Goal: Task Accomplishment & Management: Manage account settings

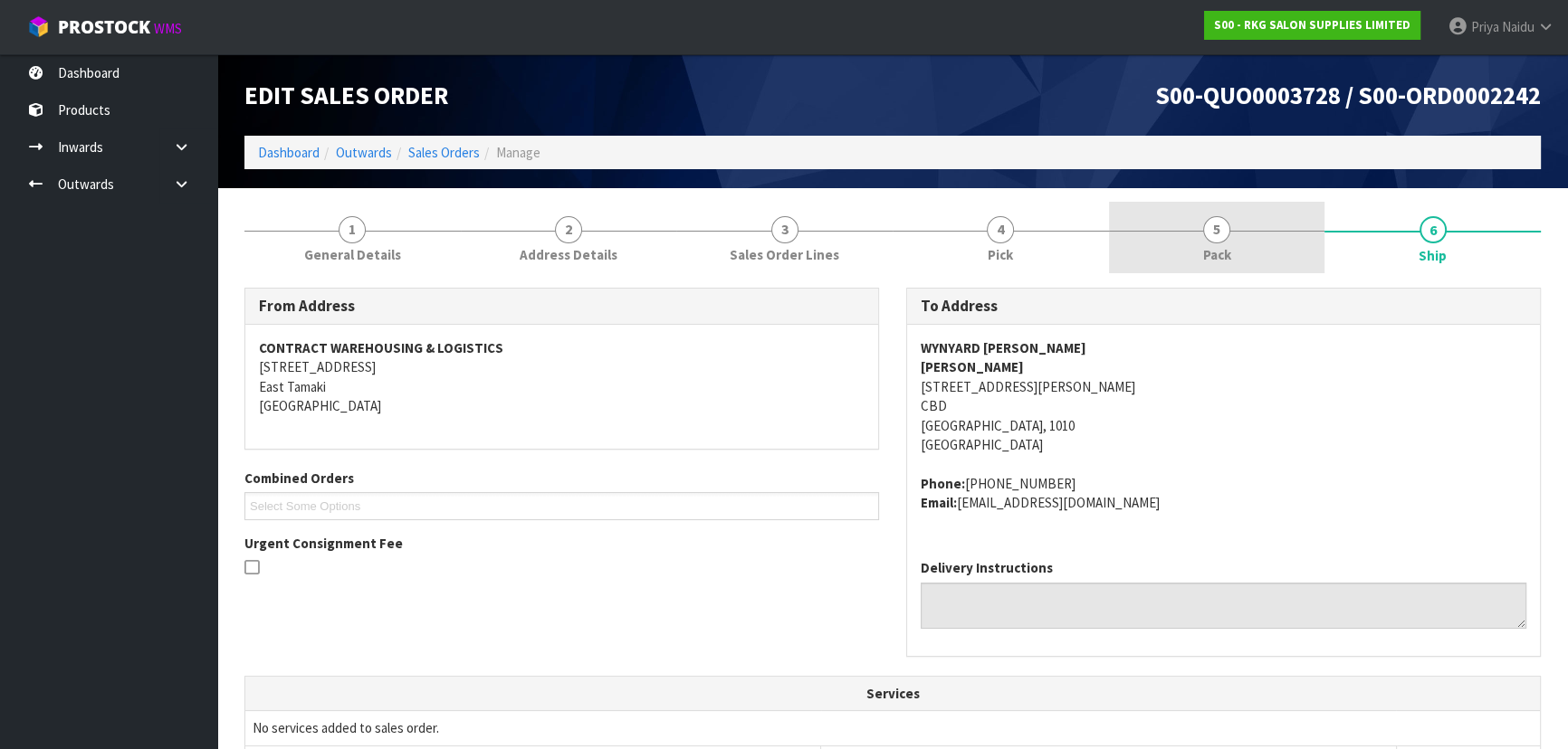
click at [1237, 227] on link "5 Pack" at bounding box center [1217, 238] width 216 height 71
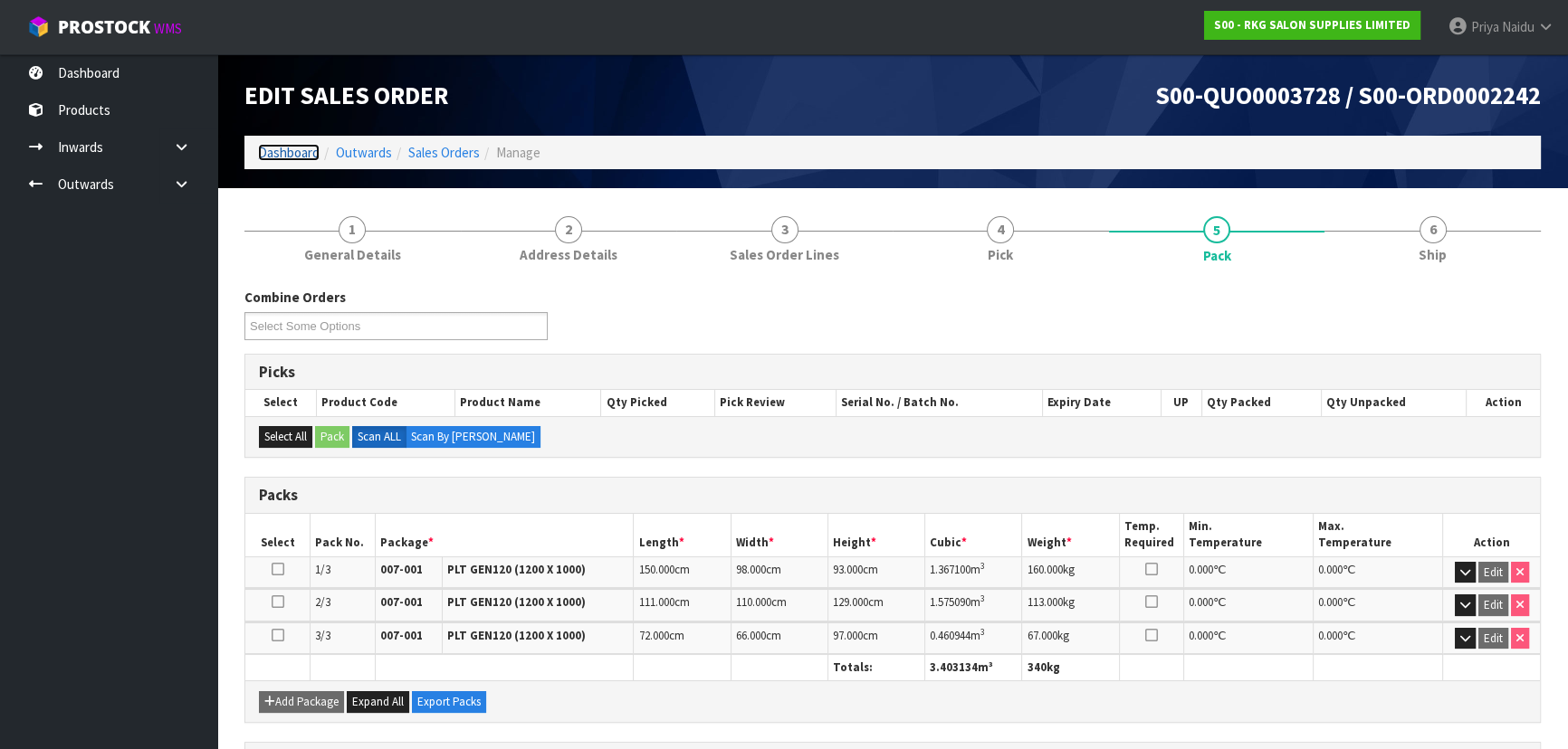
click at [308, 160] on link "Dashboard" at bounding box center [288, 152] width 61 height 17
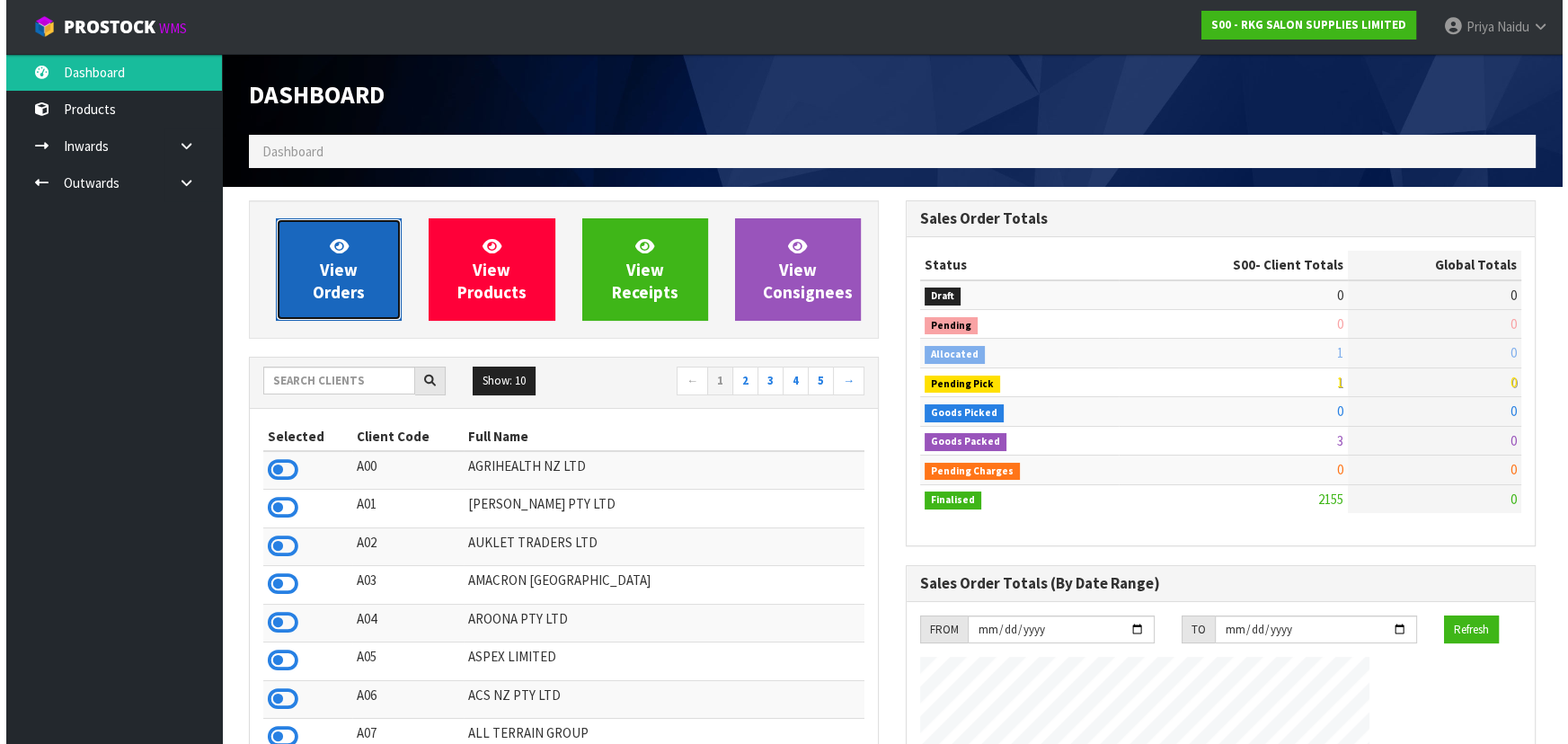
scroll to position [1119, 656]
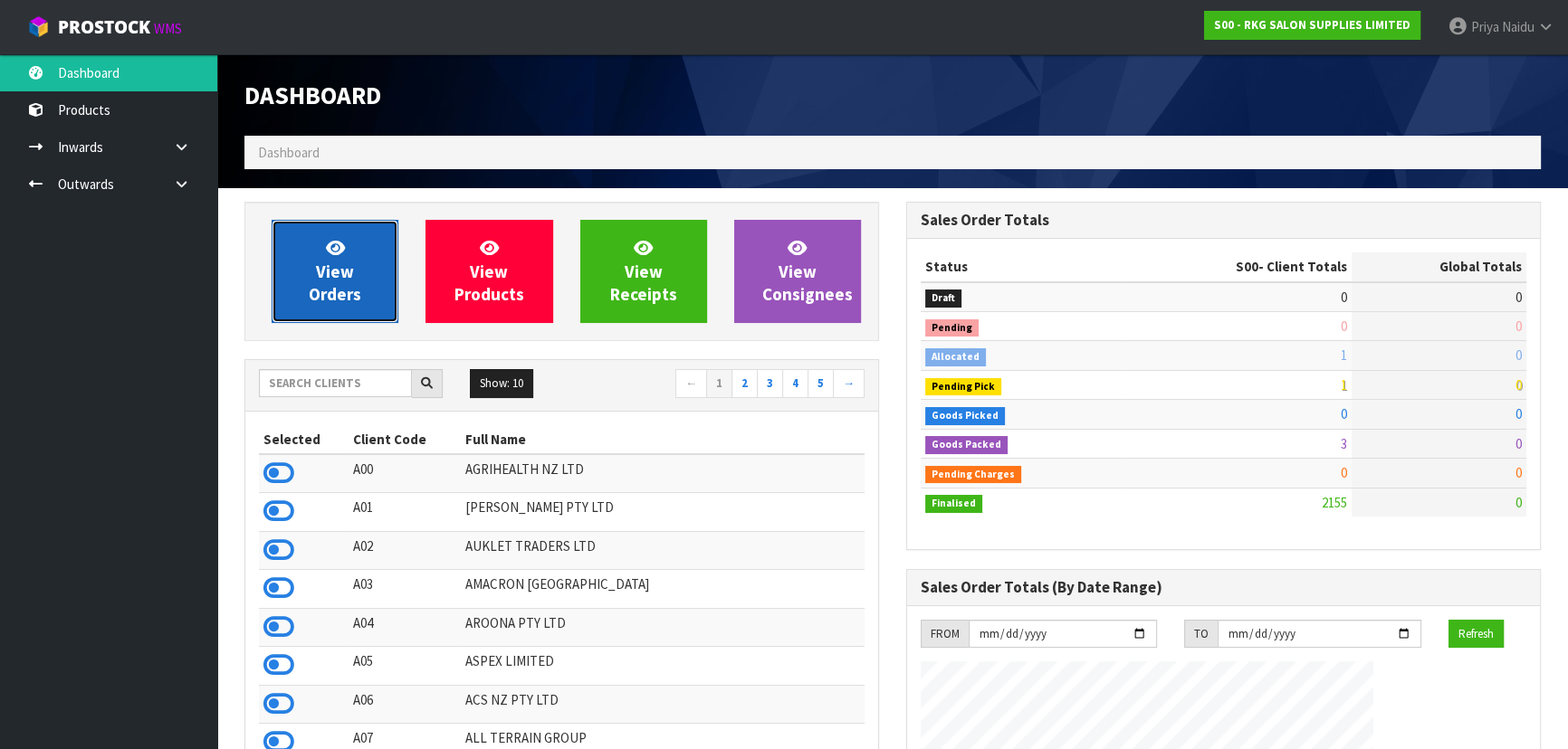
click at [324, 274] on span "View Orders" at bounding box center [334, 270] width 53 height 67
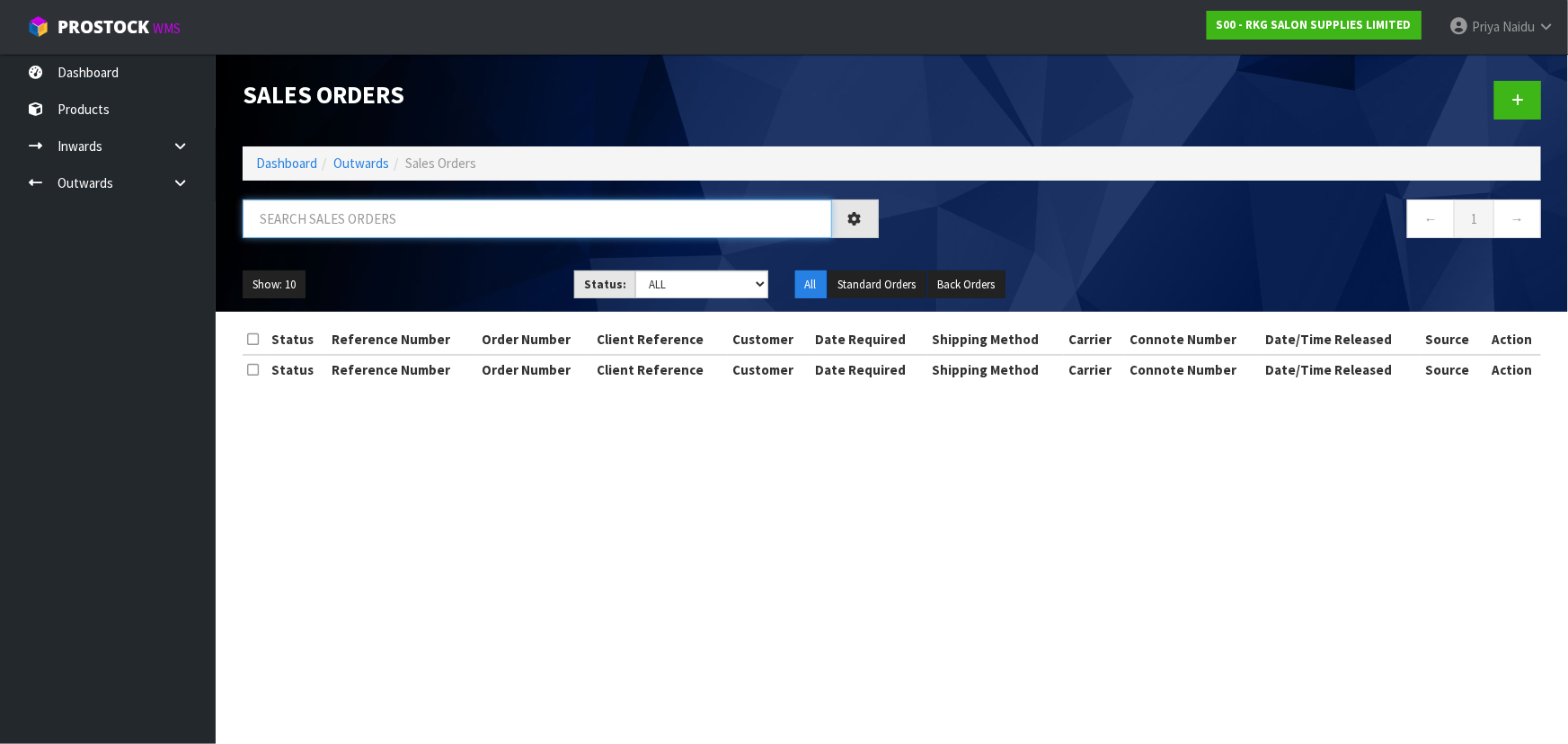
click at [363, 221] on input "text" at bounding box center [537, 218] width 589 height 38
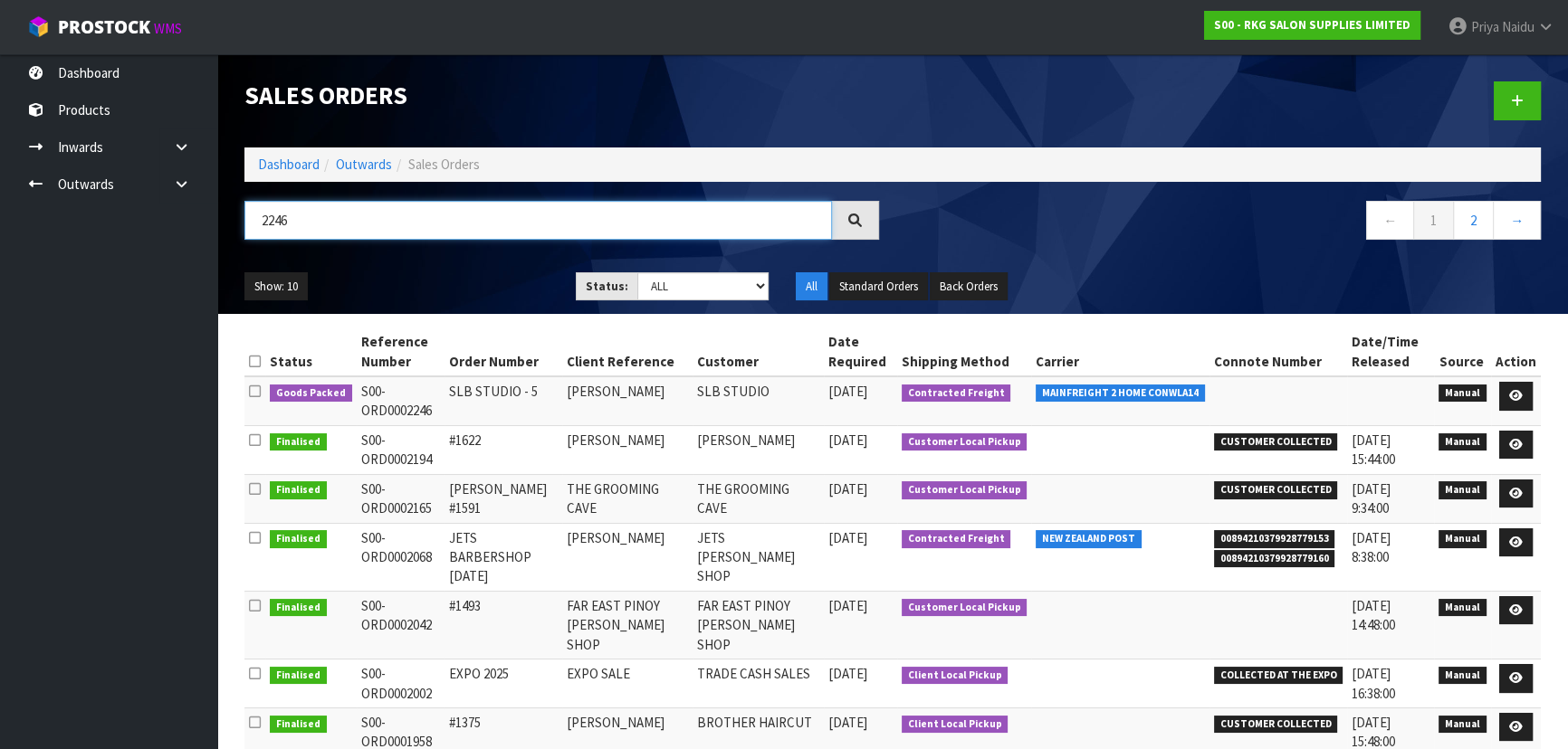
type input "2246"
click at [470, 284] on ul "Show: 10 5 10 25 50" at bounding box center [396, 286] width 304 height 29
click at [463, 287] on ul "Show: 10 5 10 25 50" at bounding box center [396, 286] width 304 height 29
click at [462, 288] on ul "Show: 10 5 10 25 50" at bounding box center [396, 286] width 304 height 29
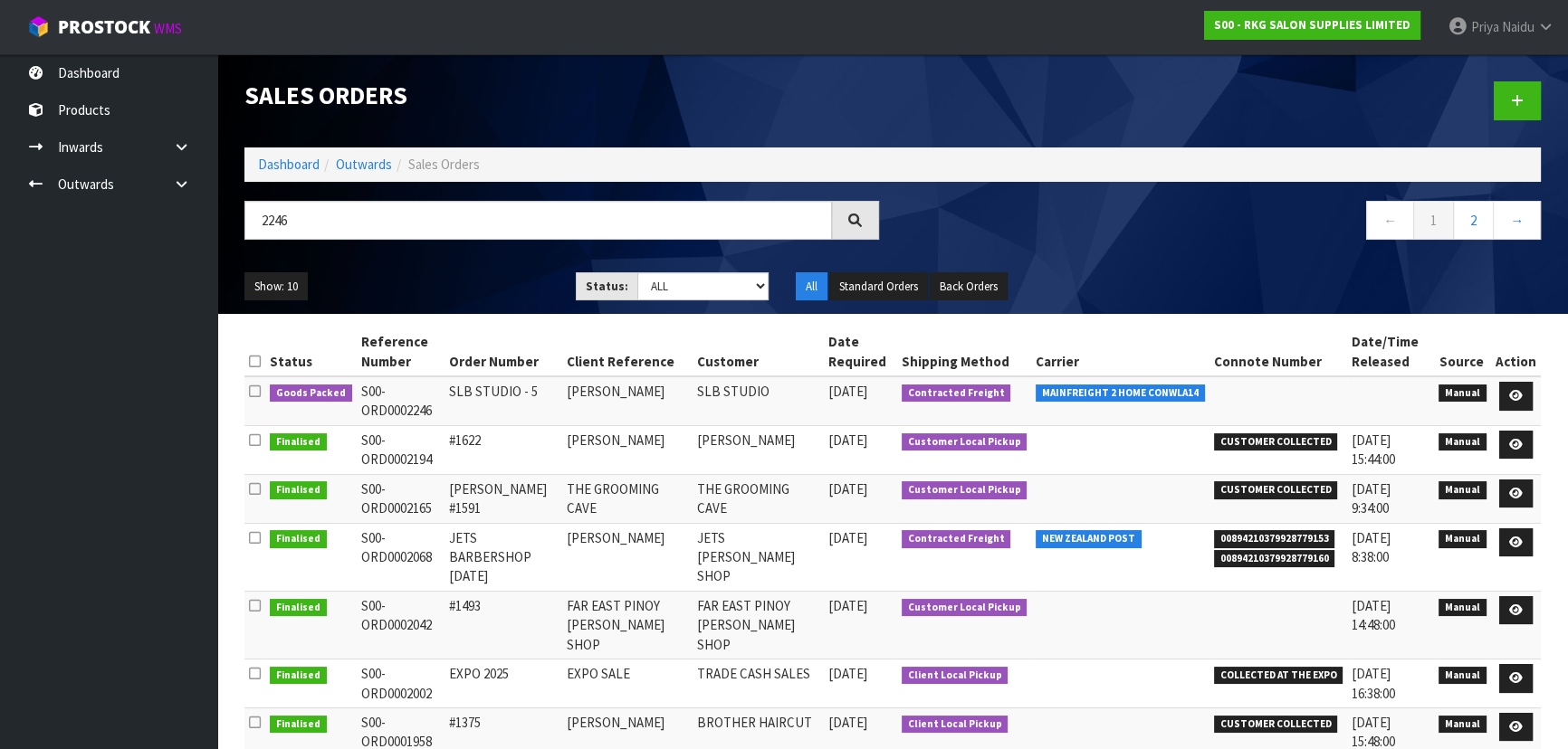
click at [465, 283] on ul "Show: 10 5 10 25 50" at bounding box center [396, 286] width 304 height 29
click at [1516, 396] on icon at bounding box center [1515, 396] width 14 height 12
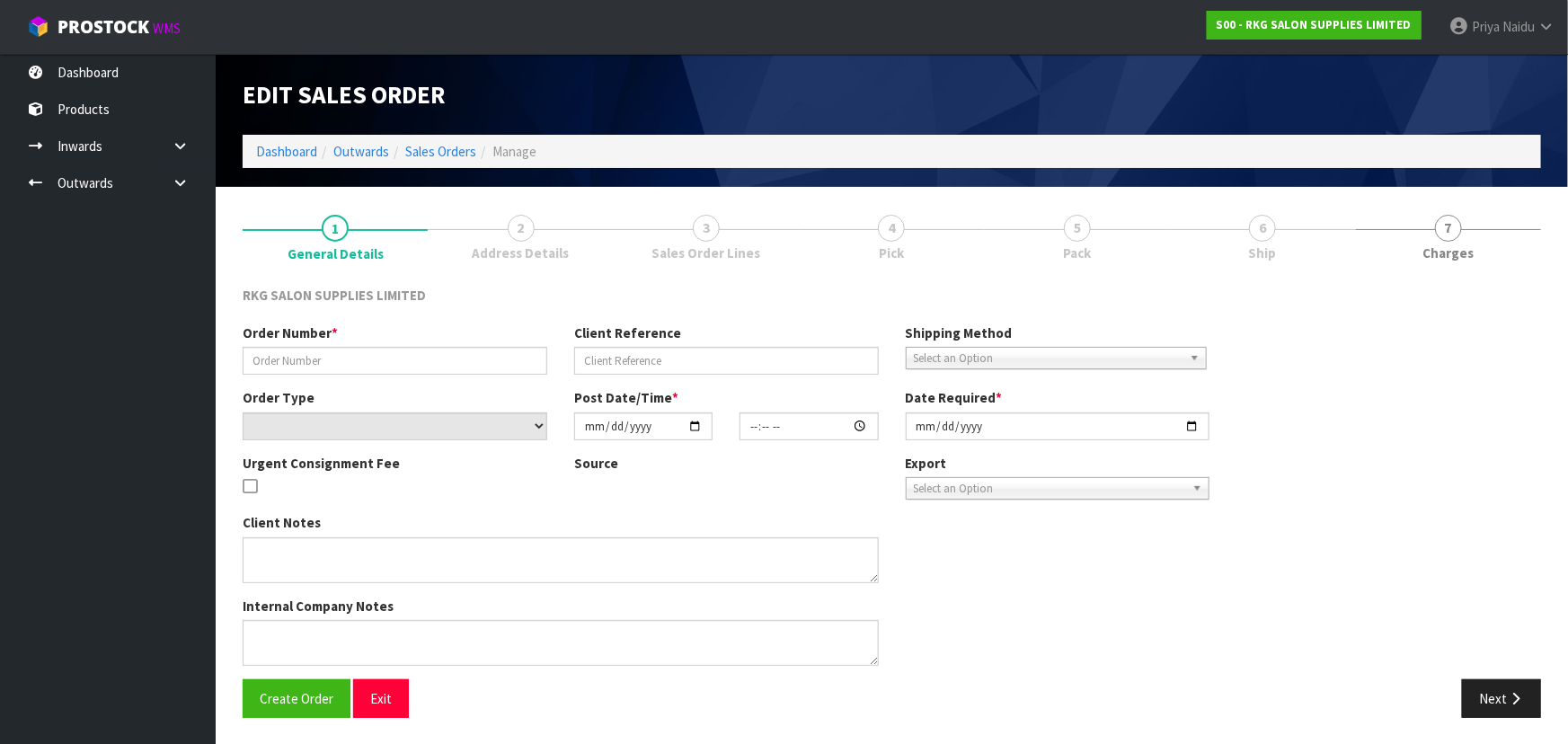
type input "SLB STUDIO - 5"
type input "DANIELLE DONOVAN"
select select "number:0"
type input "[DATE]"
type input "10:30:00.000"
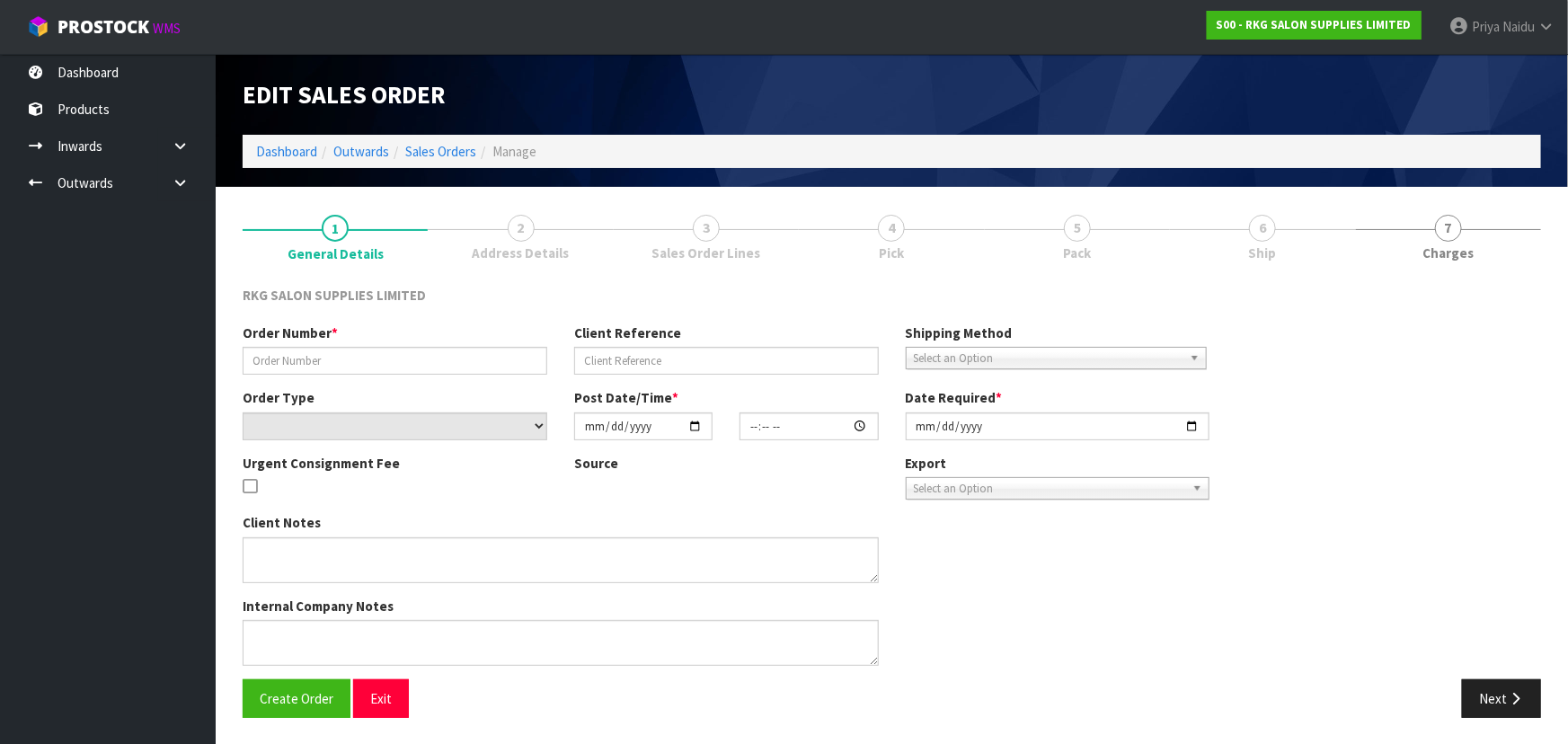
type input "[DATE]"
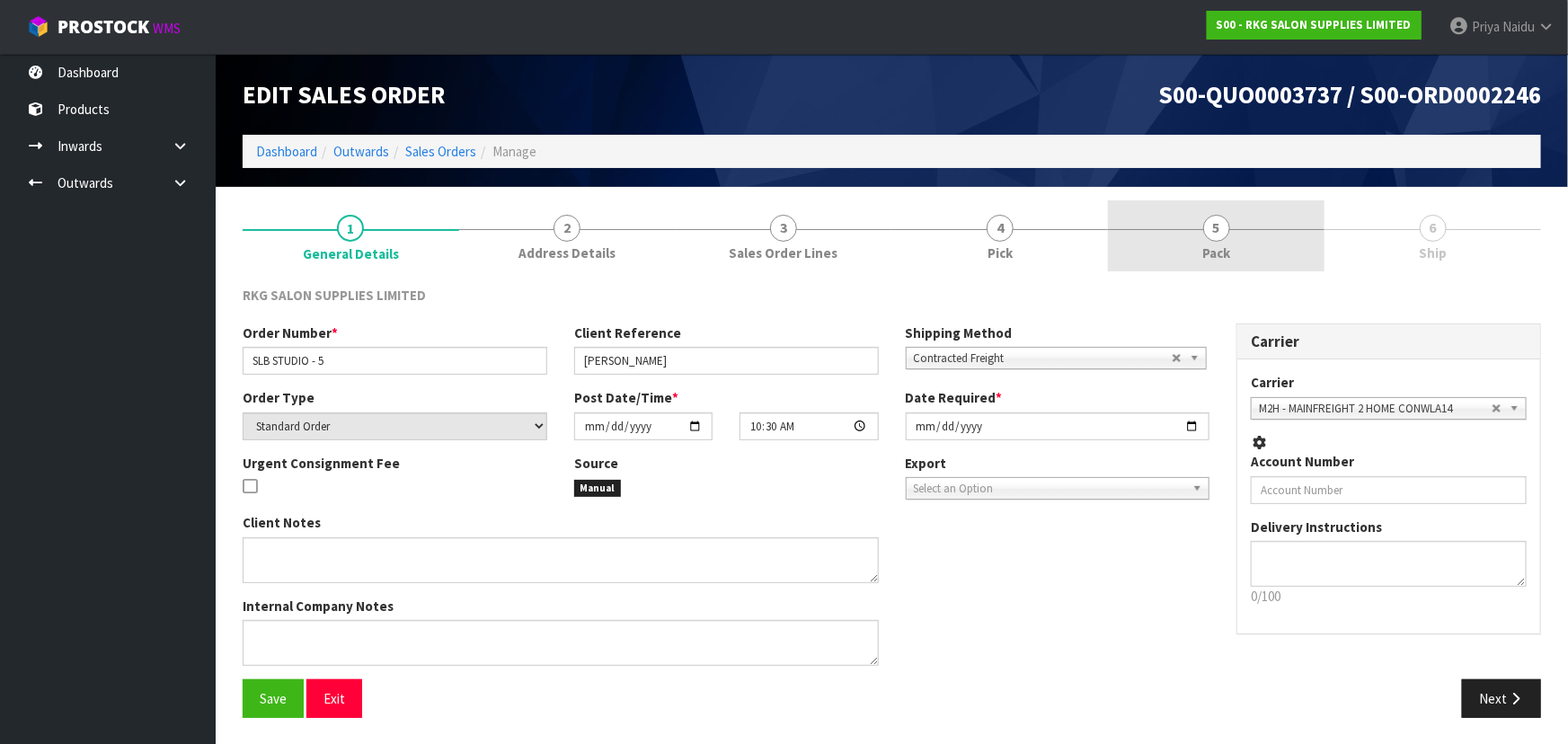
click at [1213, 243] on span "Pack" at bounding box center [1216, 252] width 28 height 19
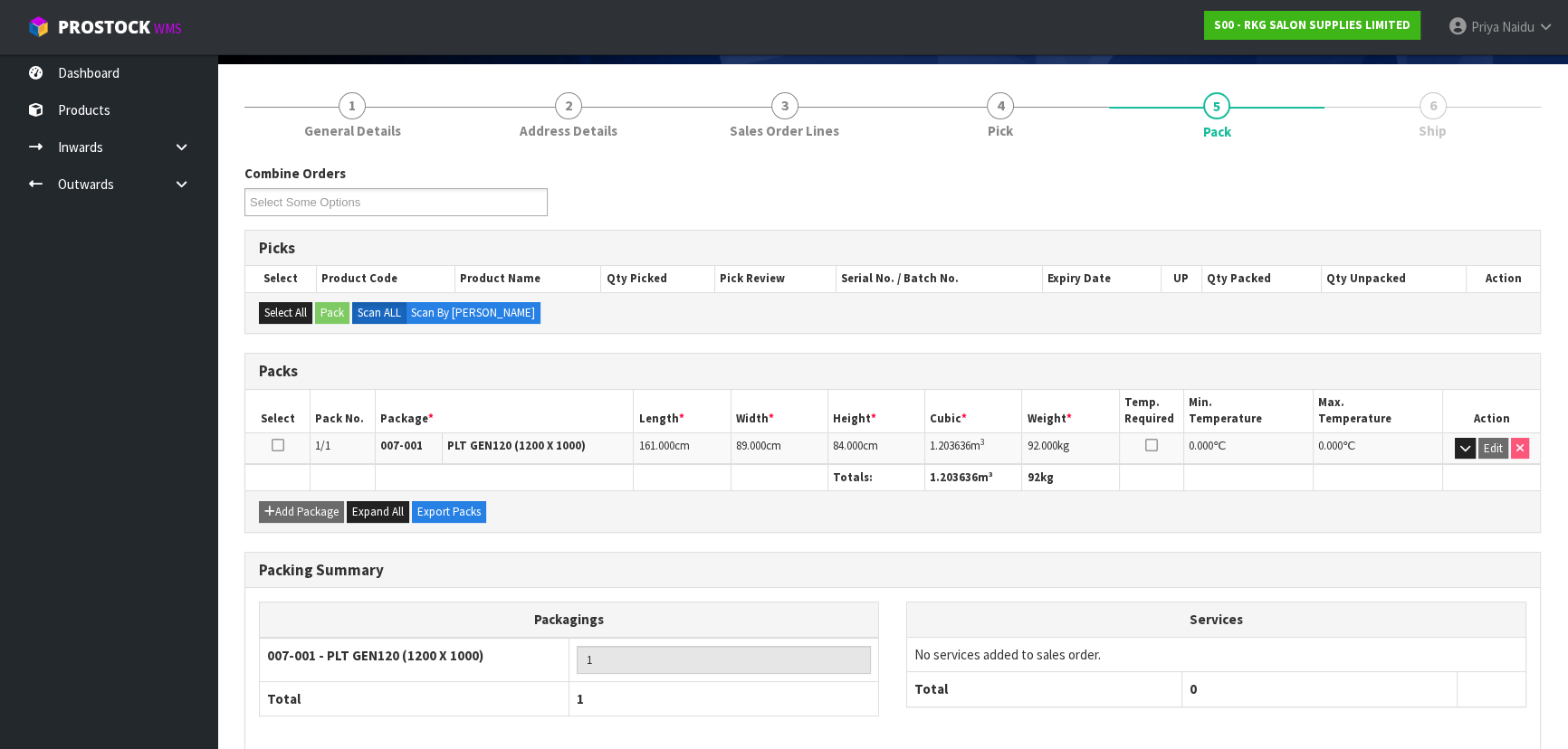
scroll to position [206, 0]
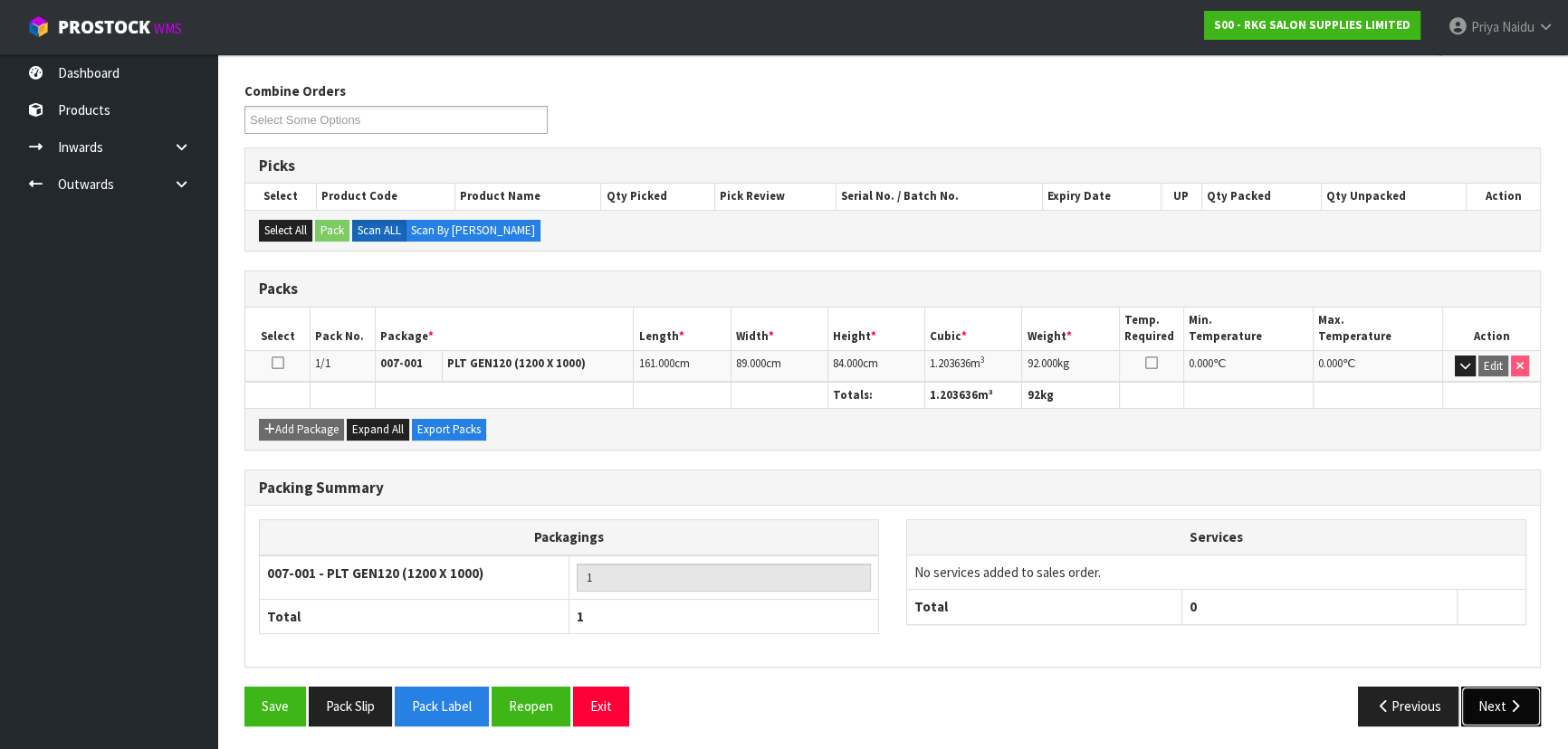
click at [1517, 704] on icon "button" at bounding box center [1514, 706] width 17 height 14
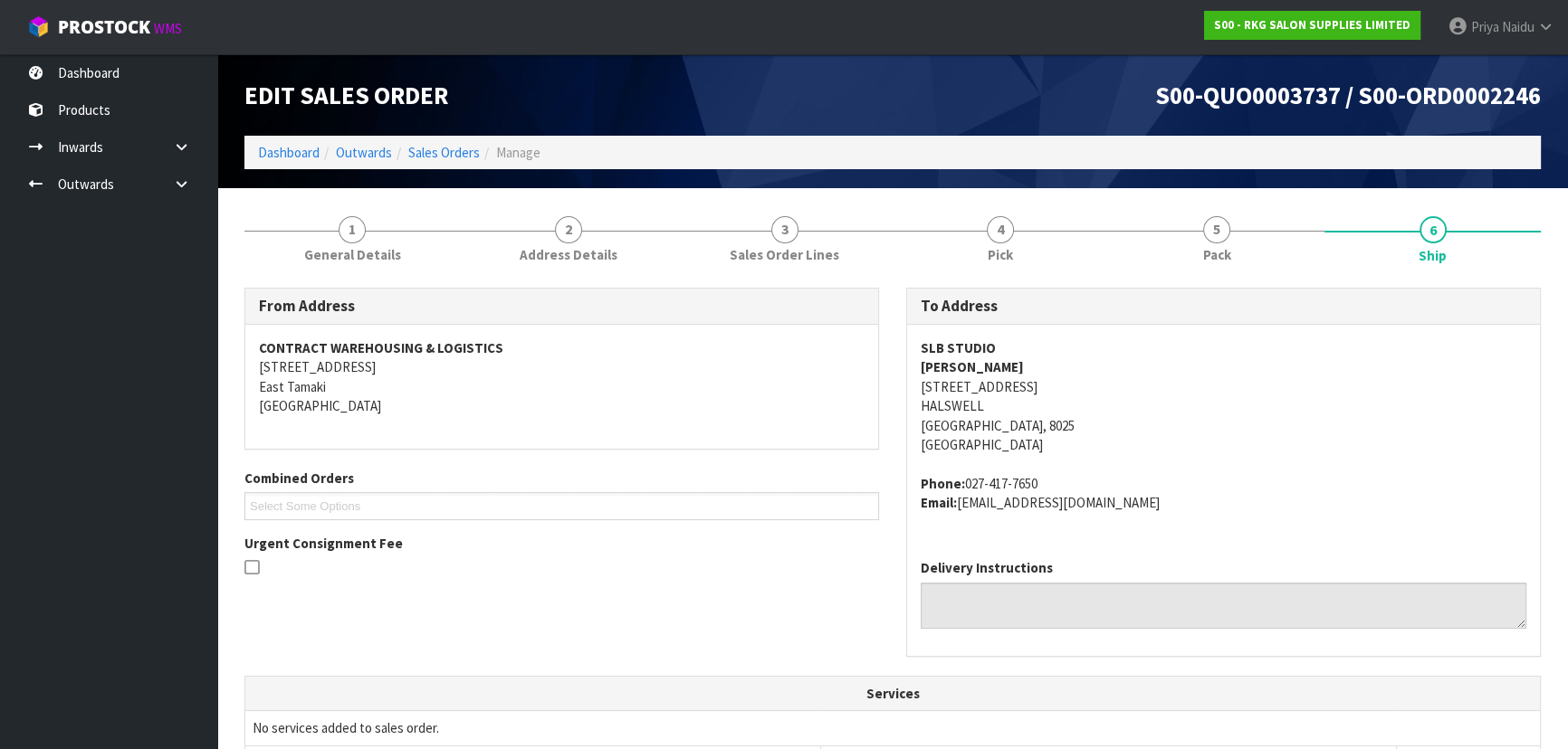
scroll to position [0, 0]
click at [326, 235] on link "1 General Details" at bounding box center [353, 238] width 216 height 71
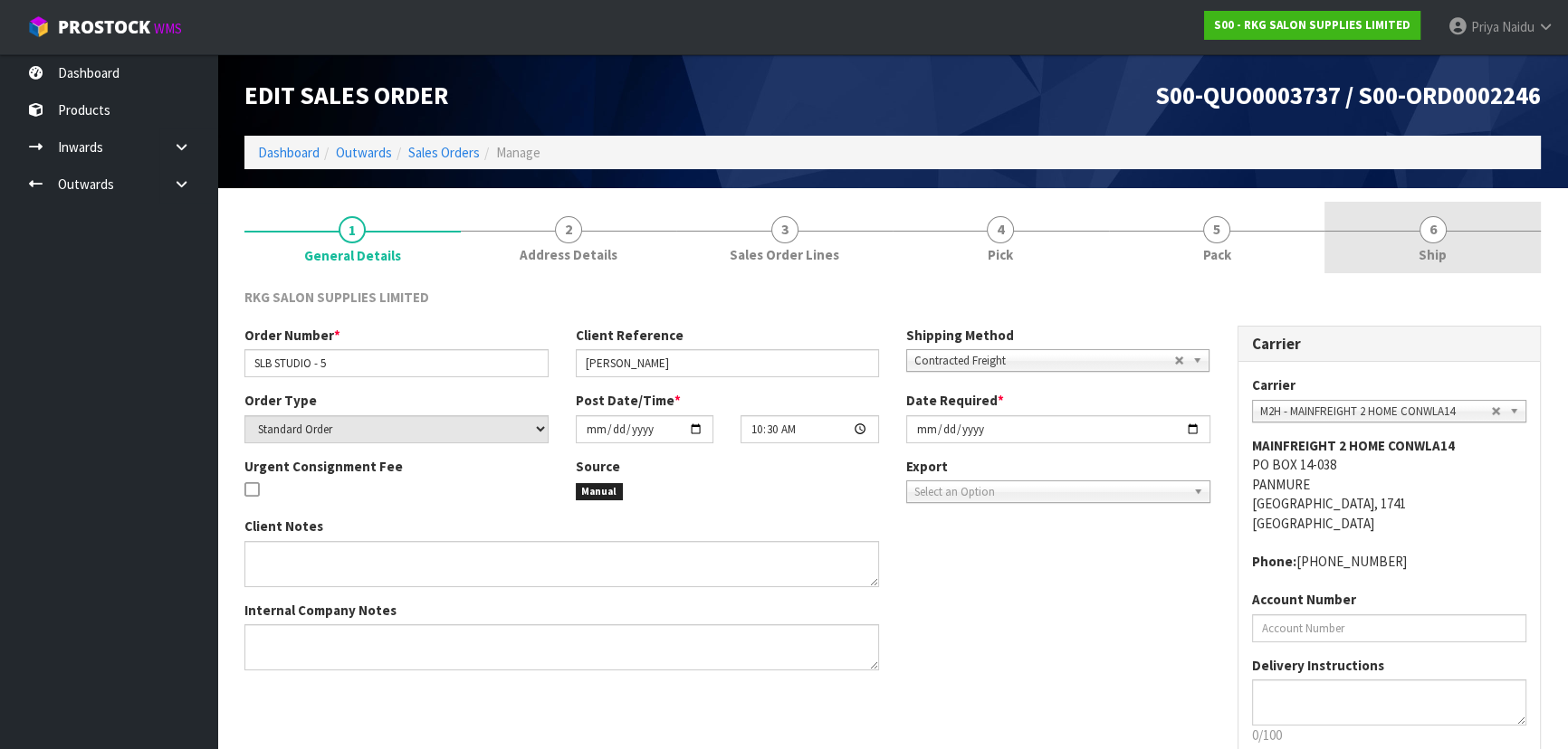
click at [1399, 225] on link "6 Ship" at bounding box center [1432, 238] width 216 height 71
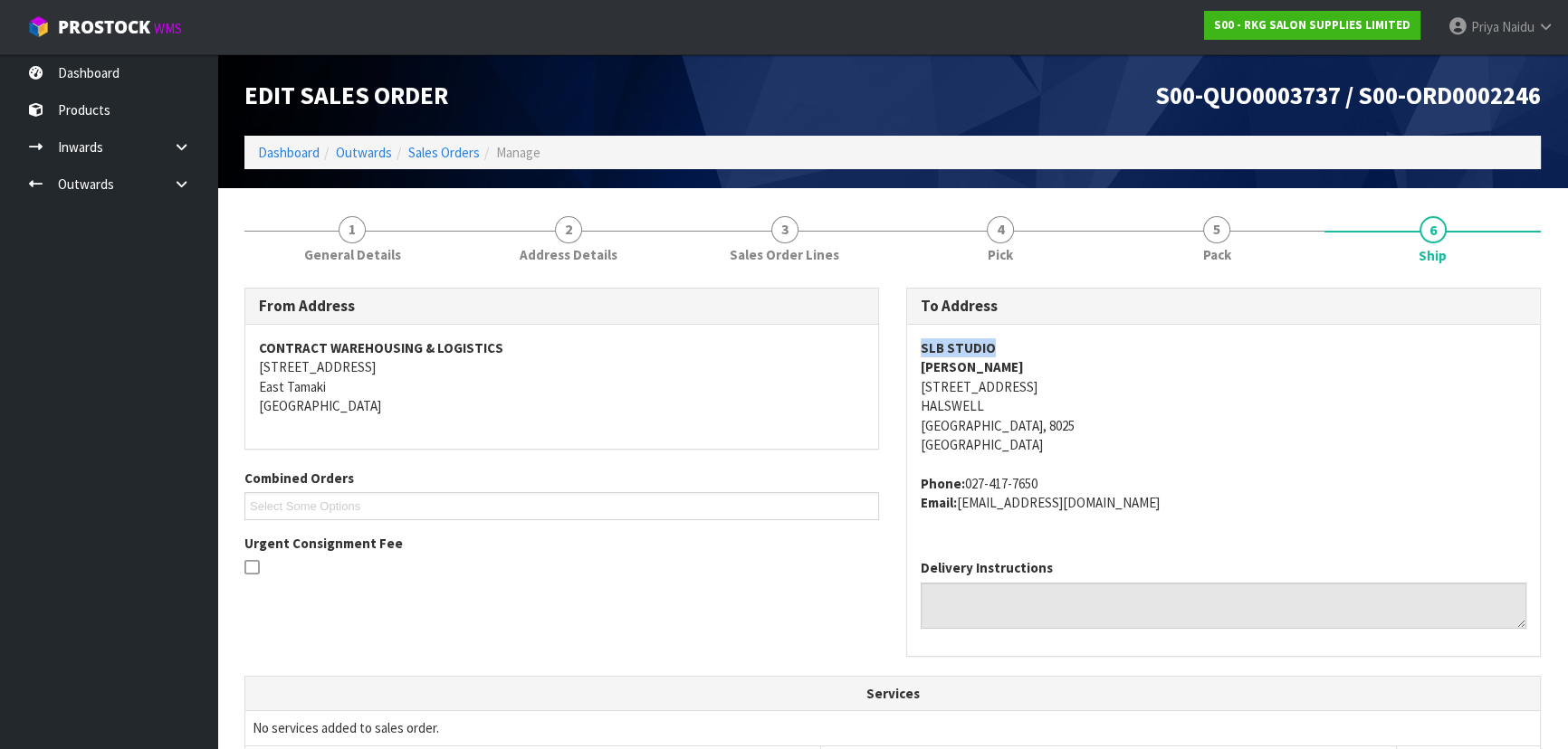
copy strong "SLB STUDIO"
drag, startPoint x: 912, startPoint y: 339, endPoint x: 1021, endPoint y: 344, distance: 109.1
click at [1021, 344] on div "SLB STUDIO DANIELLE DONOVAN 3 HEAN RD HALSWELL Christchurch, 8025 New Zealand P…" at bounding box center [1223, 435] width 632 height 220
copy strong "DANIELLE DONOVAN"
drag, startPoint x: 915, startPoint y: 368, endPoint x: 272, endPoint y: 444, distance: 647.5
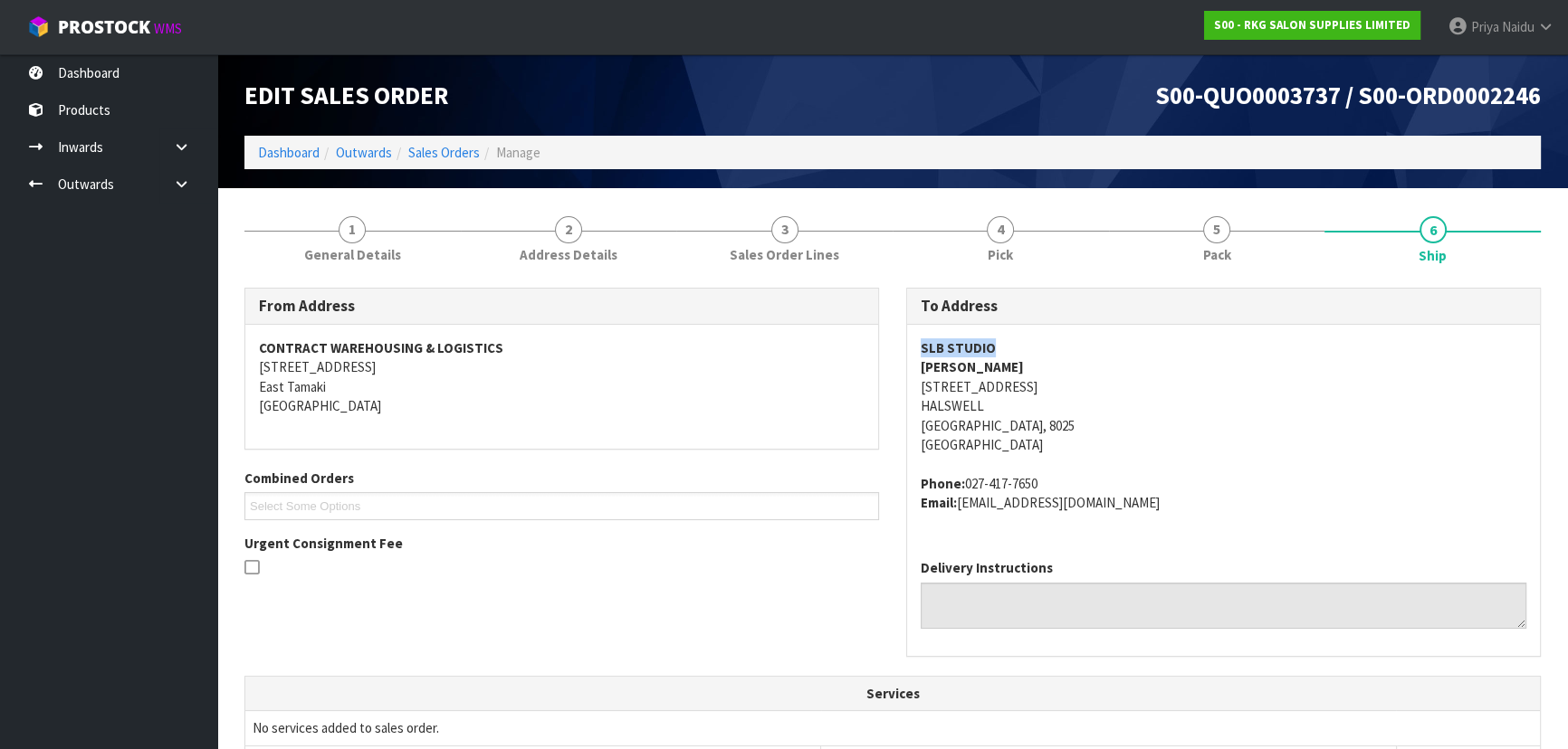
click at [1065, 361] on div "SLB STUDIO DANIELLE DONOVAN 3 HEAN RD HALSWELL Christchurch, 8025 New Zealand P…" at bounding box center [1223, 435] width 632 height 220
drag, startPoint x: 905, startPoint y: 396, endPoint x: 1041, endPoint y: 406, distance: 136.4
click at [1042, 406] on div "To Address SLB STUDIO DANIELLE DONOVAN 3 HEAN RD HALSWELL Christchurch, 8025 Ne…" at bounding box center [1223, 472] width 634 height 369
copy address "3 HEAN RD HALSWELL Christchurch, 8025"
drag, startPoint x: 909, startPoint y: 381, endPoint x: 1047, endPoint y: 420, distance: 143.4
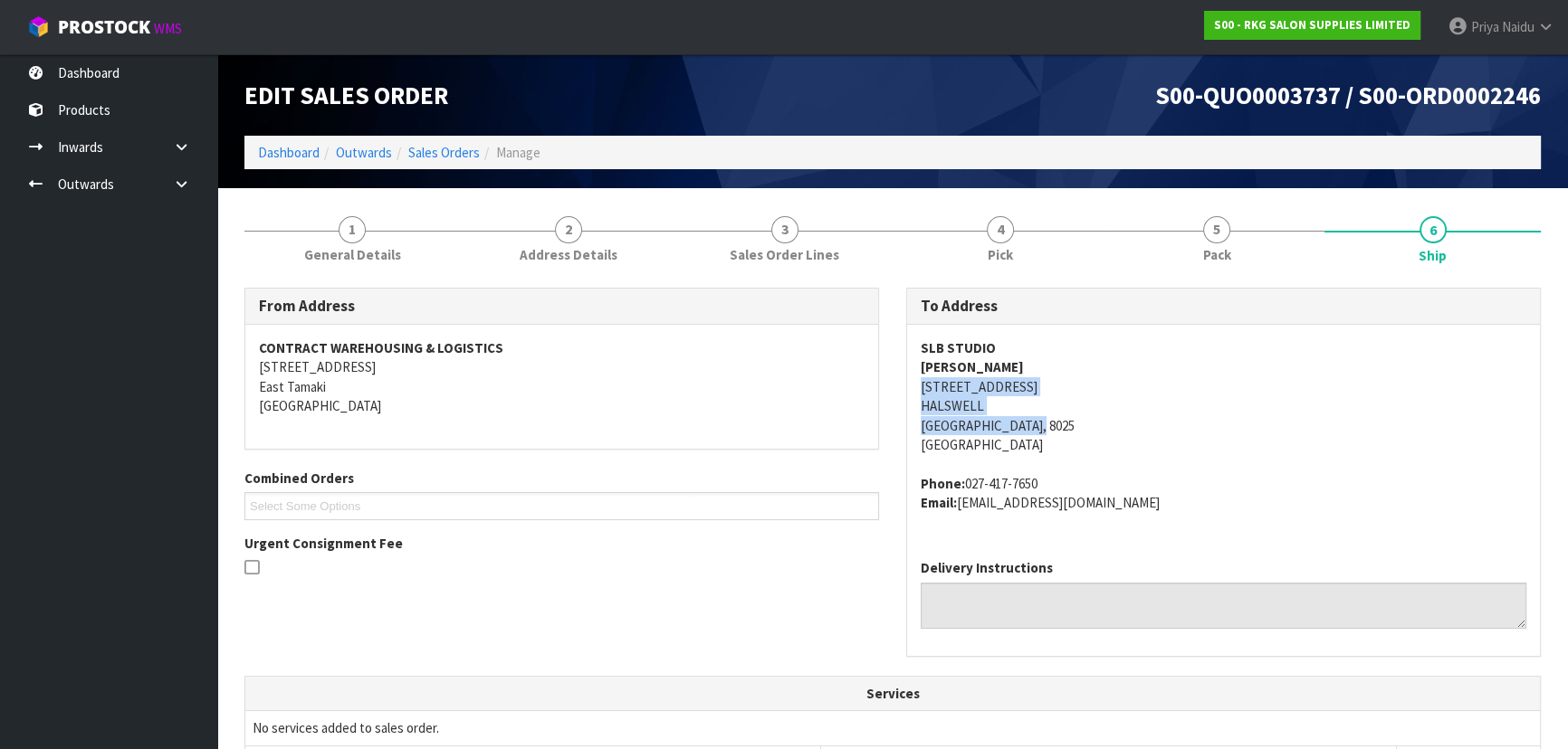
click at [1047, 420] on div "SLB STUDIO DANIELLE DONOVAN 3 HEAN RD HALSWELL Christchurch, 8025 New Zealand P…" at bounding box center [1223, 435] width 632 height 220
click at [912, 381] on div "SLB STUDIO DANIELLE DONOVAN 3 HEAN RD HALSWELL Christchurch, 8025 New Zealand P…" at bounding box center [1223, 435] width 632 height 220
drag, startPoint x: 913, startPoint y: 380, endPoint x: 1006, endPoint y: 380, distance: 93.0
click at [1006, 380] on div "SLB STUDIO DANIELLE DONOVAN 3 HEAN RD HALSWELL Christchurch, 8025 New Zealand P…" at bounding box center [1223, 435] width 632 height 220
copy address "027-417-7650"
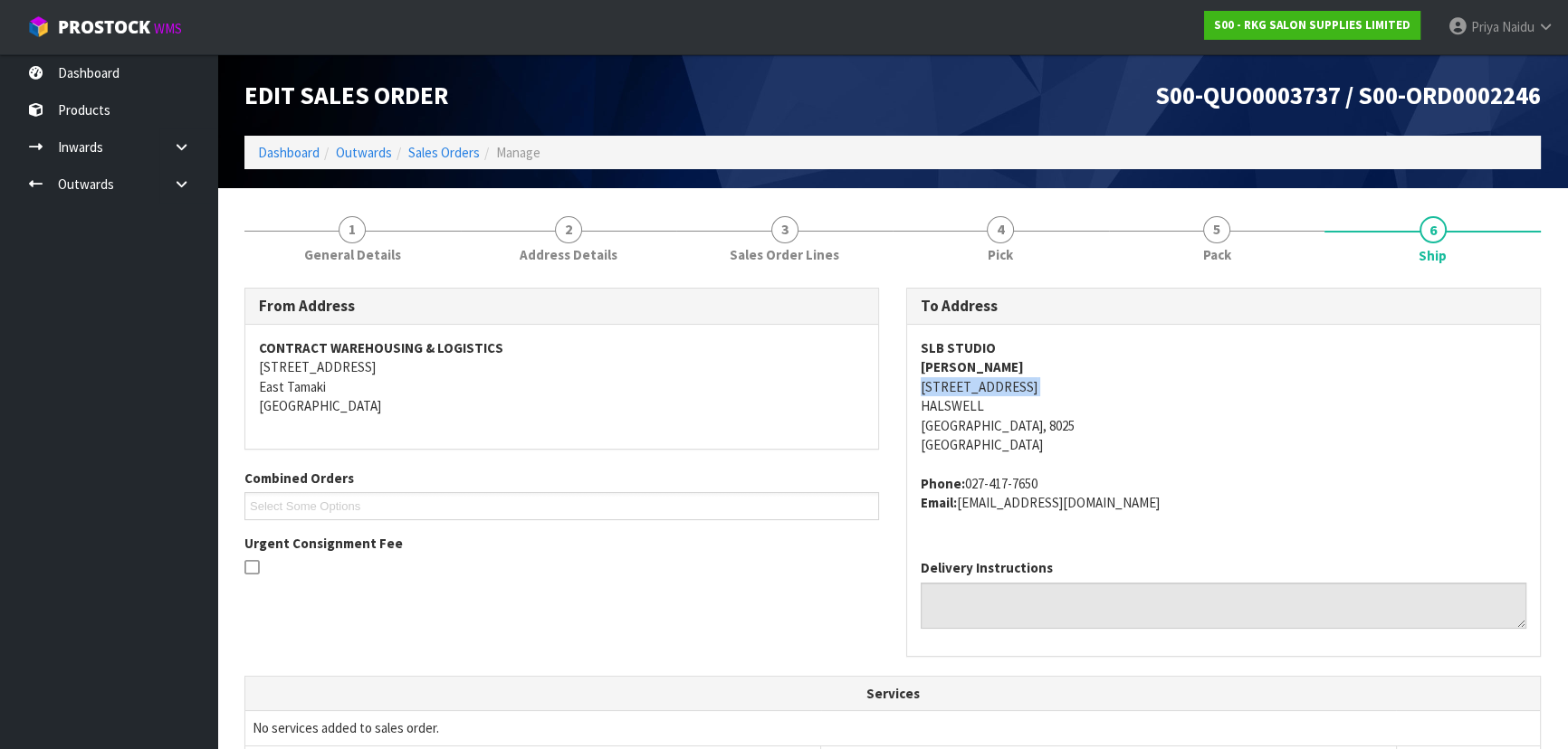
drag, startPoint x: 965, startPoint y: 479, endPoint x: 1088, endPoint y: 480, distance: 123.0
click at [1088, 480] on address "Phone: 027-417-7650 Email: danielledonovan99@gmail.com" at bounding box center [1223, 493] width 606 height 39
copy address "danielledonovan99@gmail.com"
drag, startPoint x: 961, startPoint y: 508, endPoint x: 1154, endPoint y: 507, distance: 193.0
click at [1154, 507] on address "Phone: 027-417-7650 Email: danielledonovan99@gmail.com" at bounding box center [1223, 493] width 606 height 39
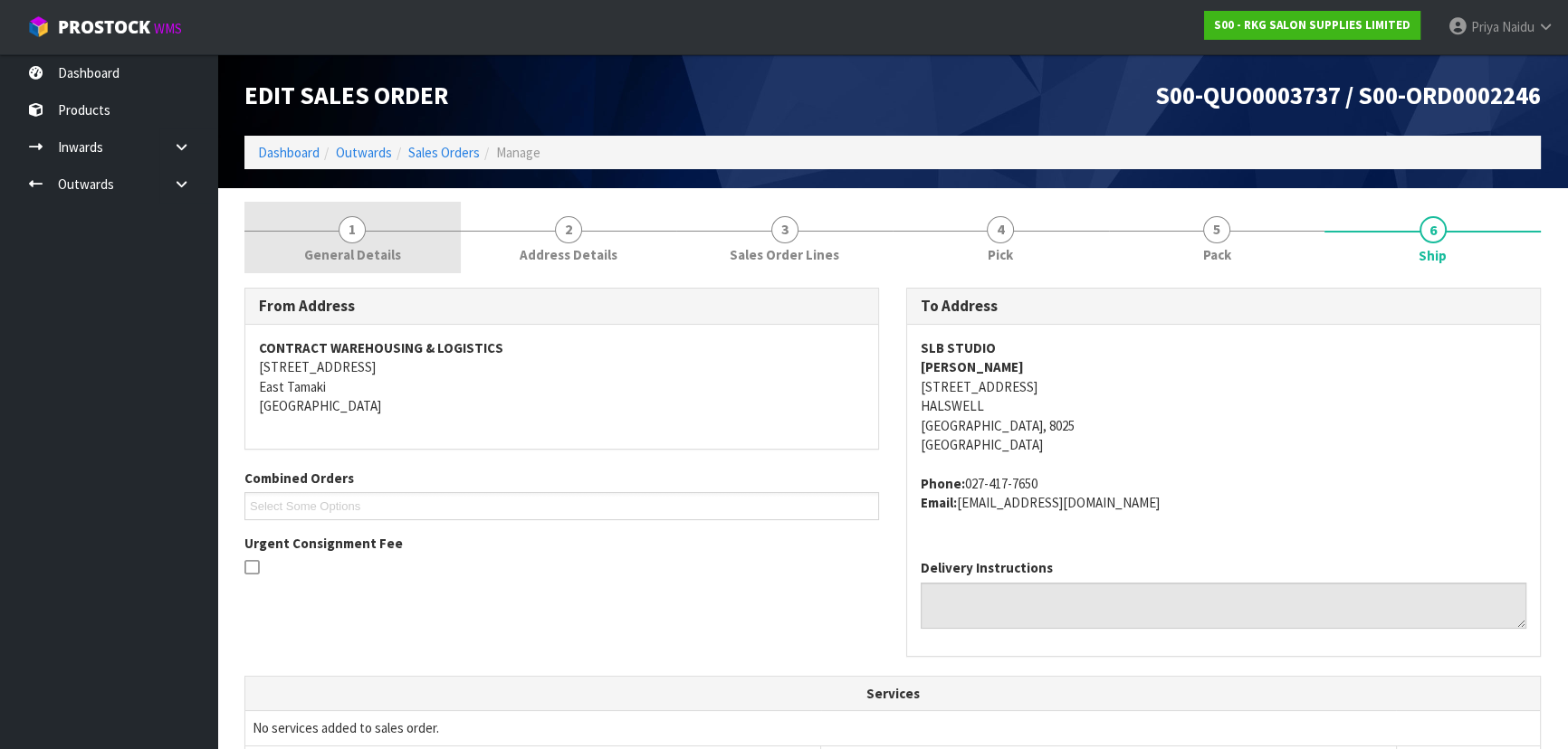
drag, startPoint x: 352, startPoint y: 238, endPoint x: 353, endPoint y: 247, distance: 9.1
click at [352, 238] on span "1" at bounding box center [352, 229] width 27 height 27
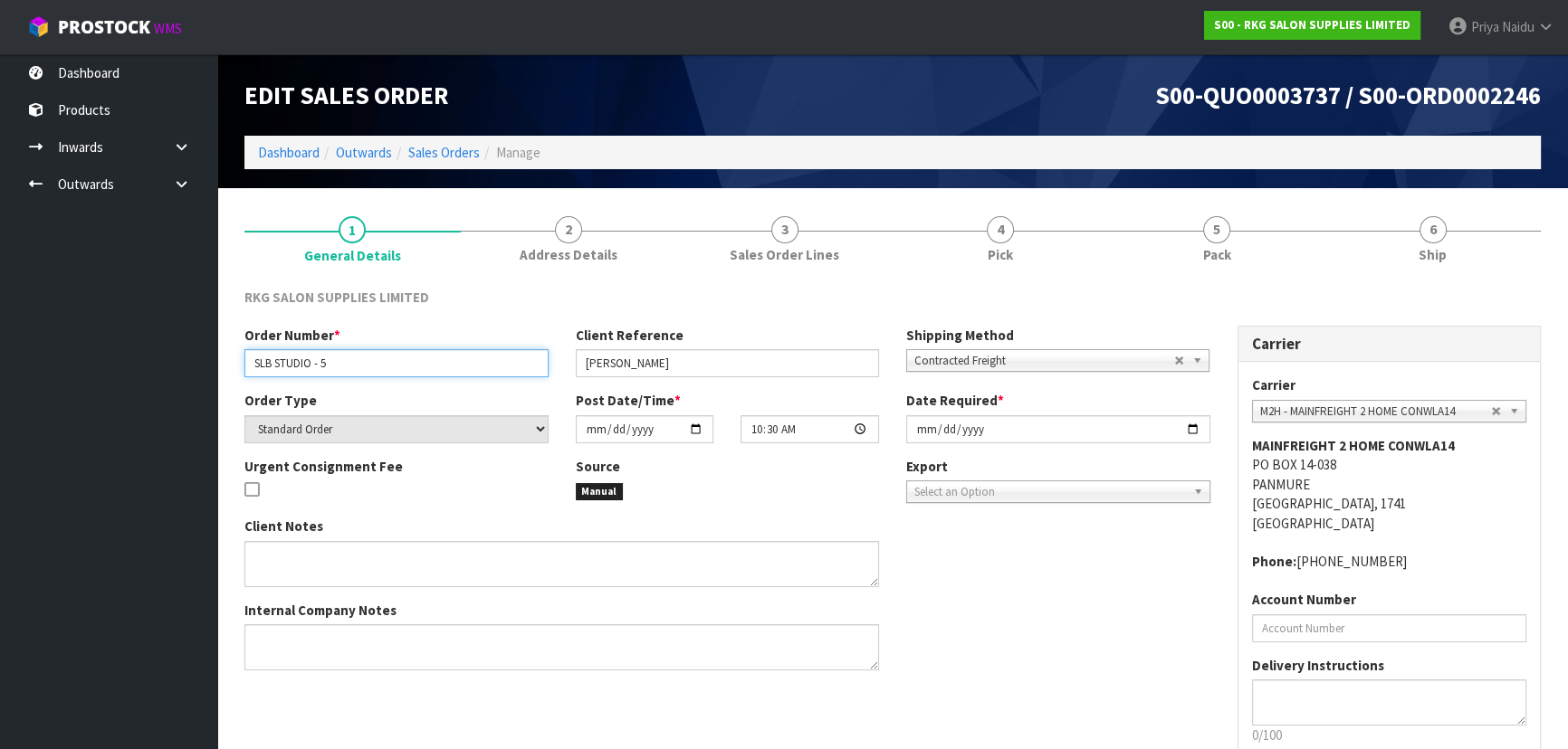
drag, startPoint x: 246, startPoint y: 361, endPoint x: 353, endPoint y: 360, distance: 107.0
click at [353, 360] on input "SLB STUDIO - 5" at bounding box center [396, 364] width 304 height 28
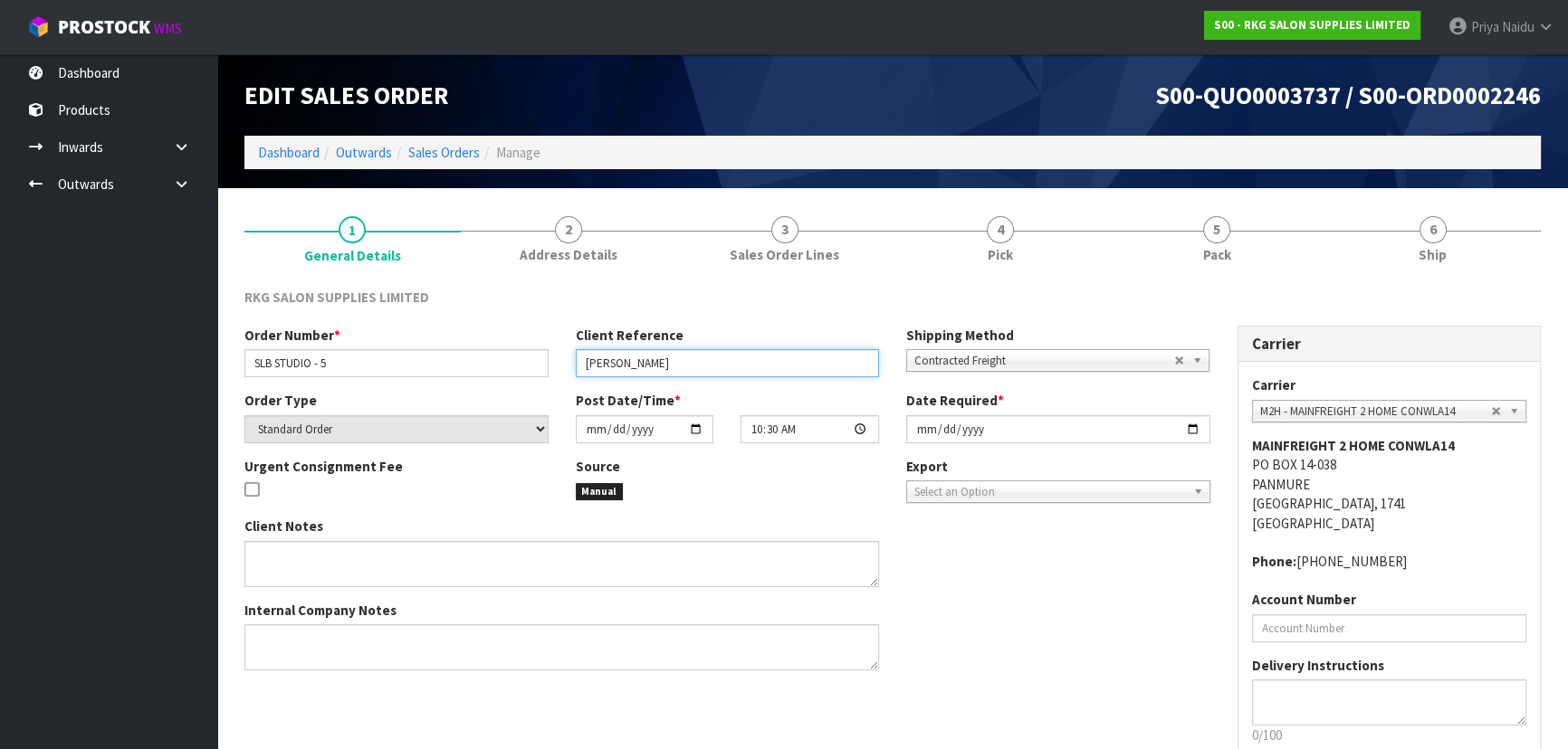
drag, startPoint x: 581, startPoint y: 370, endPoint x: 702, endPoint y: 362, distance: 121.3
click at [702, 362] on input "DANIELLE DONOVAN" at bounding box center [728, 364] width 304 height 28
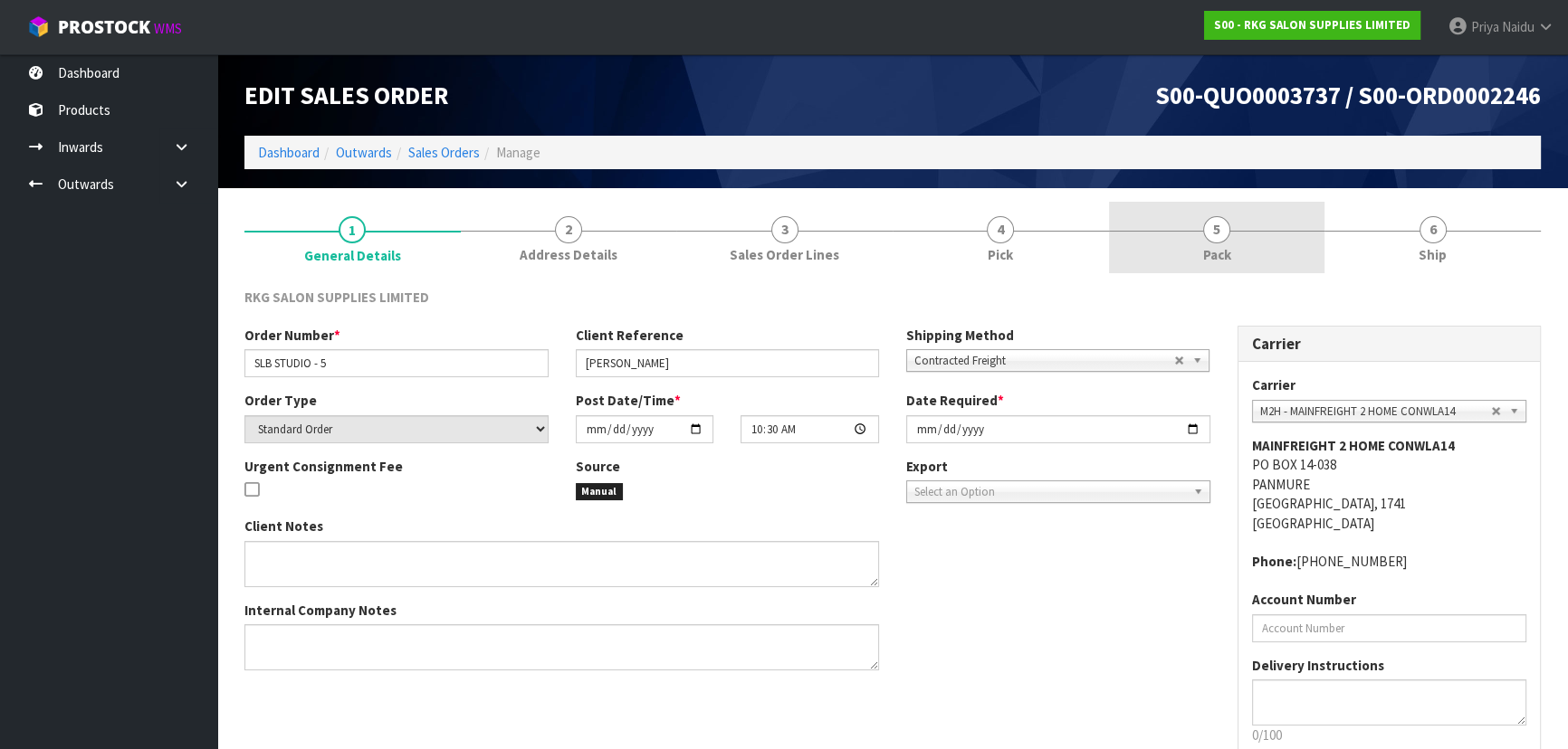
click at [1208, 230] on span "5" at bounding box center [1216, 229] width 27 height 27
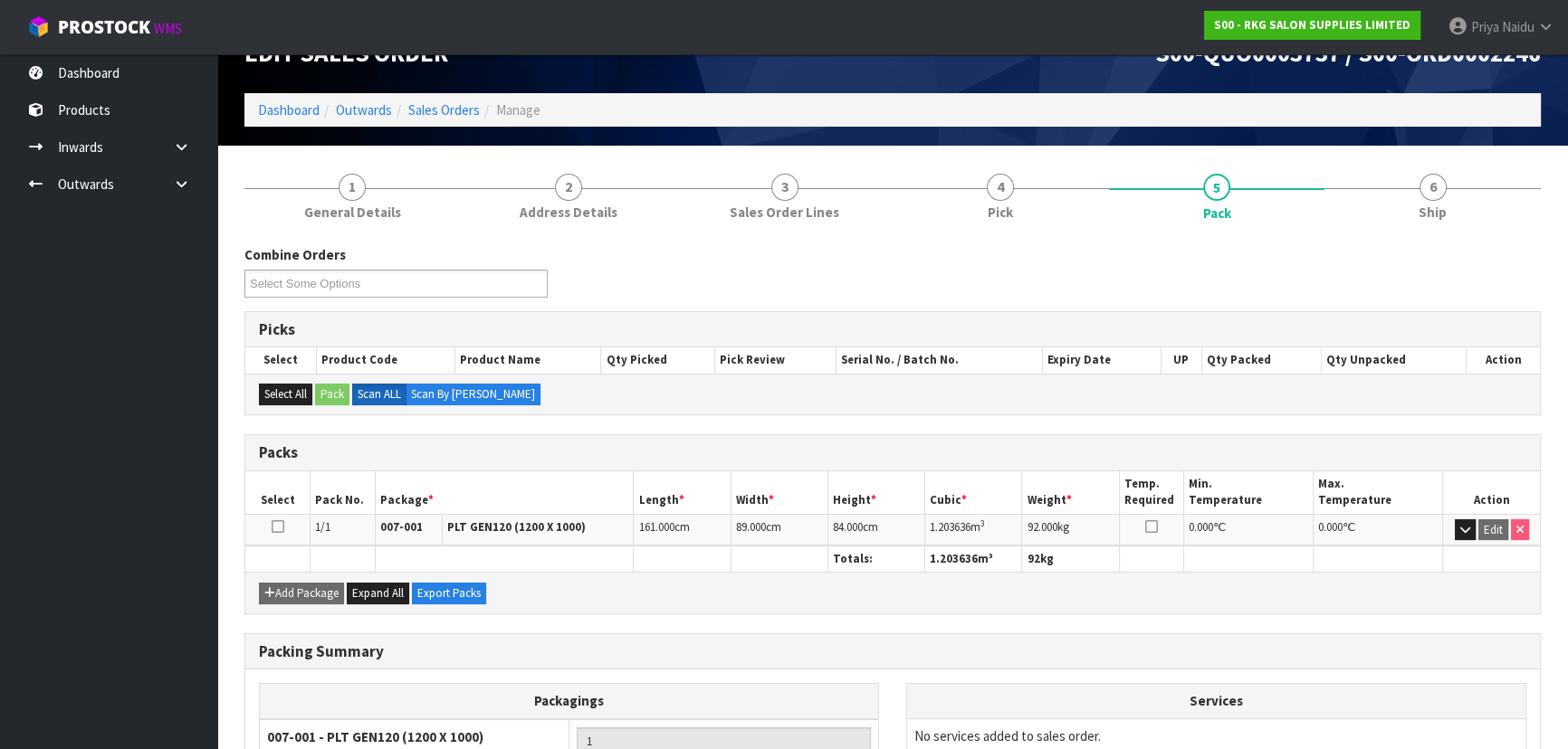
scroll to position [81, 0]
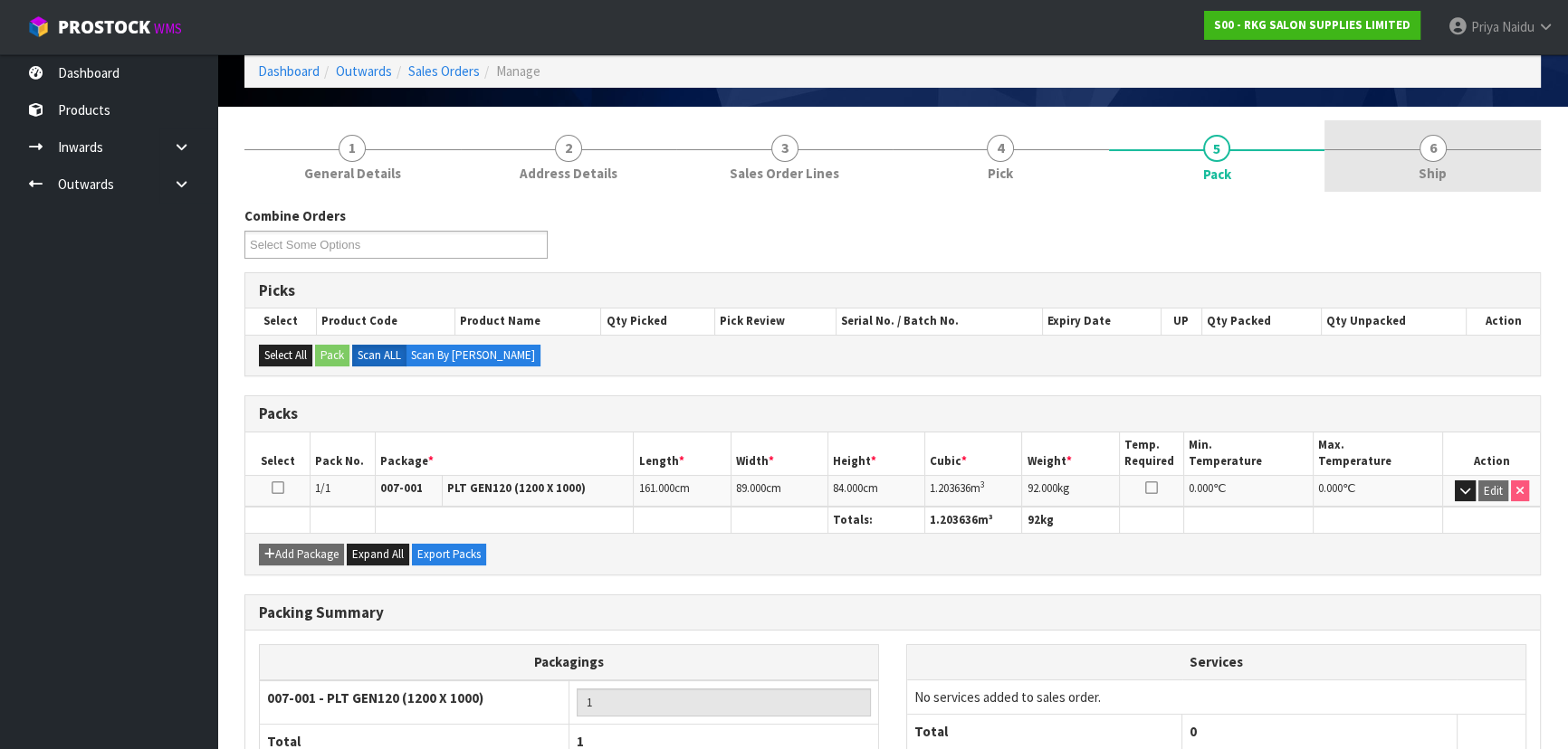
click at [1418, 172] on span "Ship" at bounding box center [1432, 172] width 28 height 19
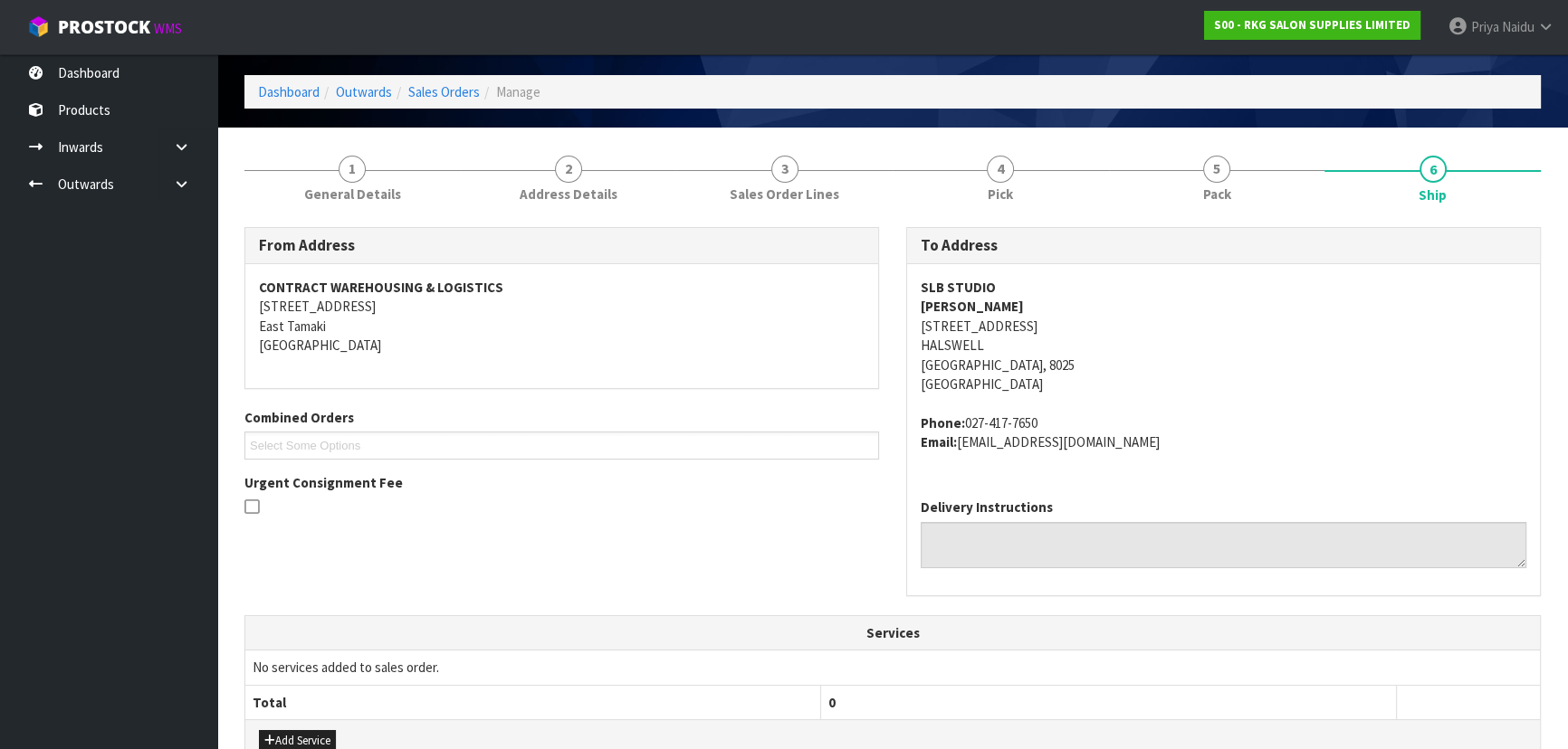
scroll to position [0, 0]
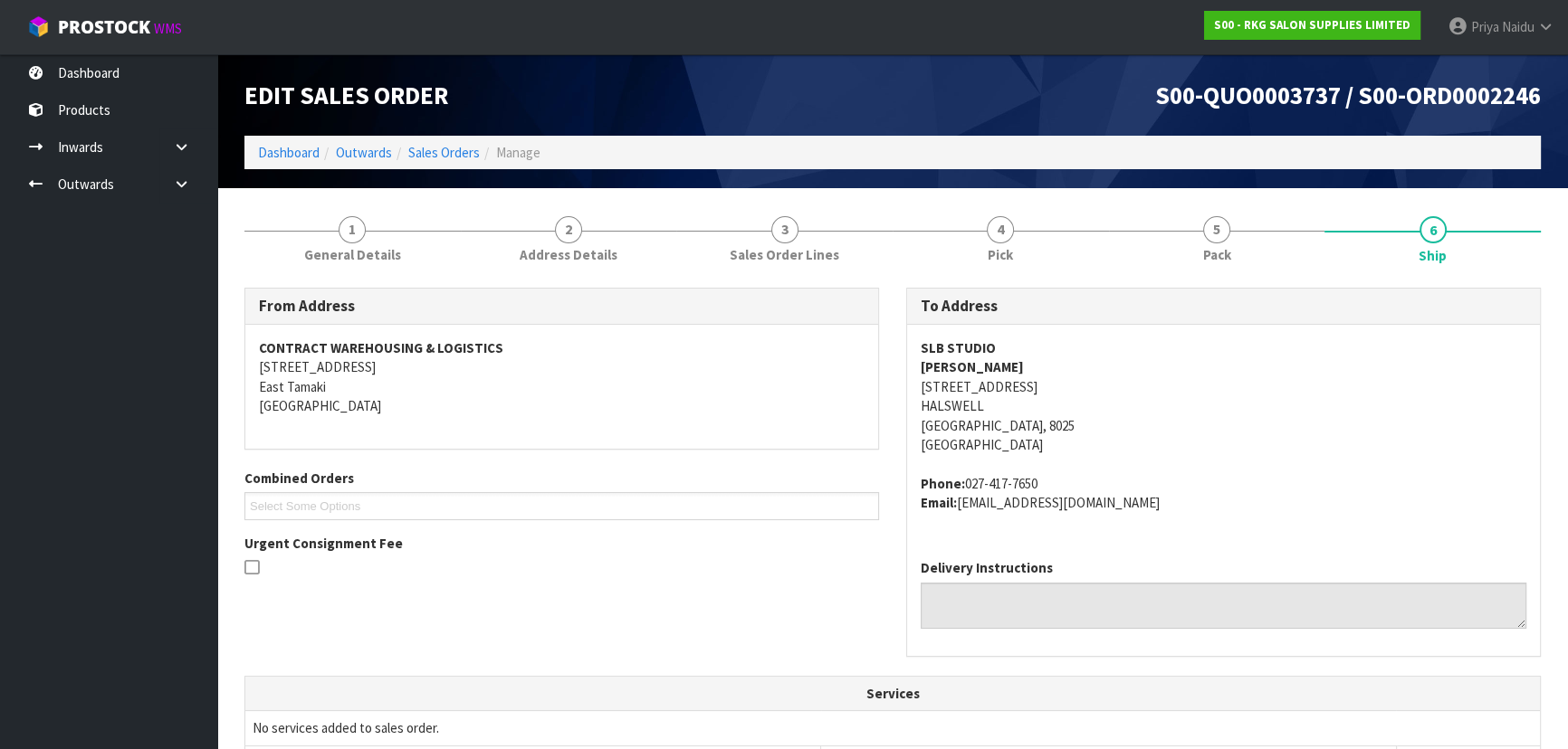
click at [1277, 449] on address "SLB STUDIO DANIELLE DONOVAN 3 HEAN RD HALSWELL Christchurch, 8025 New Zealand" at bounding box center [1223, 397] width 606 height 117
click at [1280, 249] on link "5 Pack" at bounding box center [1217, 238] width 216 height 71
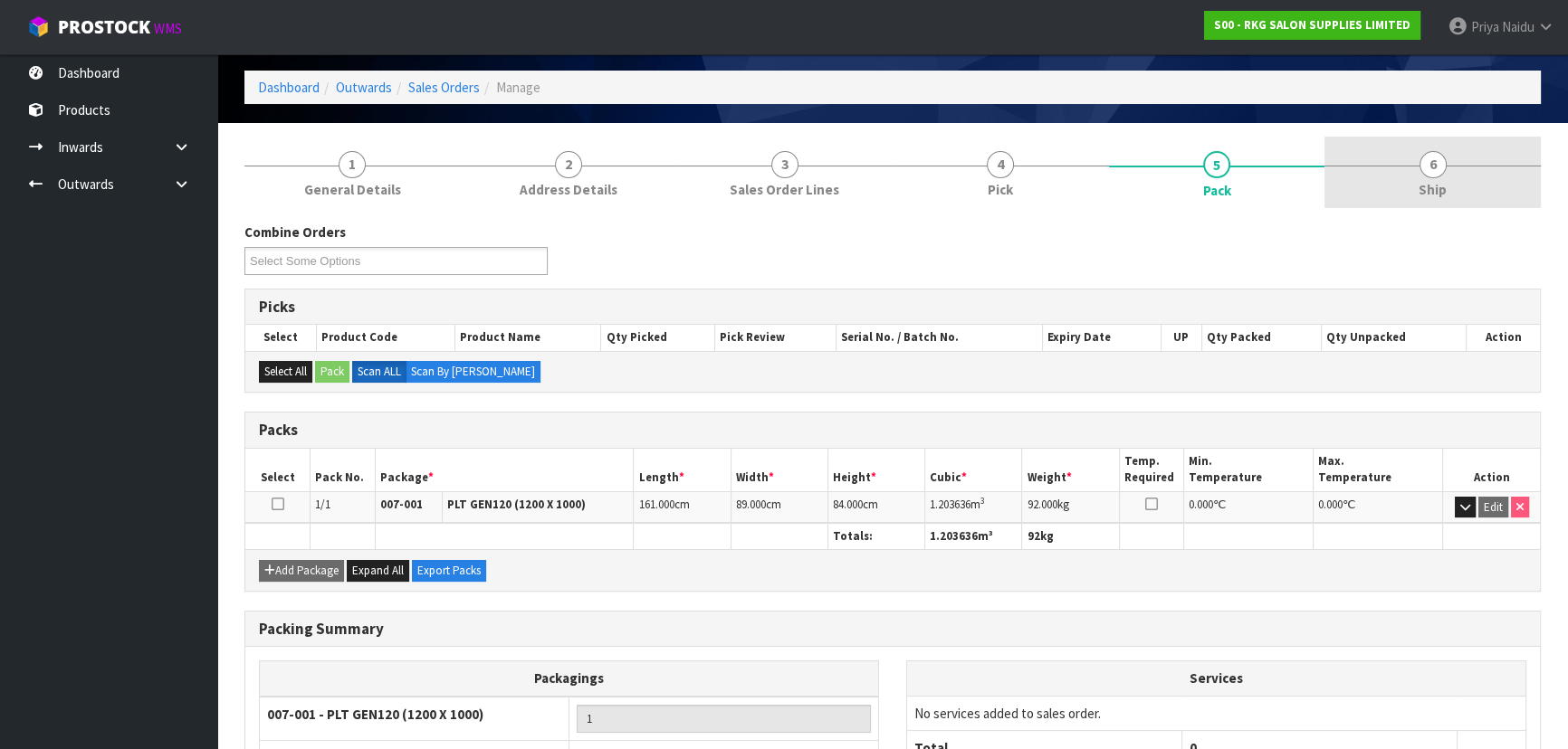
scroll to position [42, 0]
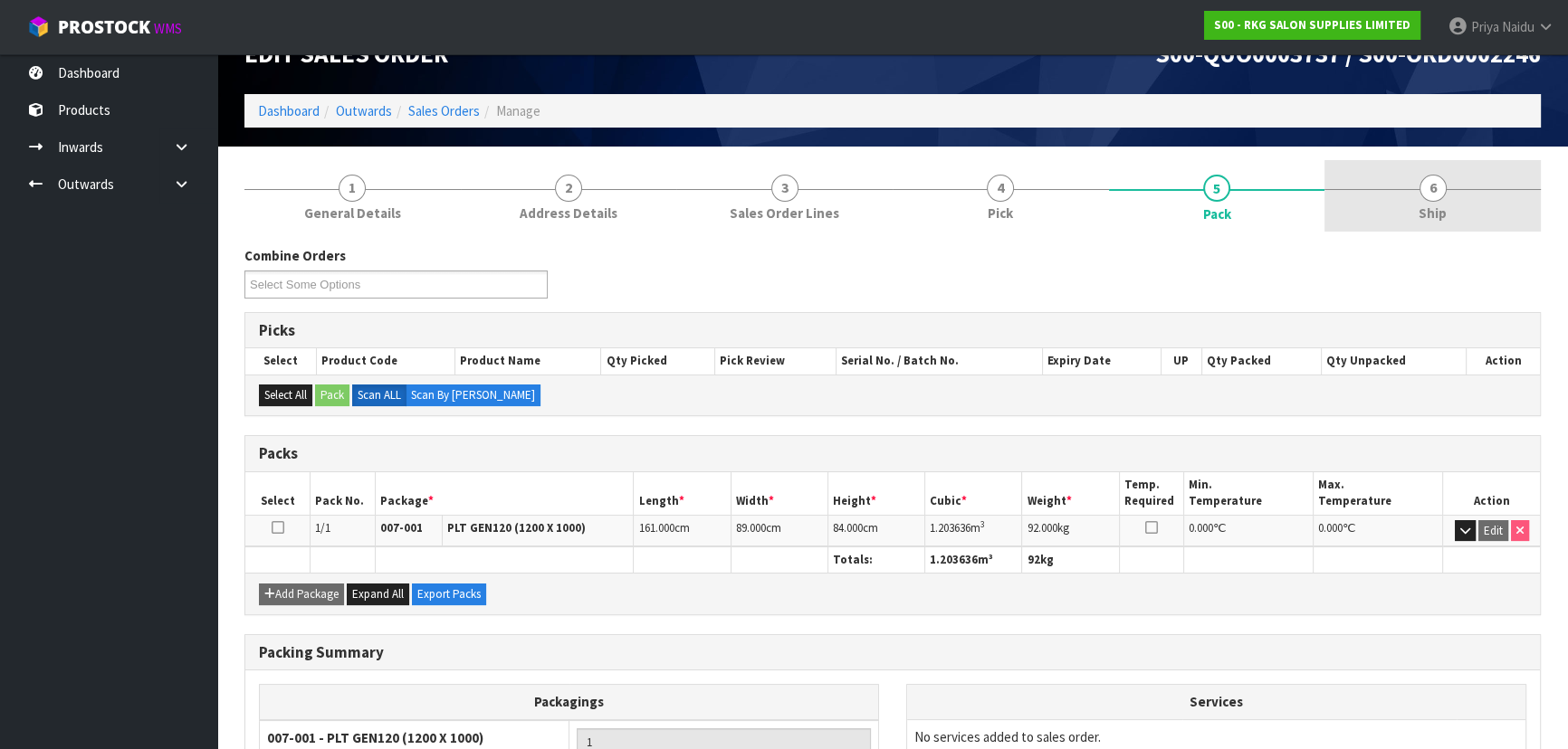
click at [1454, 207] on link "6 Ship" at bounding box center [1432, 196] width 216 height 71
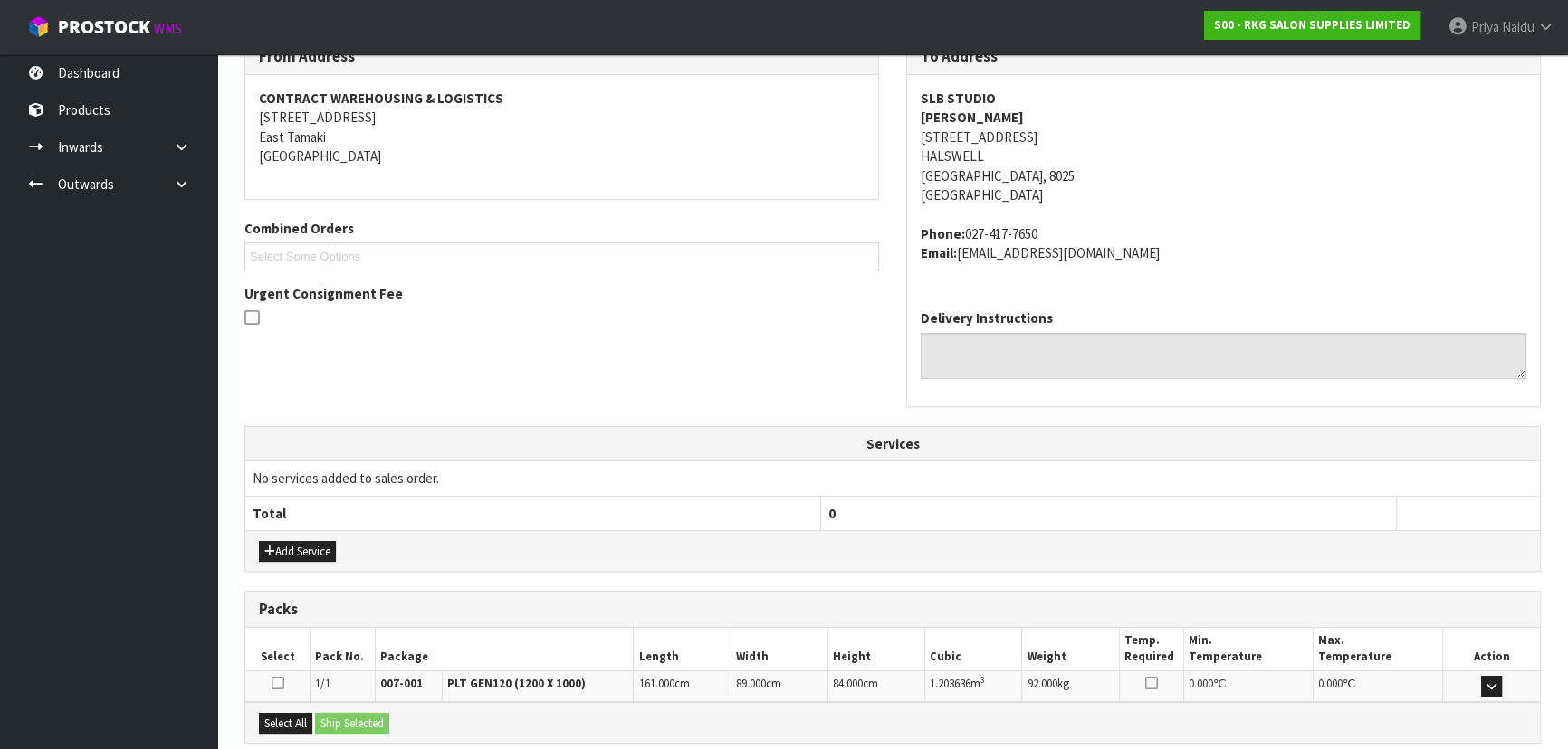
scroll to position [435, 0]
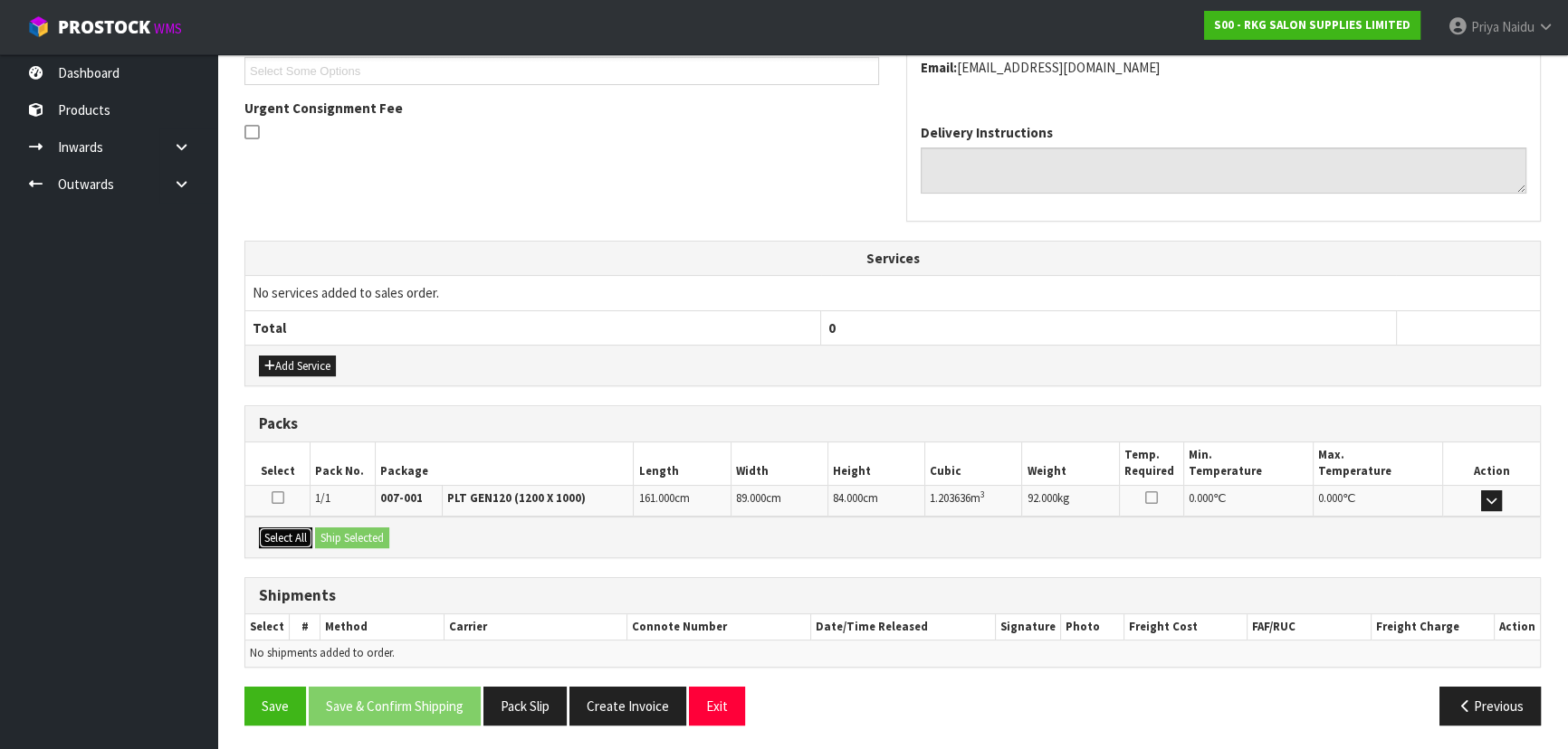
click at [304, 537] on button "Select All" at bounding box center [285, 538] width 54 height 22
click at [348, 534] on button "Ship Selected" at bounding box center [352, 538] width 74 height 22
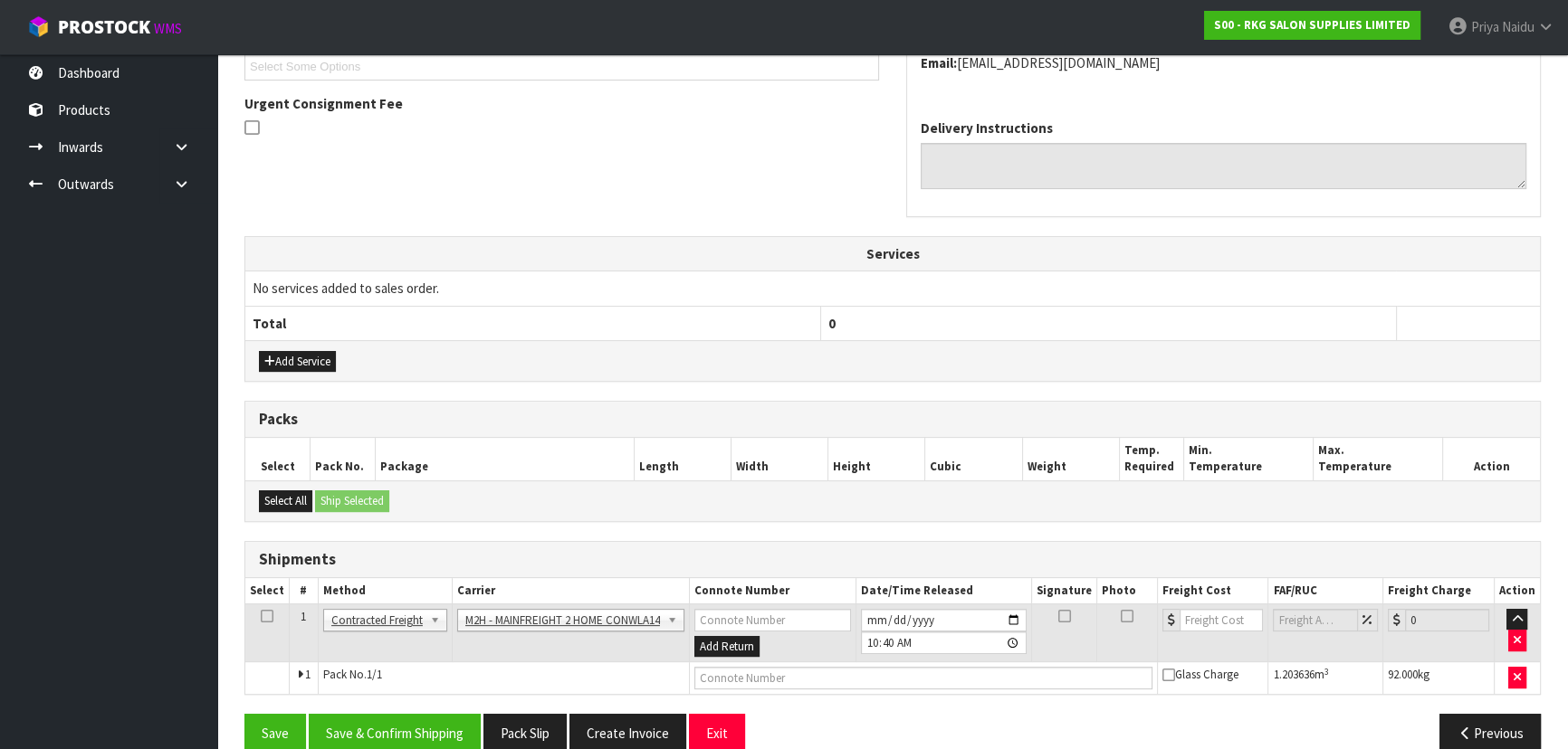
scroll to position [468, 0]
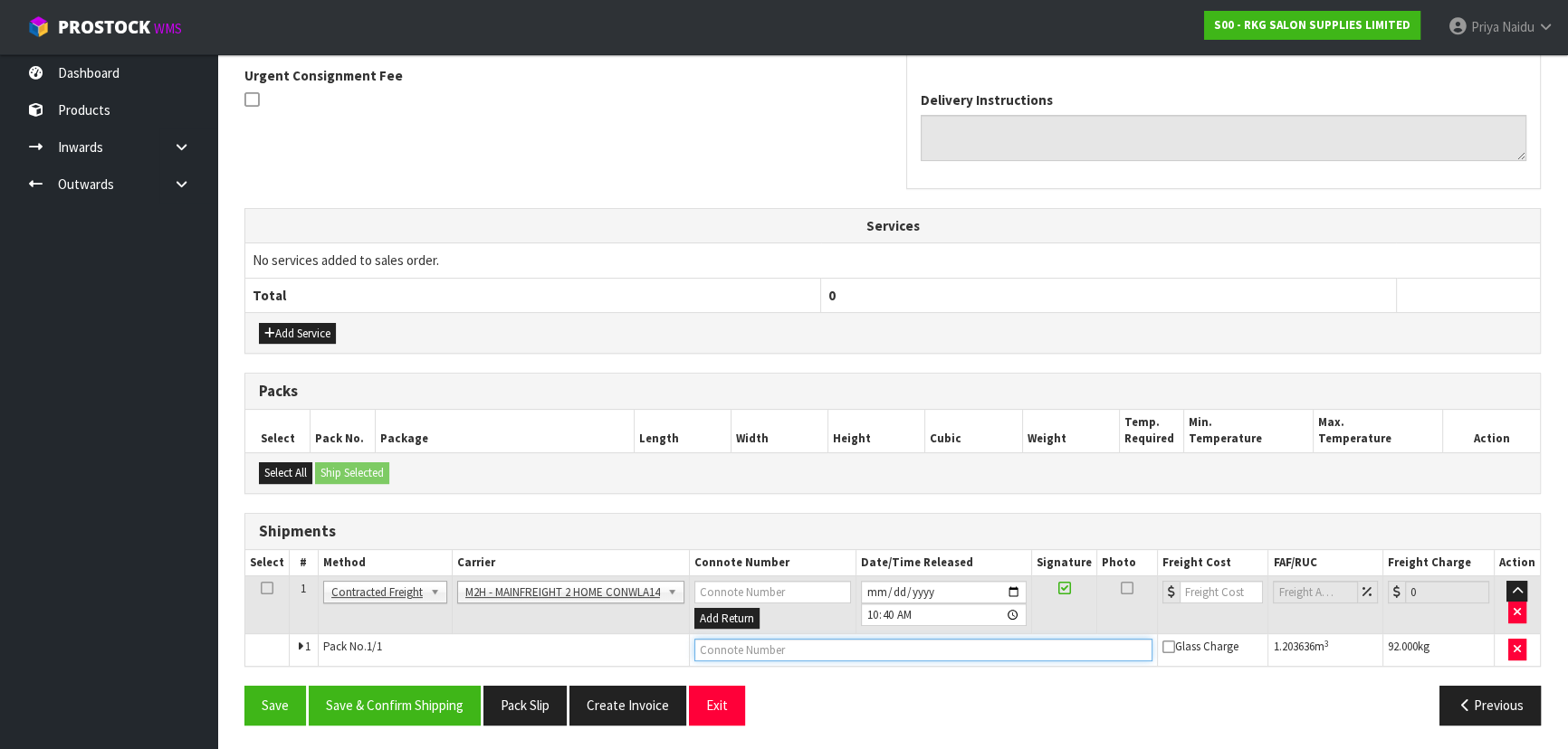
click at [756, 644] on input "text" at bounding box center [923, 650] width 458 height 23
paste input "FWM59109311"
type input "FWM59109311"
click at [1204, 589] on input "number" at bounding box center [1221, 591] width 84 height 23
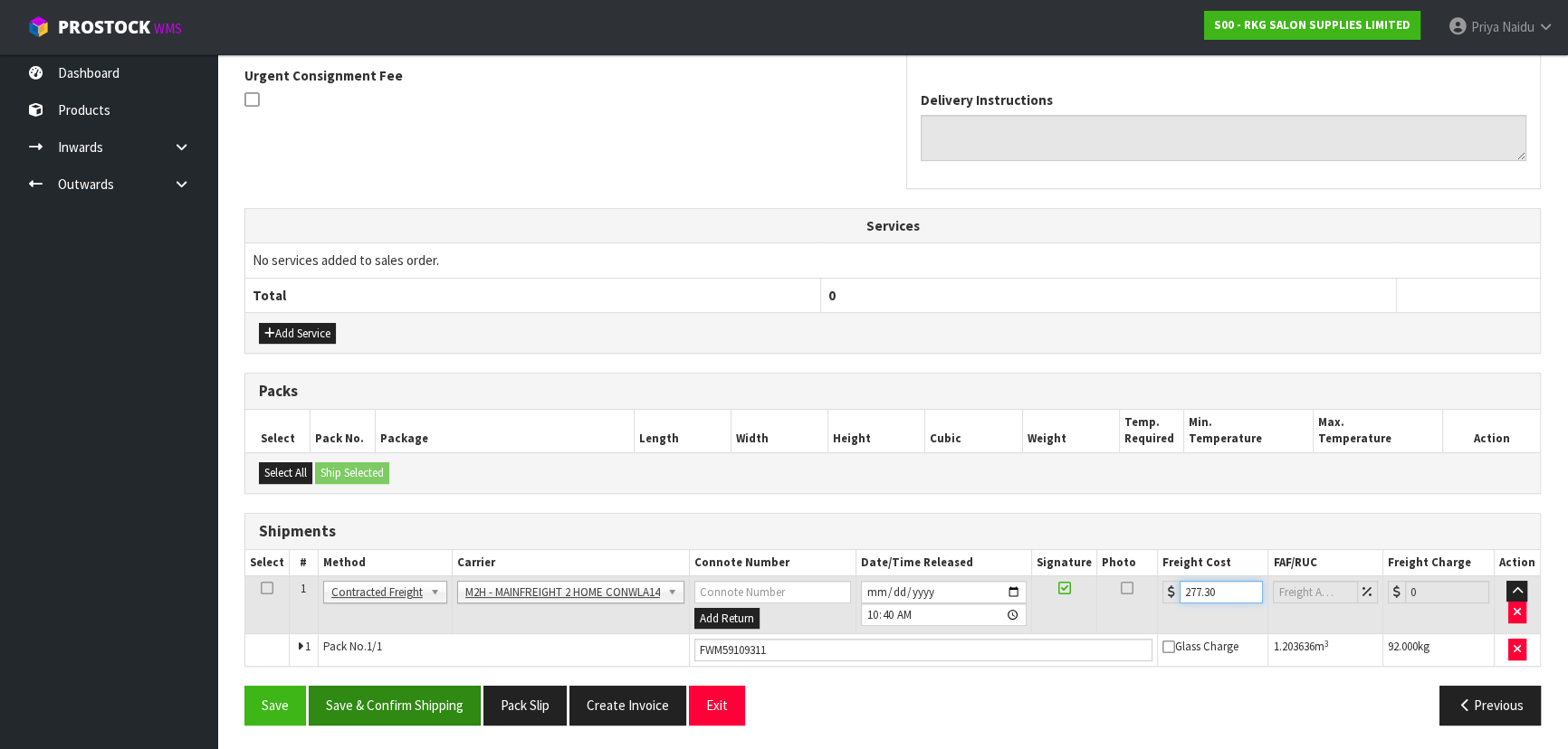
type input "277.30"
click at [392, 691] on button "Save & Confirm Shipping" at bounding box center [394, 704] width 172 height 39
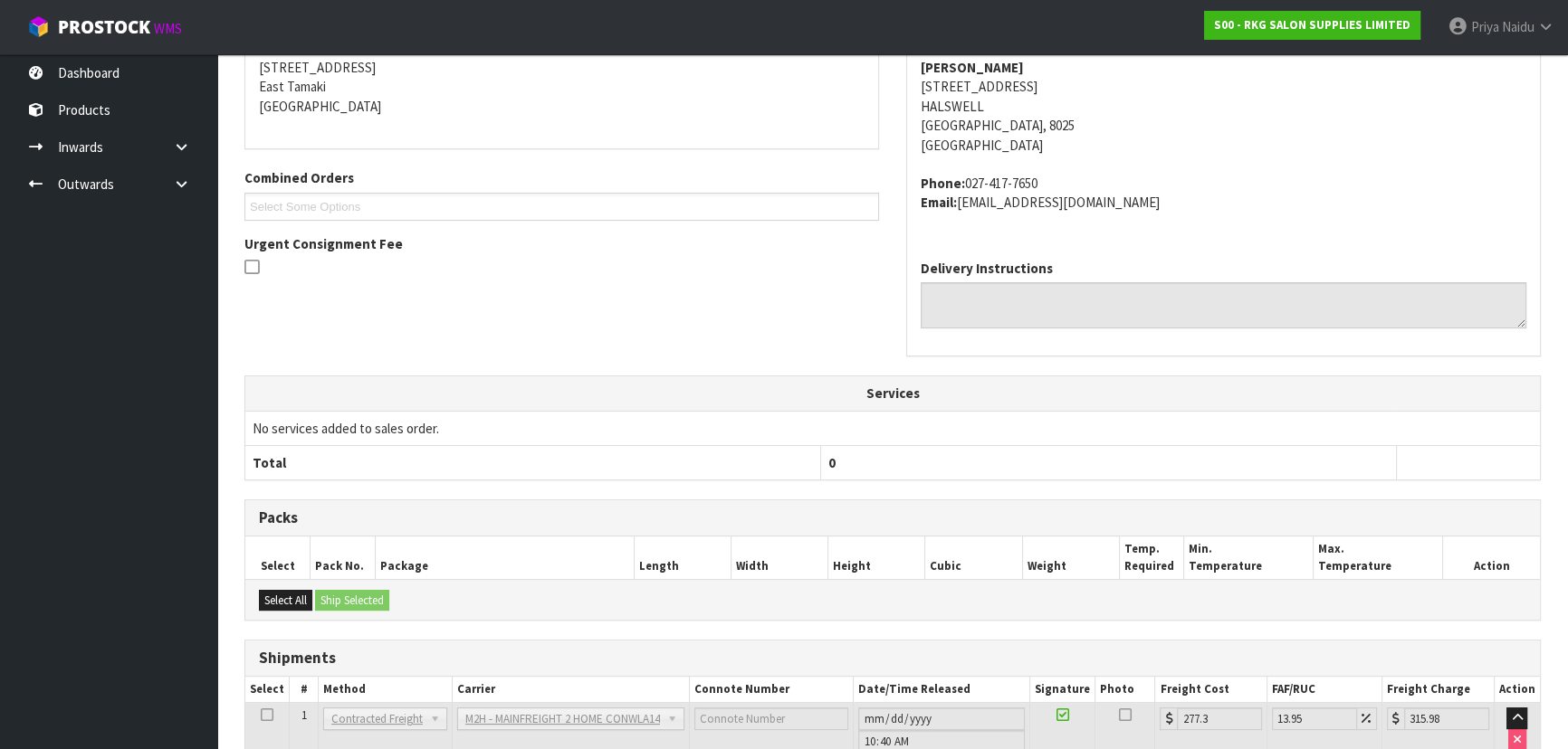
scroll to position [0, 0]
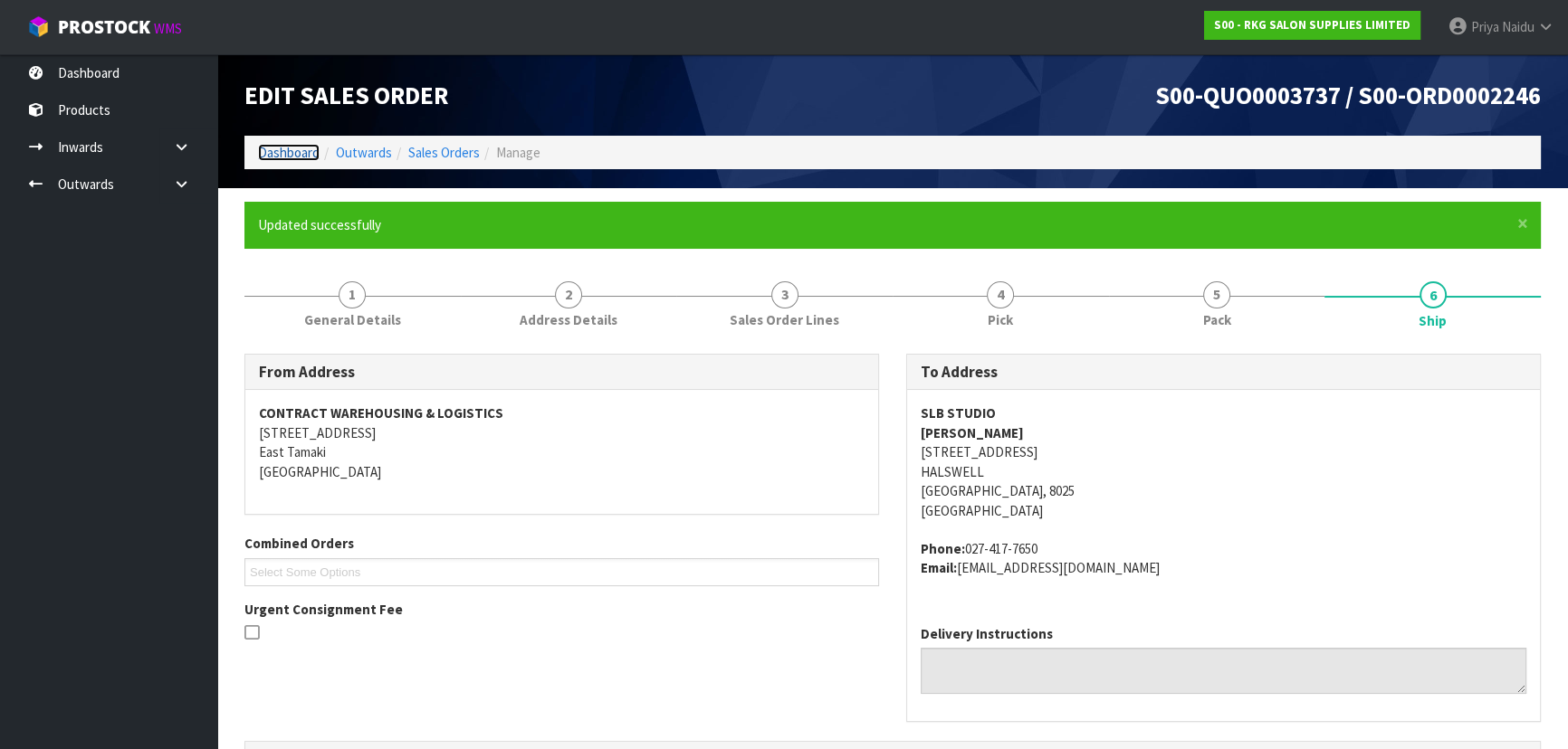
click at [287, 144] on link "Dashboard" at bounding box center [288, 152] width 61 height 17
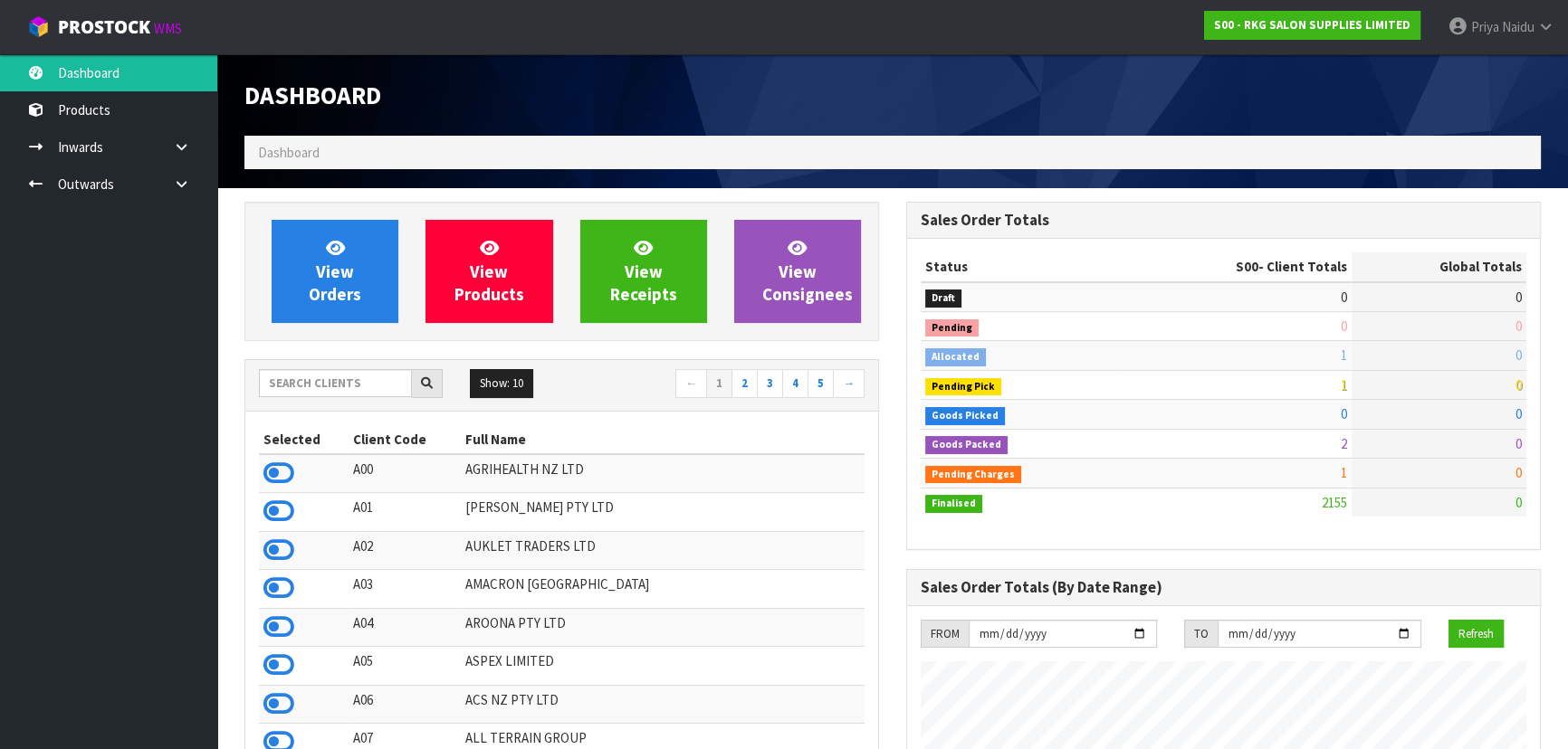
scroll to position [1368, 661]
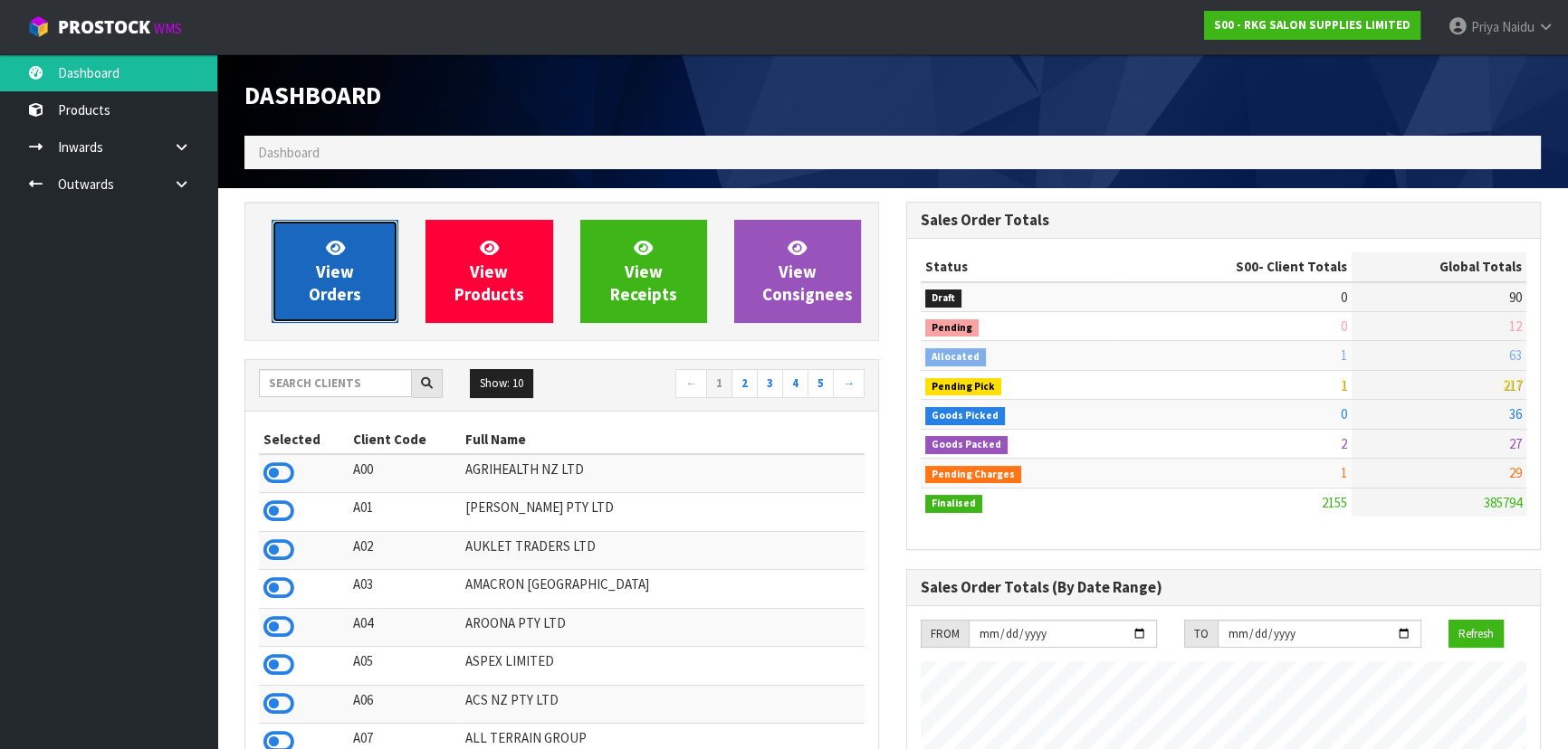
click at [351, 268] on span "View Orders" at bounding box center [334, 270] width 53 height 67
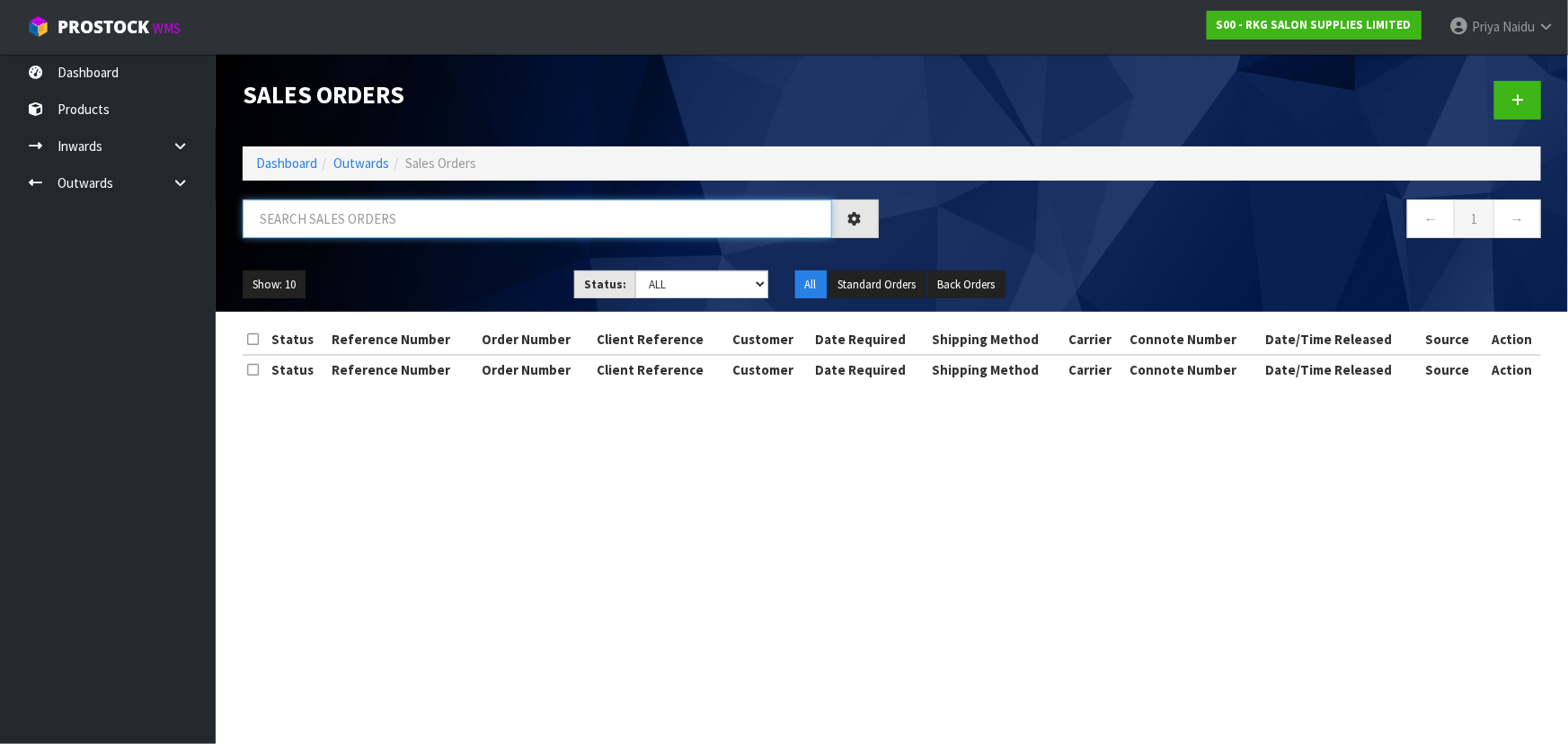
click at [387, 224] on input "text" at bounding box center [537, 218] width 589 height 38
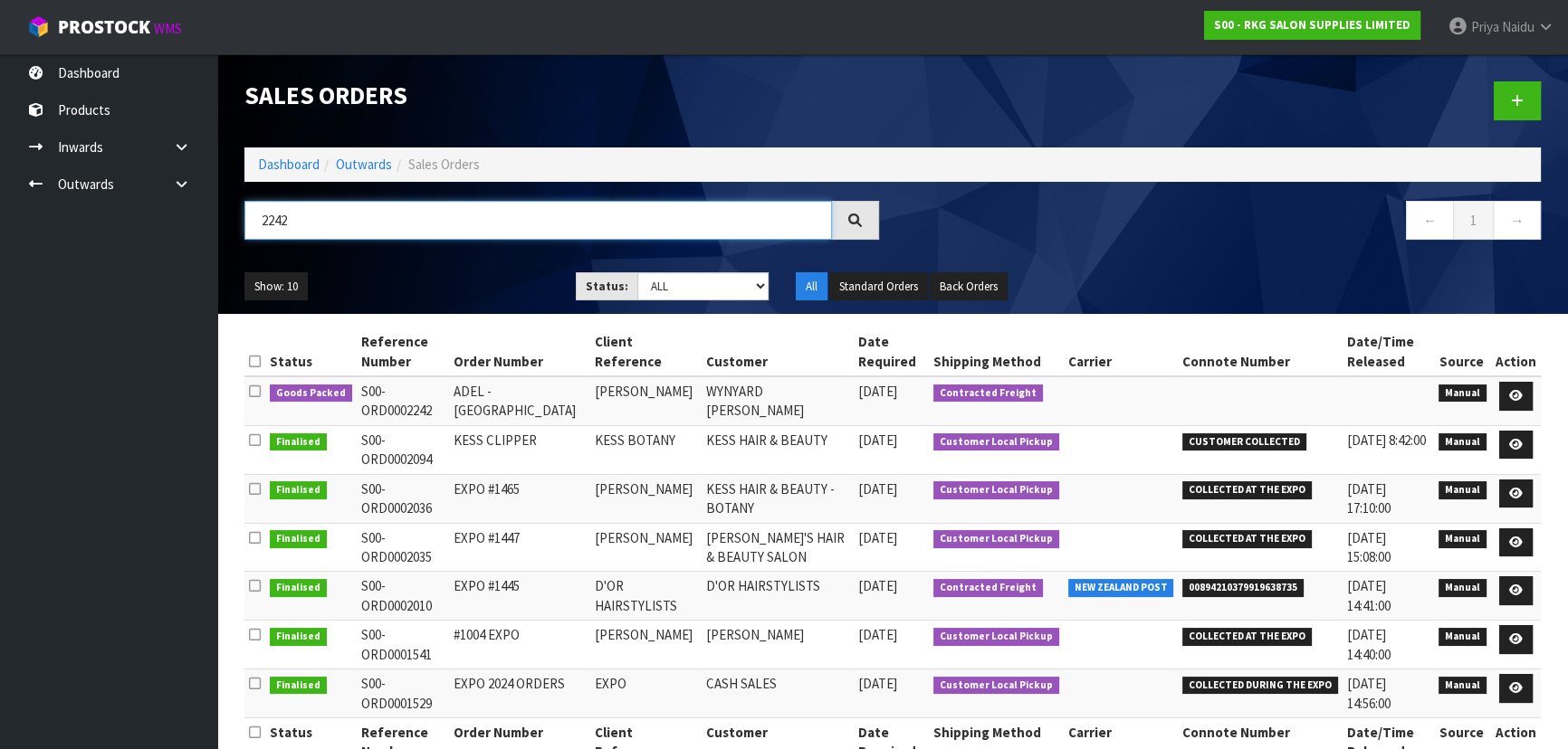
type input "2242"
click at [497, 280] on ul "Show: 10 5 10 25 50" at bounding box center [396, 286] width 304 height 29
click at [1525, 396] on link at bounding box center [1515, 395] width 34 height 29
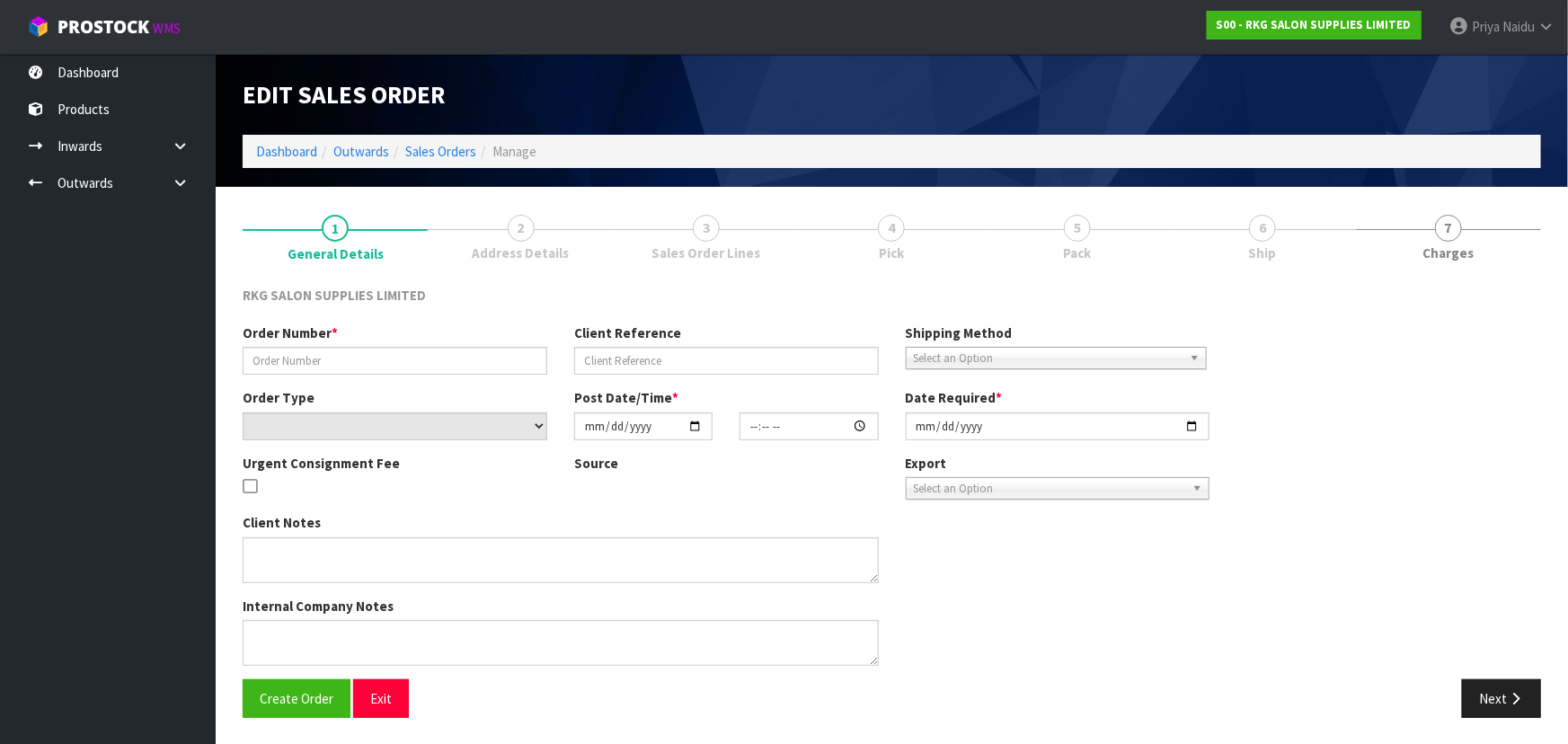
type input "ADEL -WYNYARD"
type input "ADEL AL-OMOUSH"
select select "number:0"
type input "[DATE]"
type input "00:00:00.000"
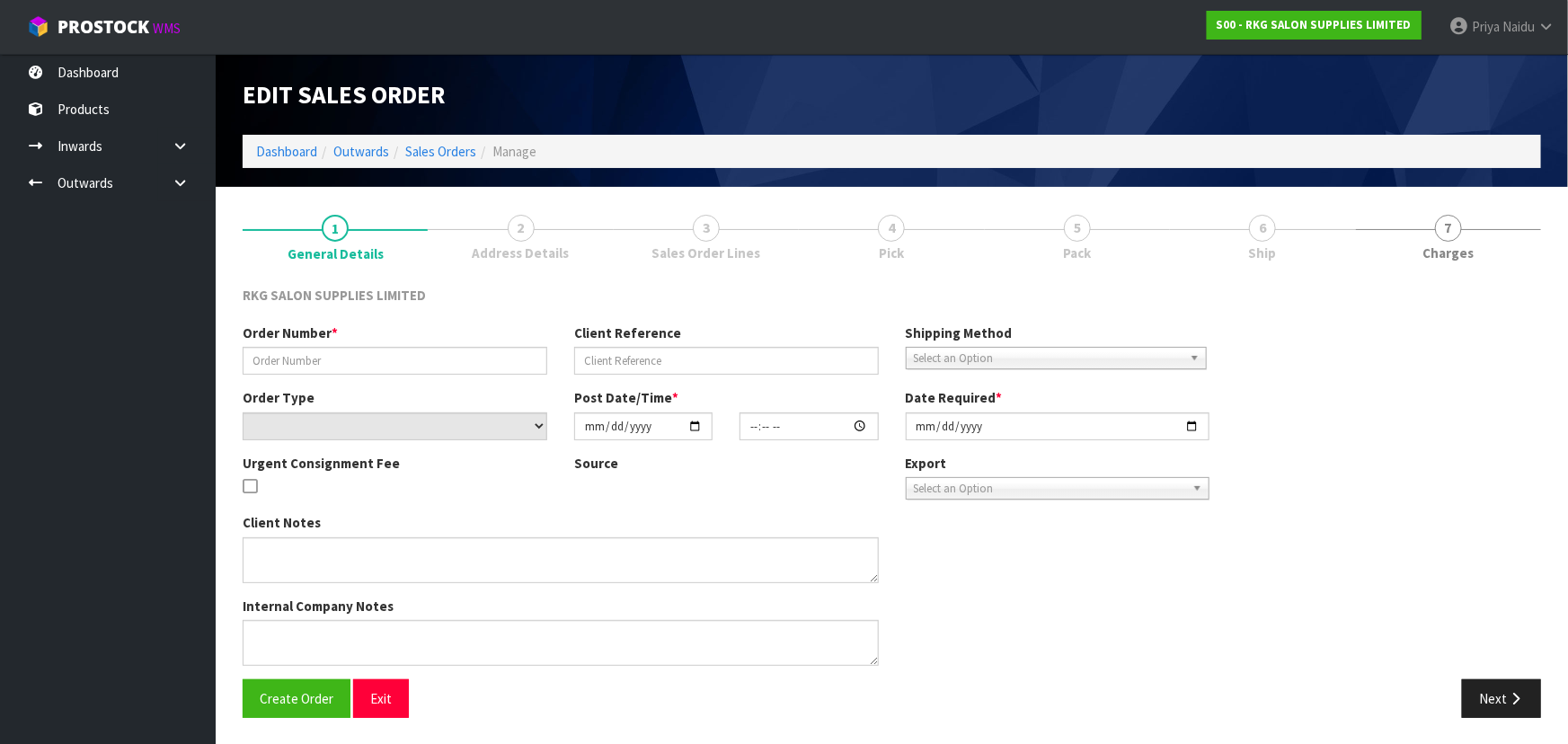
type input "[DATE]"
type textarea "CHECK FIRST WHICH IS CHEAPER TO SEND"
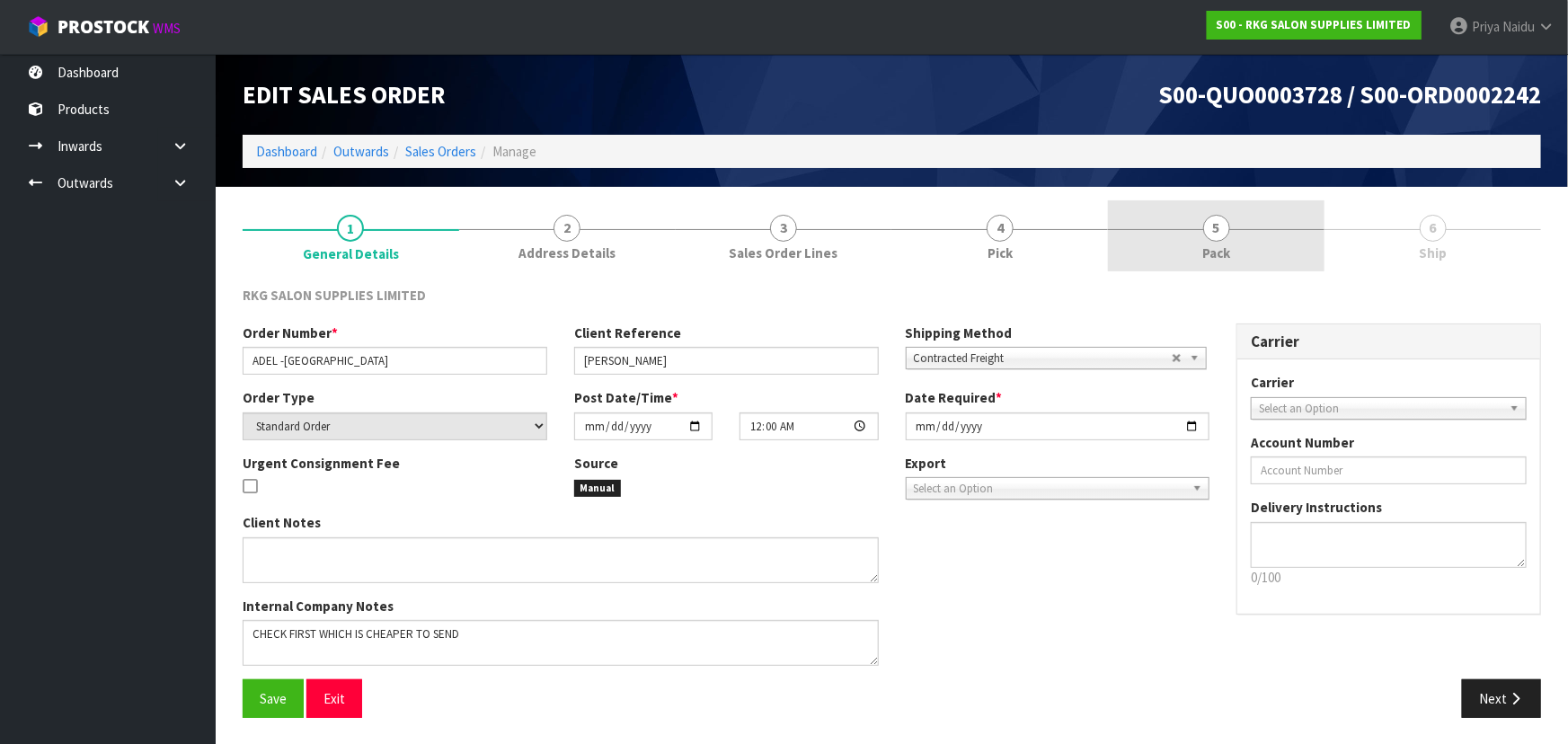
click at [1176, 251] on link "5 Pack" at bounding box center [1216, 236] width 216 height 71
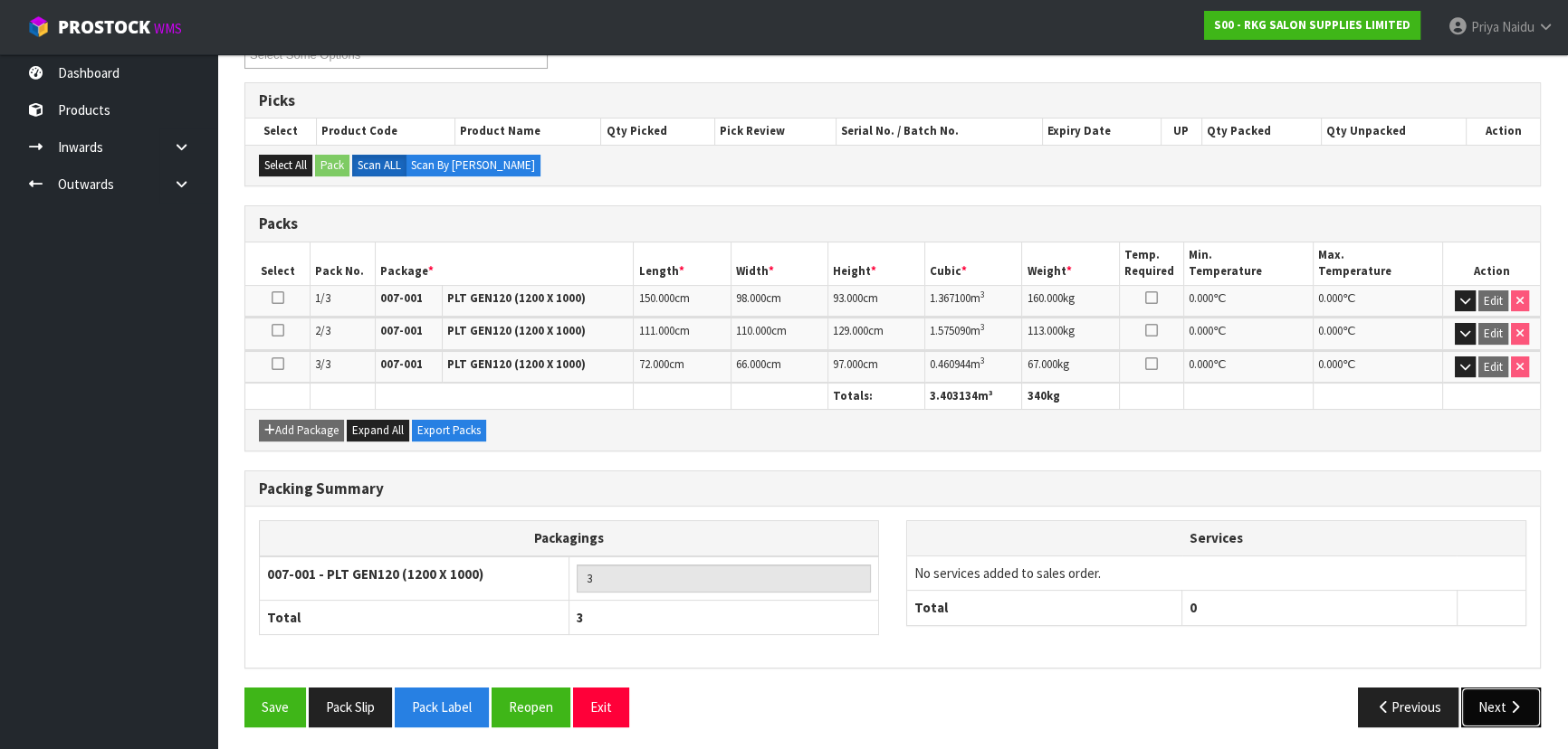
click at [1478, 714] on button "Next" at bounding box center [1501, 706] width 79 height 39
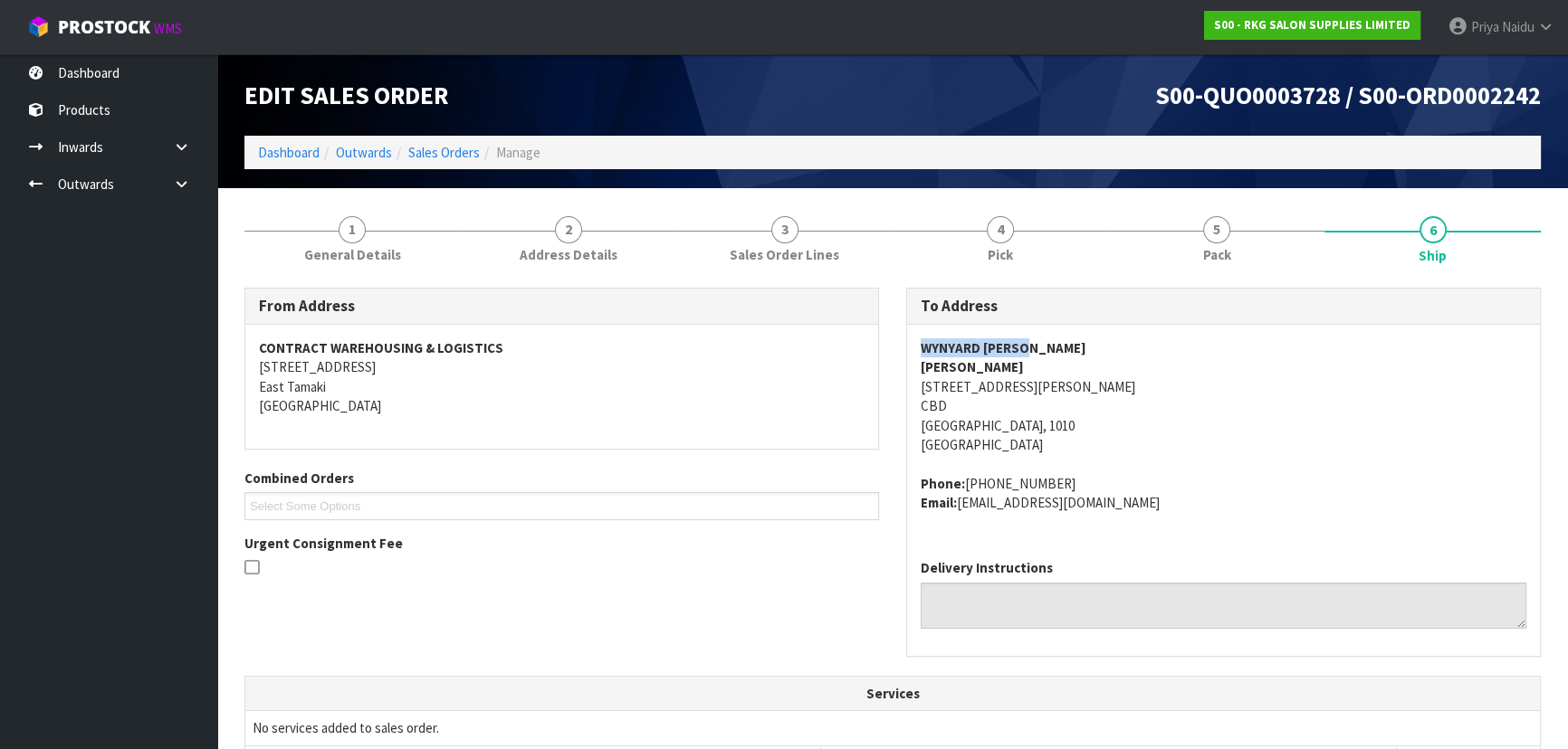
copy strong "WYNYARD BARBER"
drag, startPoint x: 910, startPoint y: 343, endPoint x: 702, endPoint y: 384, distance: 212.0
click at [1087, 343] on div "WYNYARD BARBER ADEL AL-OMOUSH 132 HALSEY ST CBD AUCKLAND, 1010 New Zealand Phon…" at bounding box center [1223, 435] width 632 height 220
copy address "132 HALSEY ST CBD AUCKLAND, 1010"
drag, startPoint x: 901, startPoint y: 380, endPoint x: 1055, endPoint y: 424, distance: 160.2
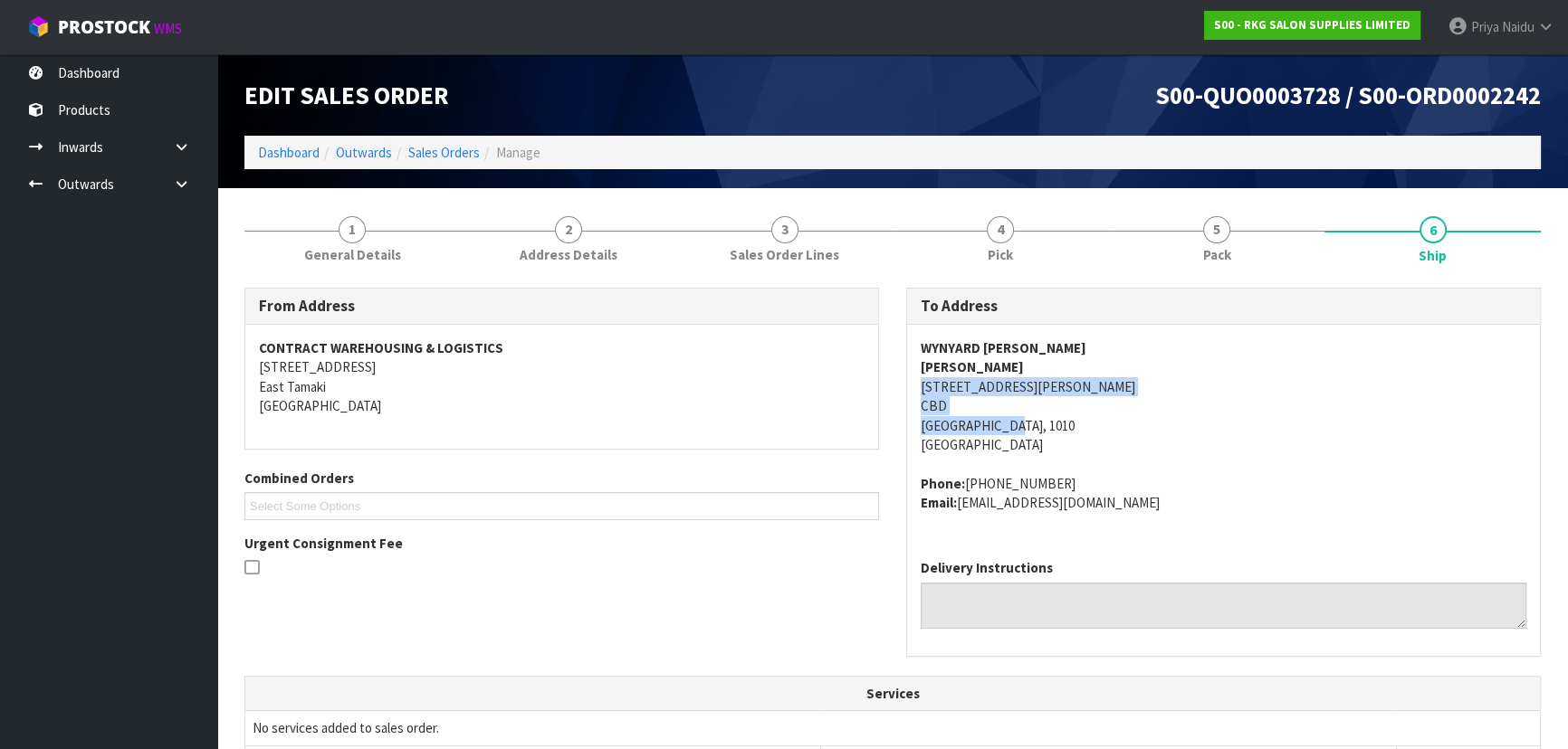
click at [1055, 424] on div "To Address WYNYARD BARBER ADEL AL-OMOUSH 132 HALSEY ST CBD AUCKLAND, 1010 New Z…" at bounding box center [1223, 481] width 662 height 387
click at [1181, 197] on section "1 General Details 2 Address Details 3 Sales Order Lines 4 Pick 5 Pack 6 Ship Fr…" at bounding box center [892, 721] width 1351 height 1066
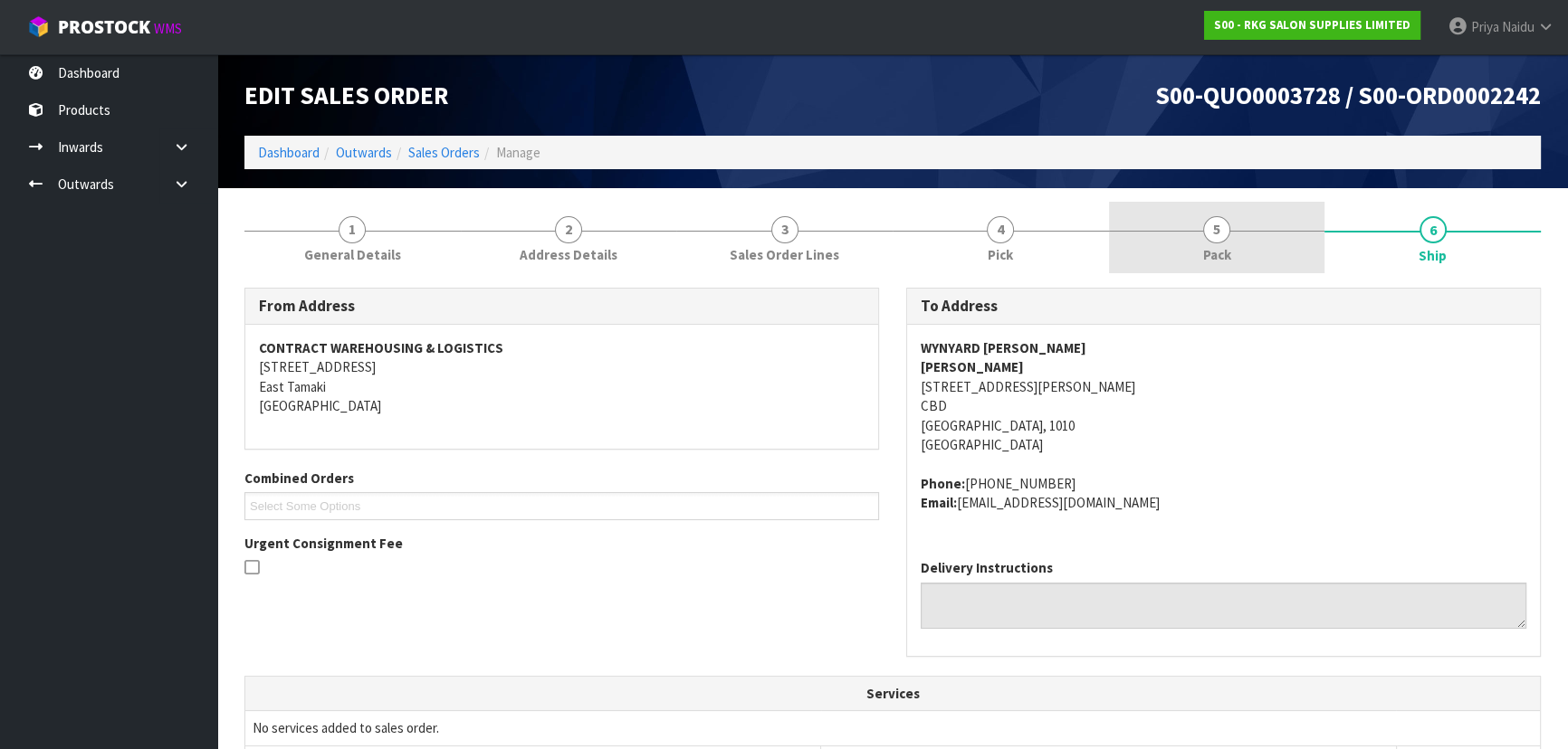
click at [1206, 227] on span "5" at bounding box center [1216, 229] width 27 height 27
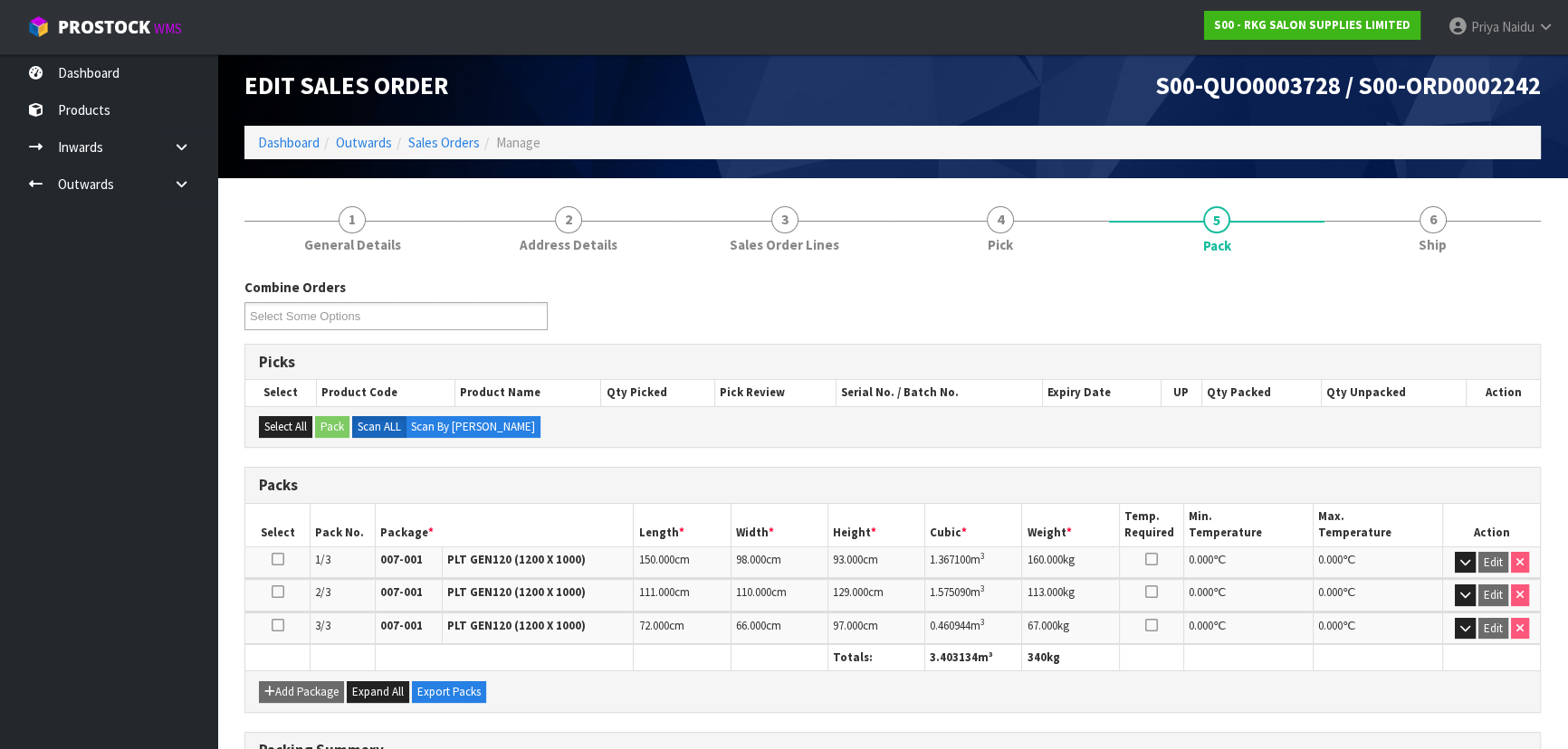
scroll to position [81, 0]
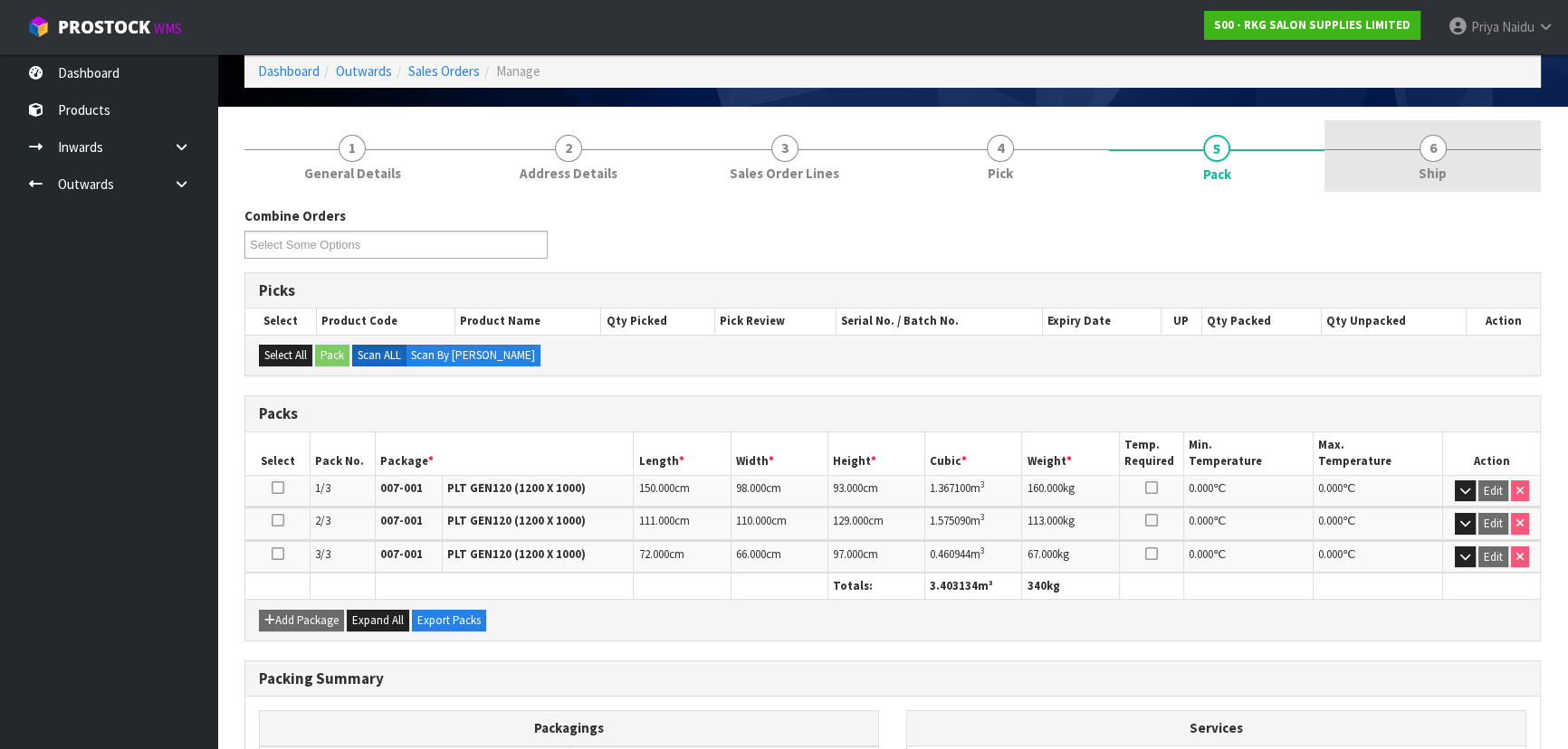
click at [1479, 157] on link "6 Ship" at bounding box center [1432, 156] width 216 height 71
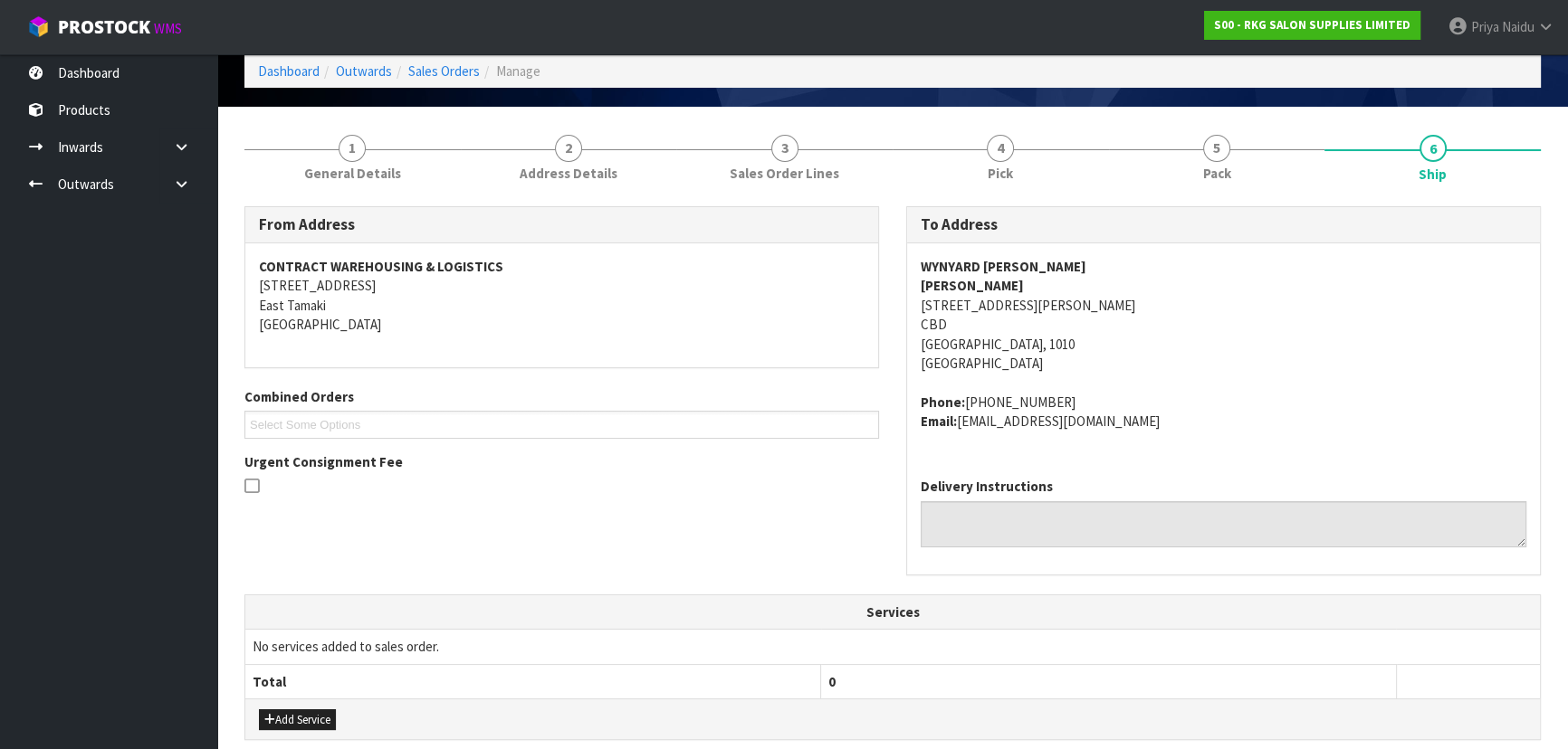
copy address "021-0226-3648"
drag, startPoint x: 965, startPoint y: 401, endPoint x: 1097, endPoint y: 395, distance: 132.1
click at [1097, 395] on address "Phone: 021-0226-3648 Email: adomoush@hotmail.com" at bounding box center [1223, 411] width 606 height 39
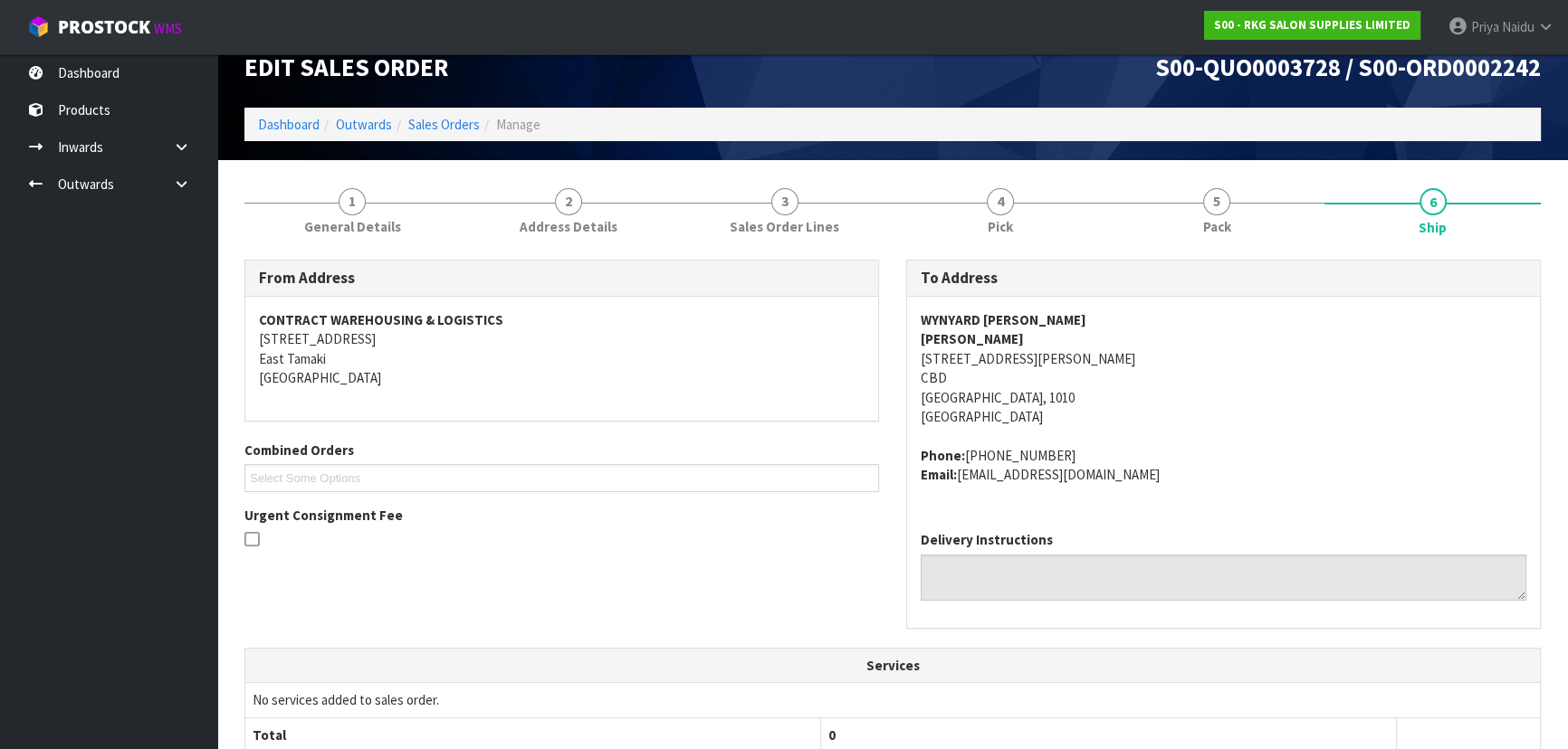
scroll to position [0, 0]
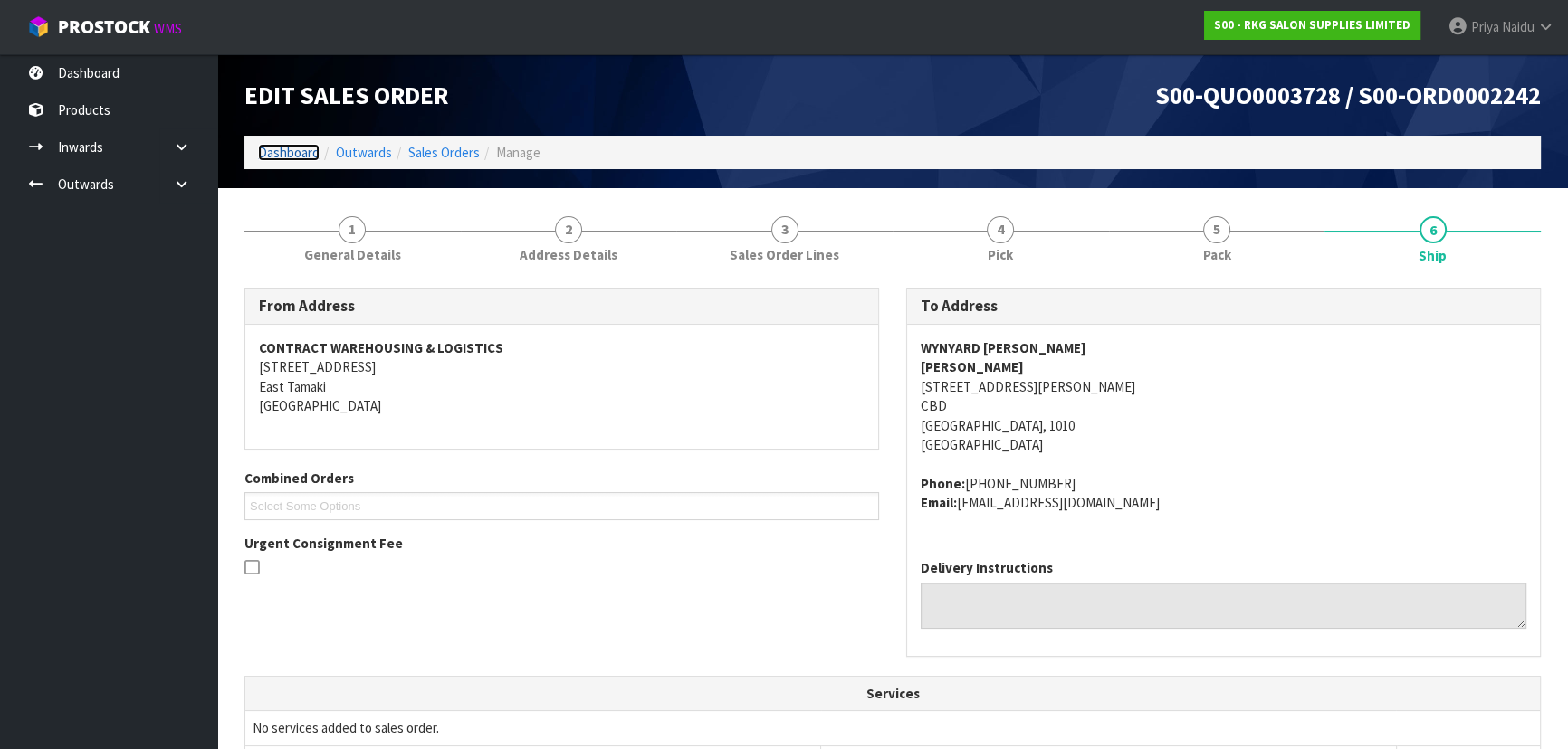
click at [270, 146] on link "Dashboard" at bounding box center [288, 152] width 61 height 17
click at [301, 145] on link "Dashboard" at bounding box center [288, 152] width 61 height 17
click at [297, 156] on link "Dashboard" at bounding box center [288, 152] width 61 height 17
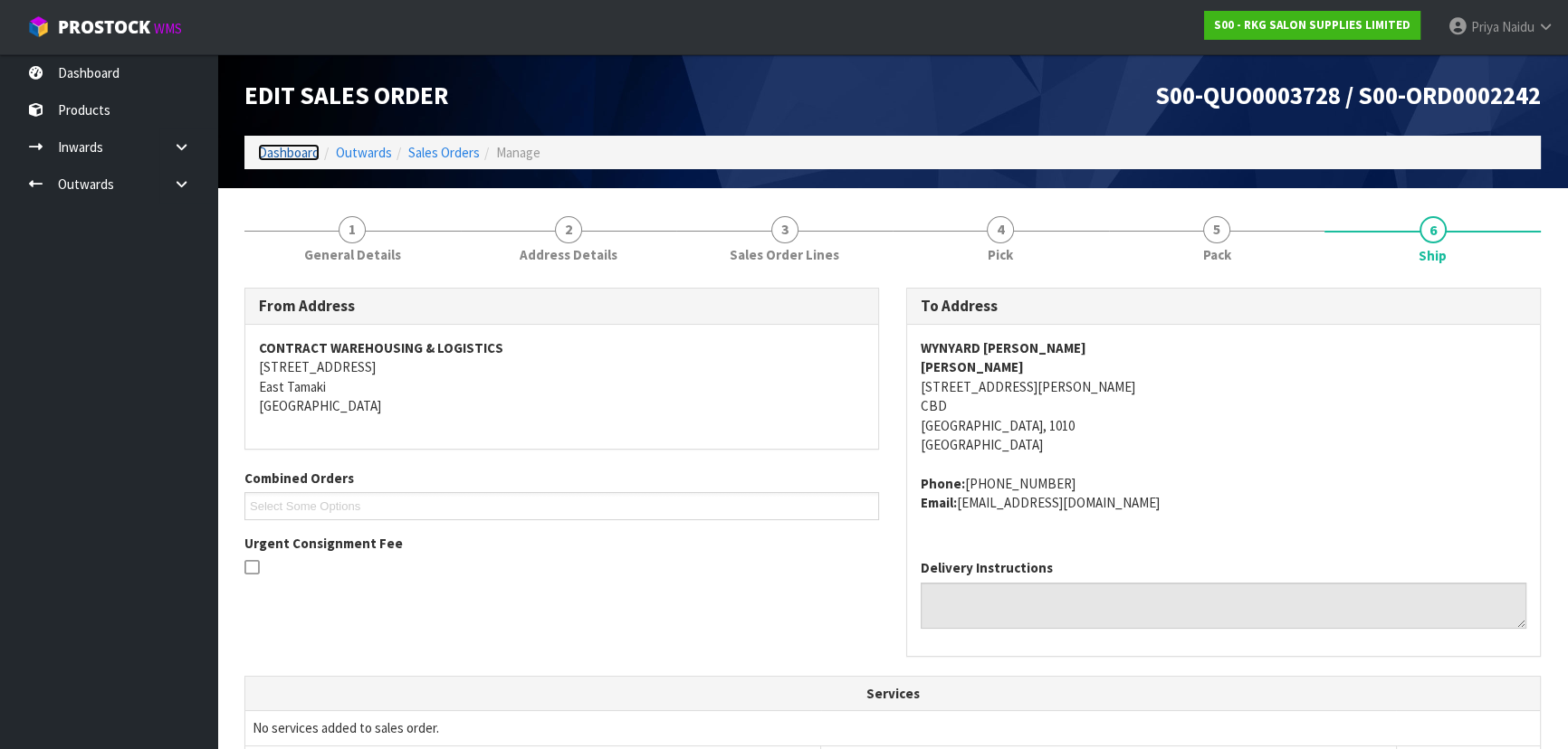
click at [297, 156] on link "Dashboard" at bounding box center [288, 152] width 61 height 17
click at [294, 151] on link "Dashboard" at bounding box center [288, 152] width 61 height 17
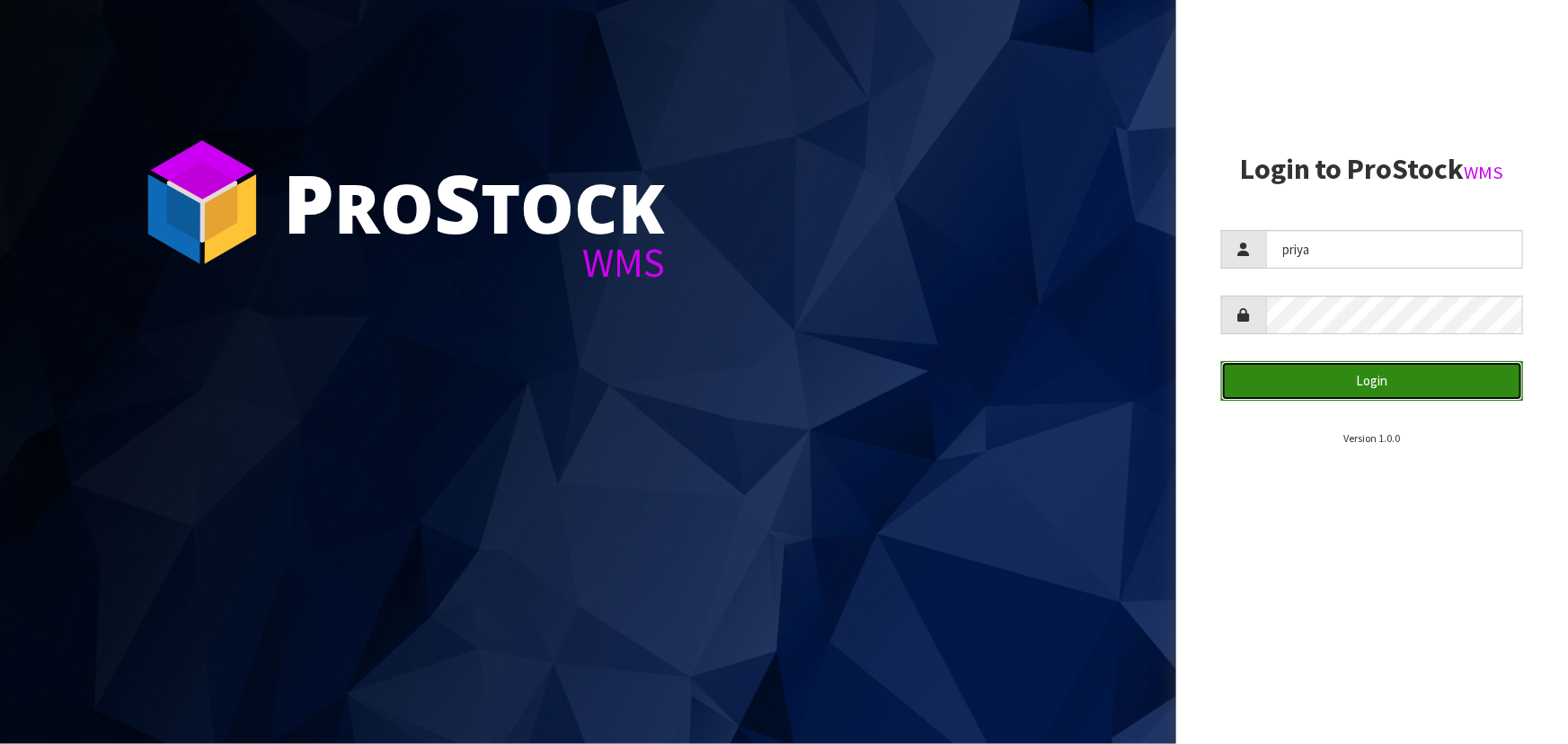
click at [1326, 363] on button "Login" at bounding box center [1371, 380] width 302 height 38
click at [1365, 385] on button "Login" at bounding box center [1371, 380] width 302 height 38
click at [1346, 396] on button "Login" at bounding box center [1371, 380] width 302 height 38
click at [1350, 386] on button "Login" at bounding box center [1371, 380] width 302 height 38
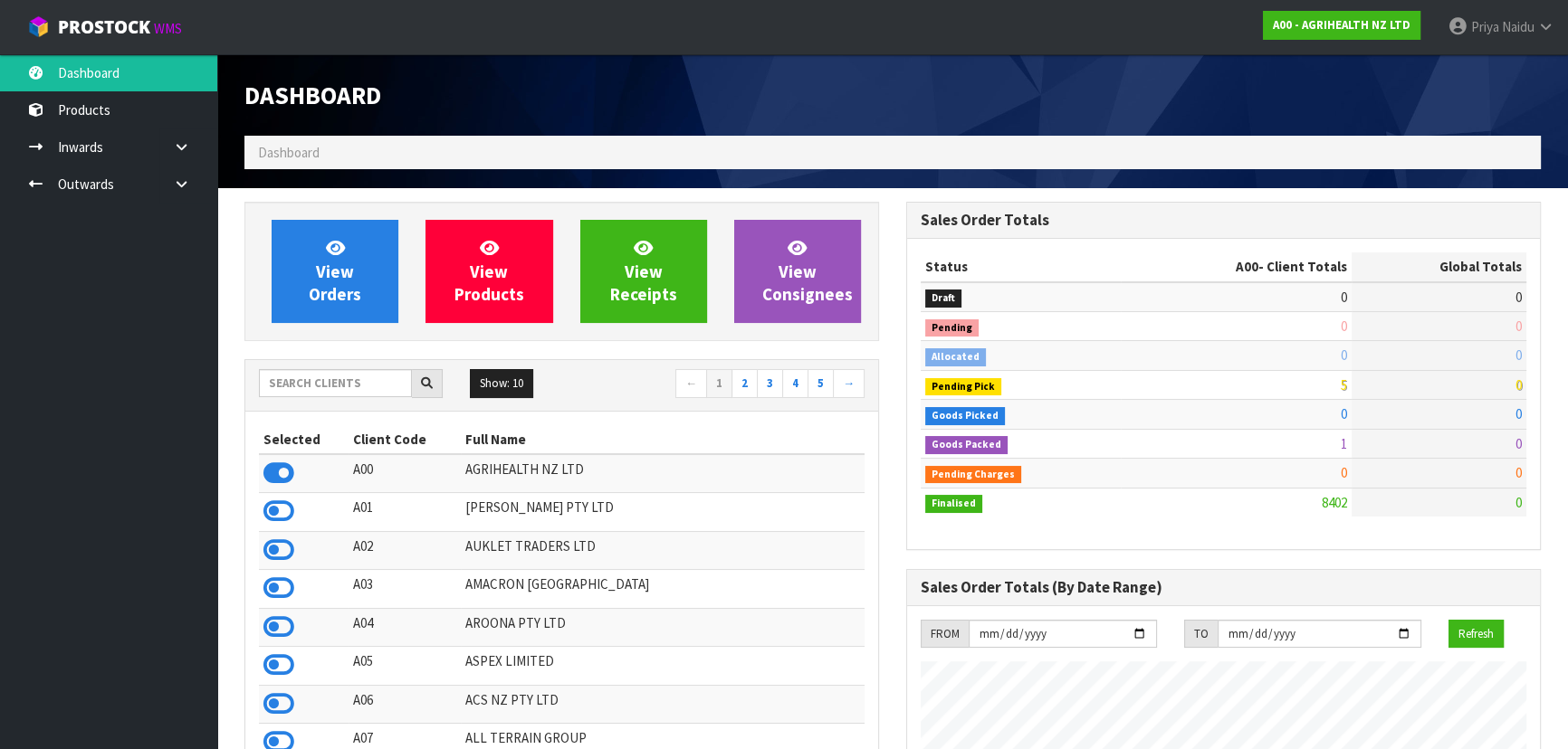
scroll to position [1368, 661]
click at [367, 383] on input "text" at bounding box center [335, 383] width 153 height 28
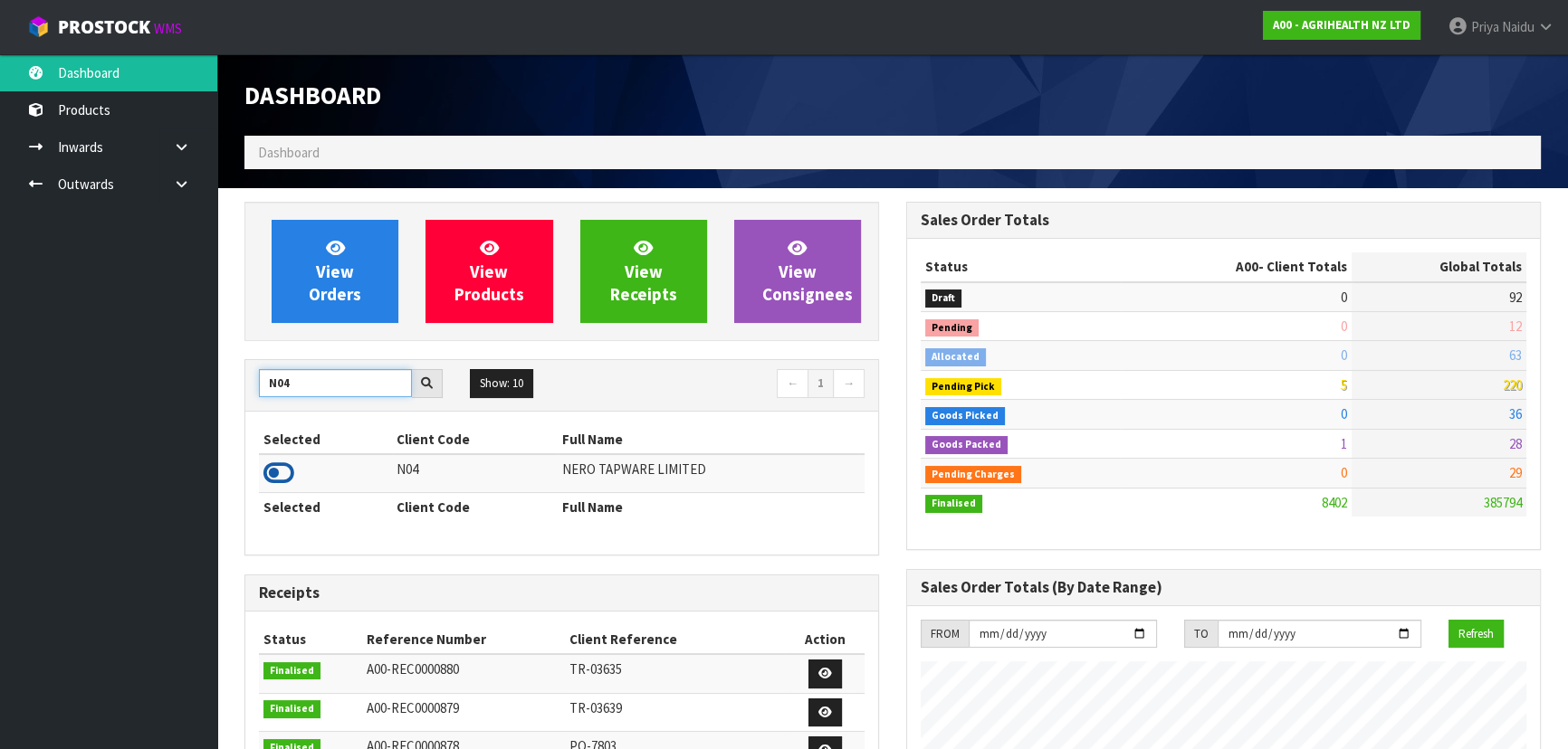
type input "N04"
click at [280, 466] on icon at bounding box center [279, 473] width 31 height 27
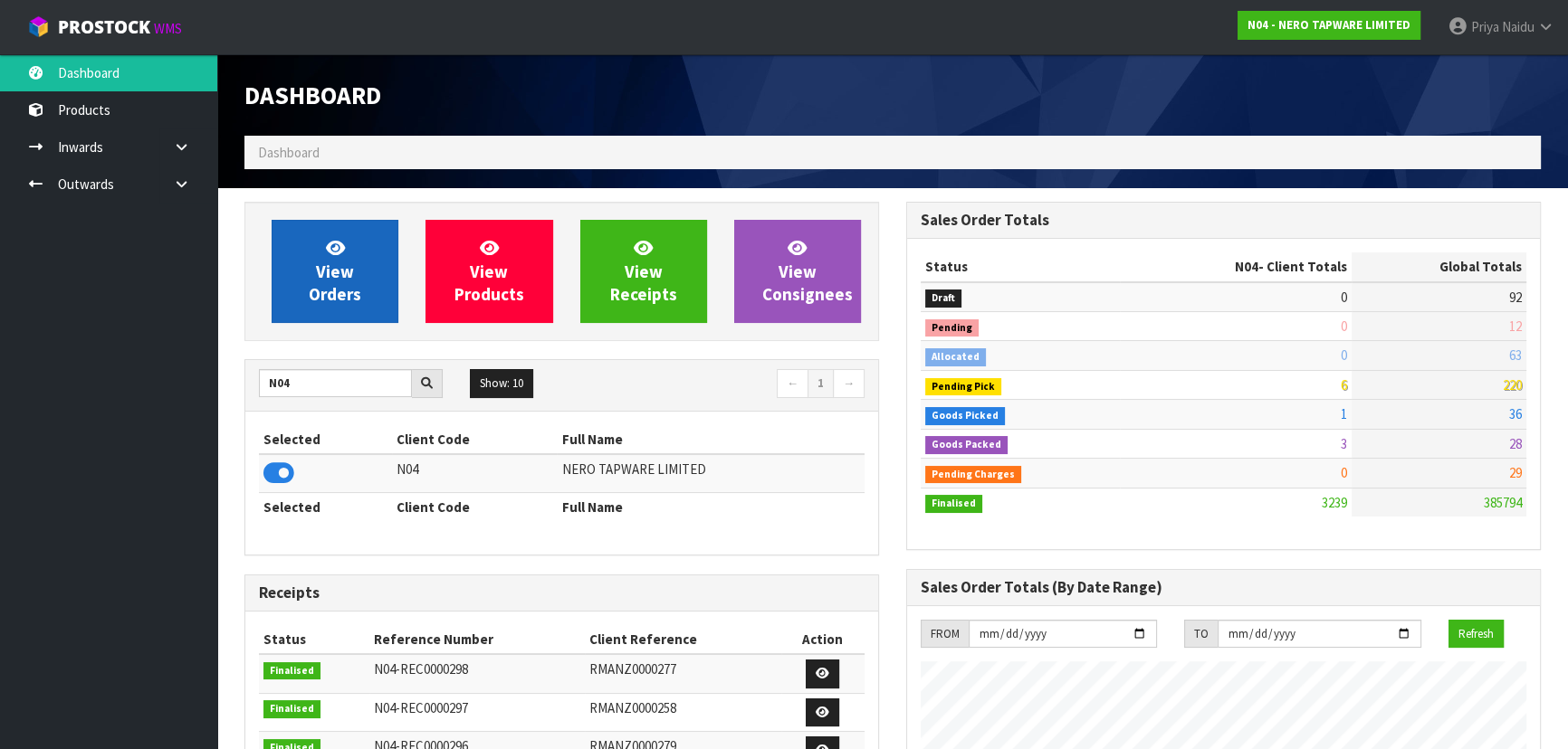
scroll to position [1445, 661]
click at [360, 264] on link "View Orders" at bounding box center [335, 271] width 127 height 103
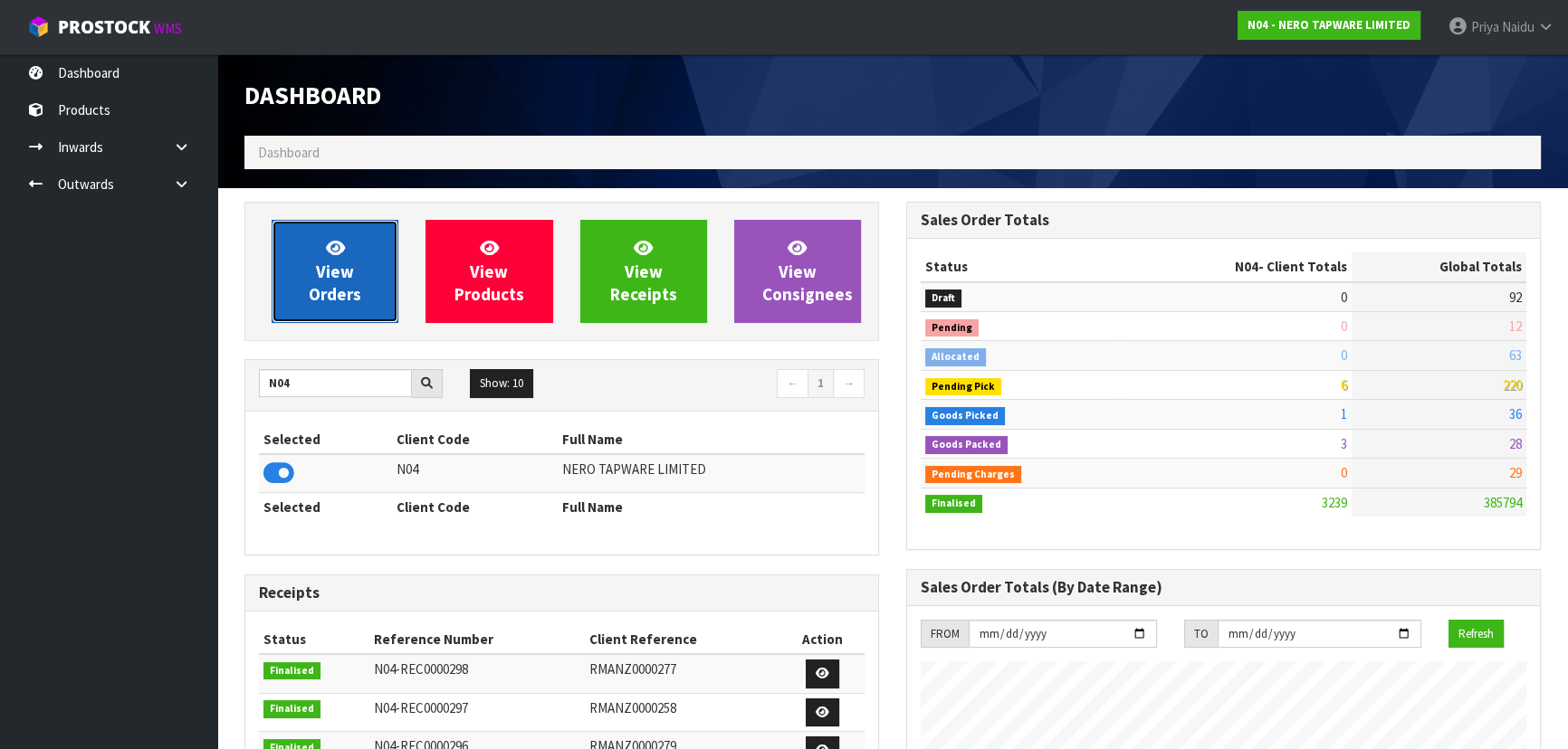
click at [350, 250] on link "View Orders" at bounding box center [335, 271] width 127 height 103
click at [327, 280] on span "View Orders" at bounding box center [334, 270] width 53 height 67
click at [334, 263] on span "View Orders" at bounding box center [334, 270] width 53 height 67
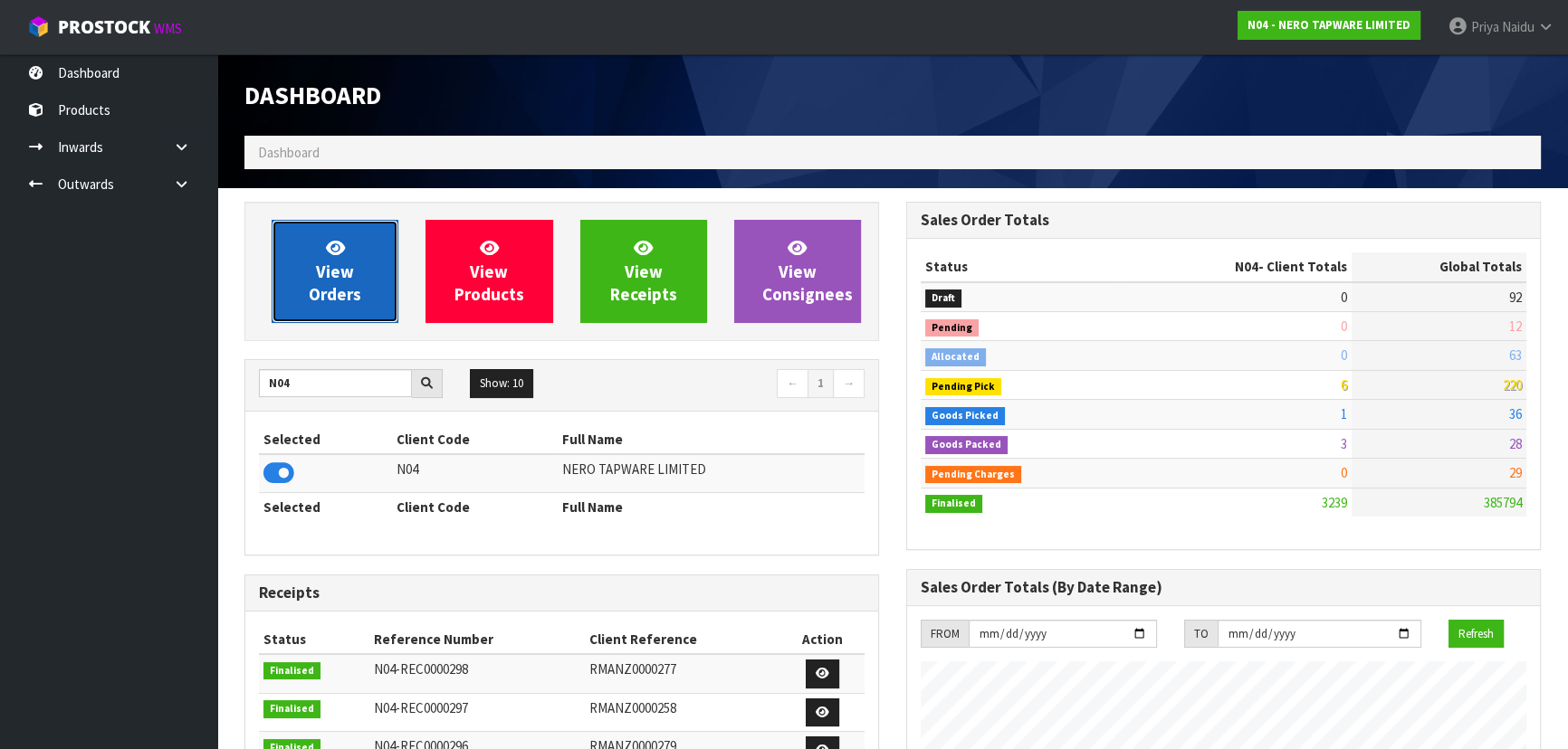
click at [334, 263] on span "View Orders" at bounding box center [334, 270] width 53 height 67
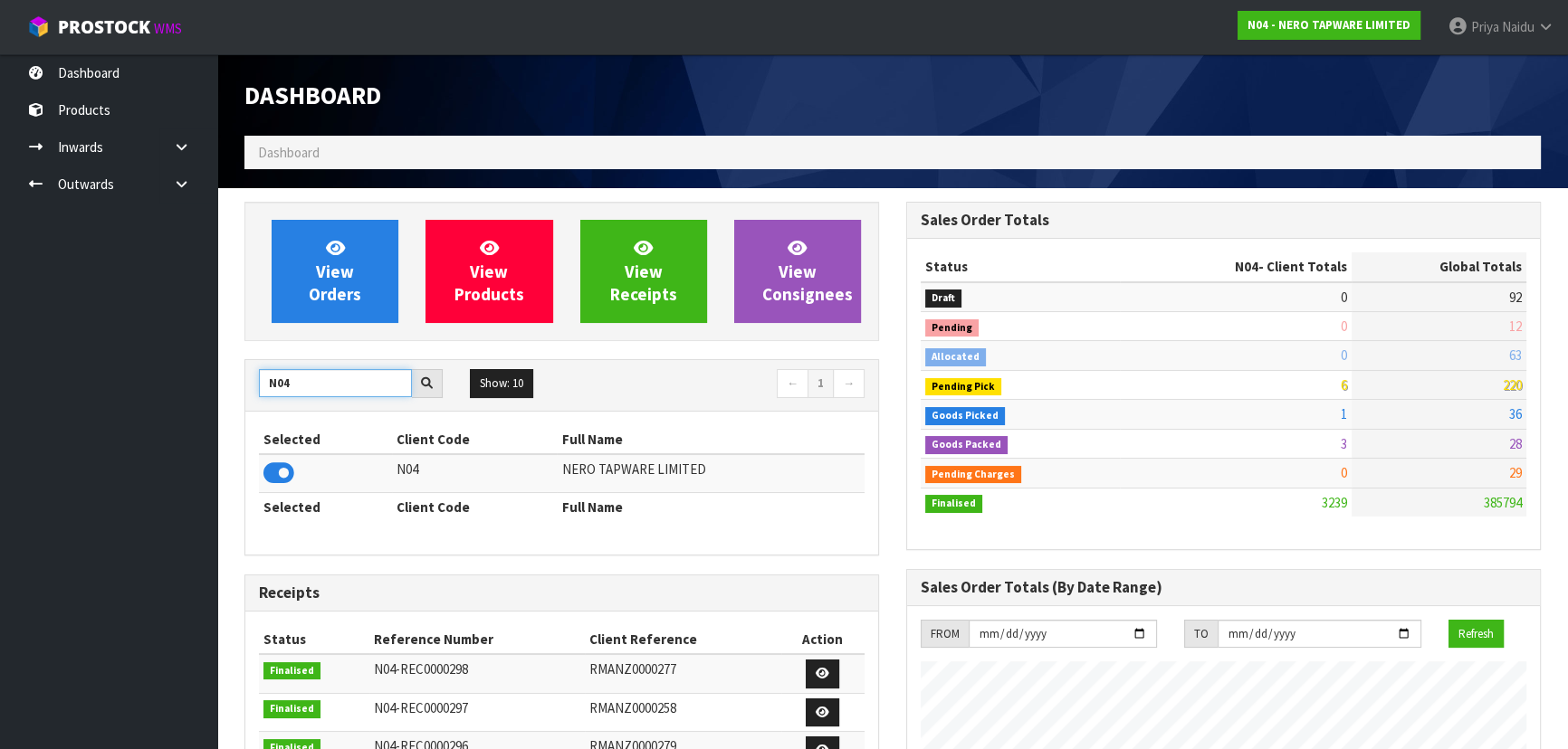
click at [316, 371] on input "N04" at bounding box center [335, 383] width 153 height 28
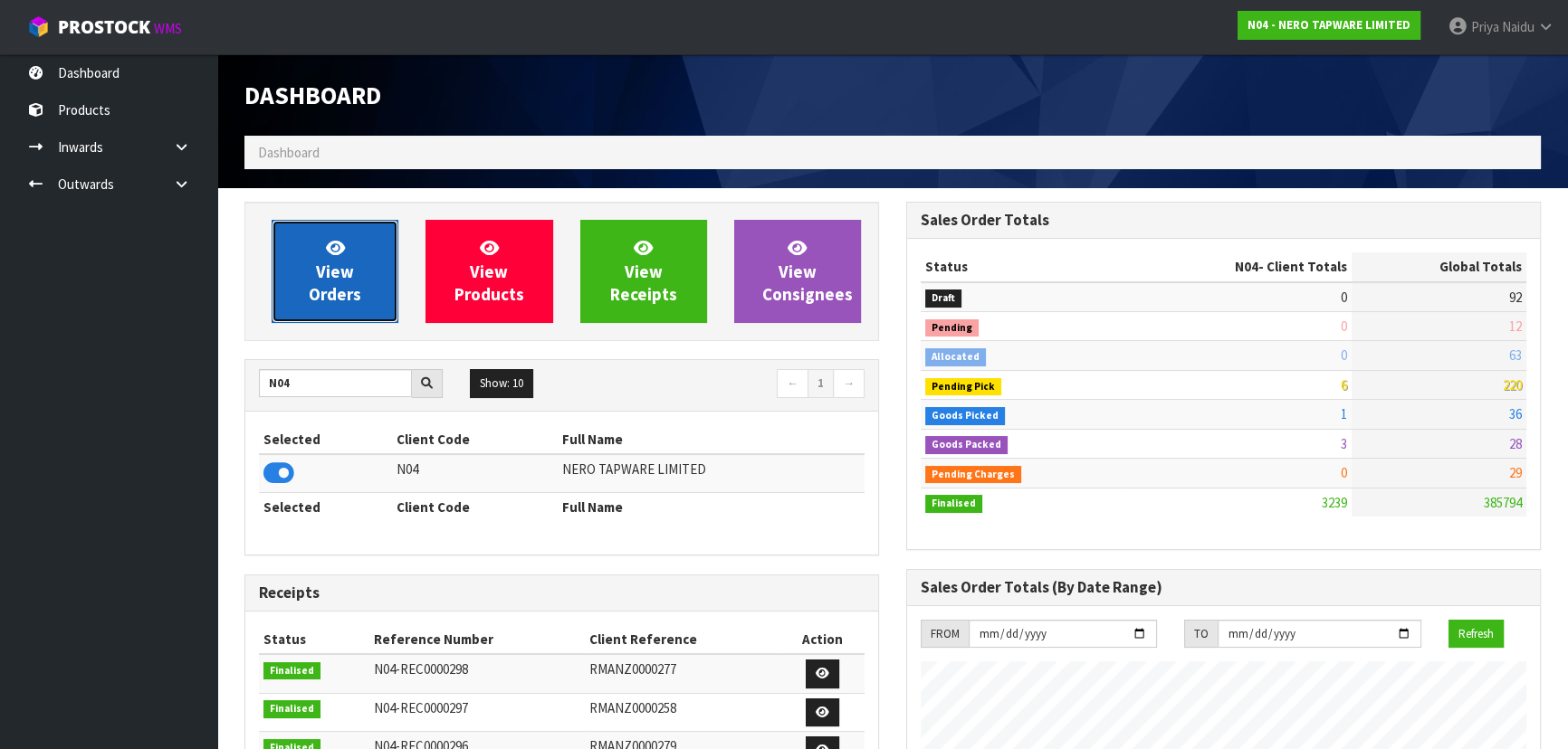
click at [318, 287] on span "View Orders" at bounding box center [334, 270] width 53 height 67
click at [332, 265] on span "View Orders" at bounding box center [334, 270] width 53 height 67
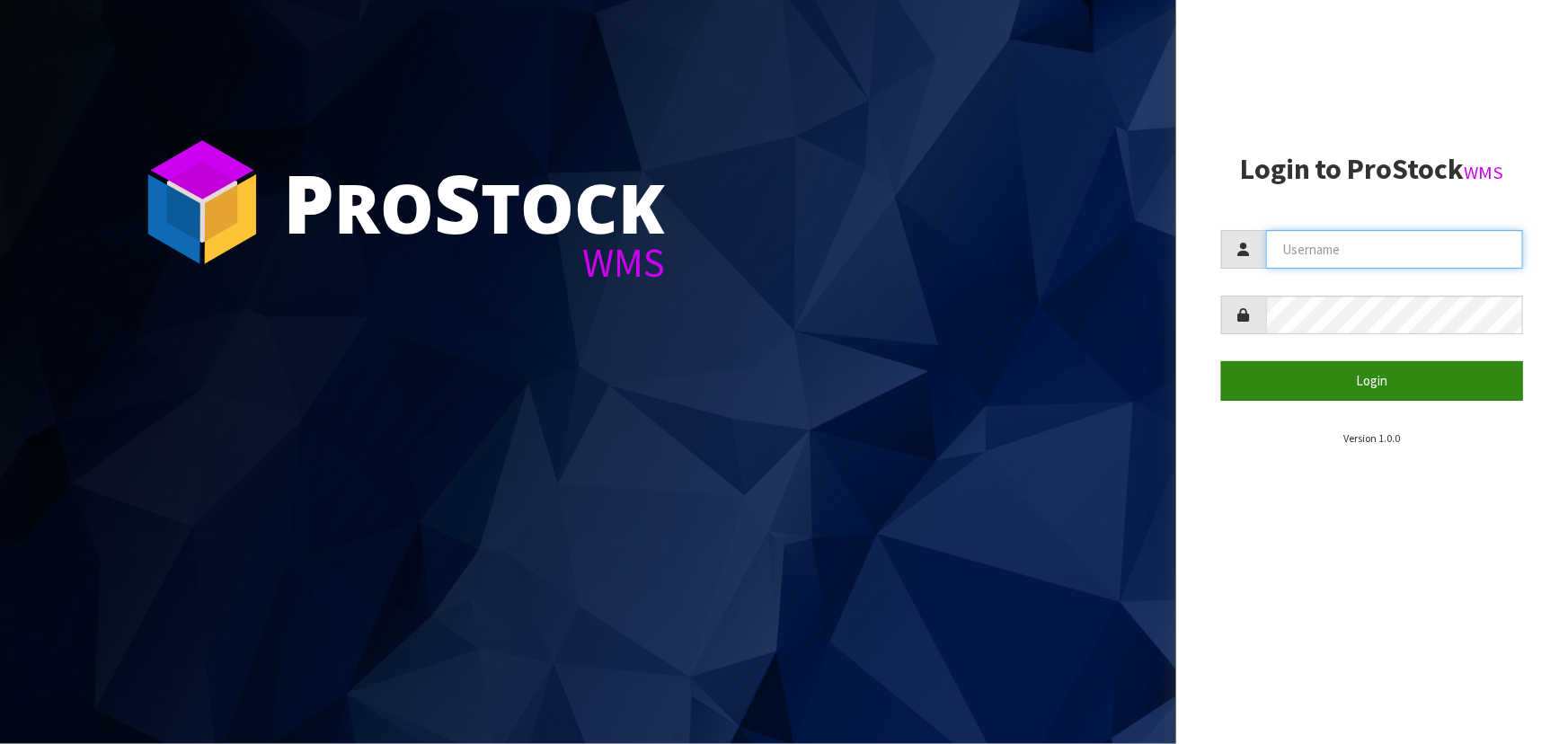
type input "priya"
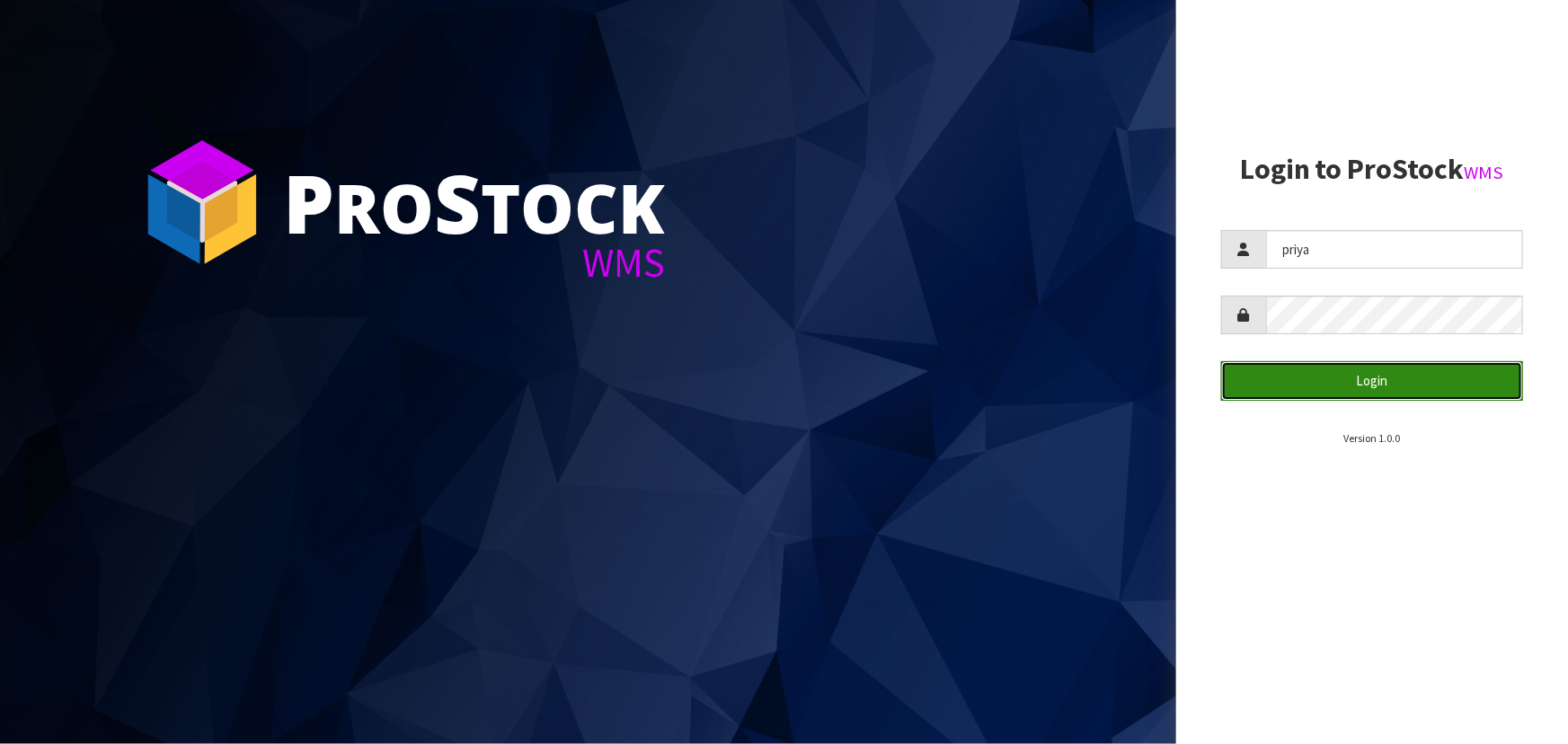
click at [1404, 371] on button "Login" at bounding box center [1371, 380] width 302 height 38
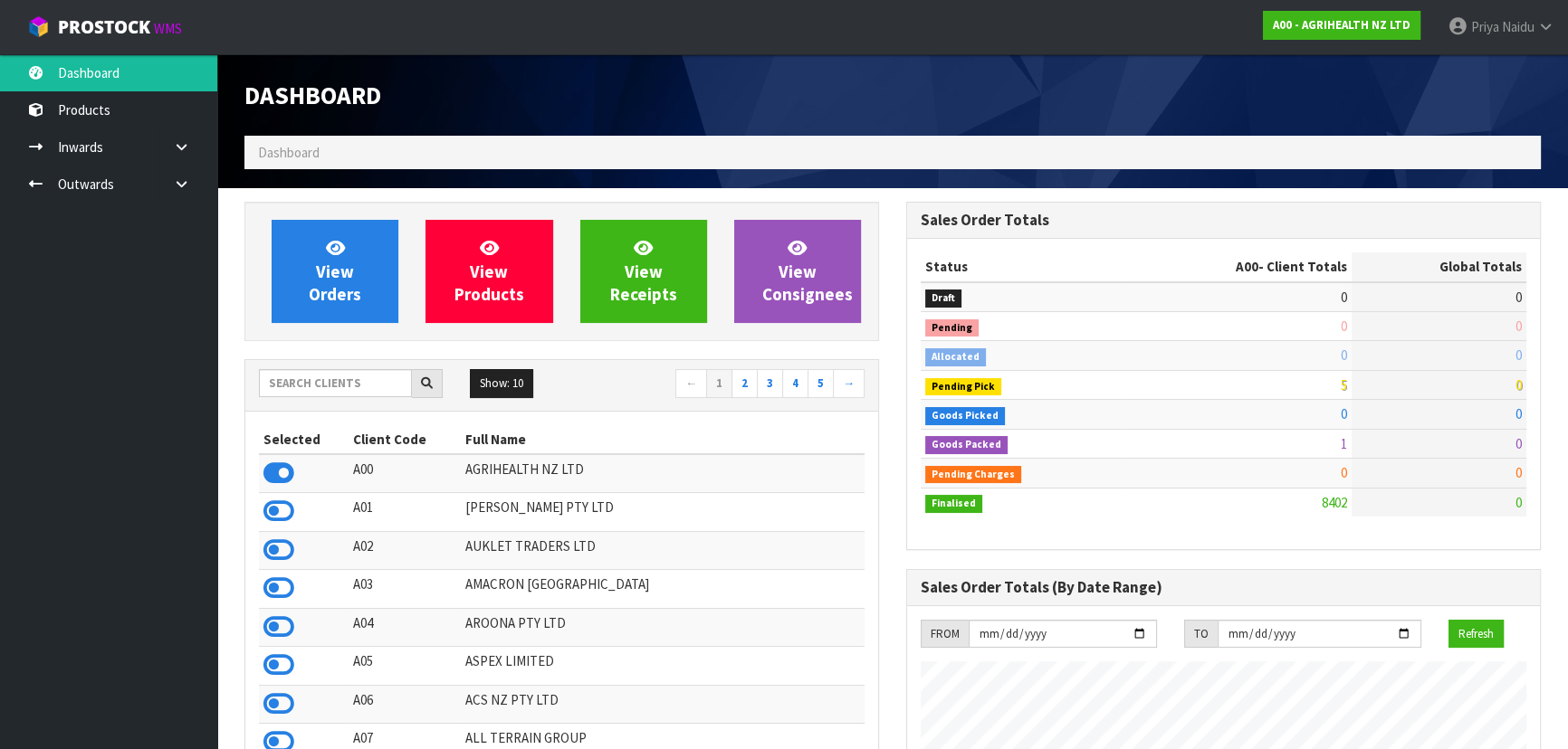
scroll to position [1368, 661]
click at [289, 378] on input "text" at bounding box center [335, 383] width 153 height 28
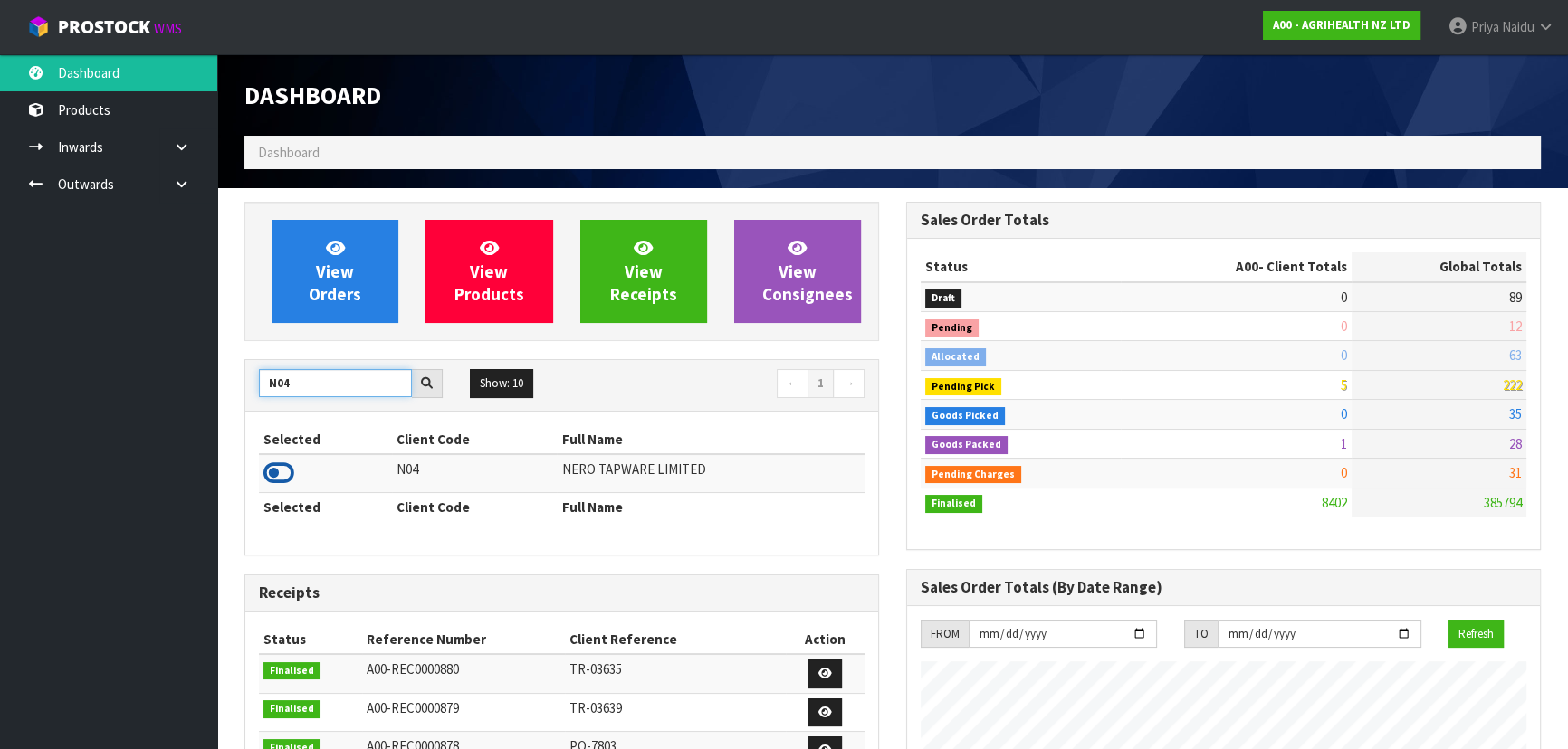
type input "N04"
click at [277, 475] on icon at bounding box center [279, 473] width 31 height 27
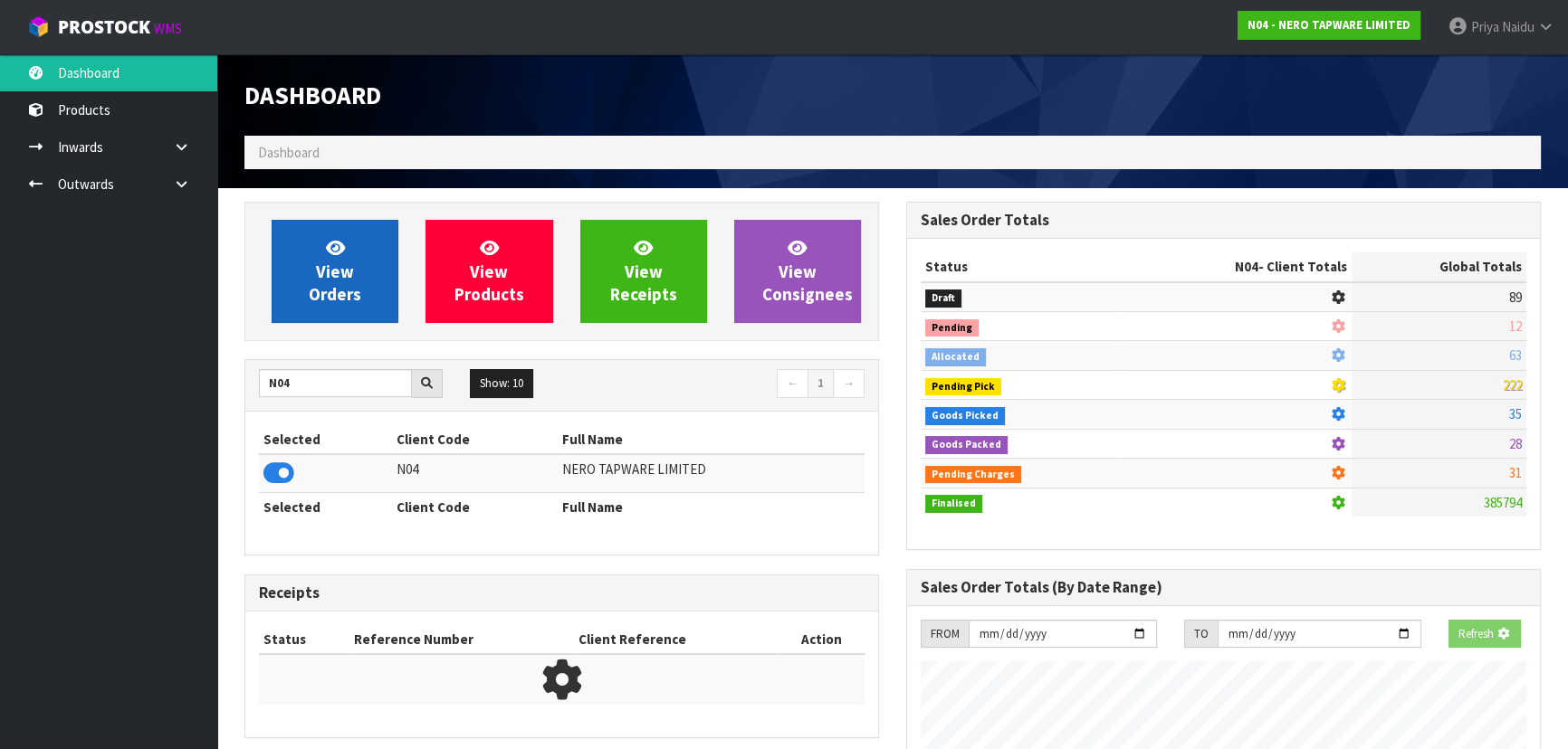
scroll to position [1126, 661]
click at [331, 241] on icon at bounding box center [335, 247] width 19 height 17
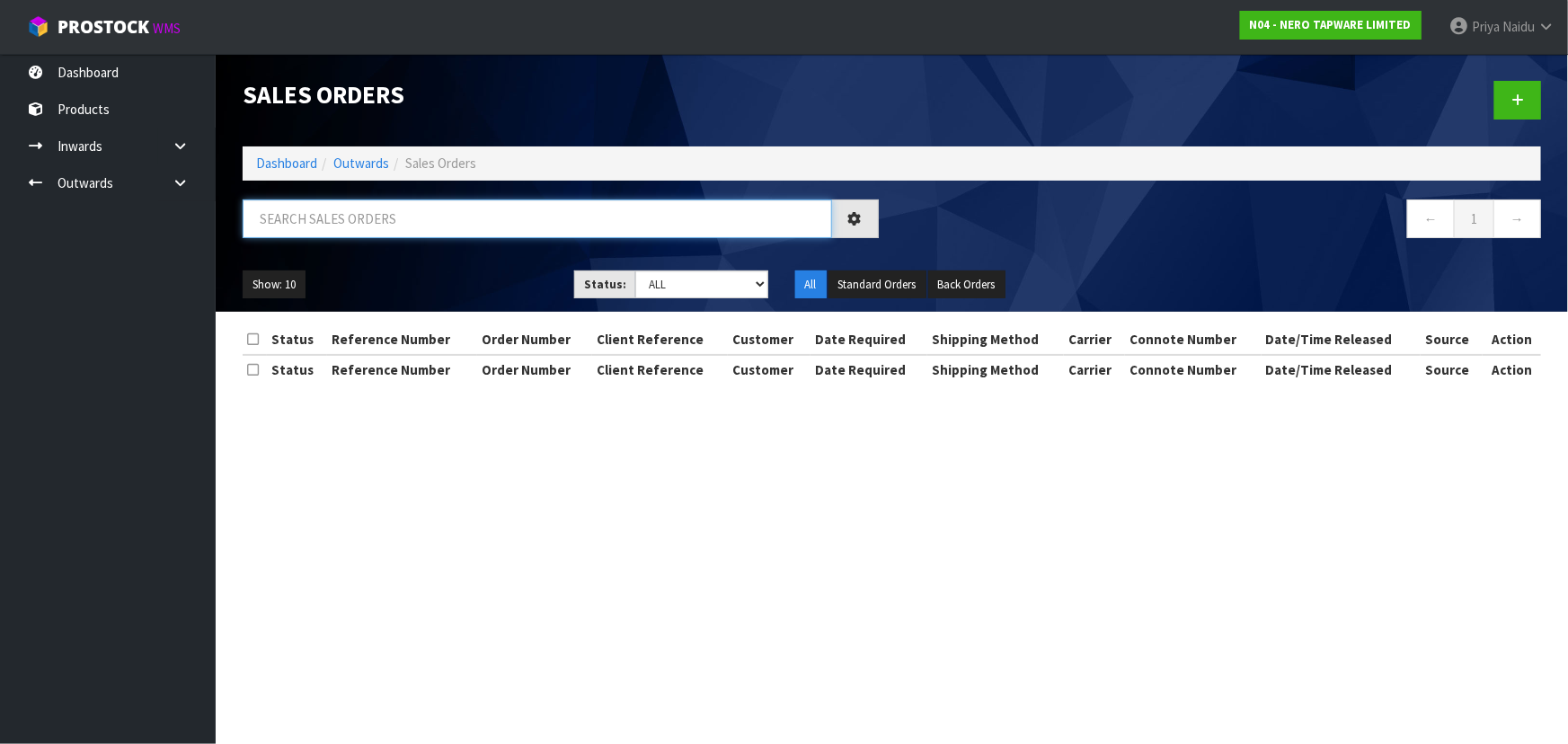
click at [366, 215] on input "text" at bounding box center [537, 218] width 589 height 38
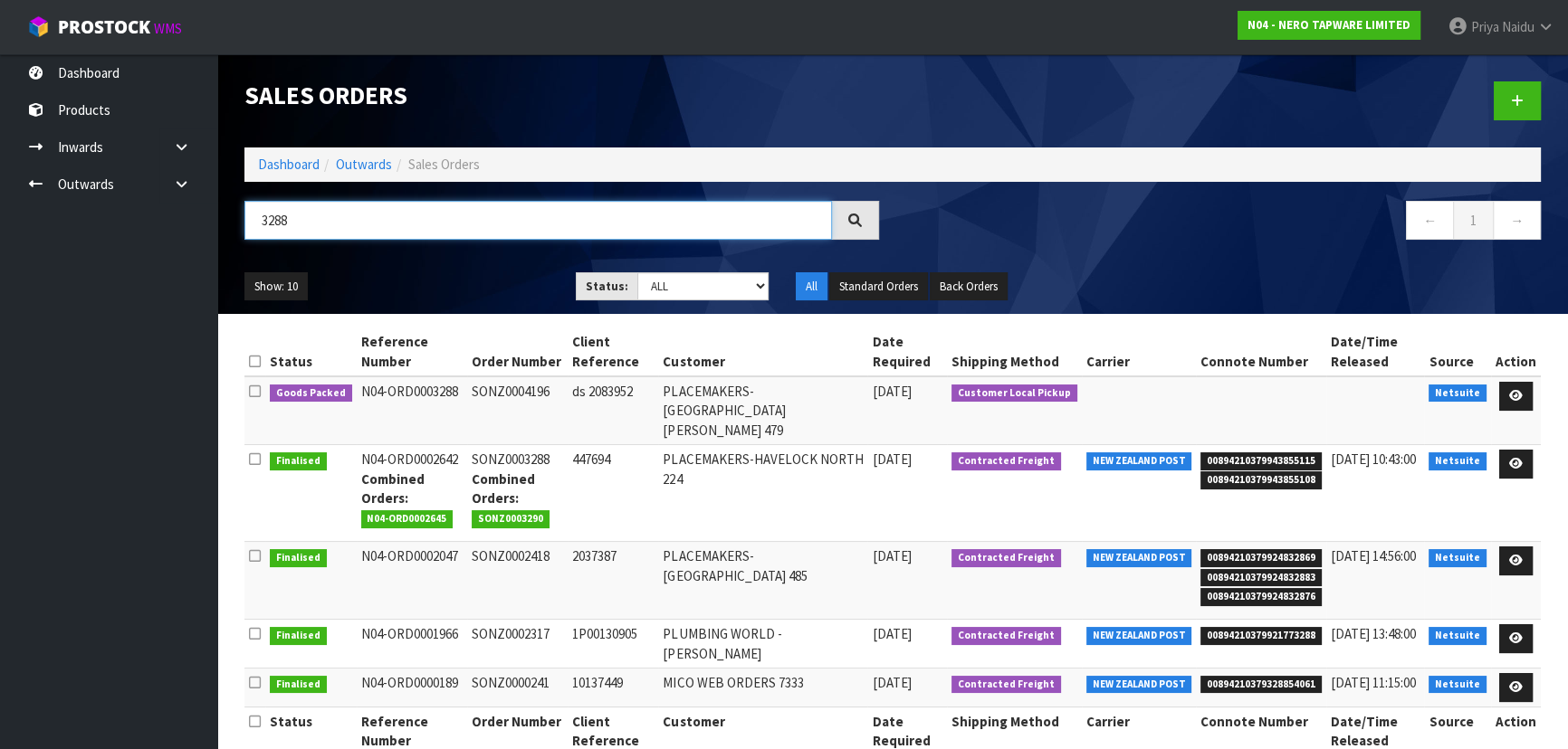
type input "3288"
click at [470, 280] on ul "Show: 10 5 10 25 50" at bounding box center [396, 286] width 304 height 29
click at [1505, 394] on link at bounding box center [1515, 395] width 34 height 29
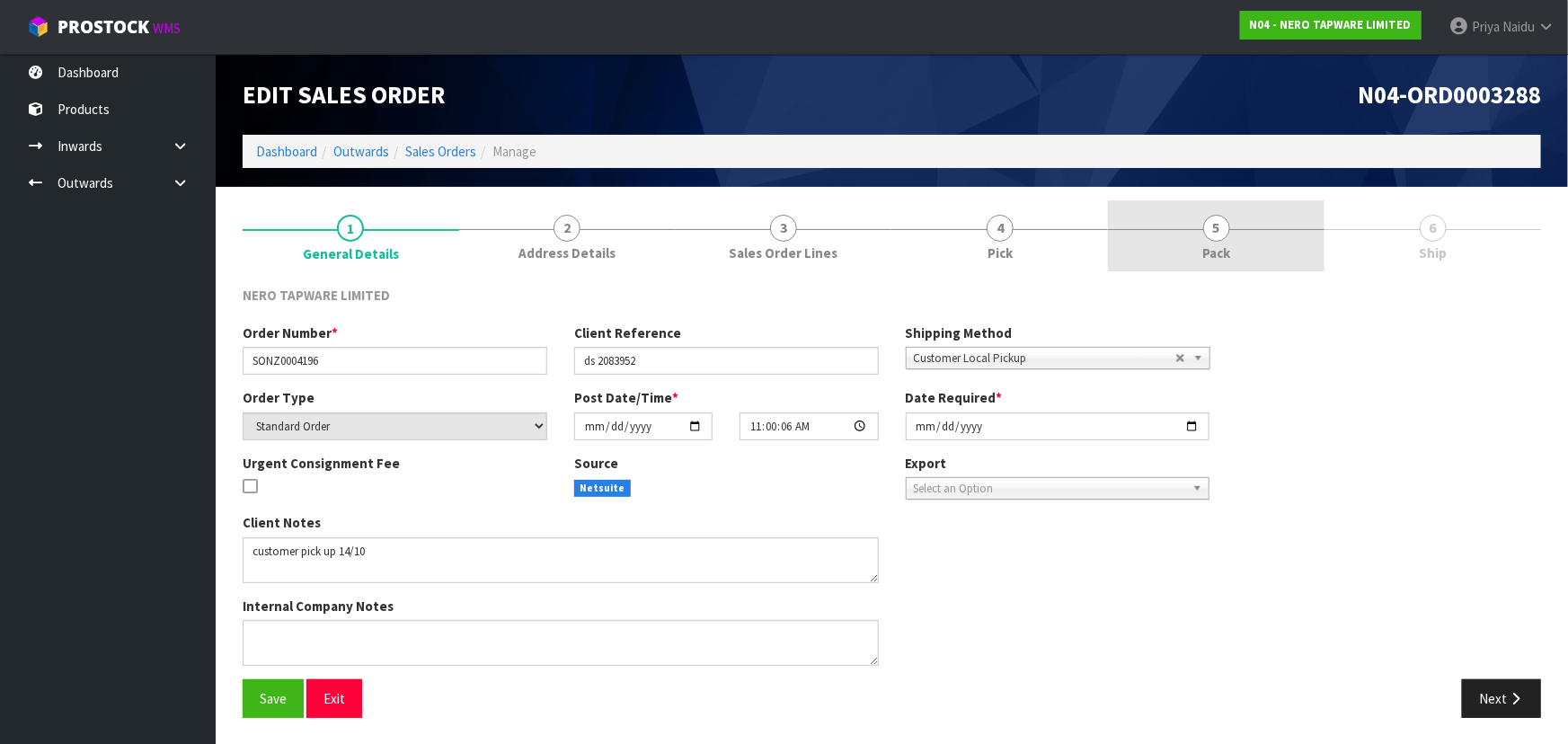
click at [1227, 251] on span "Pack" at bounding box center [1216, 252] width 28 height 19
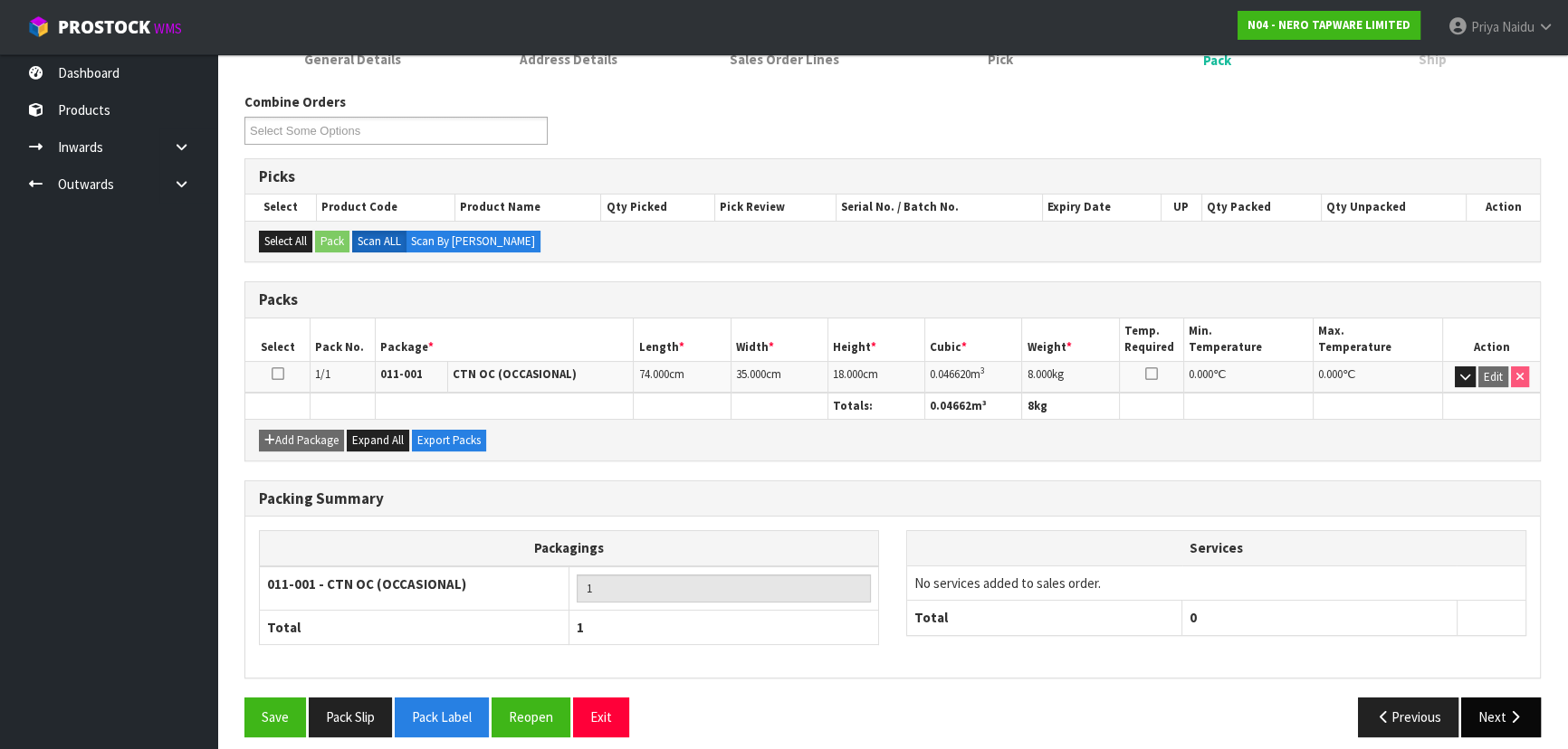
scroll to position [206, 0]
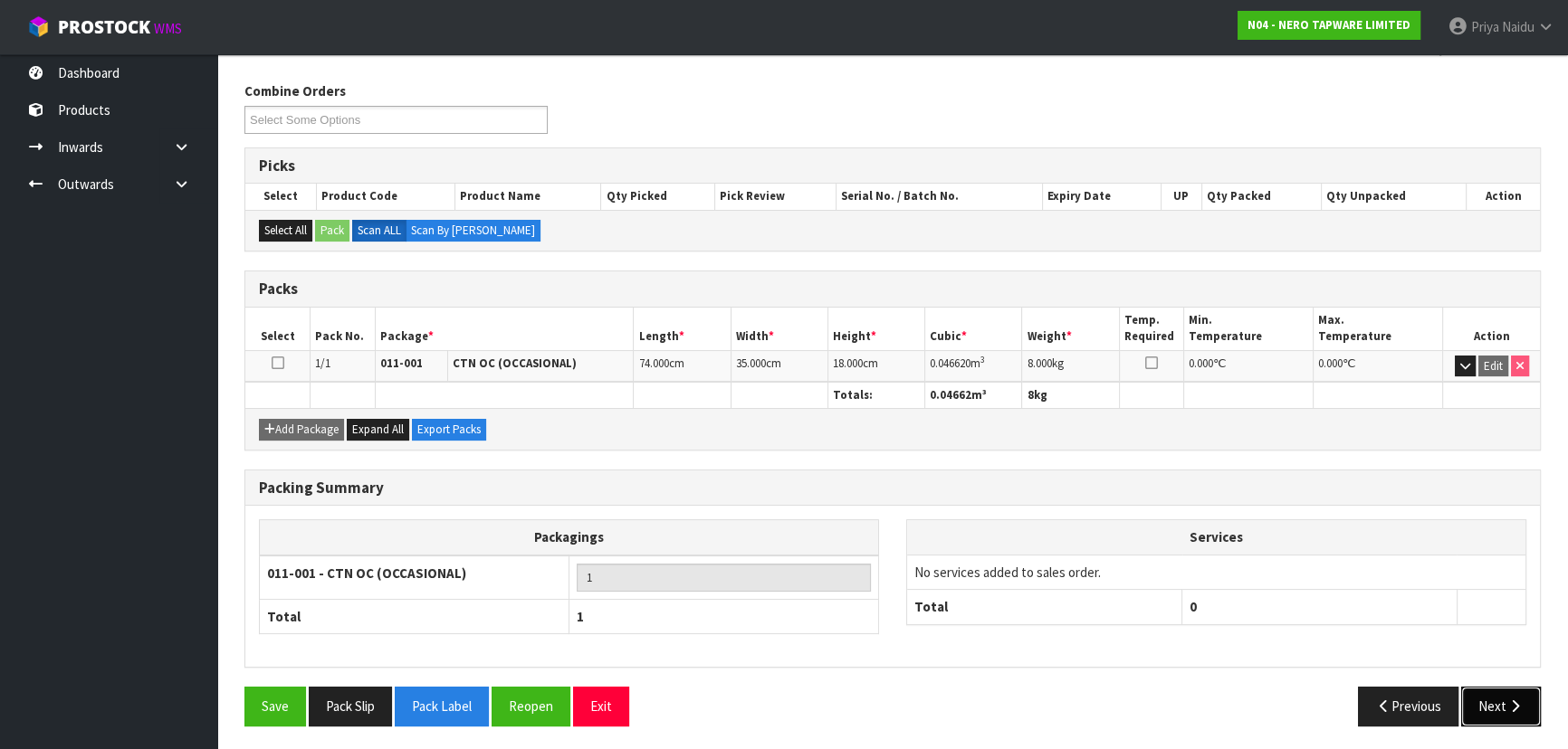
click at [1512, 704] on icon "button" at bounding box center [1514, 706] width 17 height 14
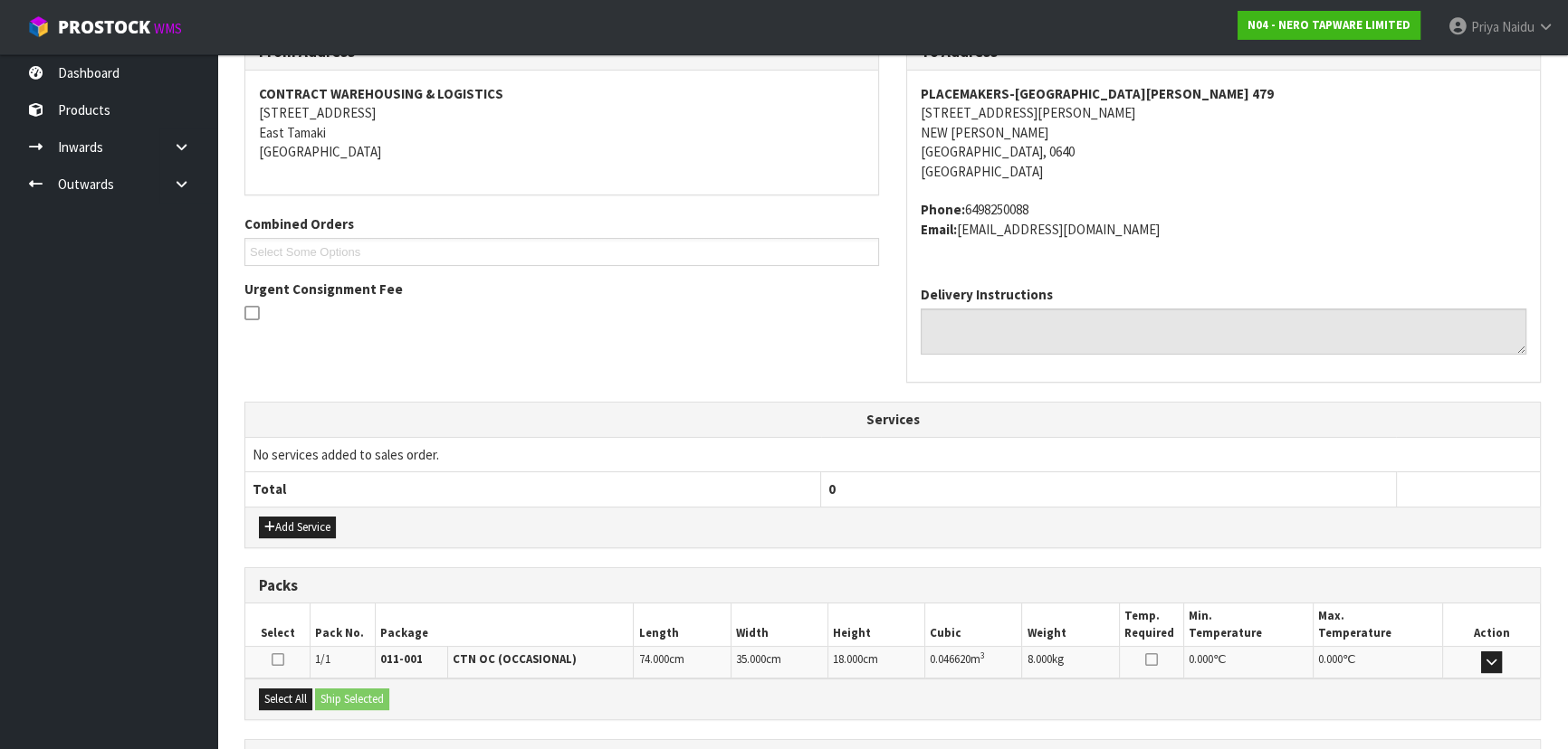
scroll to position [416, 0]
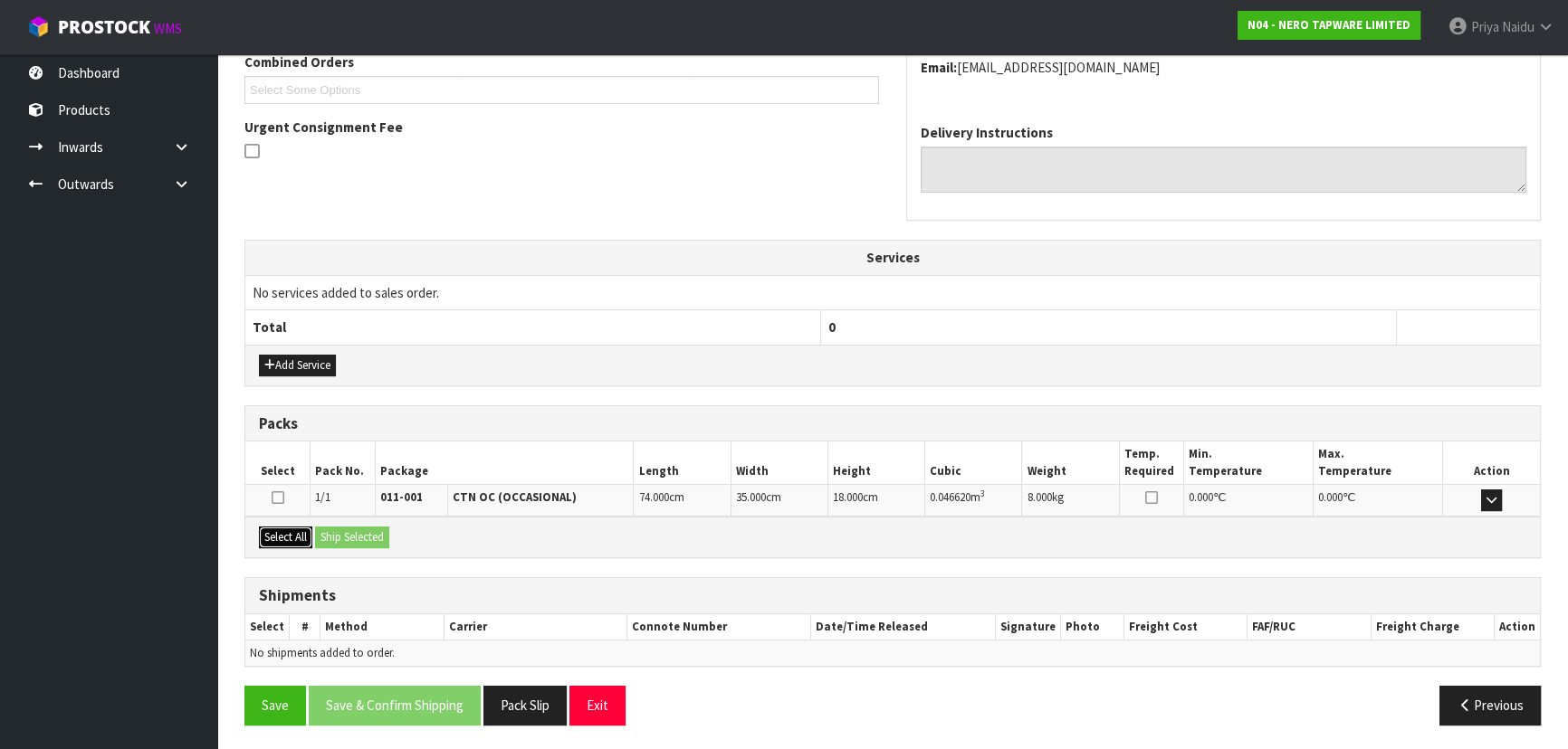
drag, startPoint x: 296, startPoint y: 536, endPoint x: 337, endPoint y: 533, distance: 41.1
click at [296, 535] on button "Select All" at bounding box center [285, 538] width 54 height 22
click at [353, 532] on button "Ship Selected" at bounding box center [352, 538] width 74 height 22
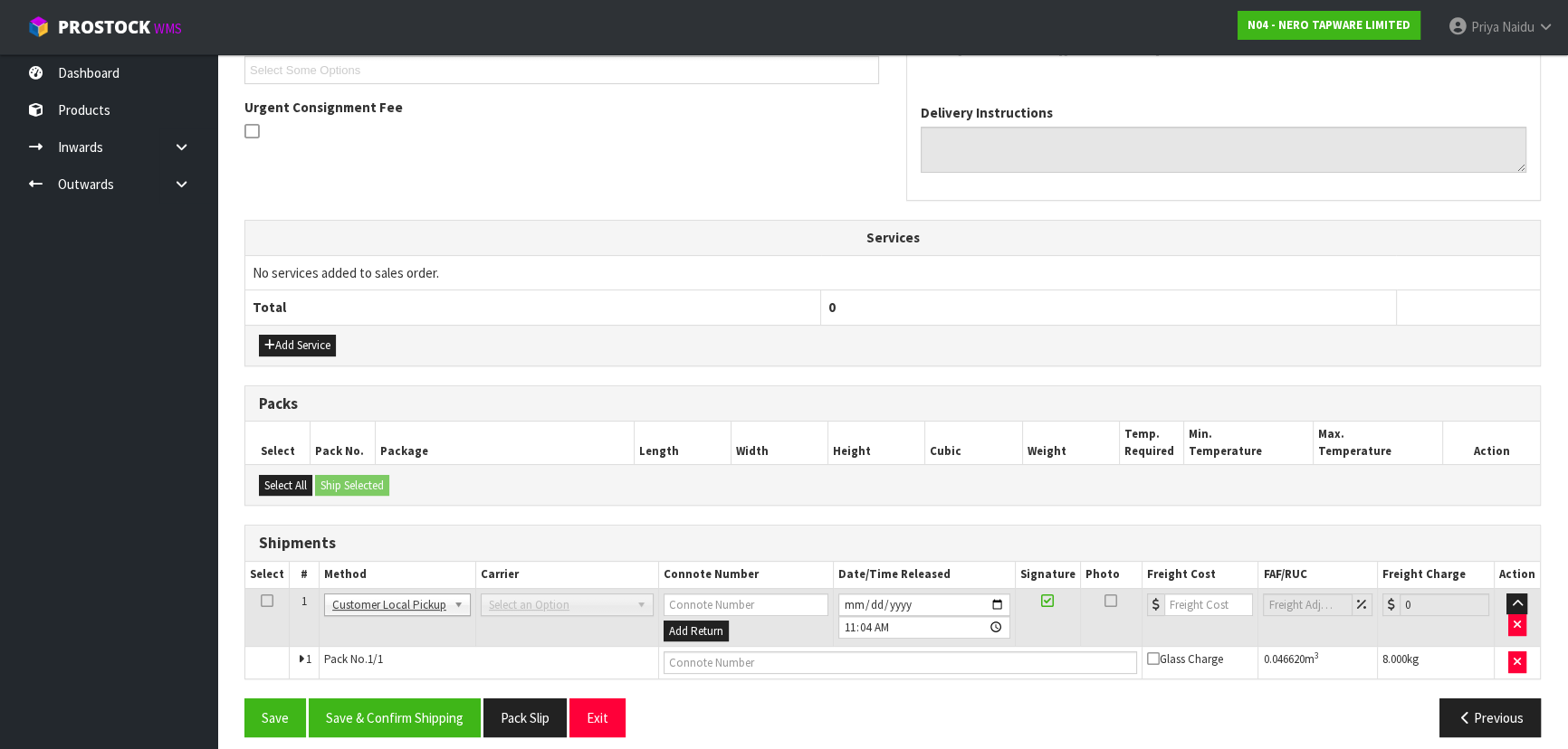
scroll to position [448, 0]
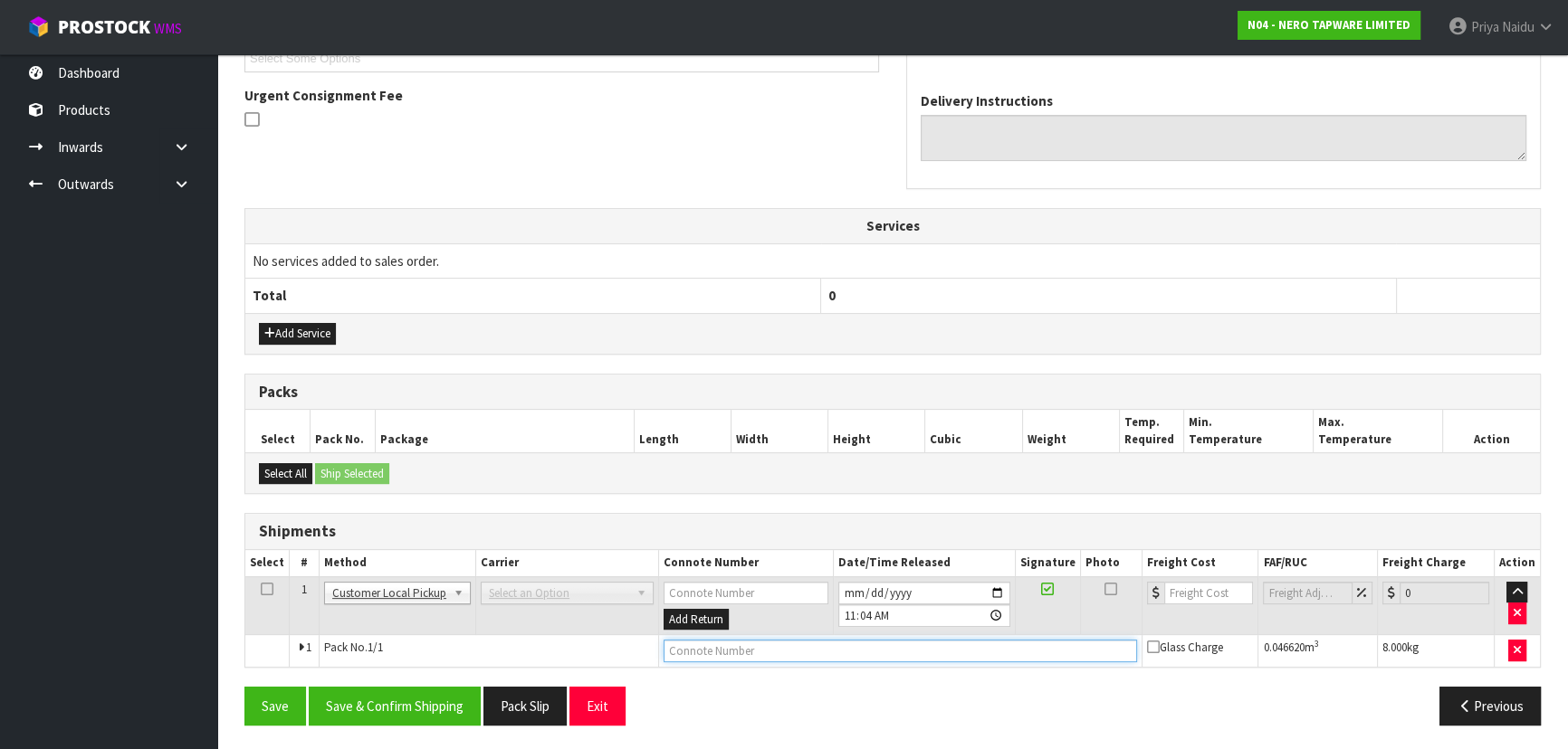
click at [787, 653] on input "text" at bounding box center [900, 651] width 474 height 23
type input "CUSTOMER COLLECTED"
click at [396, 696] on button "Save & Confirm Shipping" at bounding box center [394, 705] width 172 height 39
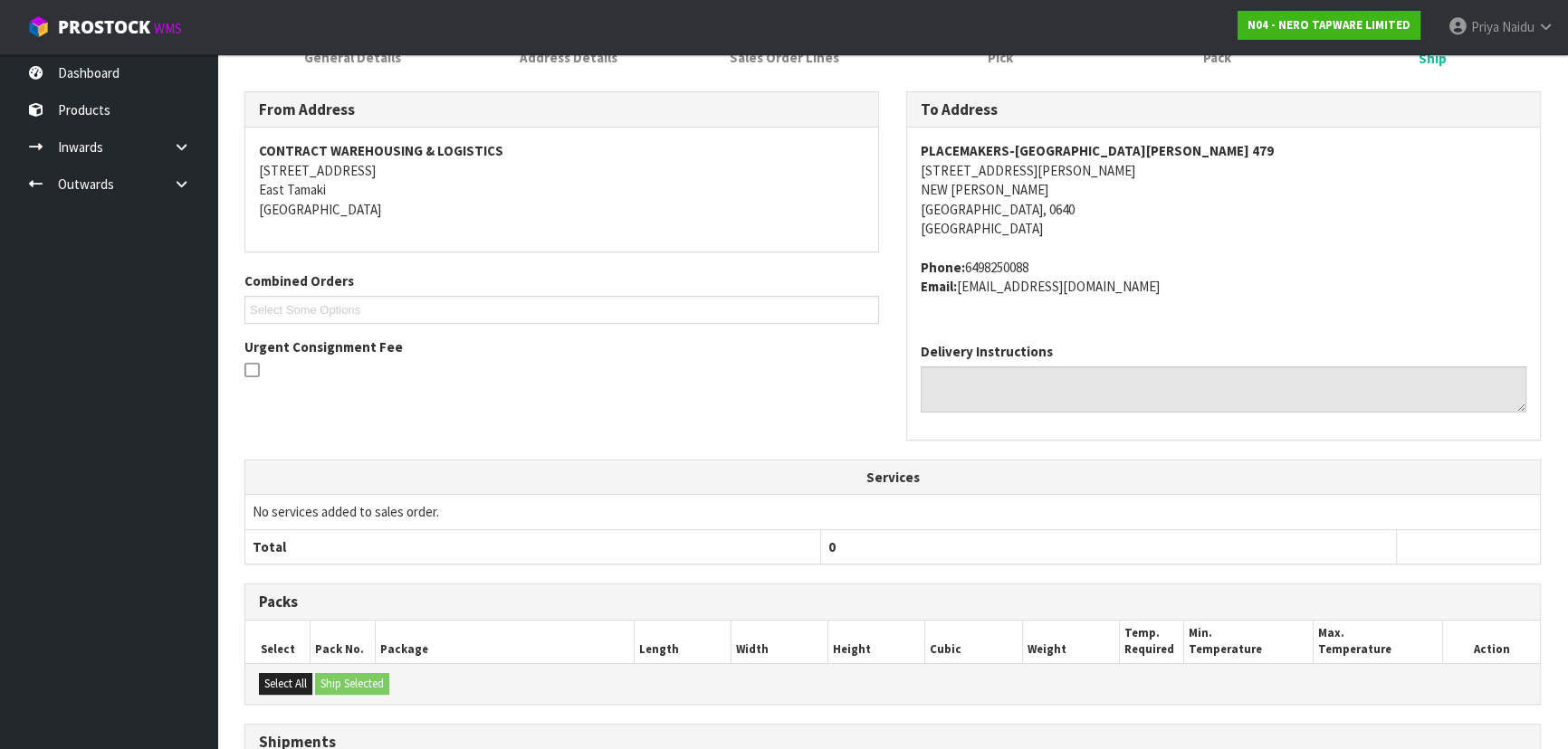
scroll to position [0, 0]
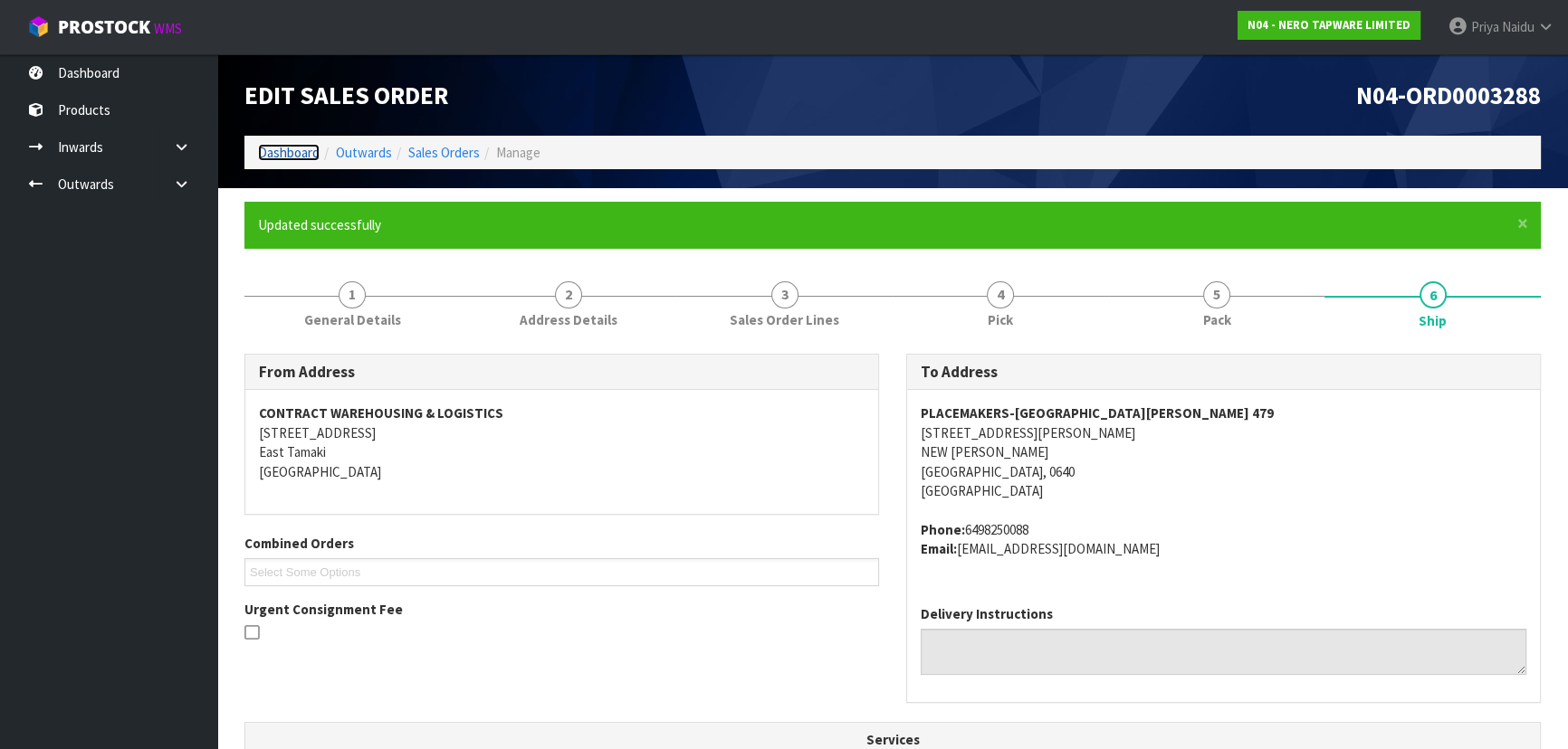
click at [291, 151] on link "Dashboard" at bounding box center [288, 152] width 61 height 17
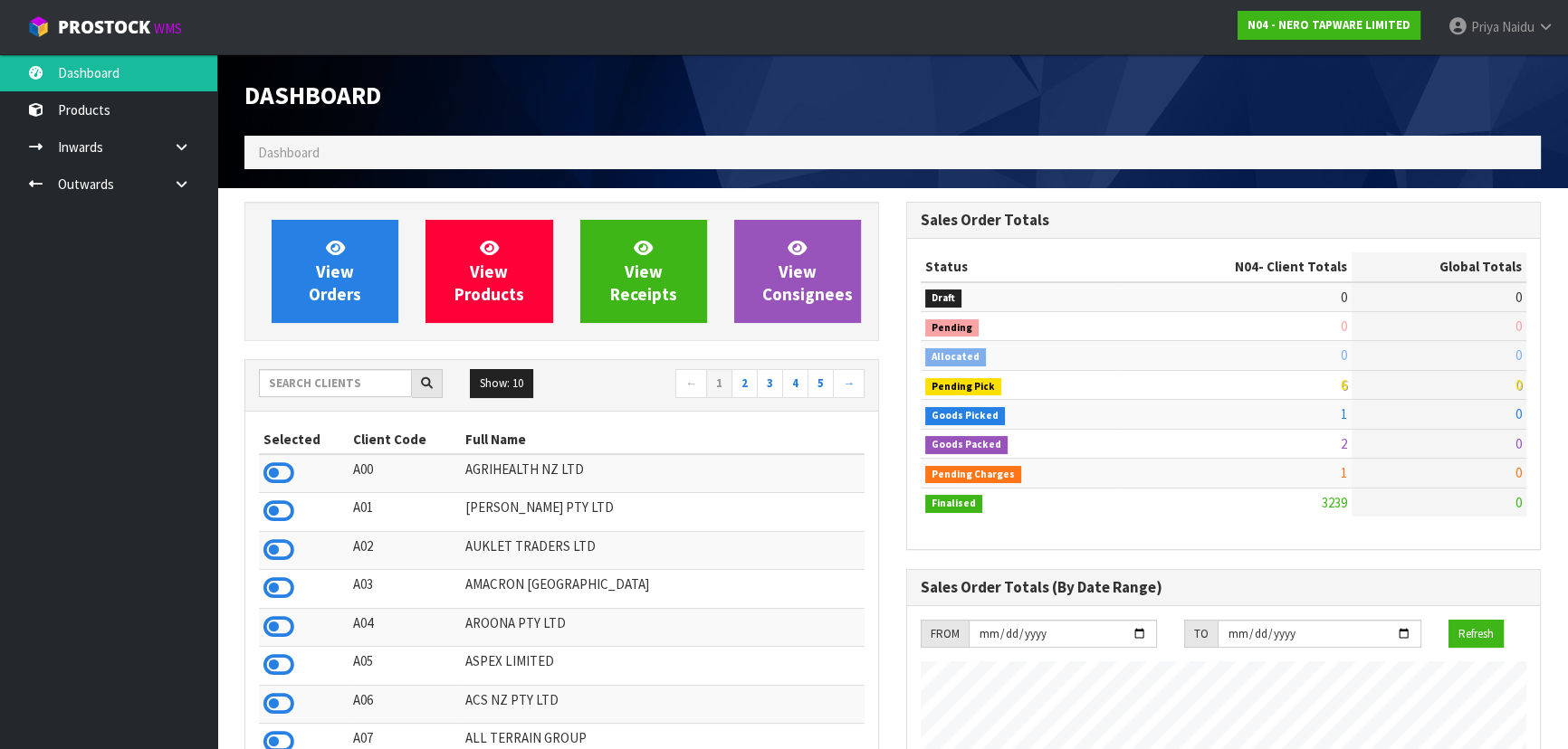
scroll to position [1445, 661]
click at [319, 380] on input "text" at bounding box center [335, 383] width 153 height 28
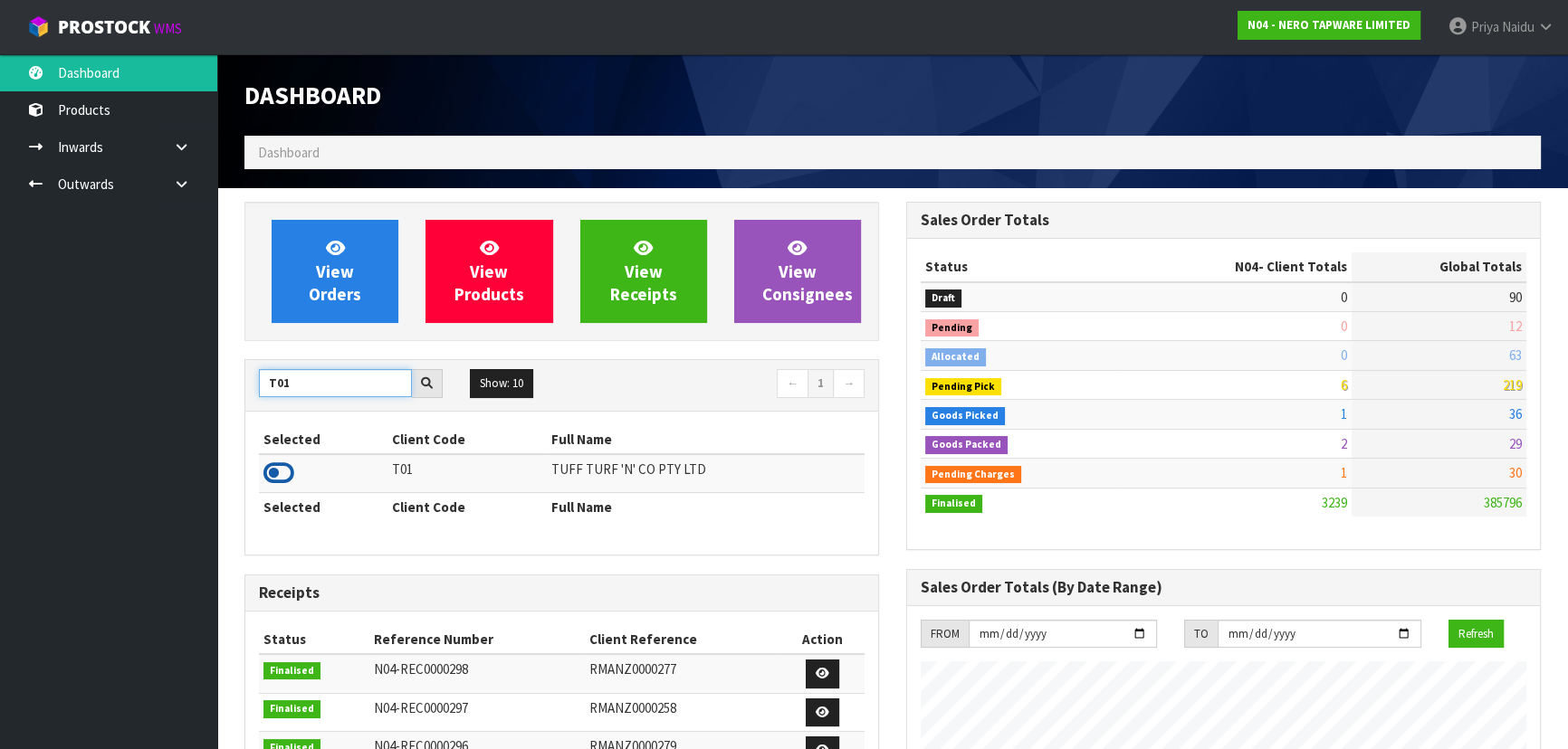
type input "T01"
click at [283, 475] on icon at bounding box center [279, 473] width 31 height 27
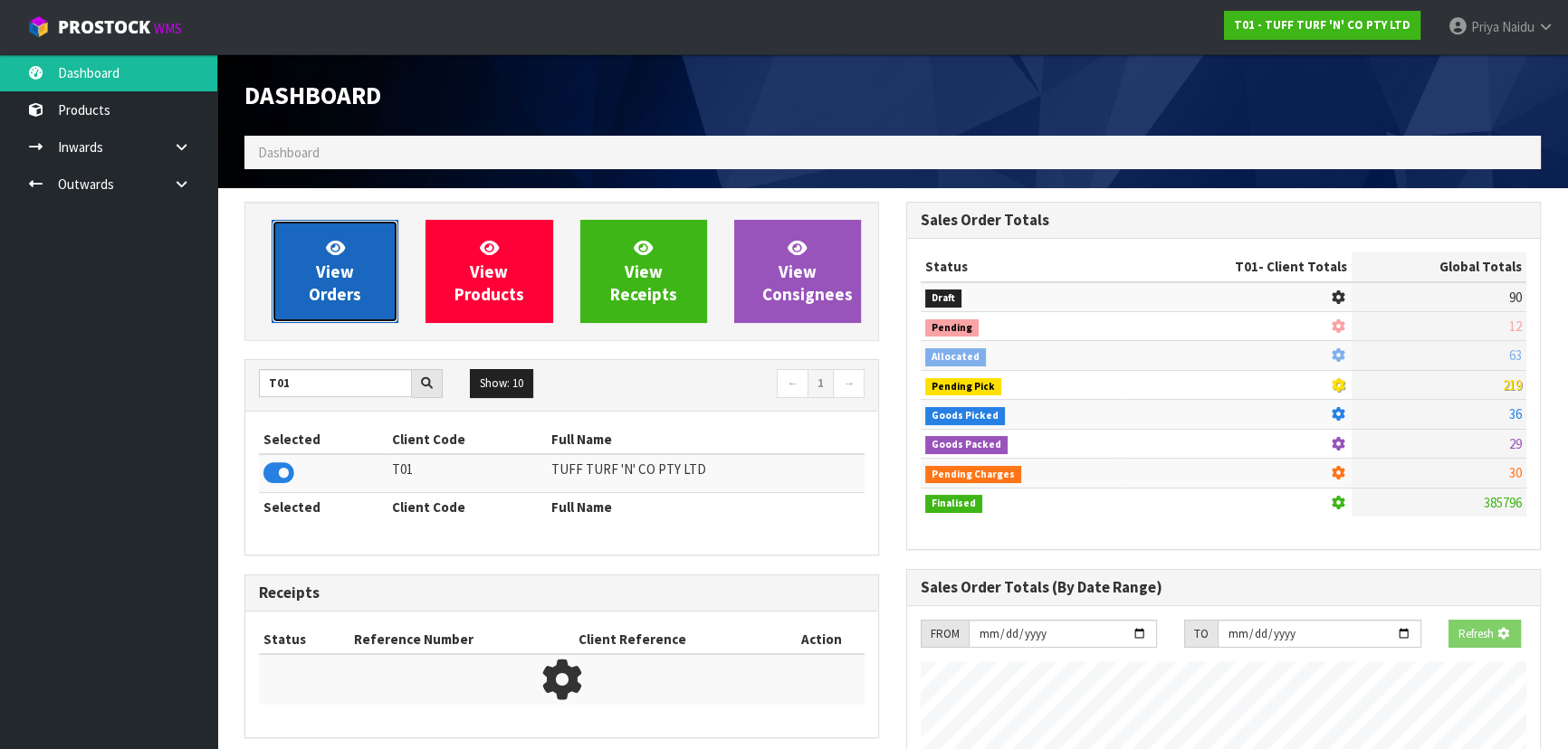
click at [317, 317] on link "View Orders" at bounding box center [335, 271] width 127 height 103
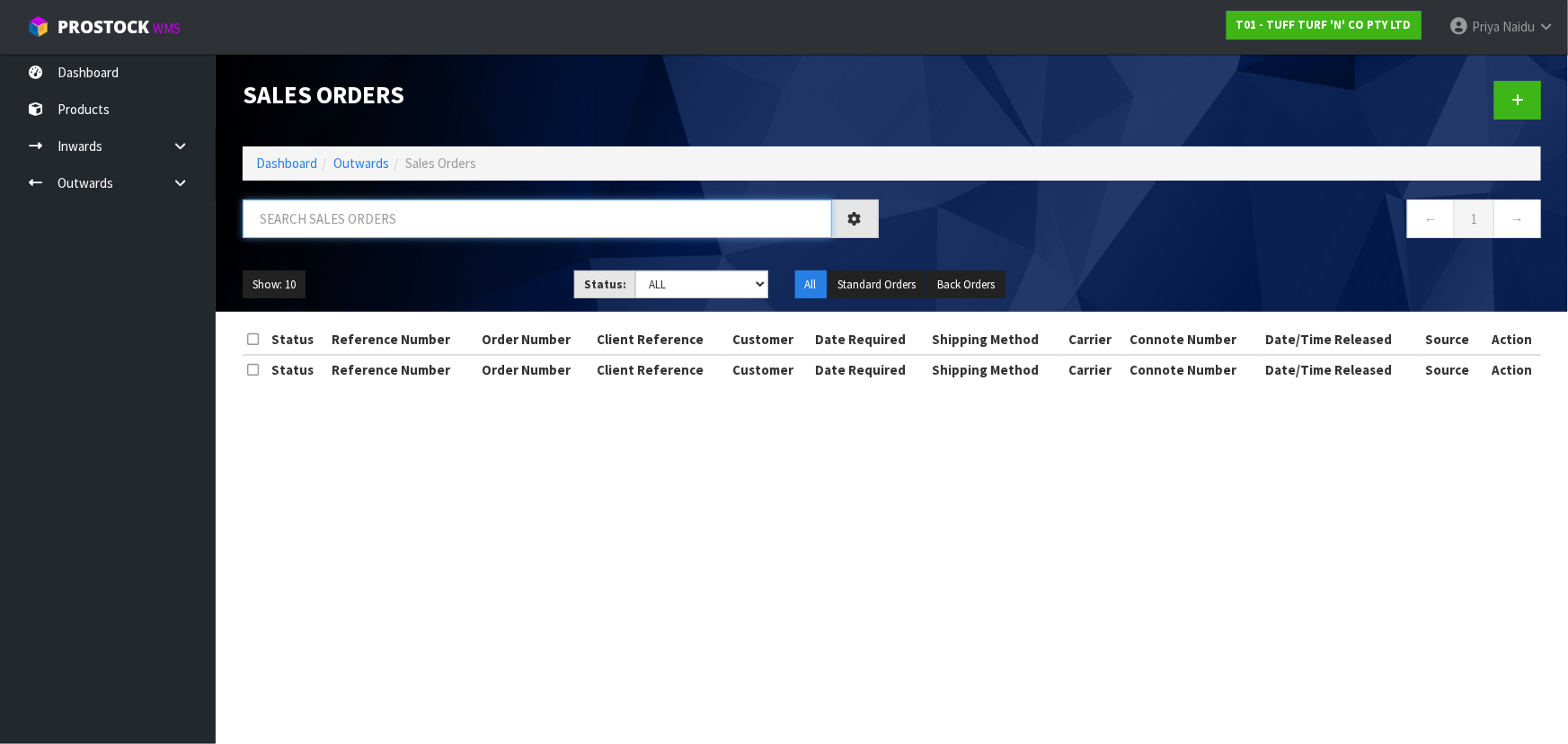
click at [368, 204] on input "text" at bounding box center [537, 218] width 589 height 38
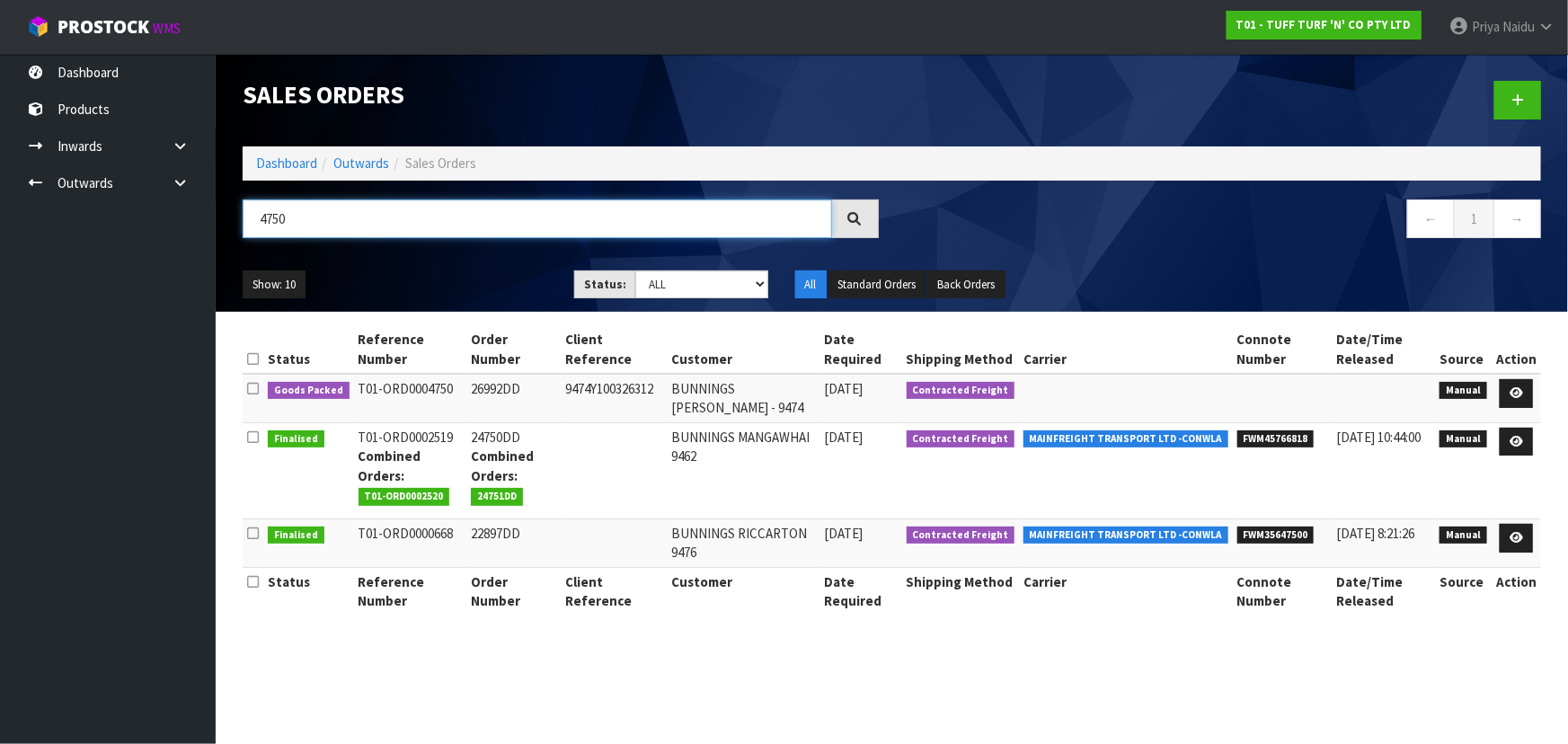
type input "4750"
click at [441, 403] on td "T01-ORD0004750" at bounding box center [410, 398] width 113 height 48
click at [447, 288] on ul "Show: 10 5 10 25 50" at bounding box center [395, 284] width 305 height 29
click at [457, 268] on div "Show: 10 5 10 25 50 Status: Draft Pending Allocated Pending Pick Goods Picked G…" at bounding box center [891, 284] width 1325 height 56
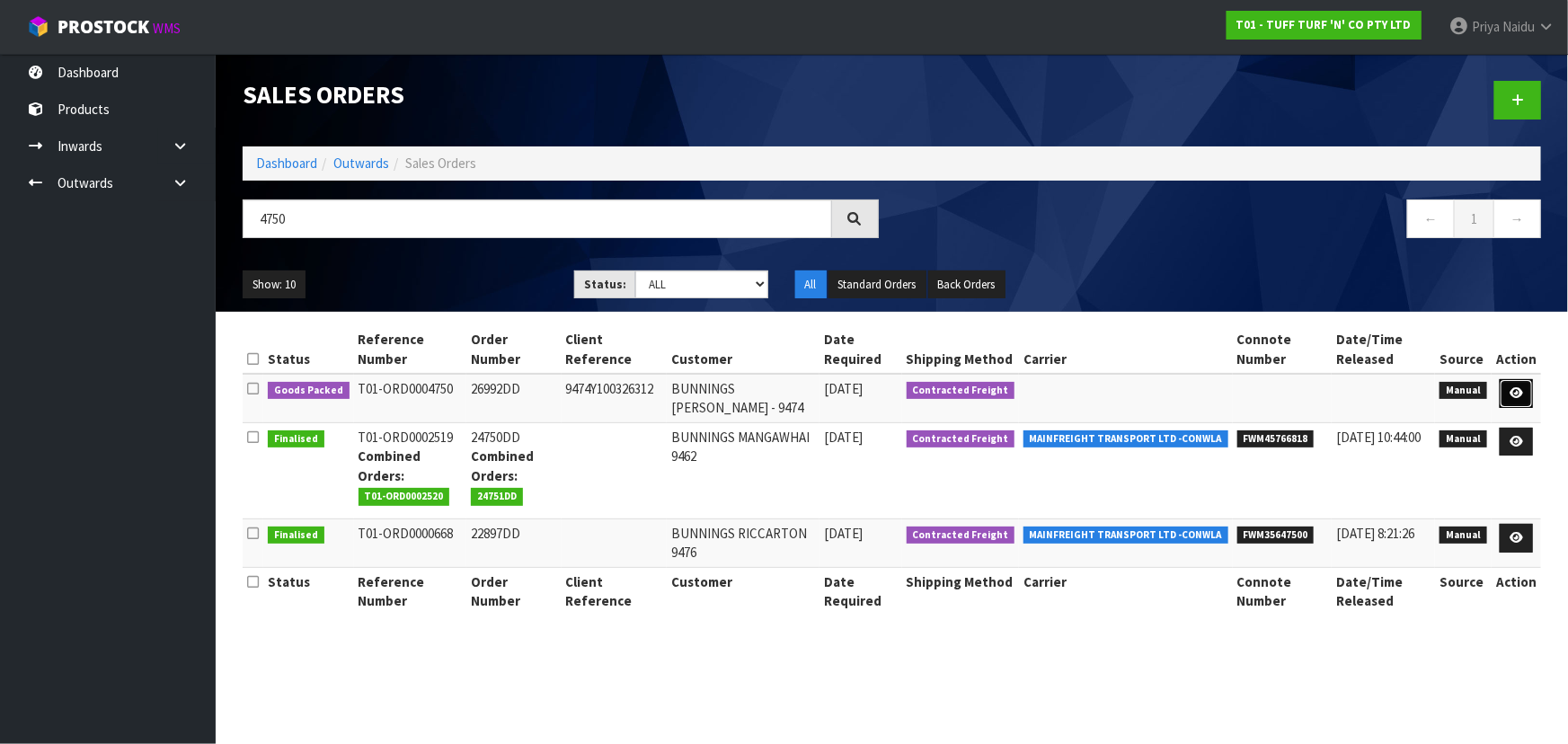
click at [1517, 385] on link at bounding box center [1516, 393] width 33 height 29
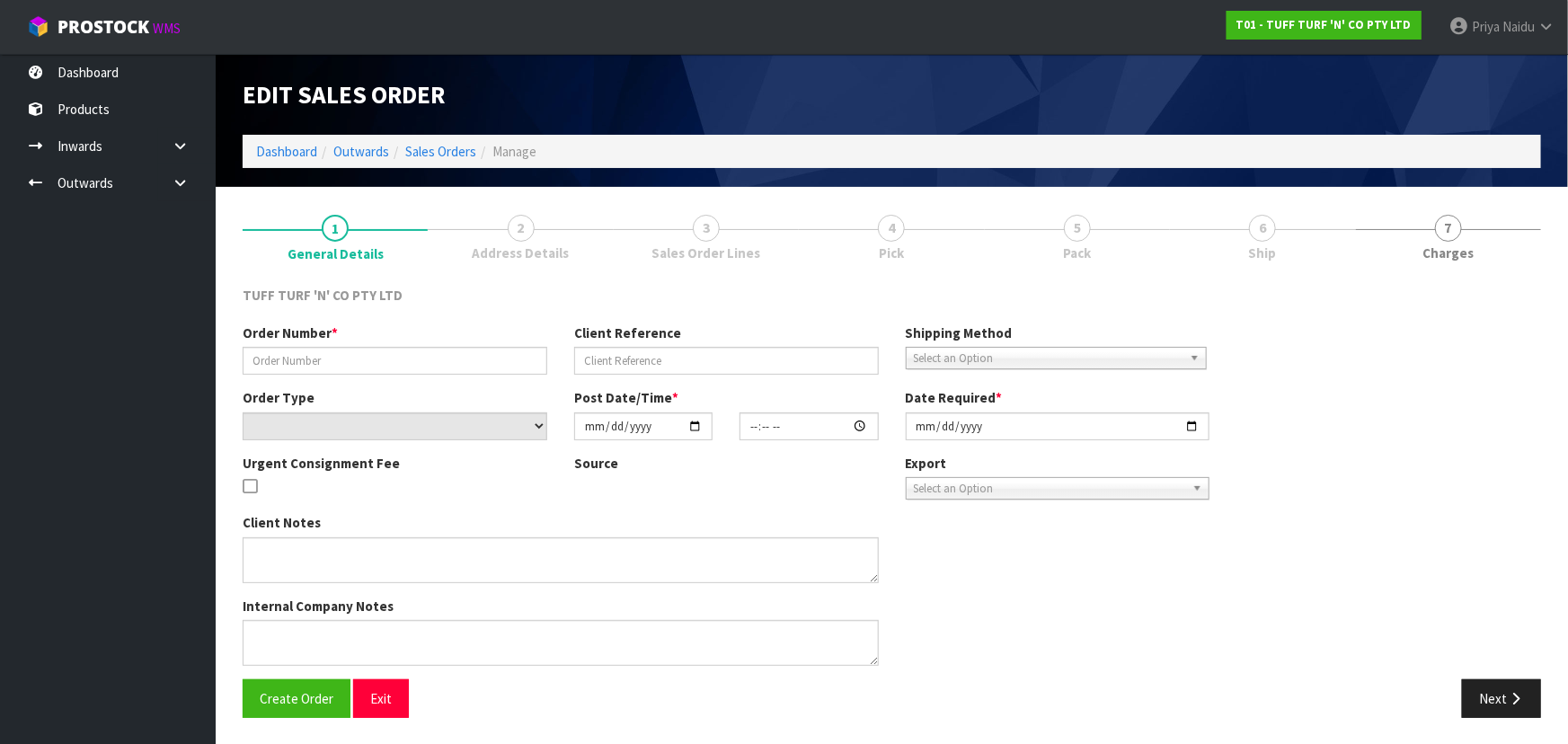
click at [1240, 247] on link "6 Ship" at bounding box center [1262, 236] width 185 height 71
type input "26992DD"
type input "9474Y100326312"
select select "number:0"
type input "[DATE]"
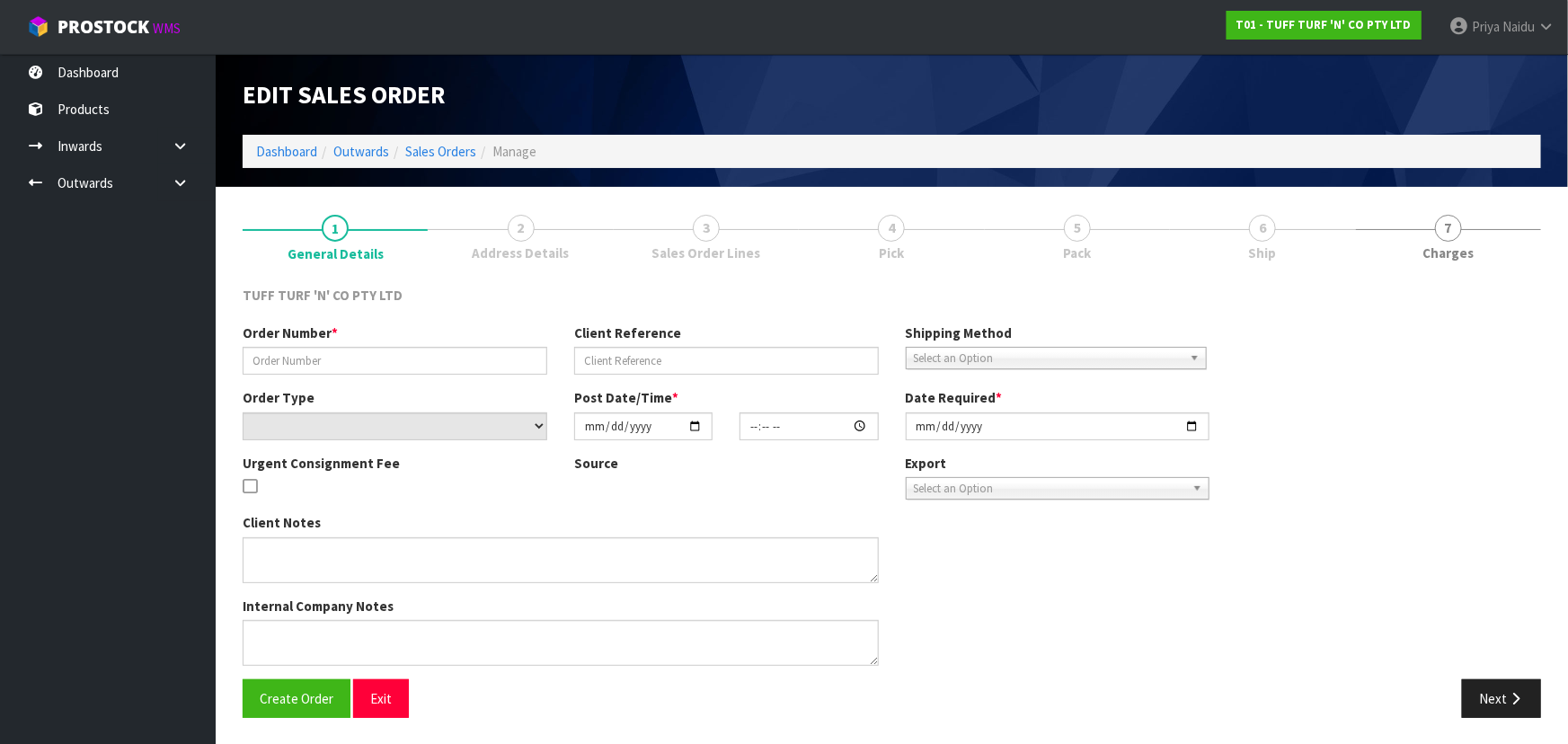
type input "13:10:00.000"
type input "[DATE]"
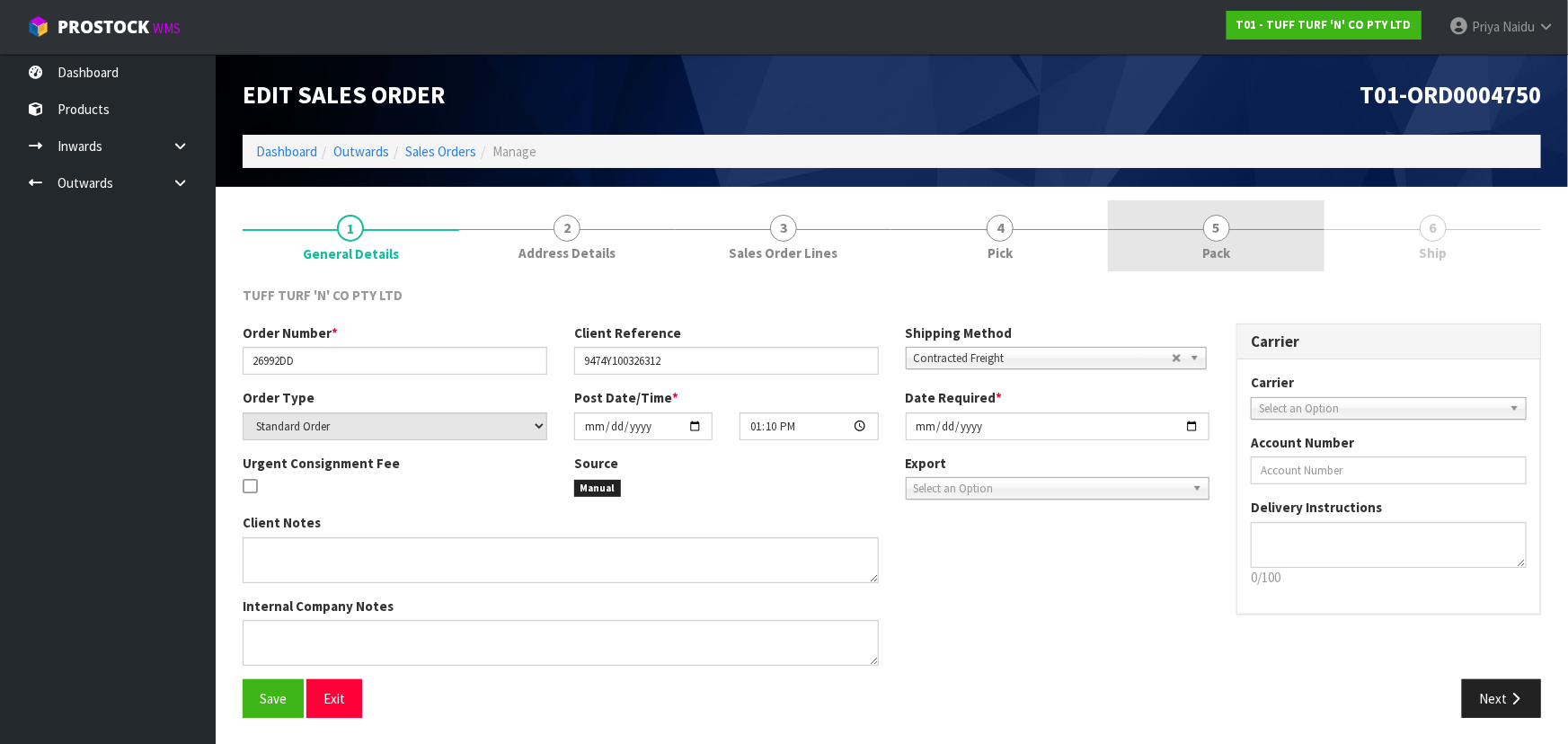
click at [1228, 240] on link "5 Pack" at bounding box center [1216, 236] width 216 height 71
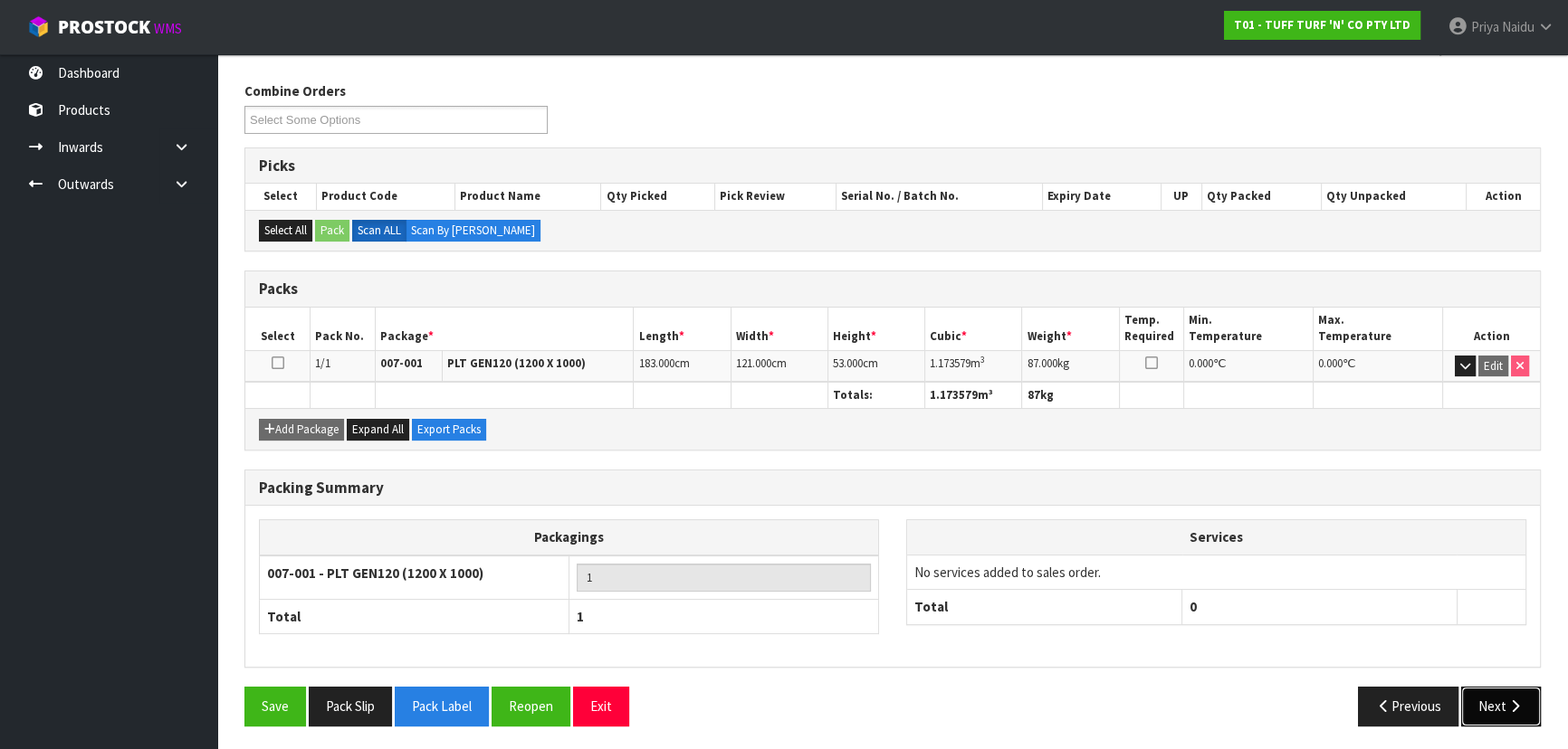
click at [1502, 696] on button "Next" at bounding box center [1501, 705] width 79 height 39
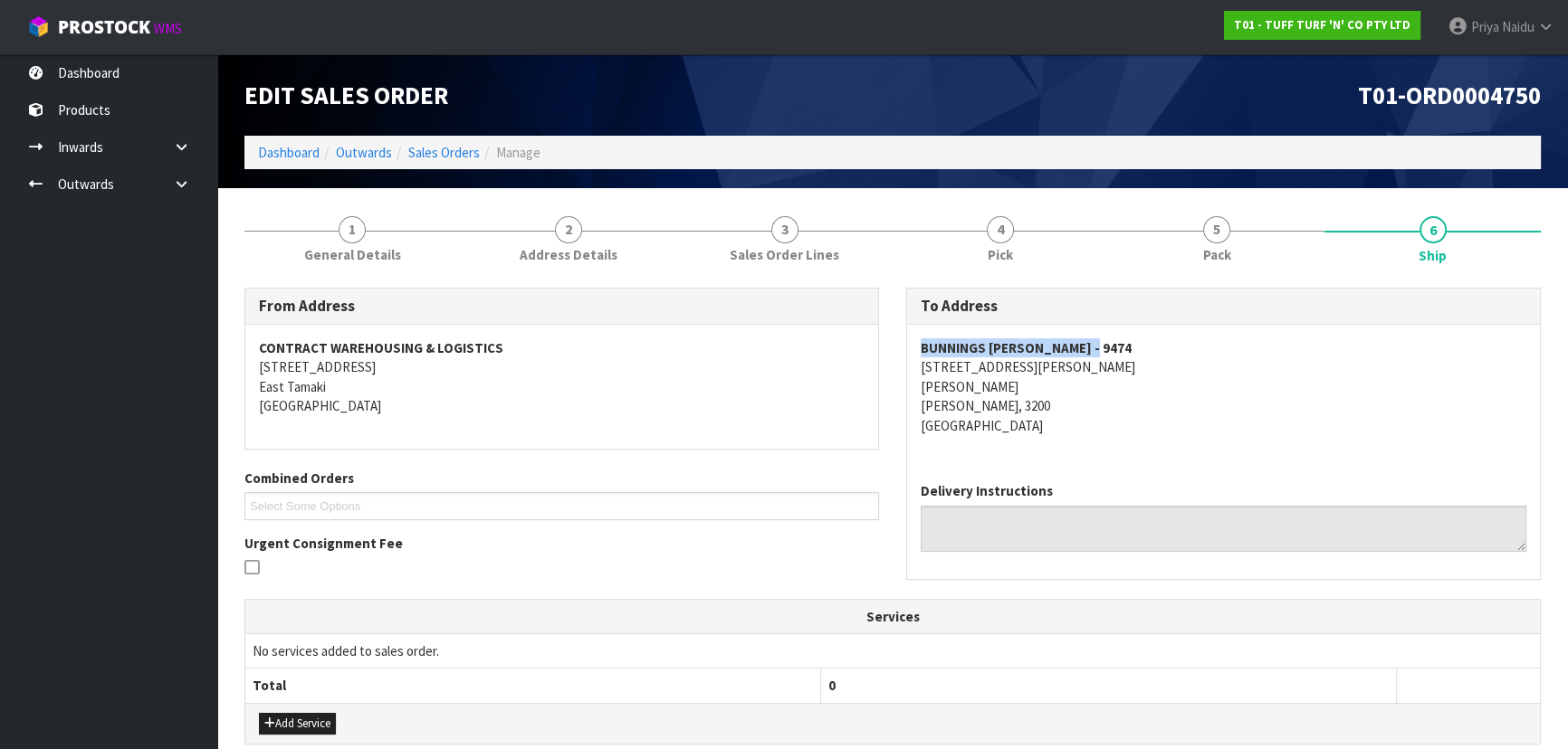
copy strong "BUNNINGS [PERSON_NAME] - 9474"
drag, startPoint x: 913, startPoint y: 339, endPoint x: 1157, endPoint y: 343, distance: 244.0
click at [1157, 343] on div "BUNNINGS [PERSON_NAME] - 9474 [STREET_ADDRESS][PERSON_NAME][PERSON_NAME][PERSON…" at bounding box center [1223, 396] width 632 height 143
copy address "[STREET_ADDRESS][PERSON_NAME][PERSON_NAME][PERSON_NAME]"
drag, startPoint x: 928, startPoint y: 368, endPoint x: 1050, endPoint y: 401, distance: 126.4
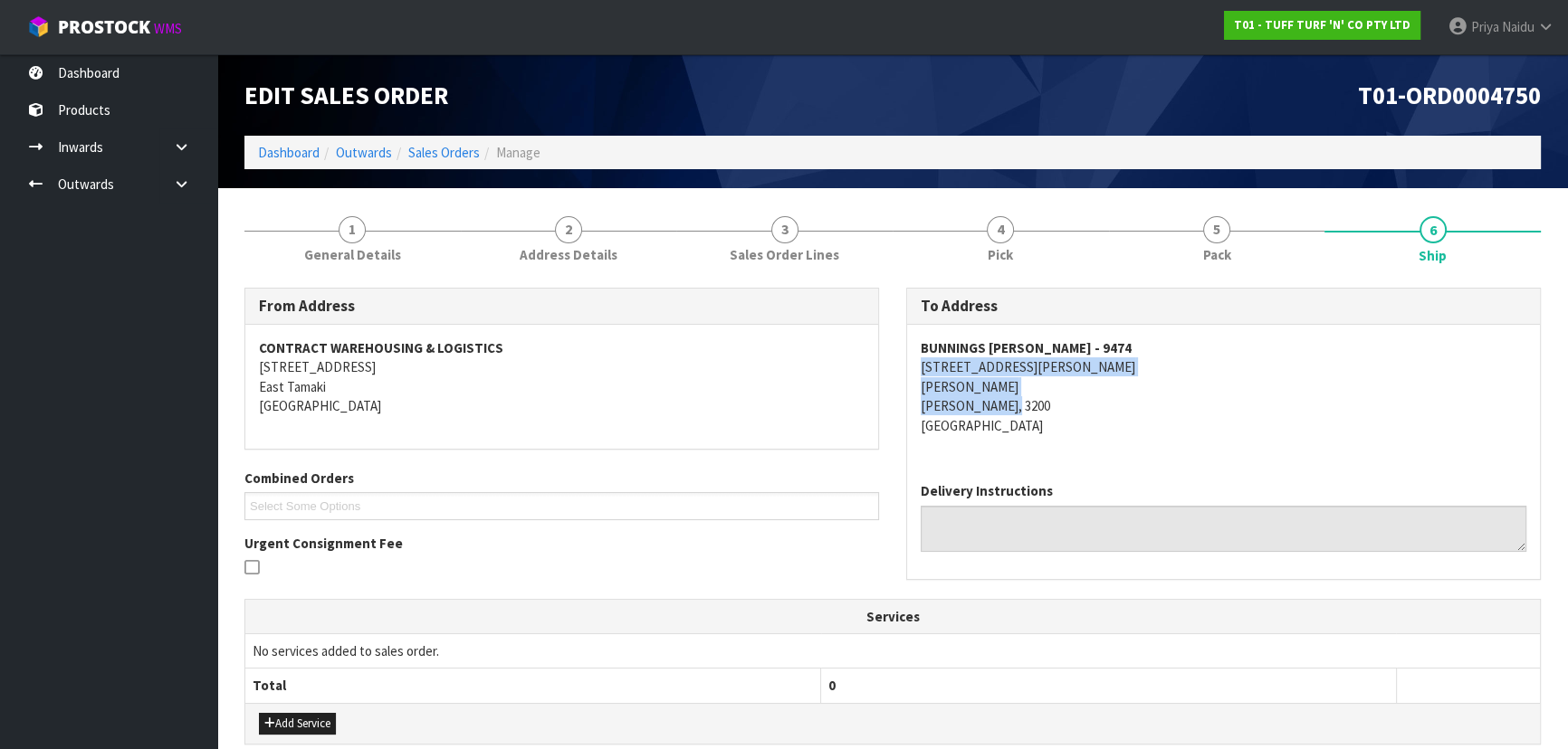
click at [1050, 401] on div "To Address BUNNINGS [PERSON_NAME] - 9474 [STREET_ADDRESS][PERSON_NAME][PERSON_N…" at bounding box center [1223, 442] width 662 height 310
click at [923, 367] on address "BUNNINGS [PERSON_NAME] - 9474 [STREET_ADDRESS][PERSON_NAME][PERSON_NAME][PERSON…" at bounding box center [1223, 387] width 606 height 97
drag, startPoint x: 923, startPoint y: 367, endPoint x: 1045, endPoint y: 362, distance: 122.1
click at [1045, 362] on address "BUNNINGS [PERSON_NAME] - 9474 [STREET_ADDRESS][PERSON_NAME][PERSON_NAME][PERSON…" at bounding box center [1223, 387] width 606 height 97
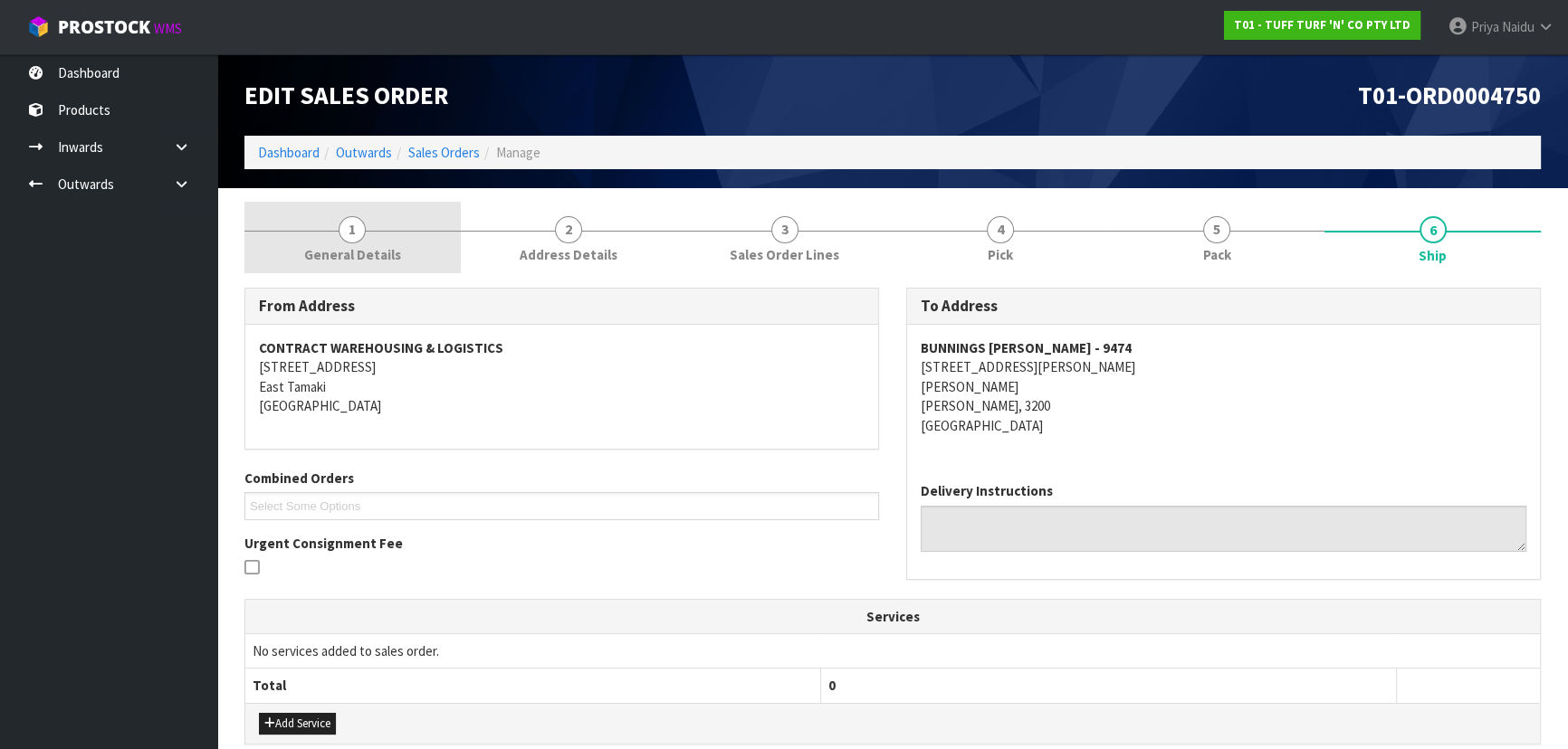
drag, startPoint x: 342, startPoint y: 225, endPoint x: 343, endPoint y: 256, distance: 31.0
click at [342, 225] on span "1" at bounding box center [352, 229] width 27 height 27
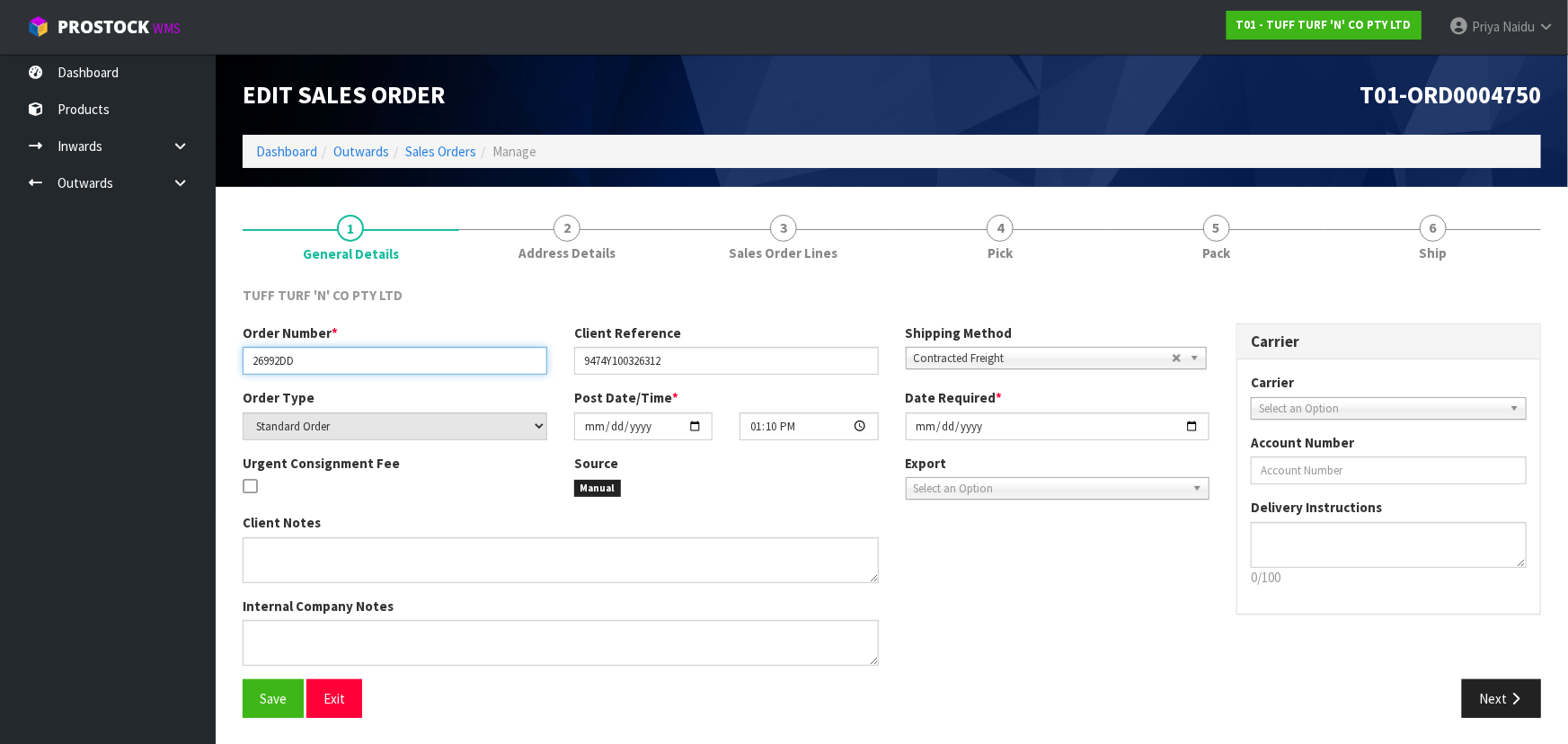
drag, startPoint x: 243, startPoint y: 360, endPoint x: 332, endPoint y: 367, distance: 89.3
click at [332, 367] on input "26992DD" at bounding box center [395, 361] width 305 height 28
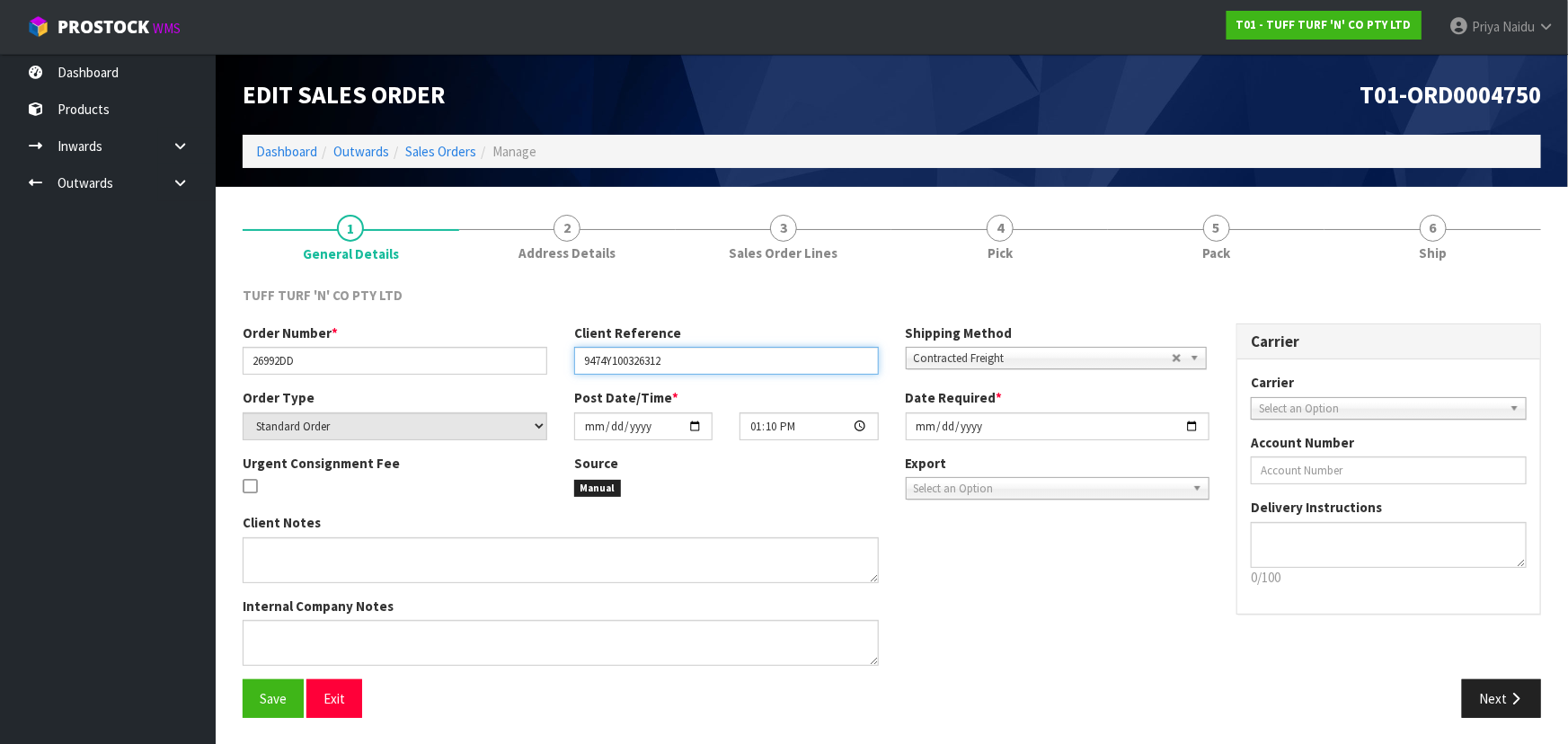
drag, startPoint x: 581, startPoint y: 363, endPoint x: 685, endPoint y: 364, distance: 104.0
click at [685, 364] on input "9474Y100326312" at bounding box center [727, 361] width 305 height 28
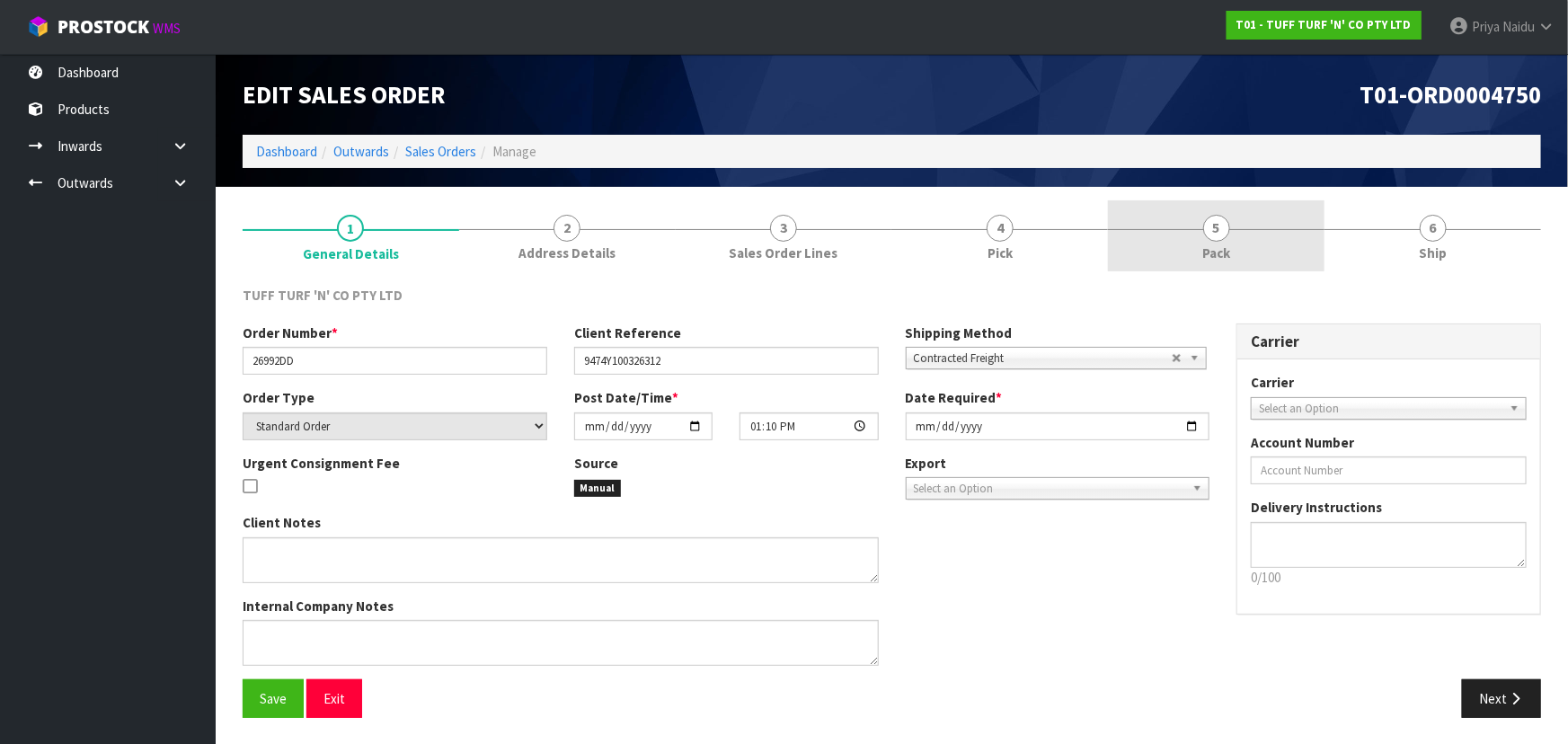
drag, startPoint x: 1176, startPoint y: 249, endPoint x: 1142, endPoint y: 269, distance: 39.4
click at [1176, 249] on link "5 Pack" at bounding box center [1216, 236] width 216 height 71
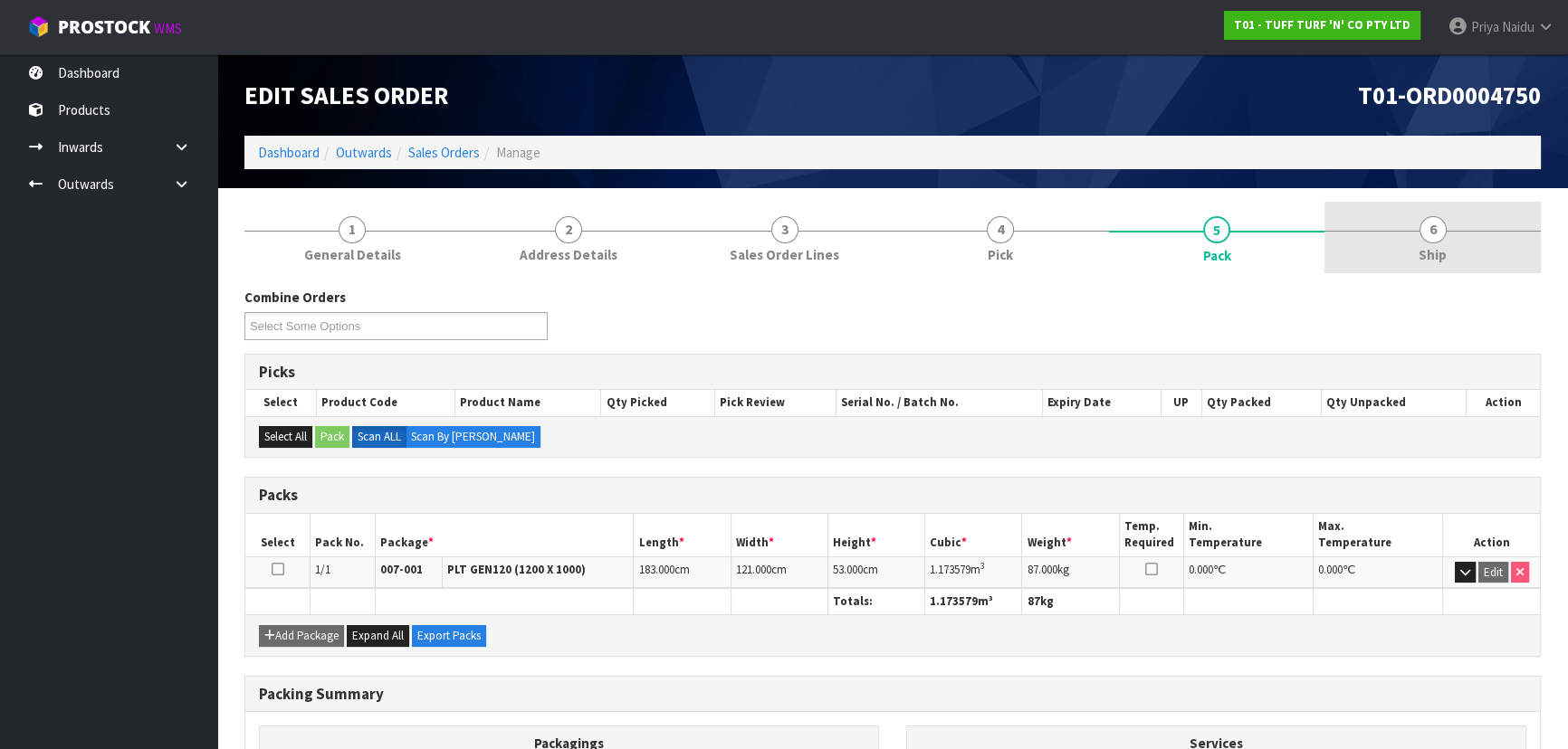
click at [1451, 234] on link "6 Ship" at bounding box center [1432, 238] width 216 height 71
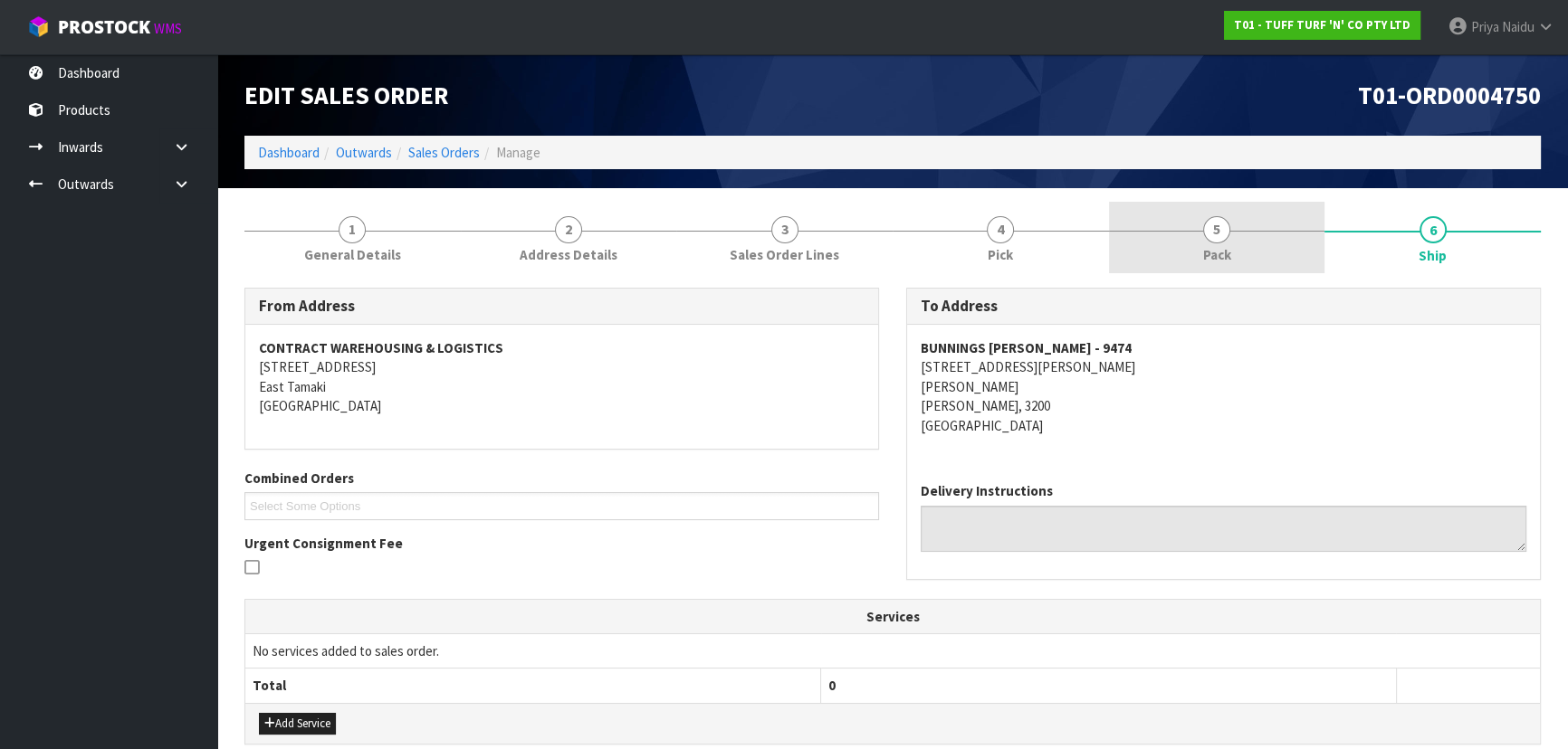
click at [1215, 246] on span "Pack" at bounding box center [1217, 254] width 28 height 19
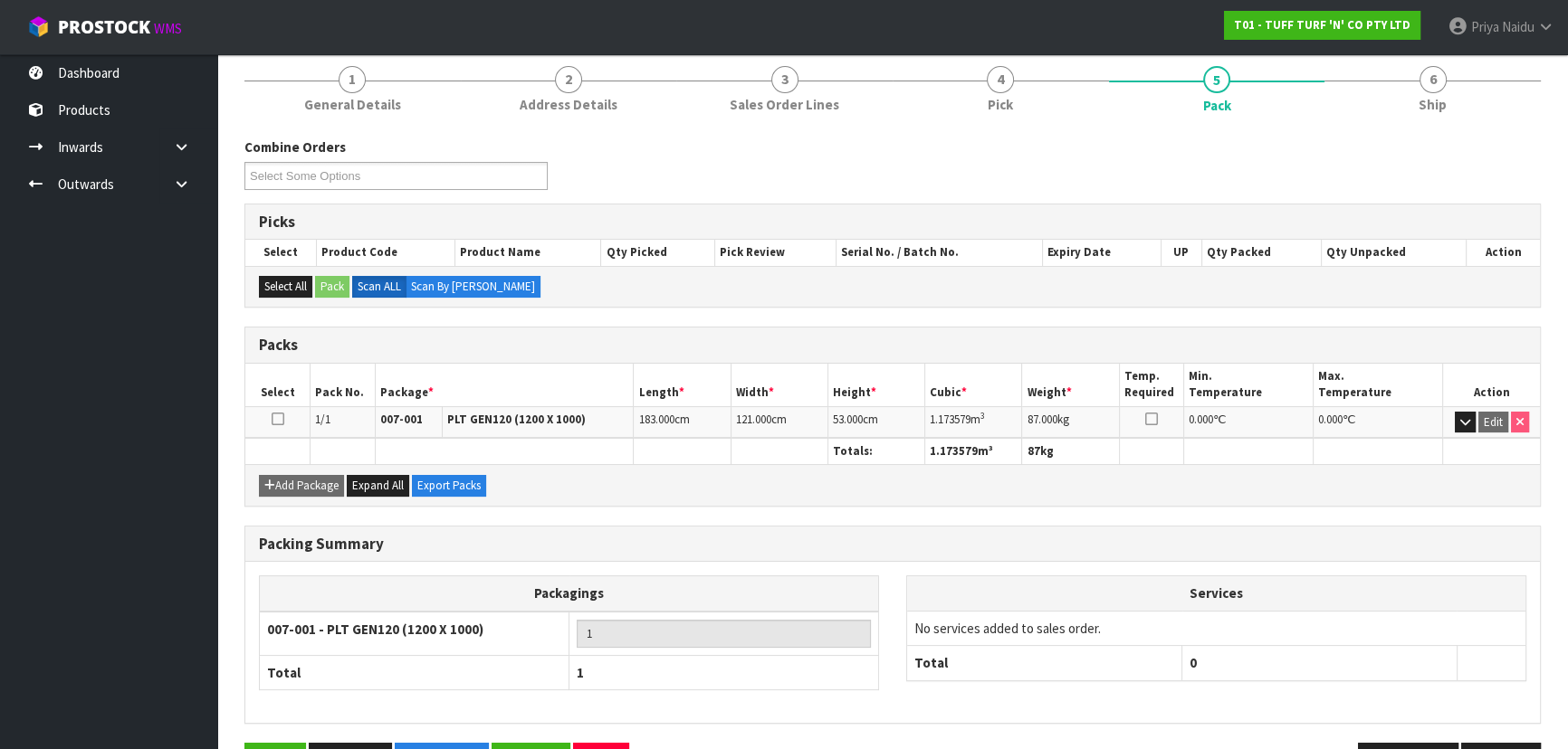
scroll to position [163, 0]
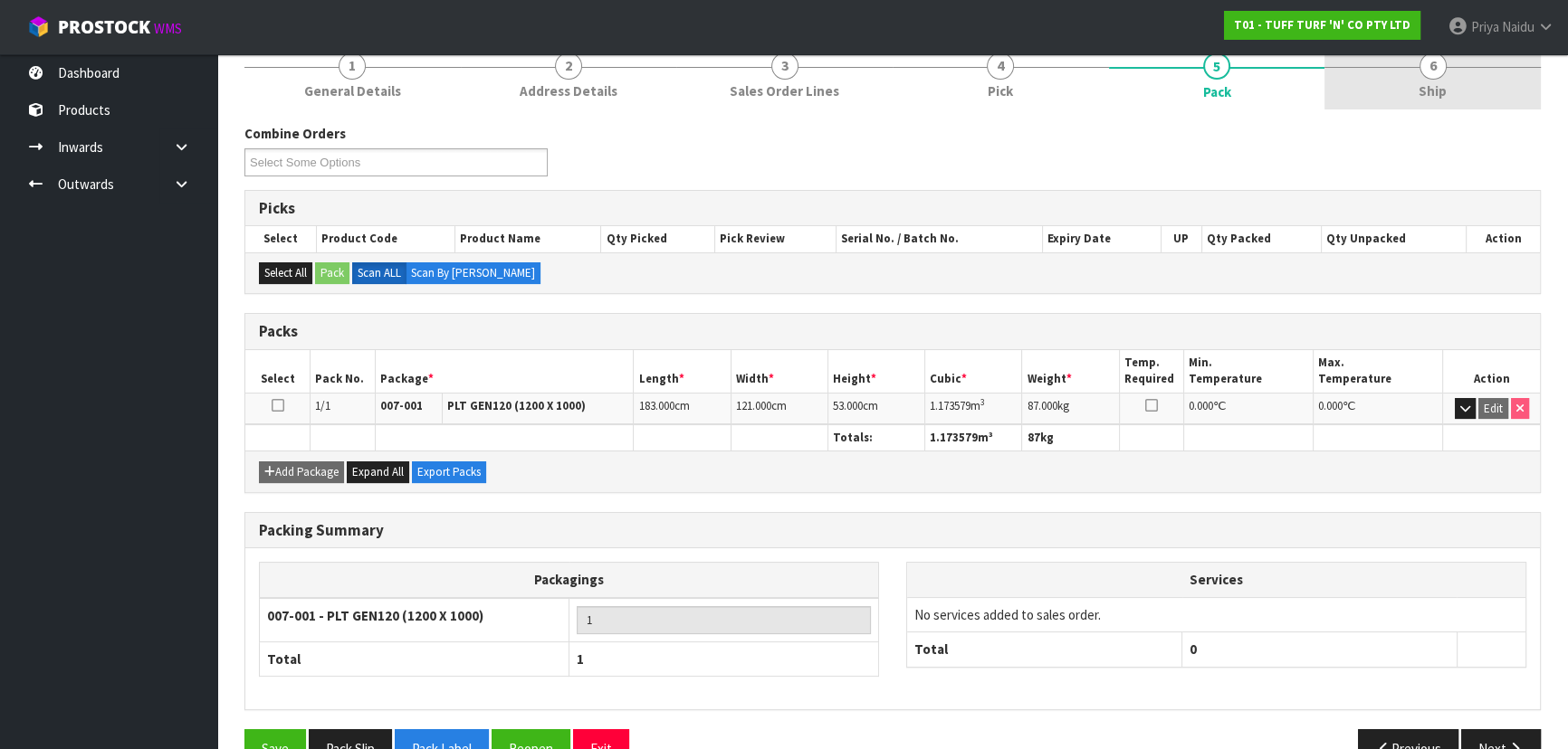
click at [1395, 86] on link "6 Ship" at bounding box center [1432, 73] width 216 height 71
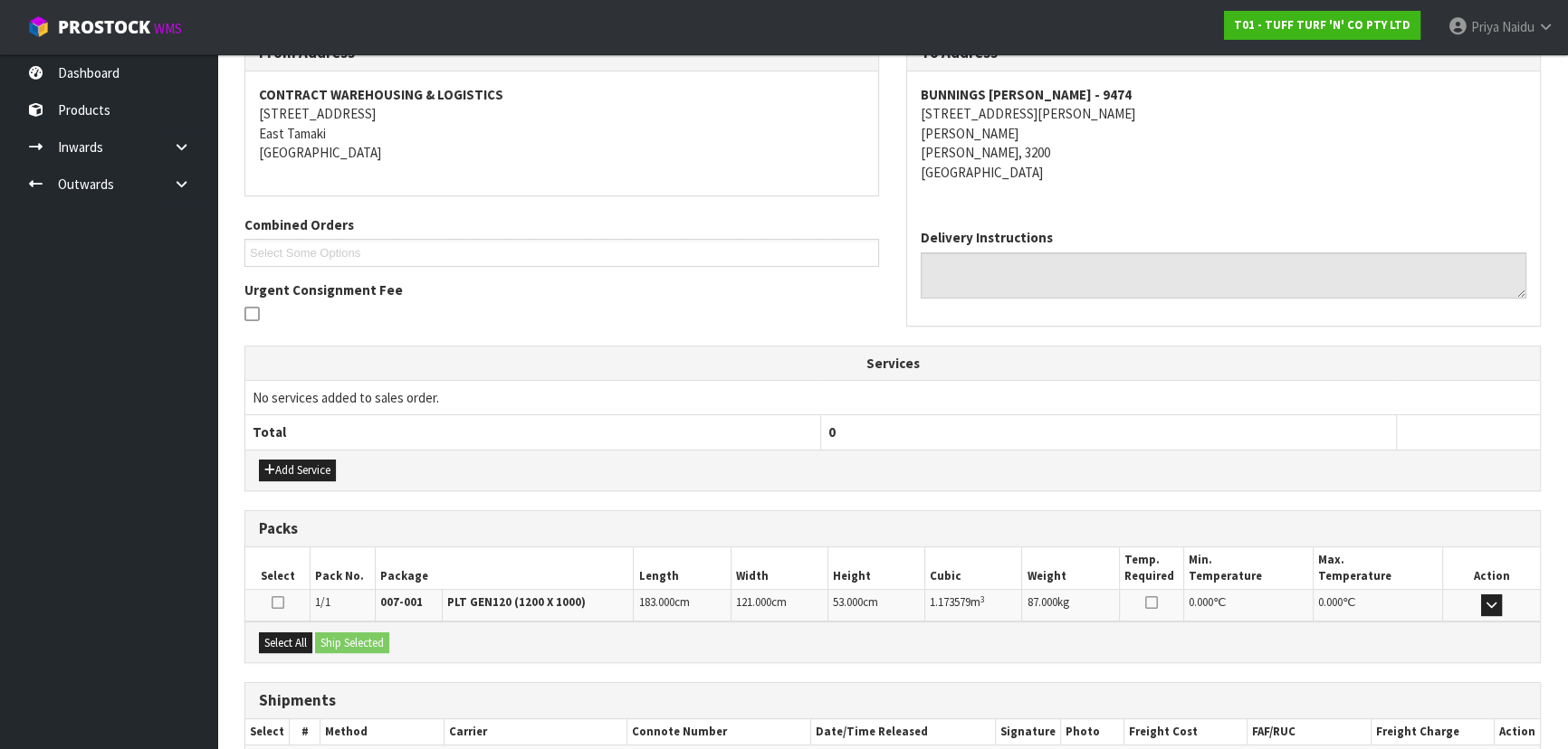
scroll to position [359, 0]
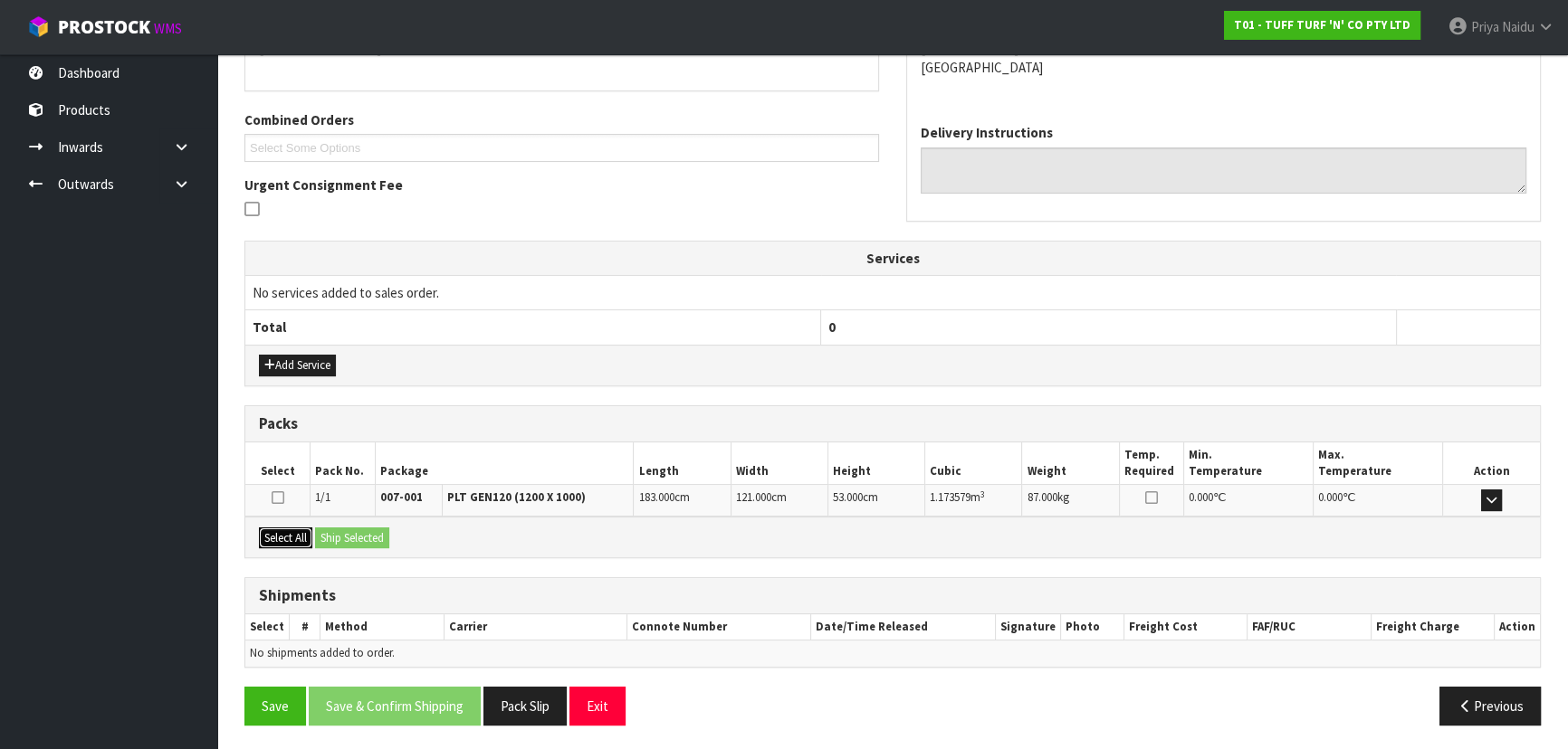
drag, startPoint x: 297, startPoint y: 531, endPoint x: 337, endPoint y: 532, distance: 40.0
click at [298, 532] on button "Select All" at bounding box center [285, 538] width 54 height 22
click at [337, 532] on button "Ship Selected" at bounding box center [352, 538] width 74 height 22
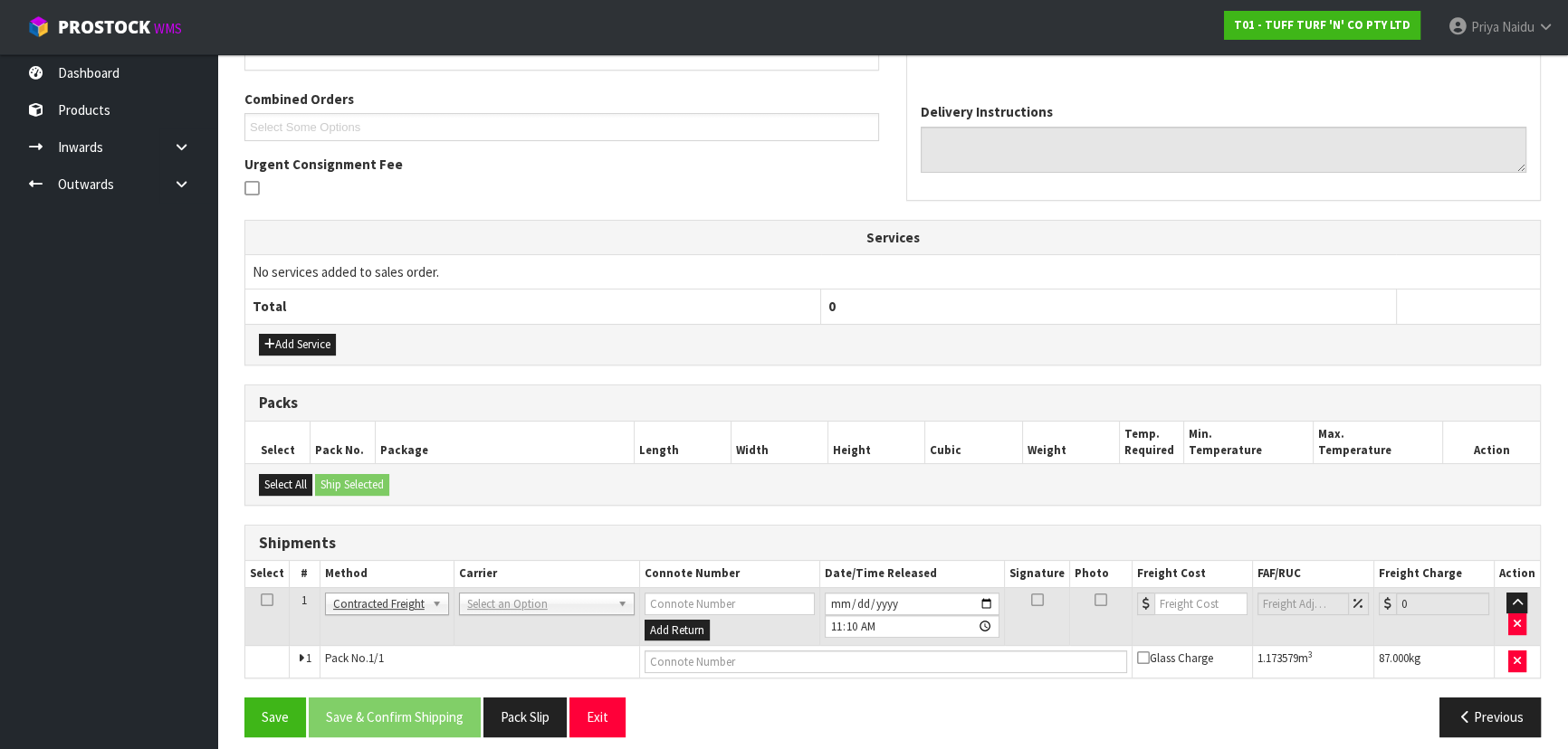
scroll to position [390, 0]
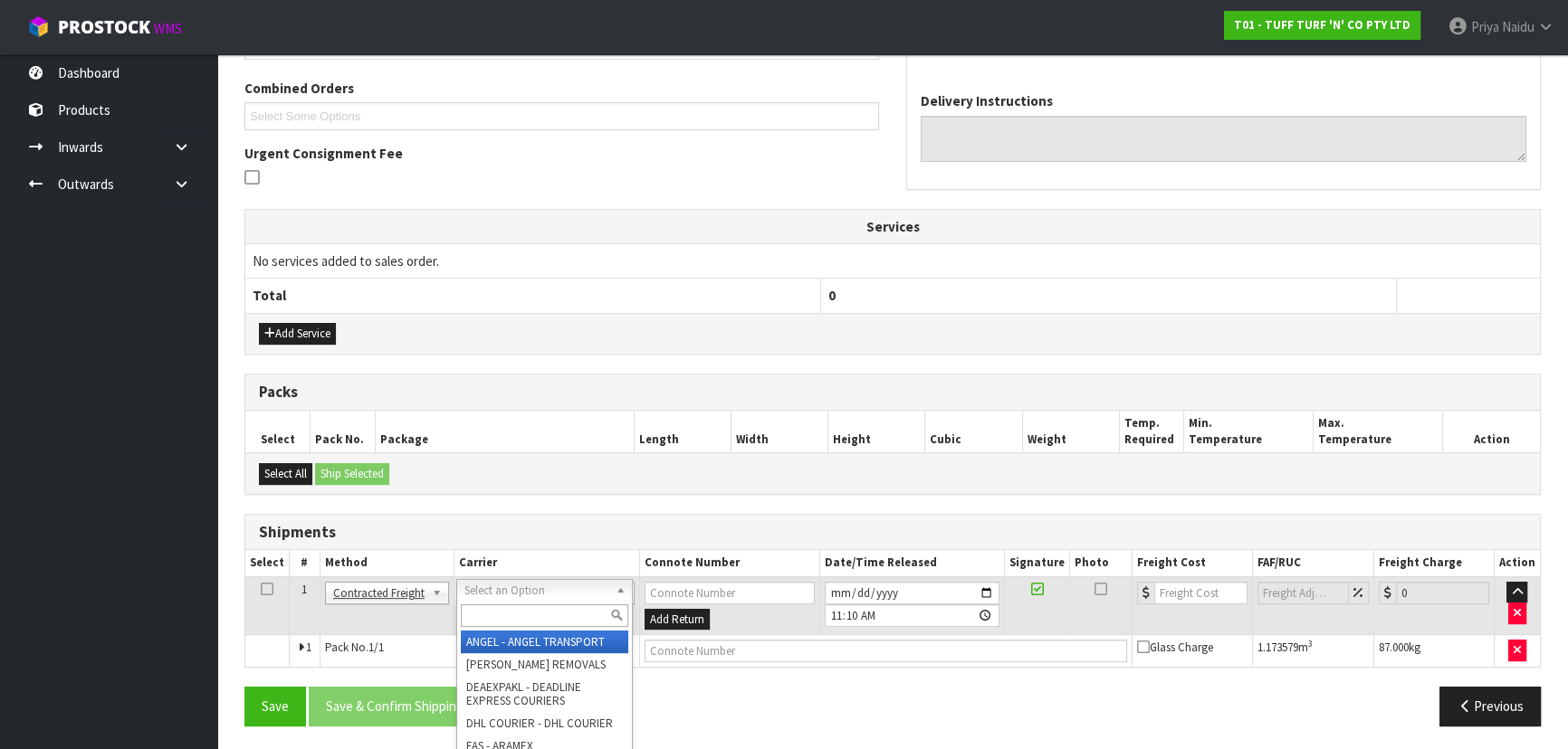
click at [533, 610] on input "text" at bounding box center [544, 615] width 168 height 23
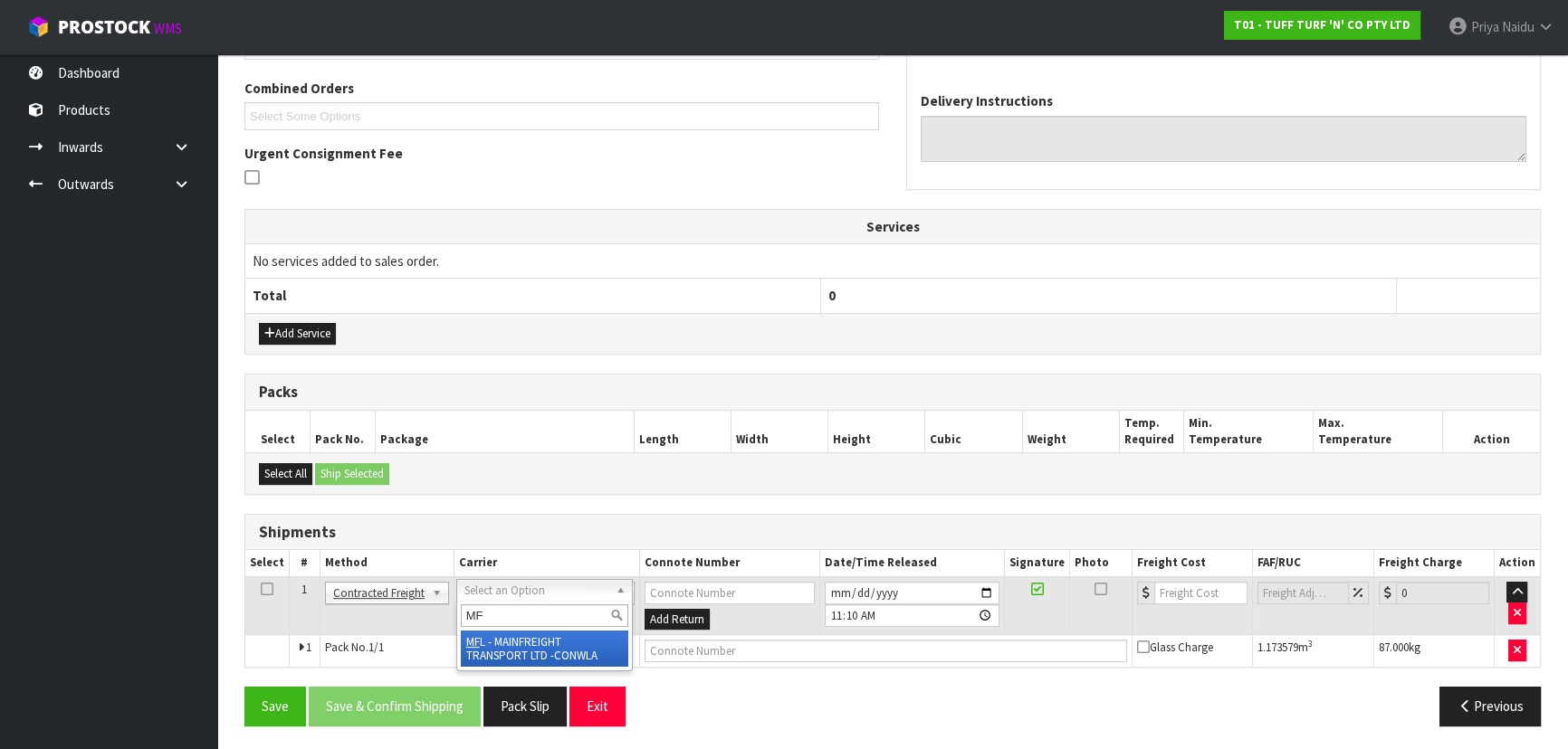
type input "MF"
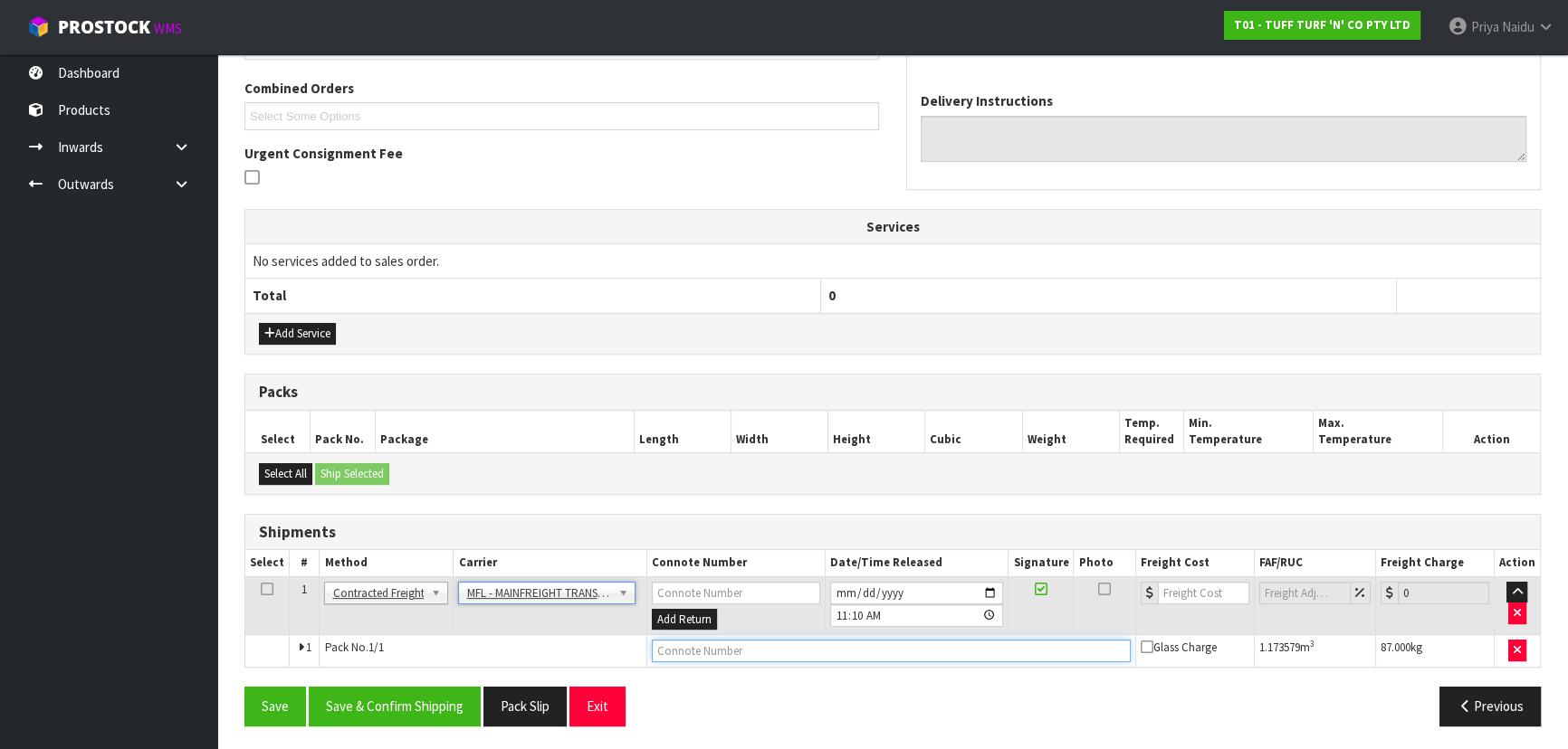
click at [733, 651] on input "text" at bounding box center [891, 651] width 479 height 23
paste input "FWM59110573"
type input "FWM59110573"
click at [1184, 588] on input "number" at bounding box center [1203, 592] width 91 height 23
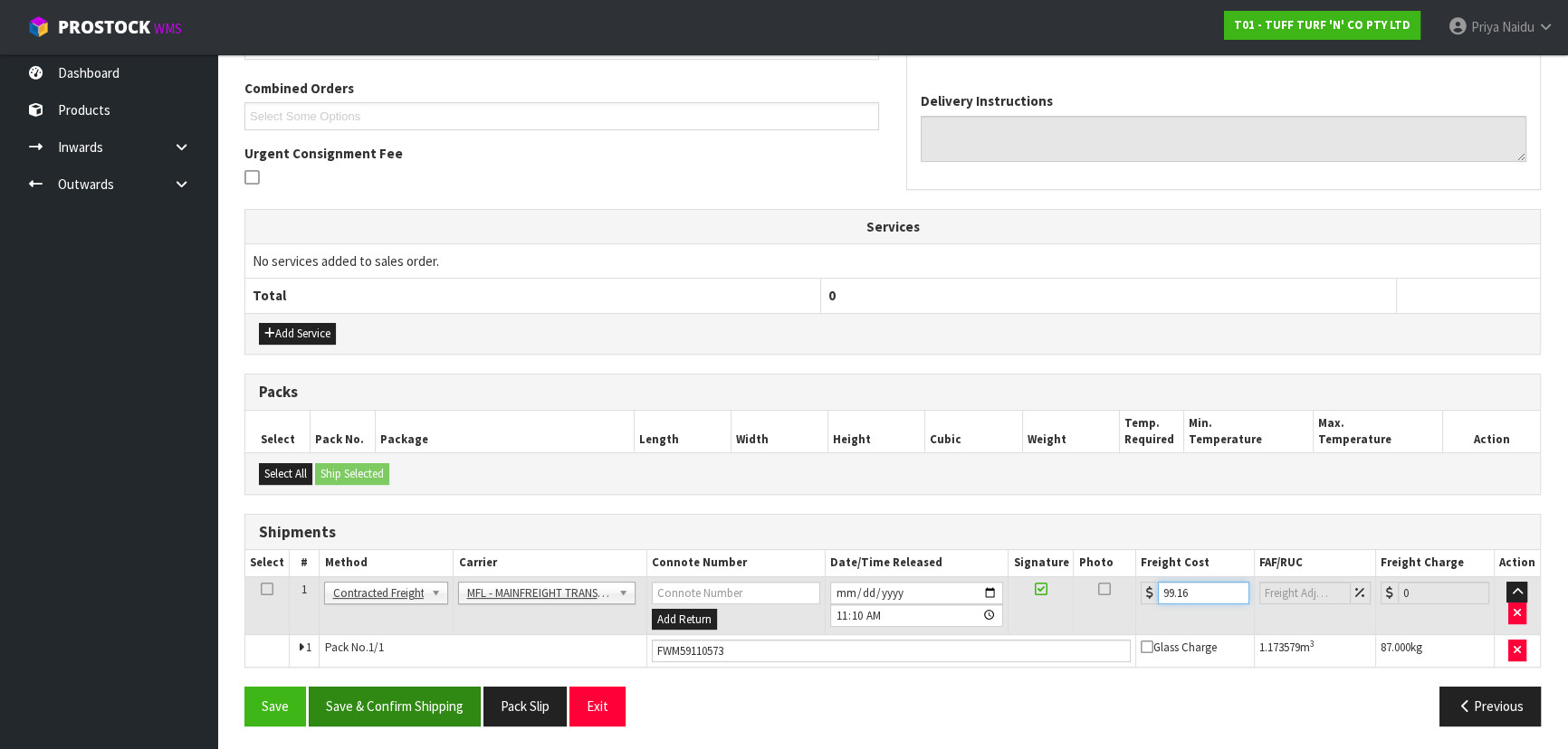
type input "99.16"
click at [446, 694] on button "Save & Confirm Shipping" at bounding box center [394, 705] width 172 height 39
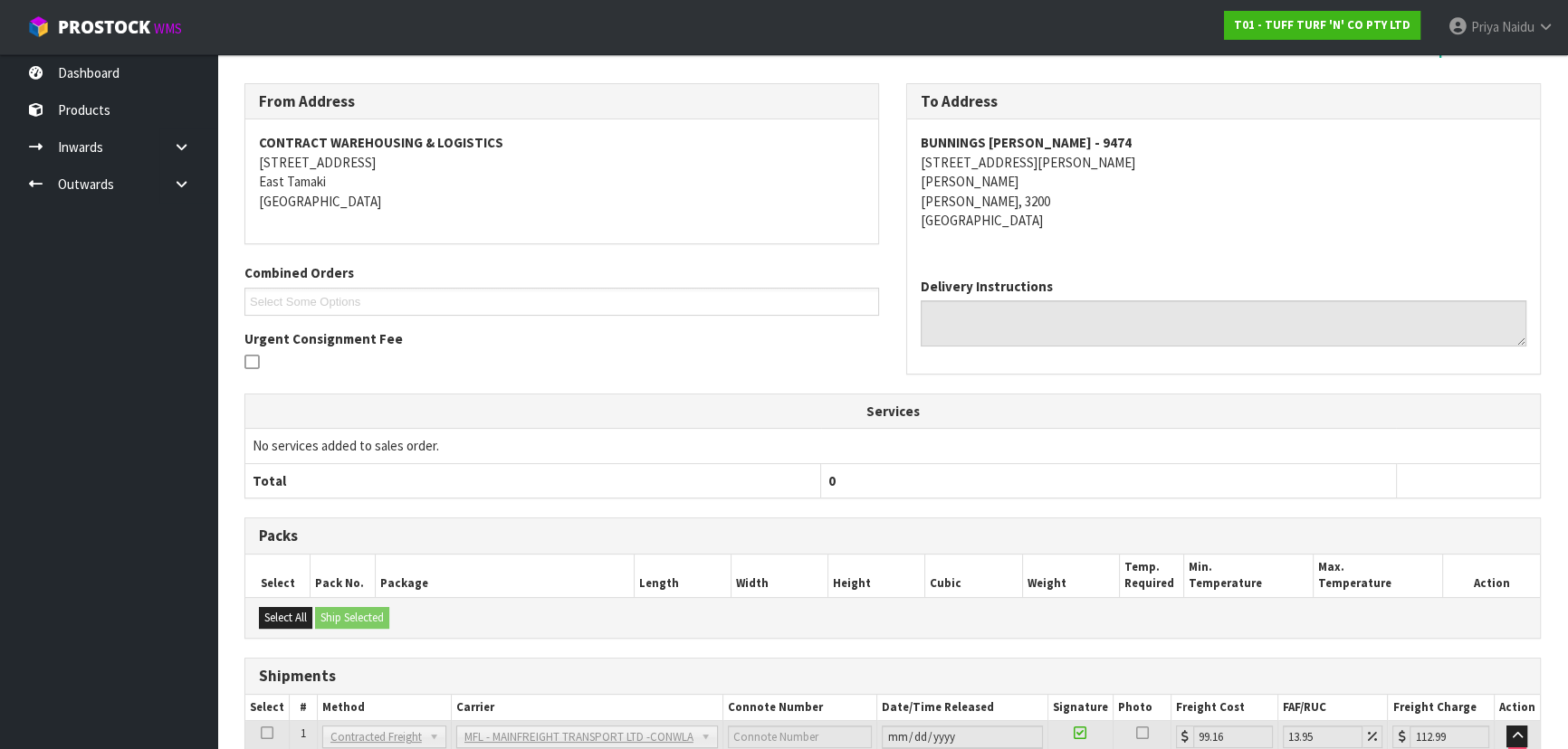
scroll to position [411, 0]
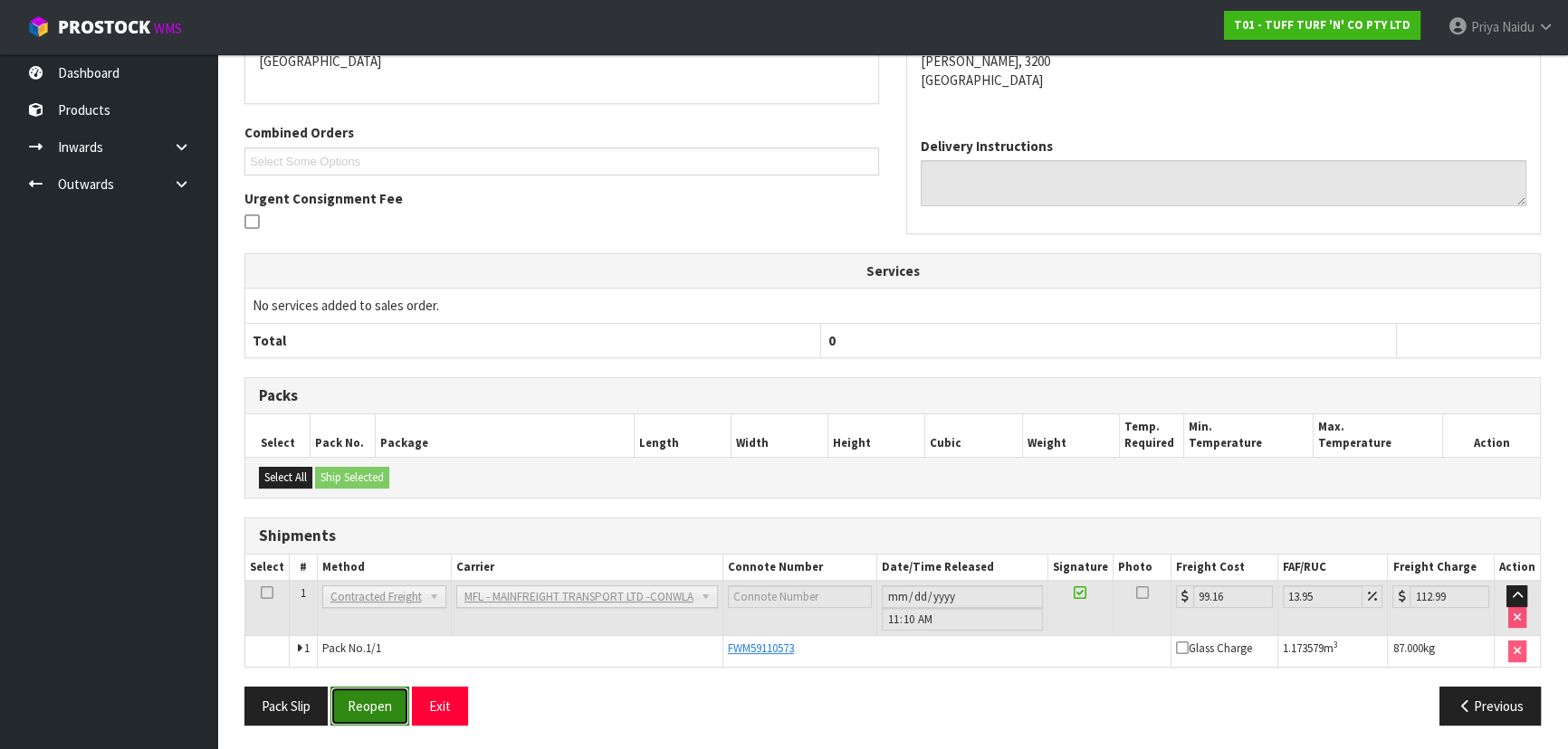
click at [390, 696] on button "Reopen" at bounding box center [369, 705] width 78 height 39
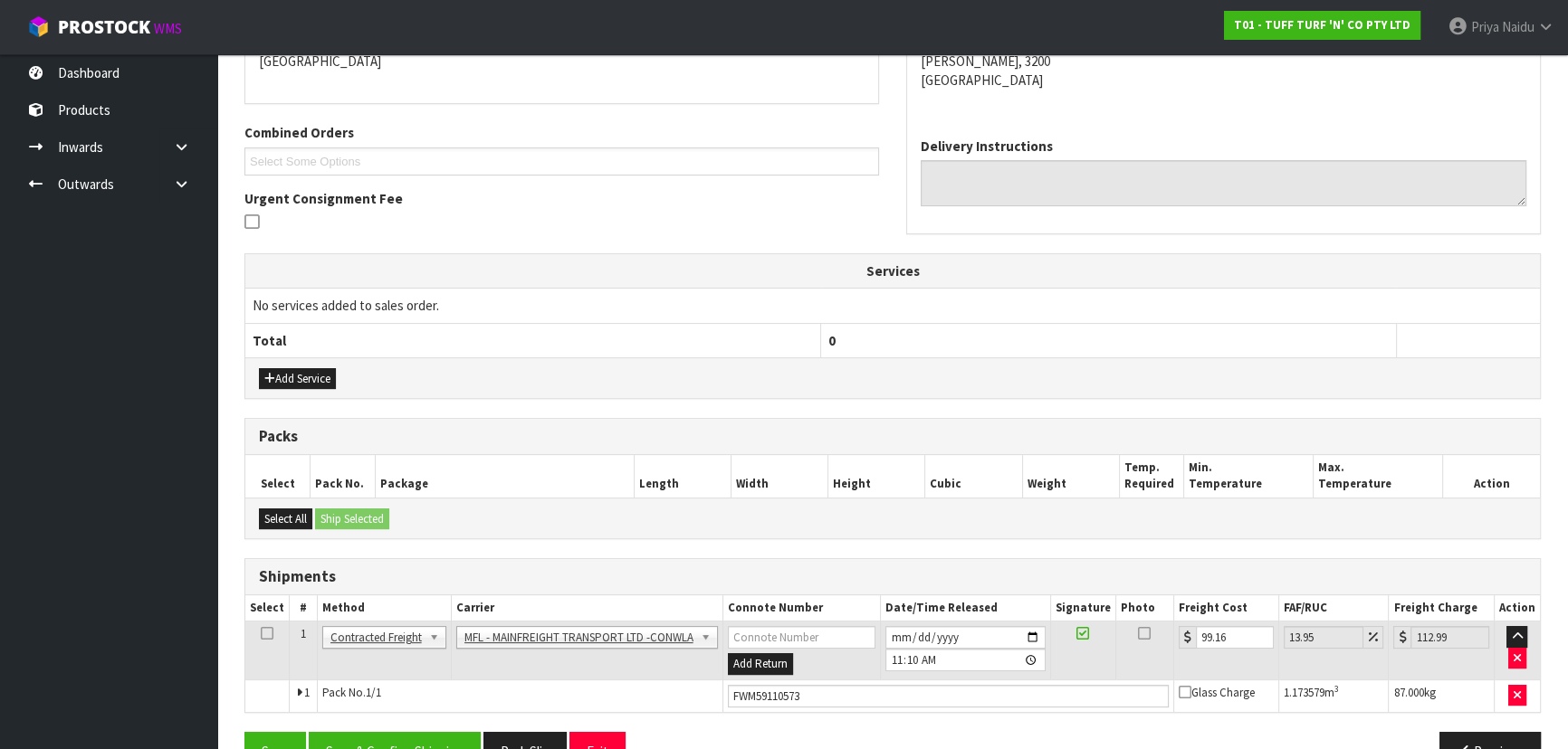
scroll to position [456, 0]
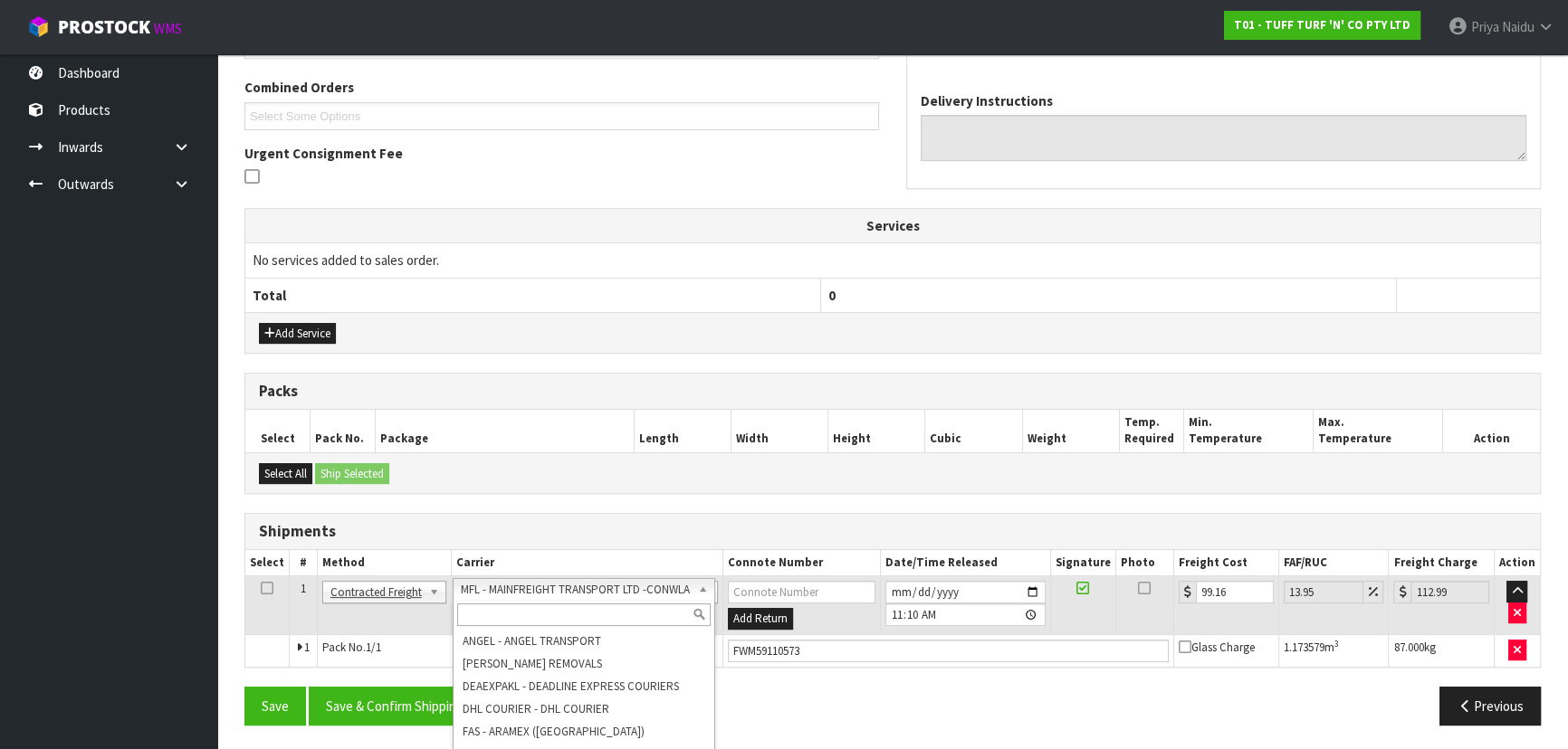
click at [573, 610] on input "text" at bounding box center [583, 614] width 253 height 23
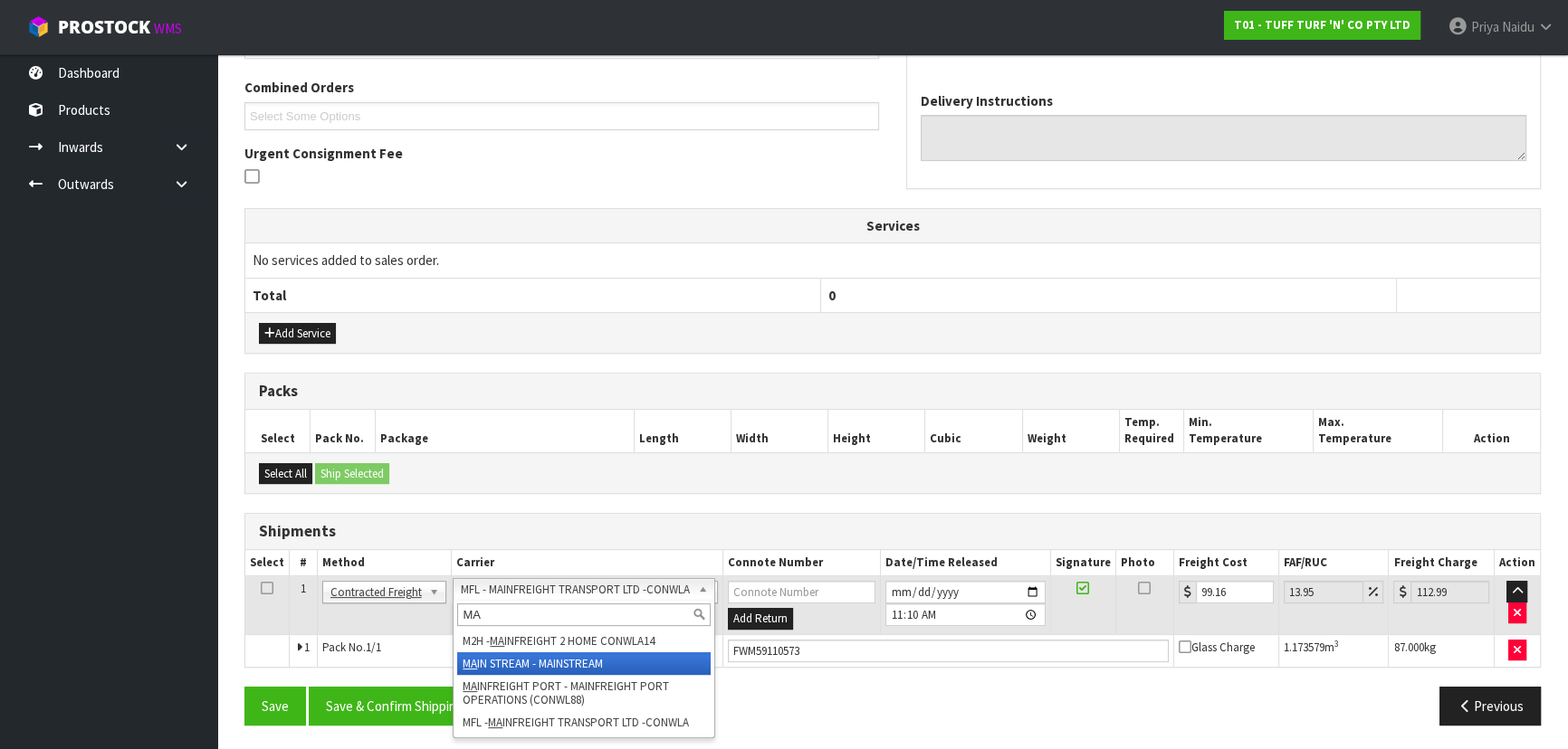
type input "MA"
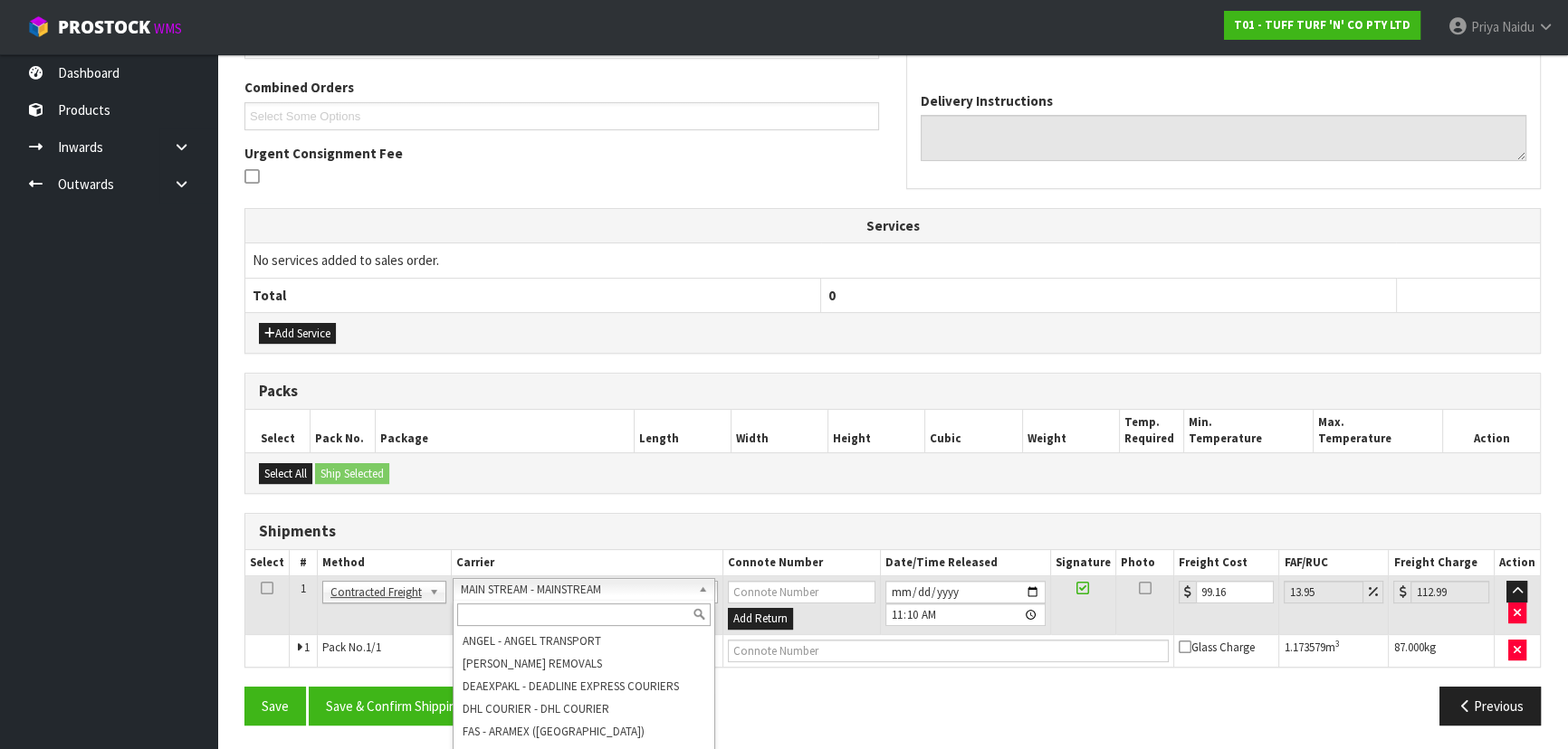
click at [581, 608] on input "text" at bounding box center [583, 614] width 253 height 23
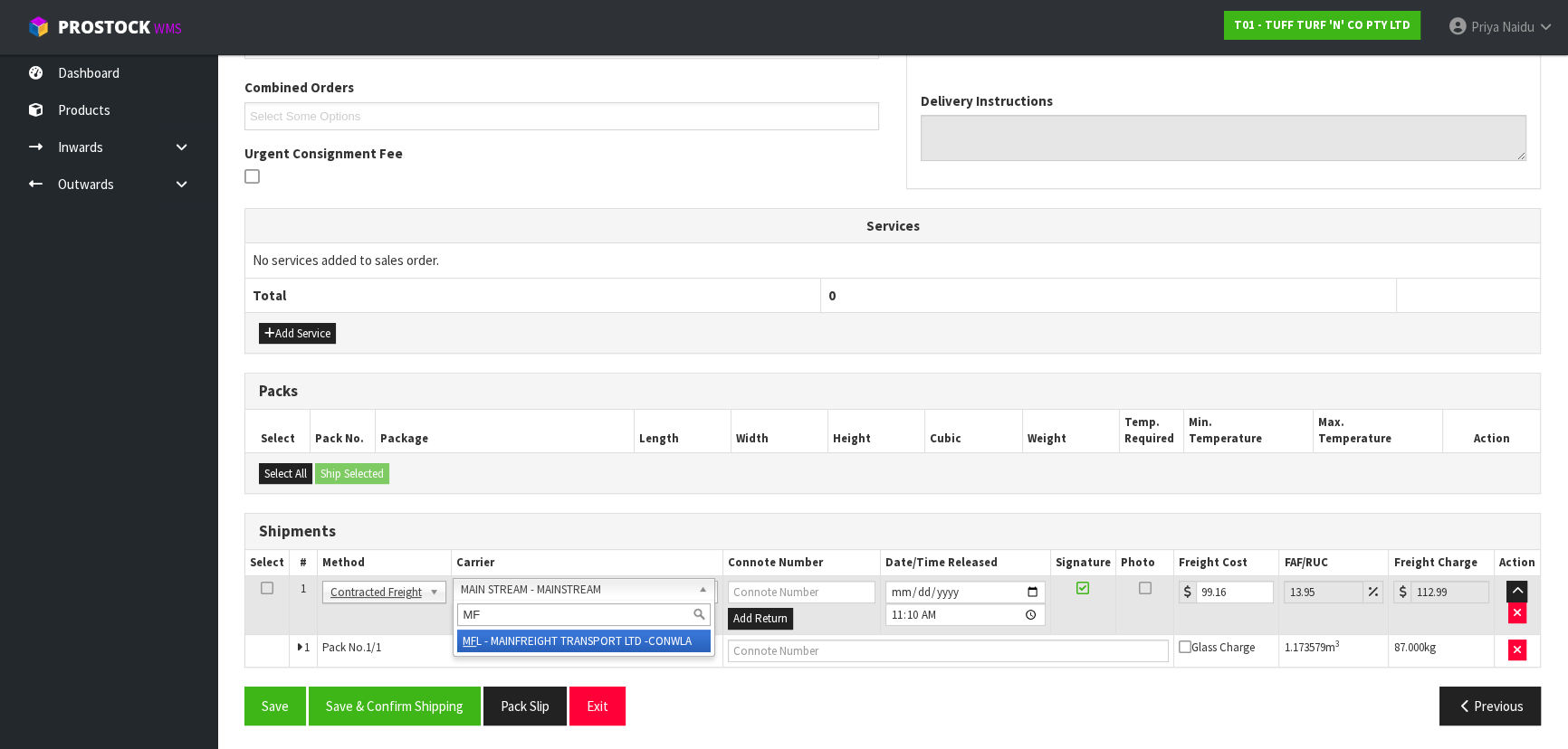
type input "MF"
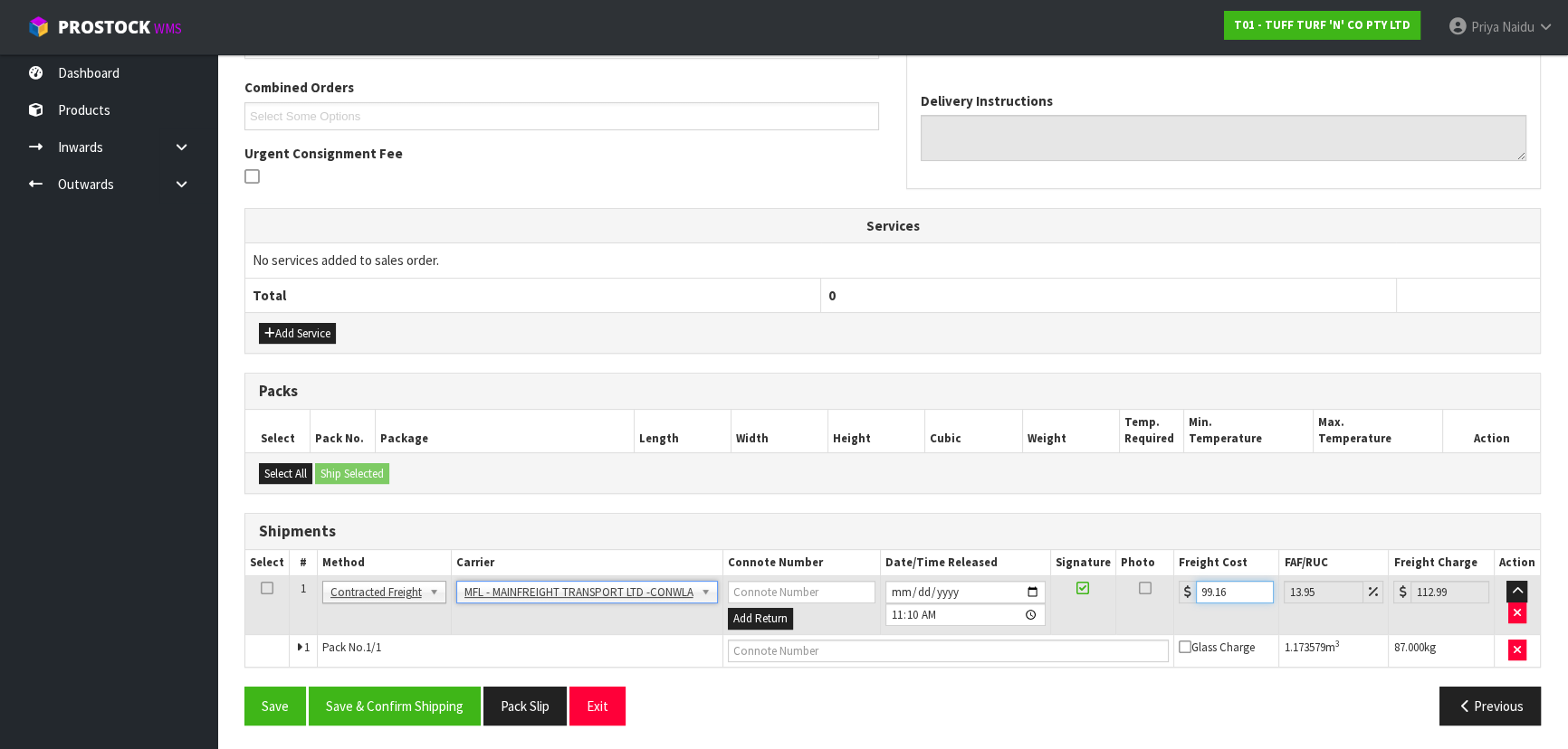
click at [1236, 585] on input "99.16" at bounding box center [1234, 591] width 78 height 23
type input "99.1"
type input "112.92"
type input "99"
type input "112.81"
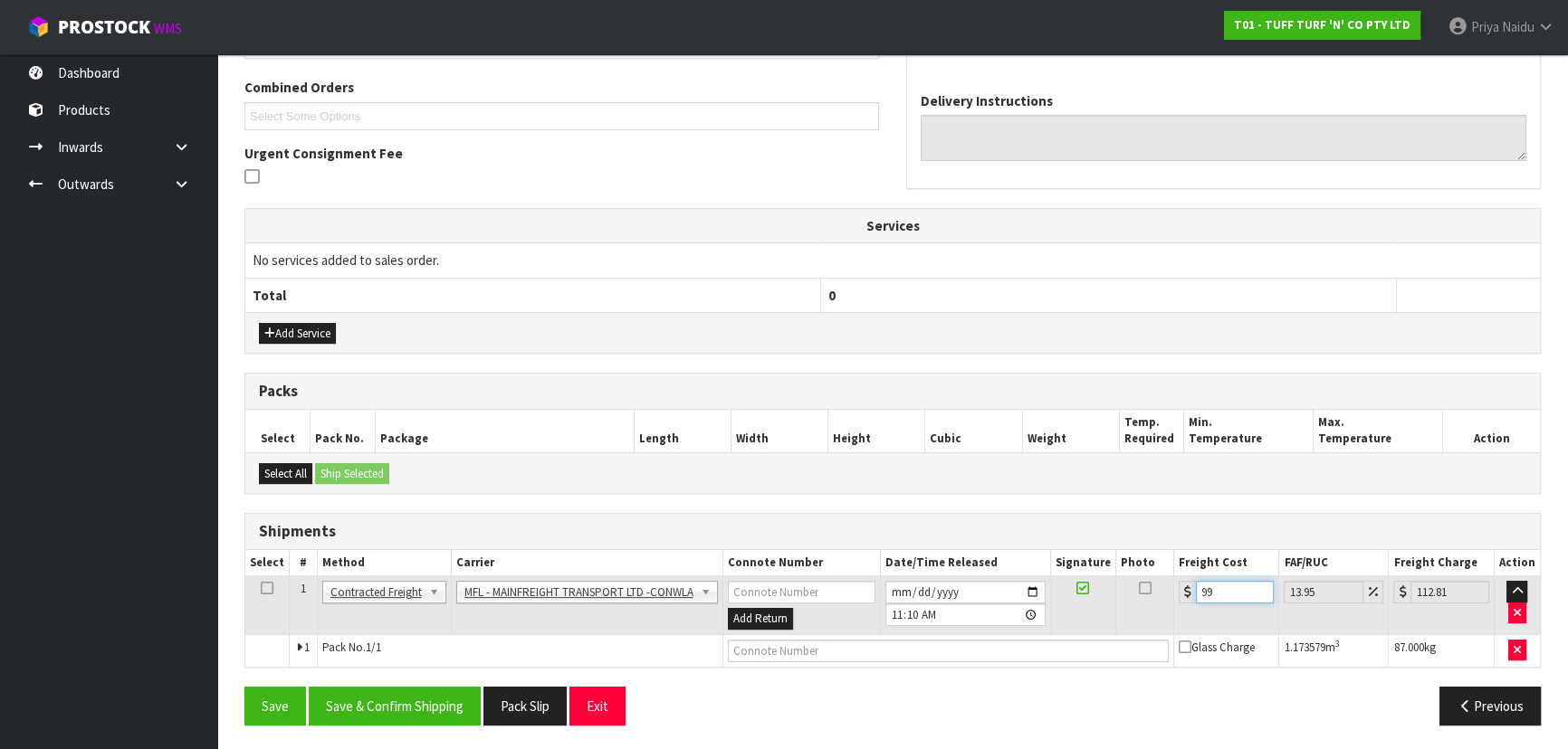
type input "9"
type input "10.26"
type input "0"
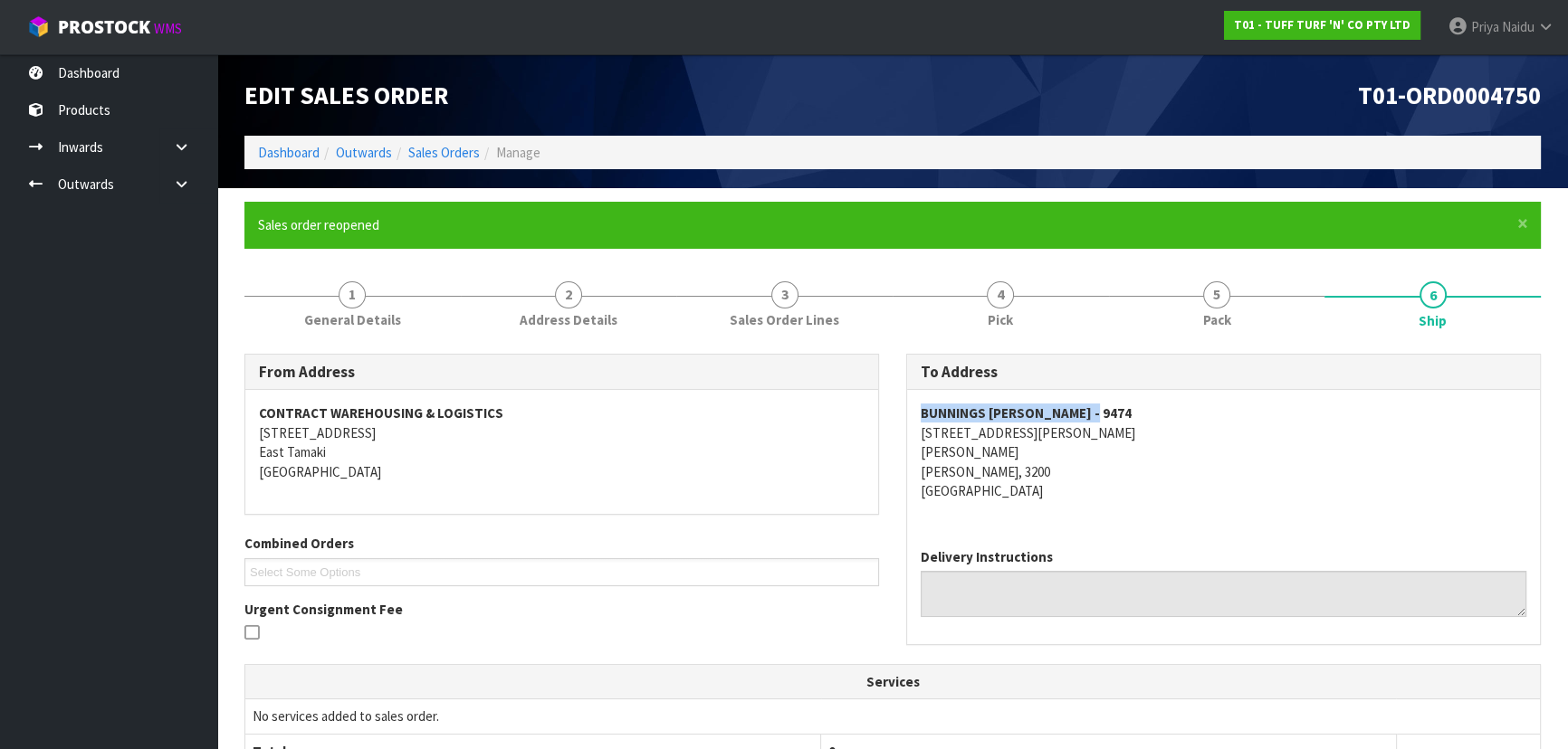
copy strong "BUNNINGS [PERSON_NAME] - 9474"
drag, startPoint x: 907, startPoint y: 413, endPoint x: 1148, endPoint y: 414, distance: 241.0
click at [1148, 414] on div "BUNNINGS [PERSON_NAME] - 9474 [STREET_ADDRESS][PERSON_NAME][PERSON_NAME][PERSON…" at bounding box center [1223, 462] width 632 height 143
drag, startPoint x: 394, startPoint y: 295, endPoint x: 358, endPoint y: 336, distance: 54.6
click at [392, 295] on link "1 General Details" at bounding box center [353, 303] width 216 height 71
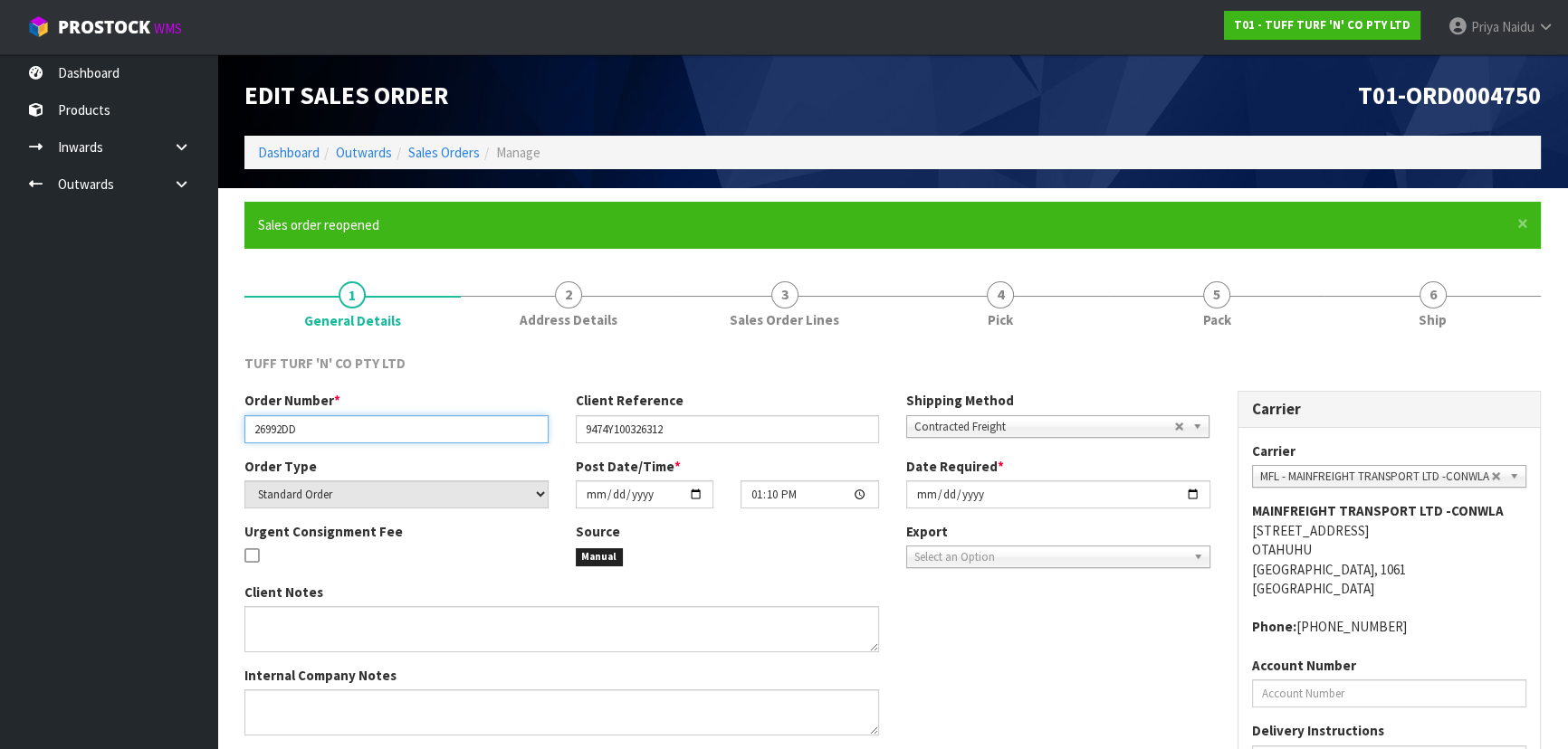
drag, startPoint x: 250, startPoint y: 429, endPoint x: 316, endPoint y: 433, distance: 66.1
click at [316, 433] on input "26992DD" at bounding box center [396, 429] width 304 height 28
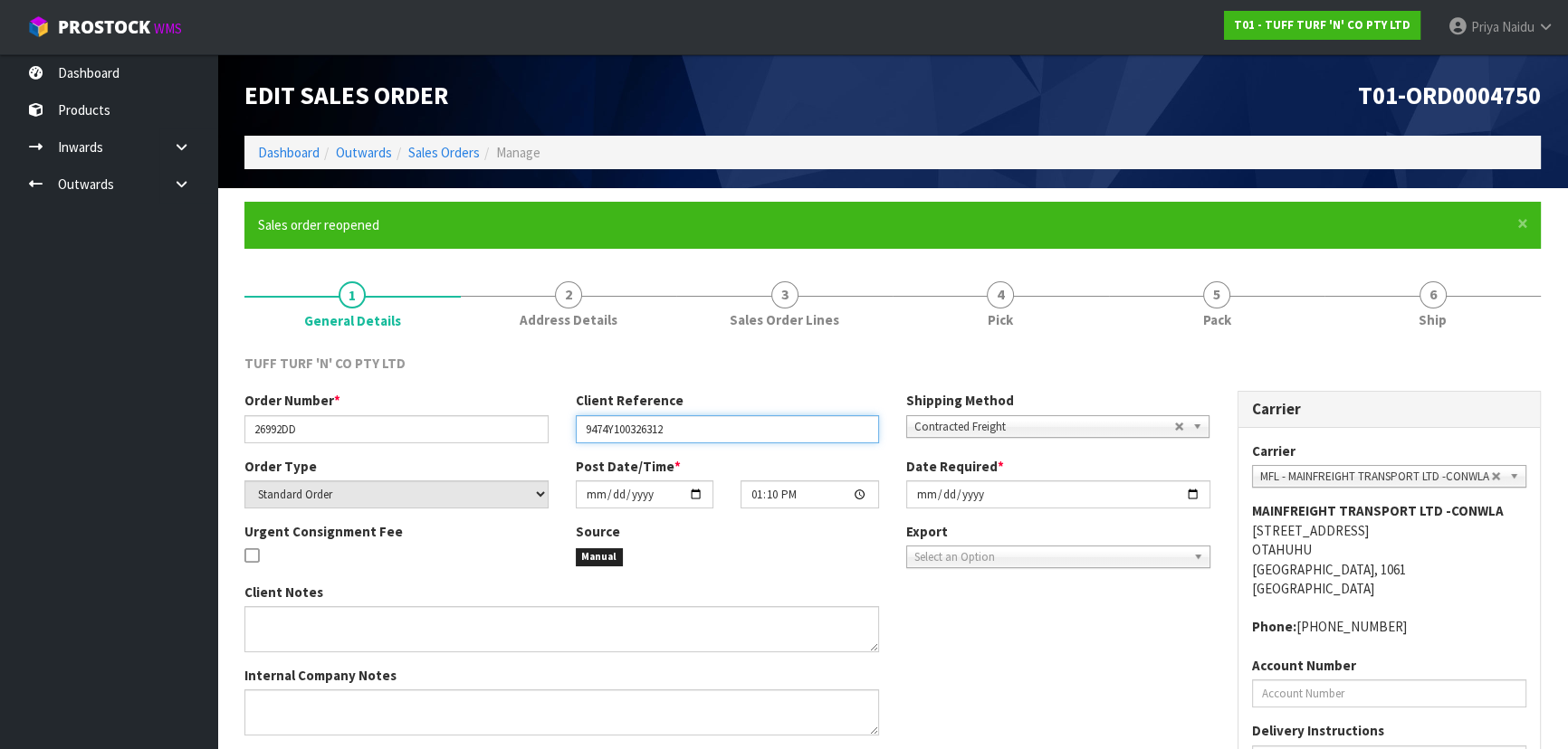
drag, startPoint x: 577, startPoint y: 435, endPoint x: 705, endPoint y: 433, distance: 128.0
click at [705, 433] on input "9474Y100326312" at bounding box center [728, 429] width 304 height 28
click at [1261, 342] on div "TUFF TURF 'N' CO PTY LTD Order Number * 26992DD Client Reference 9474Y100326312…" at bounding box center [893, 625] width 1296 height 571
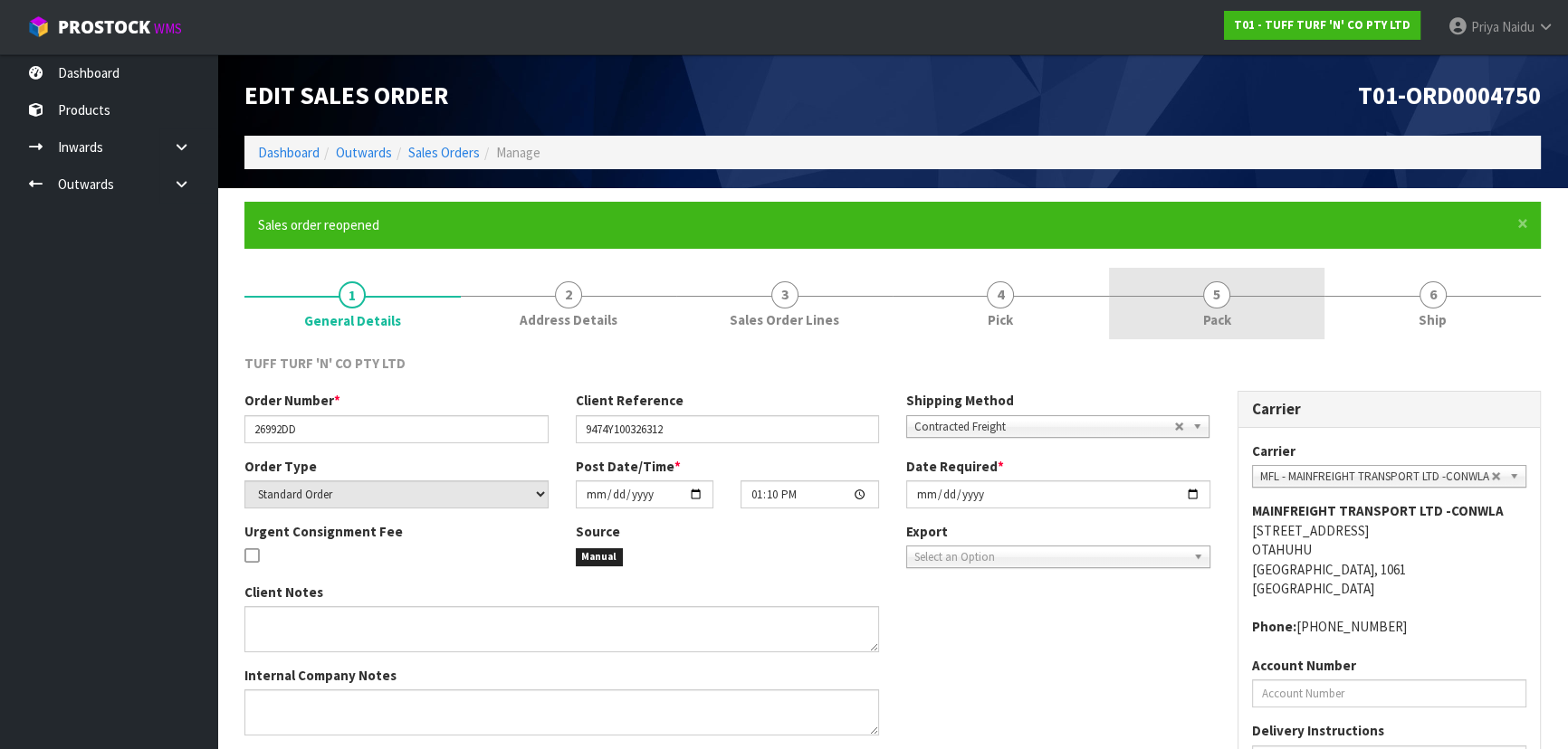
click at [1240, 326] on link "5 Pack" at bounding box center [1217, 303] width 216 height 71
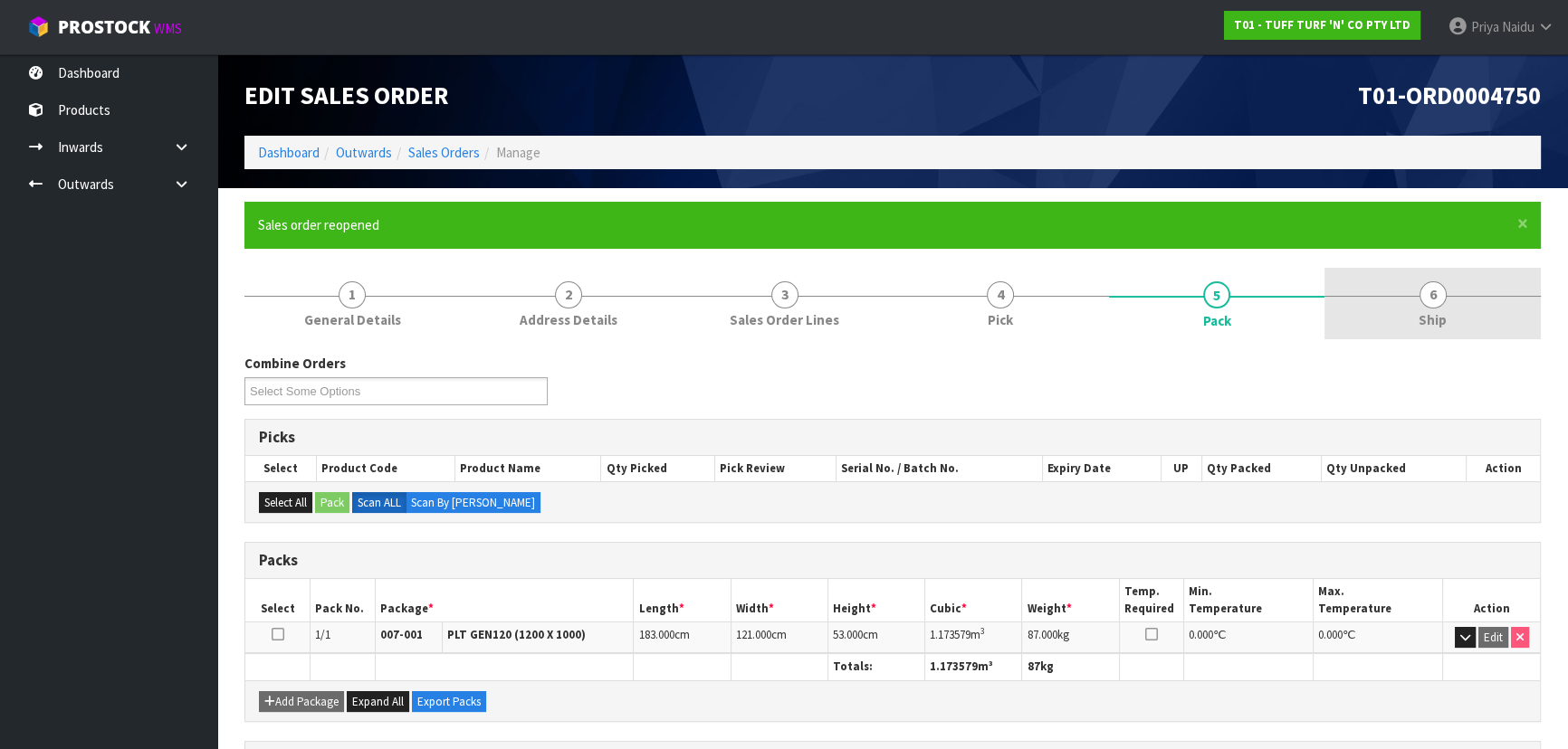
drag, startPoint x: 1430, startPoint y: 267, endPoint x: 1416, endPoint y: 314, distance: 49.0
click at [1431, 268] on link "6 Ship" at bounding box center [1432, 303] width 216 height 71
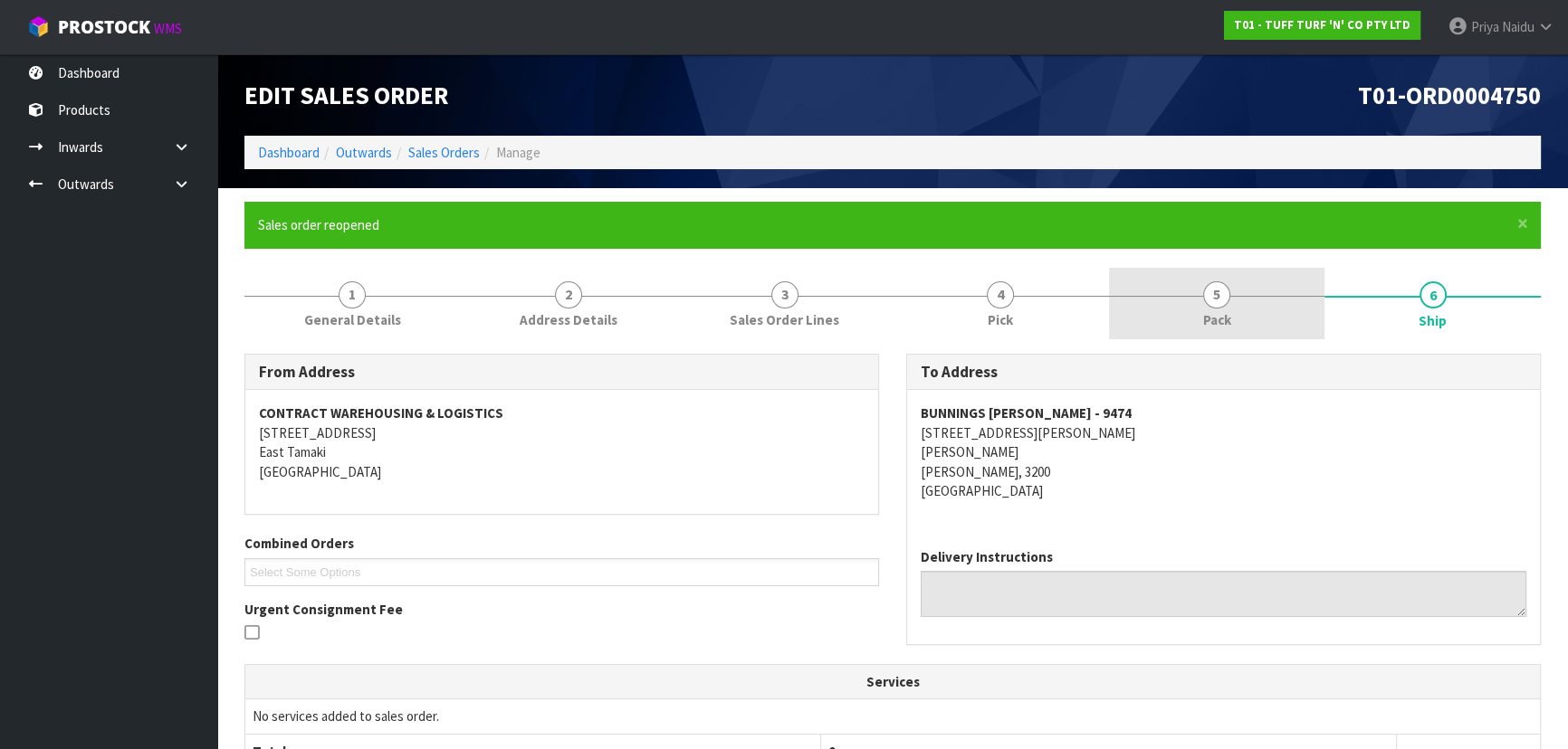
click at [1216, 312] on span "Pack" at bounding box center [1217, 319] width 28 height 19
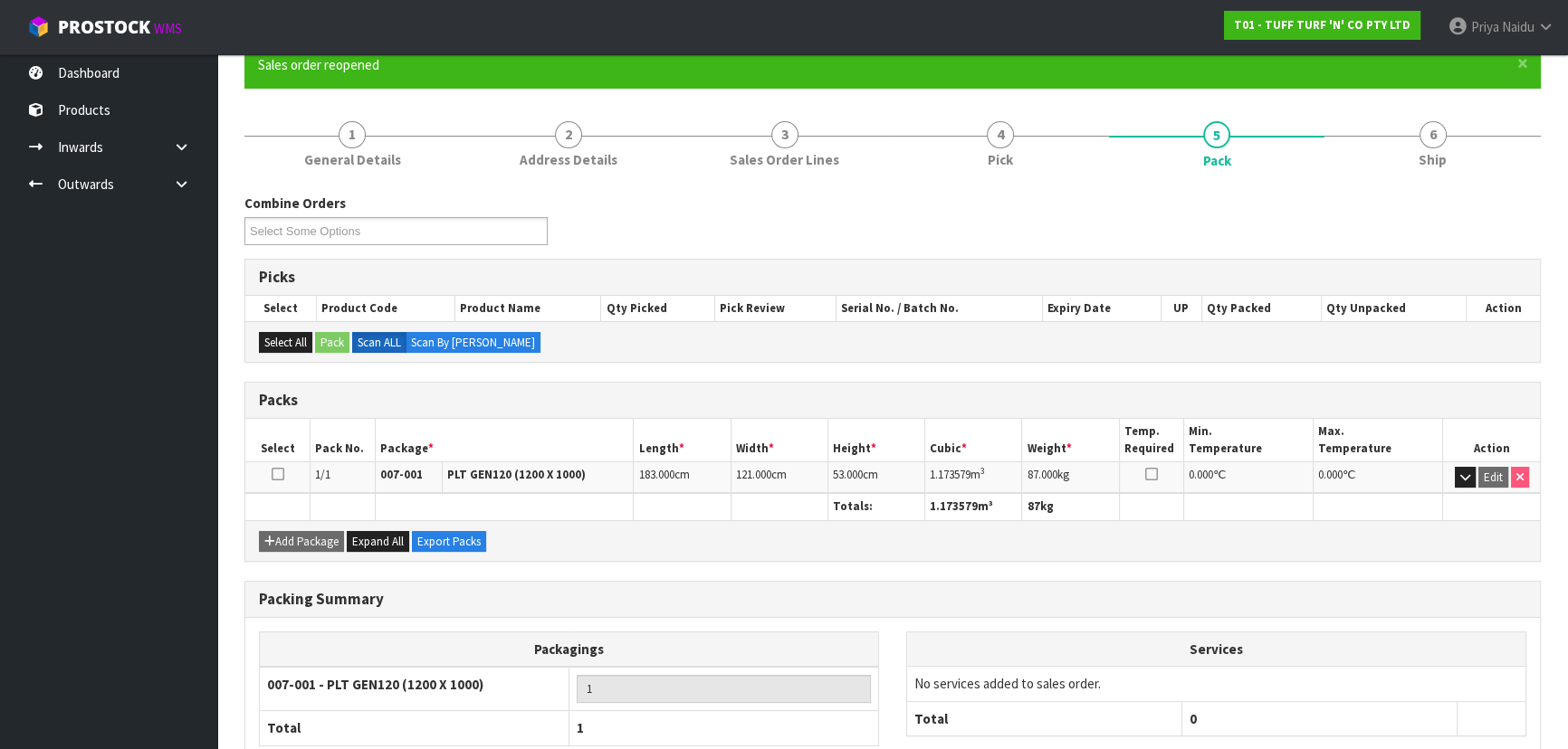
scroll to position [163, 0]
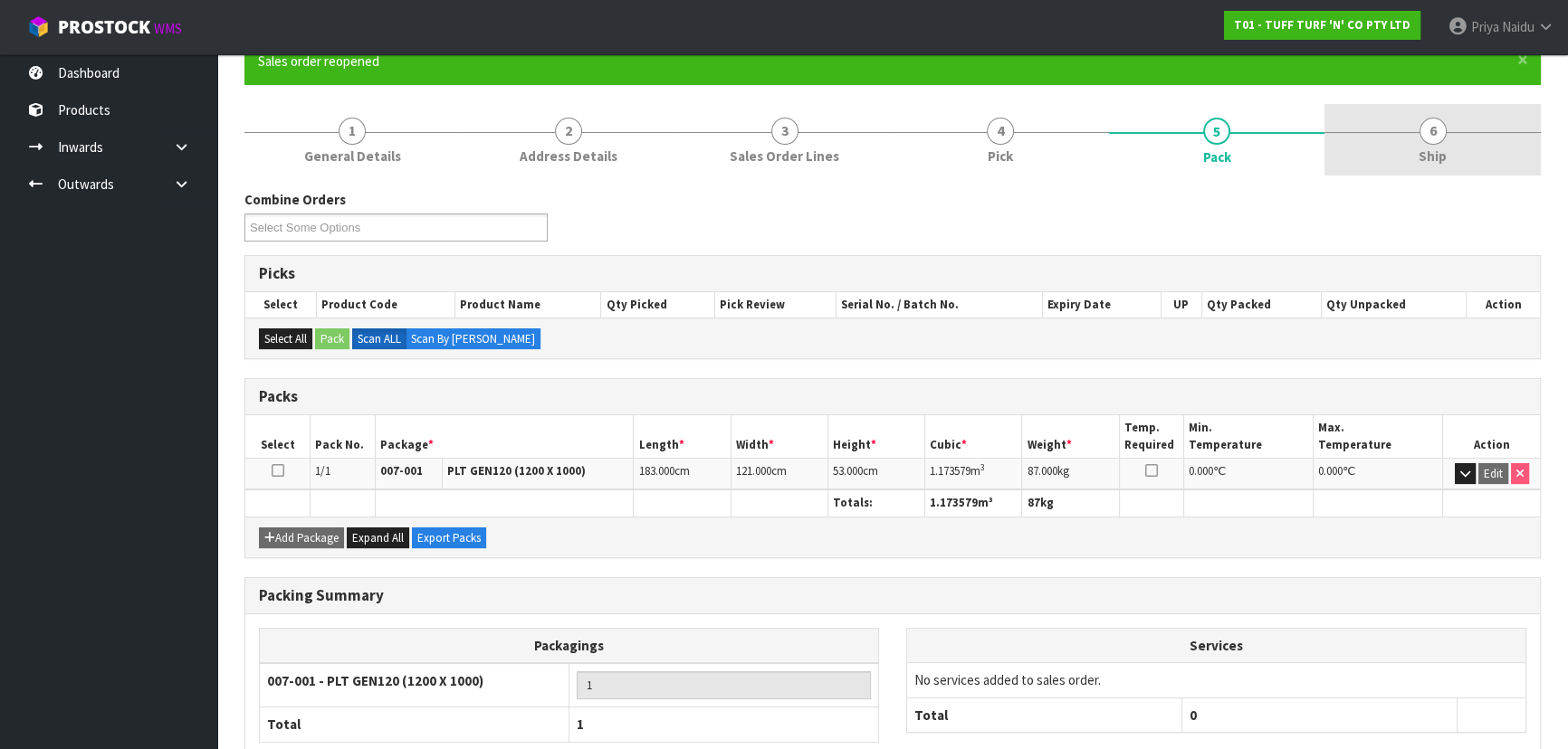
click at [1515, 152] on link "6 Ship" at bounding box center [1432, 140] width 216 height 71
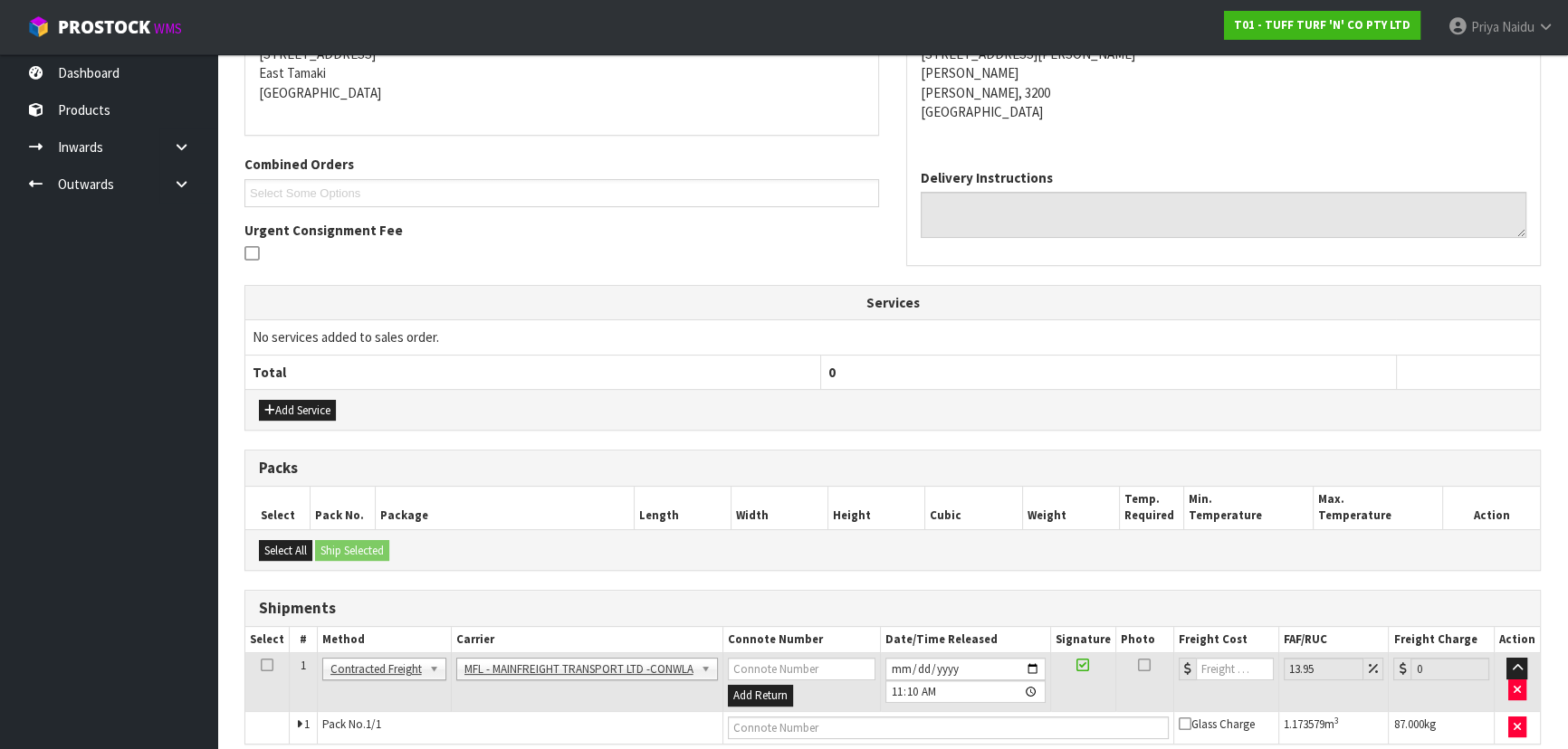
scroll to position [456, 0]
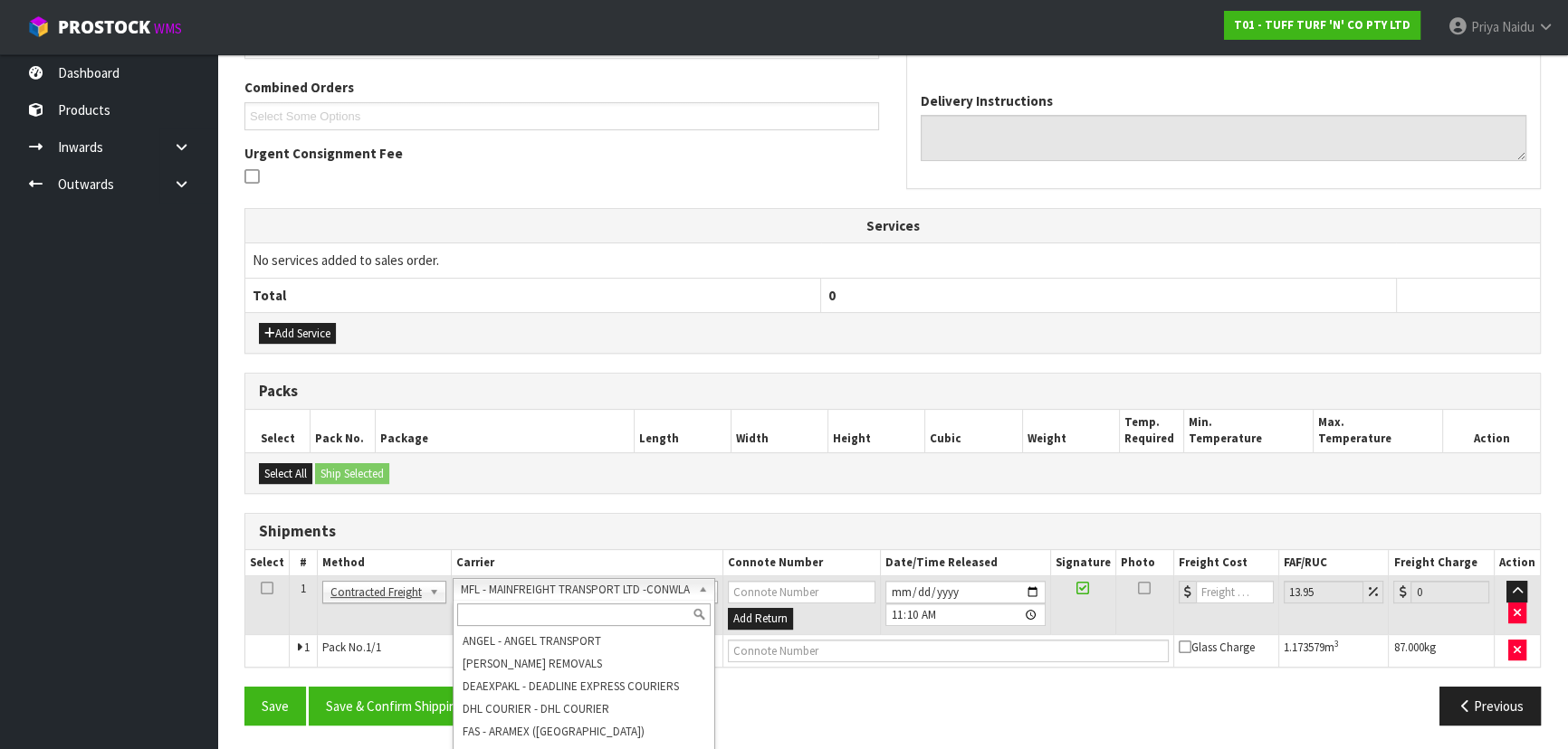
click at [541, 615] on input "text" at bounding box center [583, 614] width 253 height 23
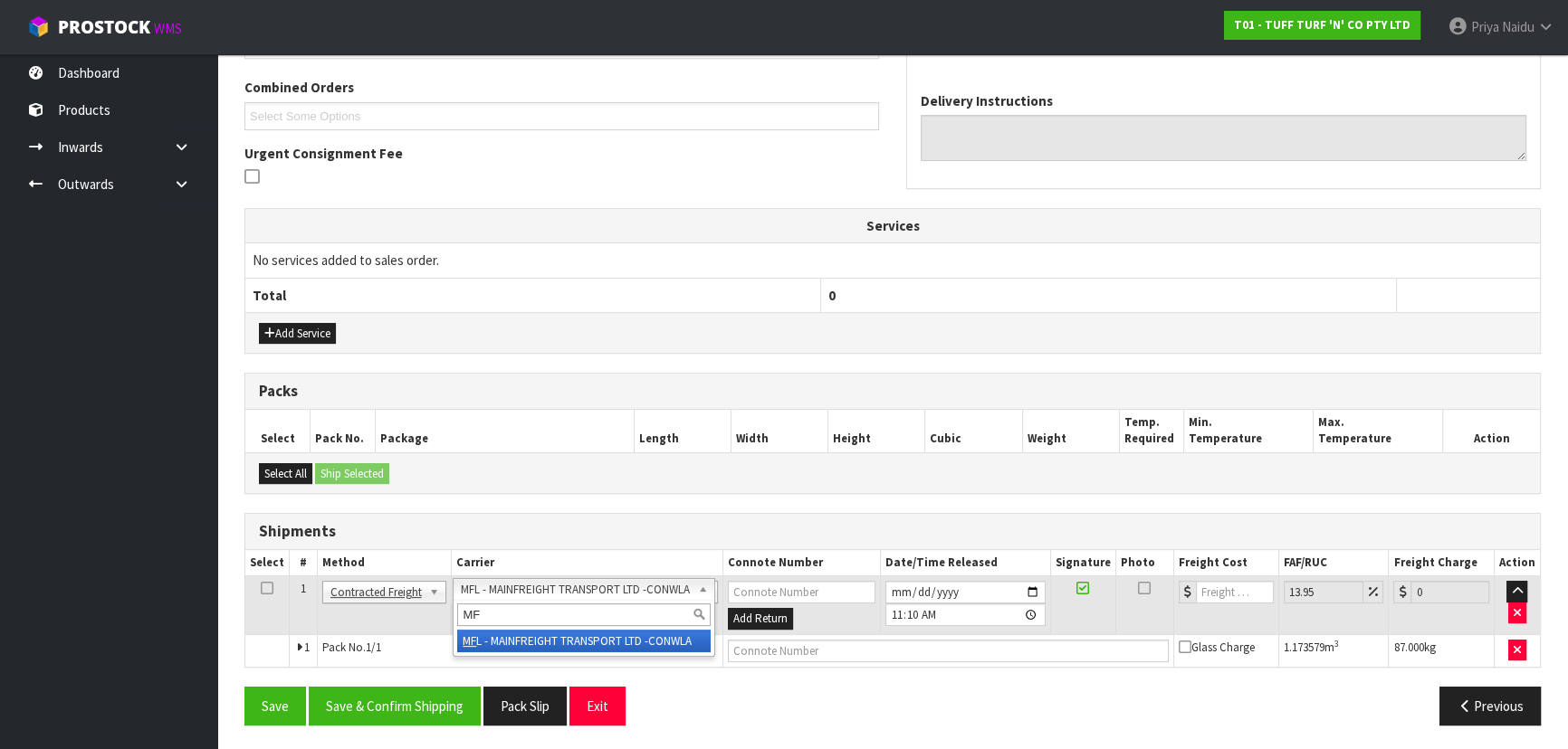
type input "MF"
drag, startPoint x: 578, startPoint y: 643, endPoint x: 692, endPoint y: 652, distance: 114.4
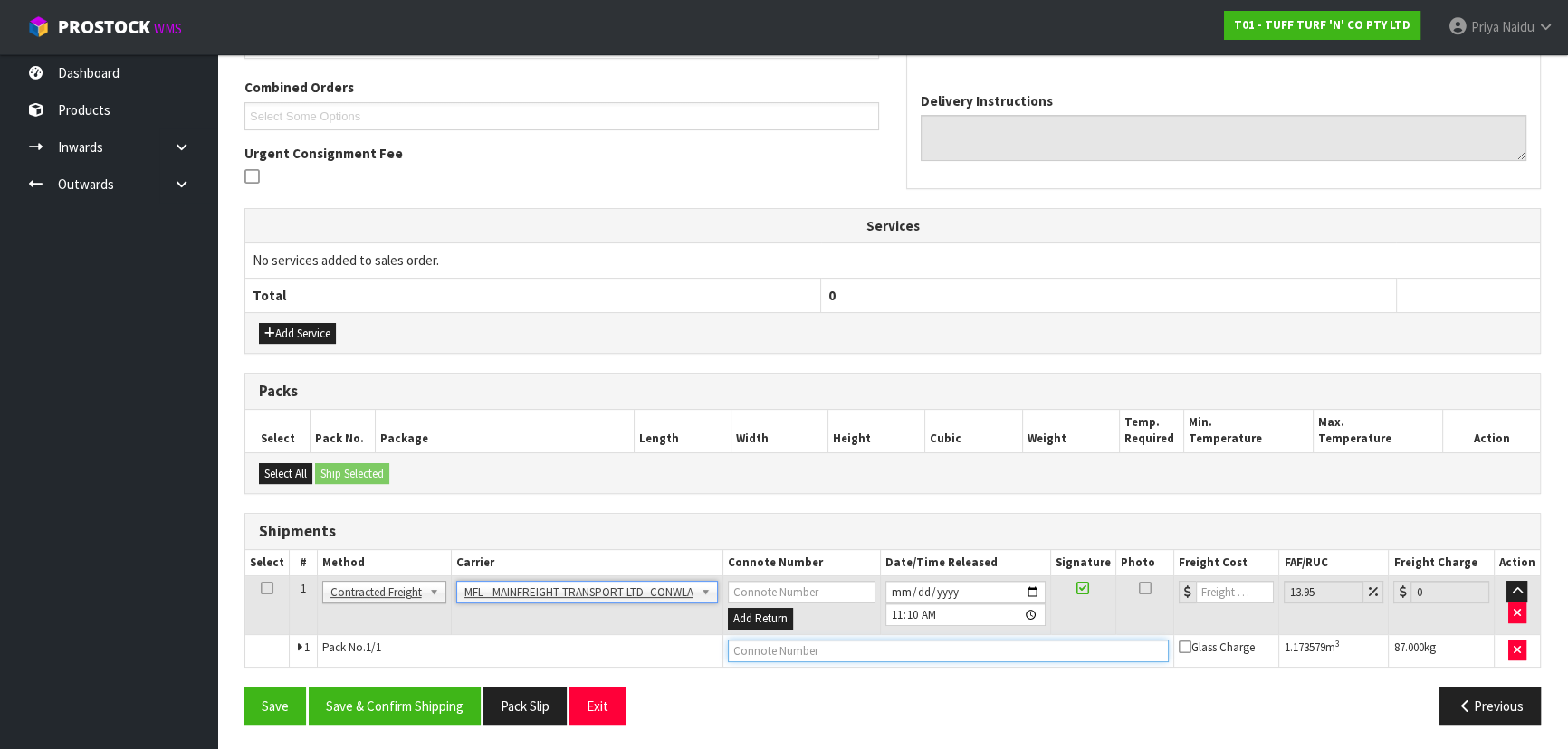
click at [759, 649] on input "text" at bounding box center [948, 651] width 441 height 23
paste input "FWM59110678"
type input "FWM59110678"
click at [1230, 583] on input "number" at bounding box center [1234, 591] width 78 height 23
type input "5"
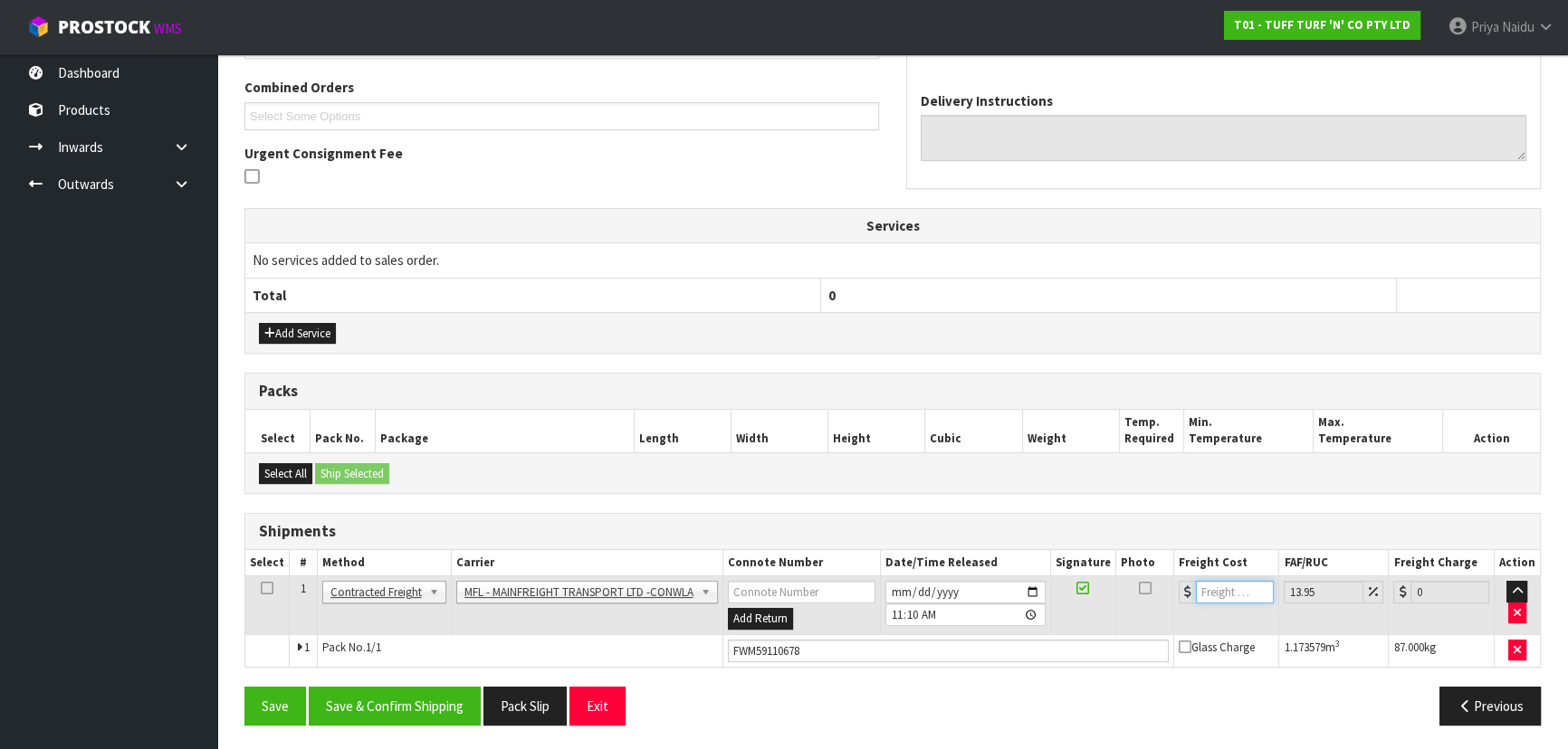
type input "5.7"
type input "57"
type input "64.95"
type input "57.6"
type input "65.64"
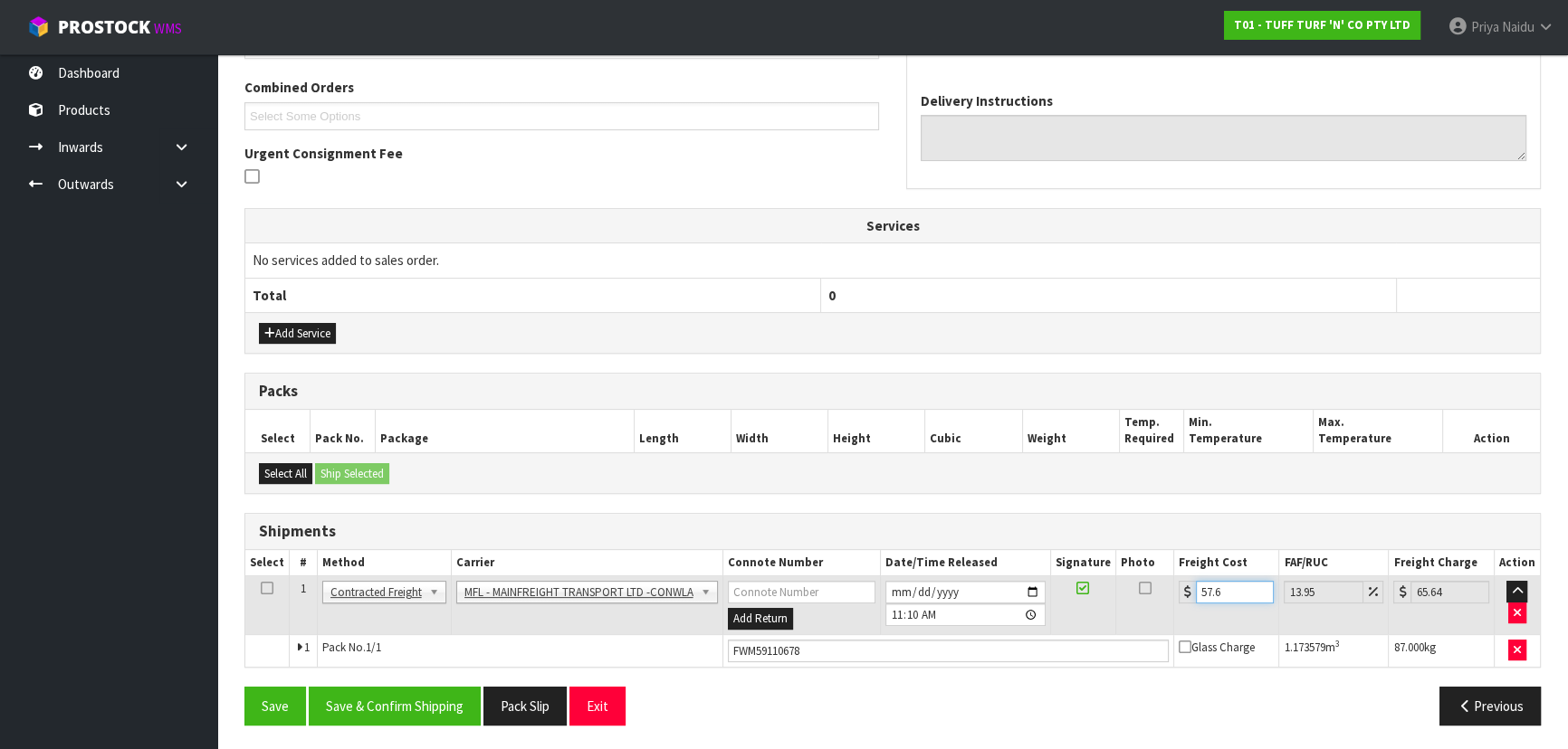
type input "57.61"
type input "65.65"
type input "57.61"
click at [412, 688] on button "Save & Confirm Shipping" at bounding box center [394, 705] width 172 height 39
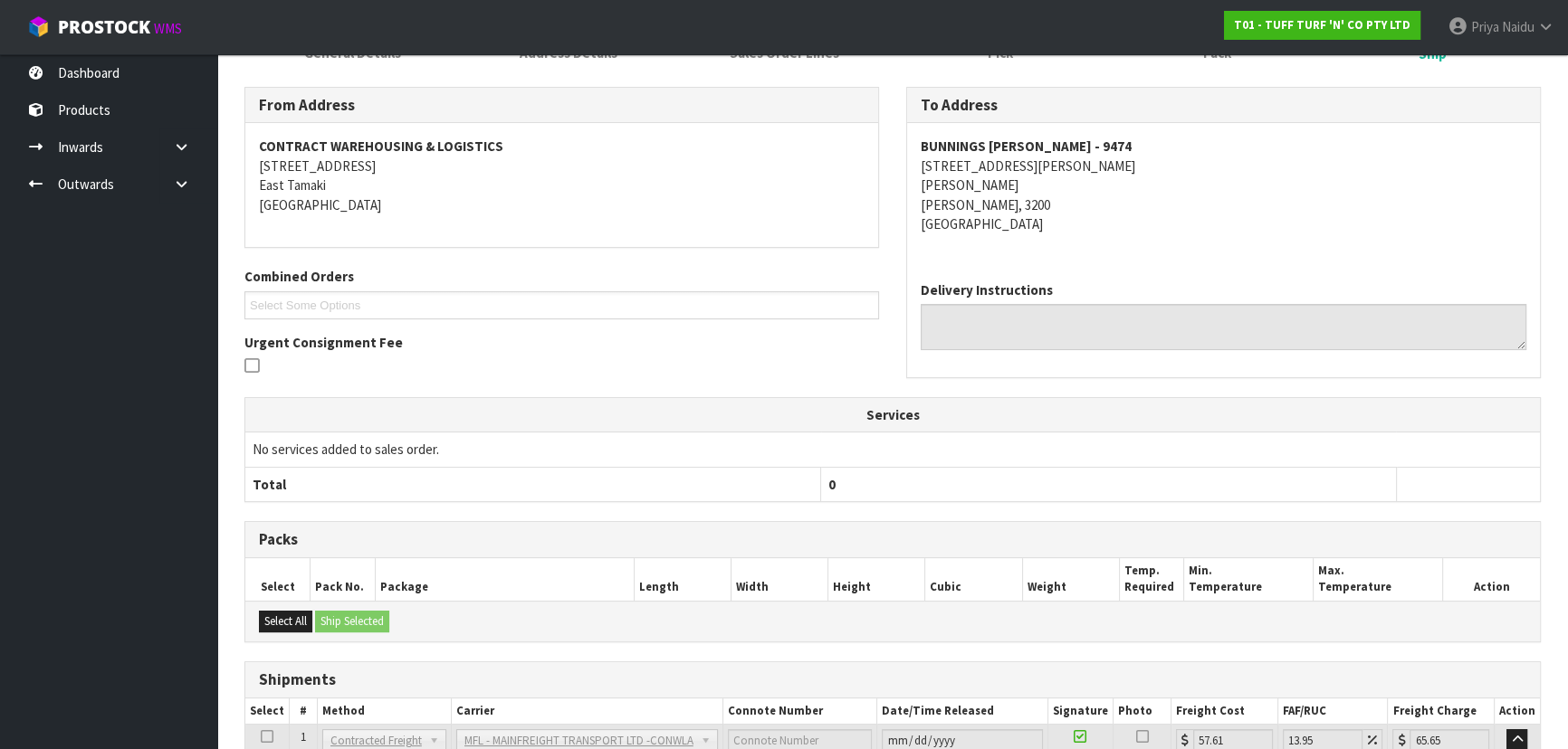
scroll to position [0, 0]
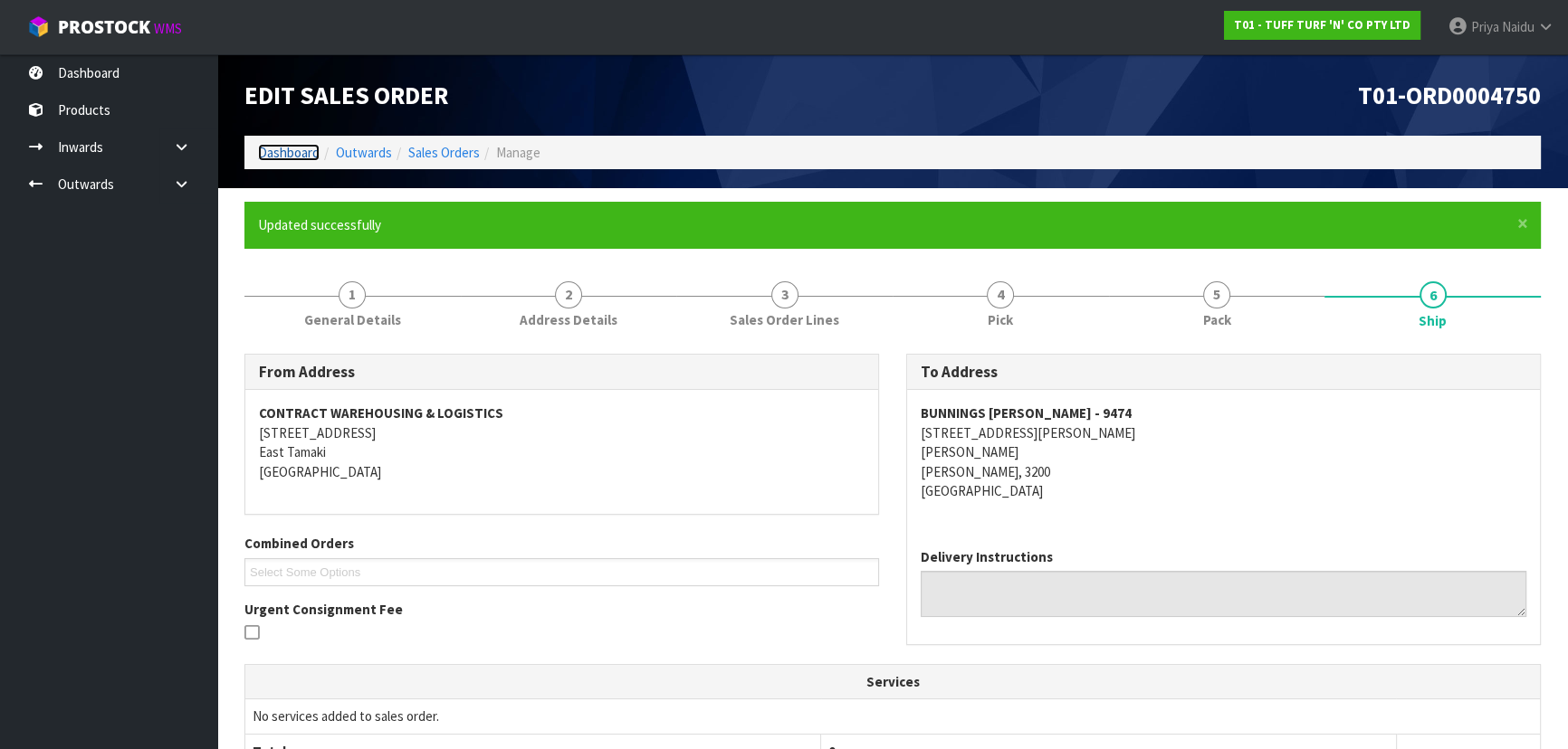
click at [280, 154] on link "Dashboard" at bounding box center [288, 152] width 61 height 17
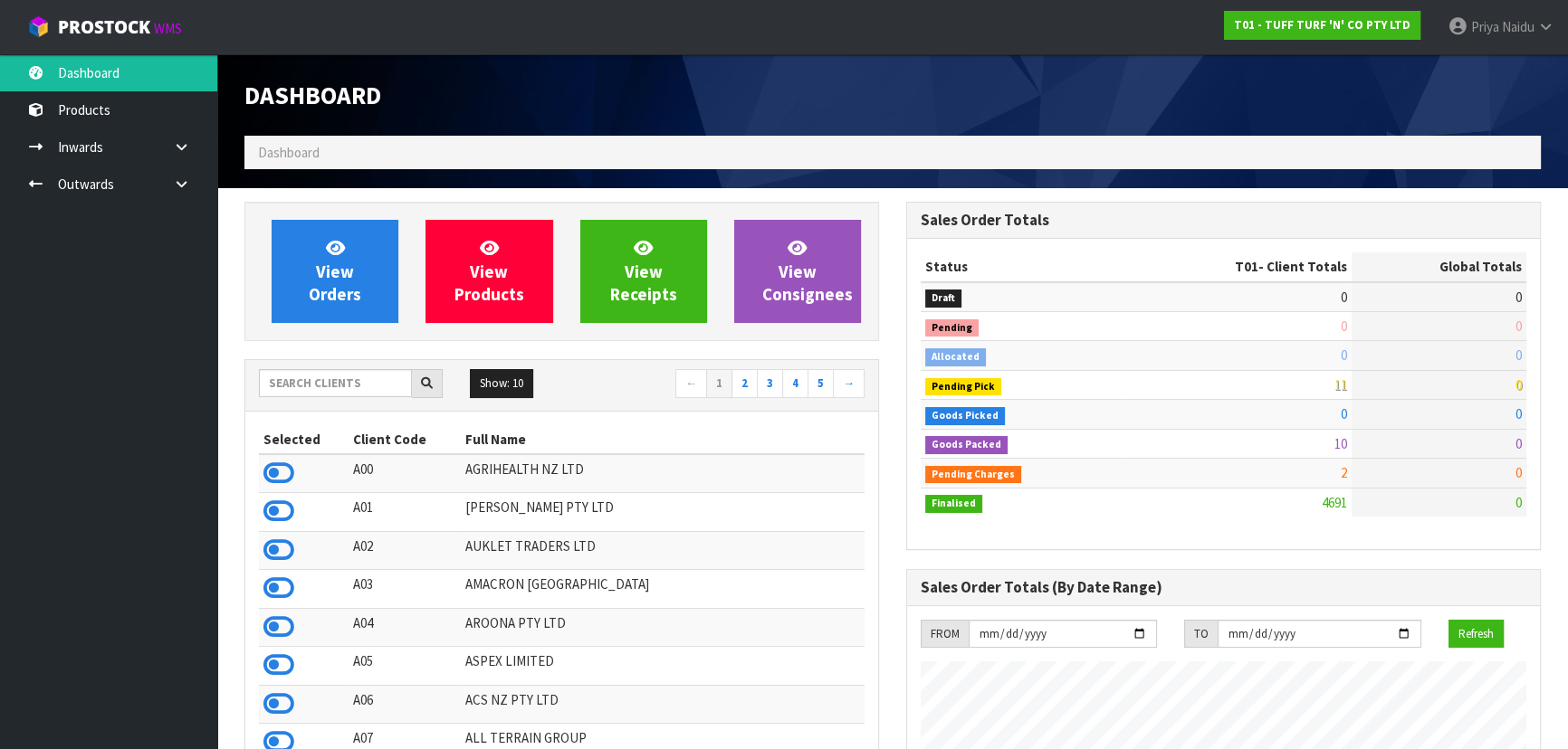
scroll to position [1368, 661]
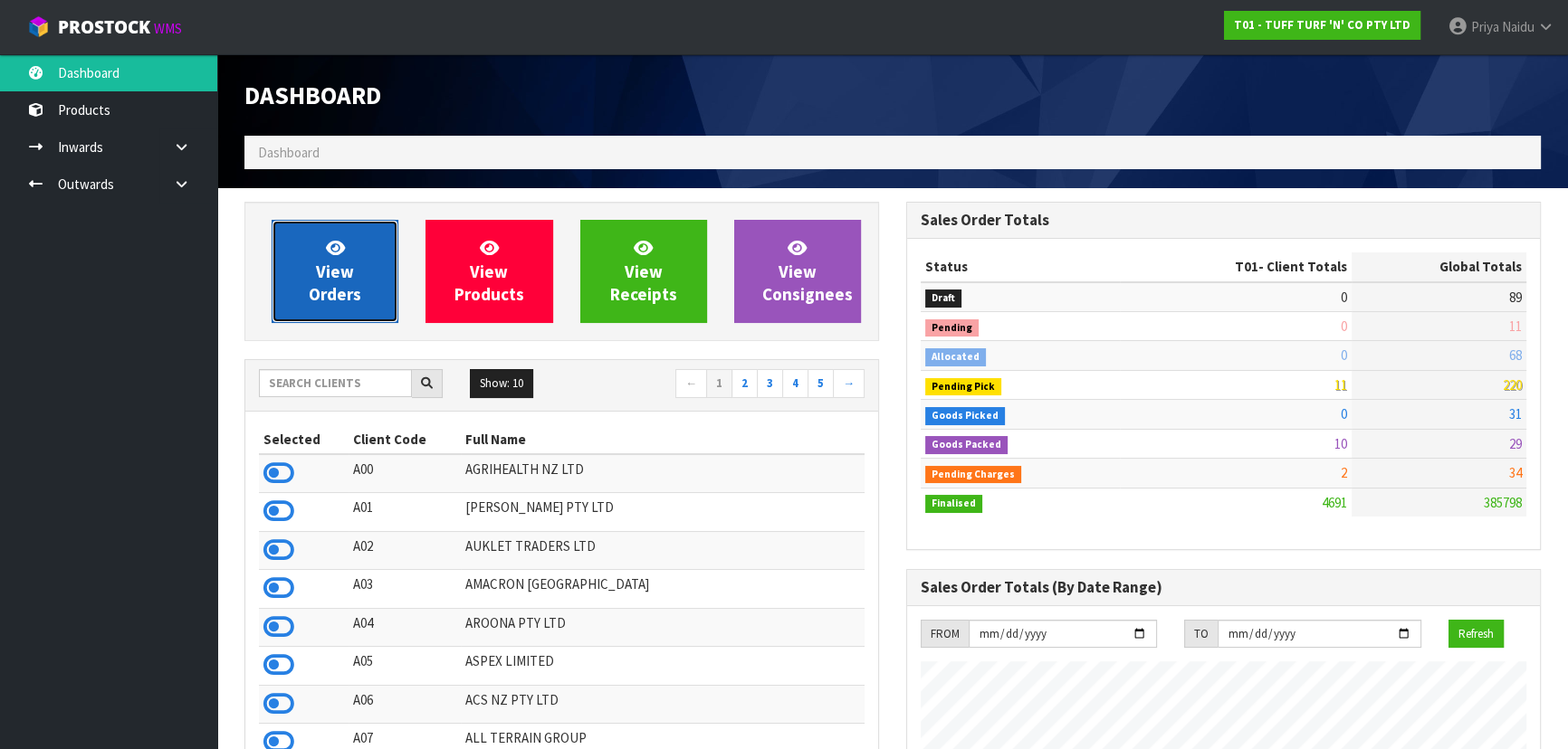
click at [344, 236] on link "View Orders" at bounding box center [335, 271] width 127 height 103
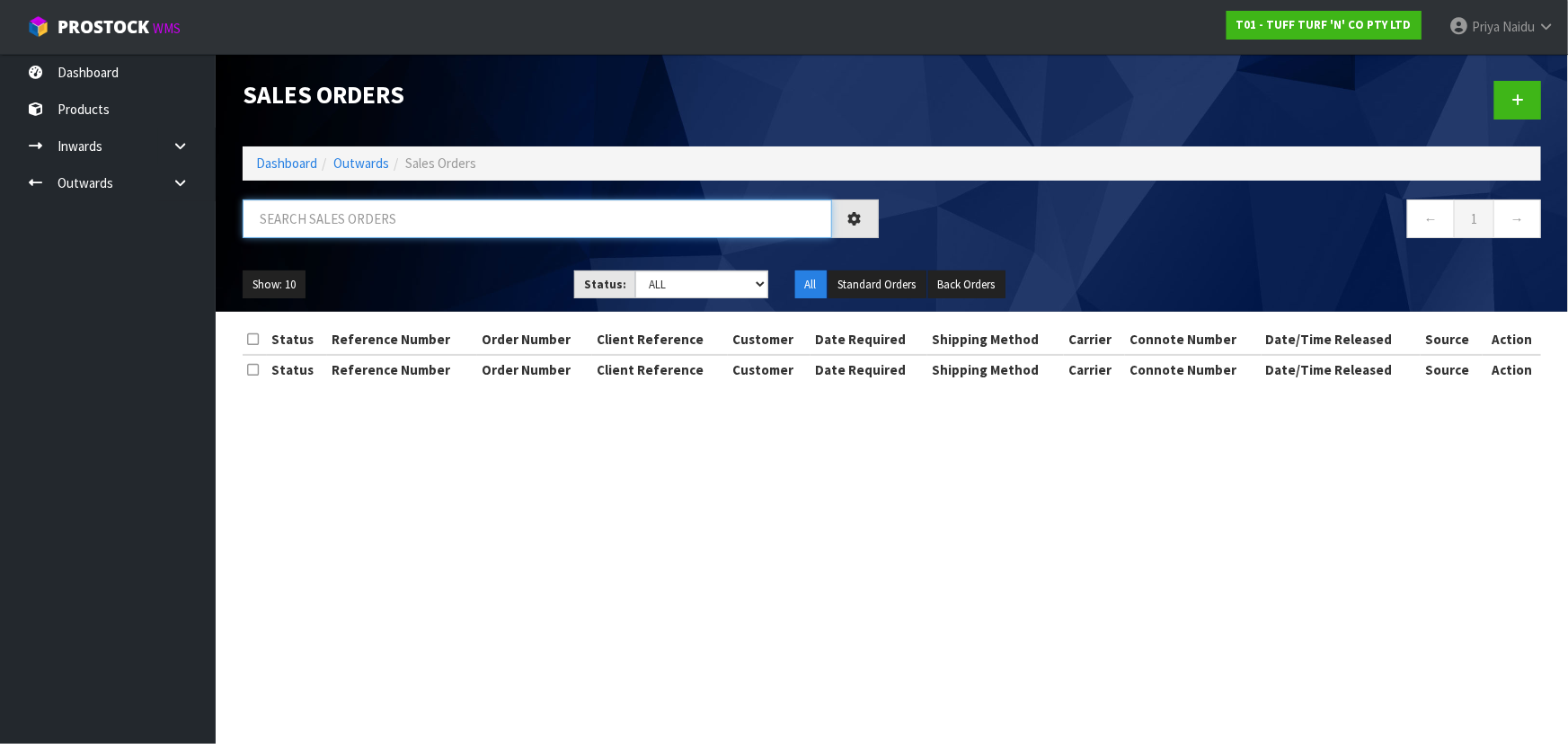
click at [382, 201] on input "text" at bounding box center [537, 218] width 589 height 38
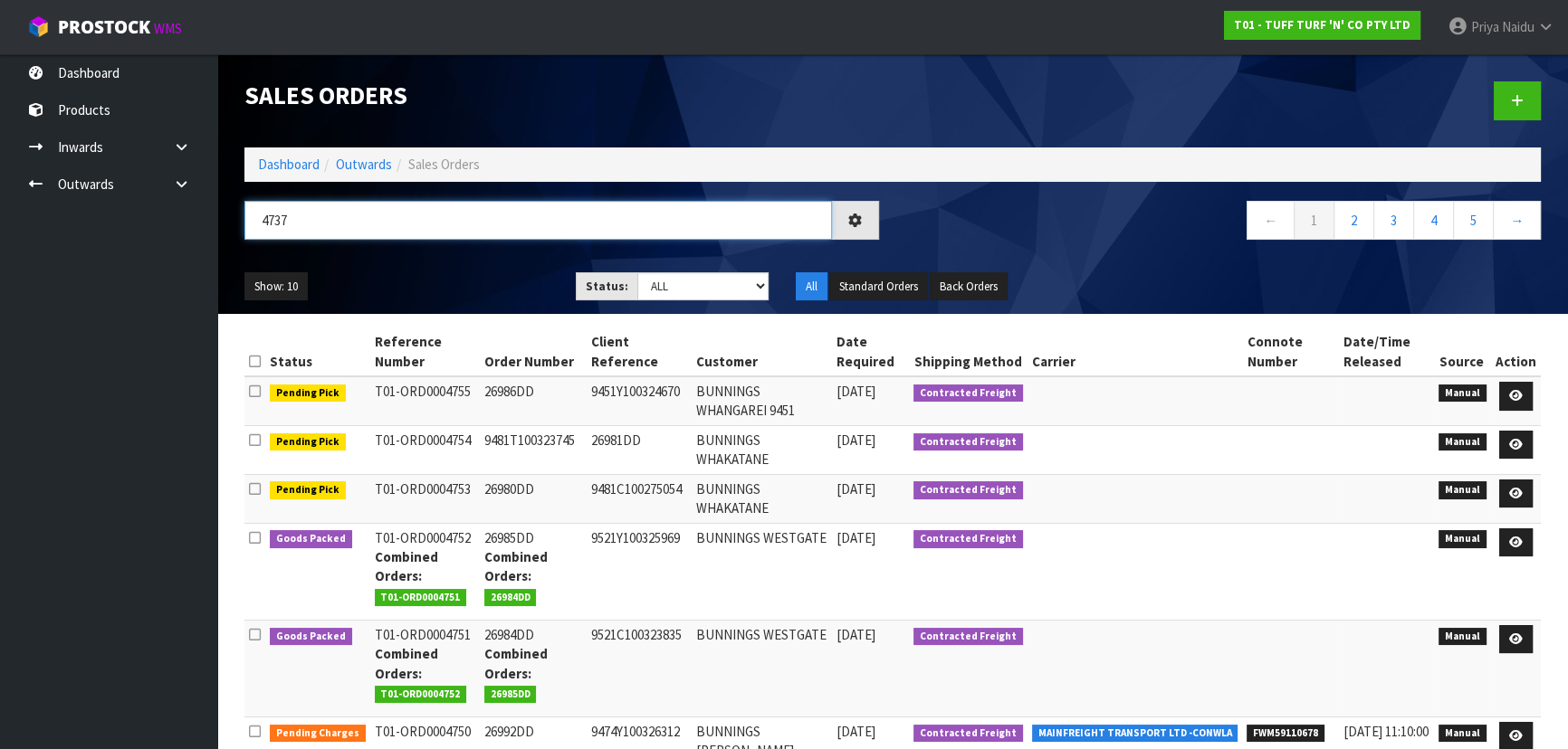
type input "4737"
click at [415, 261] on div "Show: 10 5 10 25 50 Status: Draft Pending Allocated Pending Pick Goods Picked G…" at bounding box center [892, 286] width 1323 height 56
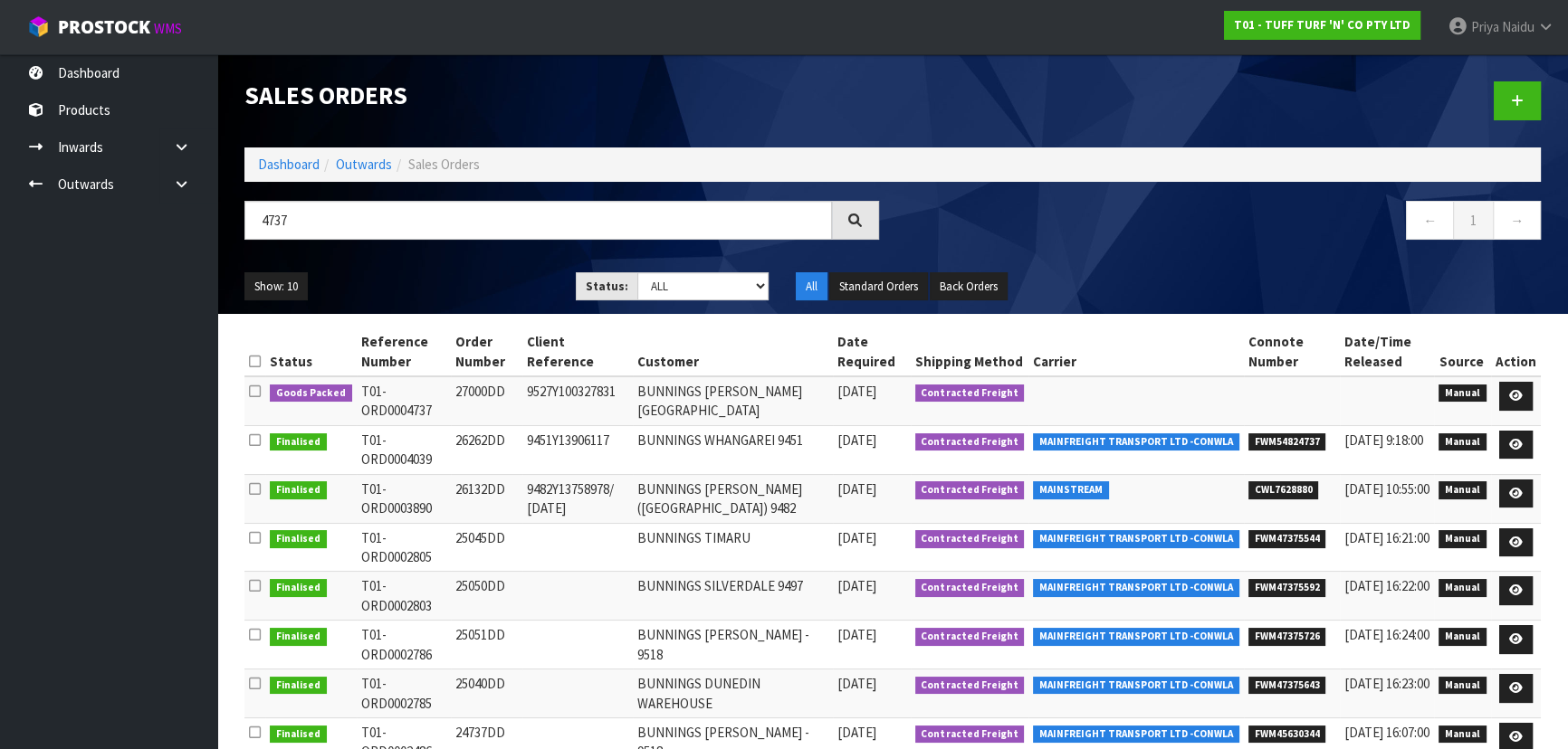
click at [457, 267] on div "Show: 10 5 10 25 50 Status: Draft Pending Allocated Pending Pick Goods Picked G…" at bounding box center [892, 286] width 1323 height 56
click at [1514, 390] on icon at bounding box center [1515, 396] width 14 height 12
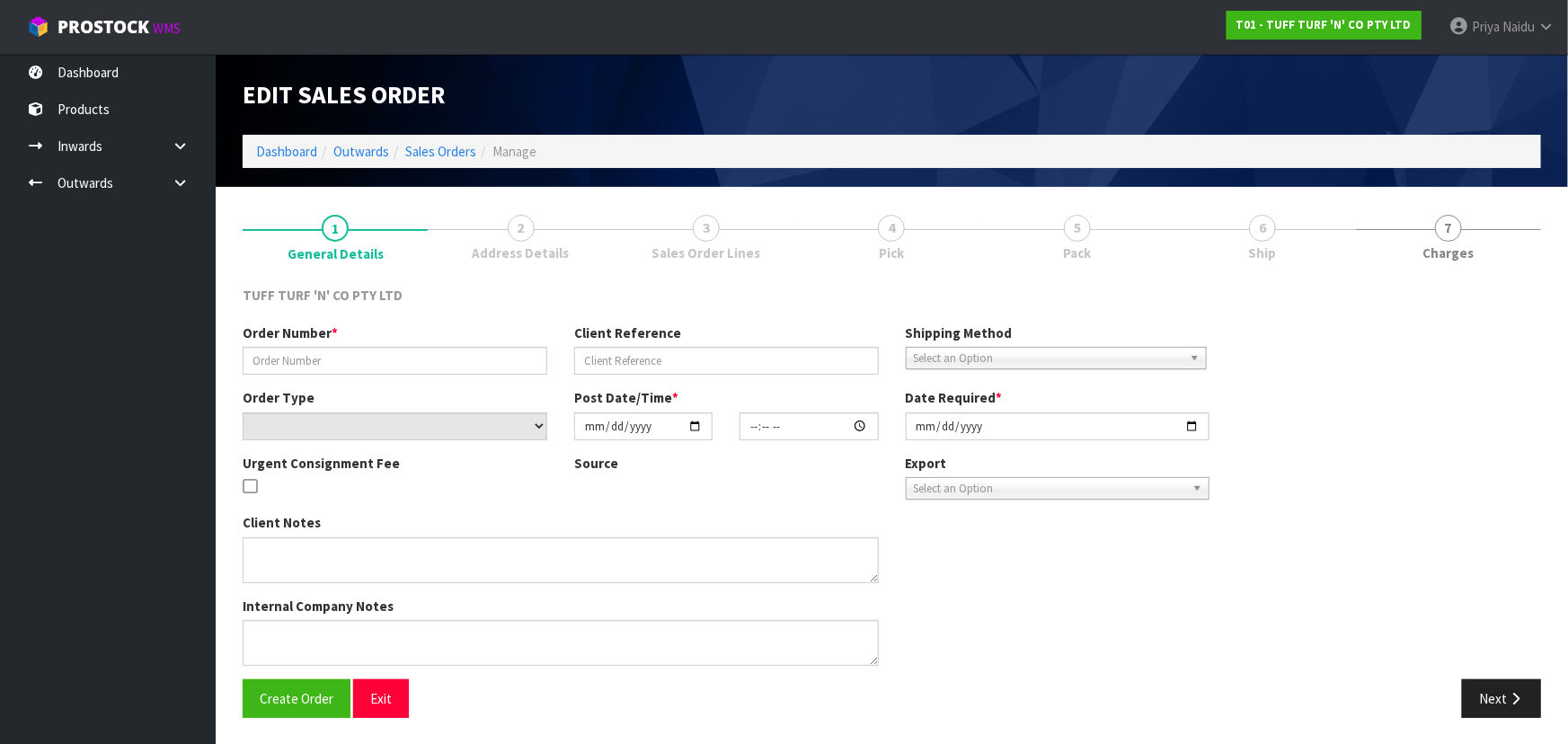
type input "27000DD"
type input "9527Y100327831"
select select "number:0"
type input "[DATE]"
type input "12:44:00.000"
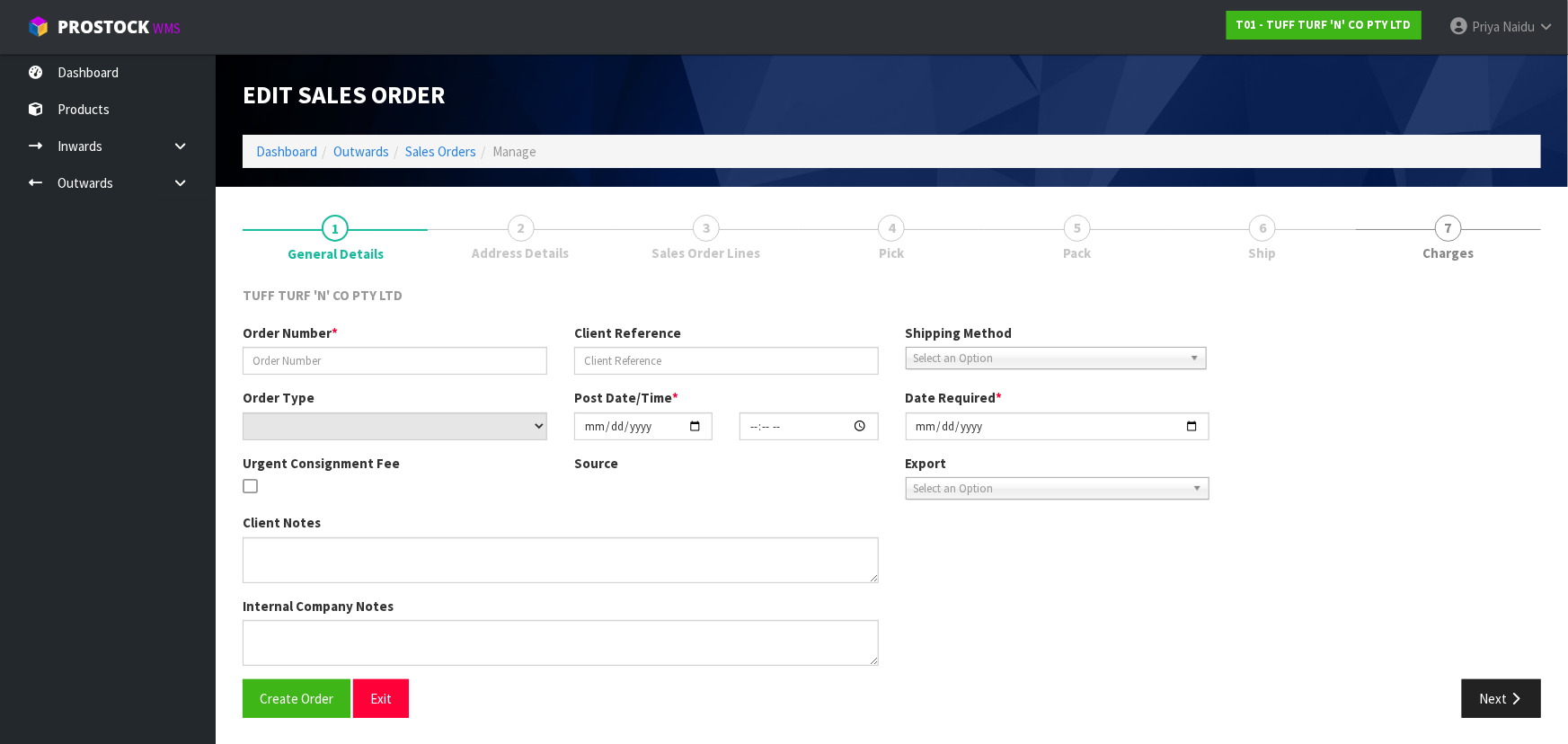
type input "[DATE]"
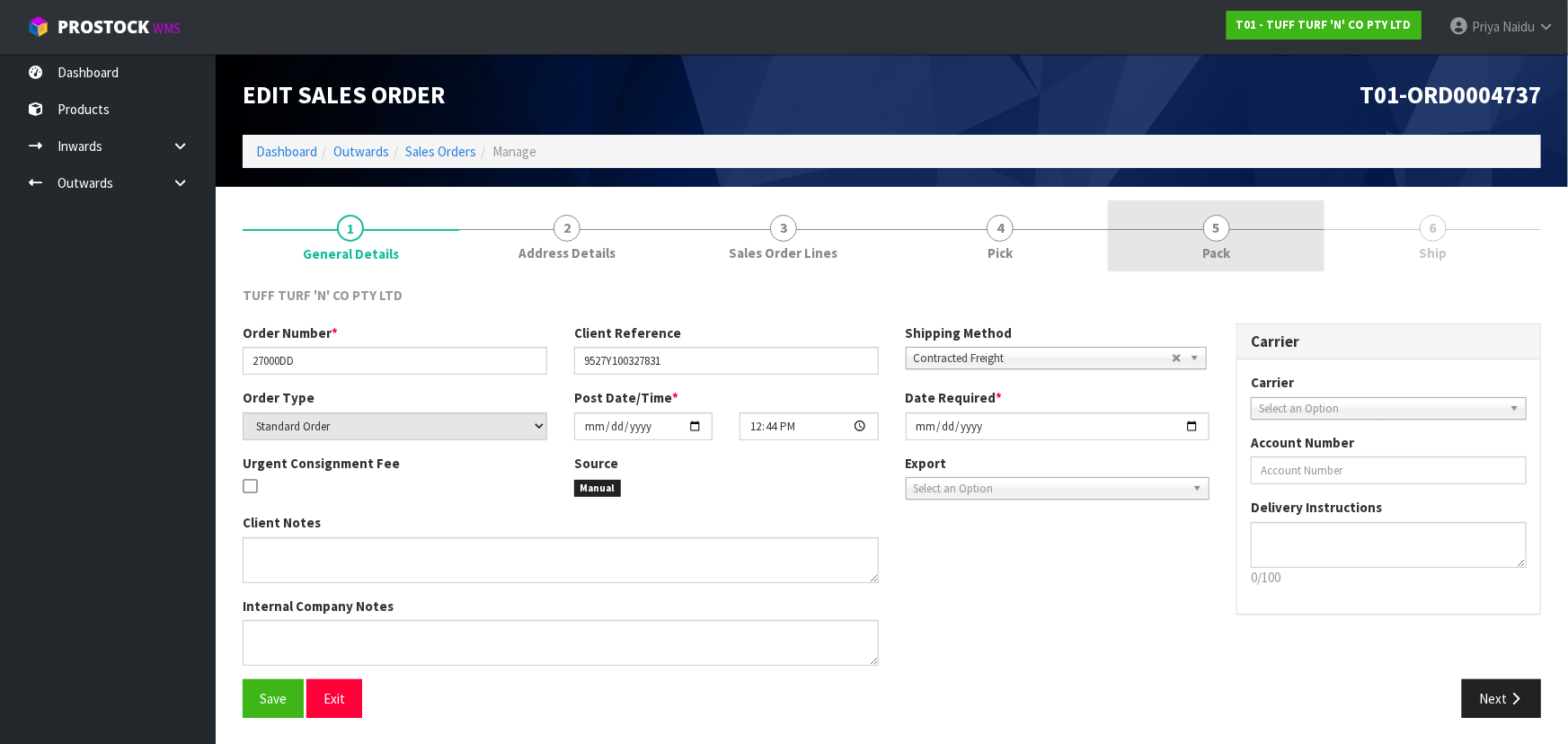
click at [1214, 244] on span "Pack" at bounding box center [1216, 252] width 28 height 19
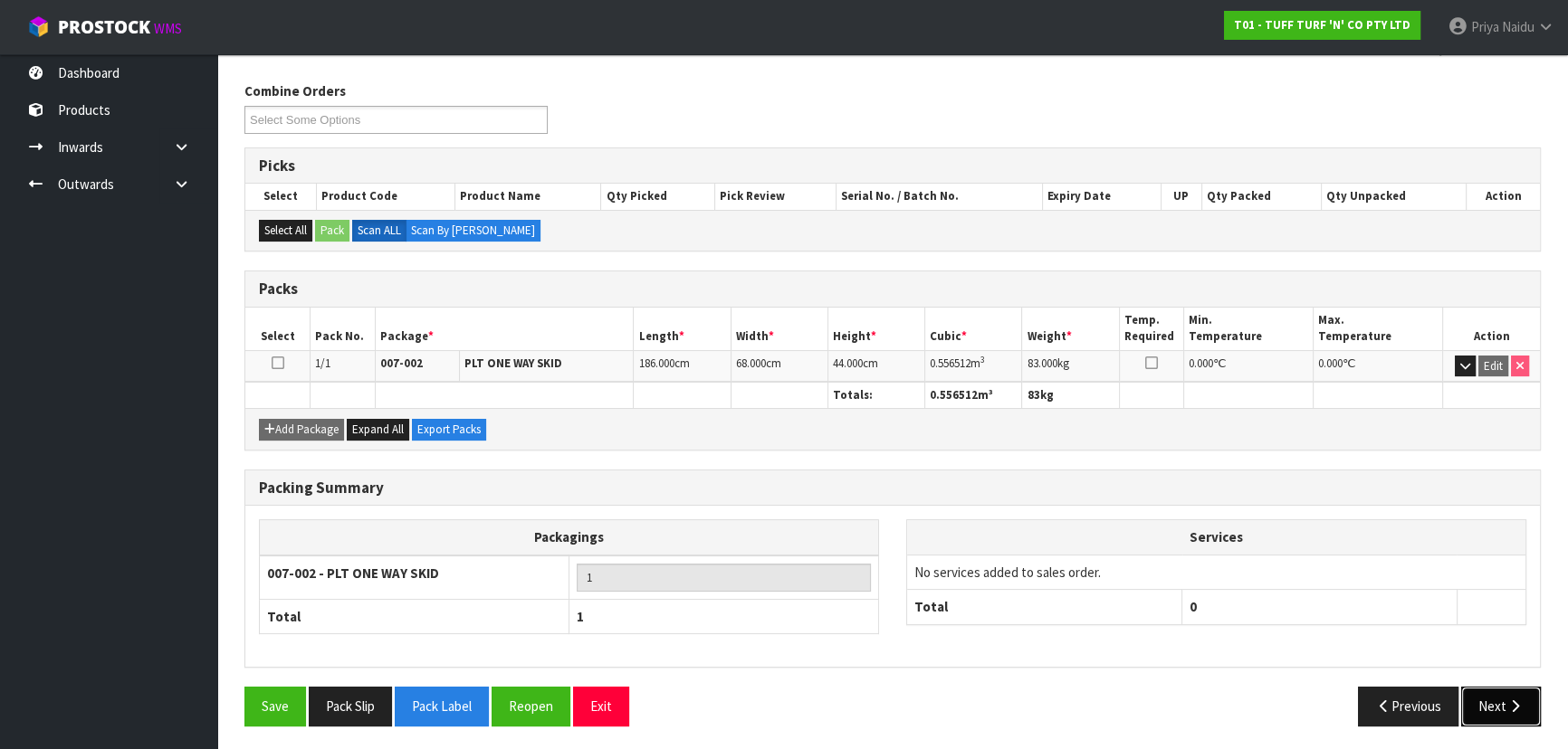
click at [1500, 690] on button "Next" at bounding box center [1501, 705] width 79 height 39
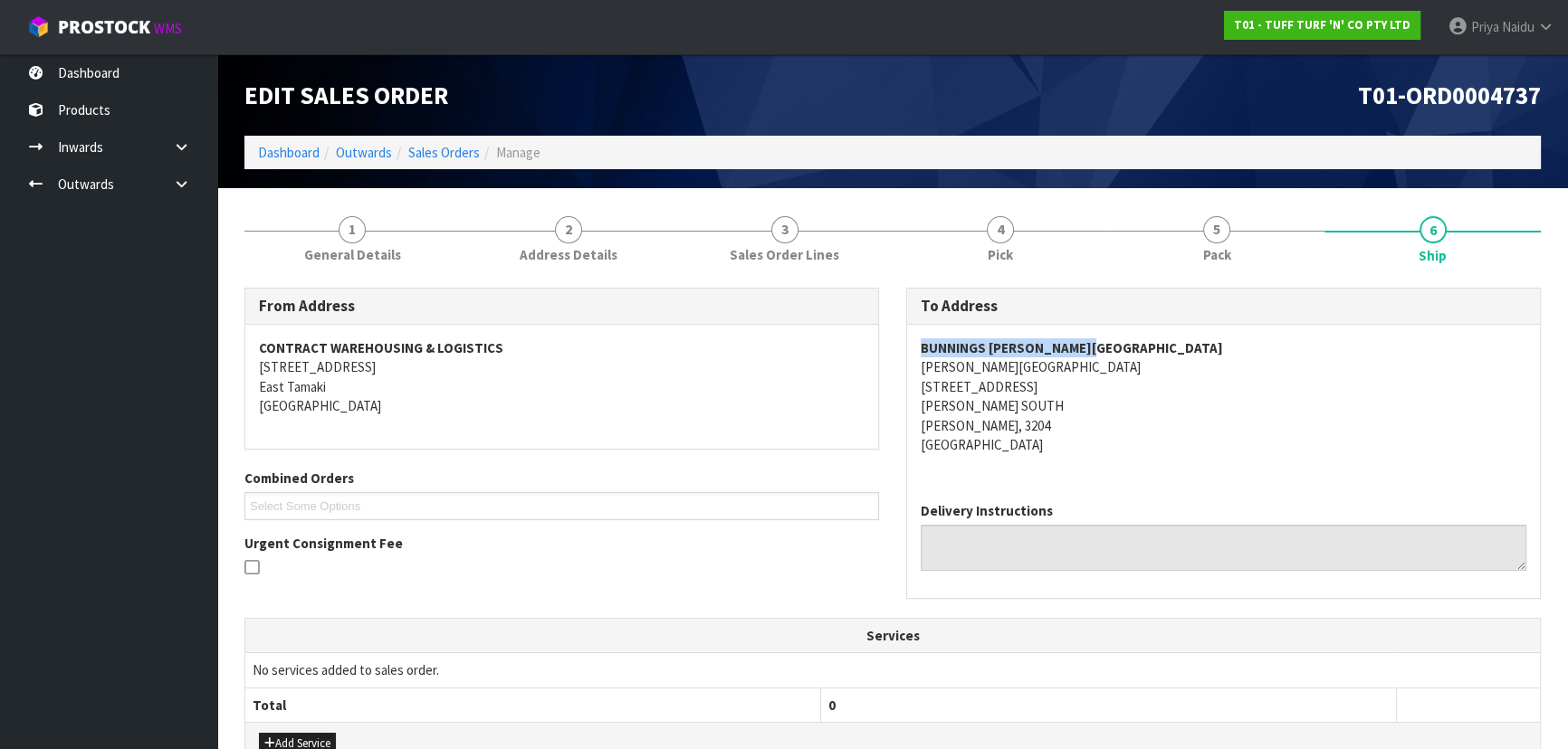
copy strong "BUNNINGS [PERSON_NAME][GEOGRAPHIC_DATA]"
drag, startPoint x: 956, startPoint y: 347, endPoint x: 1108, endPoint y: 343, distance: 152.1
click at [1108, 343] on div "BUNNINGS [PERSON_NAME] [GEOGRAPHIC_DATA][PERSON_NAME] [STREET_ADDRESS][PERSON_N…" at bounding box center [1223, 406] width 632 height 162
click at [993, 469] on div "BUNNINGS [PERSON_NAME] [GEOGRAPHIC_DATA][PERSON_NAME] [STREET_ADDRESS][PERSON_N…" at bounding box center [1223, 406] width 632 height 162
copy address "[STREET_ADDRESS]"
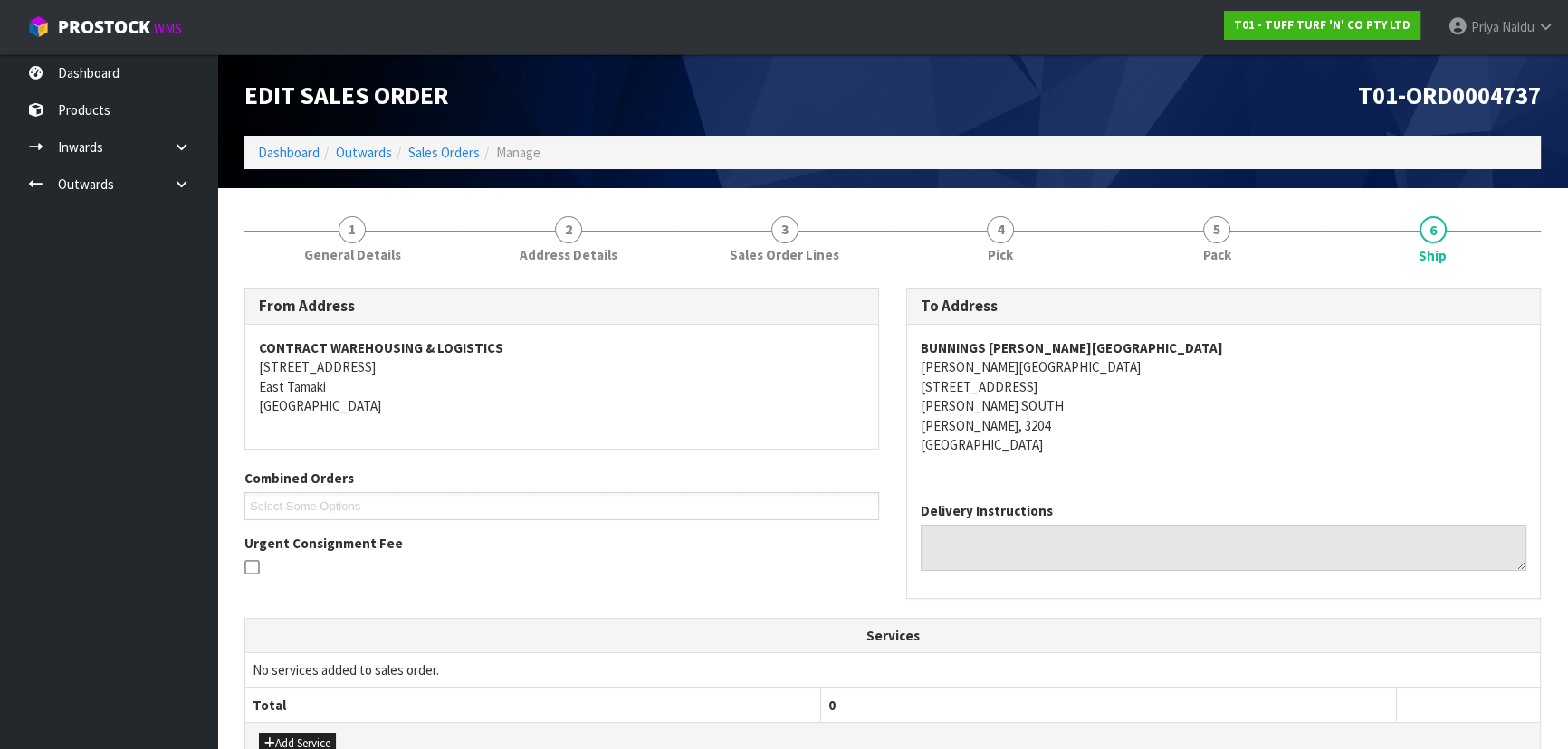
drag, startPoint x: 916, startPoint y: 380, endPoint x: 1070, endPoint y: 384, distance: 154.1
click at [1070, 384] on div "BUNNINGS [PERSON_NAME] [GEOGRAPHIC_DATA][PERSON_NAME] [STREET_ADDRESS][PERSON_N…" at bounding box center [1223, 406] width 632 height 162
copy strong "BUNNINGS [PERSON_NAME][GEOGRAPHIC_DATA]"
drag, startPoint x: 892, startPoint y: 337, endPoint x: 1179, endPoint y: 349, distance: 287.3
click at [1179, 349] on div "To Address BUNNINGS [PERSON_NAME][GEOGRAPHIC_DATA][PERSON_NAME] [STREET_ADDRESS…" at bounding box center [1223, 452] width 662 height 330
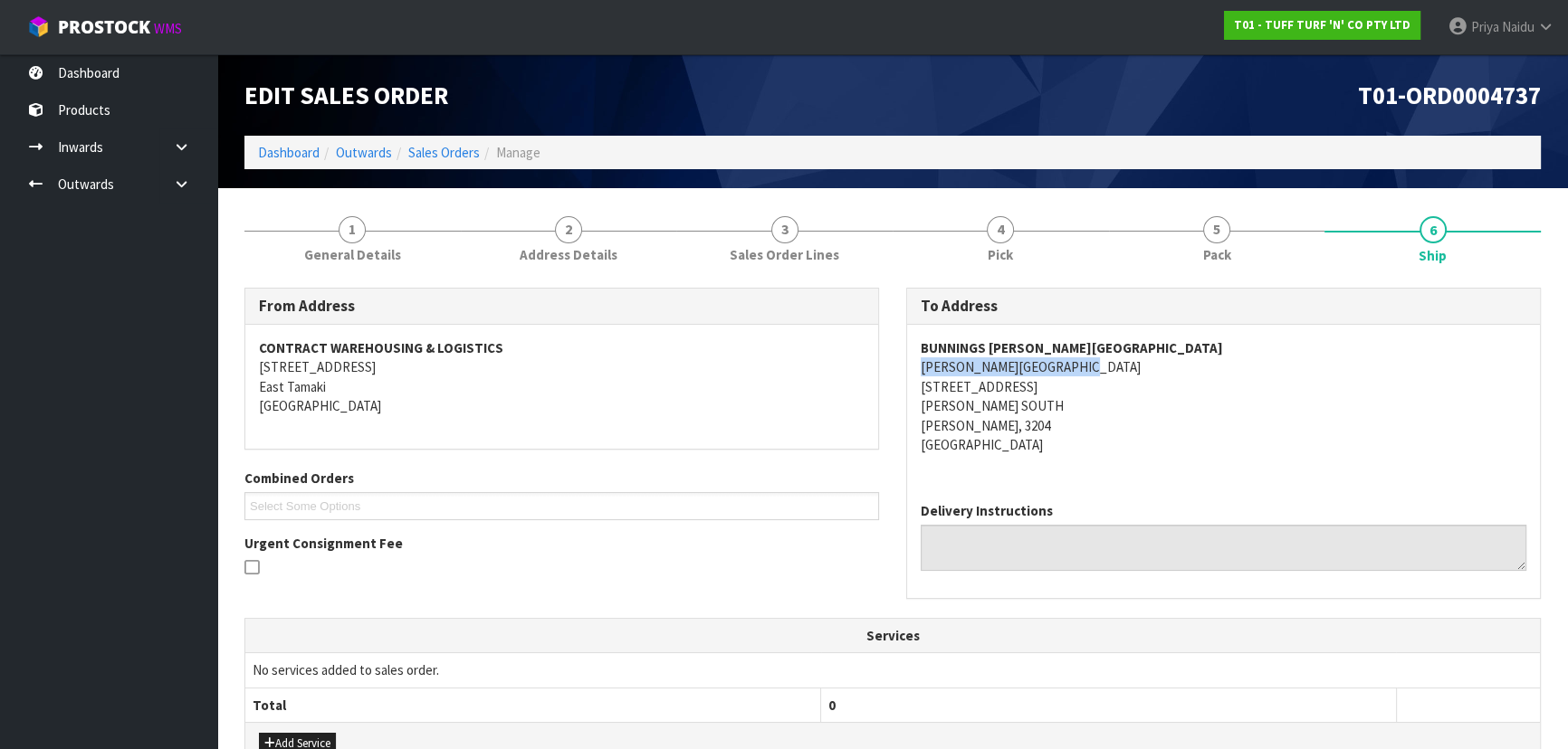
copy address "[PERSON_NAME][GEOGRAPHIC_DATA]"
drag, startPoint x: 909, startPoint y: 366, endPoint x: 1132, endPoint y: 366, distance: 223.0
click at [1132, 366] on div "BUNNINGS [PERSON_NAME] [GEOGRAPHIC_DATA][PERSON_NAME] [STREET_ADDRESS][PERSON_N…" at bounding box center [1223, 406] width 632 height 162
click at [1242, 412] on address "BUNNINGS [PERSON_NAME] [GEOGRAPHIC_DATA][PERSON_NAME] [STREET_ADDRESS][PERSON_N…" at bounding box center [1223, 397] width 606 height 117
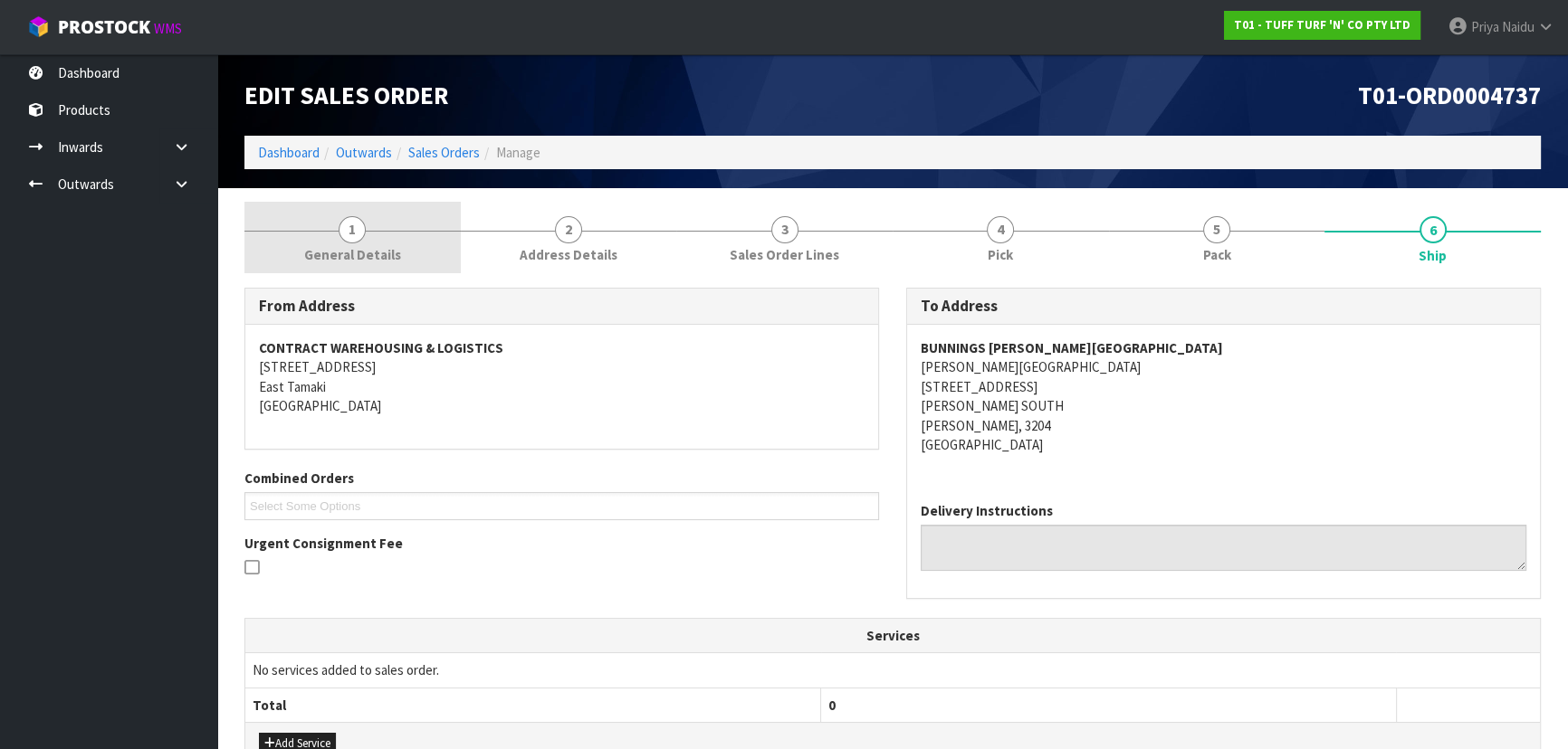
click at [386, 266] on link "1 General Details" at bounding box center [353, 238] width 216 height 71
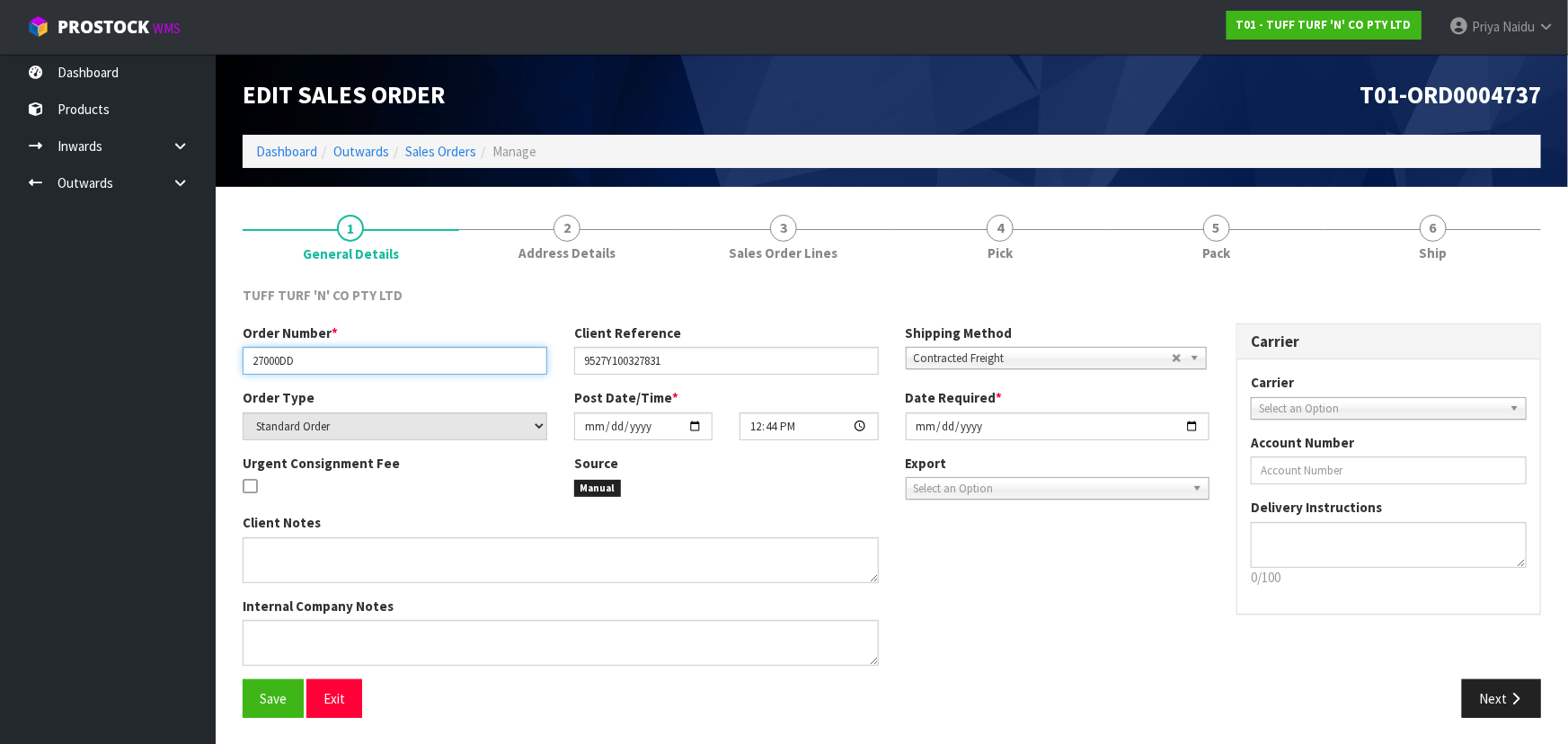
drag, startPoint x: 243, startPoint y: 359, endPoint x: 347, endPoint y: 378, distance: 105.7
click at [347, 378] on div "Order Number * 27000DD Client Reference 9527Y100327831 Shipping Method Client L…" at bounding box center [726, 356] width 994 height 65
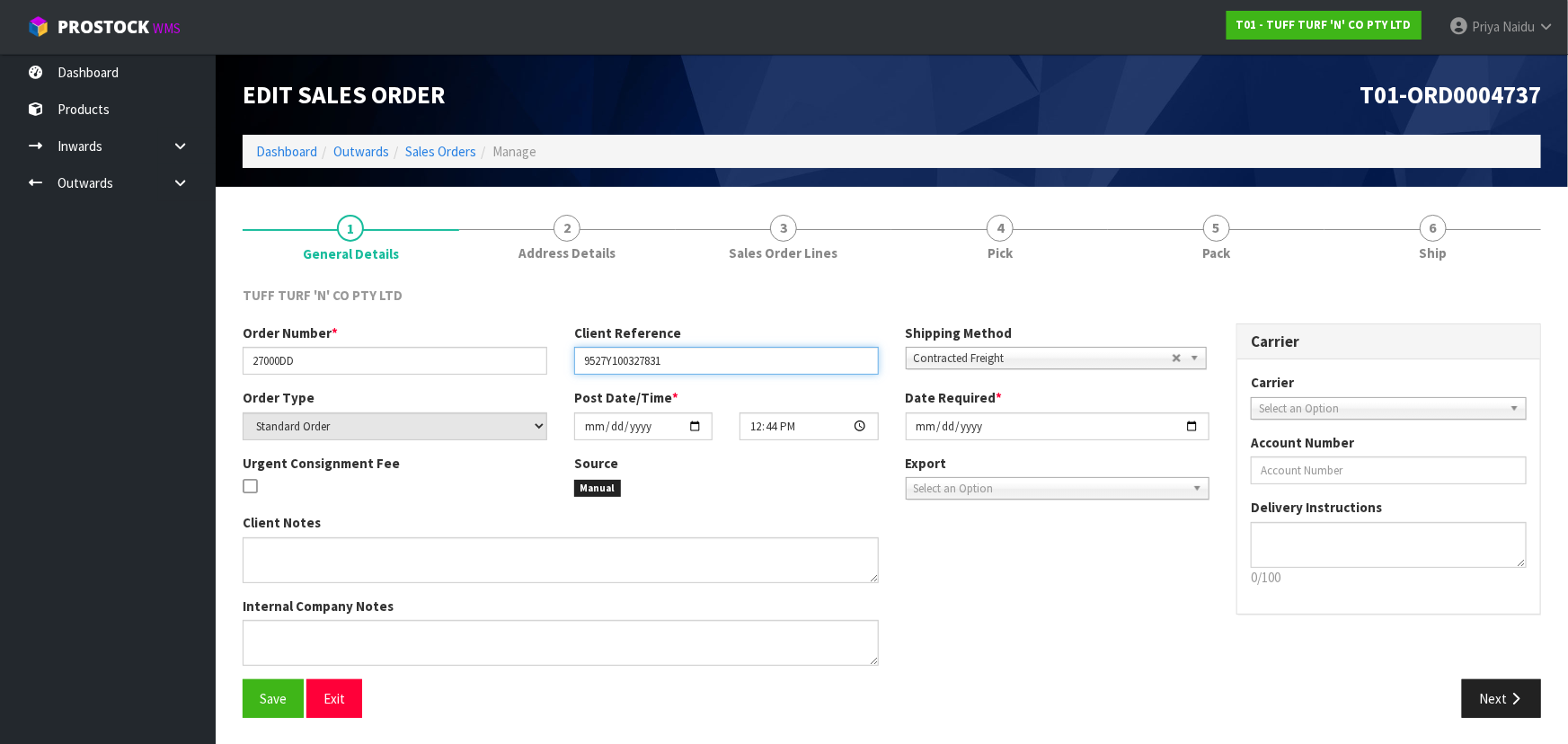
drag, startPoint x: 584, startPoint y: 358, endPoint x: 702, endPoint y: 358, distance: 118.0
click at [702, 358] on input "9527Y100327831" at bounding box center [727, 361] width 305 height 28
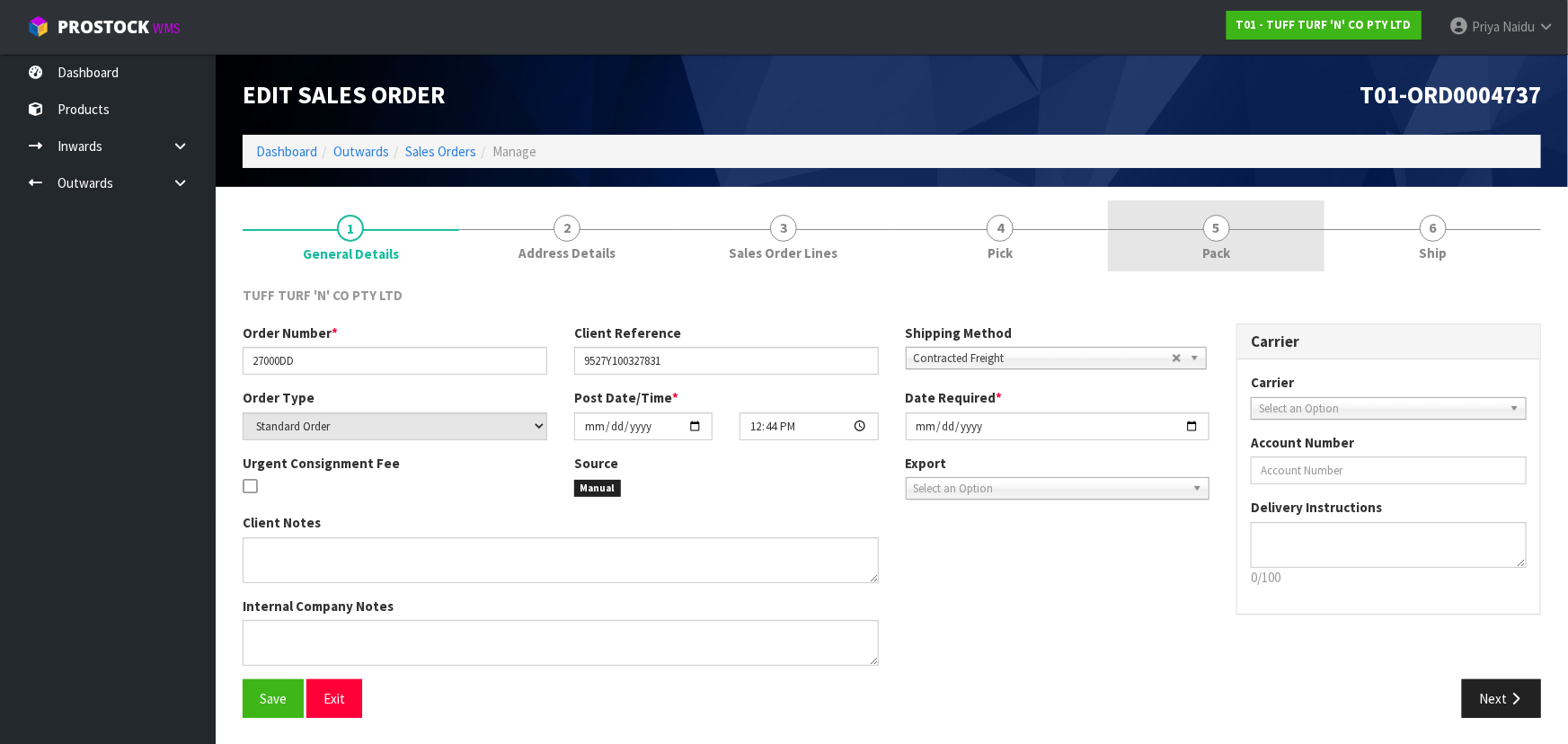
click at [1244, 254] on link "5 Pack" at bounding box center [1216, 236] width 216 height 71
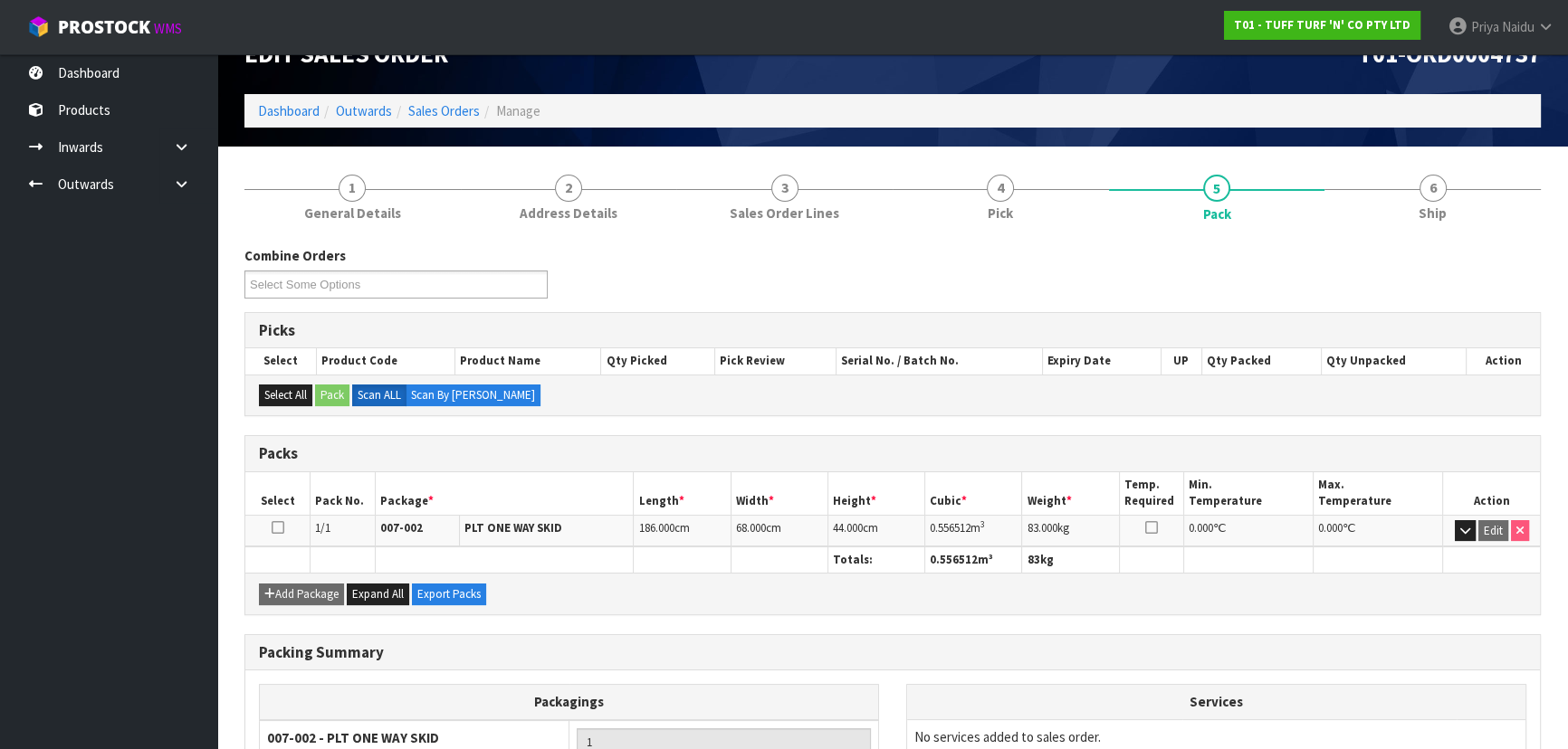
scroll to position [81, 0]
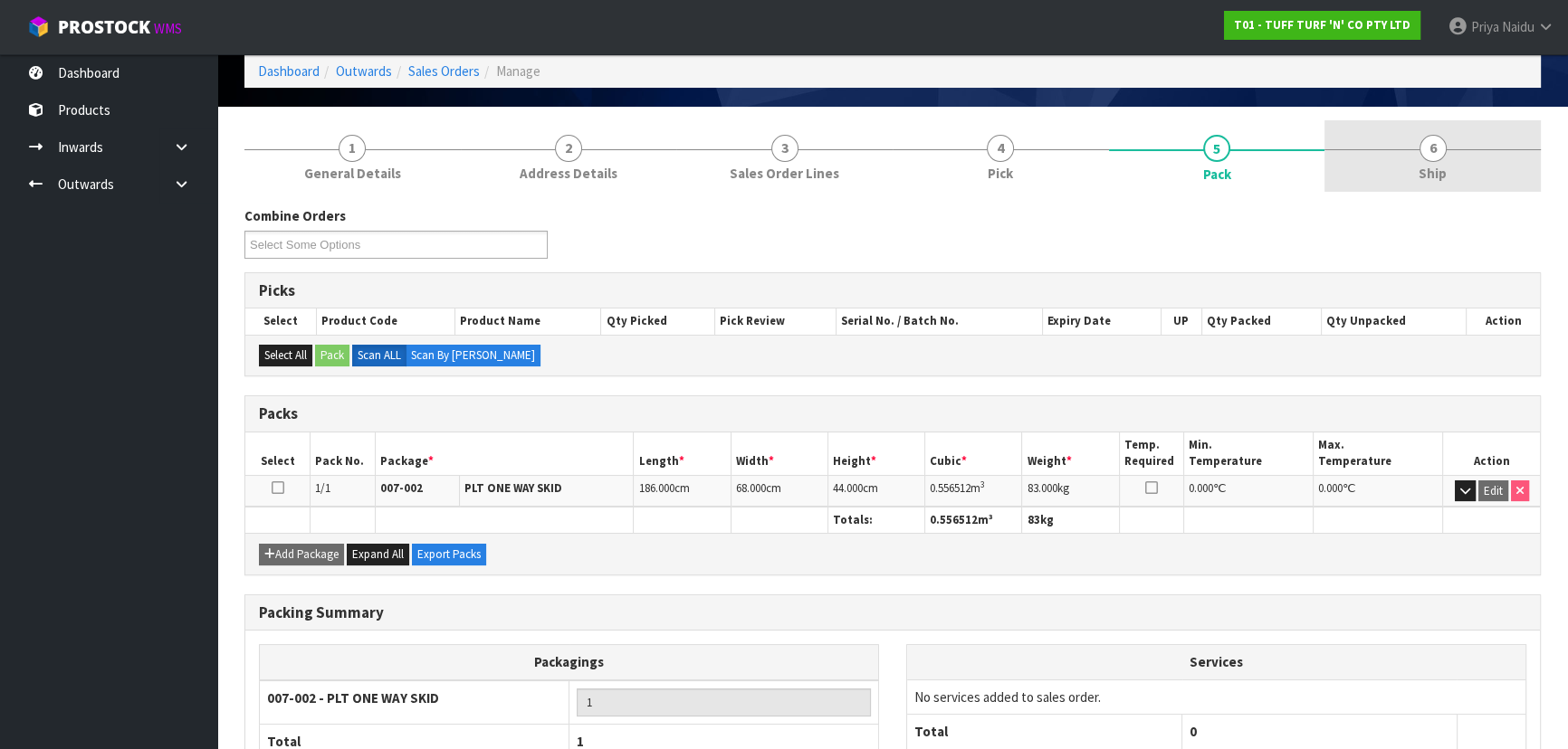
click at [1460, 169] on link "6 Ship" at bounding box center [1432, 156] width 216 height 71
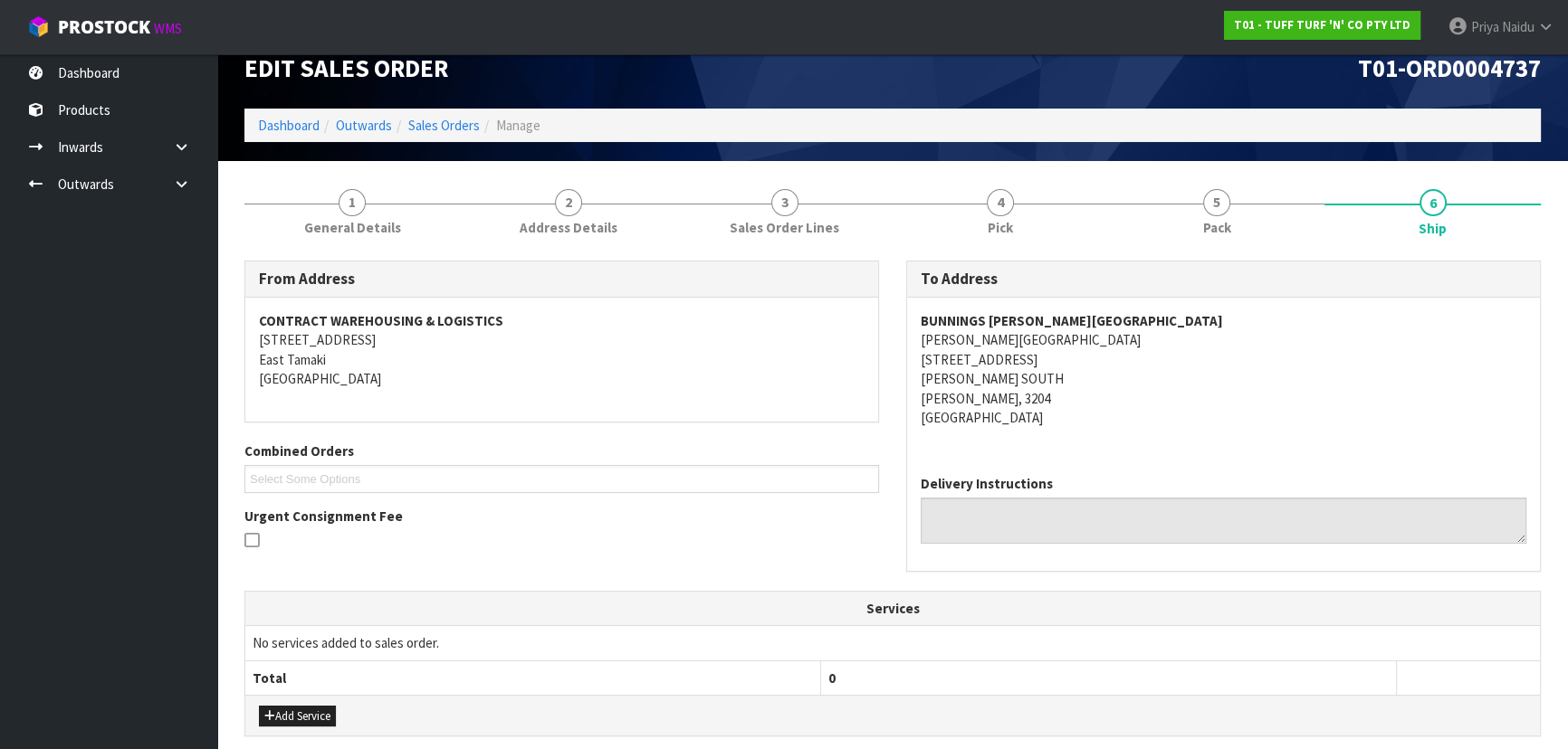
scroll to position [0, 0]
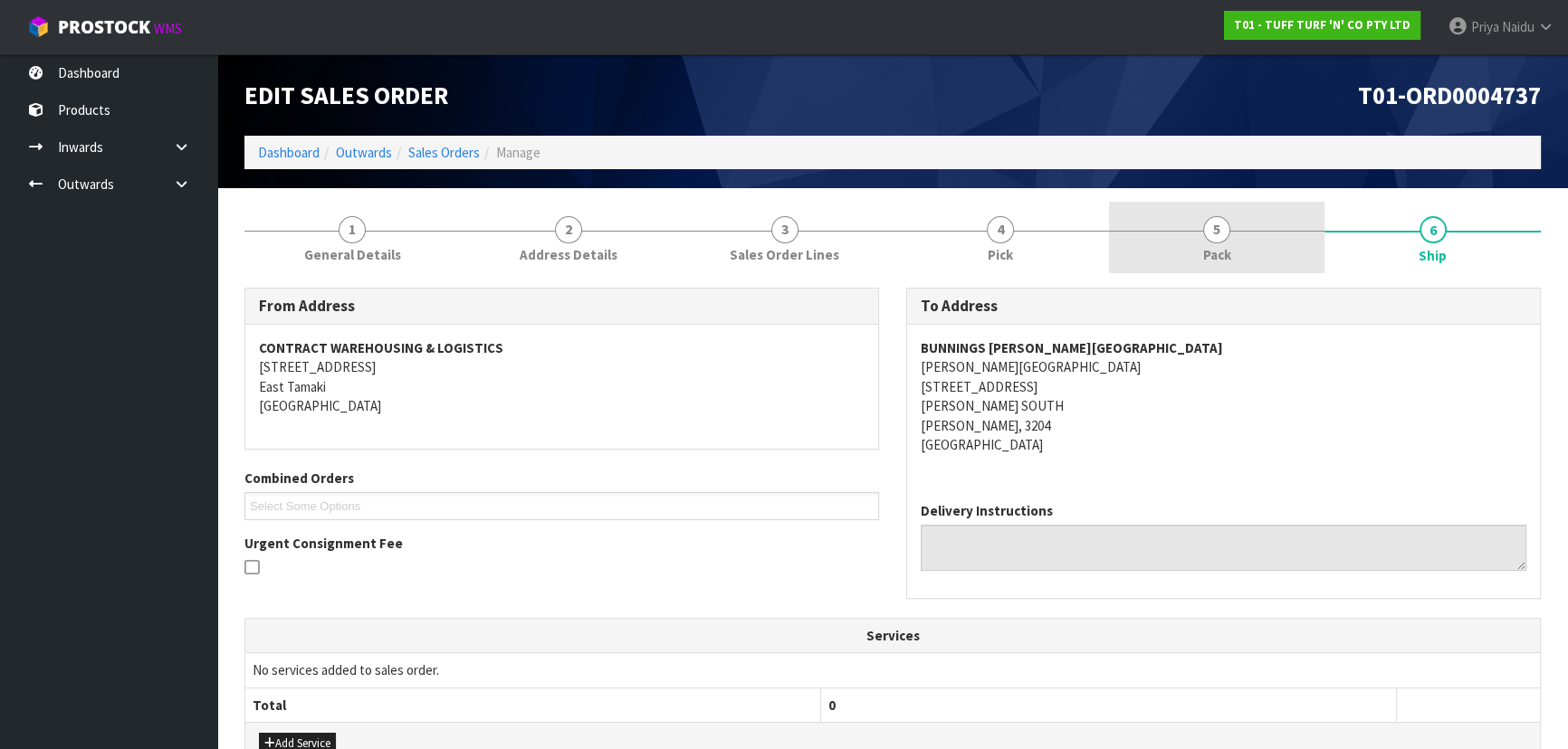
click at [1284, 245] on link "5 Pack" at bounding box center [1217, 238] width 216 height 71
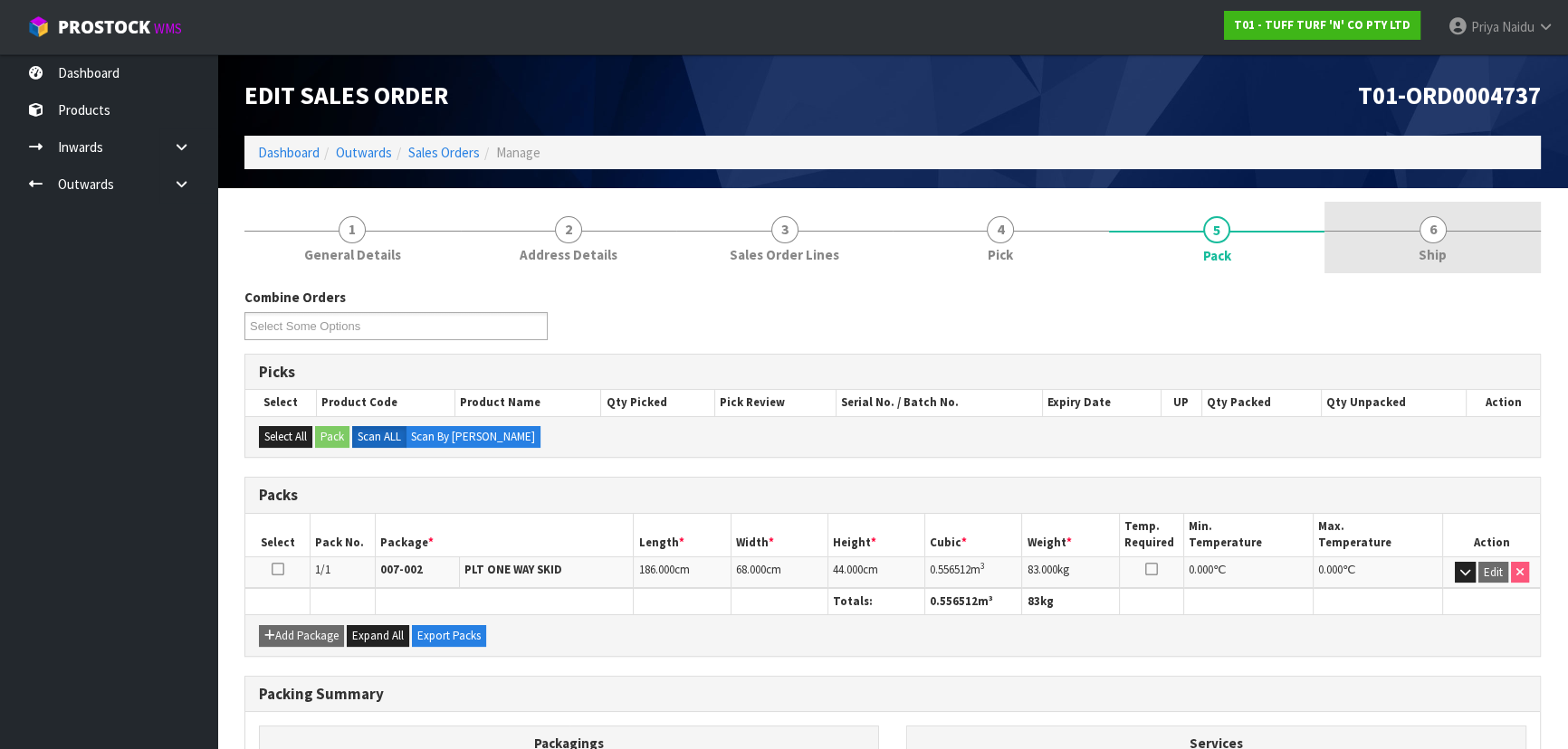
click at [1447, 167] on ol "Dashboard Outwards Sales Orders Manage" at bounding box center [893, 153] width 1296 height 34
click at [1460, 229] on link "6 Ship" at bounding box center [1432, 238] width 216 height 71
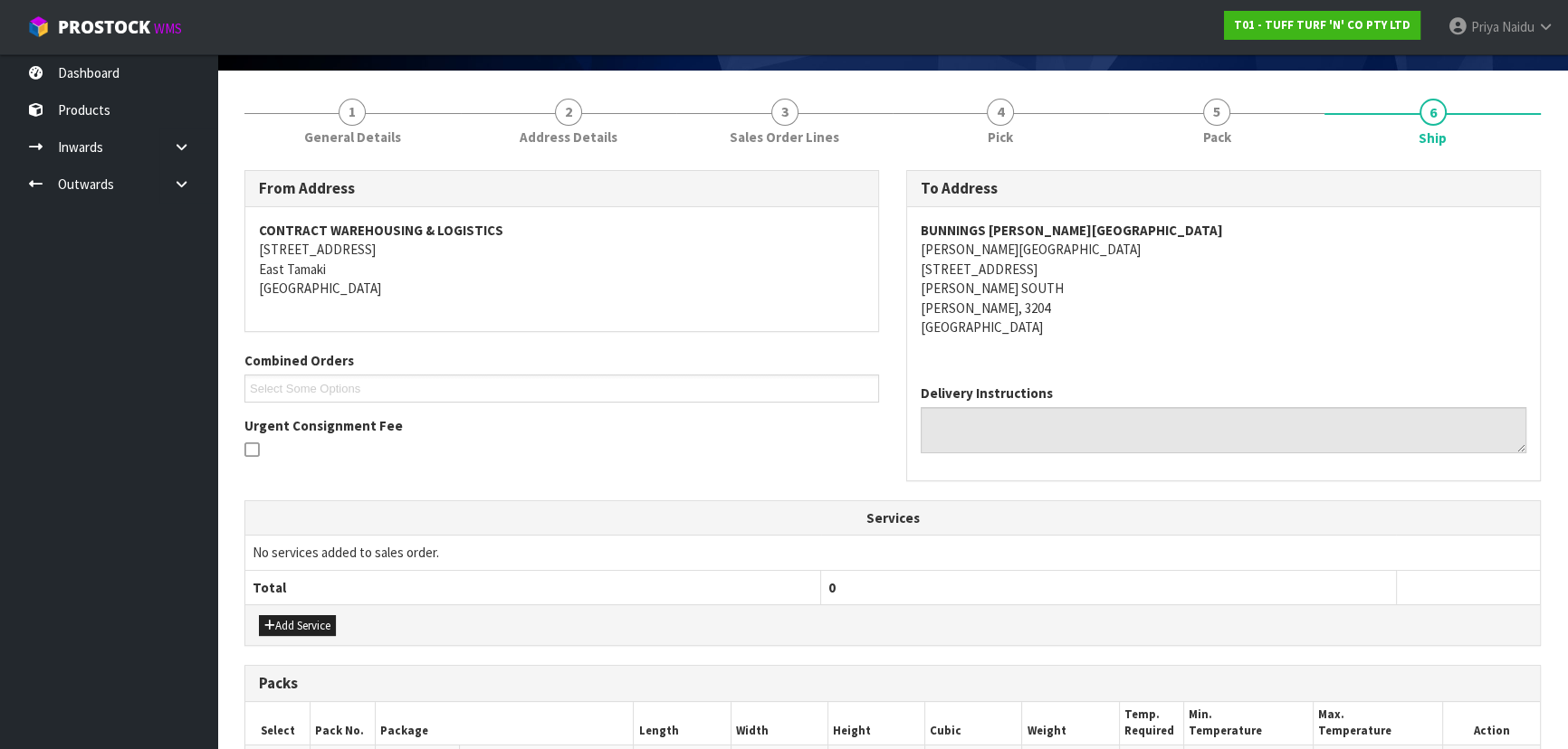
scroll to position [377, 0]
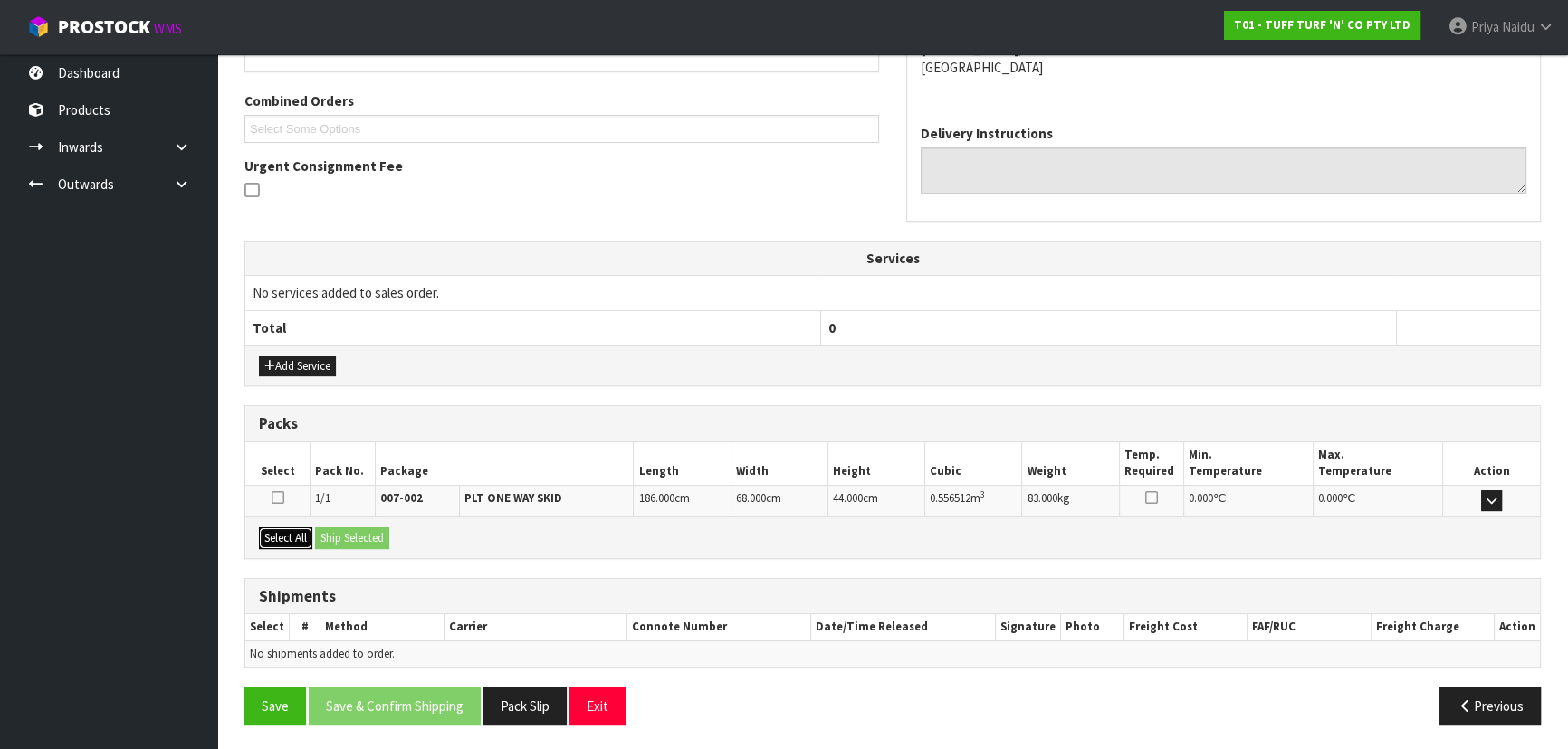
click at [300, 535] on button "Select All" at bounding box center [285, 538] width 54 height 22
click at [334, 527] on button "Ship Selected" at bounding box center [352, 538] width 74 height 22
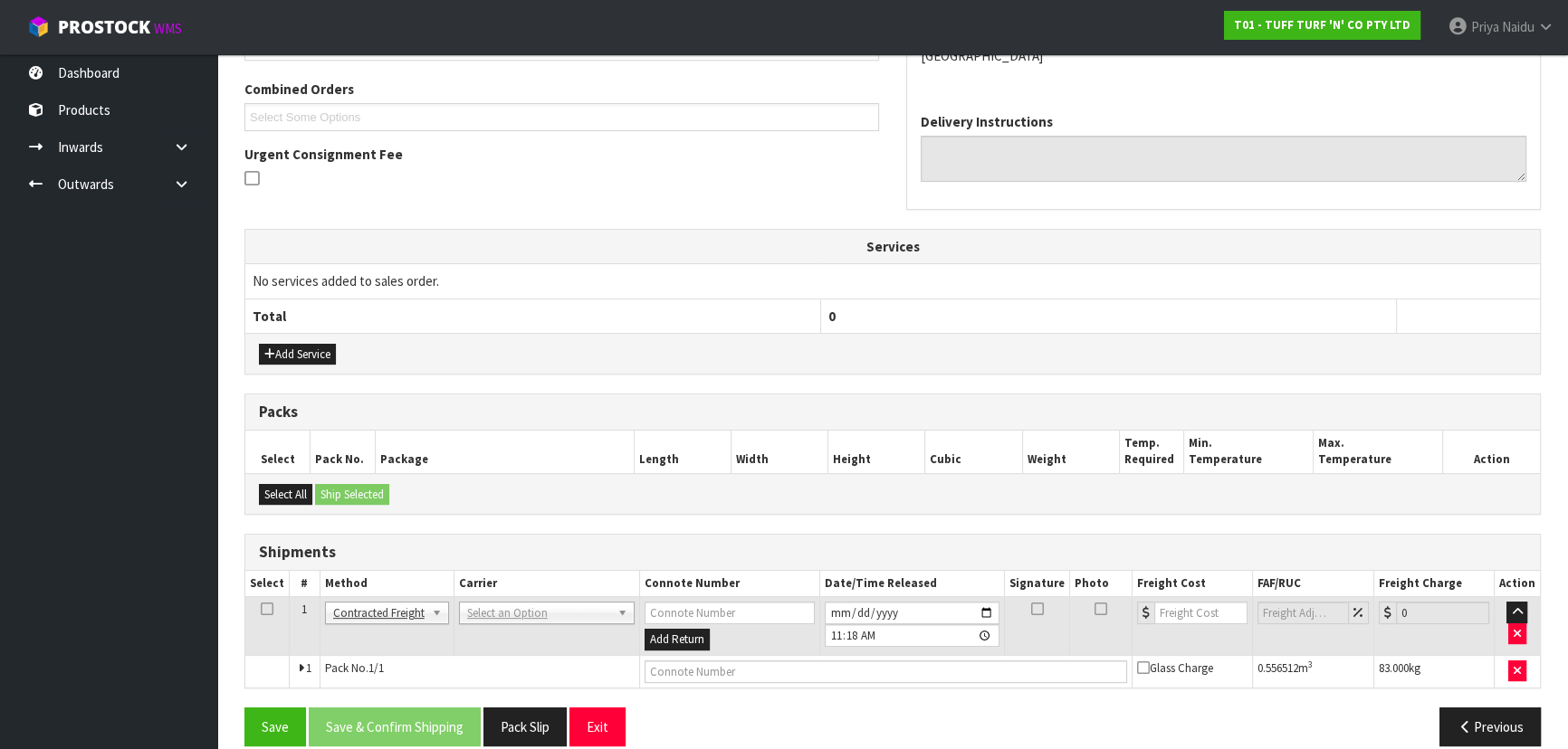
scroll to position [409, 0]
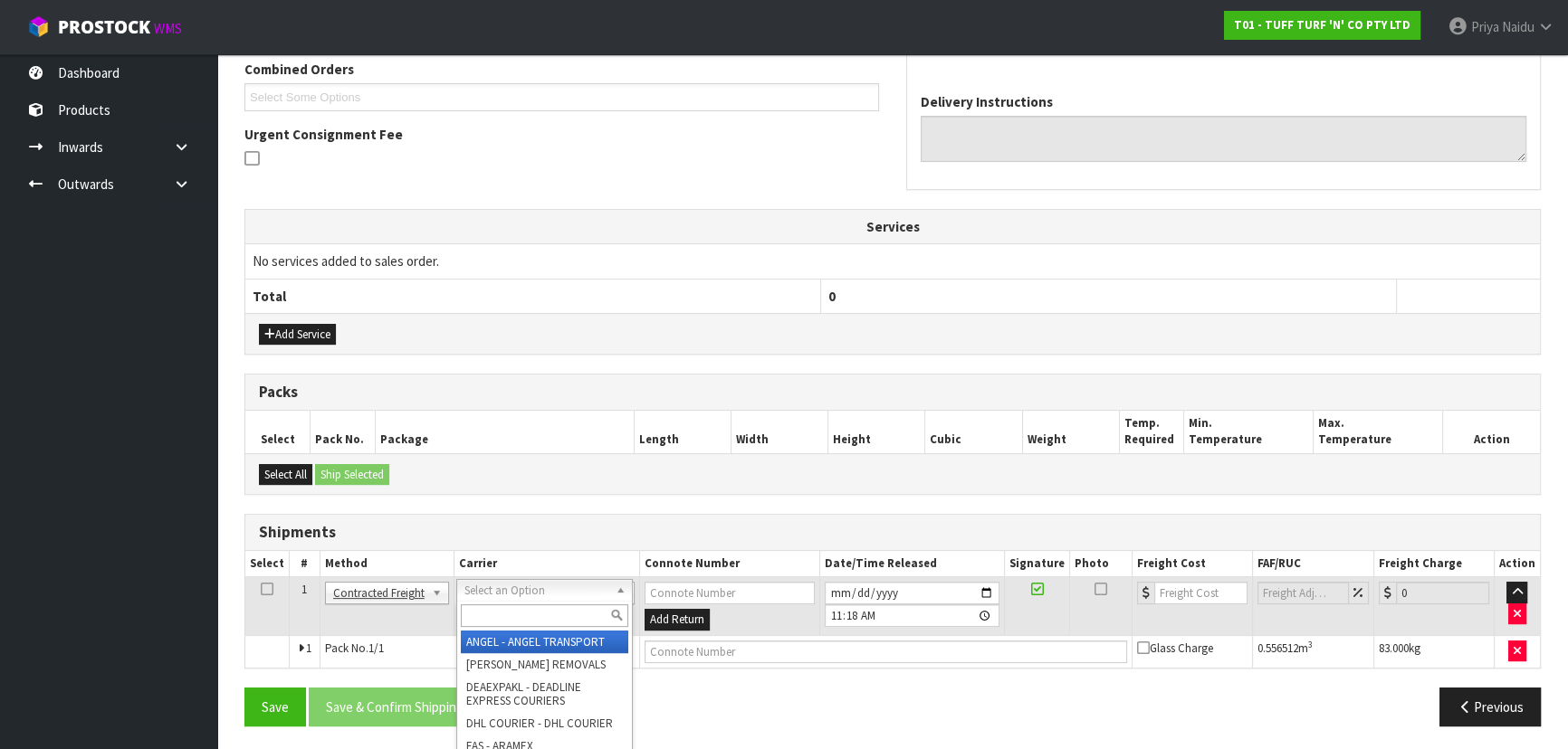
click at [498, 606] on input "text" at bounding box center [544, 615] width 168 height 23
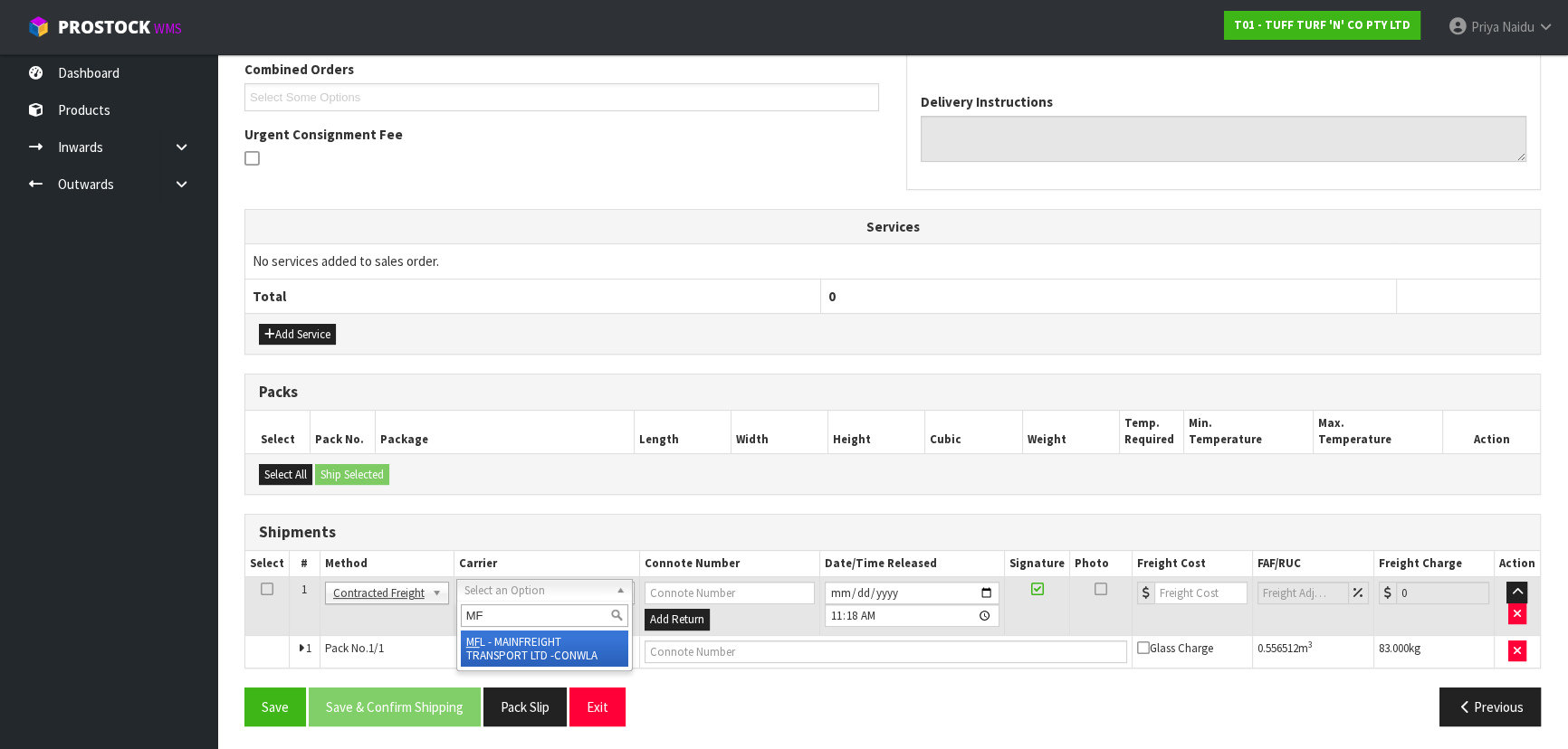
type input "MF"
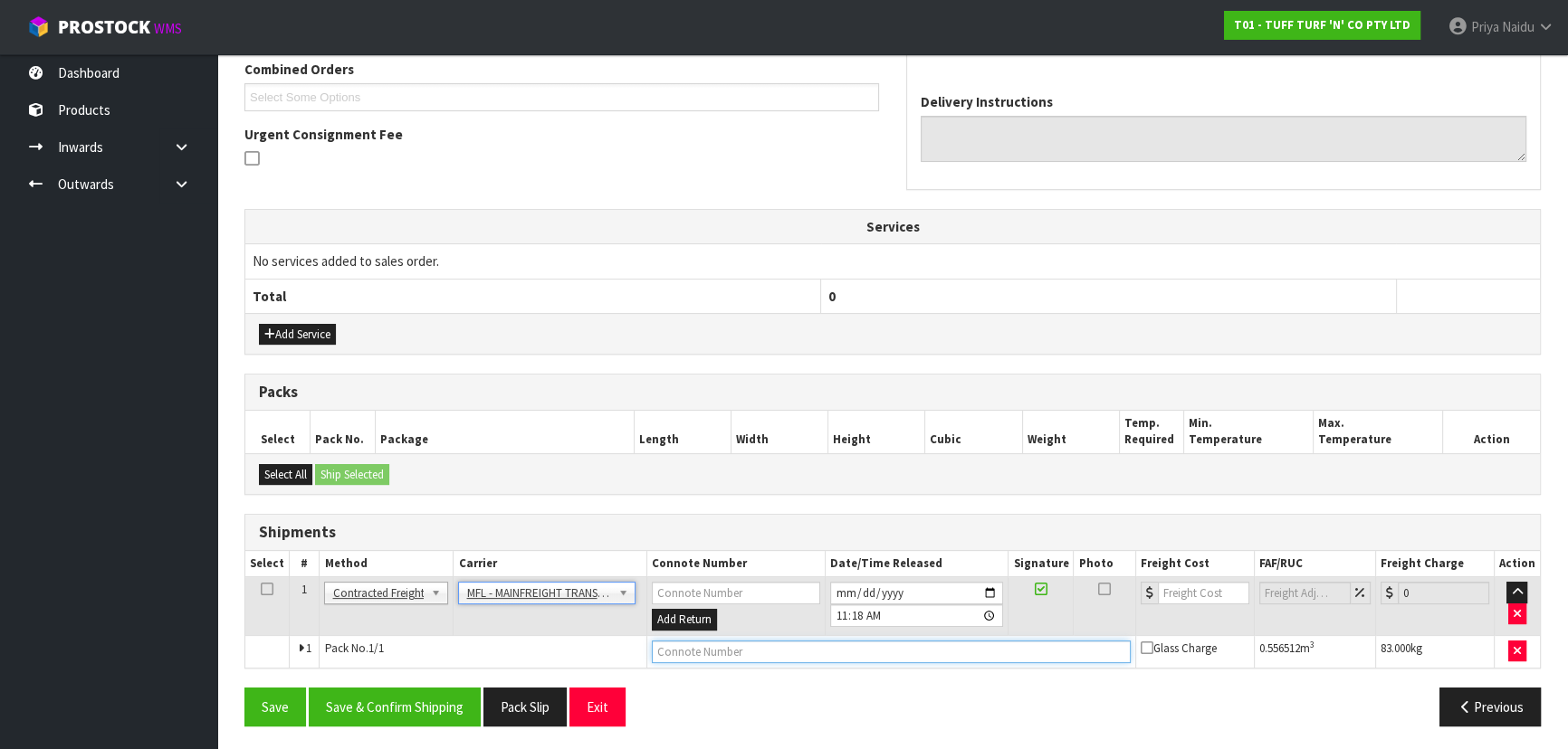
click at [686, 641] on input "text" at bounding box center [891, 652] width 479 height 23
paste input "FWM59110849"
type input "FWM59110849"
click at [1184, 591] on input "number" at bounding box center [1203, 592] width 91 height 23
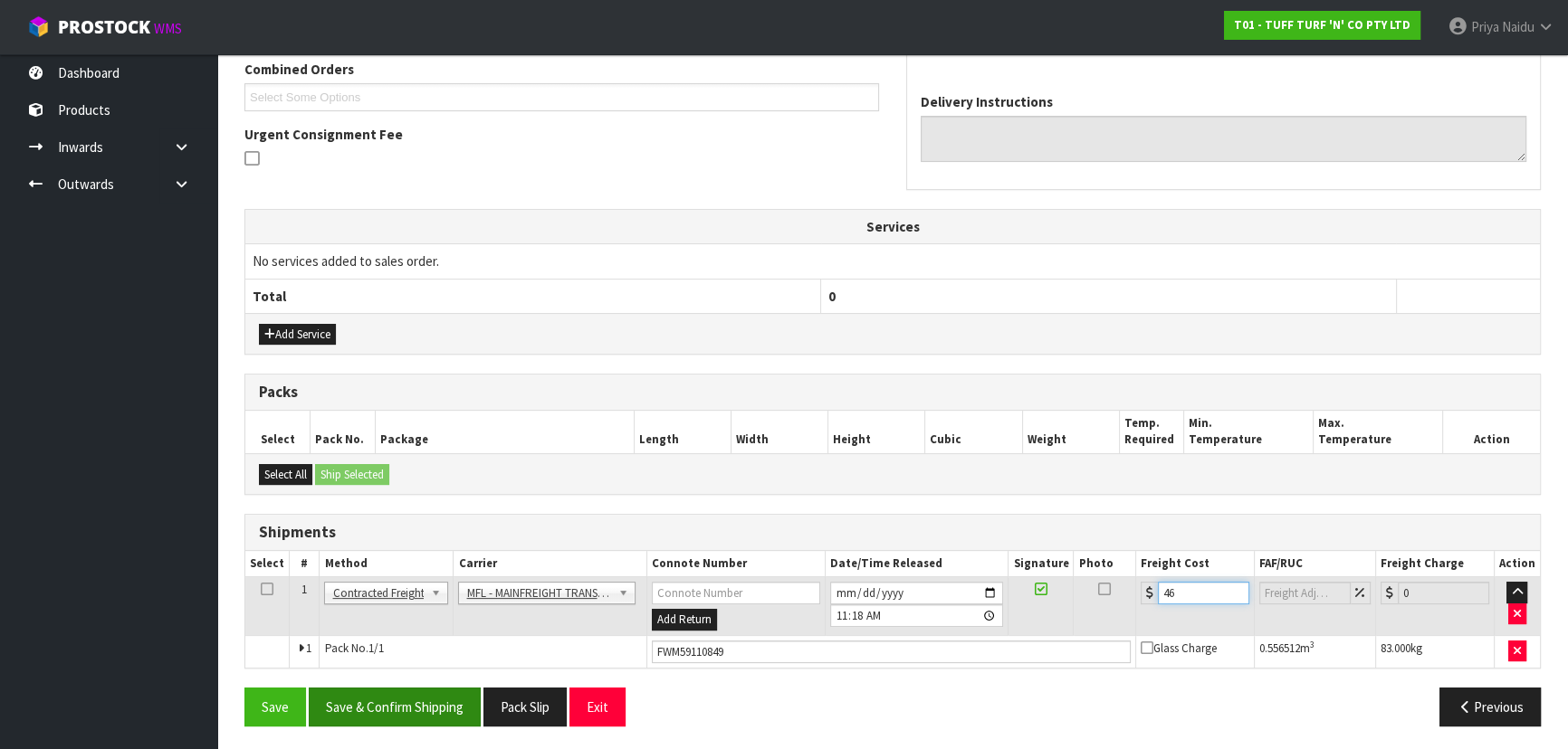
type input "46"
click at [424, 694] on button "Save & Confirm Shipping" at bounding box center [394, 706] width 172 height 39
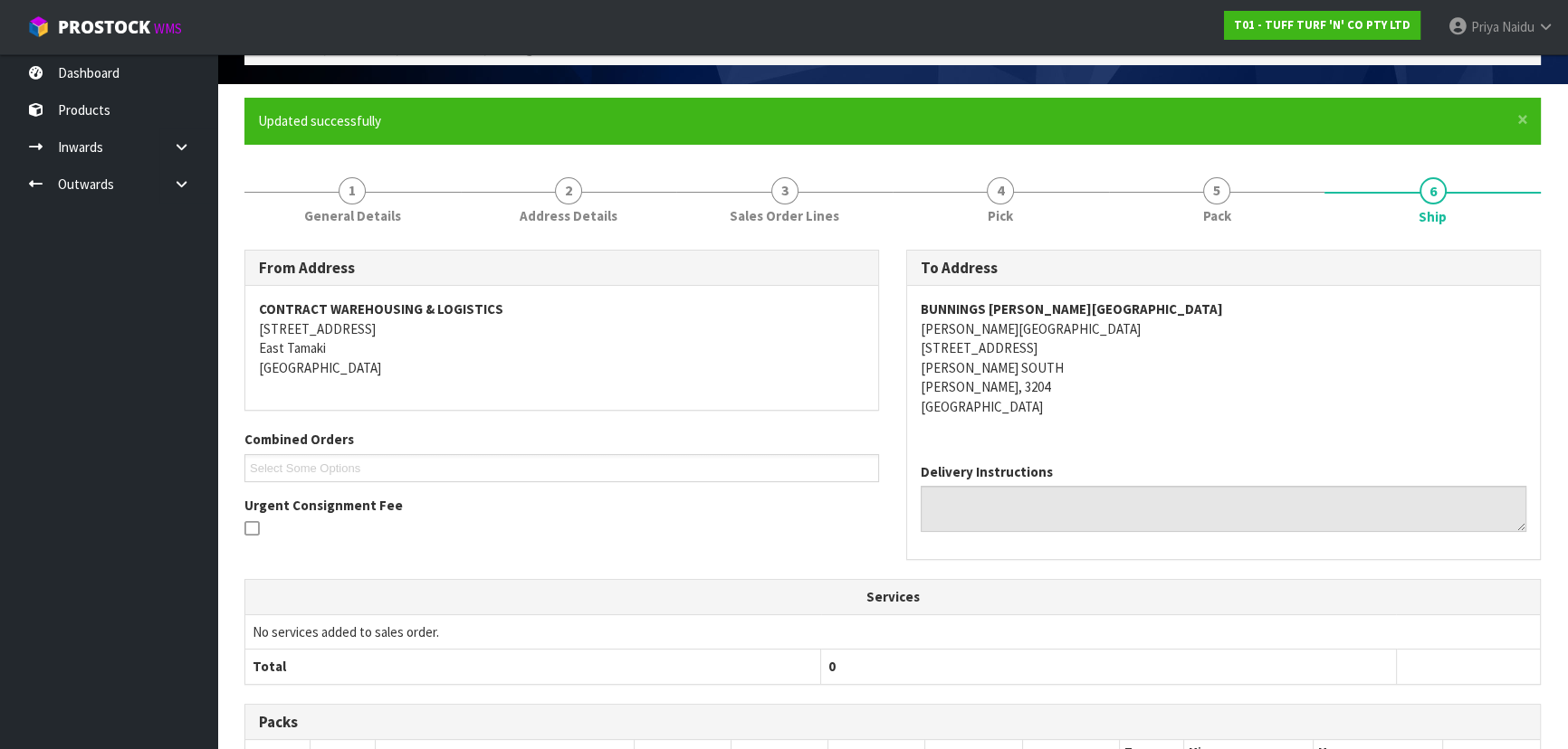
scroll to position [0, 0]
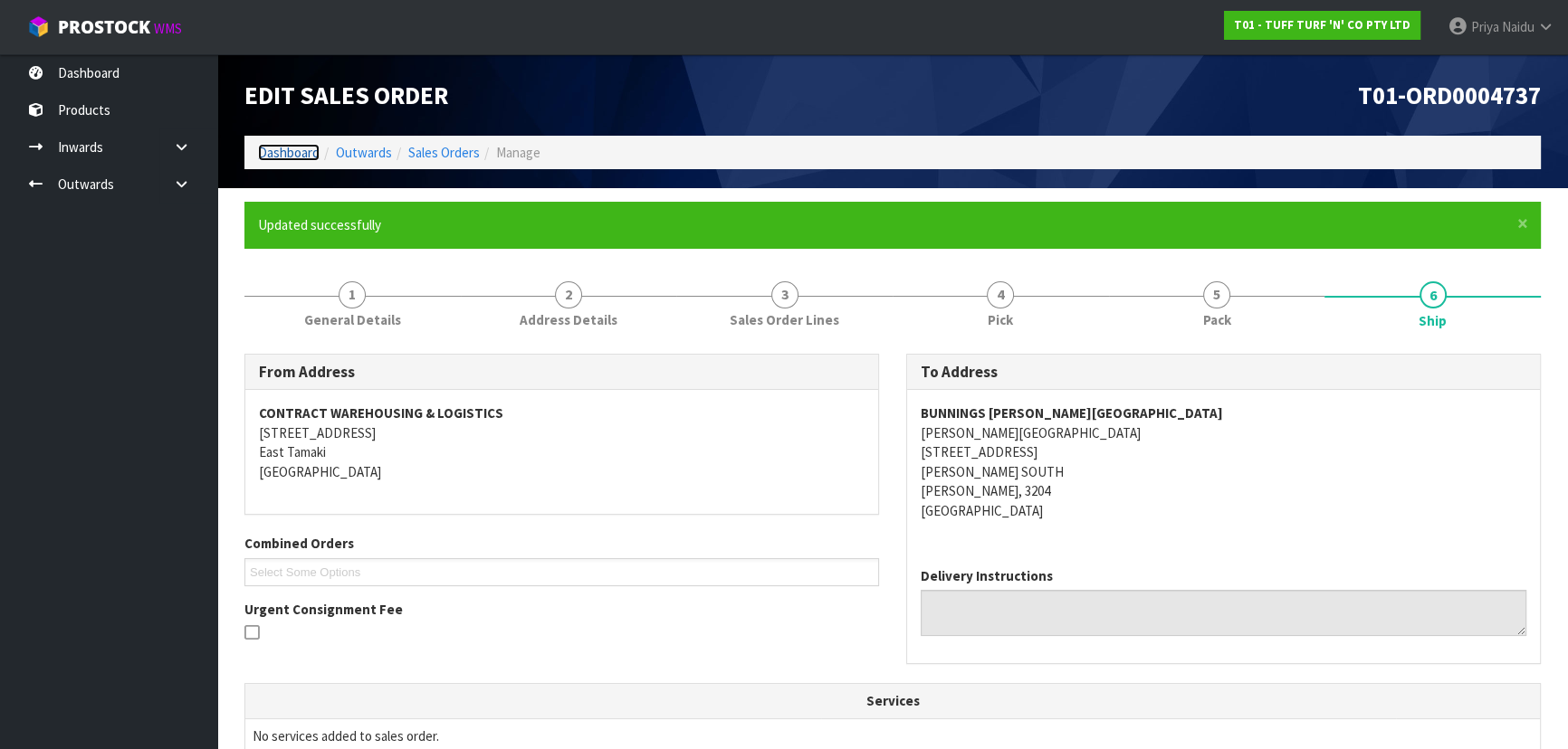
click at [301, 158] on link "Dashboard" at bounding box center [288, 152] width 61 height 17
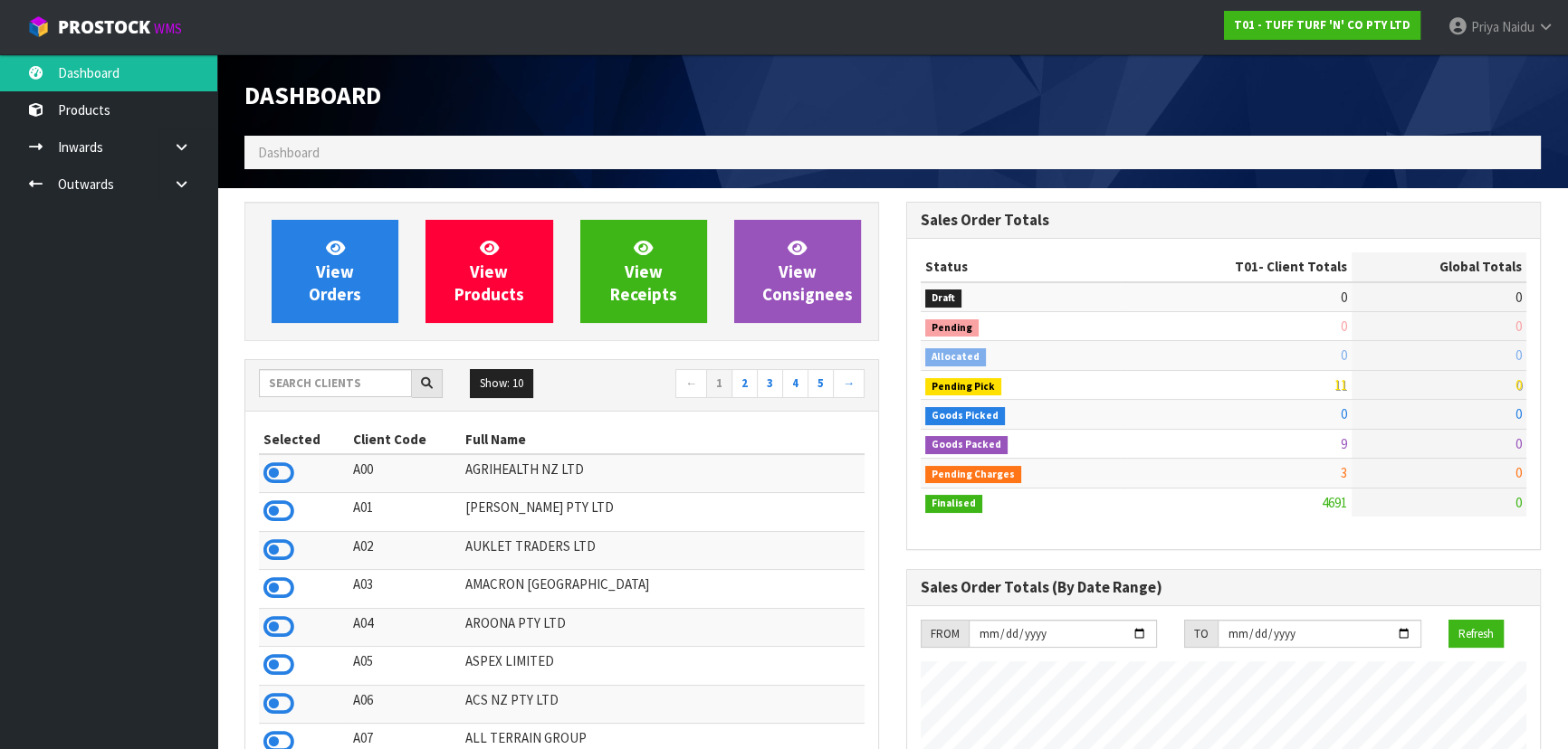
scroll to position [1368, 661]
click at [335, 373] on input "text" at bounding box center [335, 383] width 153 height 28
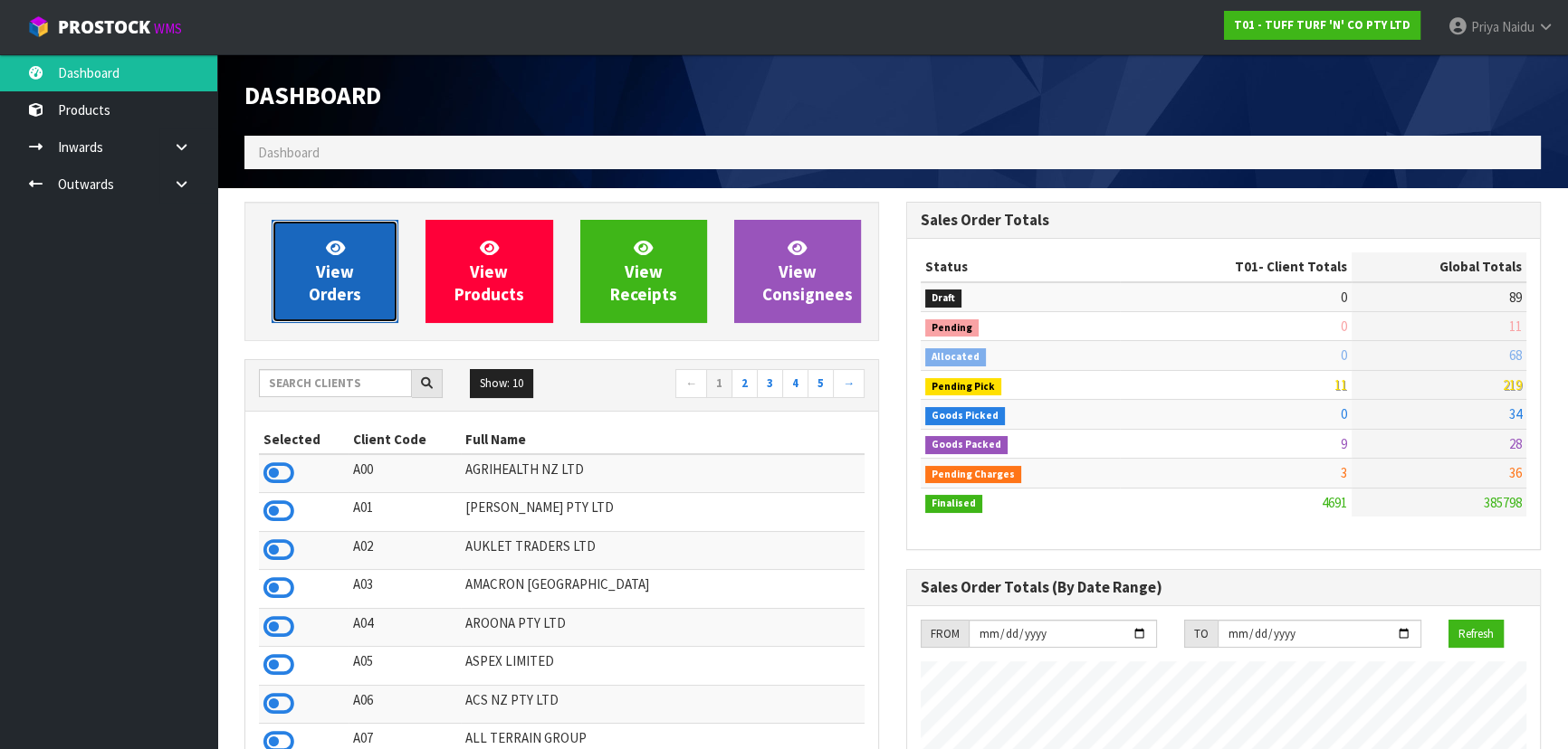
click at [333, 287] on span "View Orders" at bounding box center [334, 270] width 53 height 67
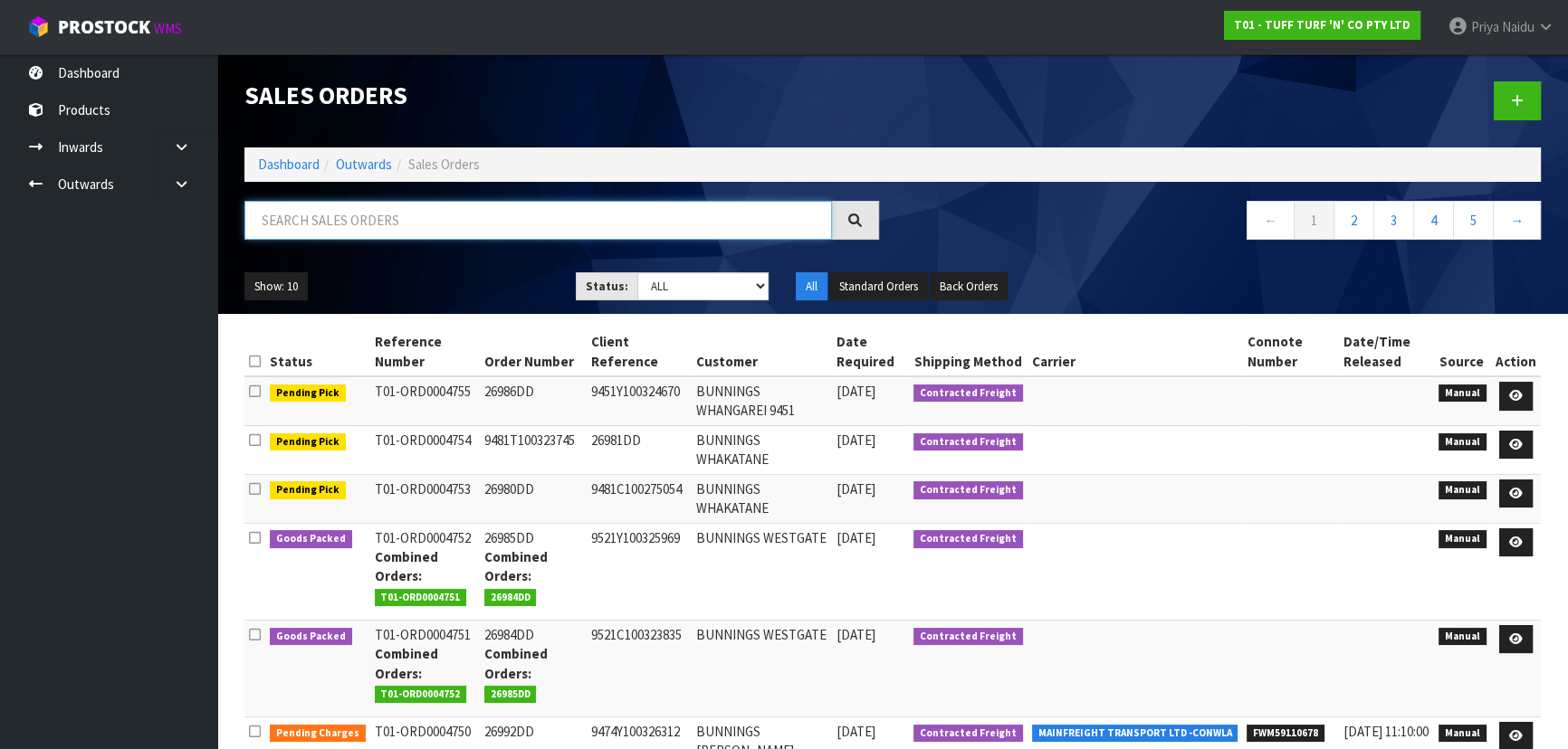
click at [379, 220] on input "text" at bounding box center [538, 220] width 588 height 39
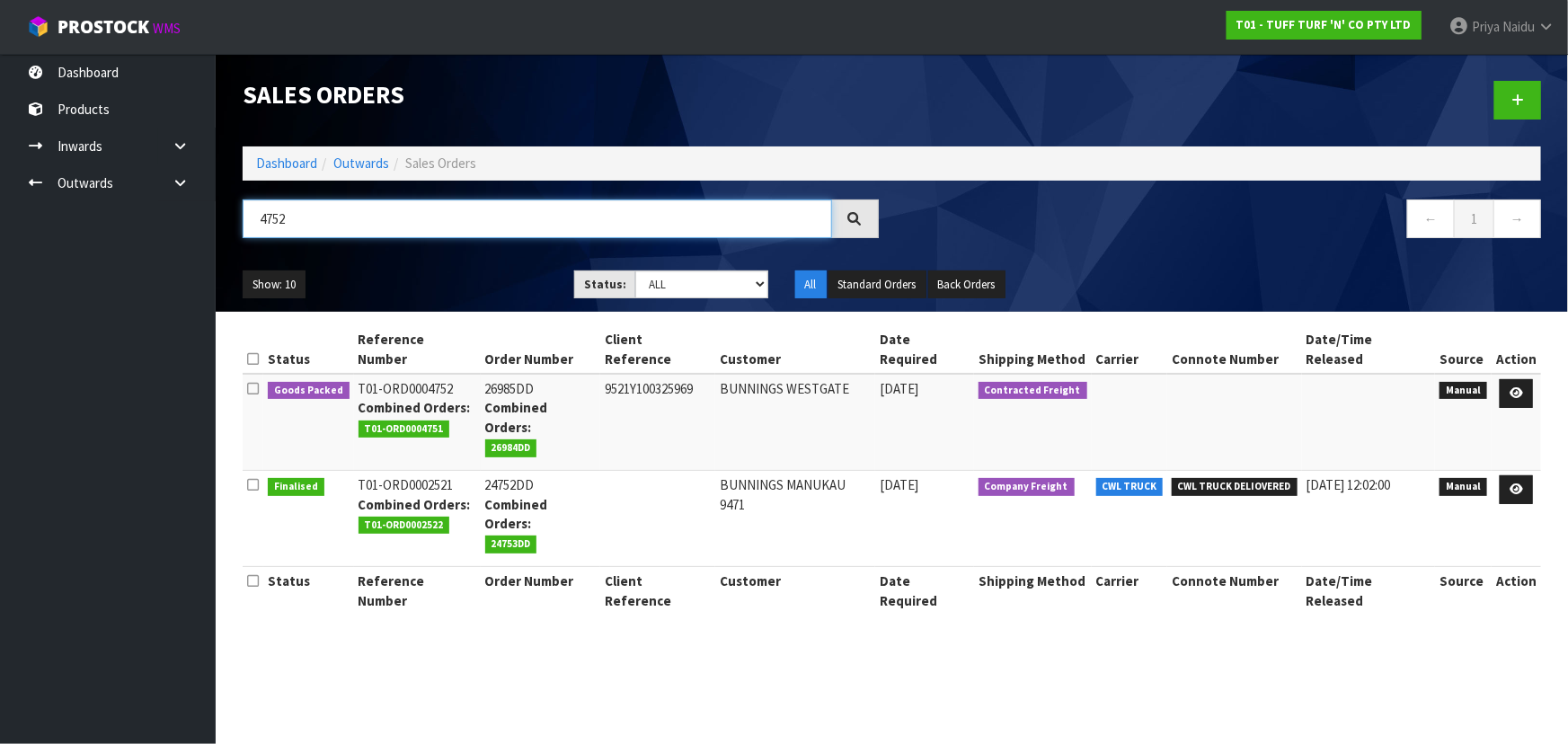
type input "4752"
click at [498, 253] on div "4752 ← 1 →" at bounding box center [891, 228] width 1325 height 57
click at [486, 253] on div "4752 ← 1 →" at bounding box center [891, 228] width 1325 height 57
click at [1515, 388] on icon at bounding box center [1516, 394] width 14 height 12
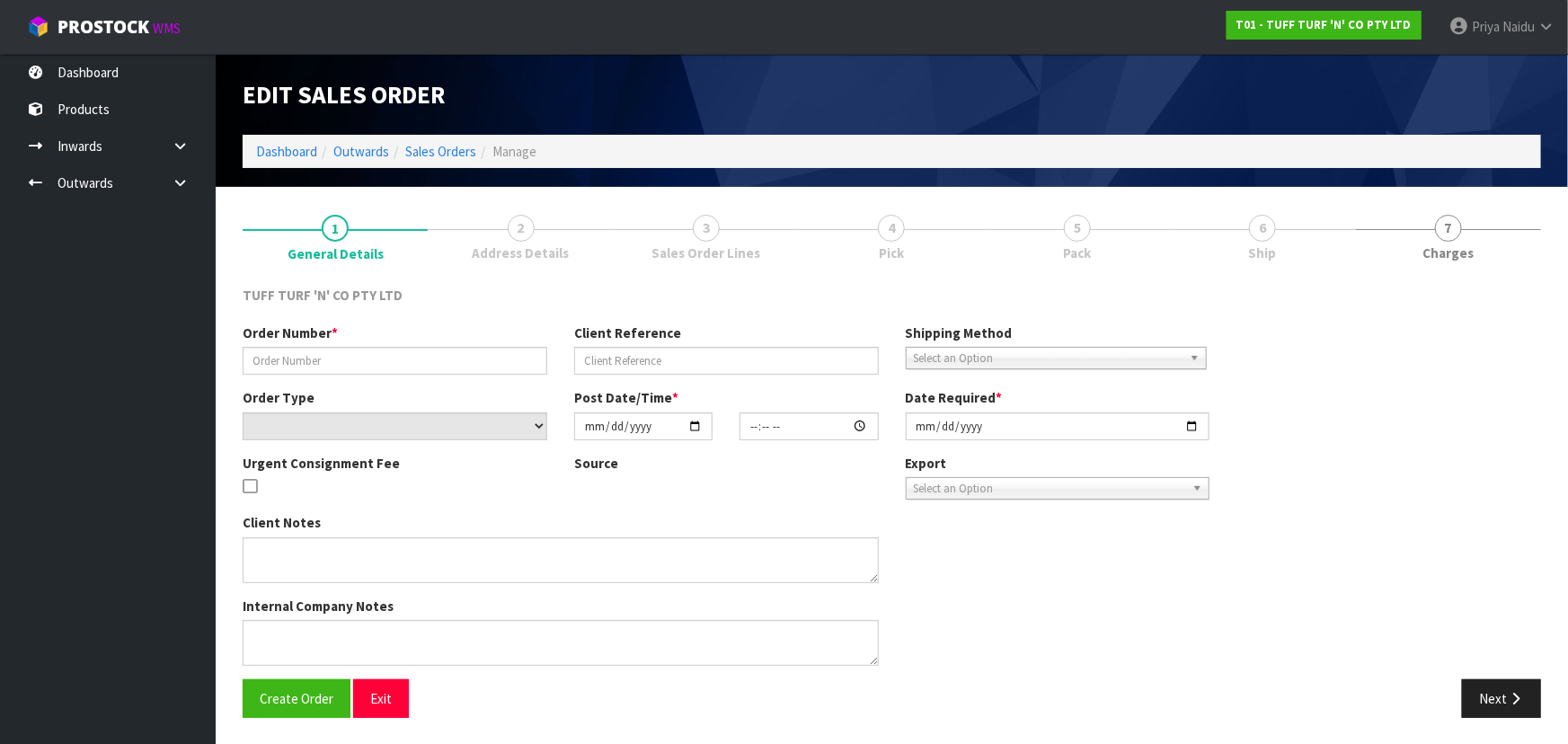
click at [1209, 267] on link "6 Ship" at bounding box center [1262, 236] width 185 height 71
type input "26985DD"
type input "9521Y100325969"
select select "number:0"
type input "[DATE]"
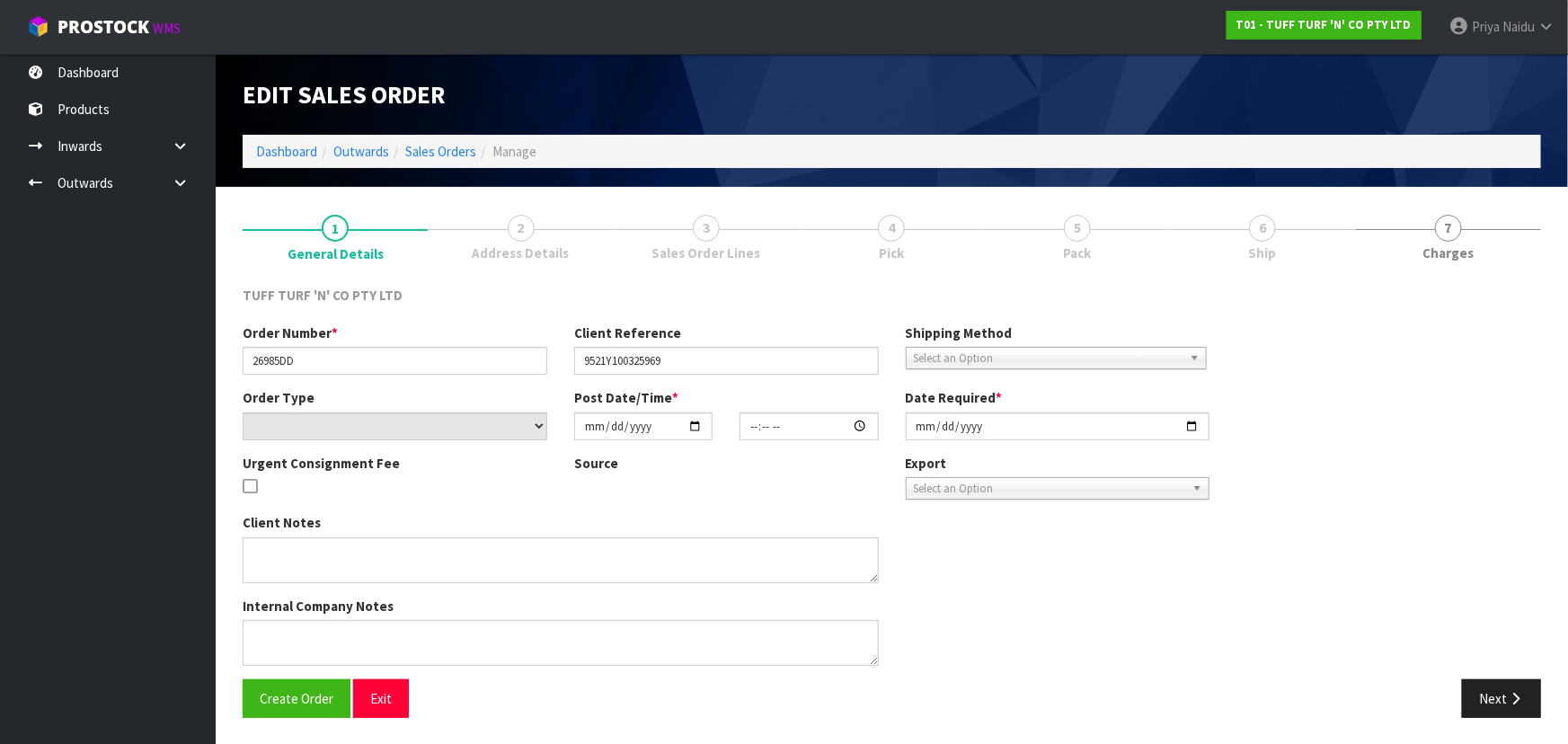
type input "13:14:00.000"
type input "[DATE]"
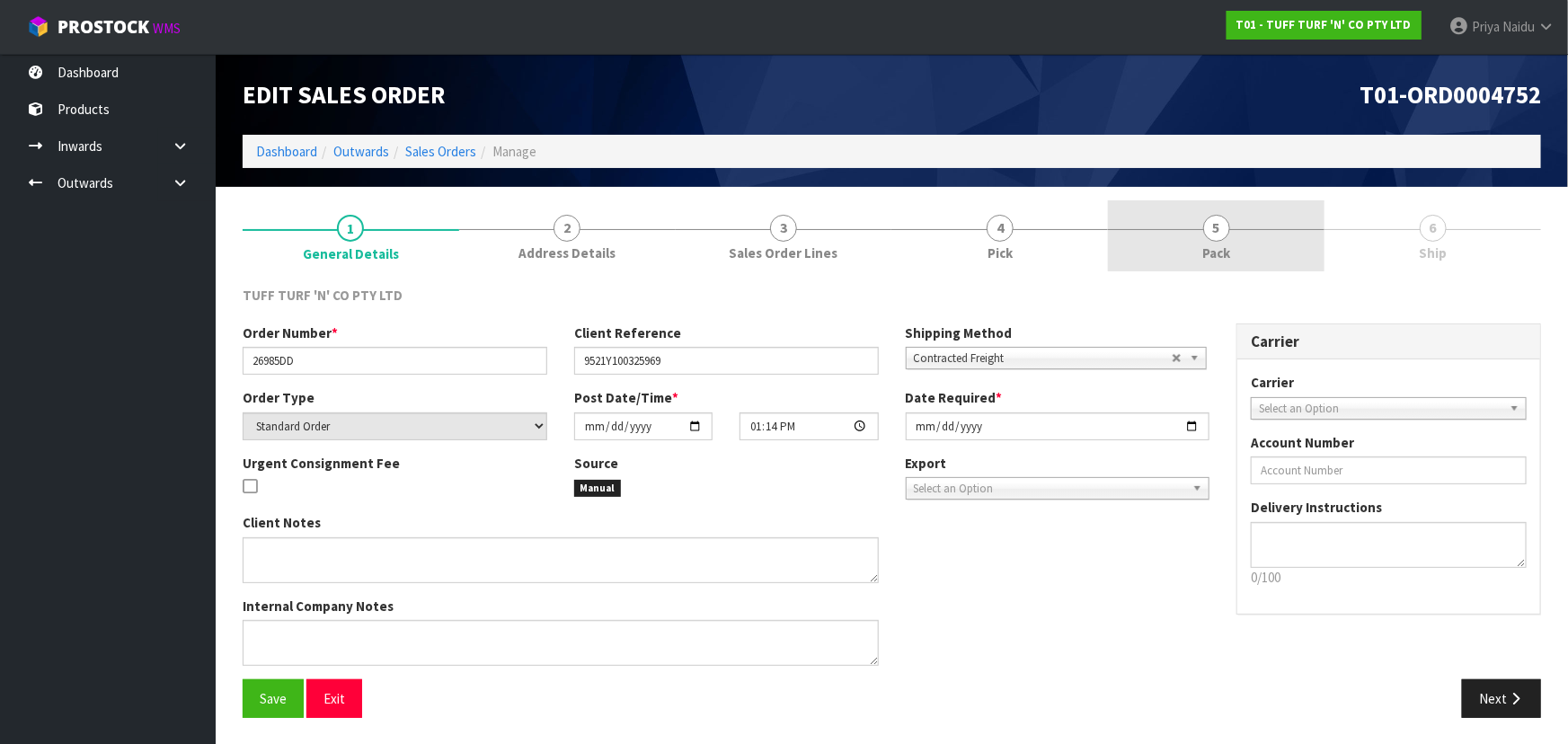
click at [1218, 243] on span "Pack" at bounding box center [1216, 252] width 28 height 19
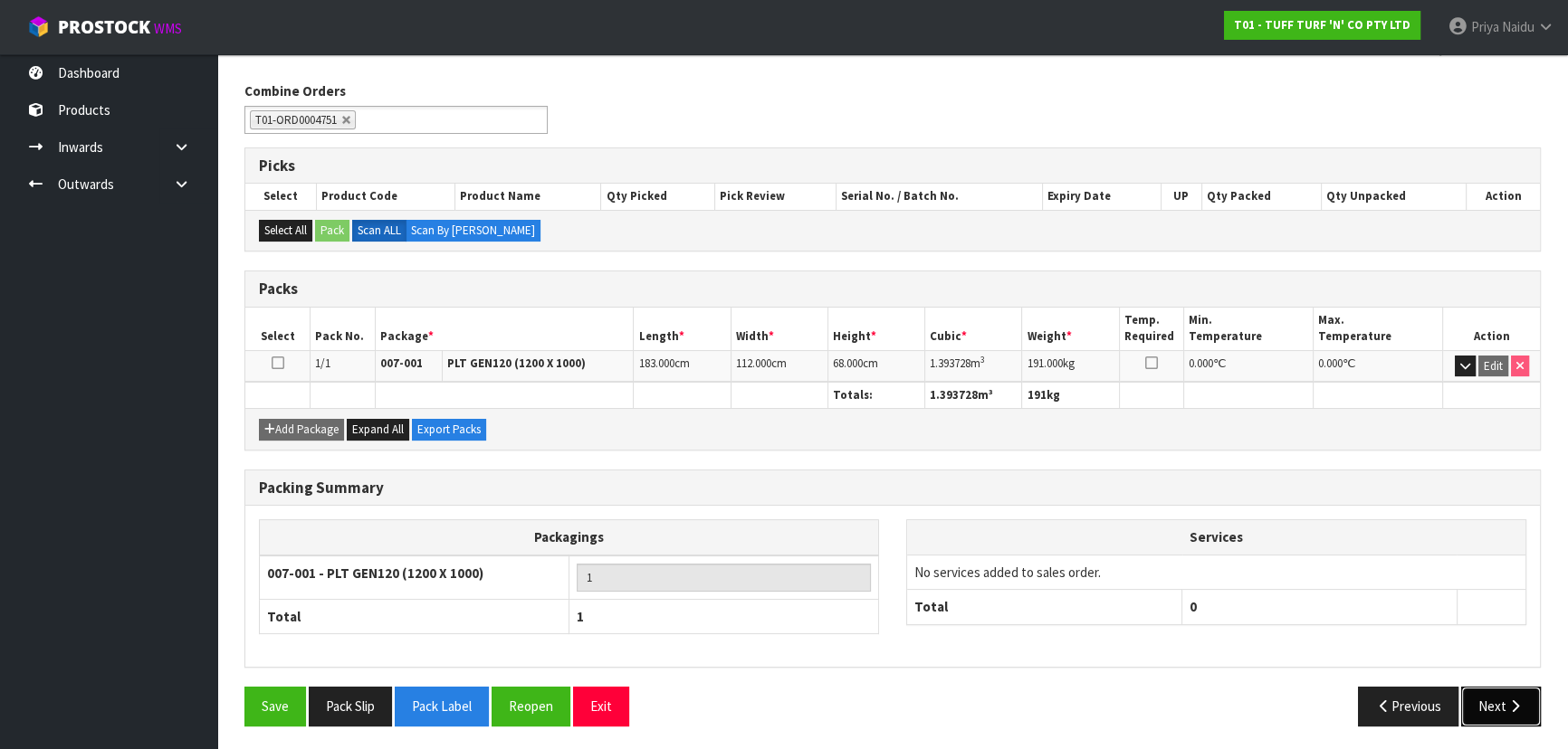
click at [1495, 698] on button "Next" at bounding box center [1501, 705] width 79 height 39
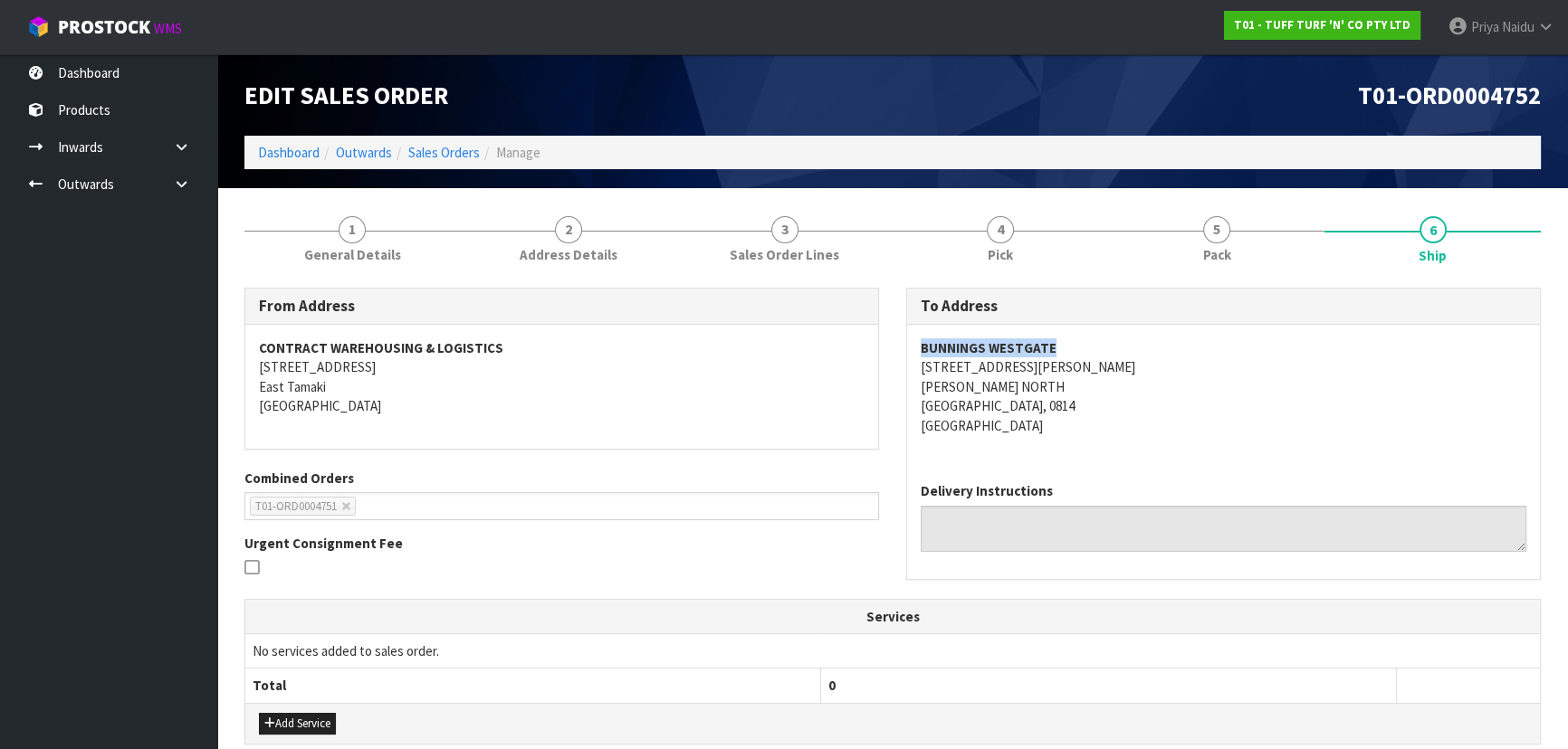
copy strong "BUNNINGS WESTGATE"
drag, startPoint x: 909, startPoint y: 344, endPoint x: 1096, endPoint y: 344, distance: 187.0
click at [1096, 344] on div "BUNNINGS WESTGATE [STREET_ADDRESS][PERSON_NAME][PERSON_NAME]" at bounding box center [1223, 396] width 632 height 143
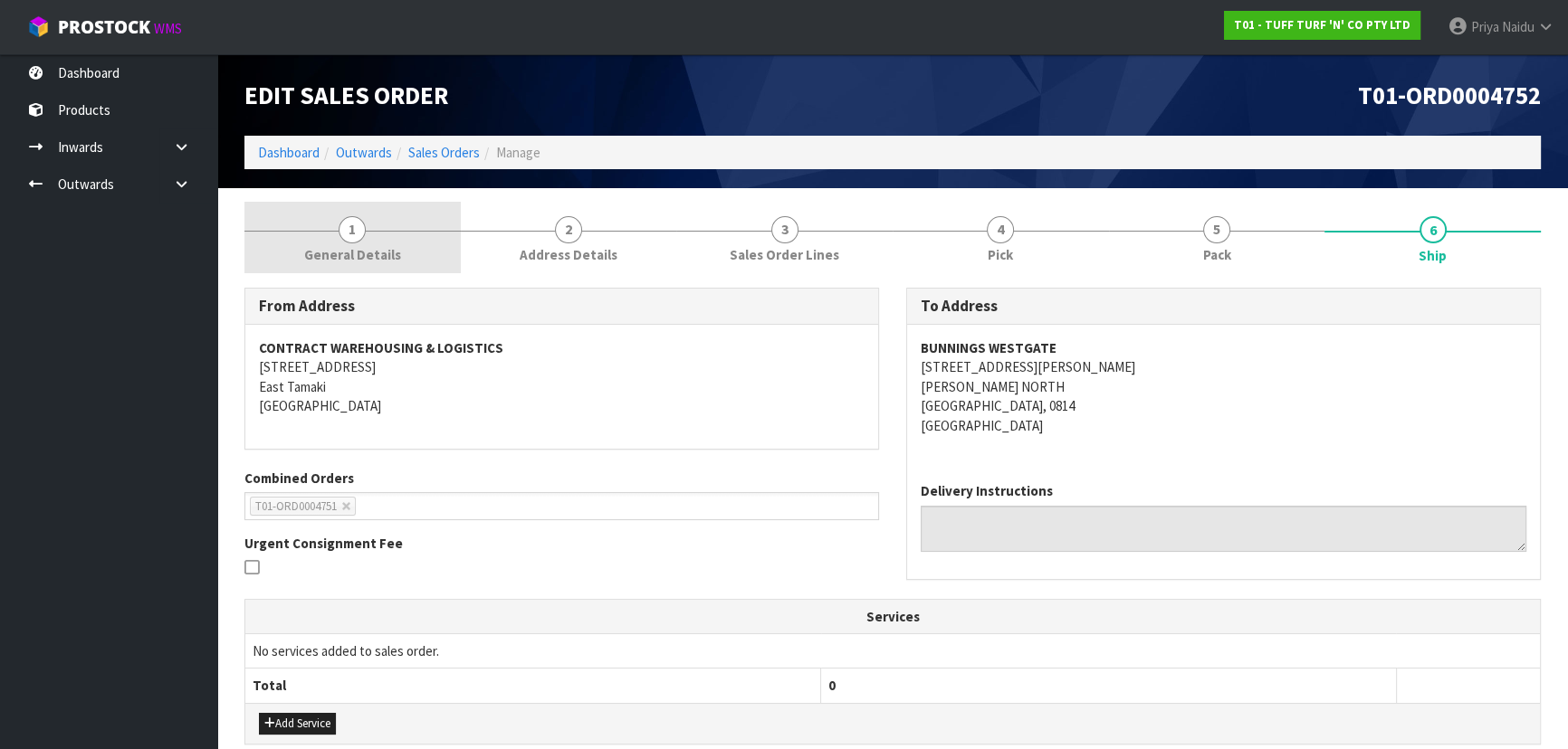
click at [401, 270] on link "1 General Details" at bounding box center [353, 238] width 216 height 71
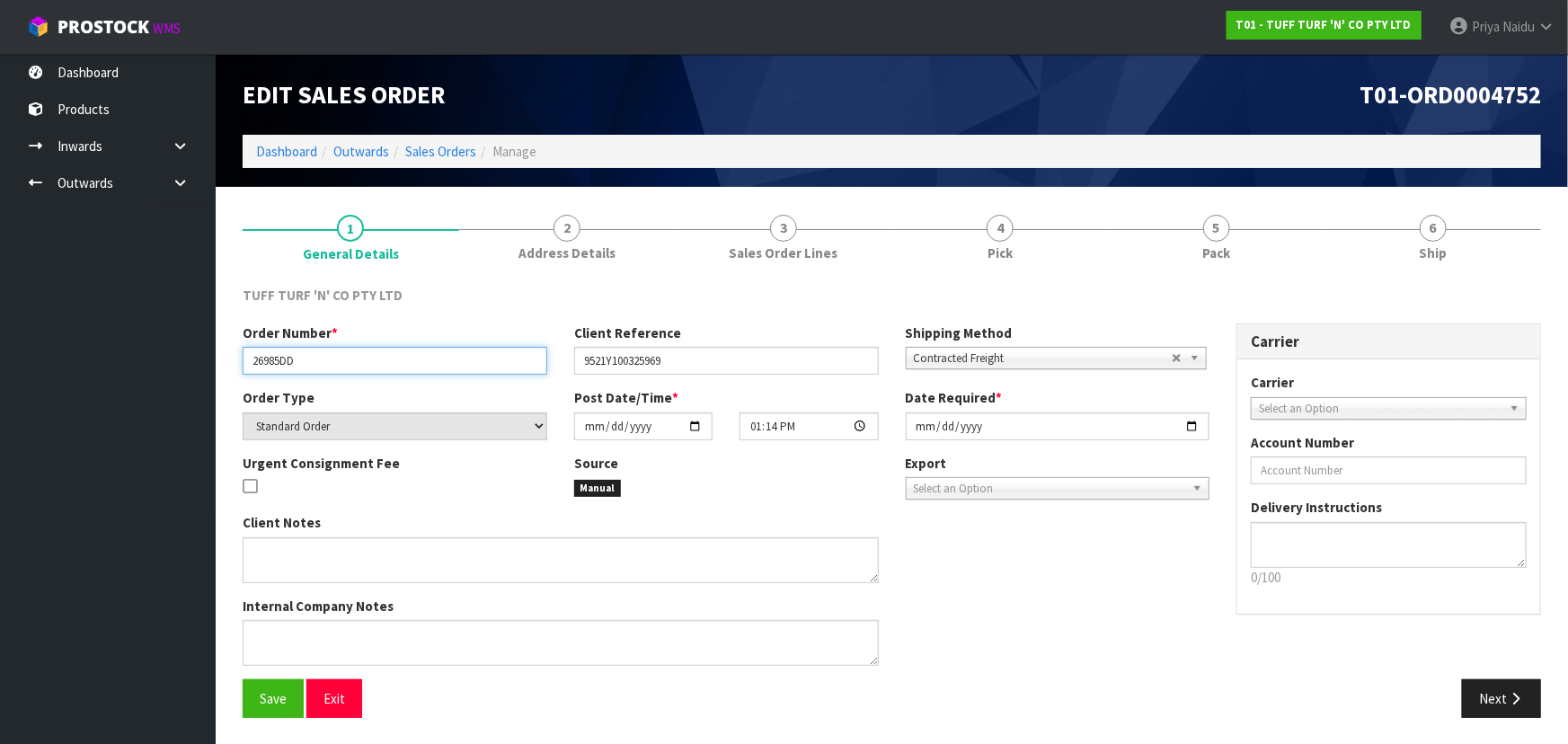
drag, startPoint x: 244, startPoint y: 359, endPoint x: 338, endPoint y: 358, distance: 94.0
click at [338, 358] on input "26985DD" at bounding box center [395, 361] width 305 height 28
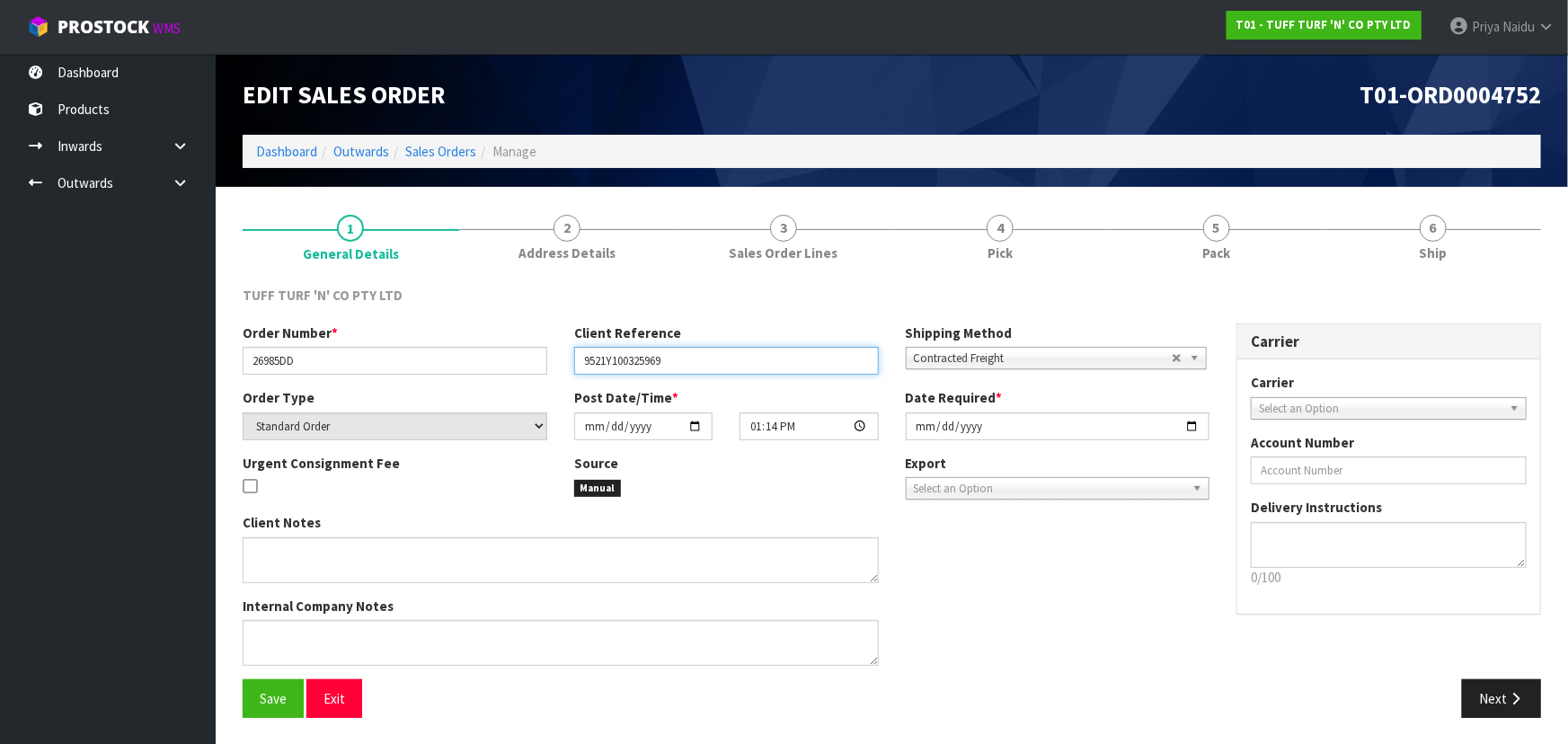
drag, startPoint x: 575, startPoint y: 356, endPoint x: 696, endPoint y: 365, distance: 121.3
click at [696, 365] on input "9521Y100325969" at bounding box center [727, 361] width 305 height 28
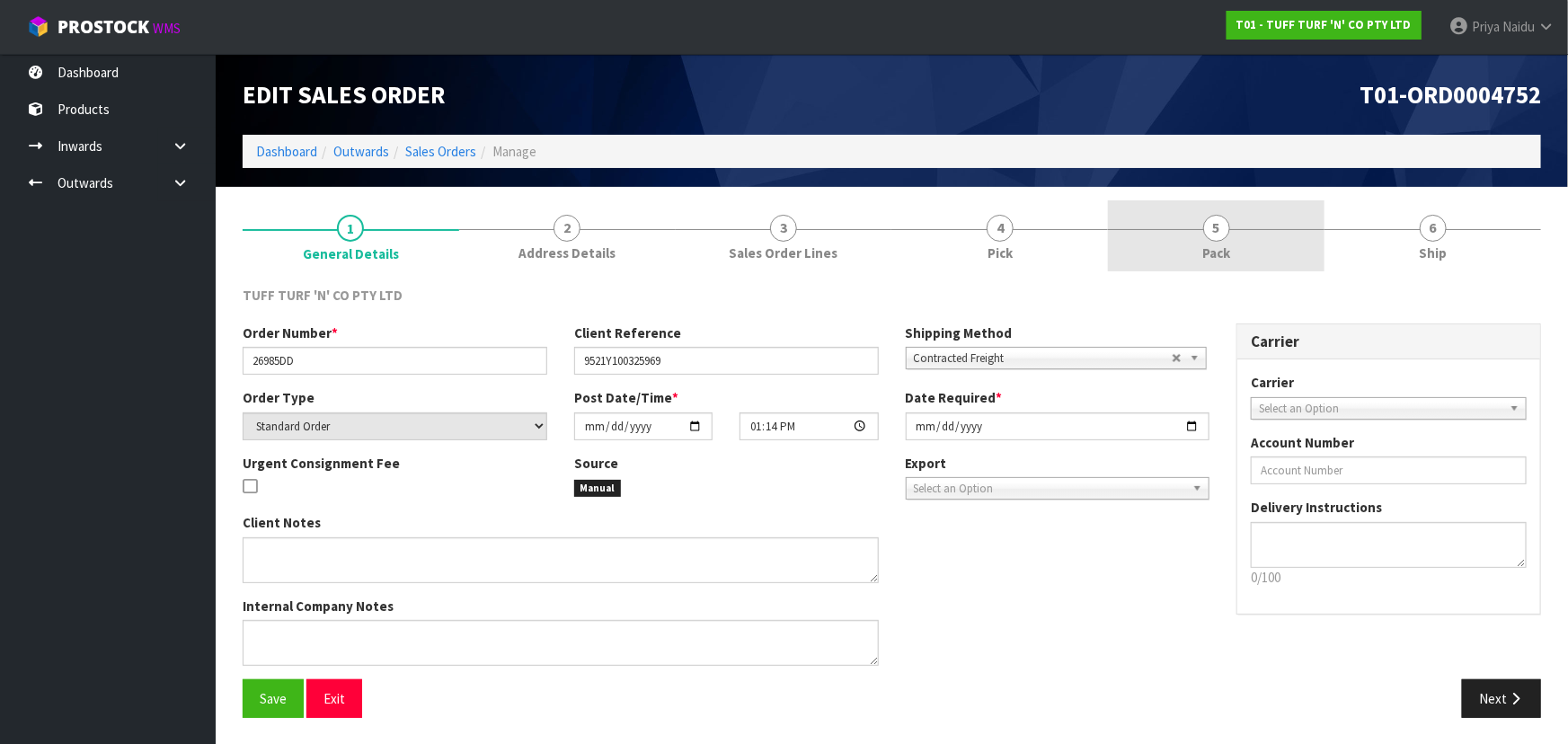
click at [1189, 261] on link "5 Pack" at bounding box center [1216, 236] width 216 height 71
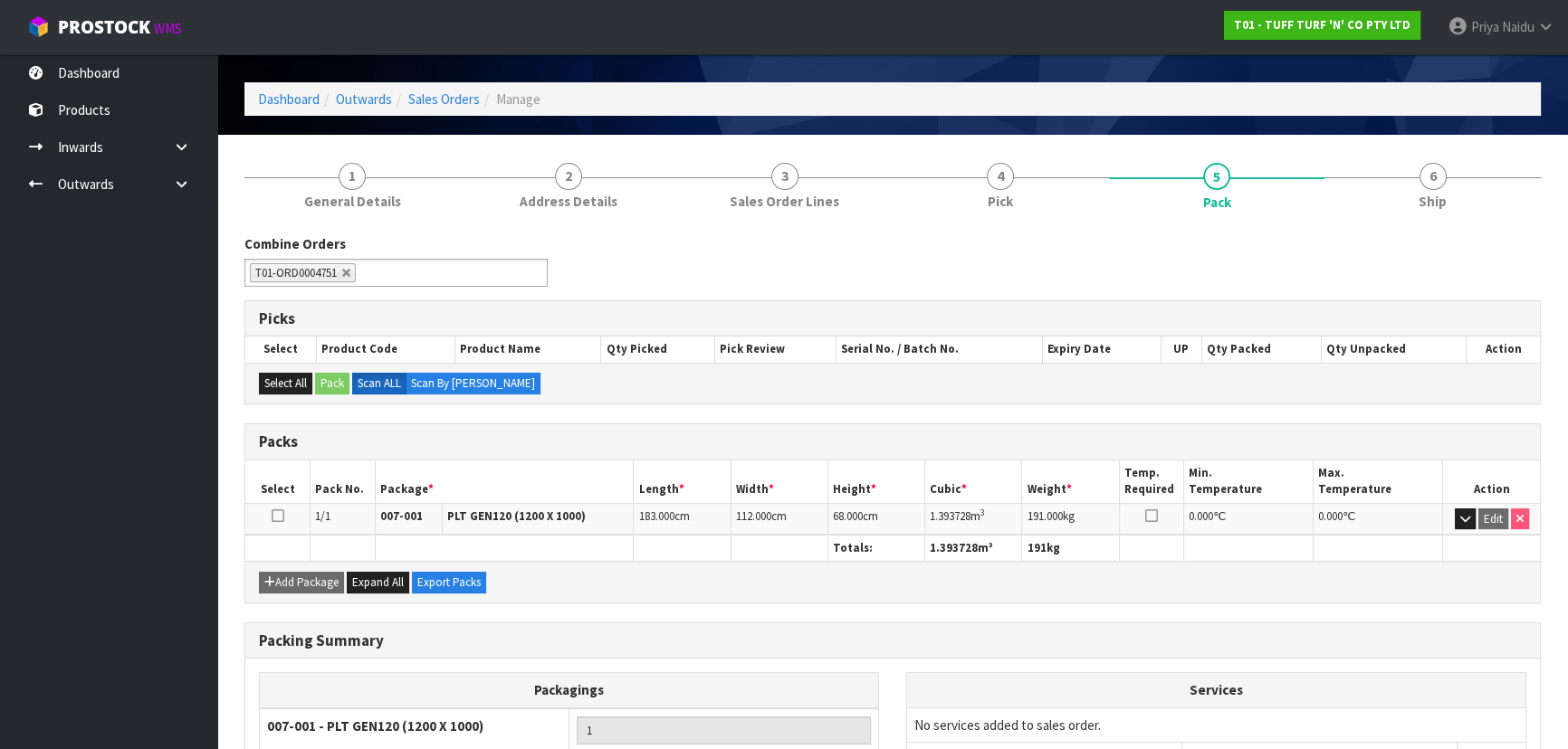
scroll to position [81, 0]
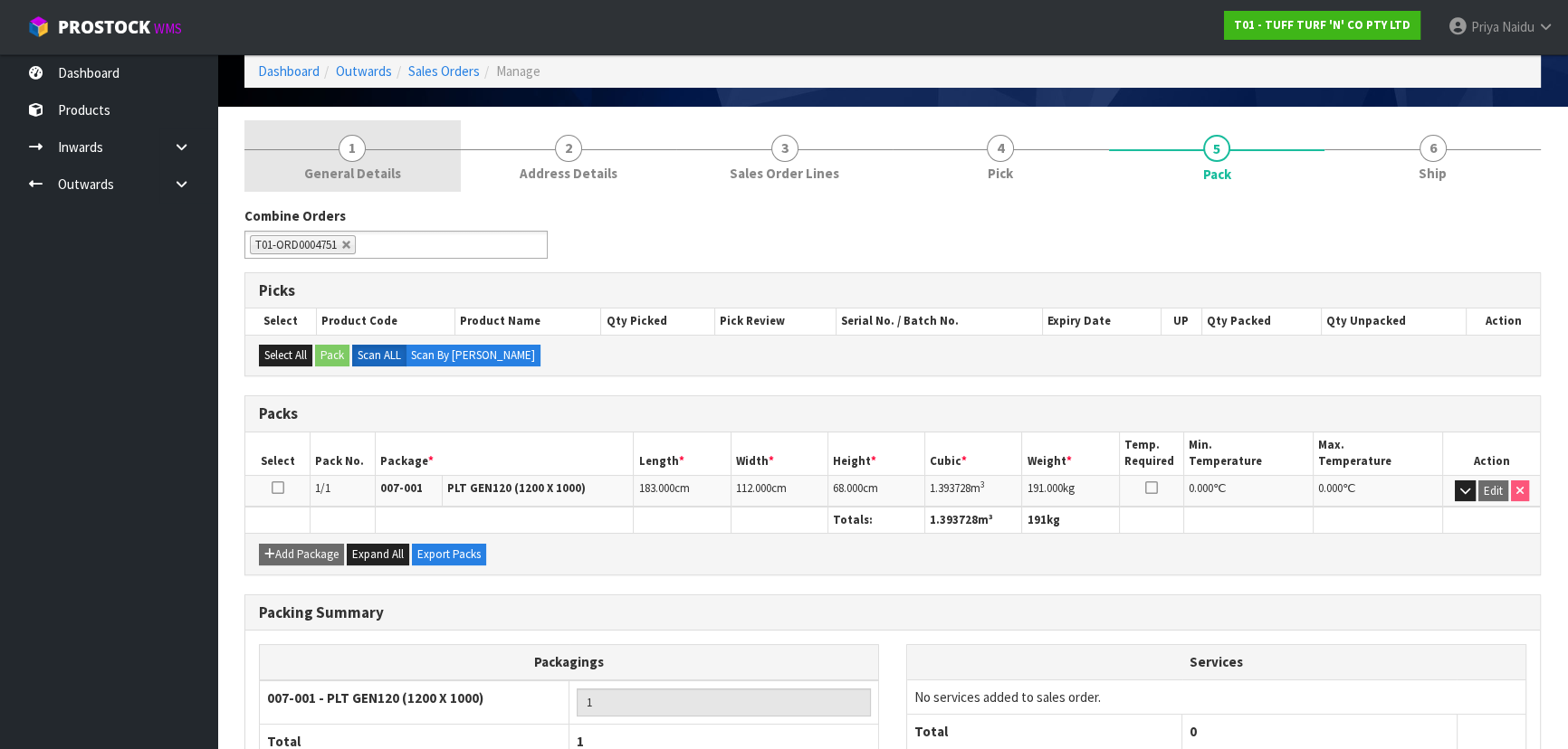
click at [381, 168] on span "General Details" at bounding box center [353, 172] width 97 height 19
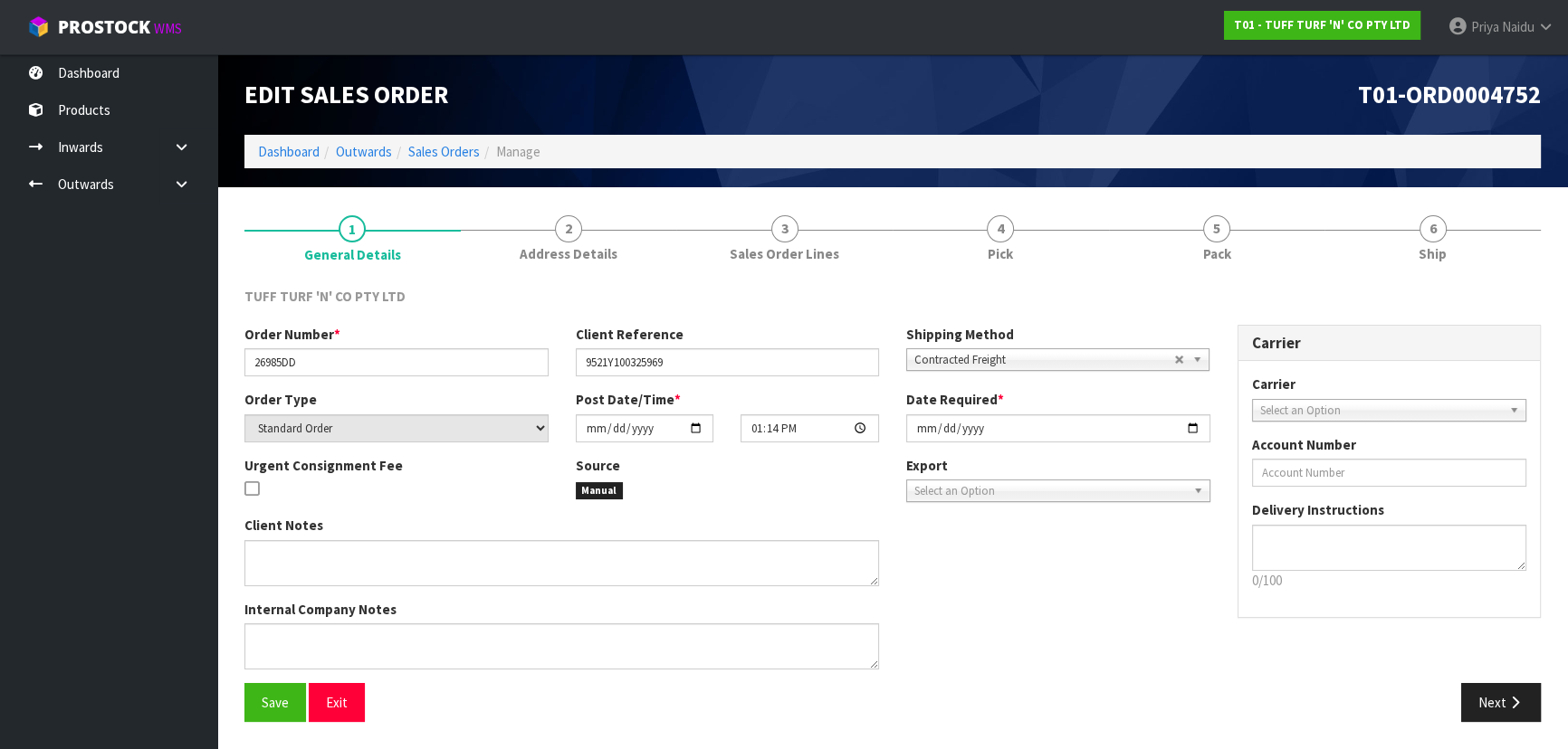
scroll to position [0, 0]
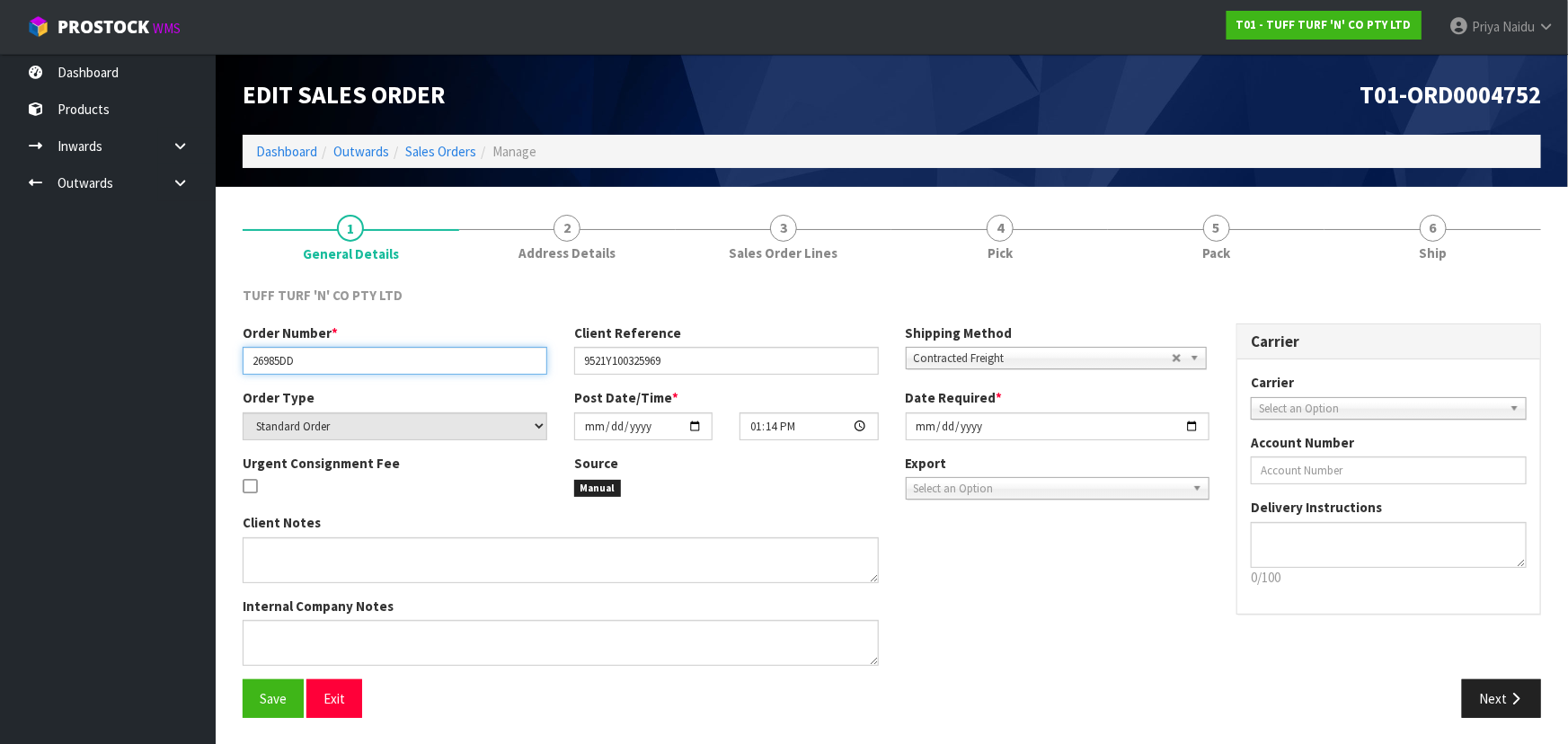
drag, startPoint x: 249, startPoint y: 359, endPoint x: 324, endPoint y: 360, distance: 75.0
click at [324, 360] on input "26985DD" at bounding box center [395, 361] width 305 height 28
click at [1506, 282] on div "TUFF TURF 'N' CO PTY LTD Order Number * 26985DD Client Reference 9521Y100325969…" at bounding box center [892, 502] width 1298 height 460
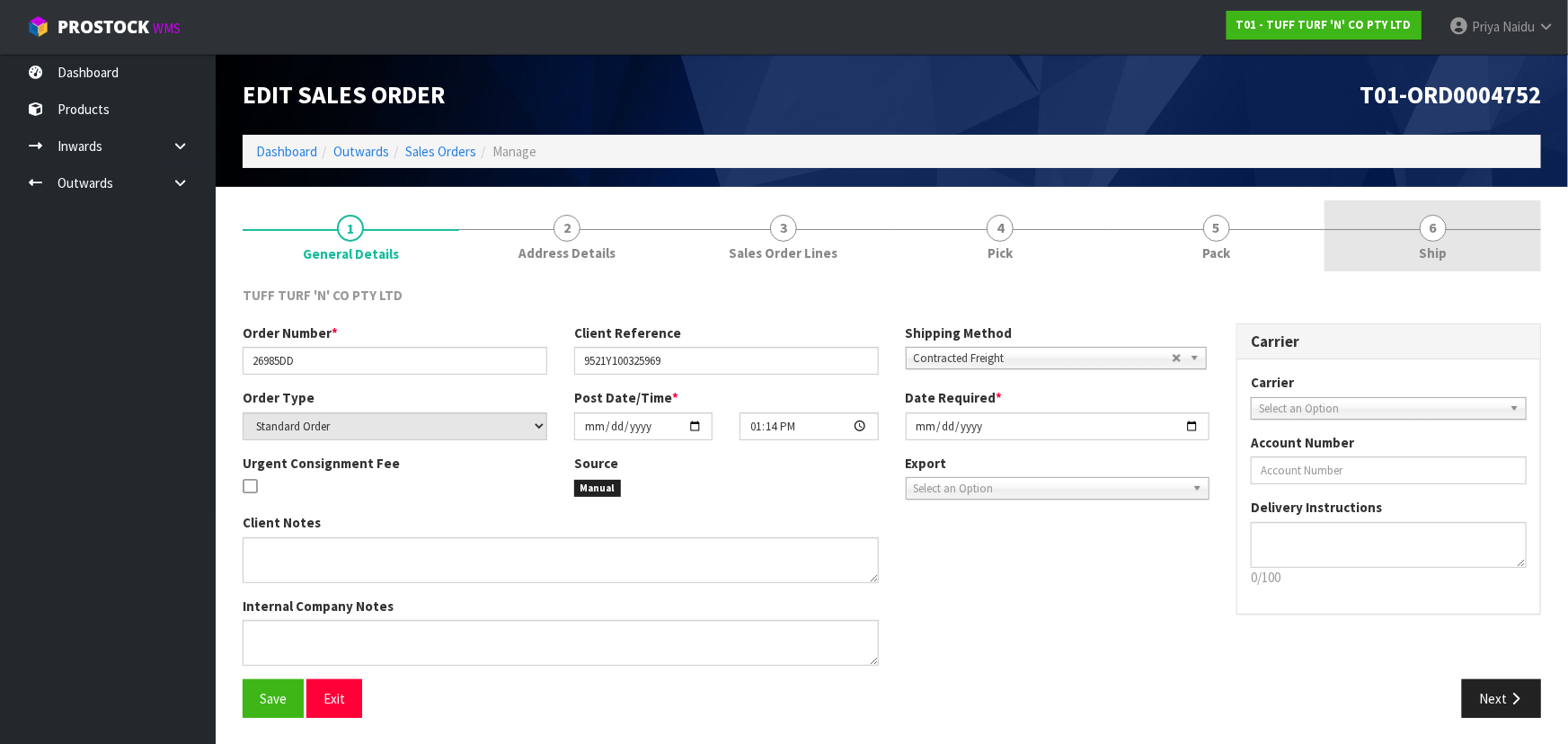
click at [1464, 248] on link "6 Ship" at bounding box center [1432, 236] width 216 height 71
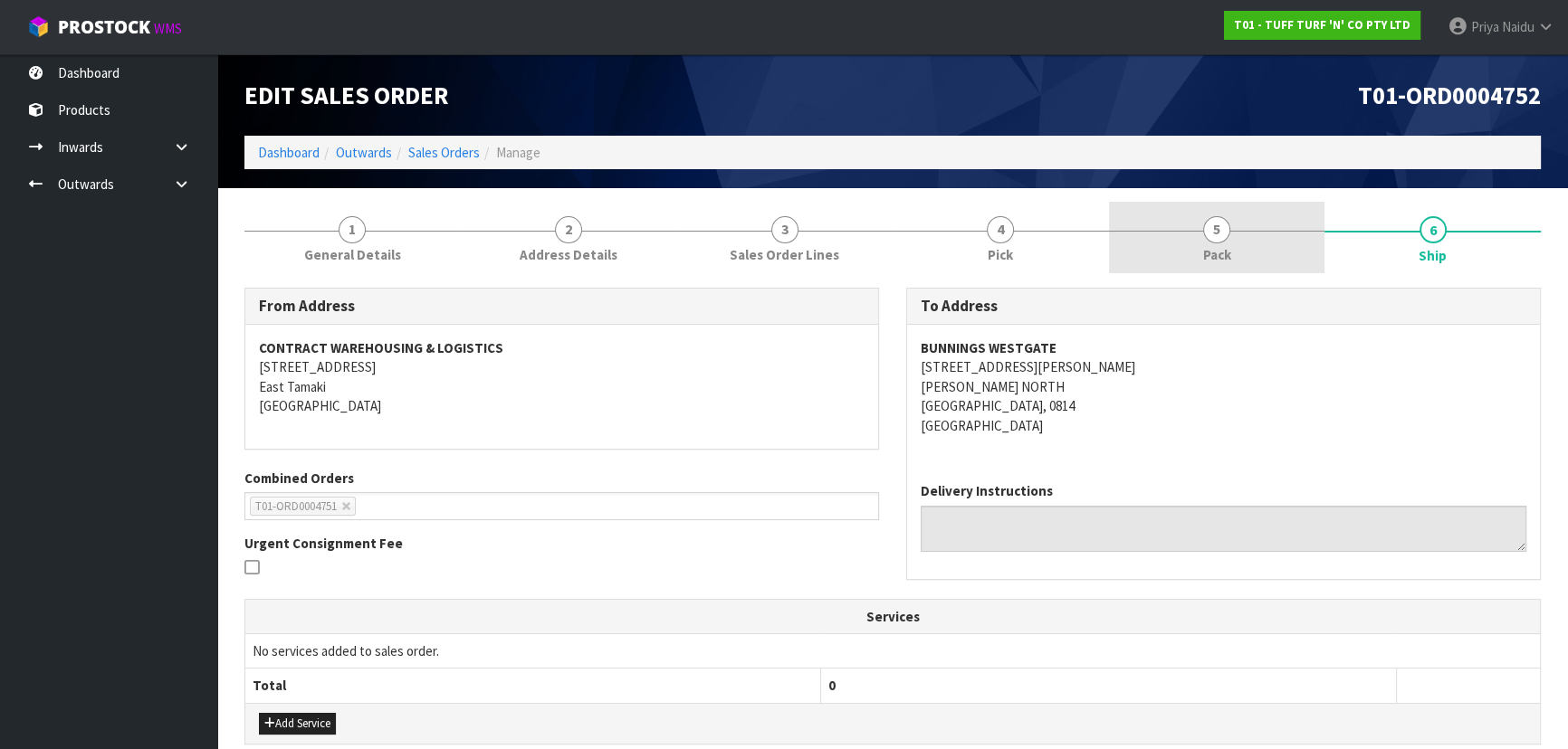
click at [1221, 225] on span "5" at bounding box center [1216, 229] width 27 height 27
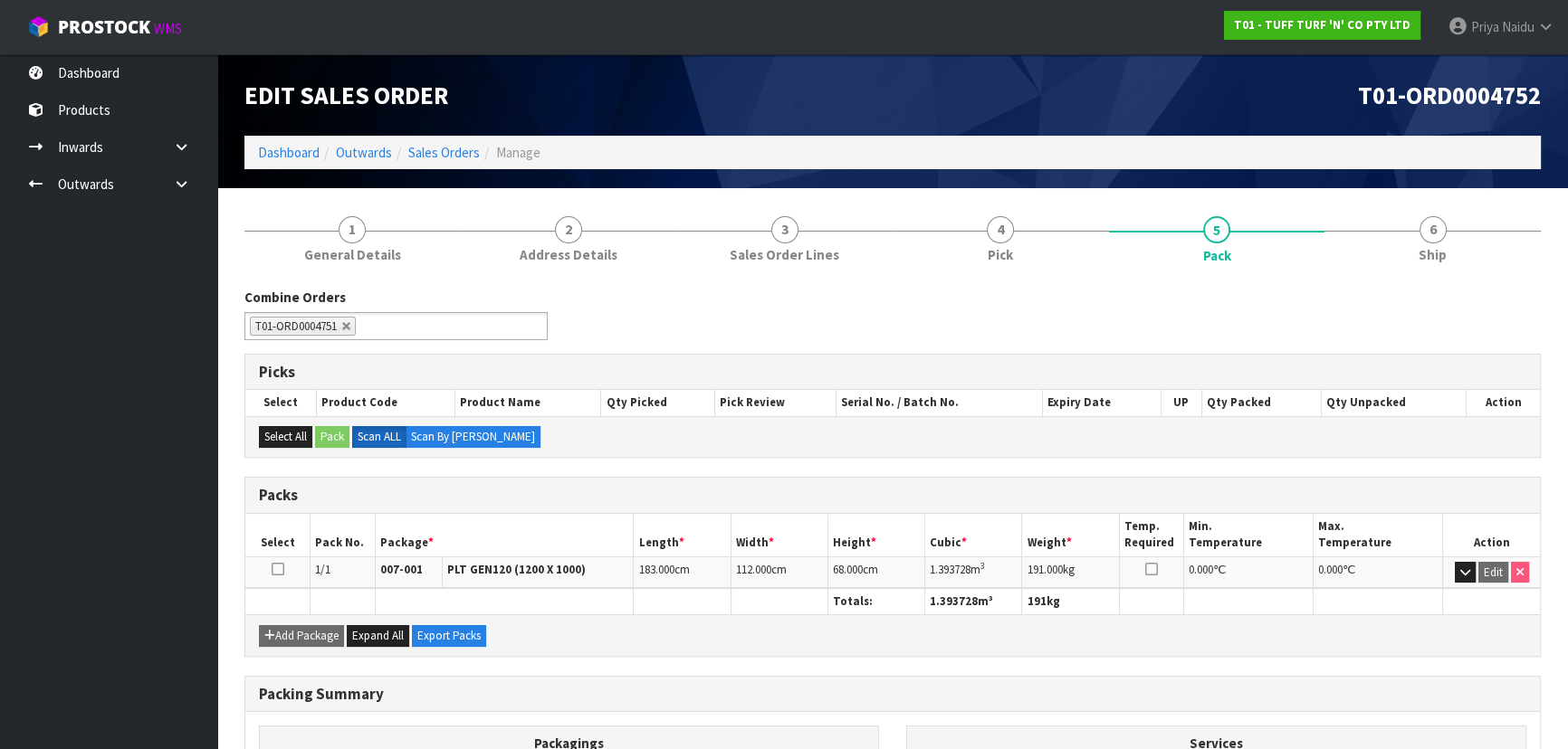
scroll to position [81, 0]
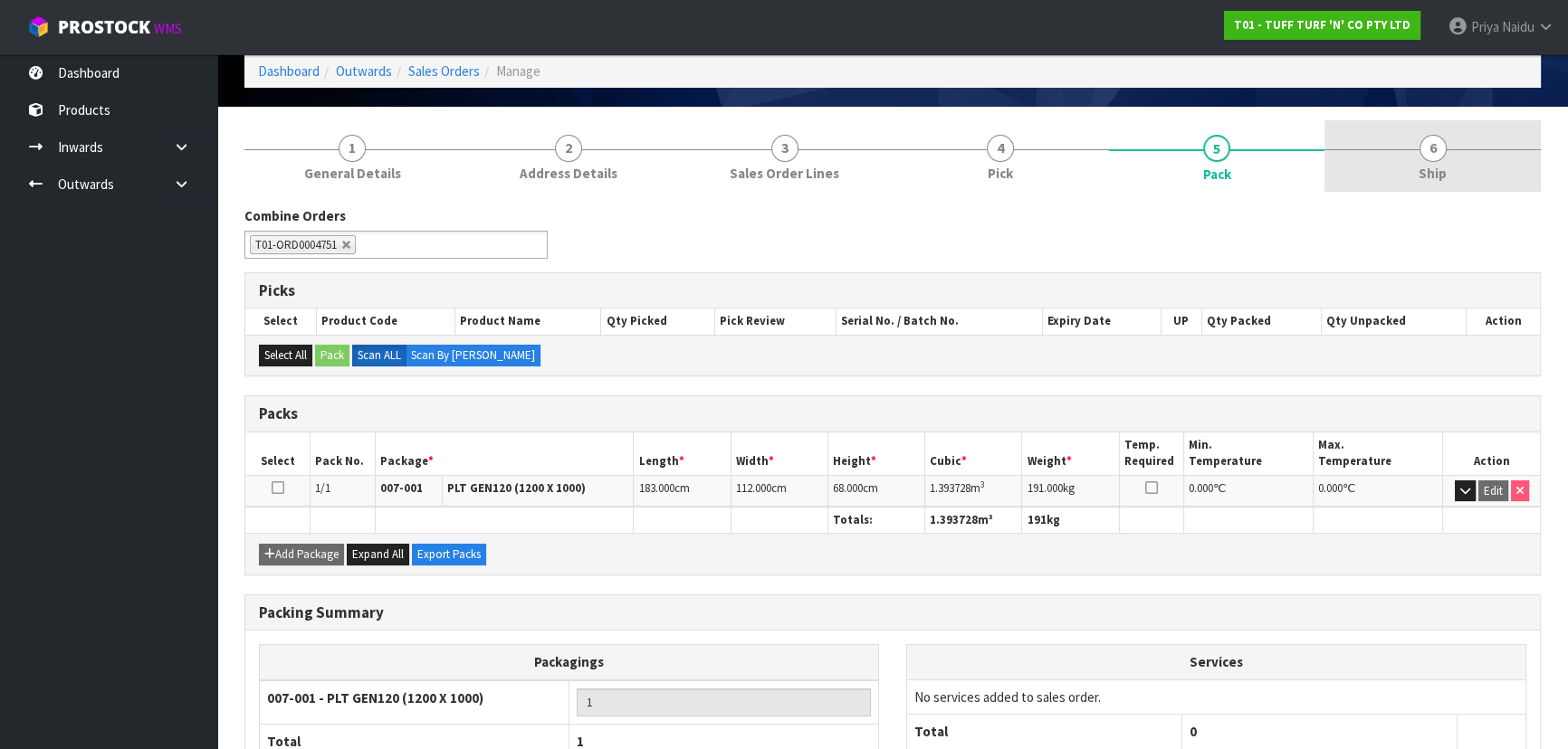
click at [1407, 136] on link "6 Ship" at bounding box center [1432, 156] width 216 height 71
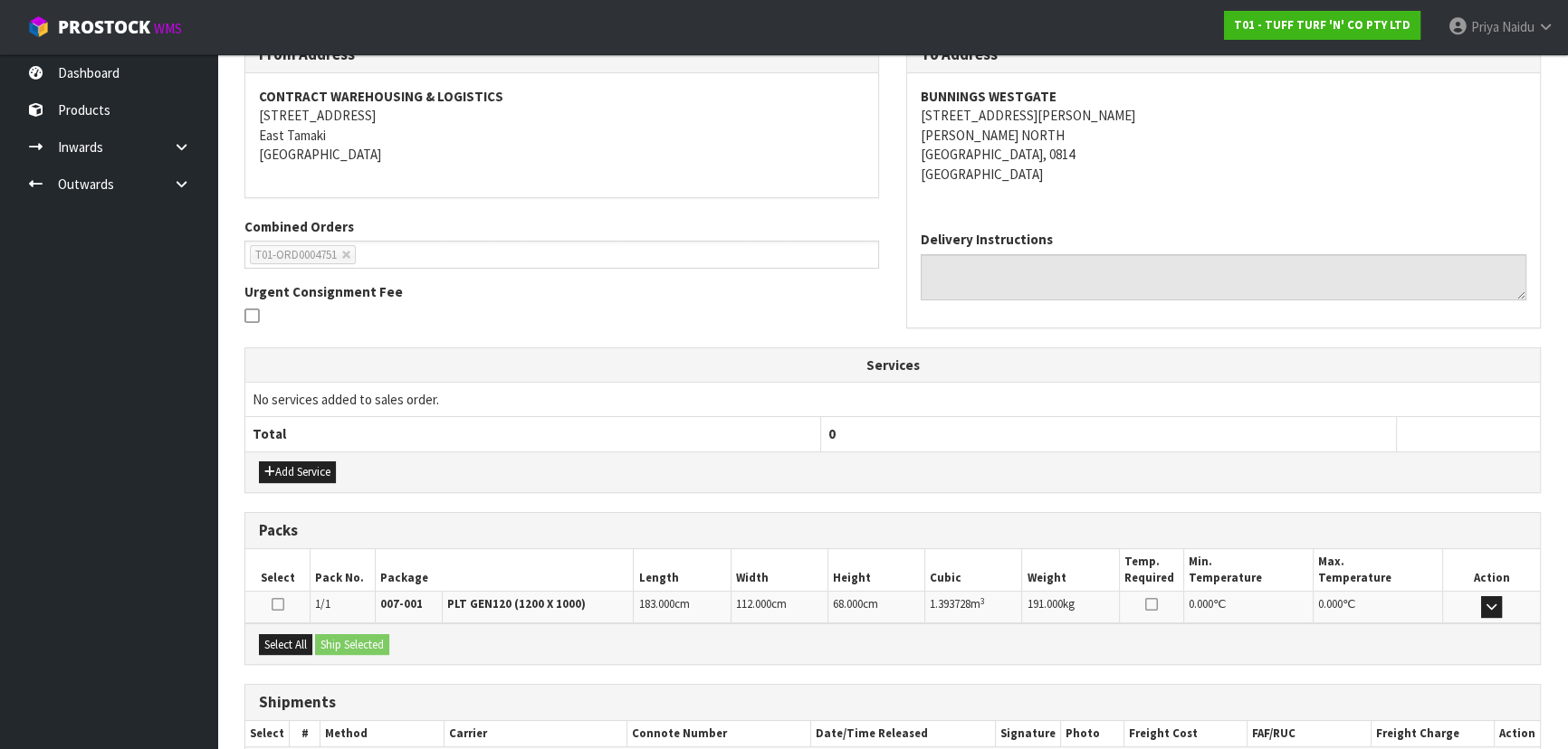
scroll to position [359, 0]
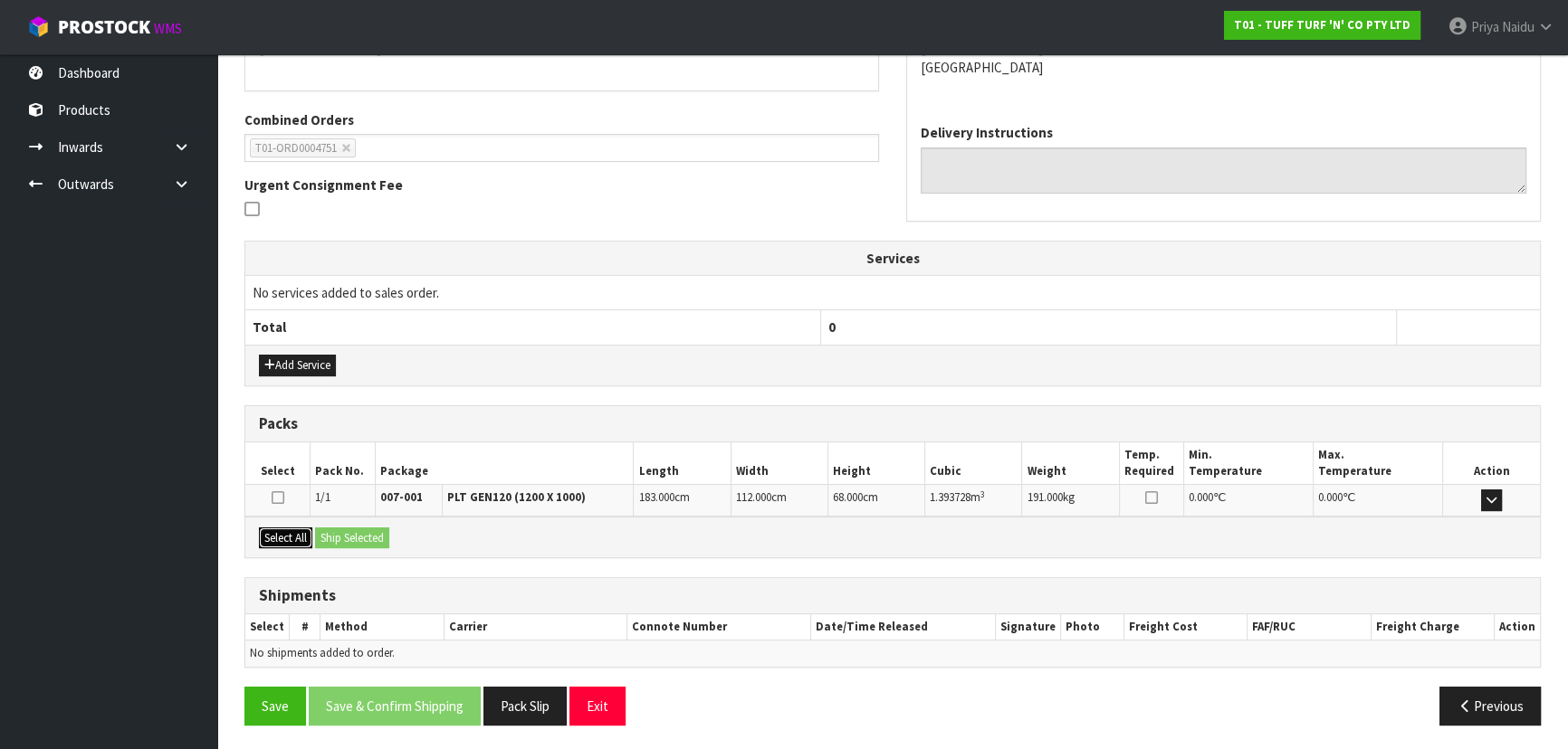
drag, startPoint x: 290, startPoint y: 528, endPoint x: 315, endPoint y: 529, distance: 25.0
click at [290, 529] on button "Select All" at bounding box center [285, 538] width 54 height 22
click at [327, 529] on button "Ship Selected" at bounding box center [352, 538] width 74 height 22
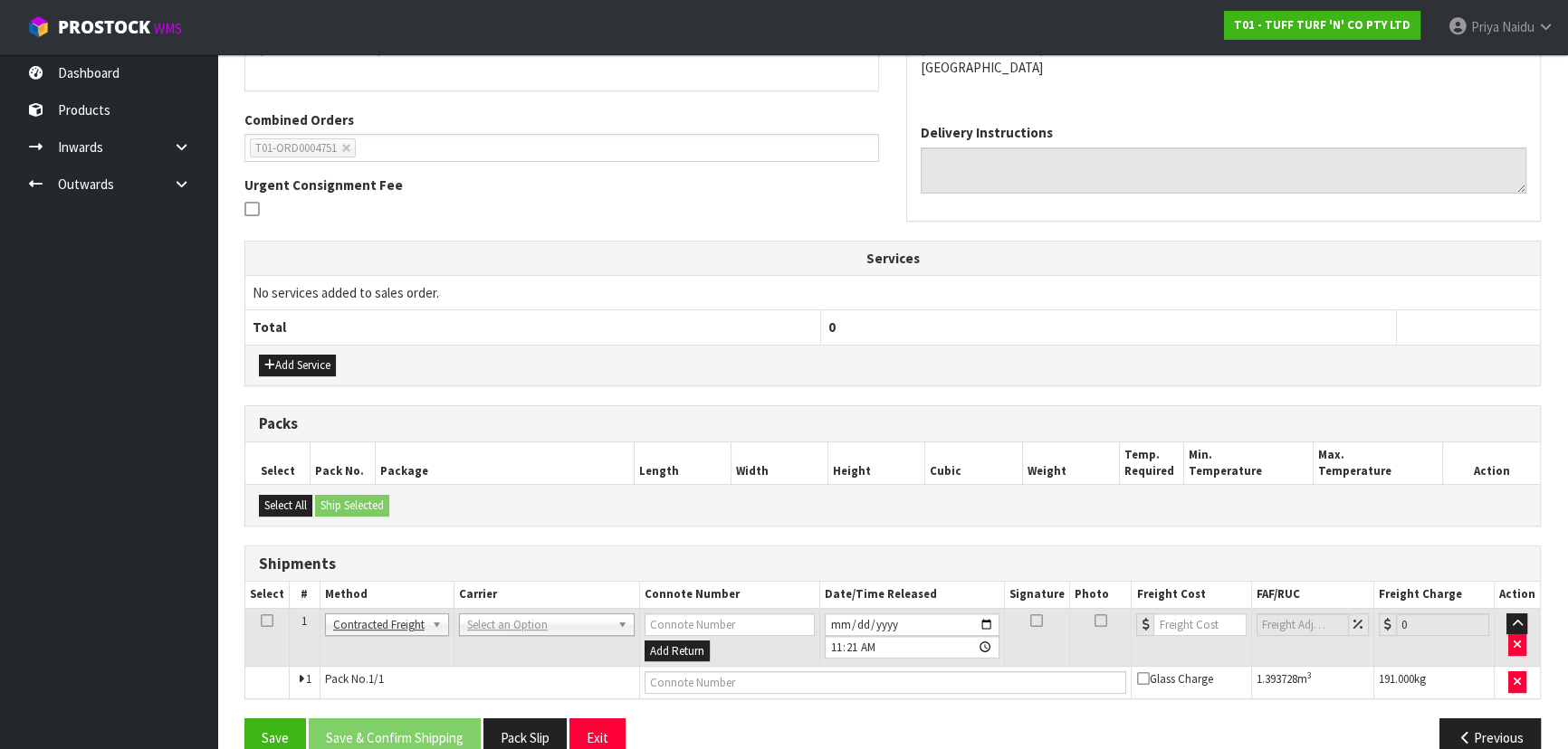
scroll to position [390, 0]
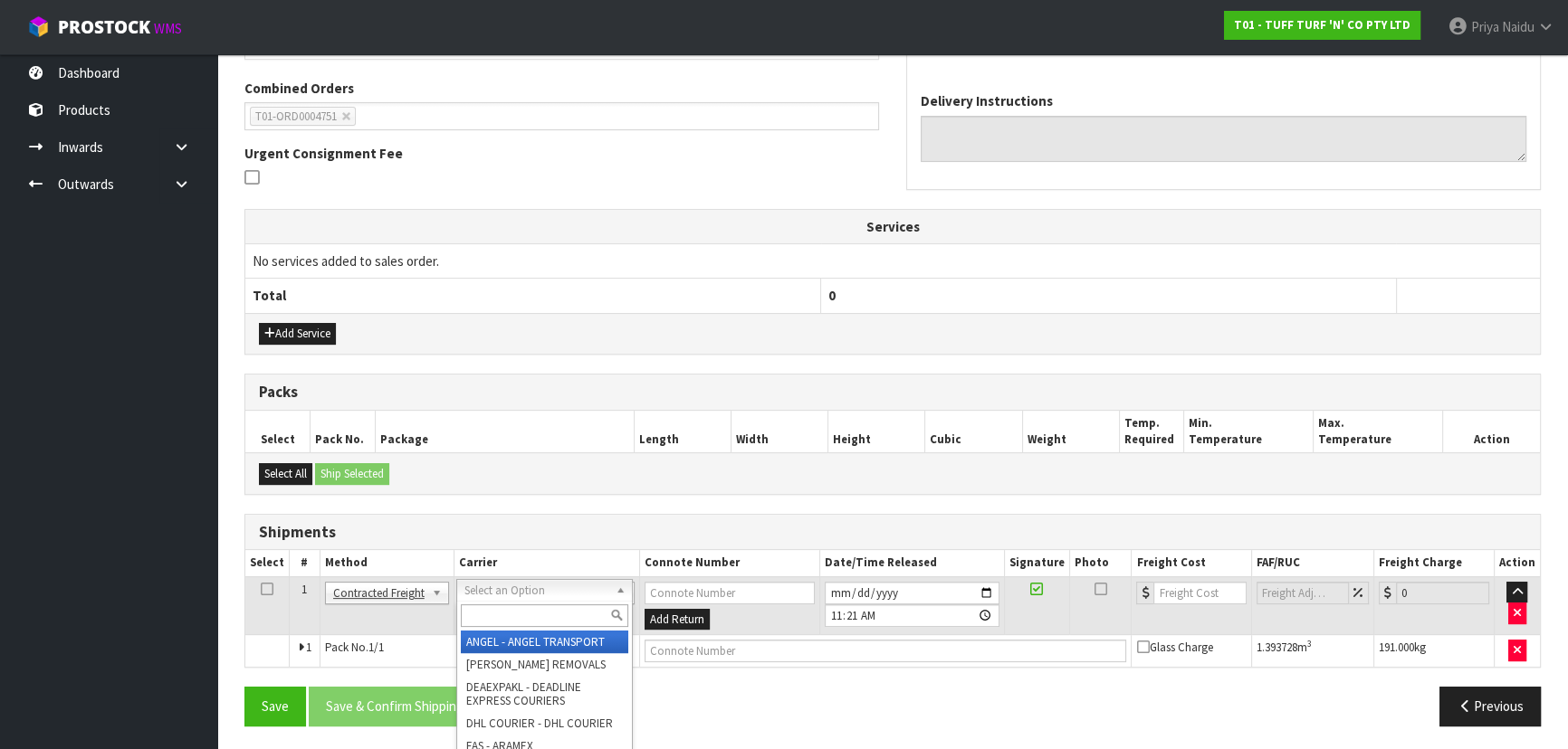
click at [489, 608] on input "text" at bounding box center [544, 615] width 168 height 23
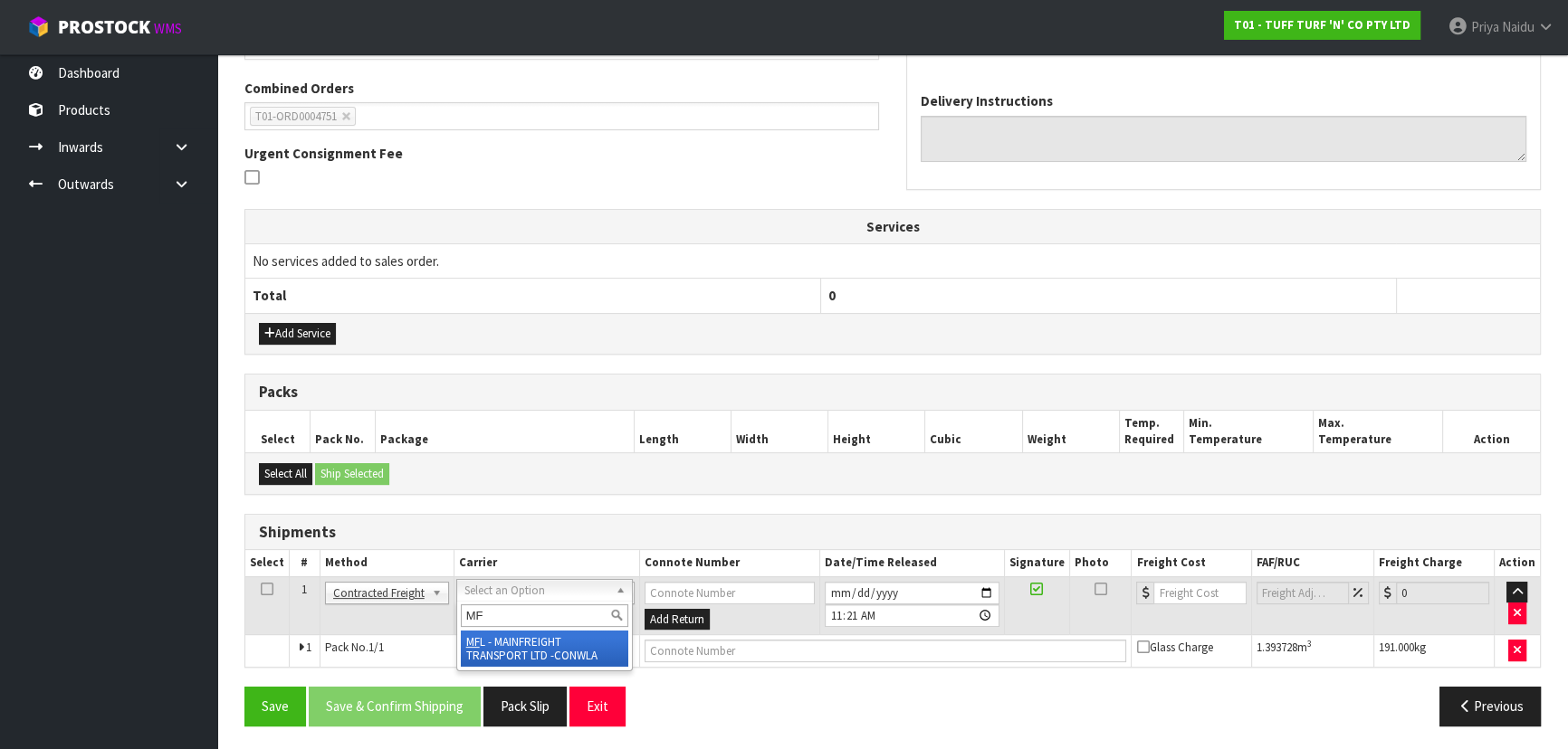
type input "MF"
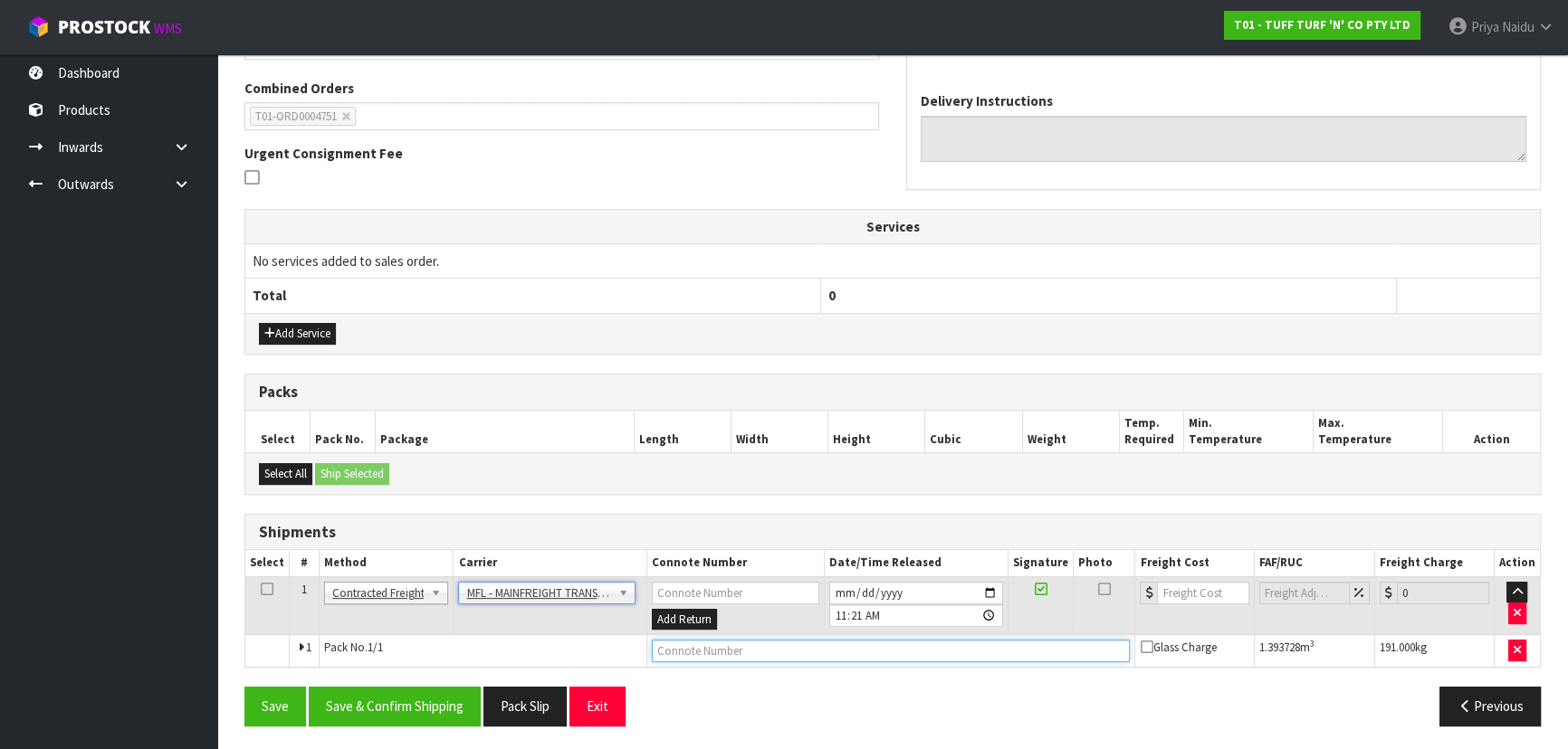
click at [671, 654] on input "text" at bounding box center [891, 651] width 479 height 23
paste input "FWM59111020"
type input "FWM59111020"
click at [1194, 584] on input "number" at bounding box center [1202, 592] width 91 height 23
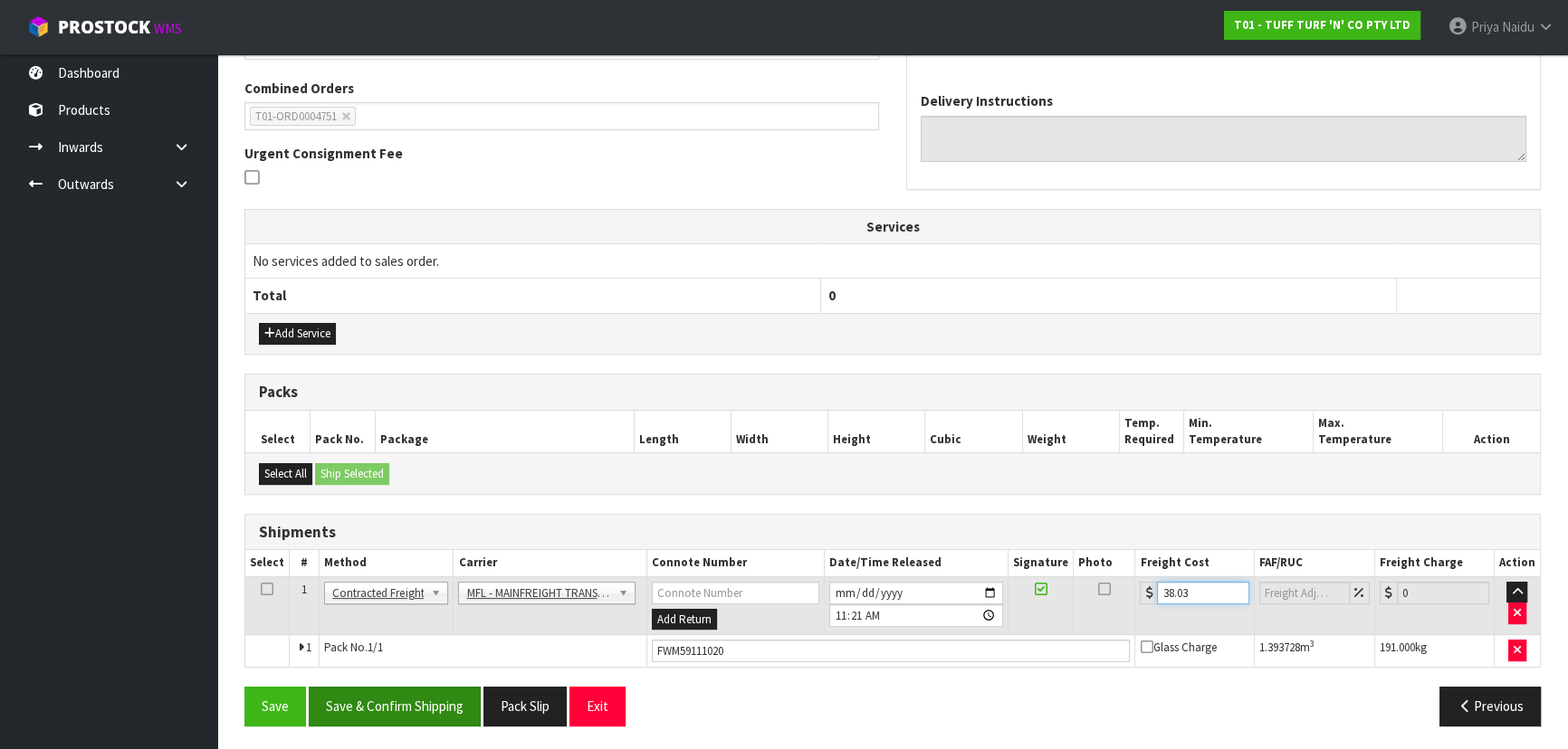
type input "38.03"
click at [427, 696] on button "Save & Confirm Shipping" at bounding box center [394, 705] width 172 height 39
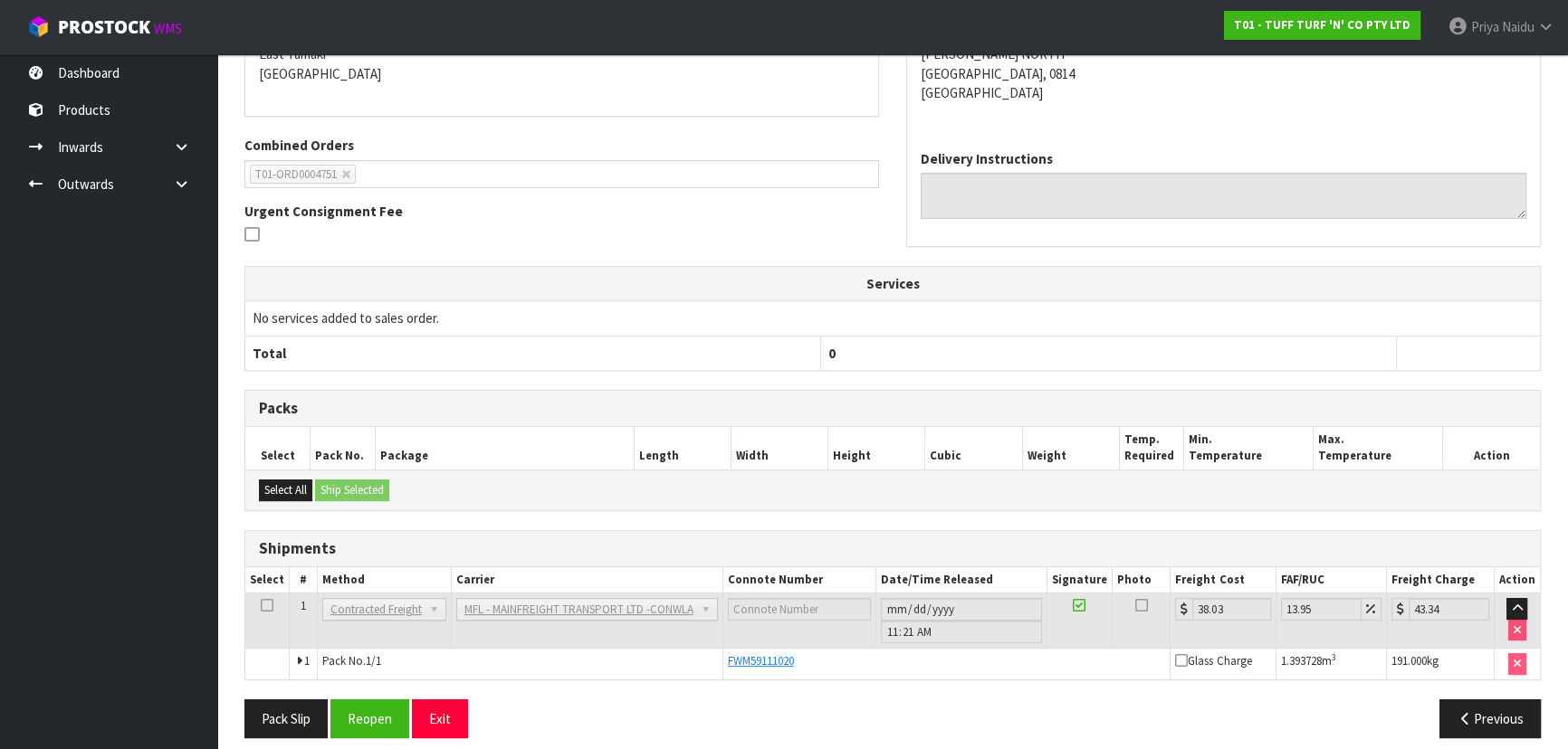
scroll to position [0, 0]
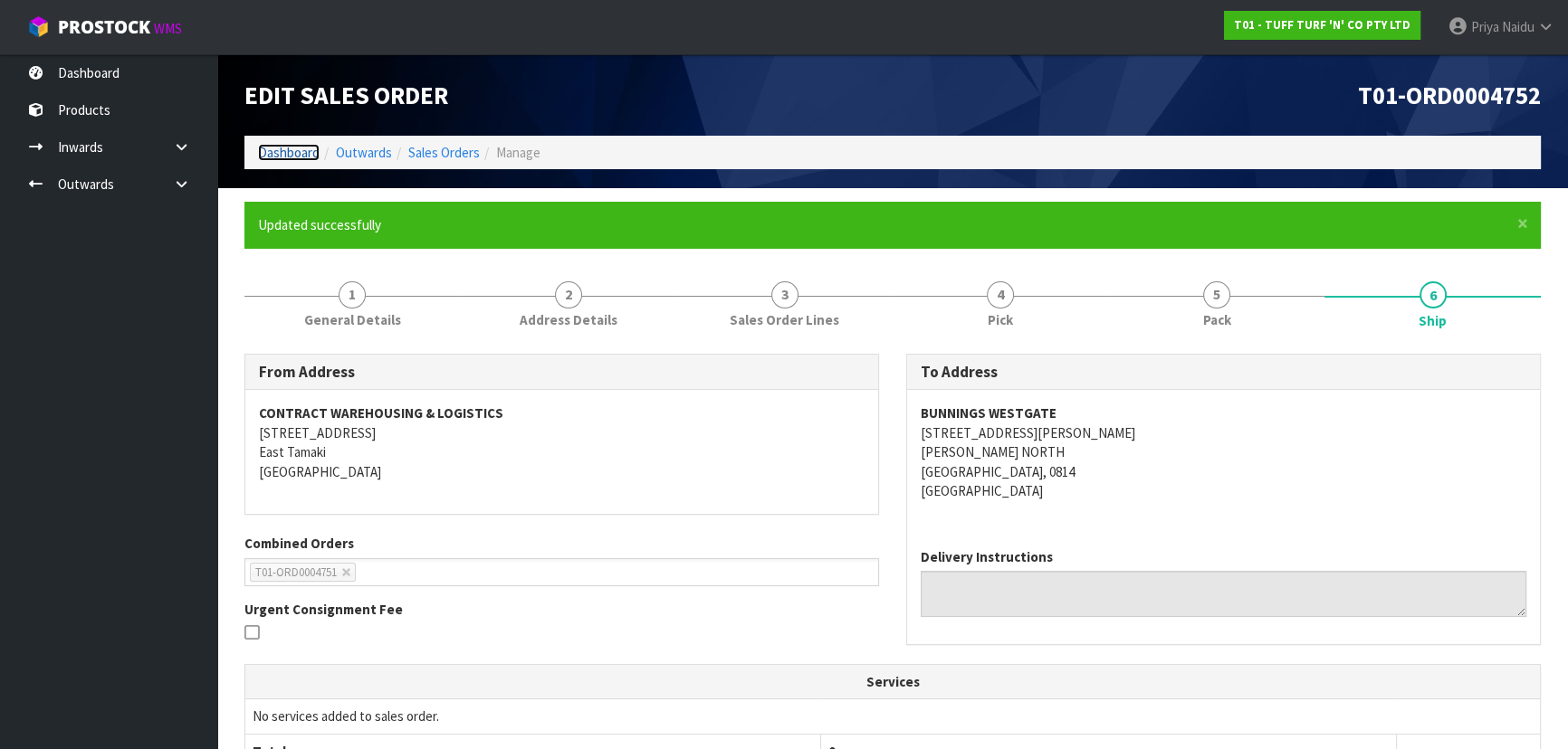
click at [279, 149] on link "Dashboard" at bounding box center [288, 152] width 61 height 17
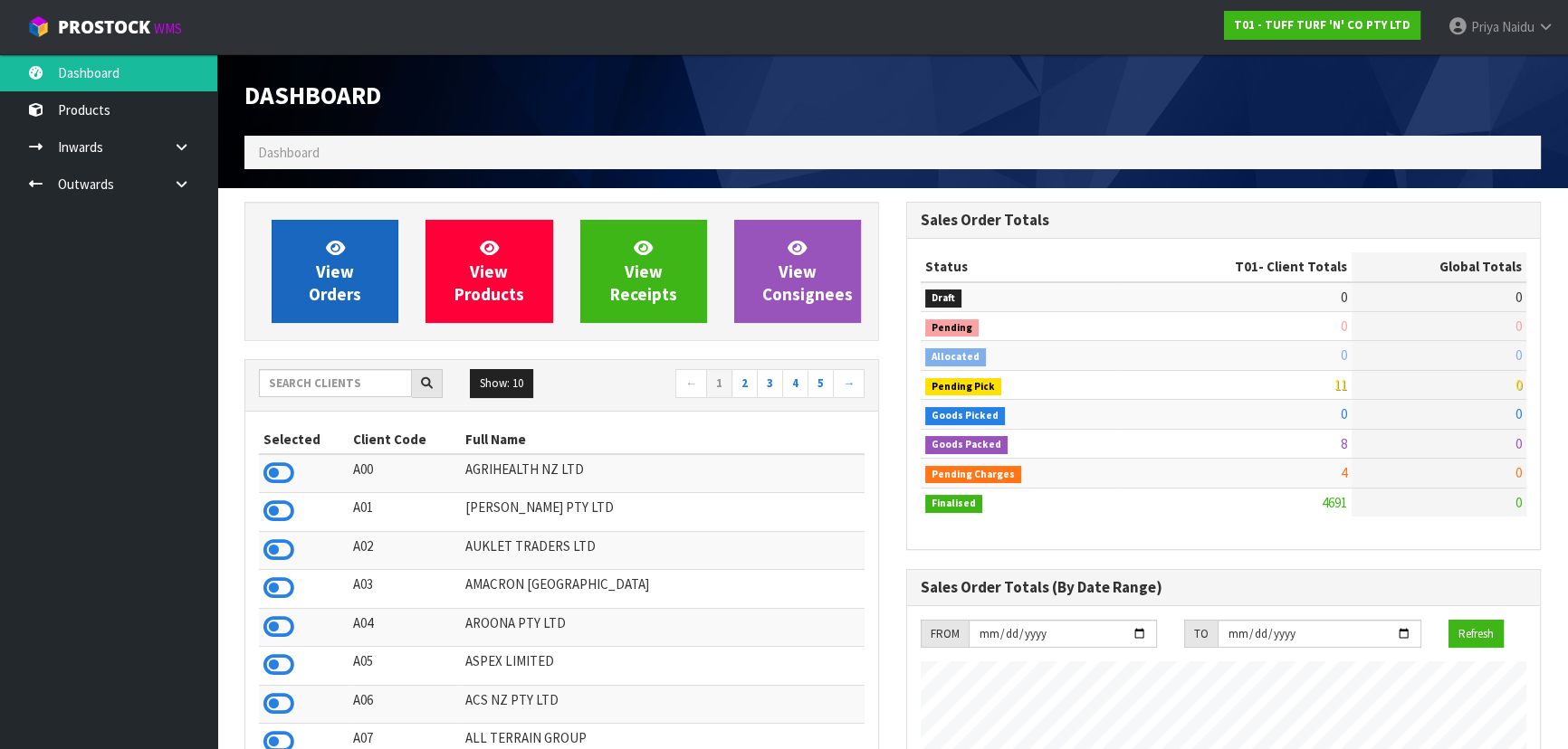
scroll to position [1368, 661]
click at [353, 280] on link "View Orders" at bounding box center [335, 271] width 127 height 103
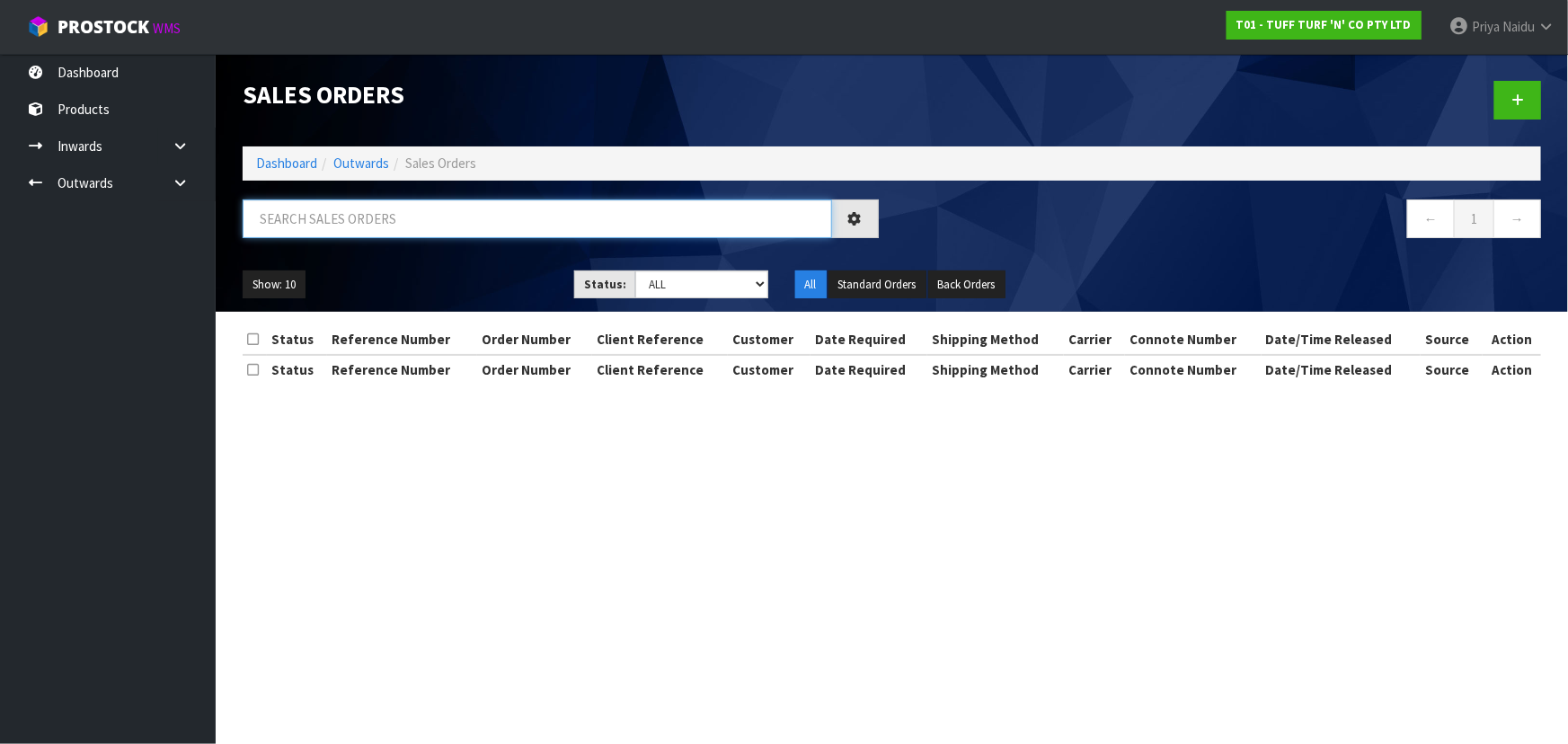
click at [380, 222] on input "text" at bounding box center [537, 218] width 589 height 38
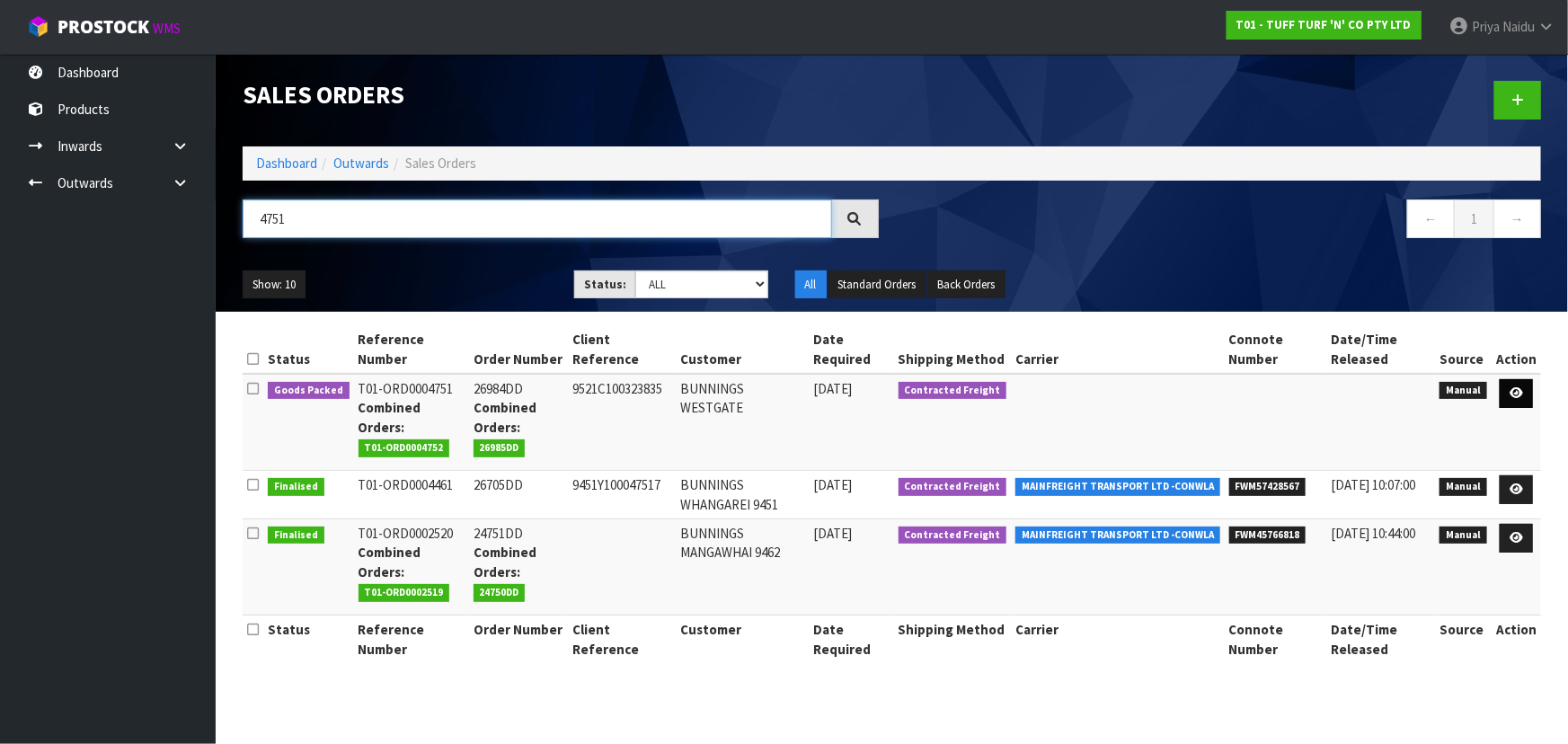
type input "4751"
click at [1518, 389] on icon at bounding box center [1516, 394] width 14 height 12
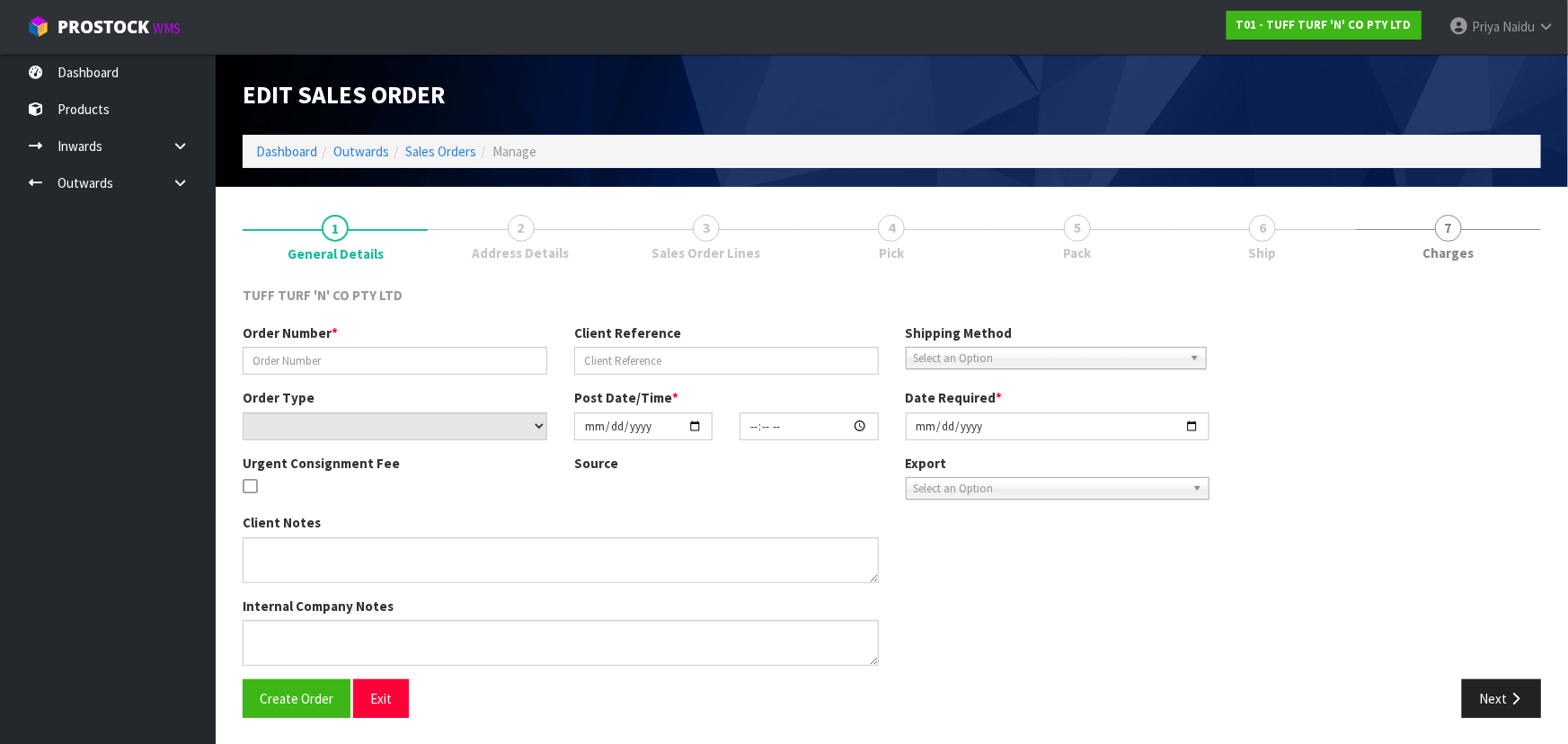
click at [1228, 237] on link "6 Ship" at bounding box center [1262, 236] width 185 height 71
type input "26984DD"
type input "9521C100323835"
select select "number:0"
type input "[DATE]"
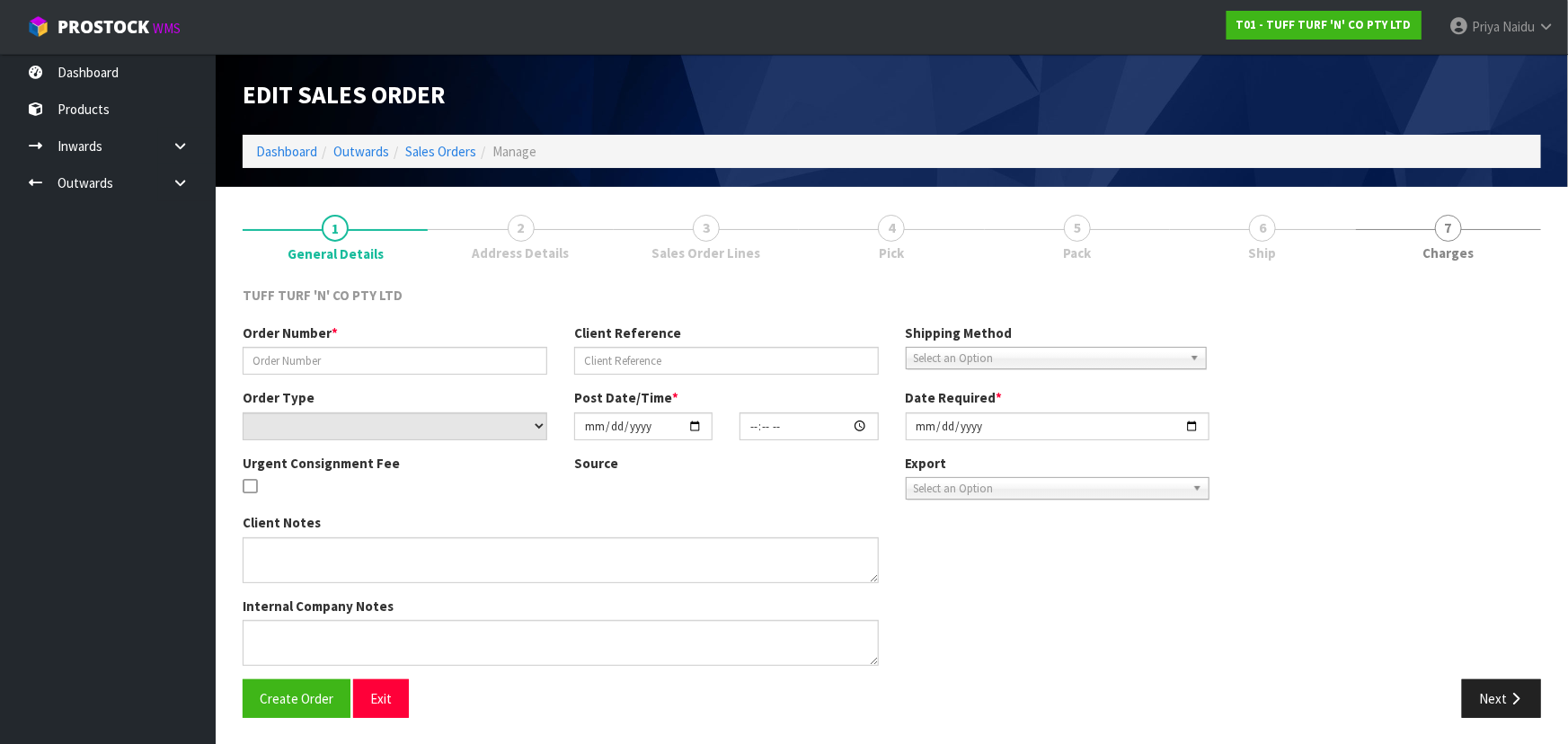
type input "13:13:00.000"
type input "[DATE]"
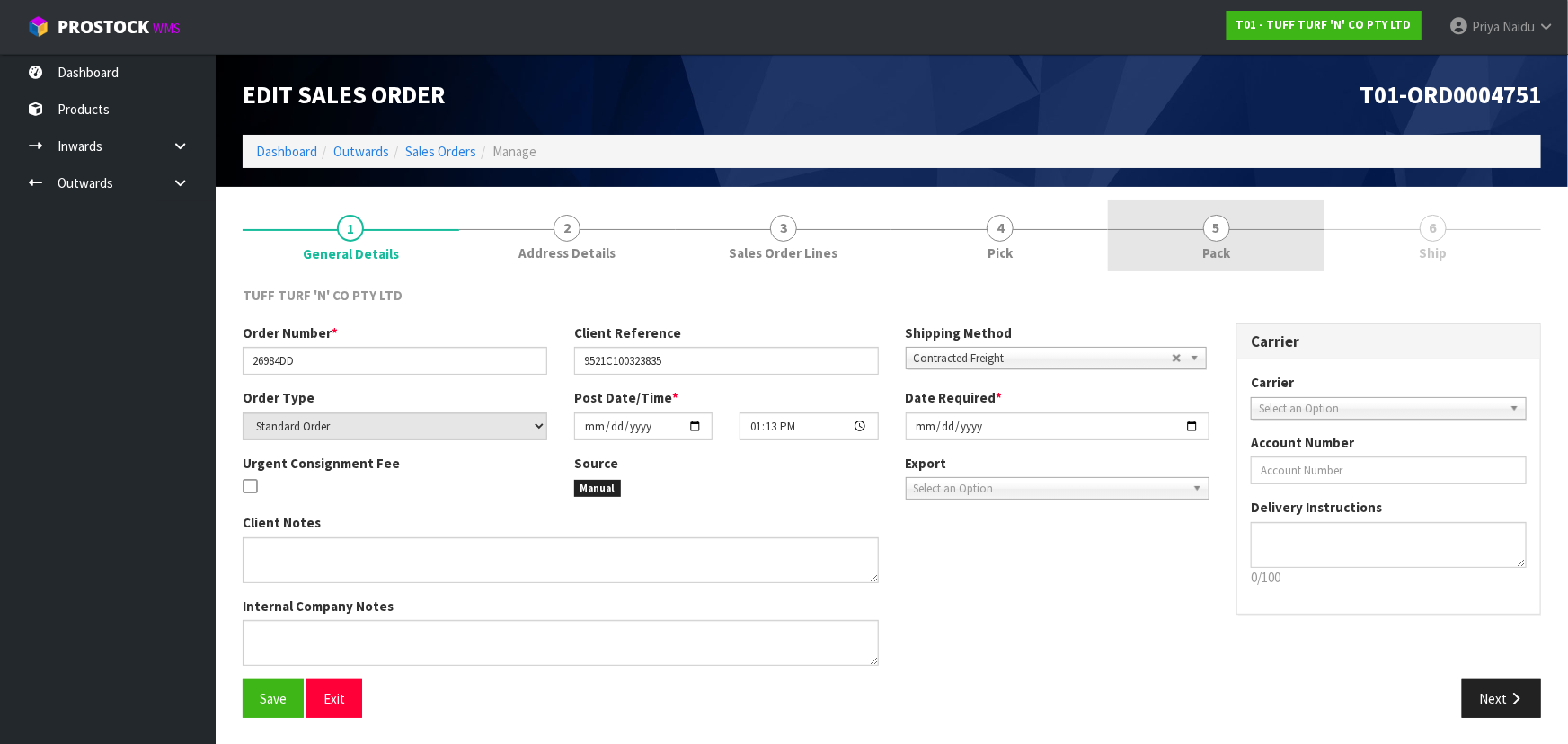
click at [1226, 258] on span "Pack" at bounding box center [1216, 252] width 28 height 19
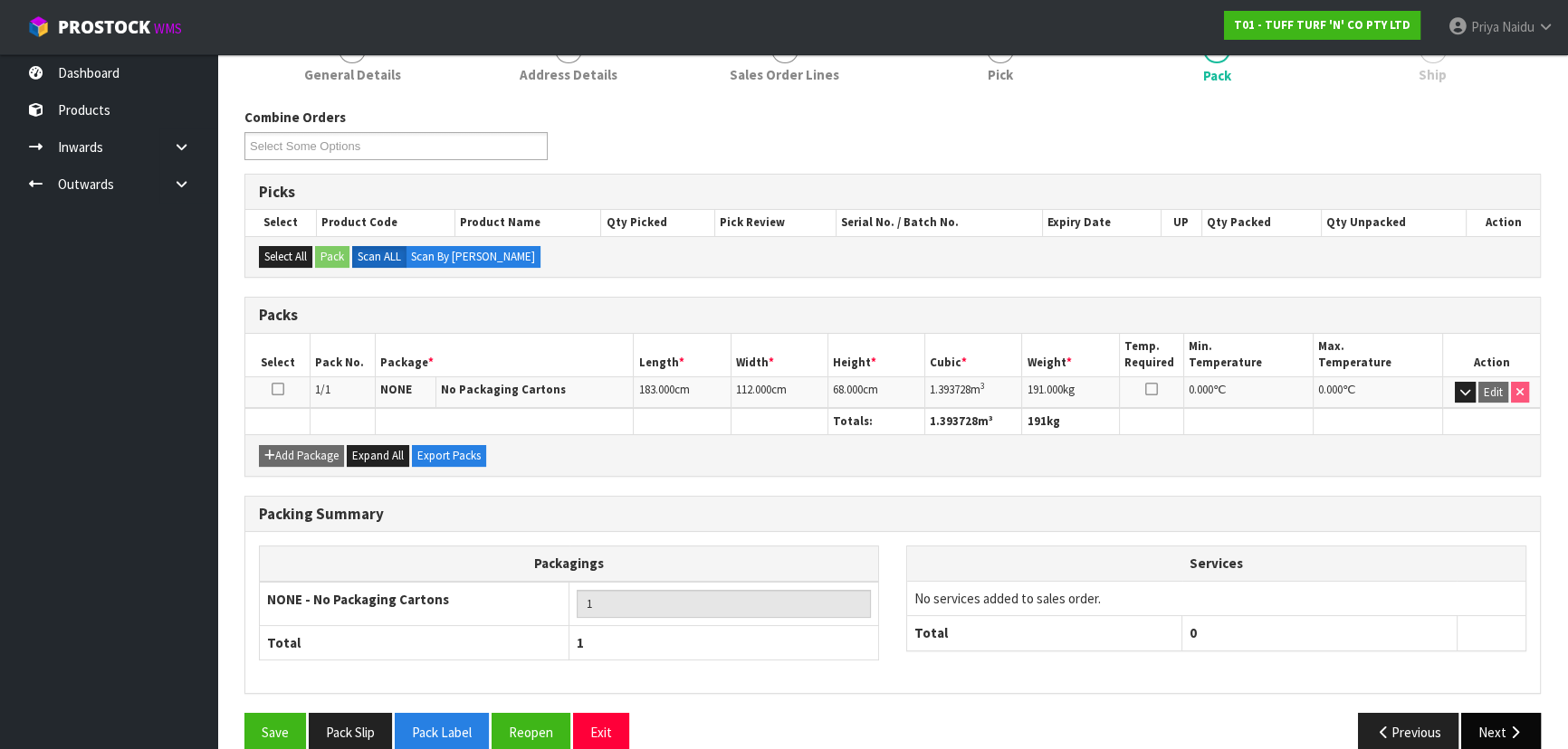
scroll to position [206, 0]
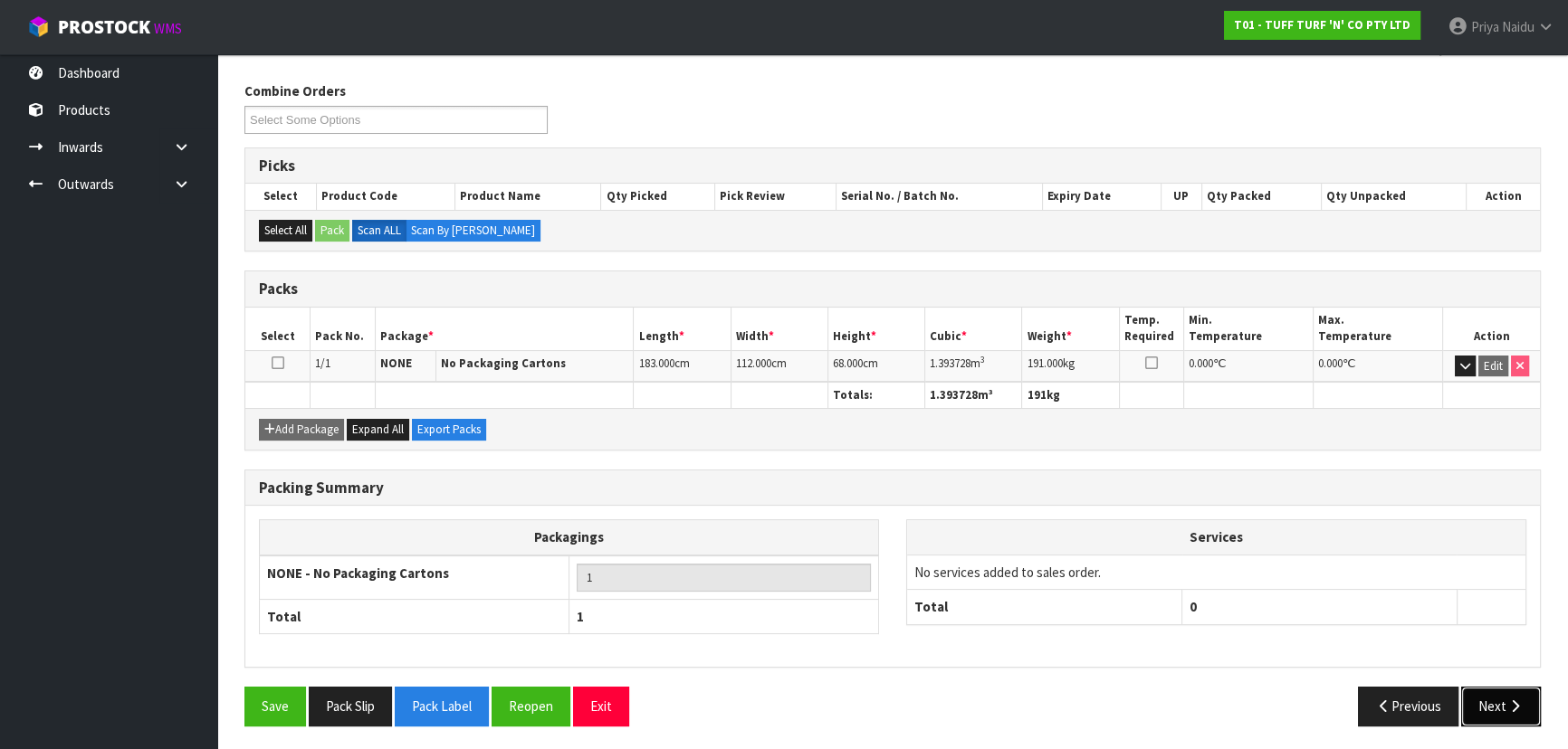
click at [1488, 693] on button "Next" at bounding box center [1501, 705] width 79 height 39
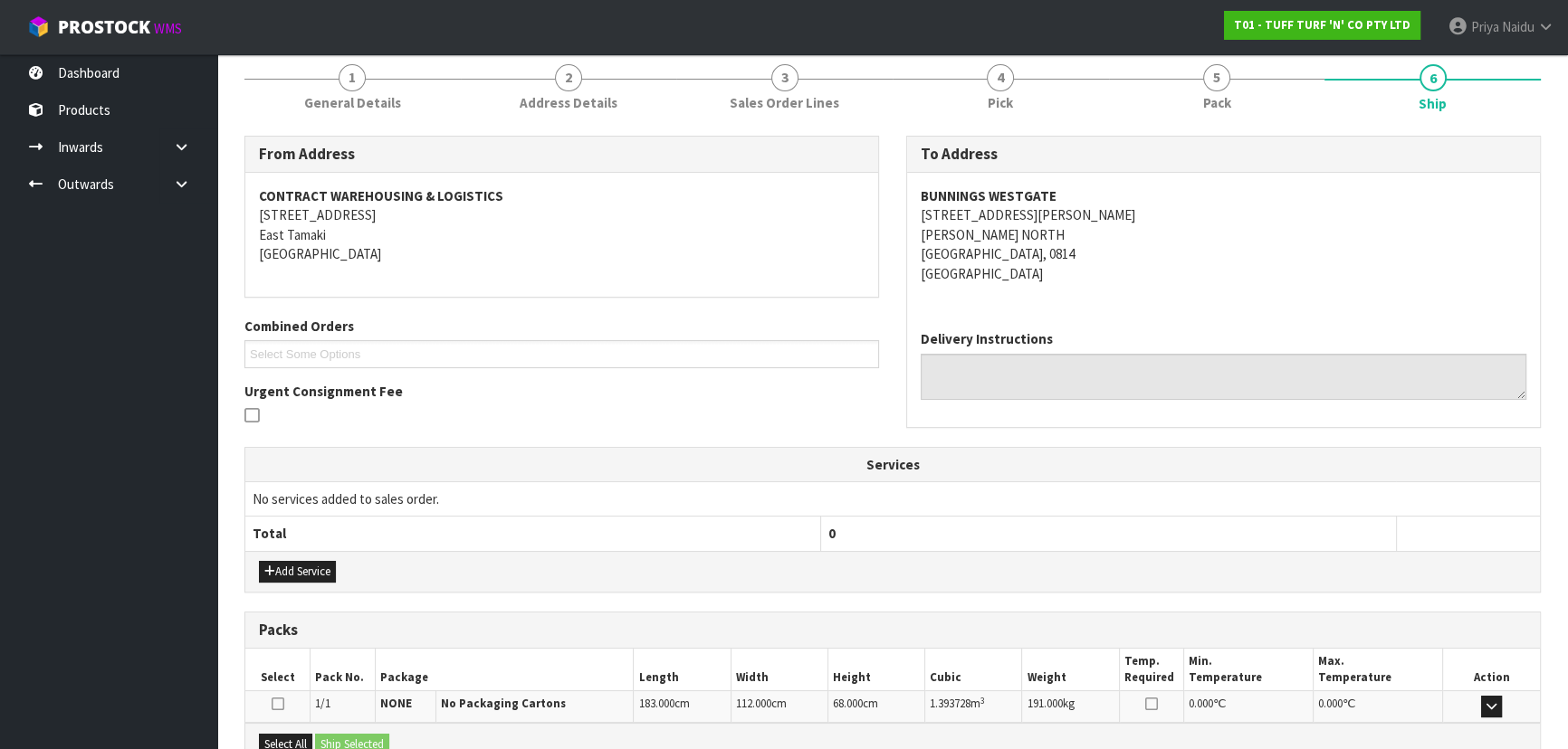
scroll to position [359, 0]
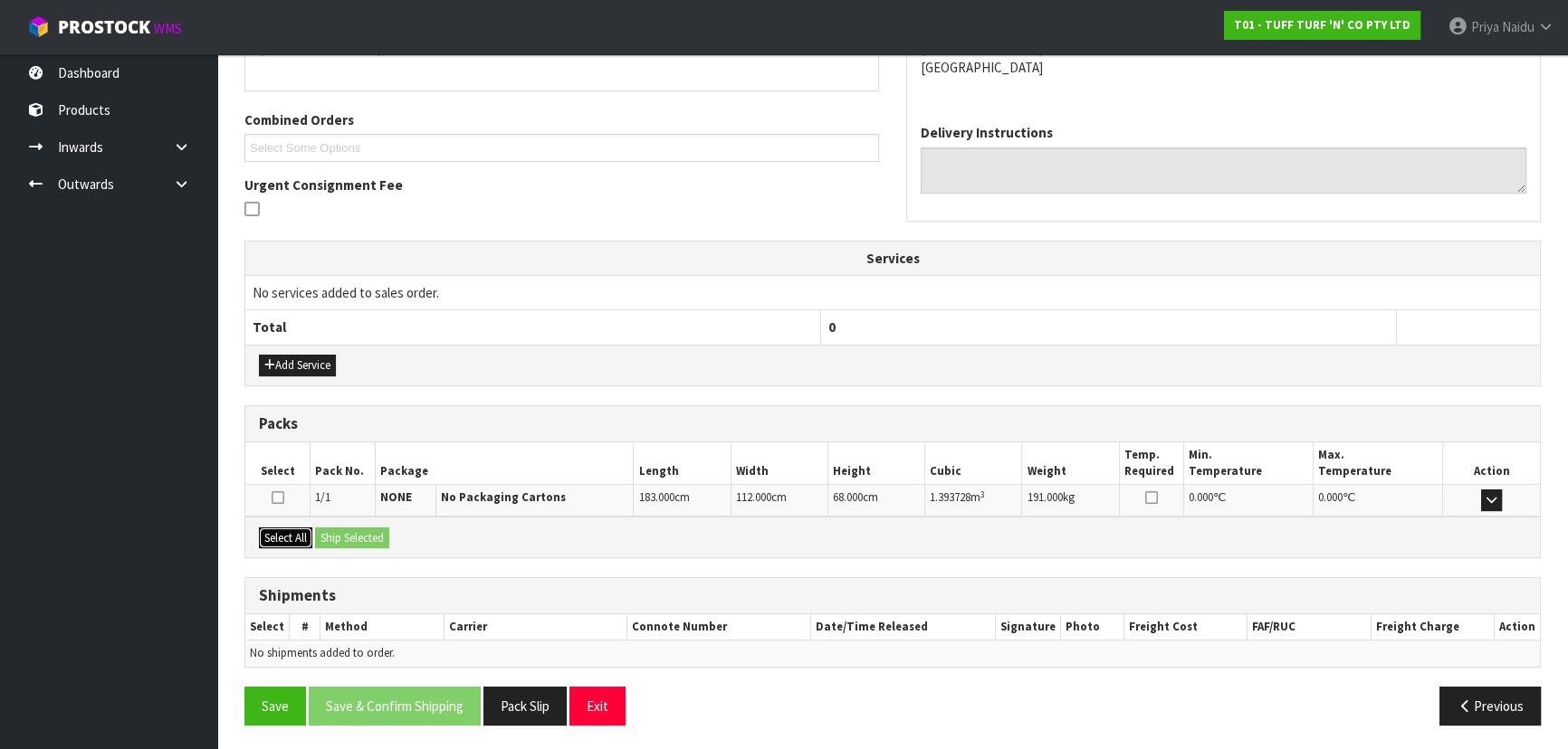
click at [284, 532] on button "Select All" at bounding box center [285, 538] width 54 height 22
click at [362, 530] on button "Ship Selected" at bounding box center [352, 538] width 74 height 22
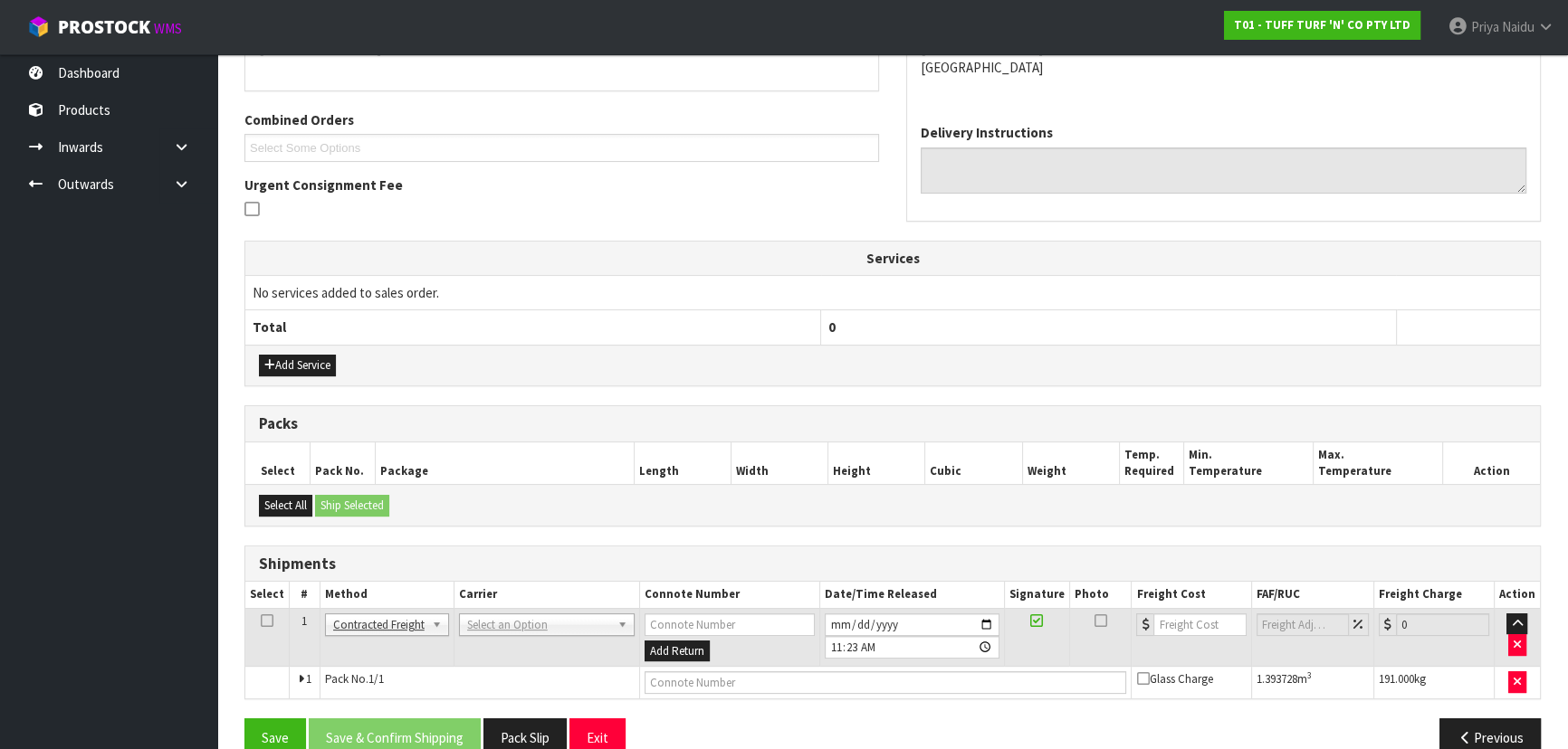
scroll to position [390, 0]
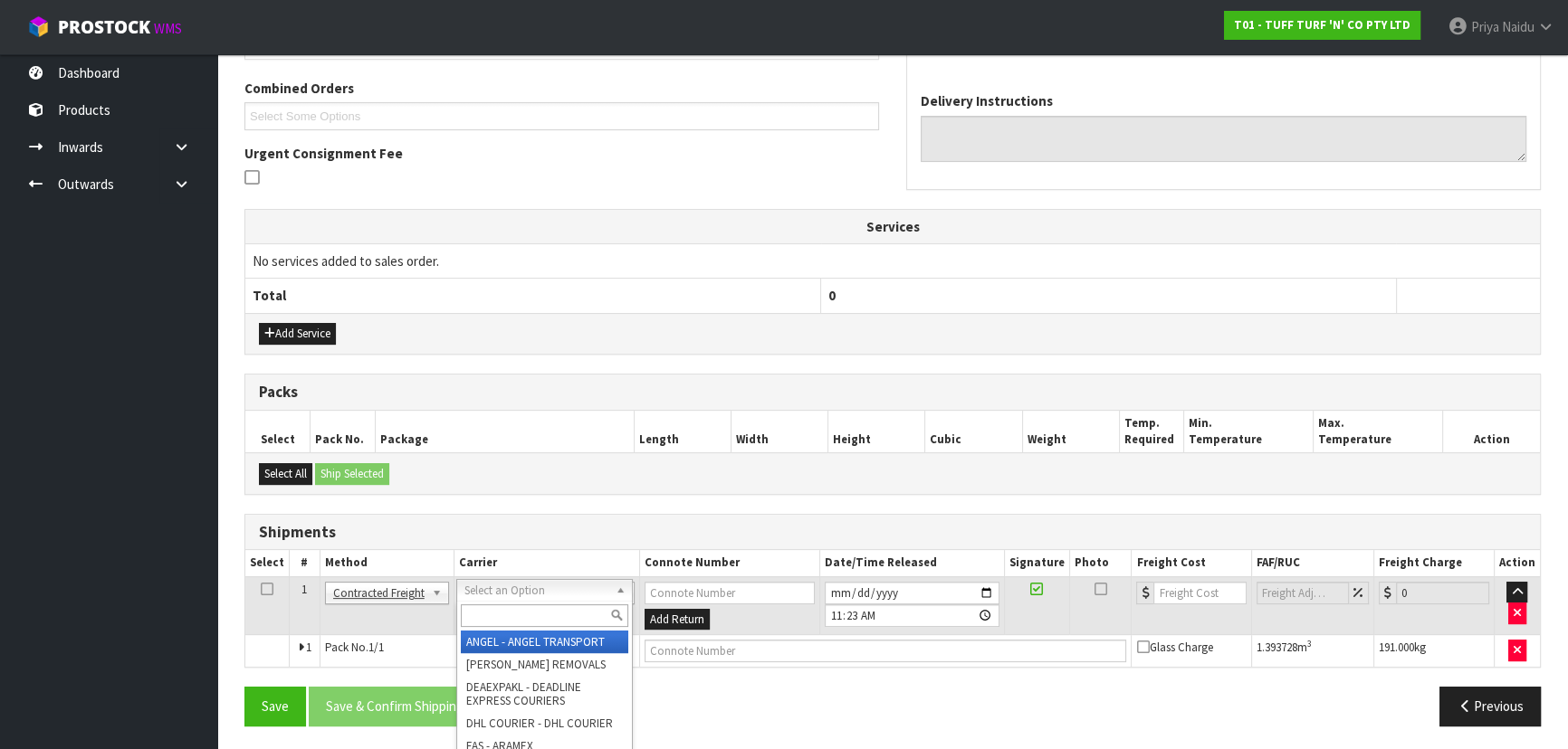
click at [504, 615] on input "text" at bounding box center [544, 615] width 168 height 23
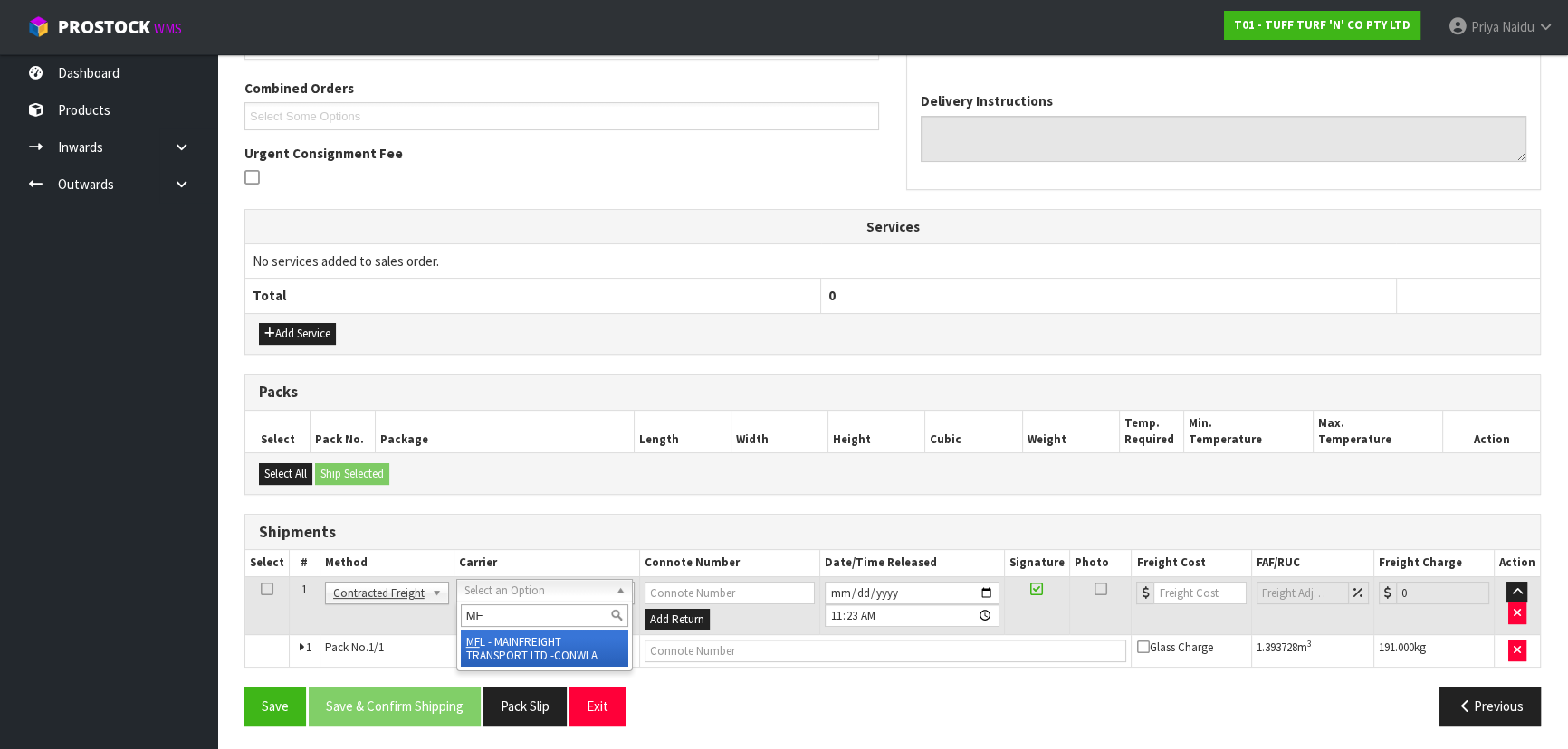
type input "MF"
drag, startPoint x: 557, startPoint y: 652, endPoint x: 679, endPoint y: 642, distance: 122.4
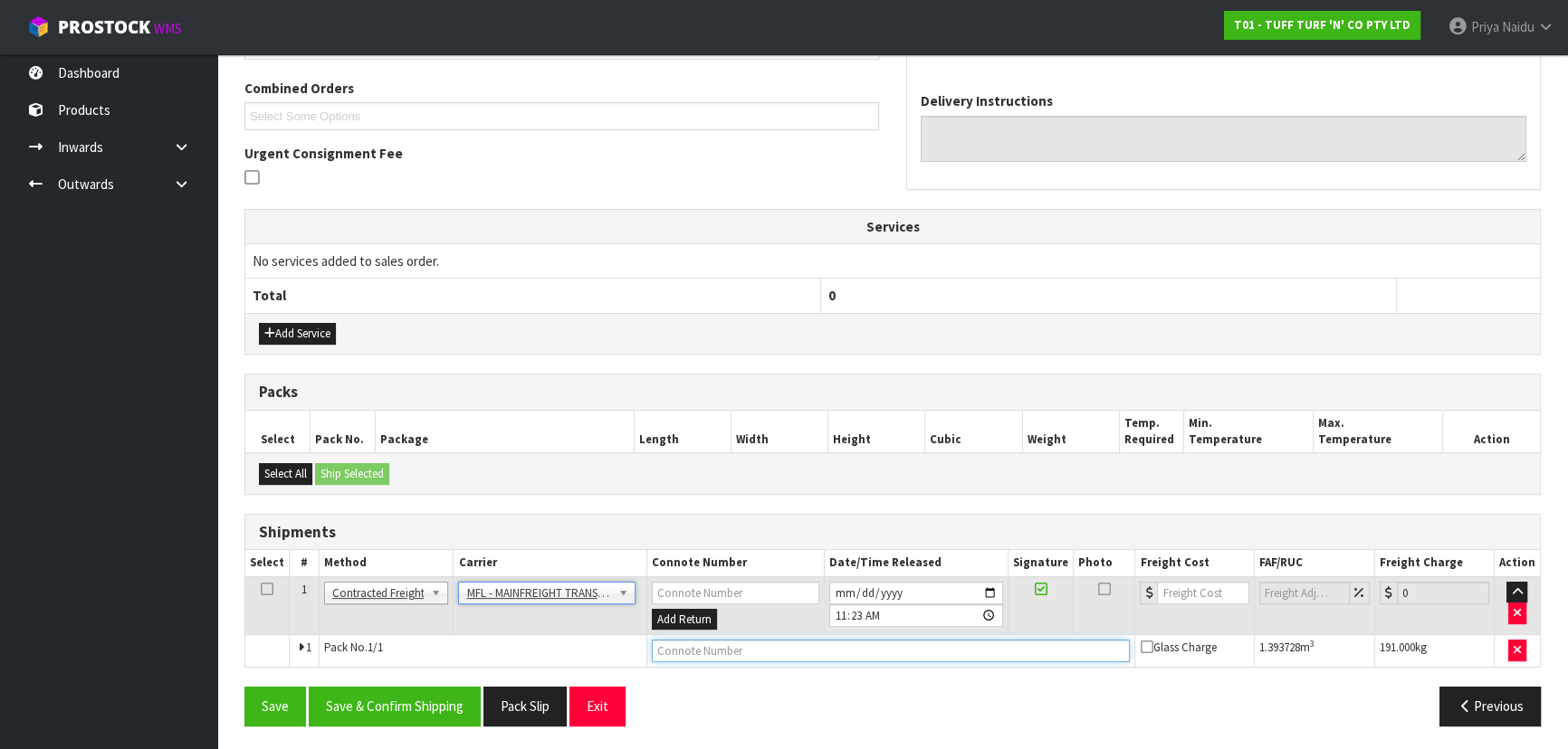
click at [726, 642] on input "text" at bounding box center [891, 651] width 479 height 23
paste input "FWM59111020"
type input "FWM59111020"
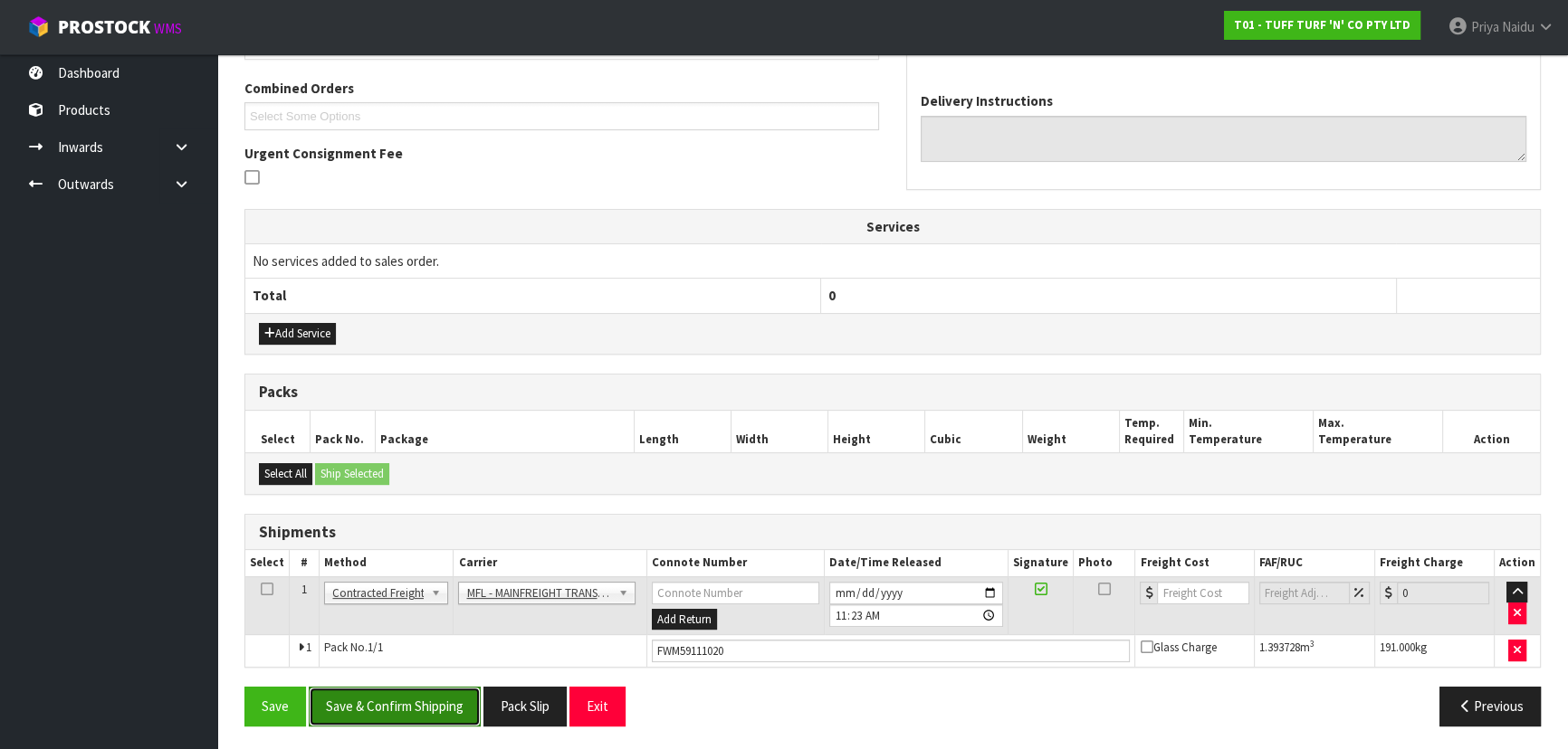
click at [405, 701] on button "Save & Confirm Shipping" at bounding box center [394, 705] width 172 height 39
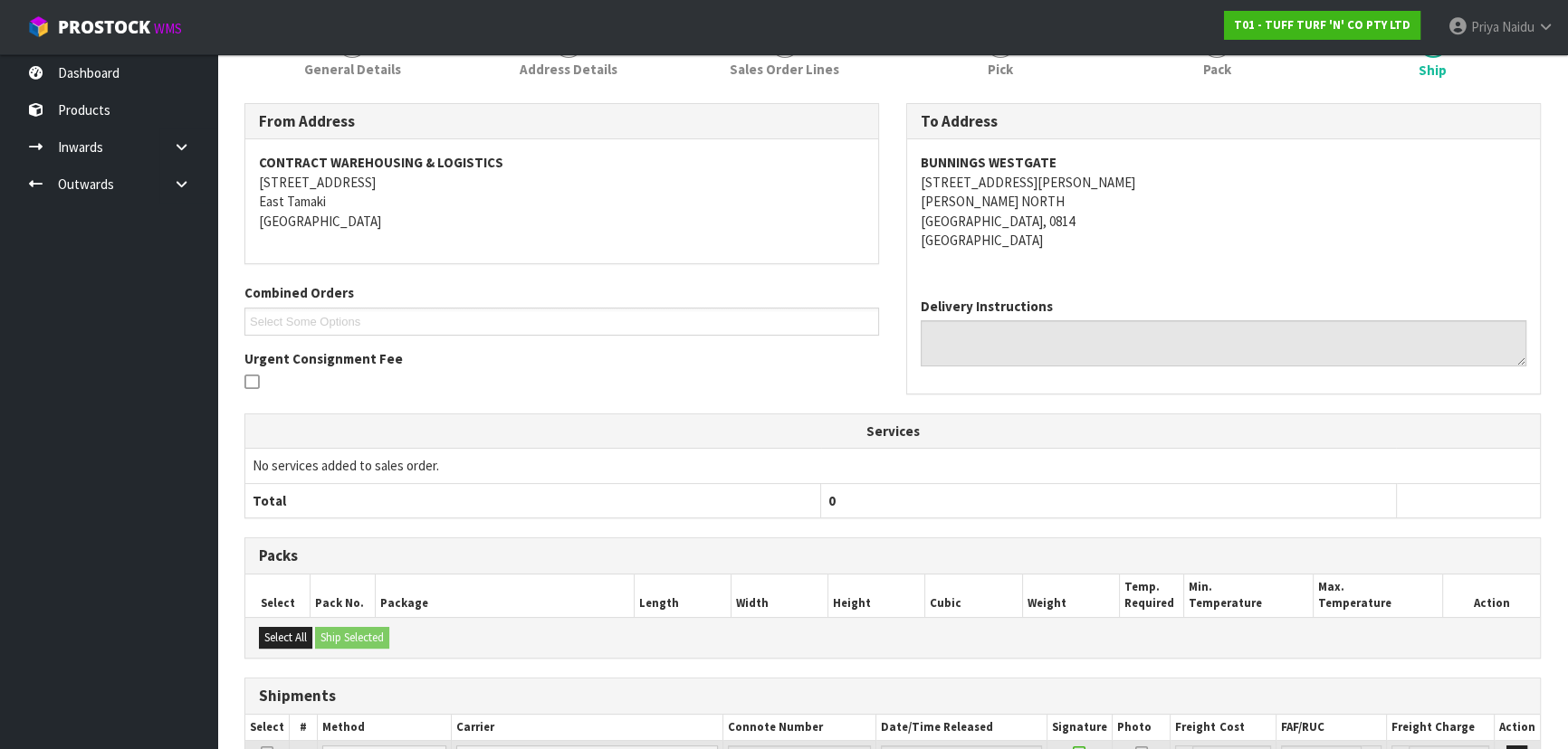
scroll to position [0, 0]
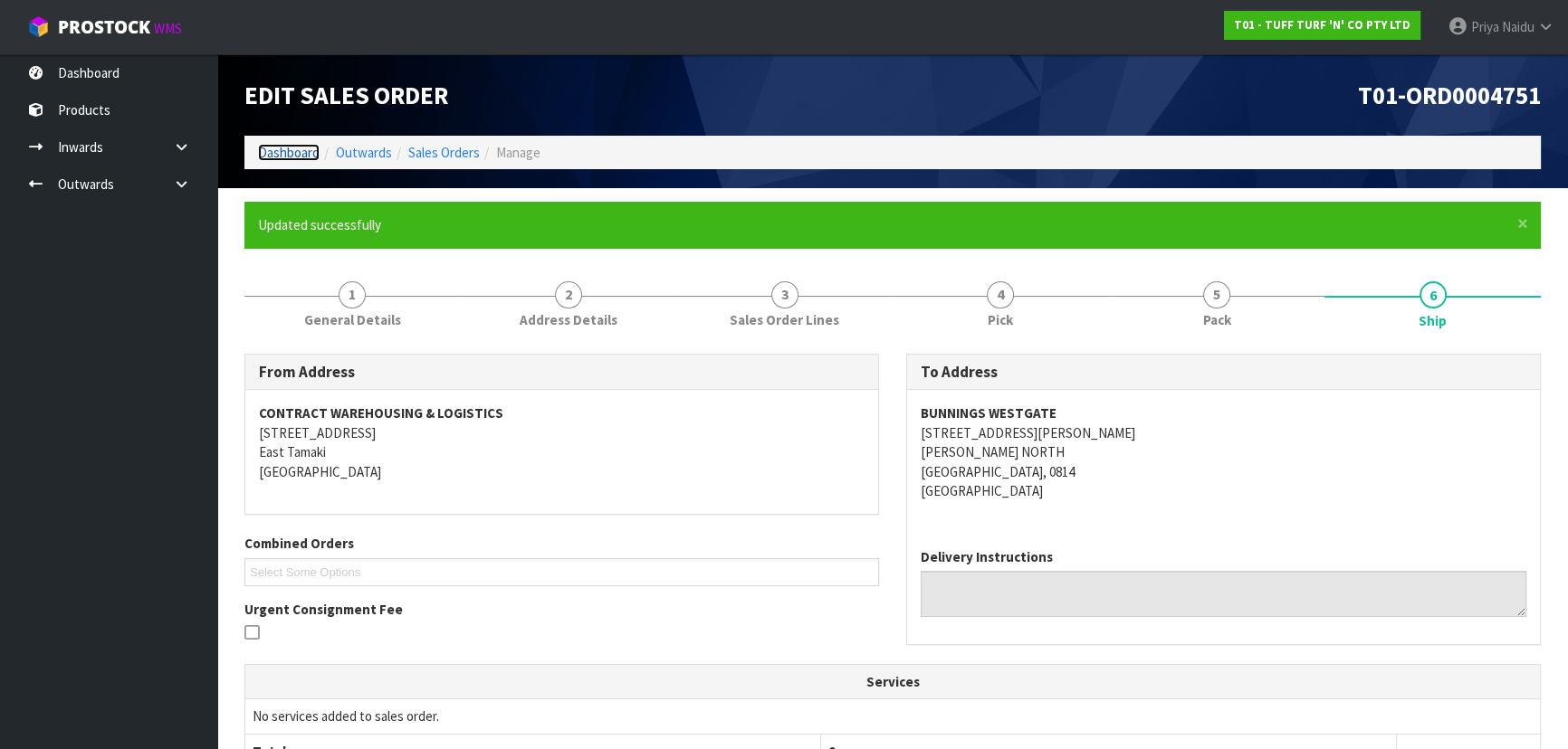
click at [282, 148] on link "Dashboard" at bounding box center [288, 152] width 61 height 17
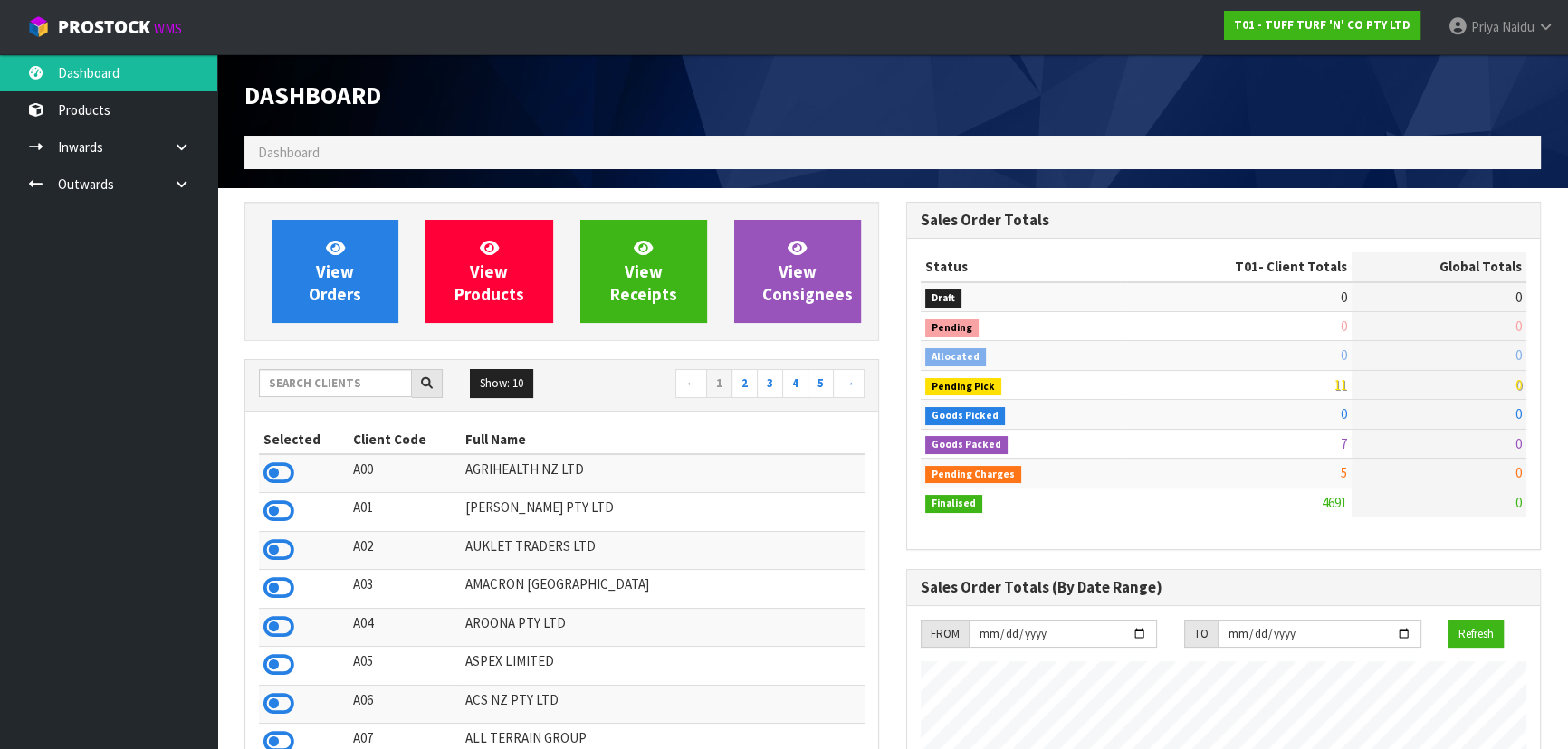
scroll to position [1368, 661]
click at [320, 382] on input "text" at bounding box center [335, 383] width 153 height 28
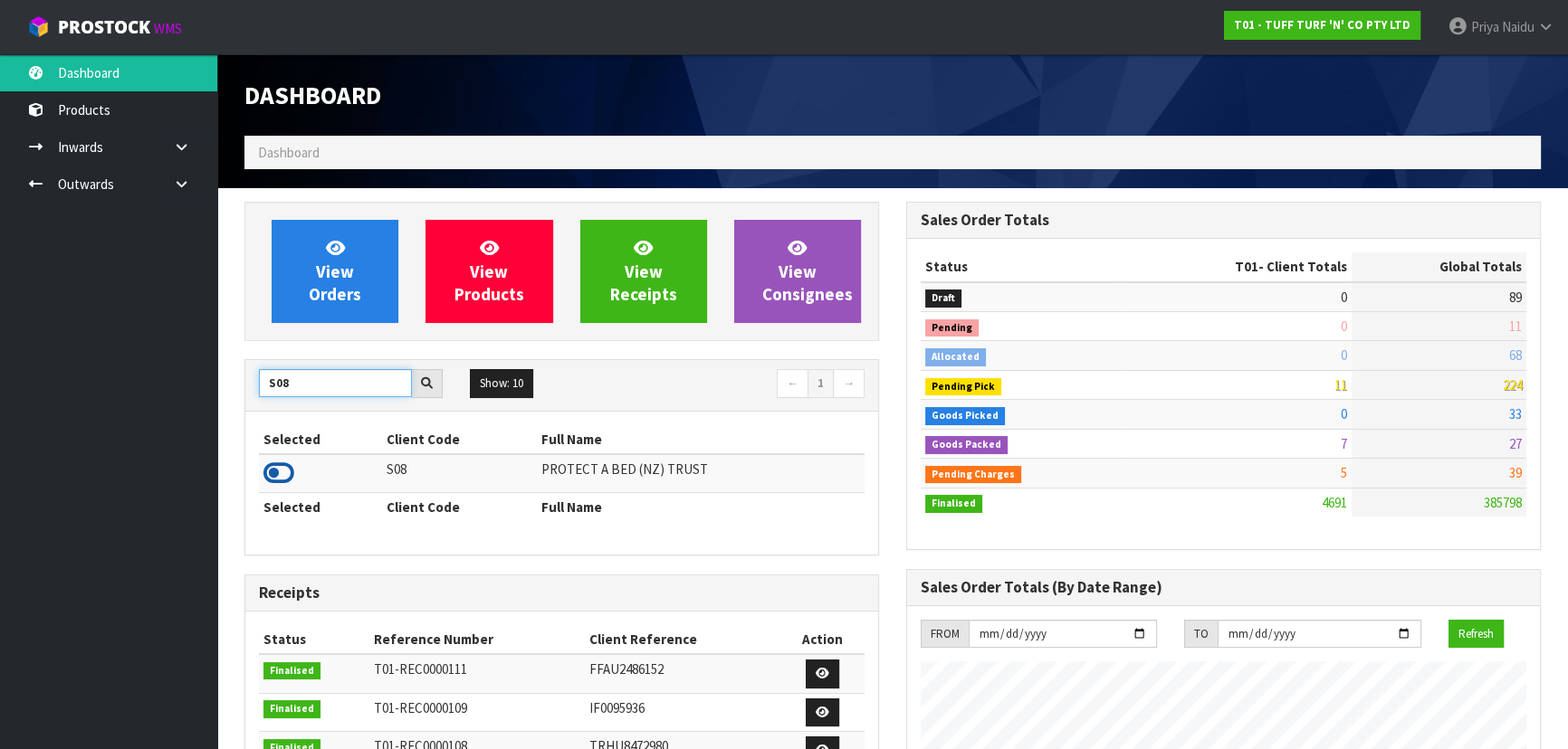
type input "S08"
click at [282, 475] on icon at bounding box center [279, 473] width 31 height 27
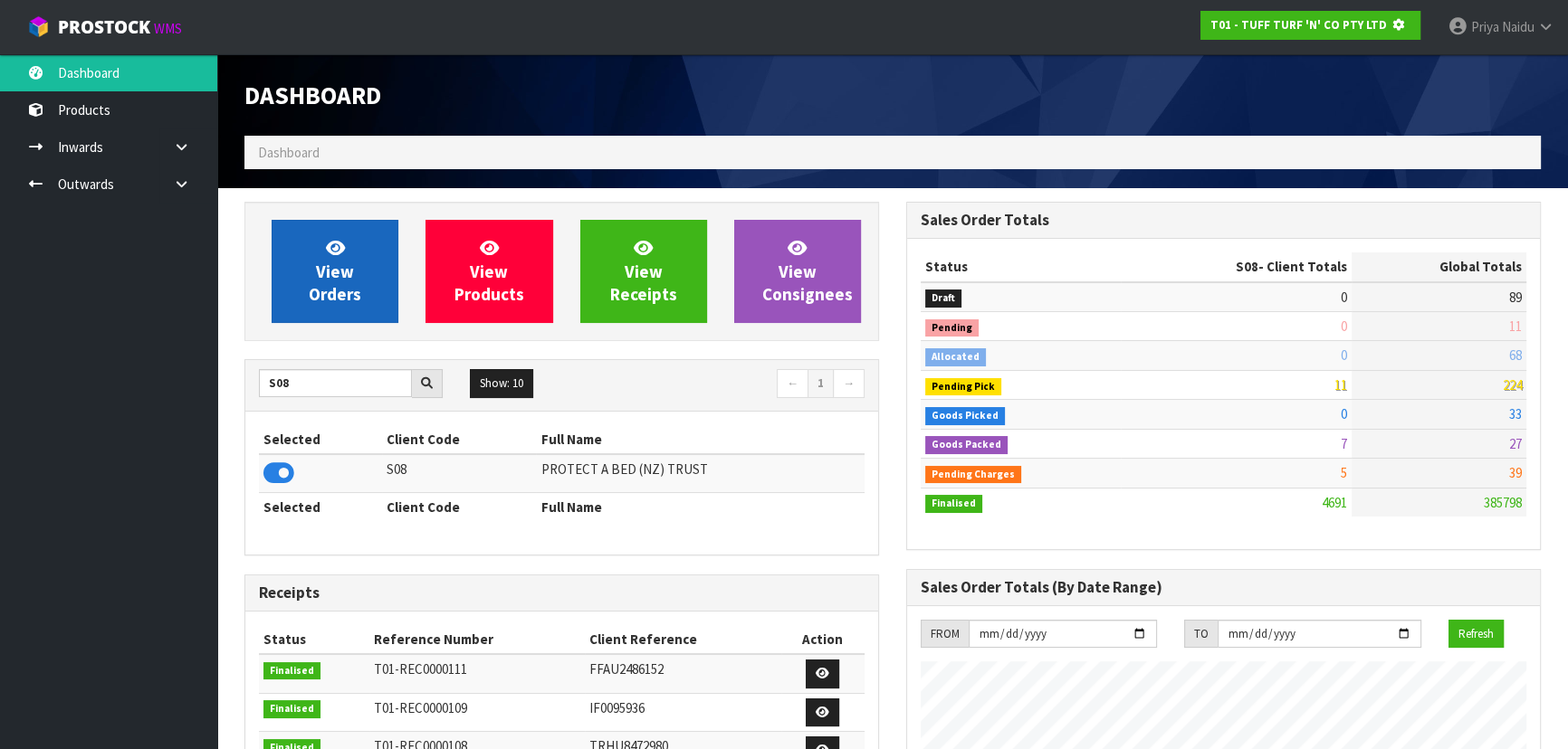
scroll to position [903699, 904538]
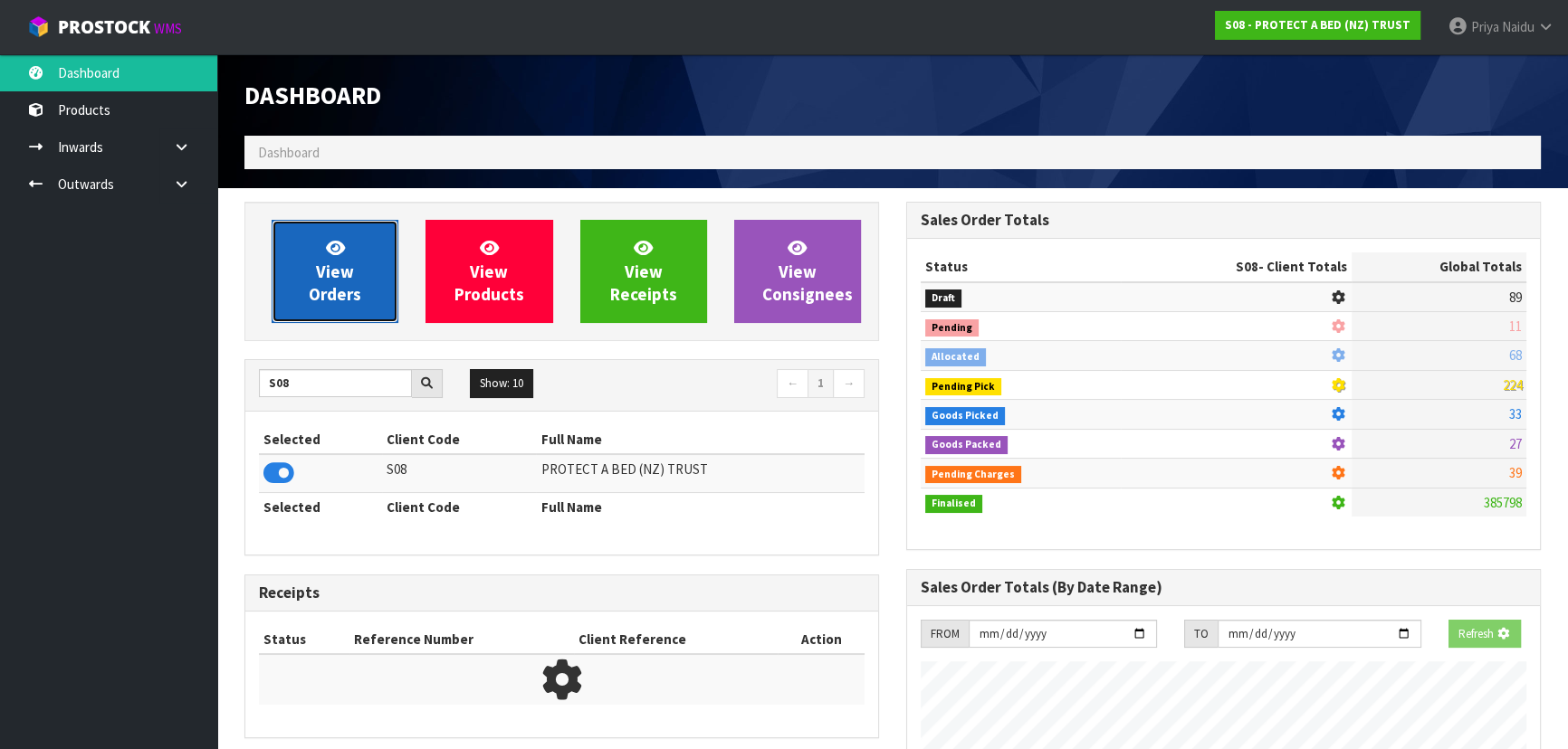
click at [348, 272] on span "View Orders" at bounding box center [334, 270] width 53 height 67
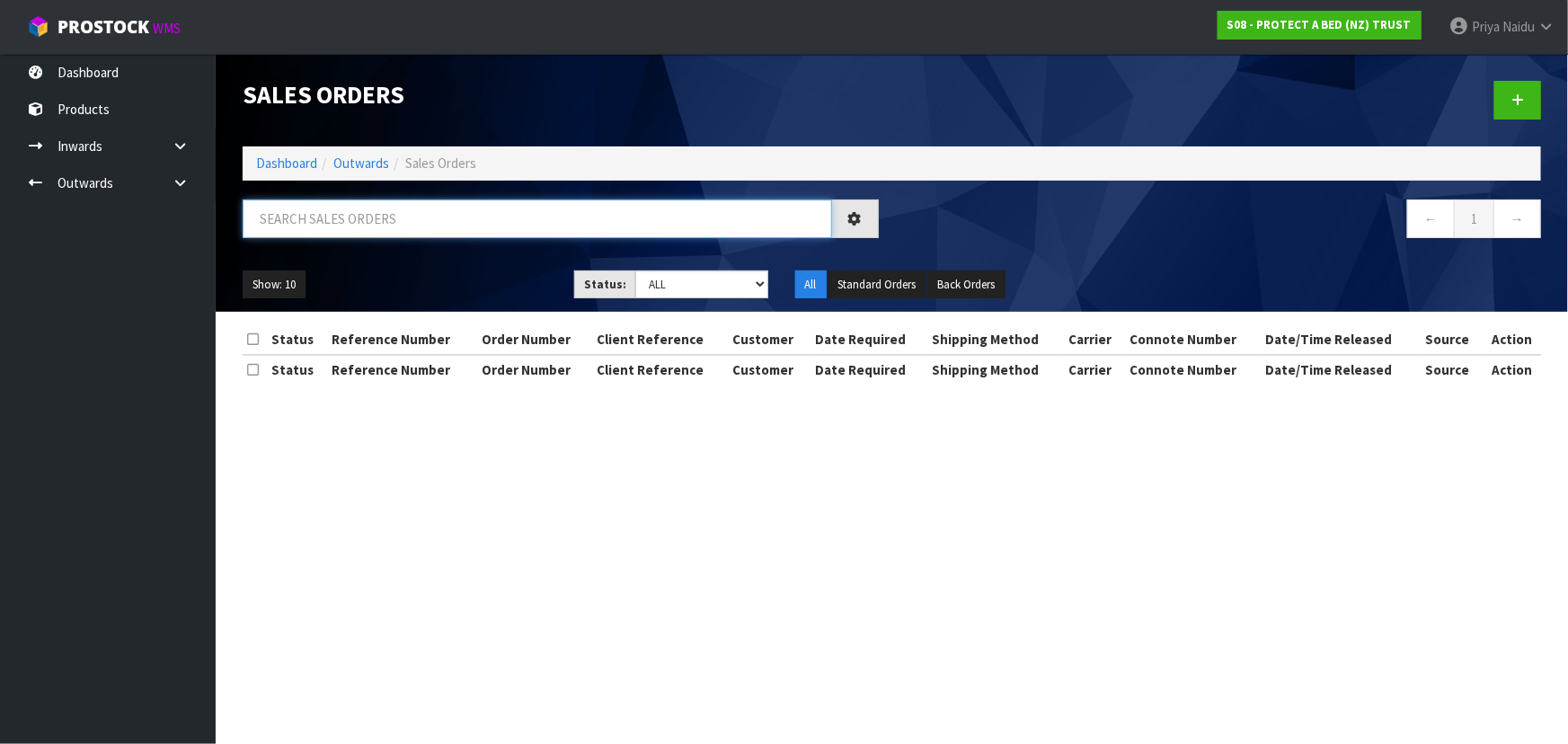
click at [359, 215] on input "text" at bounding box center [537, 218] width 589 height 38
type input "33751"
drag, startPoint x: 655, startPoint y: 274, endPoint x: 656, endPoint y: 292, distance: 18.0
click at [655, 274] on select "Draft Pending Allocated Pending Pick Goods Picked Goods Packed Pending Charges …" at bounding box center [701, 284] width 133 height 28
select select "string:5"
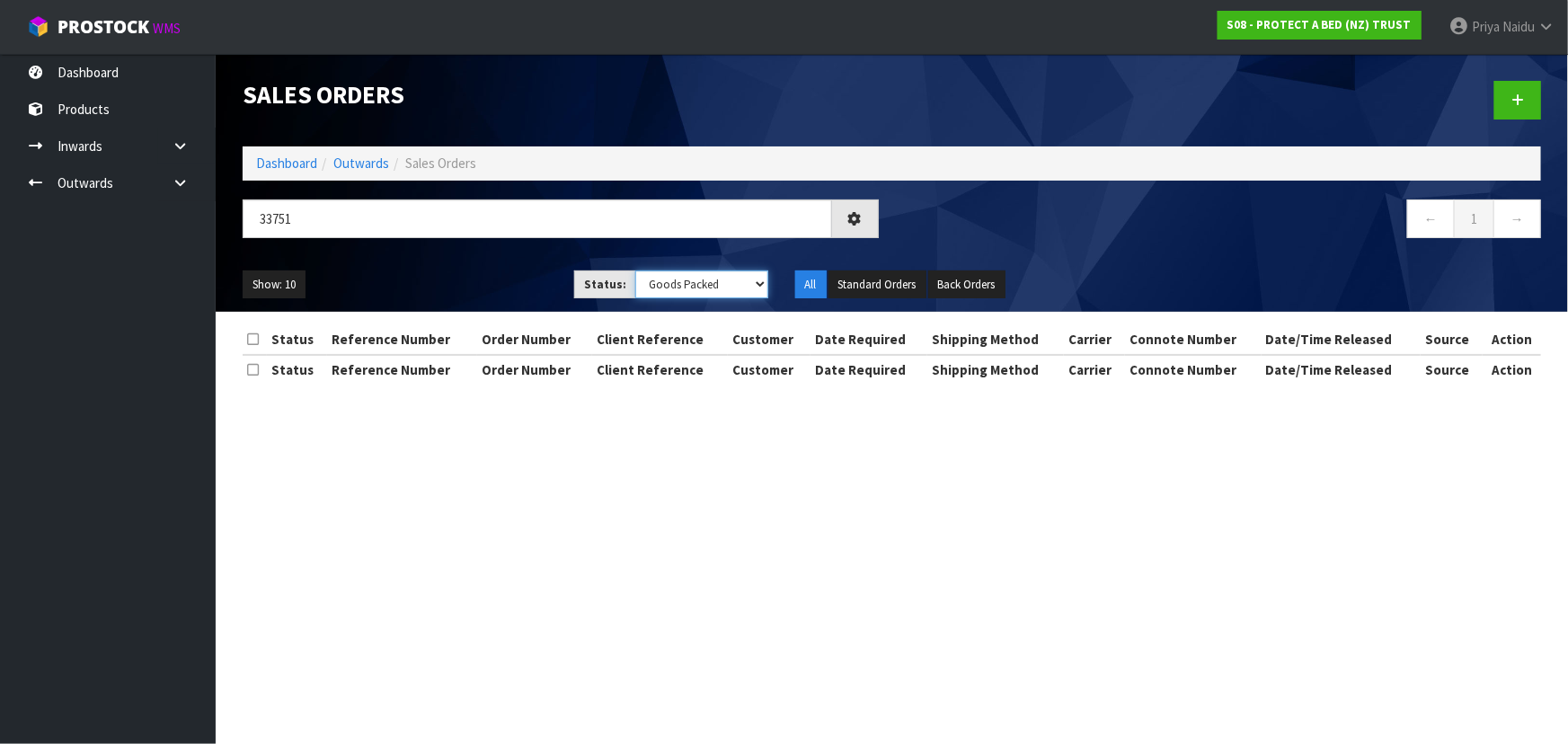
click at [635, 271] on select "Draft Pending Allocated Pending Pick Goods Picked Goods Packed Pending Charges …" at bounding box center [701, 284] width 133 height 28
click at [506, 287] on ul "Show: 10 5 10 25 50" at bounding box center [395, 284] width 305 height 29
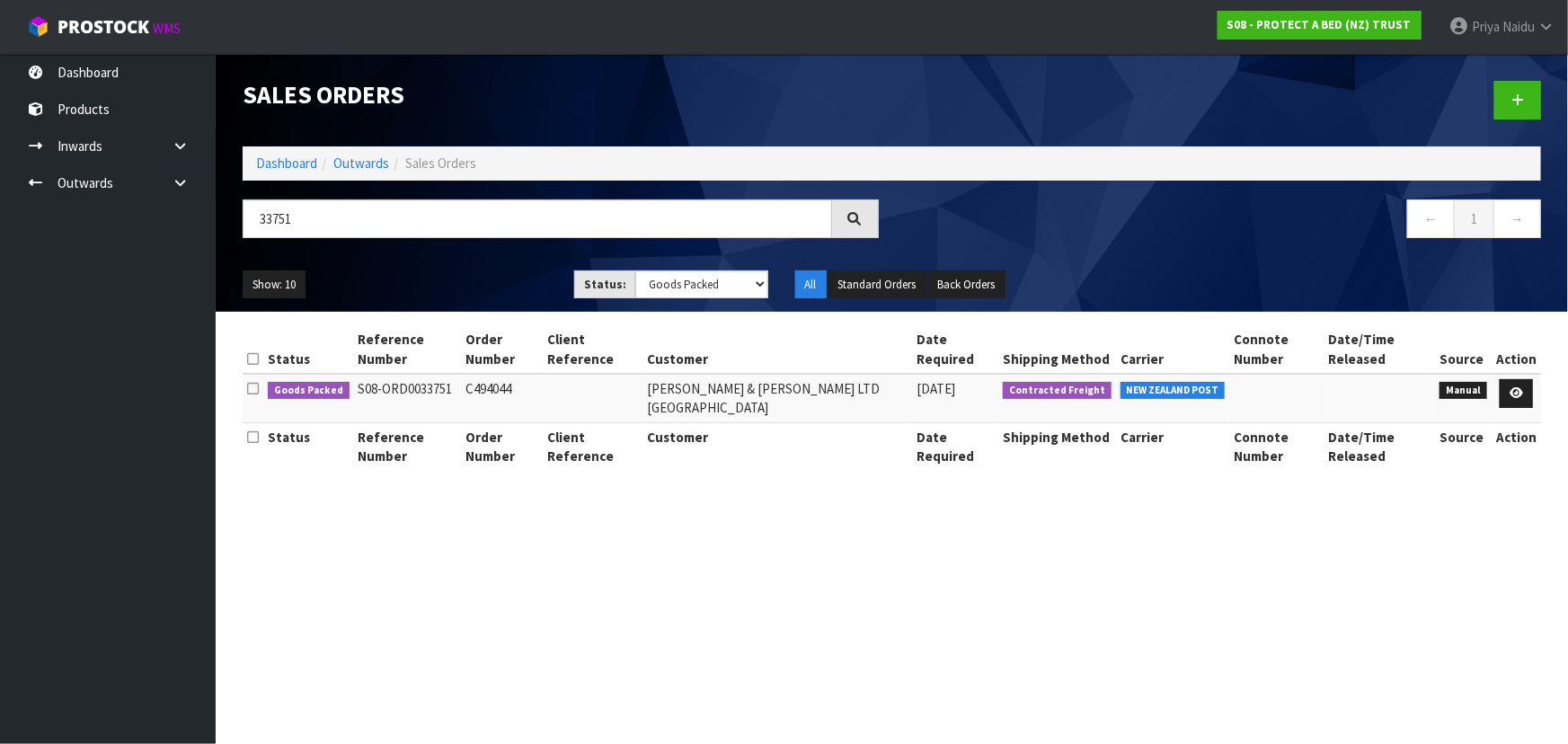
click at [483, 272] on ul "Show: 10 5 10 25 50" at bounding box center [395, 284] width 305 height 29
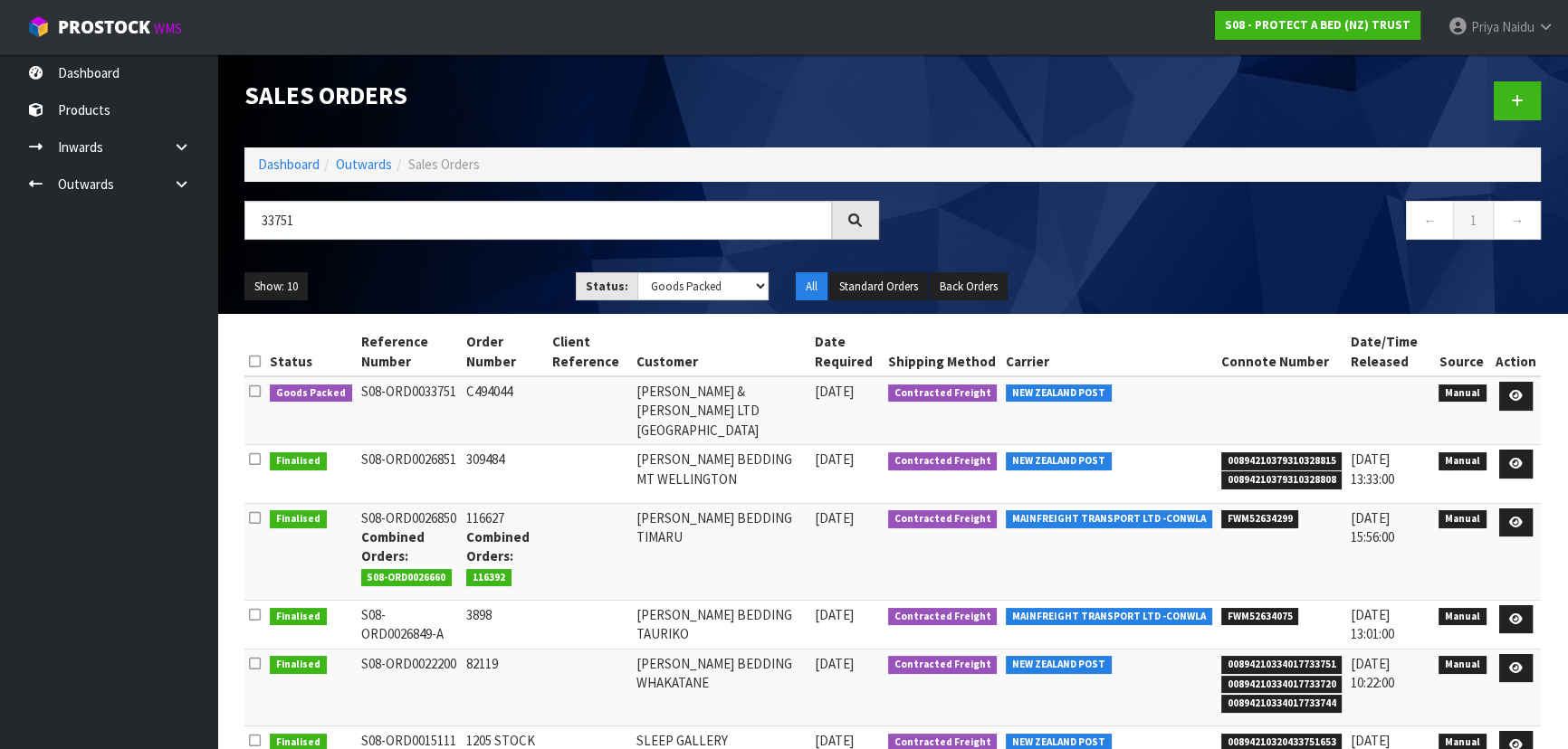
click at [498, 272] on ul "Show: 10 5 10 25 50" at bounding box center [396, 286] width 304 height 29
click at [484, 283] on ul "Show: 10 5 10 25 50" at bounding box center [396, 286] width 304 height 29
click at [473, 290] on ul "Show: 10 5 10 25 50" at bounding box center [396, 286] width 304 height 29
click at [1522, 388] on link at bounding box center [1515, 395] width 34 height 29
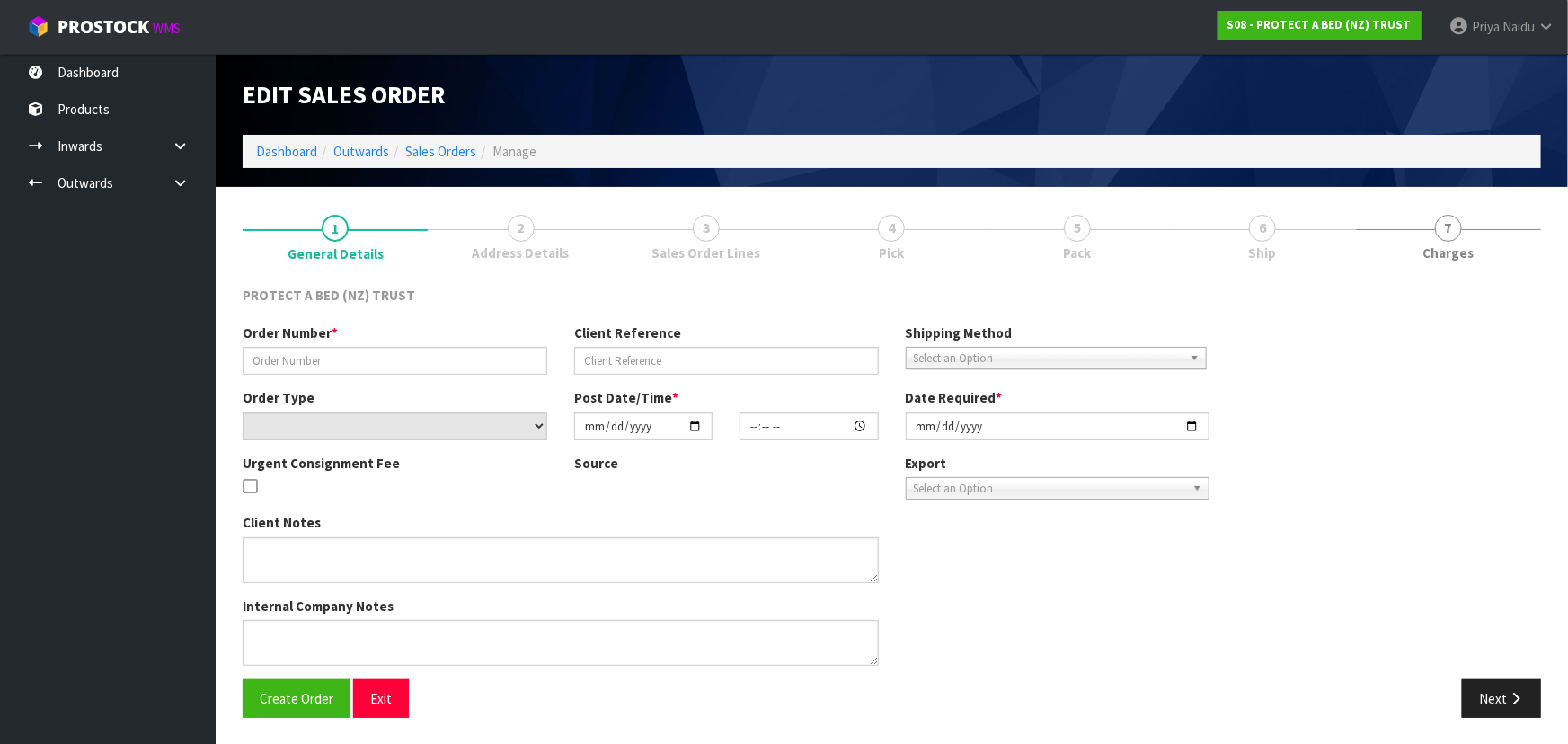
type input "C494044"
select select "number:0"
type input "[DATE]"
type input "14:20:00.000"
type input "[DATE]"
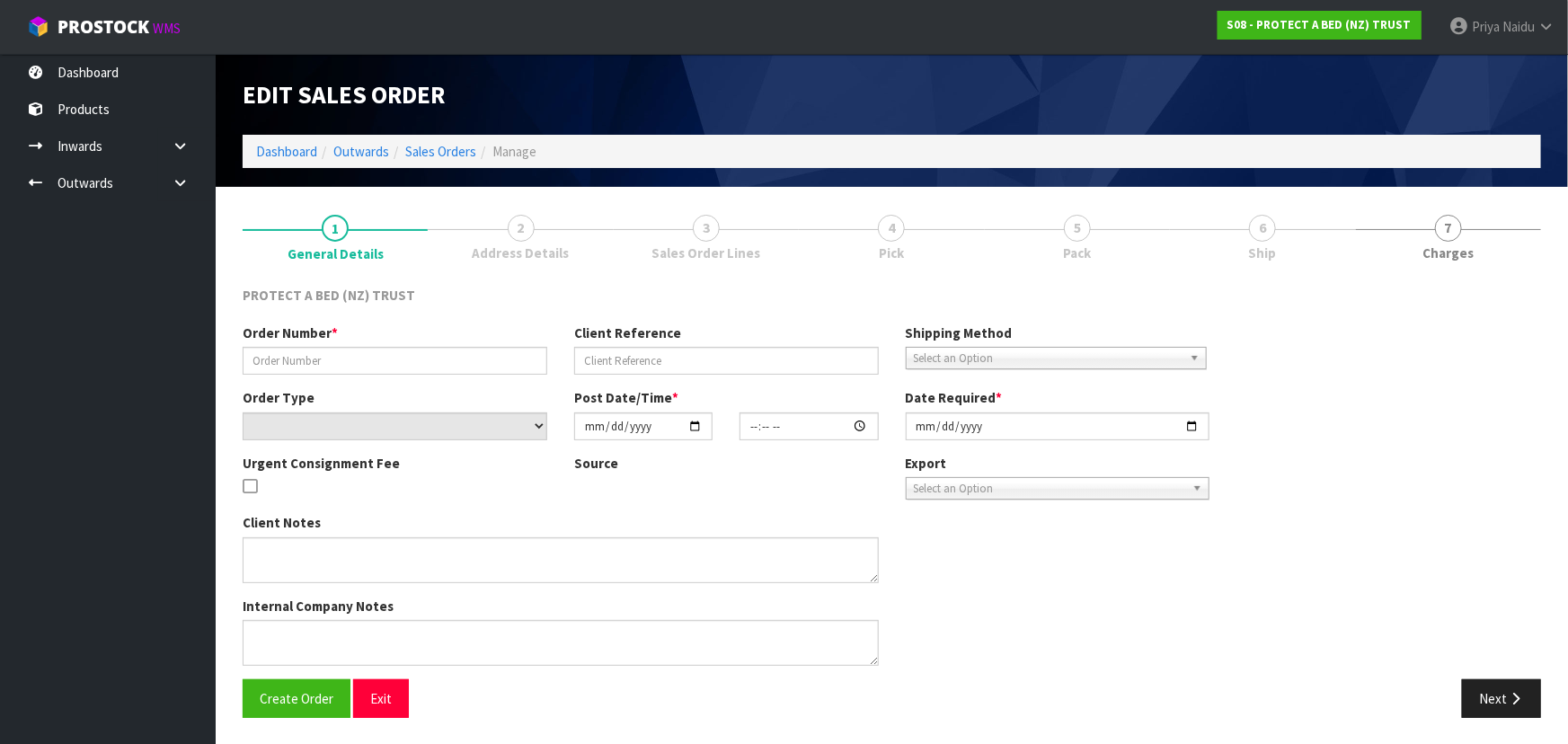
type textarea "PLEASE NOTE WHEN THEY PURCHASE 10 OF ANY SIZE THEY GET ONE FREE."
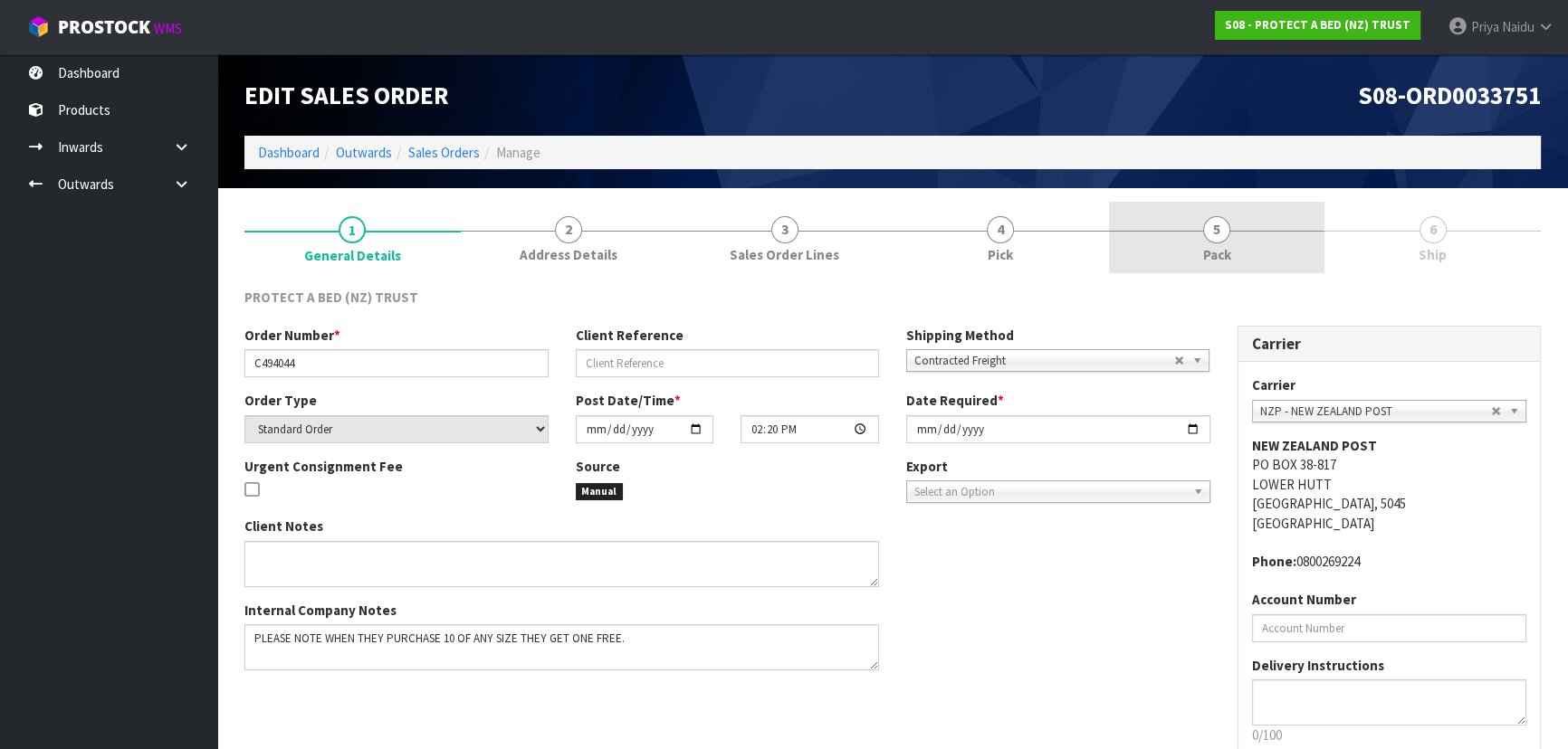
click at [1233, 238] on link "5 Pack" at bounding box center [1217, 238] width 216 height 71
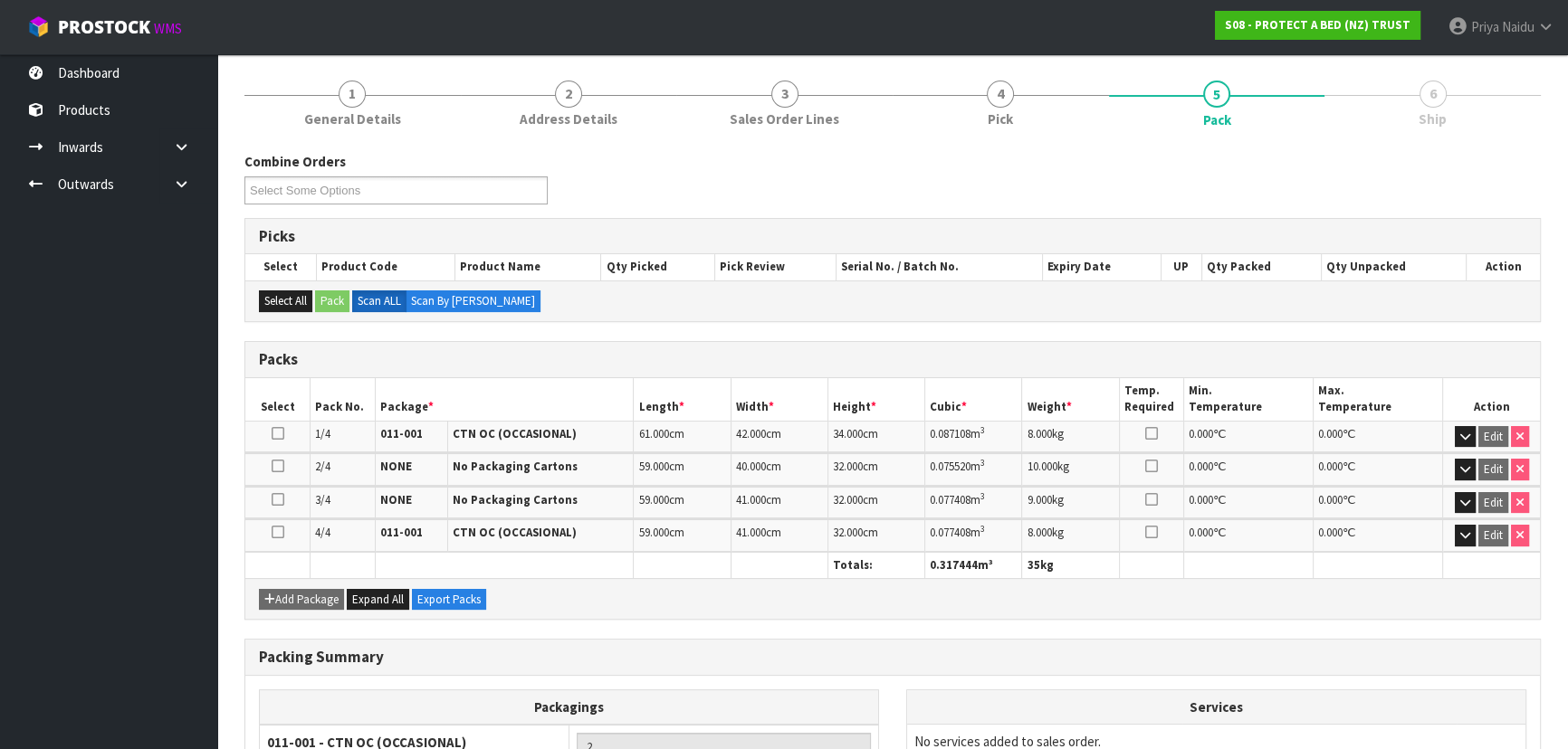
scroll to position [348, 0]
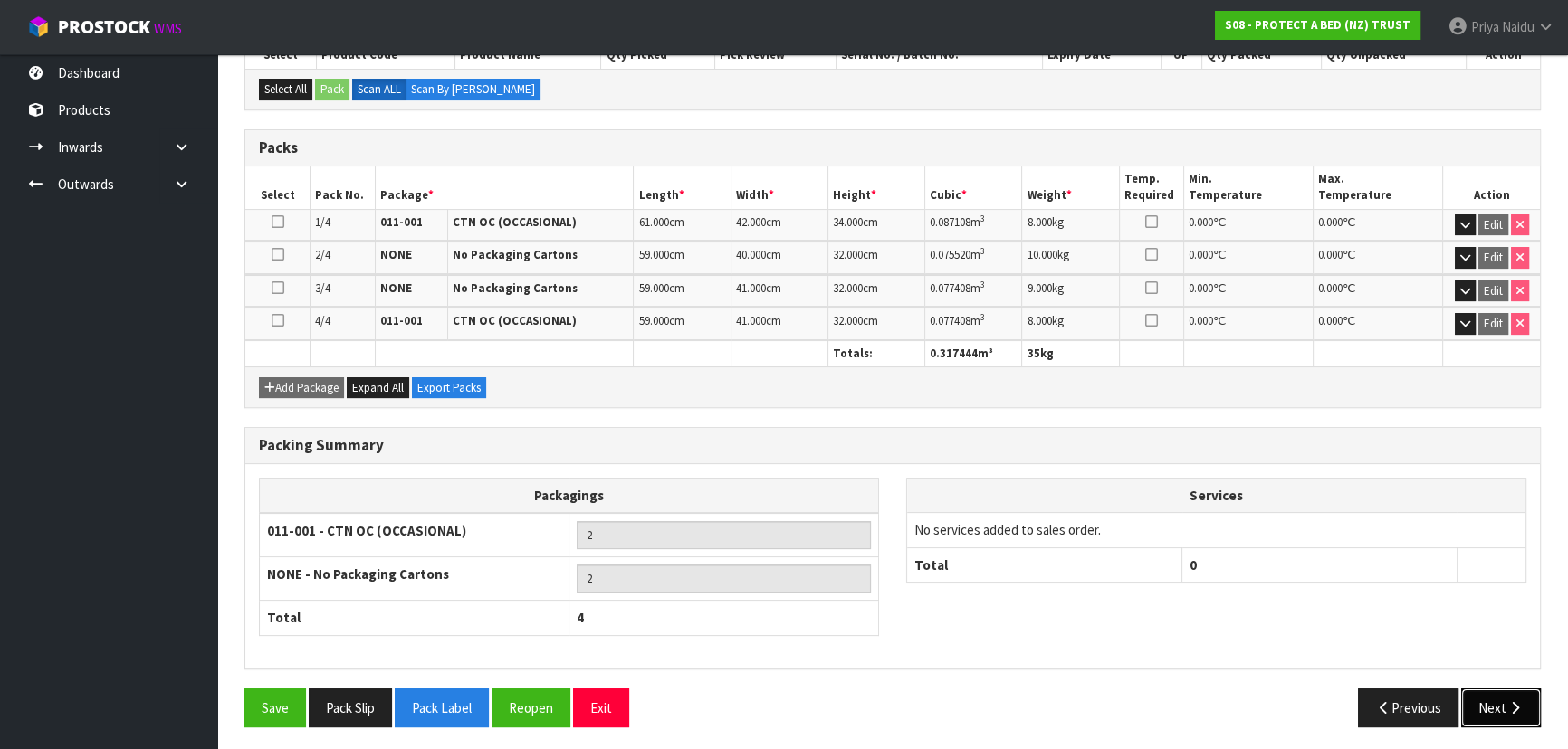
click at [1507, 701] on icon "button" at bounding box center [1514, 708] width 17 height 14
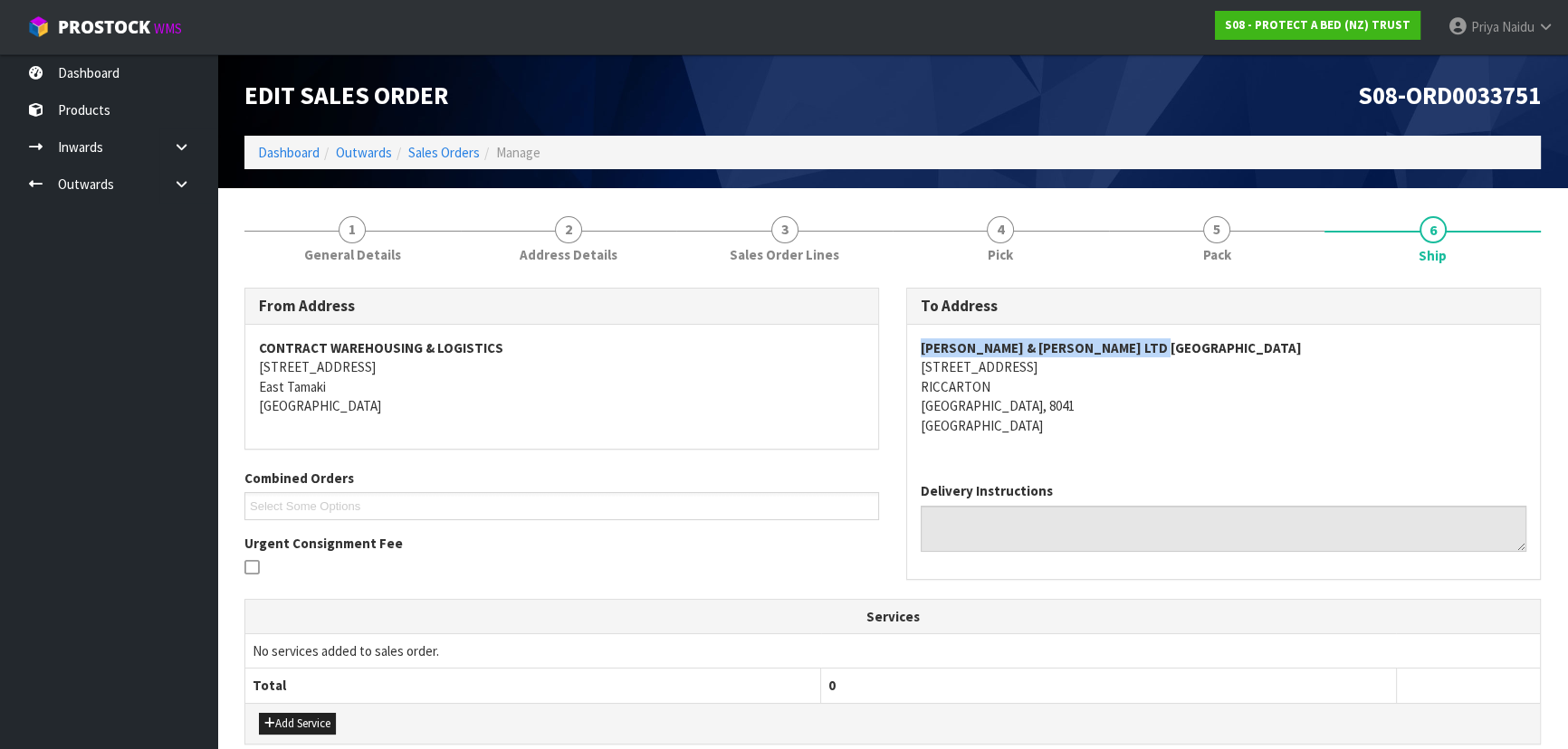
copy strong "[PERSON_NAME] & [PERSON_NAME] LTD [GEOGRAPHIC_DATA]"
drag, startPoint x: 899, startPoint y: 350, endPoint x: 1205, endPoint y: 343, distance: 306.1
click at [1205, 343] on div "To Address [PERSON_NAME] & [PERSON_NAME] LTD [GEOGRAPHIC_DATA] [STREET_ADDRESS]…" at bounding box center [1223, 442] width 662 height 310
click at [1154, 409] on address "[PERSON_NAME] & [PERSON_NAME] LTD [GEOGRAPHIC_DATA] [STREET_ADDRESS]" at bounding box center [1223, 387] width 606 height 97
copy address "[STREET_ADDRESS]"
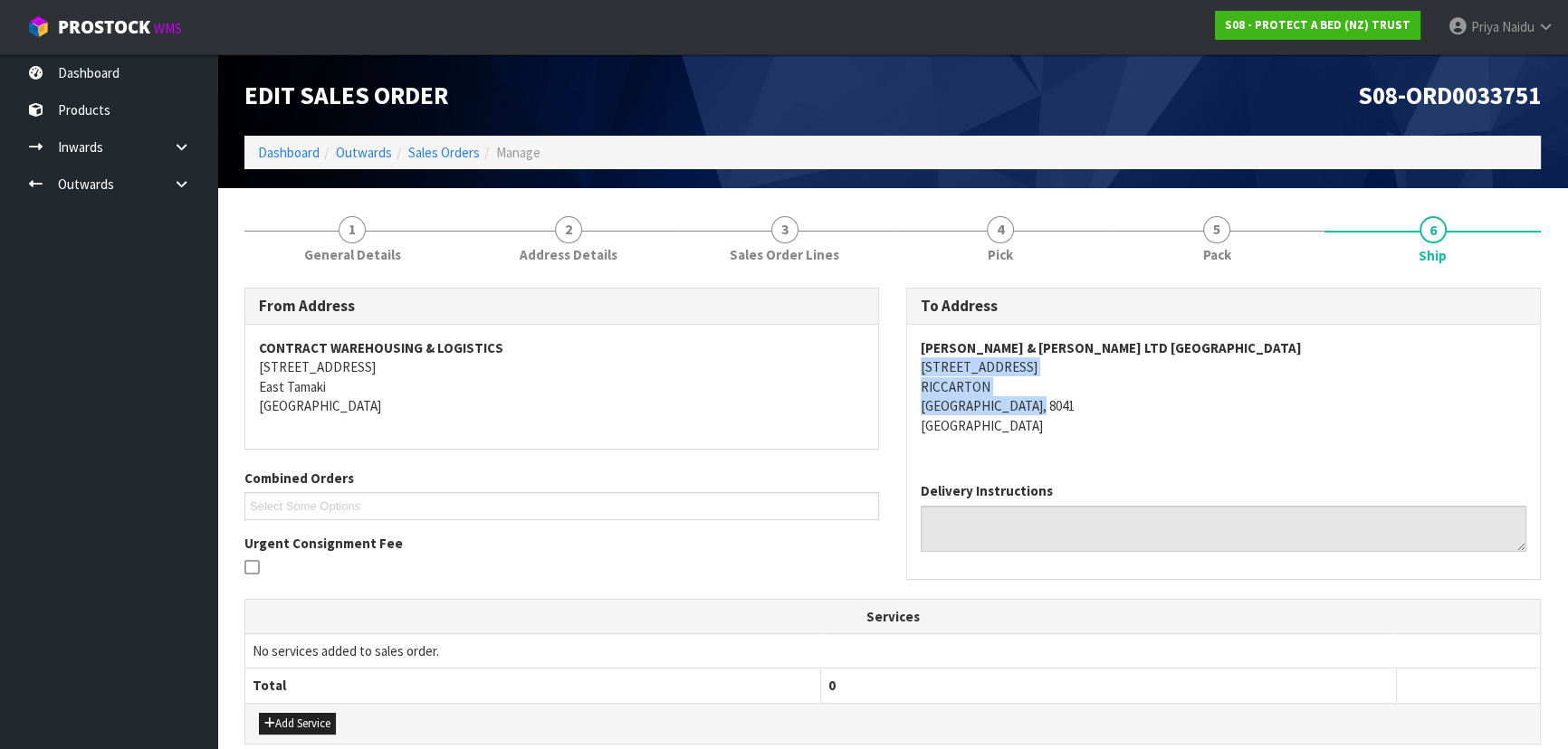
drag, startPoint x: 914, startPoint y: 369, endPoint x: 1132, endPoint y: 400, distance: 220.2
click at [1132, 400] on div "[PERSON_NAME] & [PERSON_NAME] LTD [GEOGRAPHIC_DATA] [STREET_ADDRESS]" at bounding box center [1223, 396] width 632 height 143
click at [1232, 458] on div "[PERSON_NAME] & [PERSON_NAME] LTD [GEOGRAPHIC_DATA] [STREET_ADDRESS]" at bounding box center [1223, 396] width 632 height 143
drag, startPoint x: 922, startPoint y: 364, endPoint x: 1072, endPoint y: 366, distance: 150.0
click at [1072, 366] on address "[PERSON_NAME] & [PERSON_NAME] LTD [GEOGRAPHIC_DATA] [STREET_ADDRESS]" at bounding box center [1223, 387] width 606 height 97
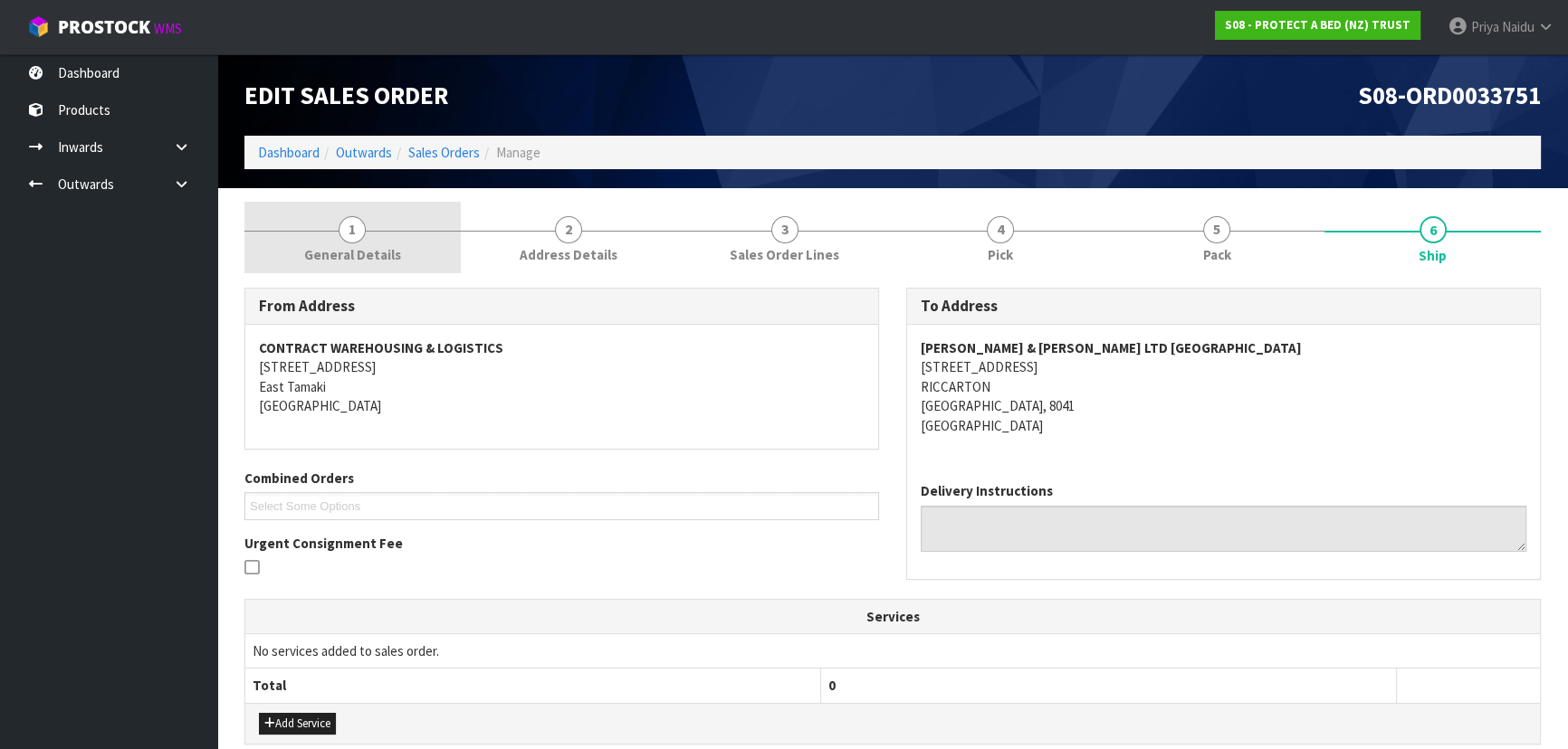
click at [387, 235] on link "1 General Details" at bounding box center [353, 238] width 216 height 71
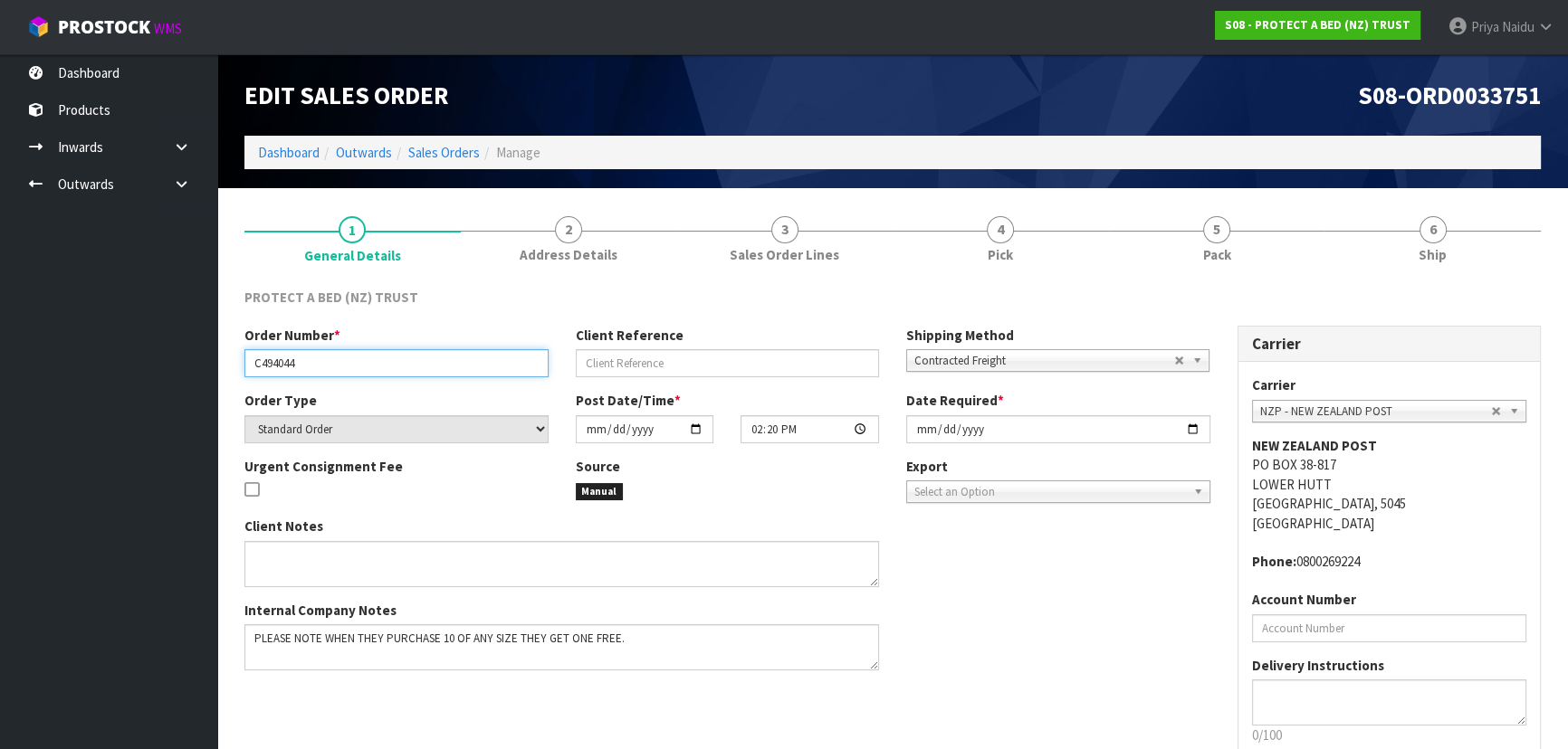
drag, startPoint x: 251, startPoint y: 367, endPoint x: 303, endPoint y: 360, distance: 52.5
click at [303, 360] on input "C494044" at bounding box center [396, 364] width 304 height 28
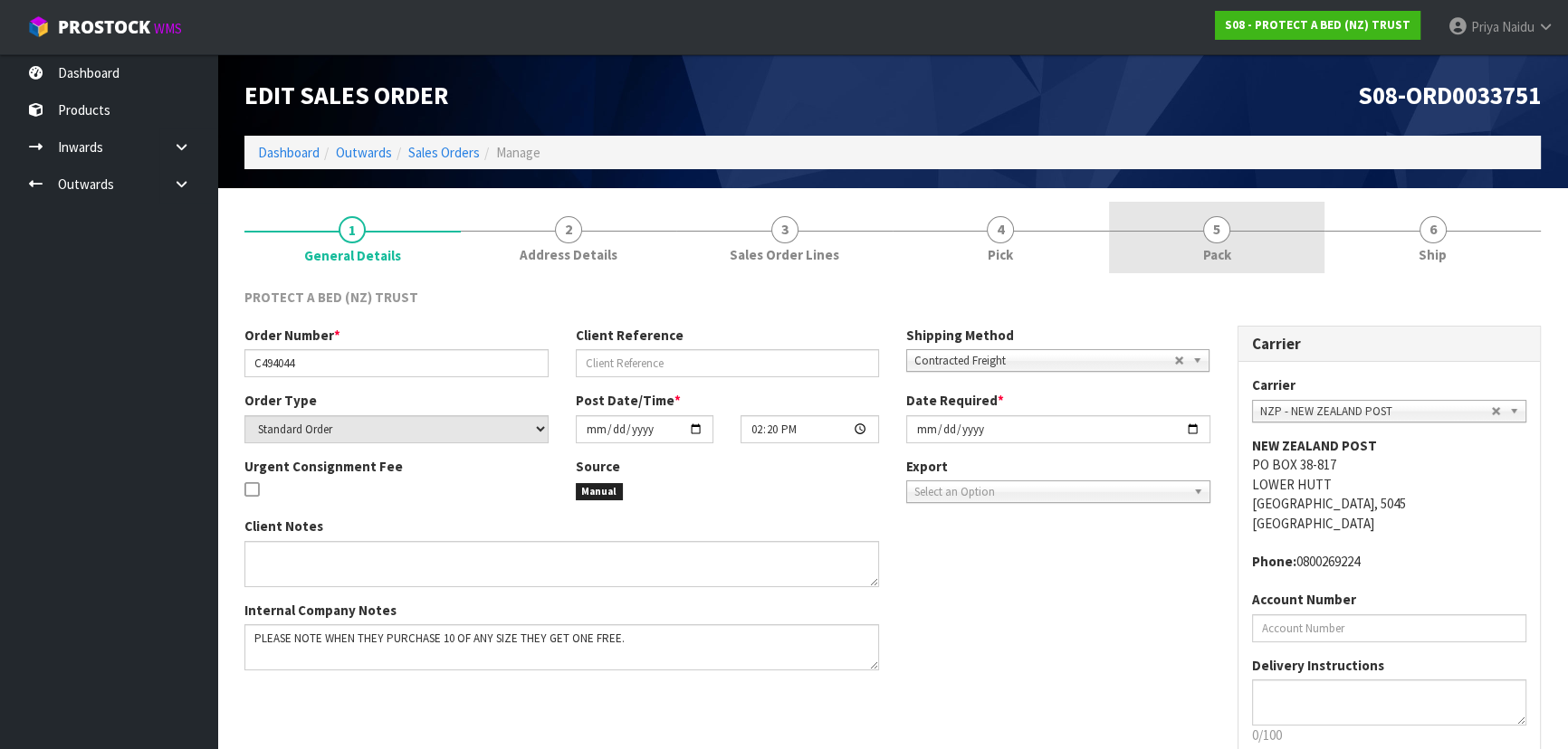
click at [1226, 226] on span "5" at bounding box center [1216, 229] width 27 height 27
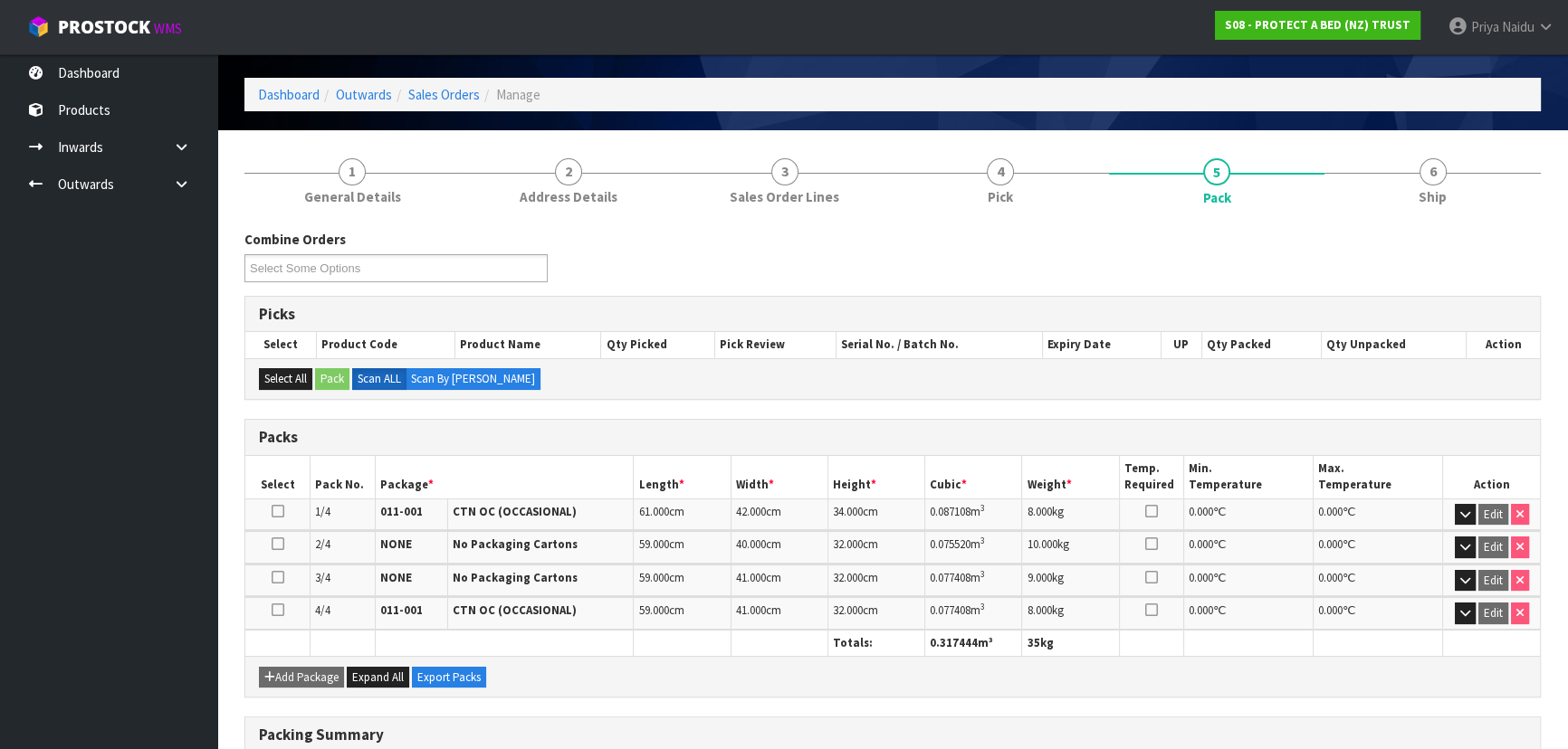
scroll to position [81, 0]
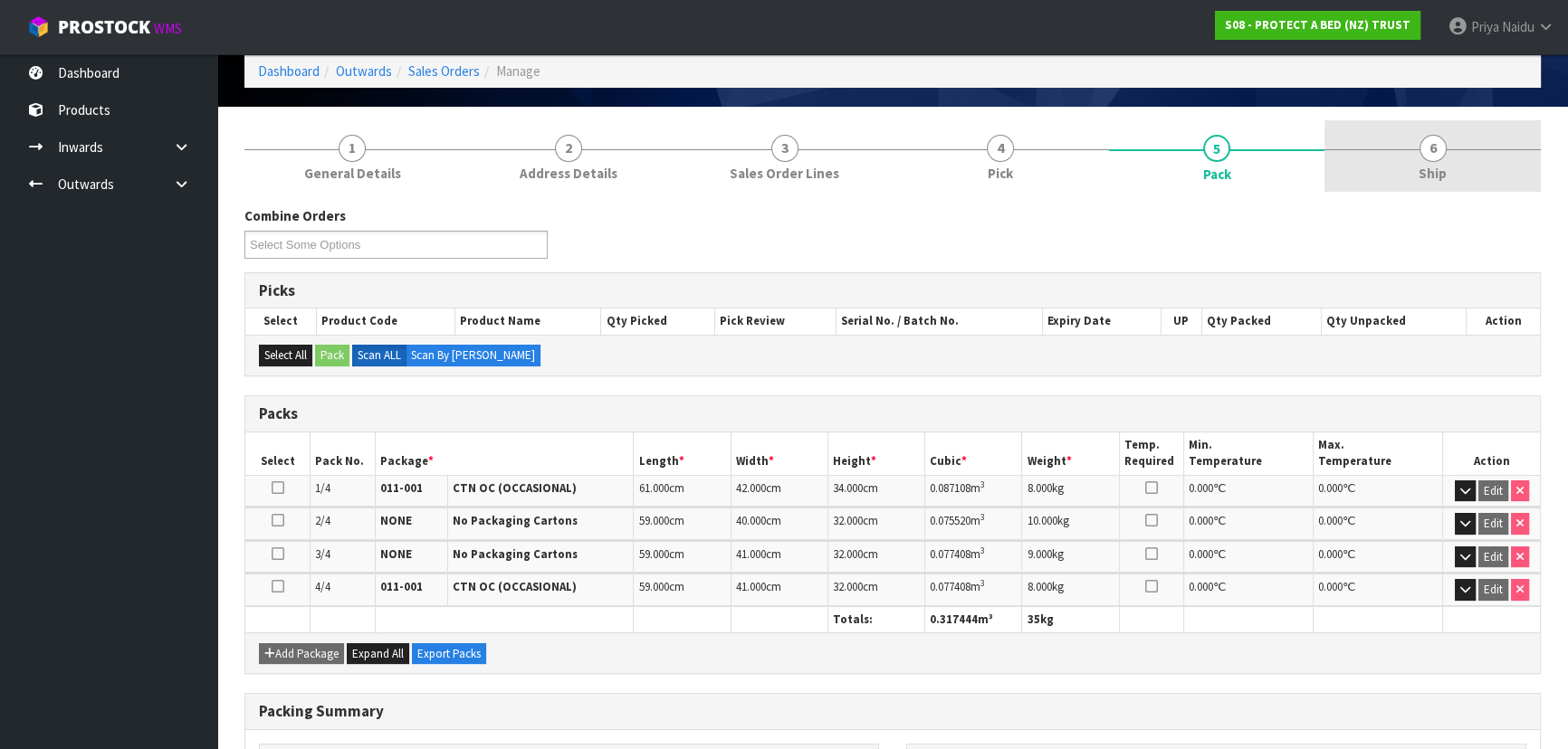
click at [1421, 163] on span "Ship" at bounding box center [1432, 172] width 28 height 19
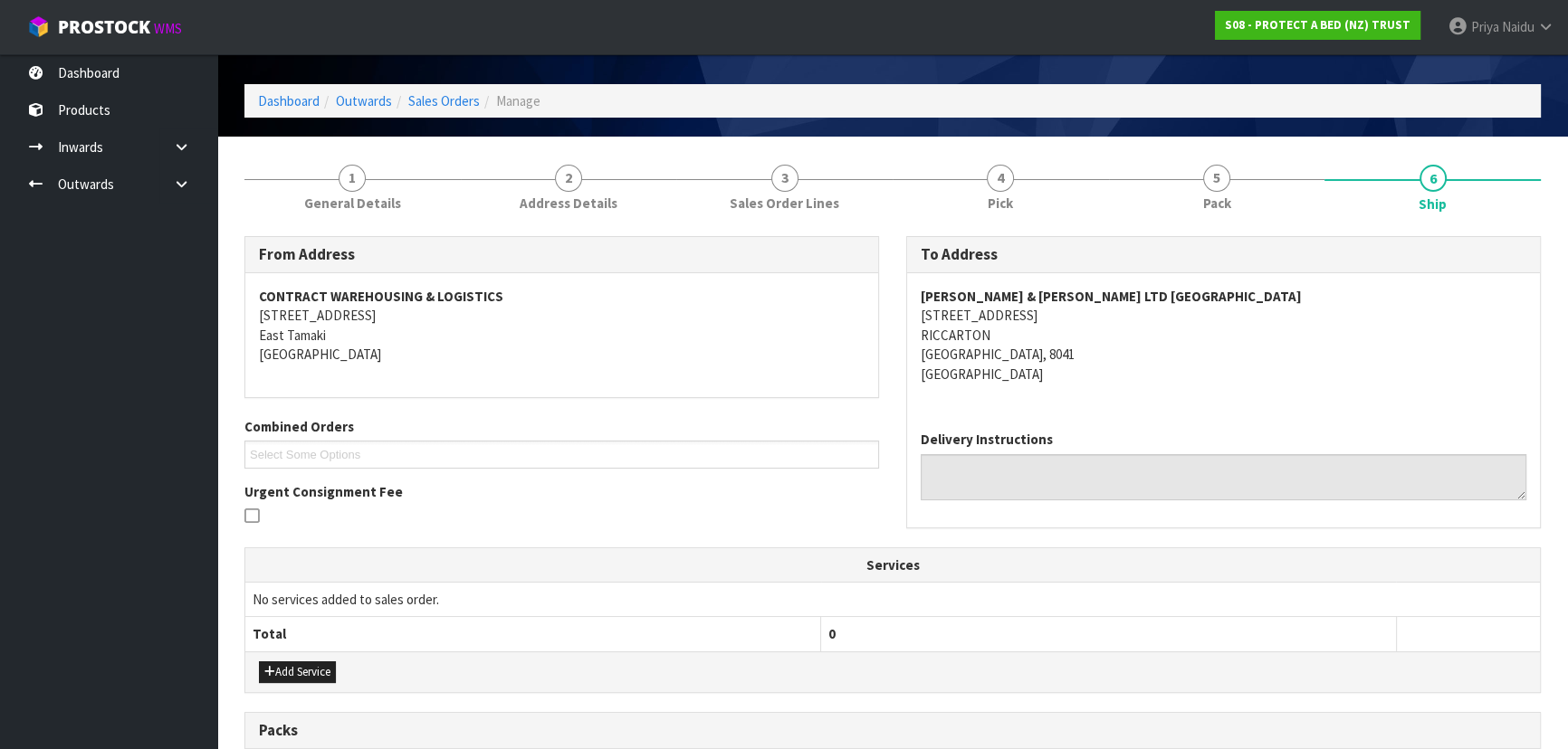
scroll to position [0, 0]
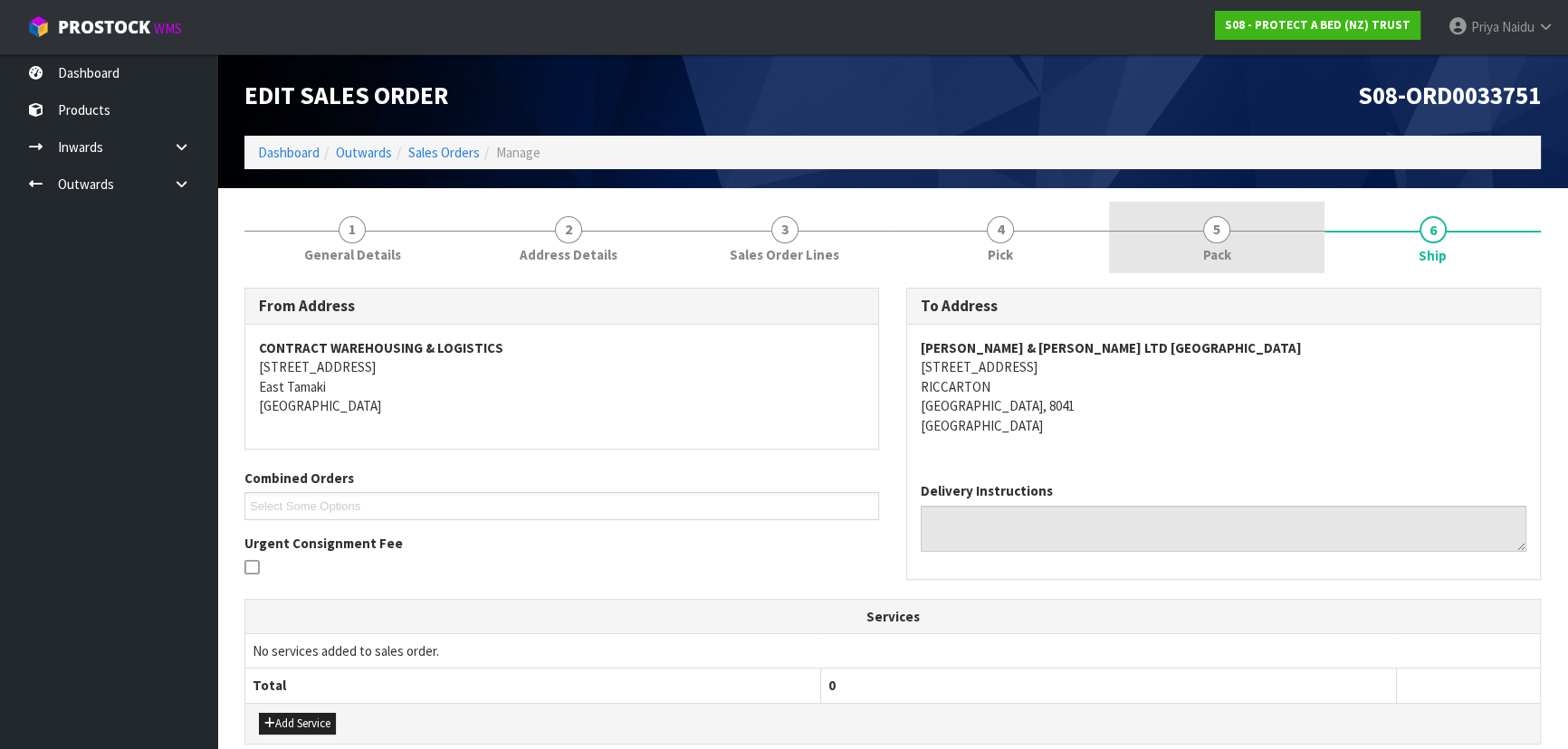
click at [1183, 254] on link "5 Pack" at bounding box center [1217, 238] width 216 height 71
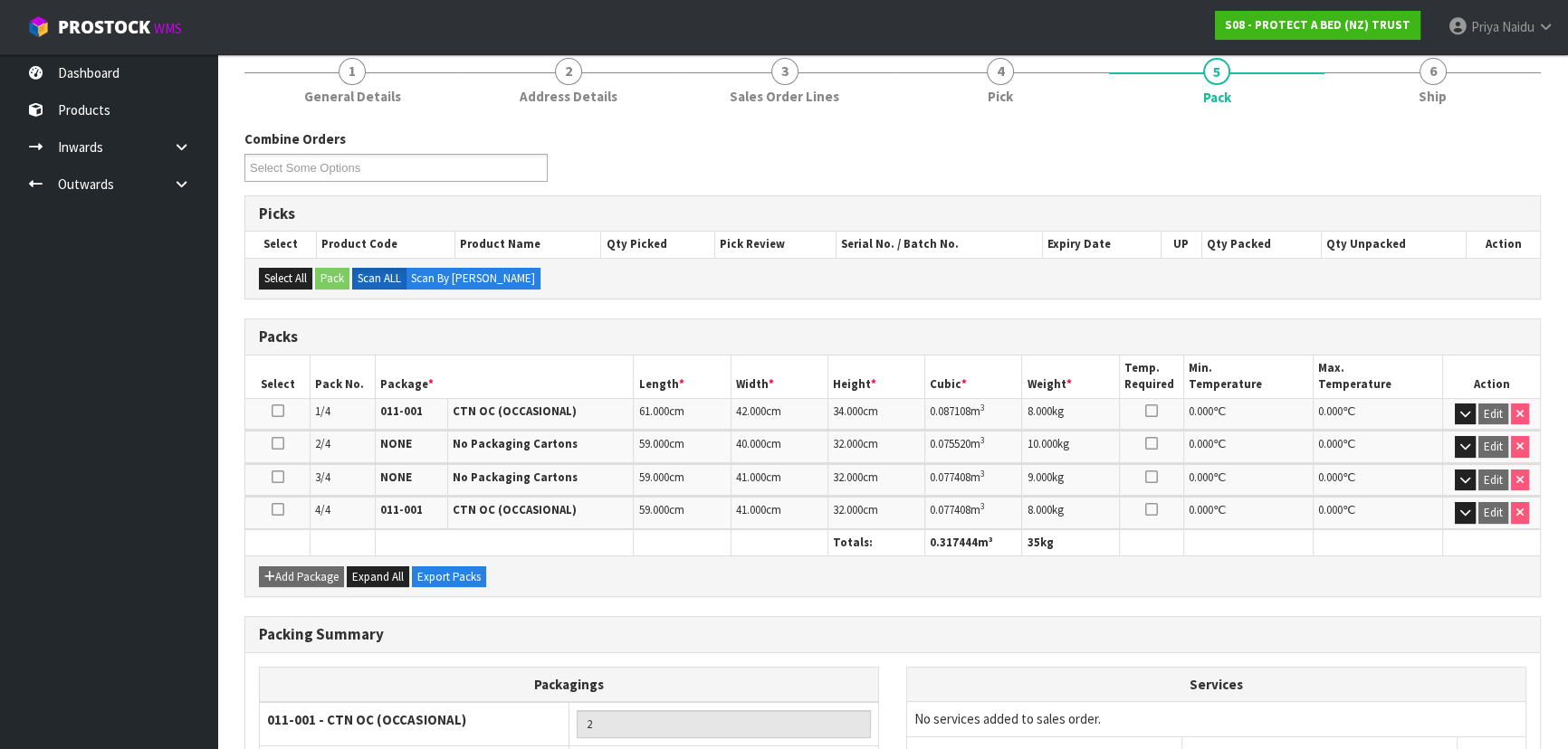
scroll to position [163, 0]
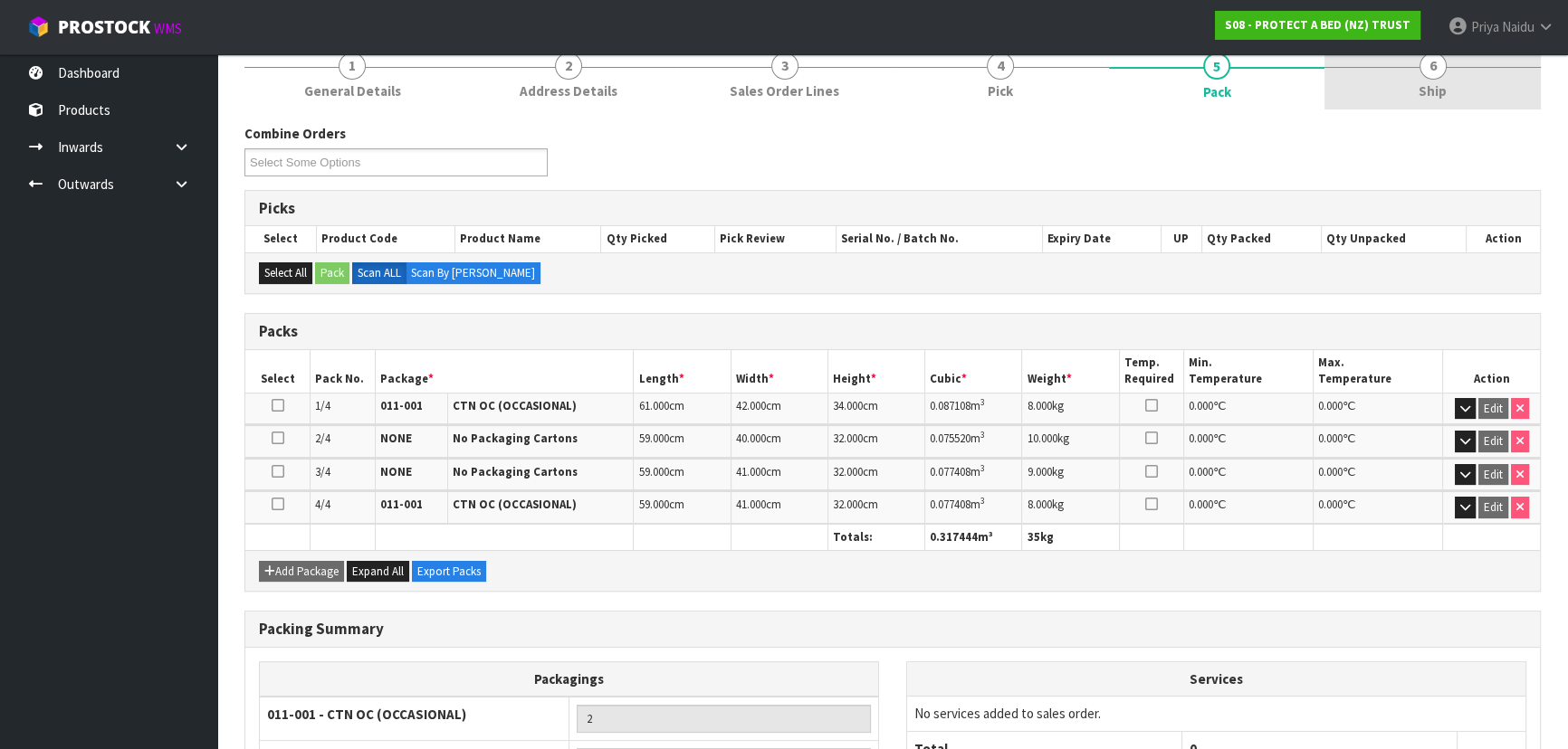
click at [1394, 100] on link "6 Ship" at bounding box center [1432, 73] width 216 height 71
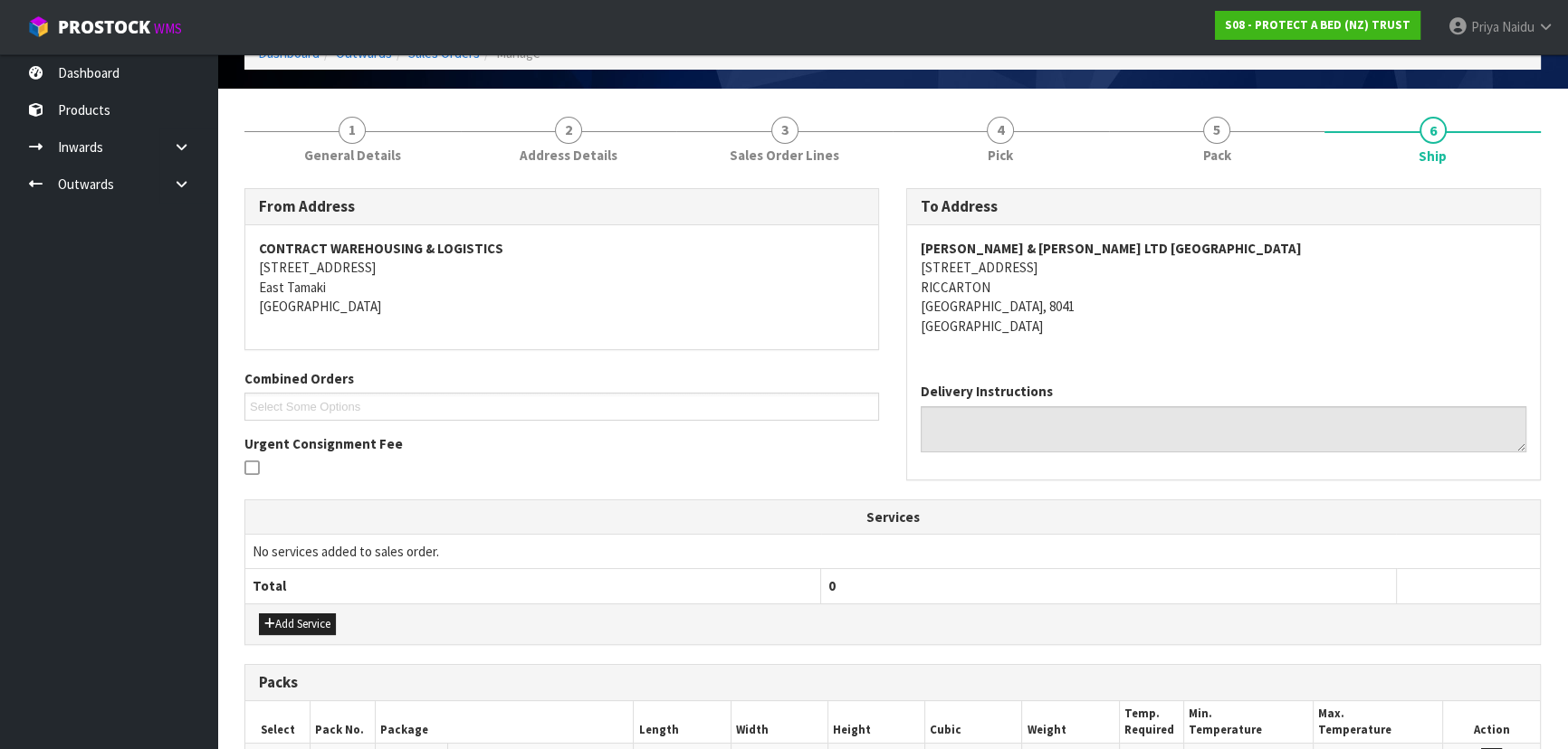
scroll to position [0, 0]
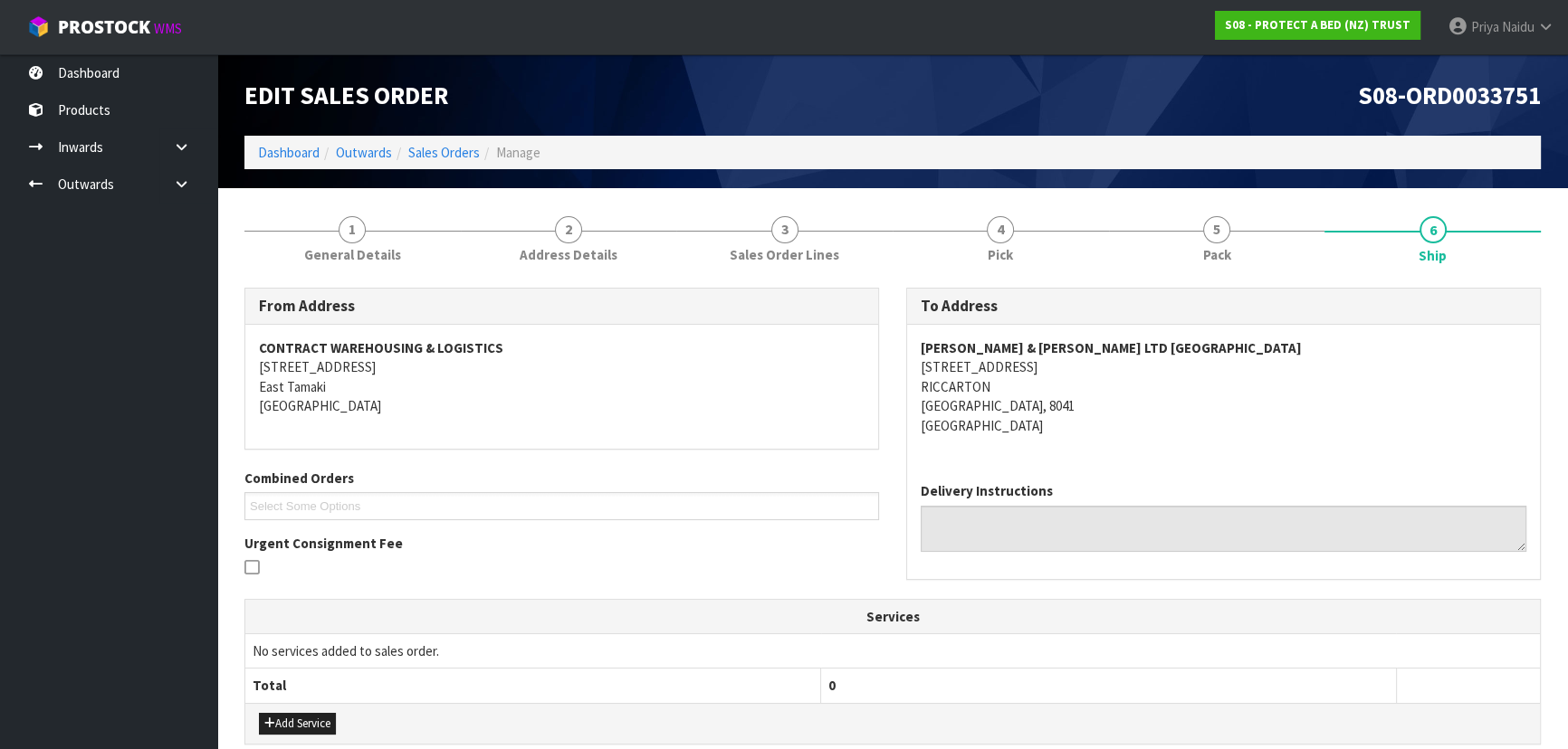
click at [1223, 393] on address "[PERSON_NAME] & [PERSON_NAME] LTD [GEOGRAPHIC_DATA] [STREET_ADDRESS]" at bounding box center [1223, 387] width 606 height 97
click at [1214, 466] on div "[PERSON_NAME] & [PERSON_NAME] LTD [GEOGRAPHIC_DATA] [STREET_ADDRESS]" at bounding box center [1223, 396] width 632 height 143
click at [1260, 473] on div "Delivery Instructions" at bounding box center [1223, 522] width 632 height 110
click at [1267, 449] on div "[PERSON_NAME] & [PERSON_NAME] LTD [GEOGRAPHIC_DATA] [STREET_ADDRESS]" at bounding box center [1223, 396] width 632 height 143
click at [1252, 461] on div "[PERSON_NAME] & [PERSON_NAME] LTD [GEOGRAPHIC_DATA] [STREET_ADDRESS]" at bounding box center [1223, 396] width 632 height 143
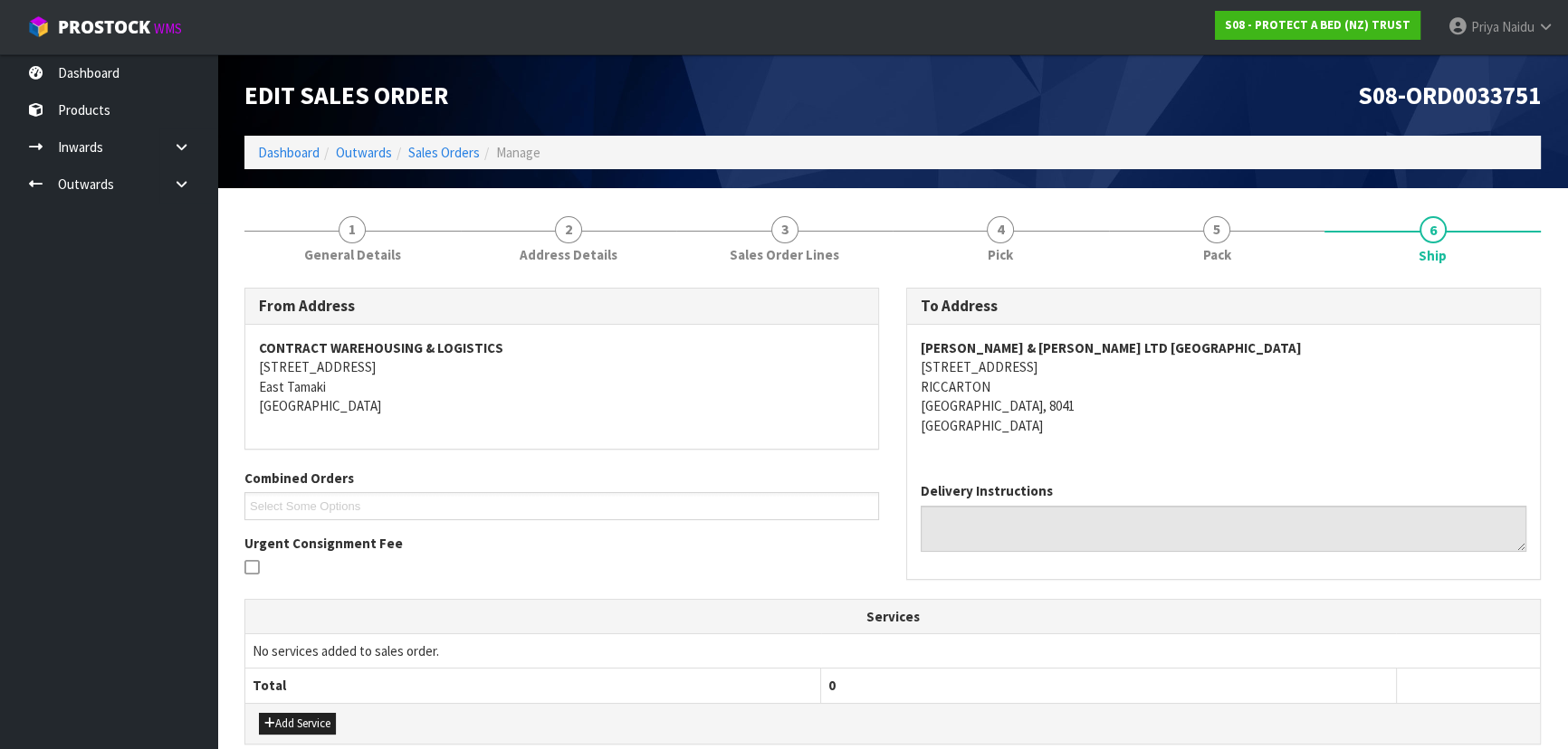
click at [1253, 456] on div "[PERSON_NAME] & [PERSON_NAME] LTD [GEOGRAPHIC_DATA] [STREET_ADDRESS]" at bounding box center [1223, 396] width 632 height 143
click at [1271, 462] on div "[PERSON_NAME] & [PERSON_NAME] LTD [GEOGRAPHIC_DATA] [STREET_ADDRESS]" at bounding box center [1223, 396] width 632 height 143
click at [1270, 462] on div "[PERSON_NAME] & [PERSON_NAME] LTD [GEOGRAPHIC_DATA] [STREET_ADDRESS]" at bounding box center [1223, 396] width 632 height 143
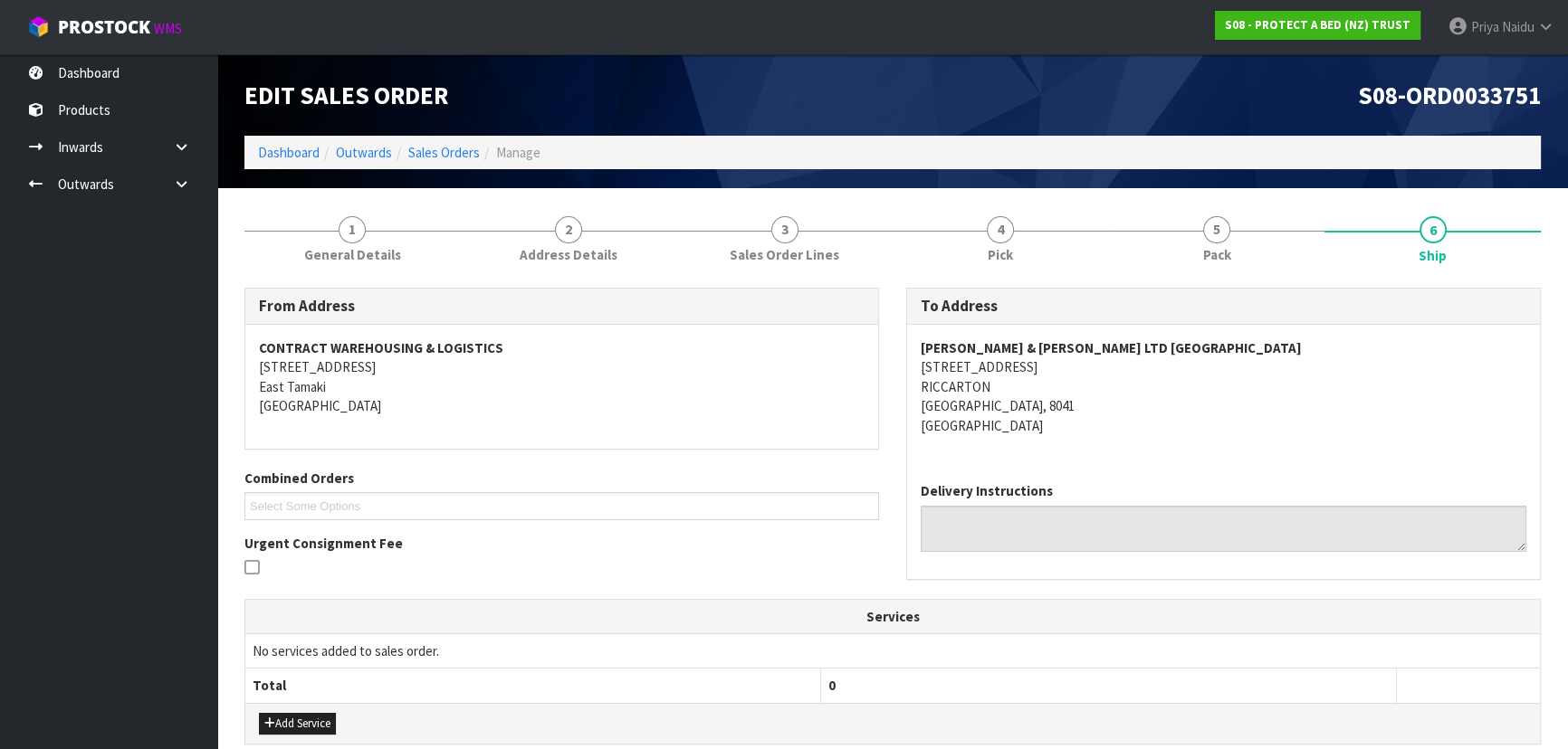
click at [1270, 462] on div "[PERSON_NAME] & [PERSON_NAME] LTD [GEOGRAPHIC_DATA] [STREET_ADDRESS]" at bounding box center [1223, 396] width 632 height 143
click at [1172, 427] on address "[PERSON_NAME] & [PERSON_NAME] LTD [GEOGRAPHIC_DATA] [STREET_ADDRESS]" at bounding box center [1223, 387] width 606 height 97
click at [1177, 419] on address "[PERSON_NAME] & [PERSON_NAME] LTD [GEOGRAPHIC_DATA] [STREET_ADDRESS]" at bounding box center [1223, 387] width 606 height 97
click at [1165, 455] on div "[PERSON_NAME] & [PERSON_NAME] LTD [GEOGRAPHIC_DATA] [STREET_ADDRESS]" at bounding box center [1223, 396] width 632 height 143
click at [1288, 400] on address "[PERSON_NAME] & [PERSON_NAME] LTD [GEOGRAPHIC_DATA] [STREET_ADDRESS]" at bounding box center [1223, 387] width 606 height 97
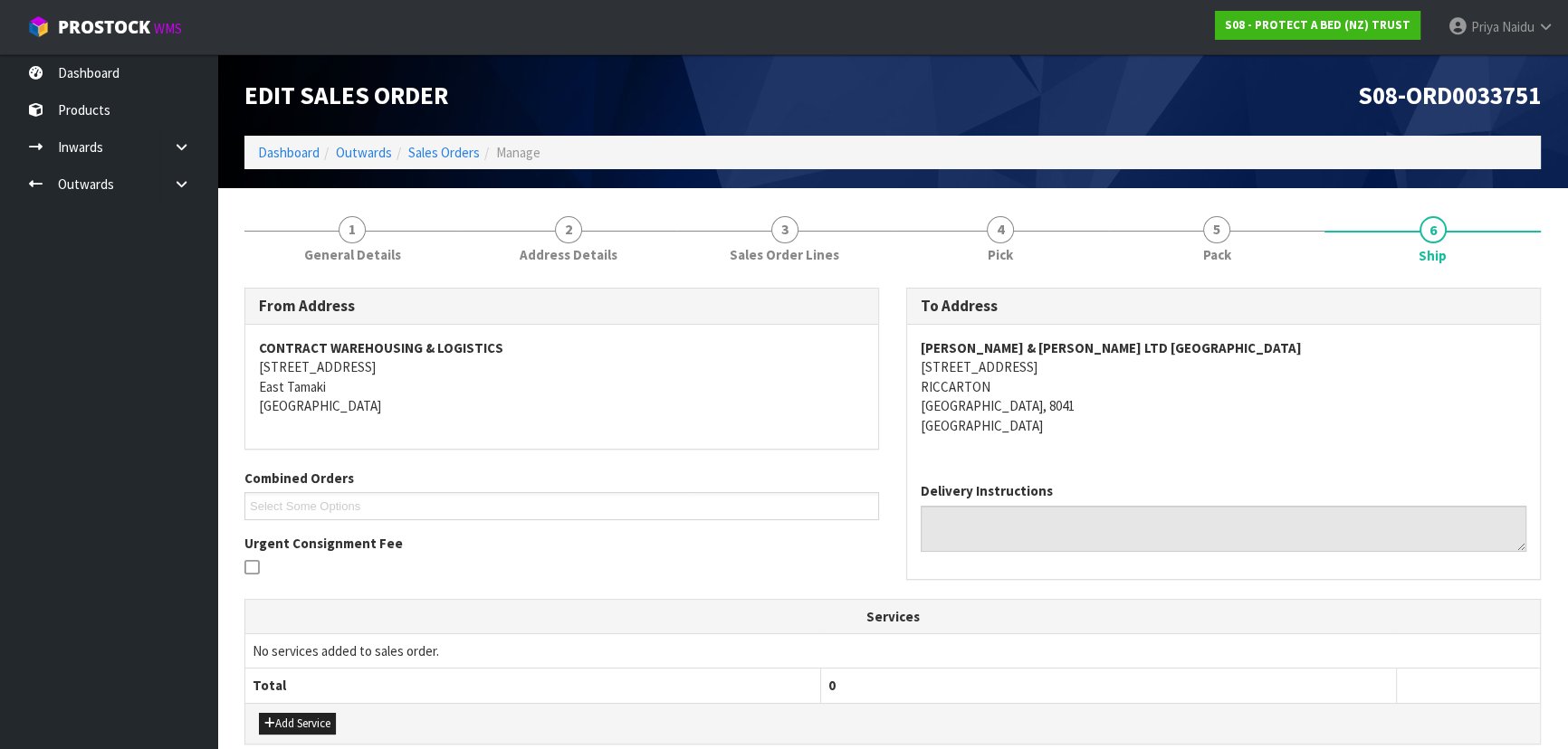
click at [1387, 475] on div "Delivery Instructions" at bounding box center [1223, 522] width 632 height 110
click at [1206, 460] on div "[PERSON_NAME] & [PERSON_NAME] LTD [GEOGRAPHIC_DATA] [STREET_ADDRESS]" at bounding box center [1223, 396] width 632 height 143
click at [1195, 432] on address "[PERSON_NAME] & [PERSON_NAME] LTD [GEOGRAPHIC_DATA] [STREET_ADDRESS]" at bounding box center [1223, 387] width 606 height 97
click at [1240, 473] on div "Delivery Instructions" at bounding box center [1223, 522] width 632 height 110
click at [1247, 483] on div "Delivery Instructions" at bounding box center [1223, 516] width 606 height 69
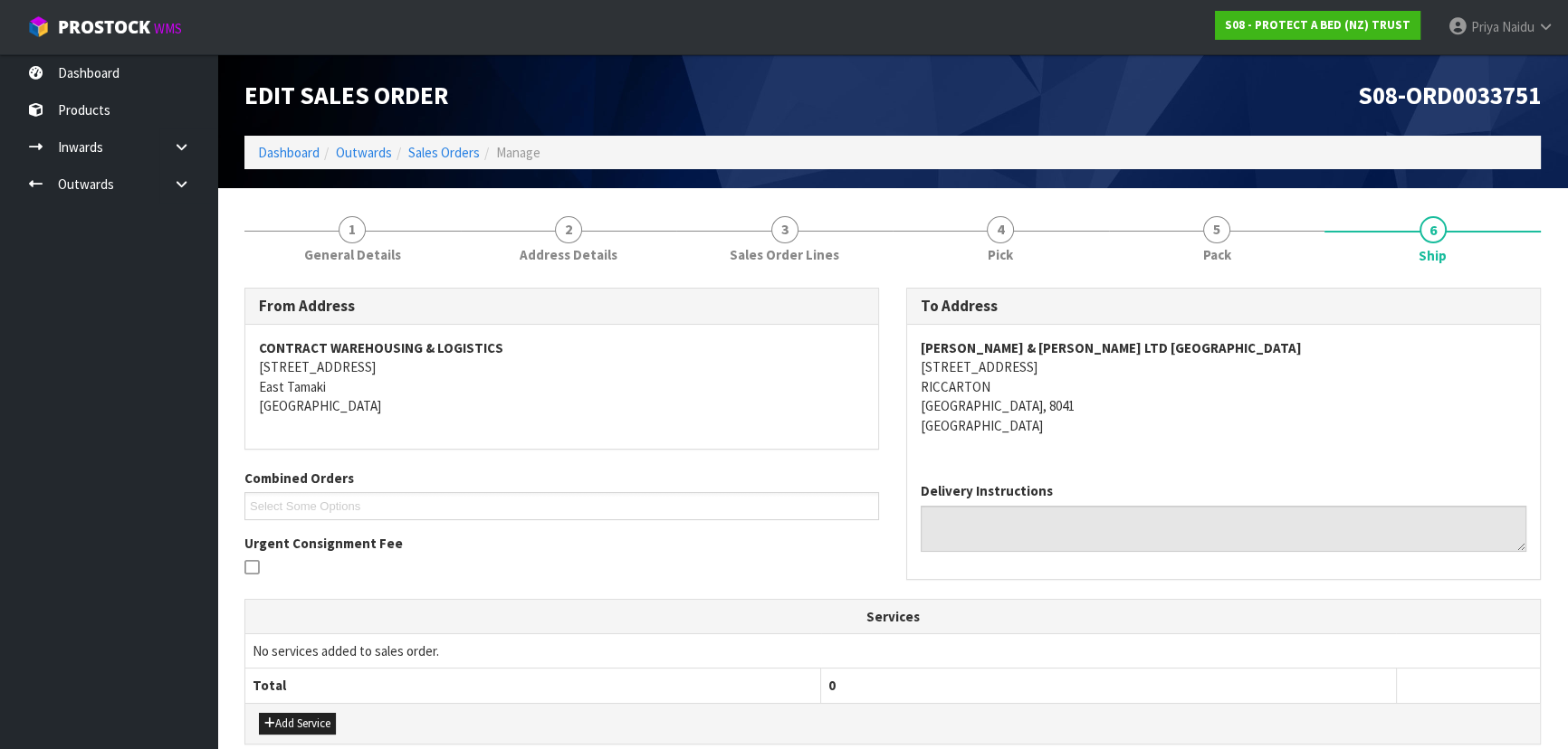
click at [1243, 468] on div "Delivery Instructions" at bounding box center [1223, 522] width 632 height 110
click at [1234, 475] on div "Delivery Instructions" at bounding box center [1223, 522] width 632 height 110
click at [1243, 431] on address "[PERSON_NAME] & [PERSON_NAME] LTD [GEOGRAPHIC_DATA] [STREET_ADDRESS]" at bounding box center [1223, 387] width 606 height 97
click at [1223, 450] on div "[PERSON_NAME] & [PERSON_NAME] LTD [GEOGRAPHIC_DATA] [STREET_ADDRESS]" at bounding box center [1223, 396] width 632 height 143
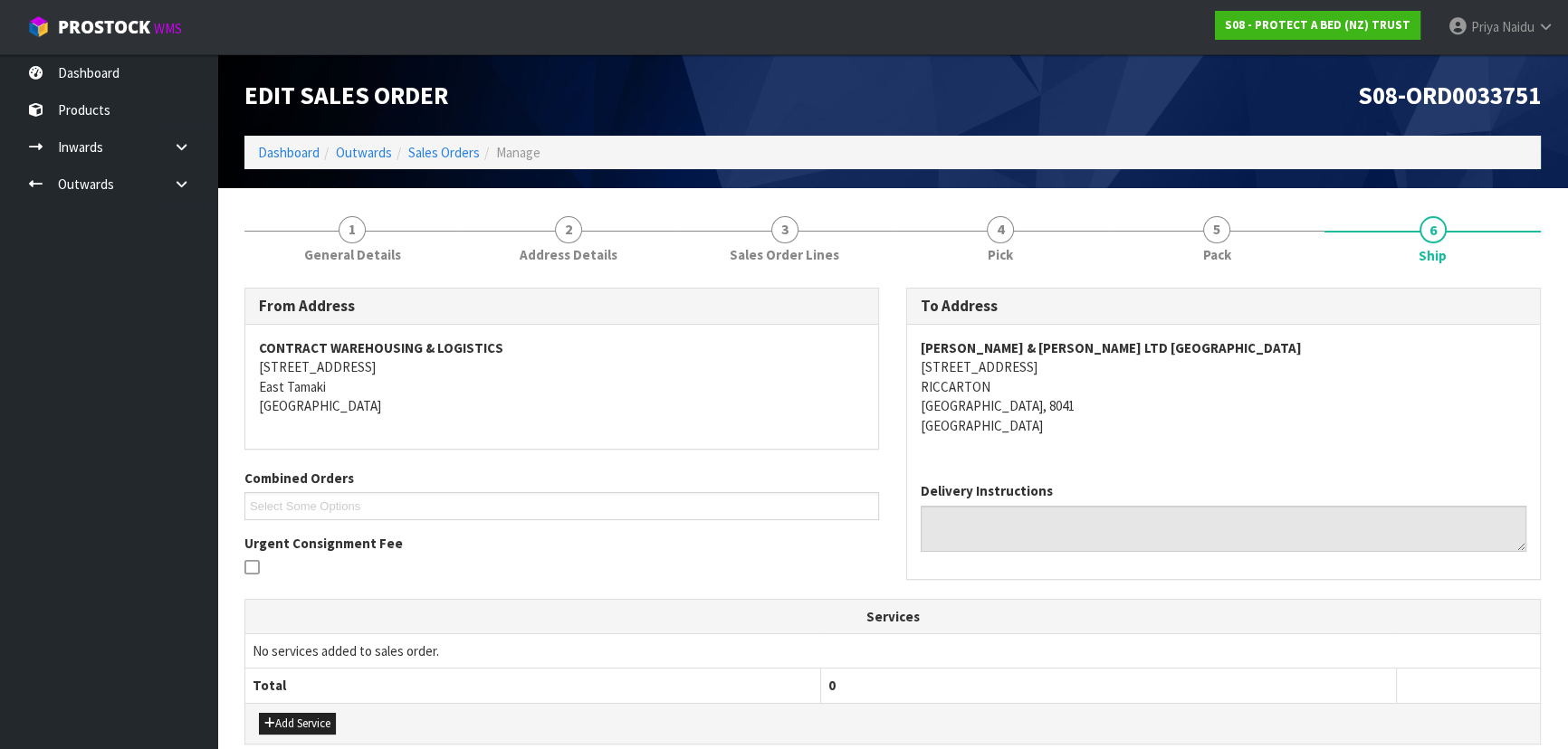
click at [1209, 451] on div "[PERSON_NAME] & [PERSON_NAME] LTD [GEOGRAPHIC_DATA] [STREET_ADDRESS]" at bounding box center [1223, 396] width 632 height 143
click at [1203, 424] on address "[PERSON_NAME] & [PERSON_NAME] LTD [GEOGRAPHIC_DATA] [STREET_ADDRESS]" at bounding box center [1223, 387] width 606 height 97
click at [1141, 407] on address "[PERSON_NAME] & [PERSON_NAME] LTD [GEOGRAPHIC_DATA] [STREET_ADDRESS]" at bounding box center [1223, 387] width 606 height 97
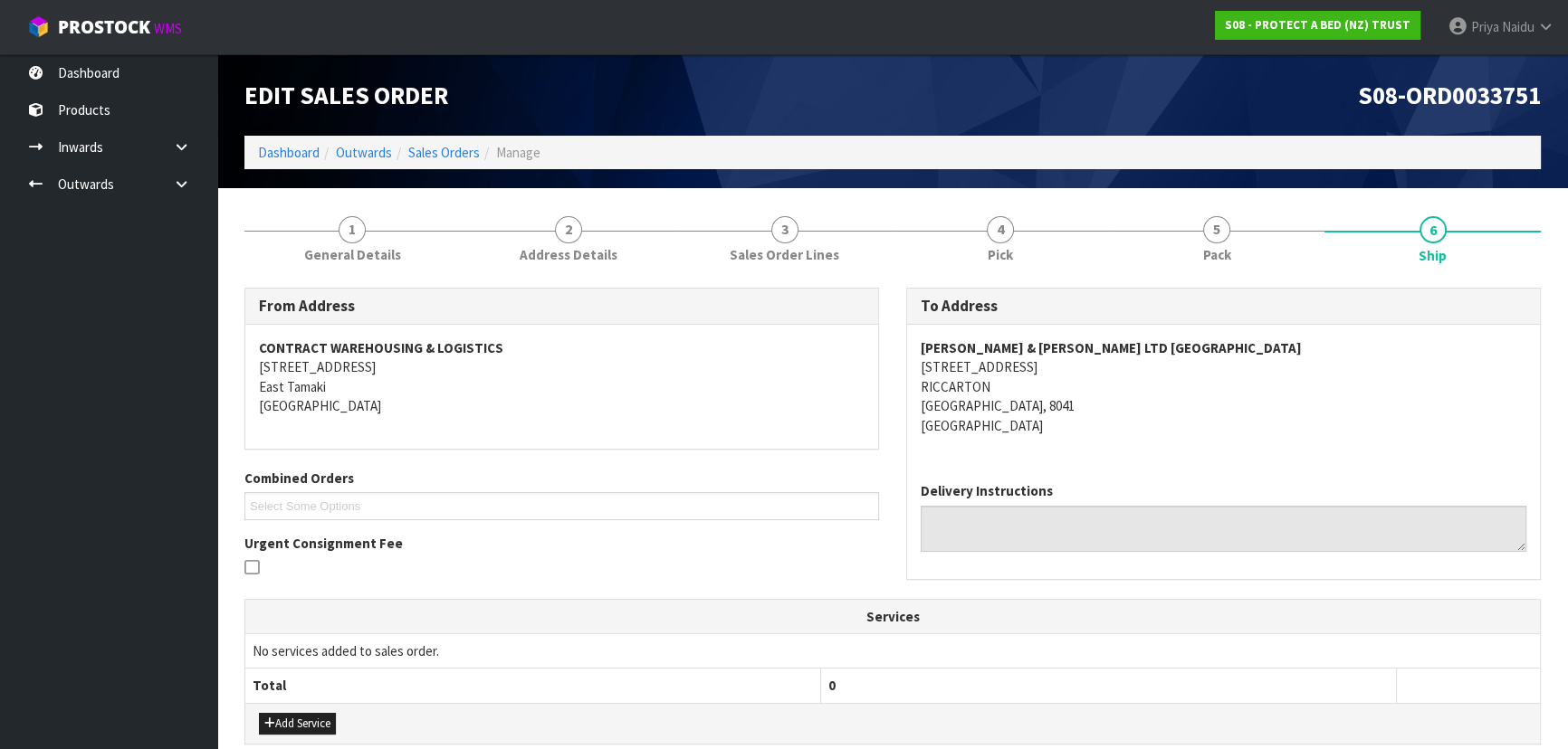
click at [1286, 454] on div "[PERSON_NAME] & [PERSON_NAME] LTD [GEOGRAPHIC_DATA] [STREET_ADDRESS]" at bounding box center [1223, 396] width 632 height 143
drag, startPoint x: 1230, startPoint y: 243, endPoint x: 1223, endPoint y: 236, distance: 9.9
click at [1226, 241] on link "5 Pack" at bounding box center [1217, 238] width 216 height 71
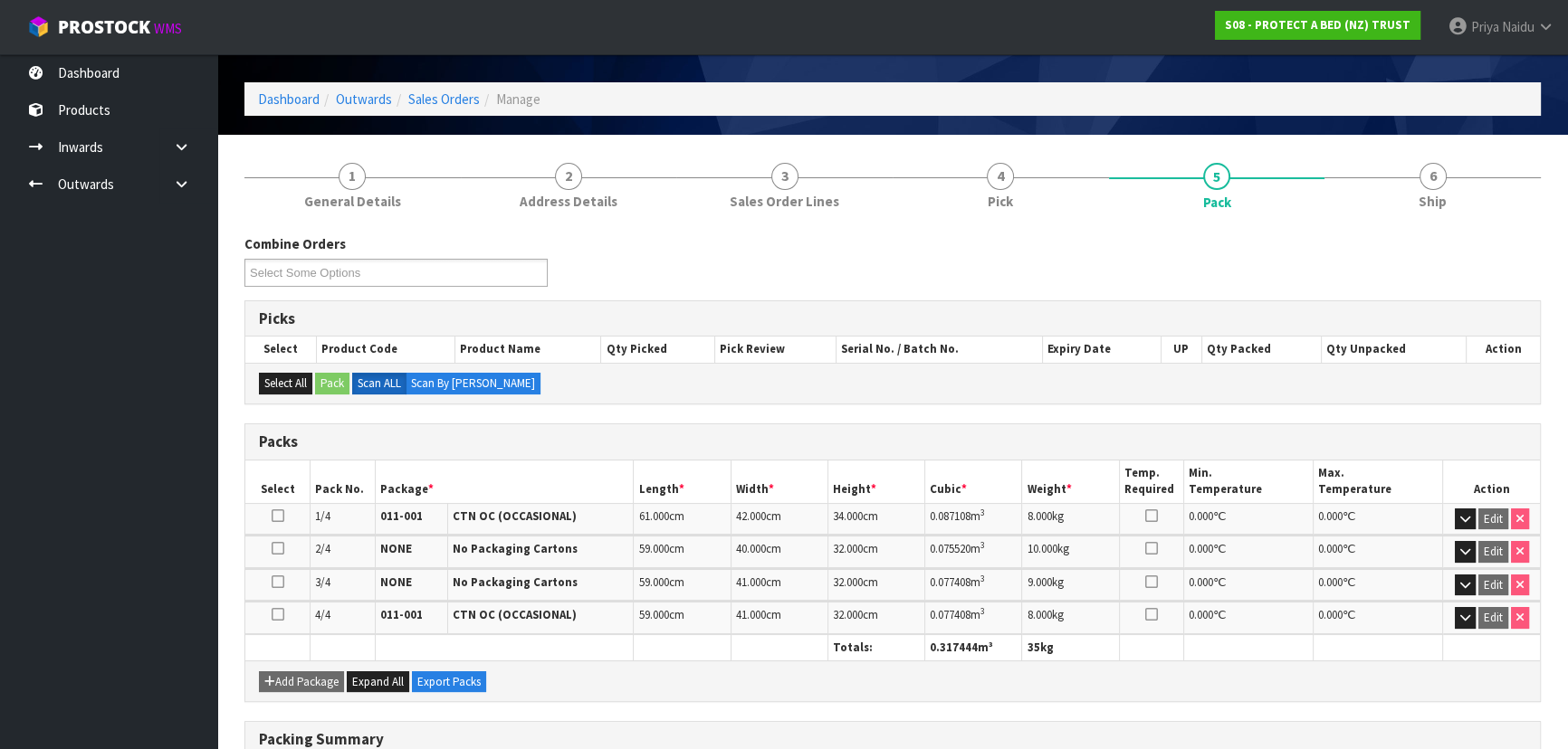
scroll to position [81, 0]
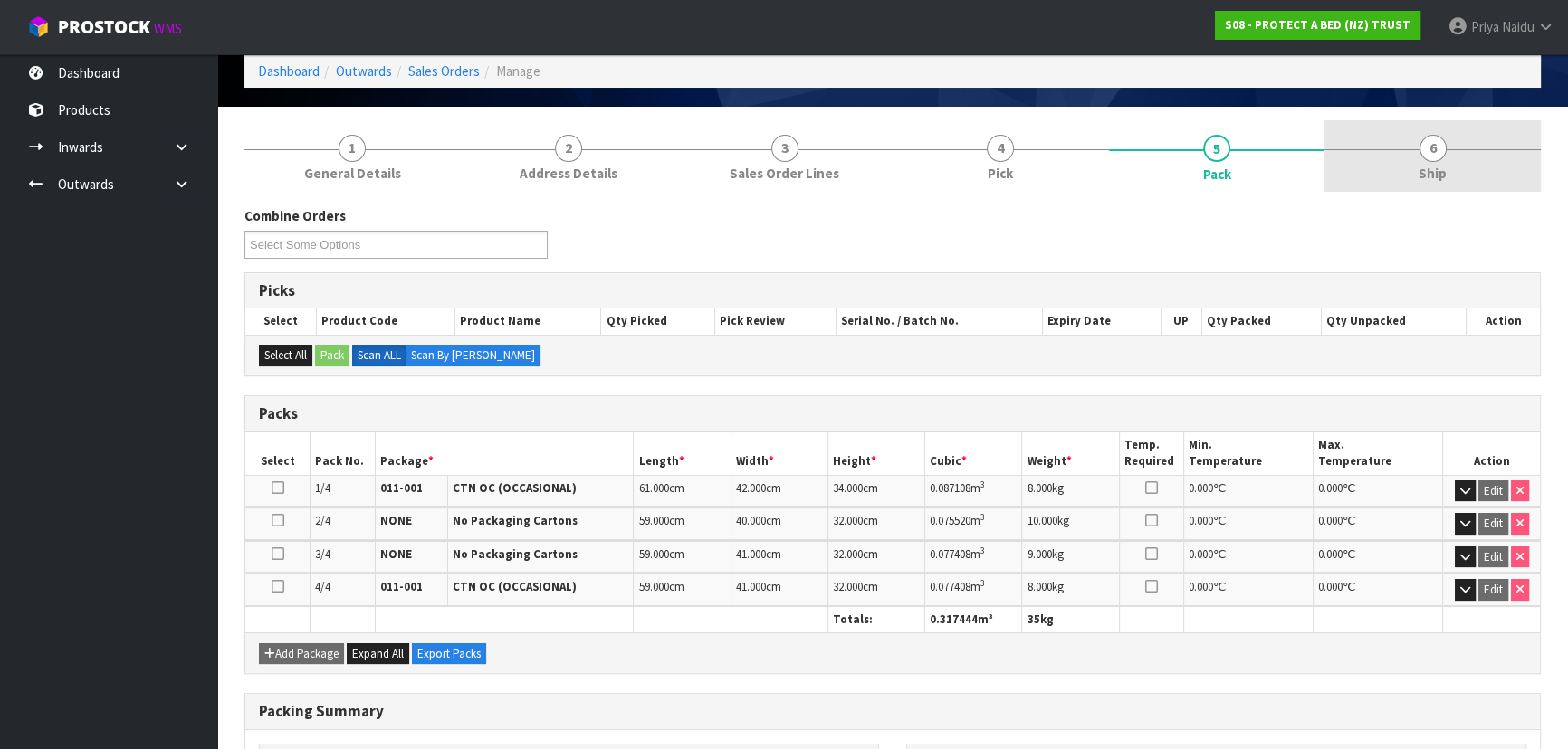
click at [1414, 184] on link "6 Ship" at bounding box center [1432, 156] width 216 height 71
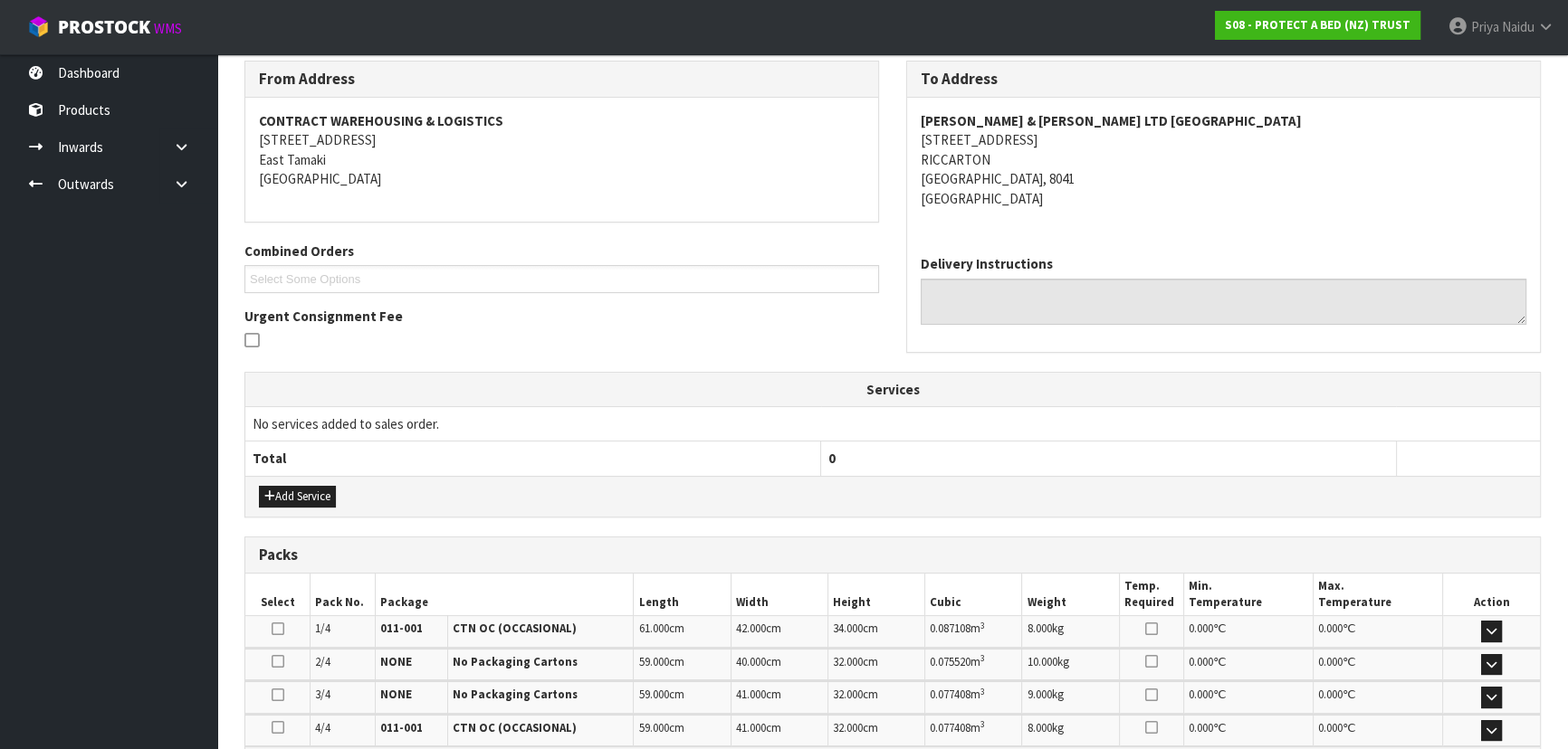
scroll to position [456, 0]
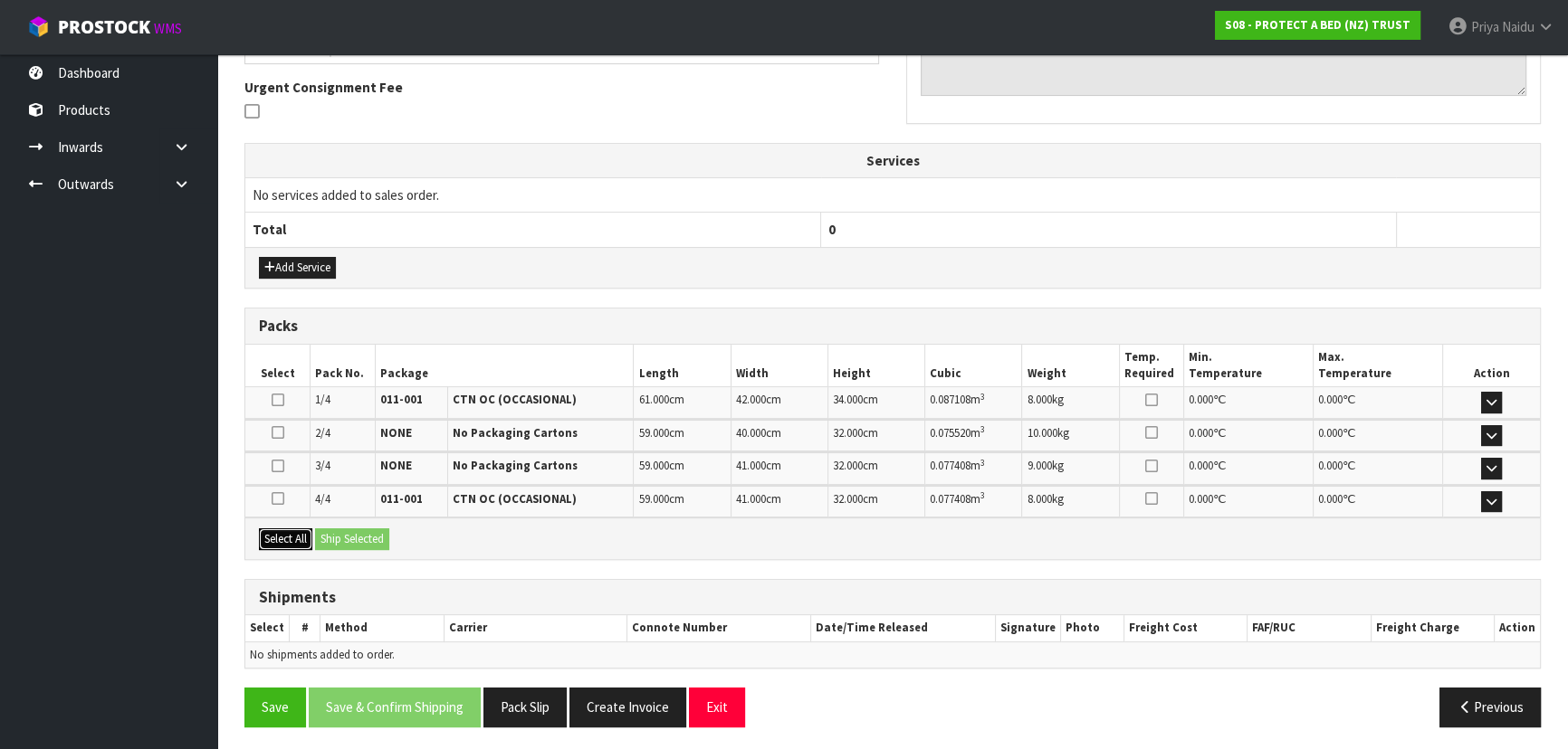
drag, startPoint x: 304, startPoint y: 538, endPoint x: 321, endPoint y: 535, distance: 17.3
click at [304, 538] on button "Select All" at bounding box center [285, 539] width 54 height 22
click at [326, 534] on button "Ship Selected" at bounding box center [352, 539] width 74 height 22
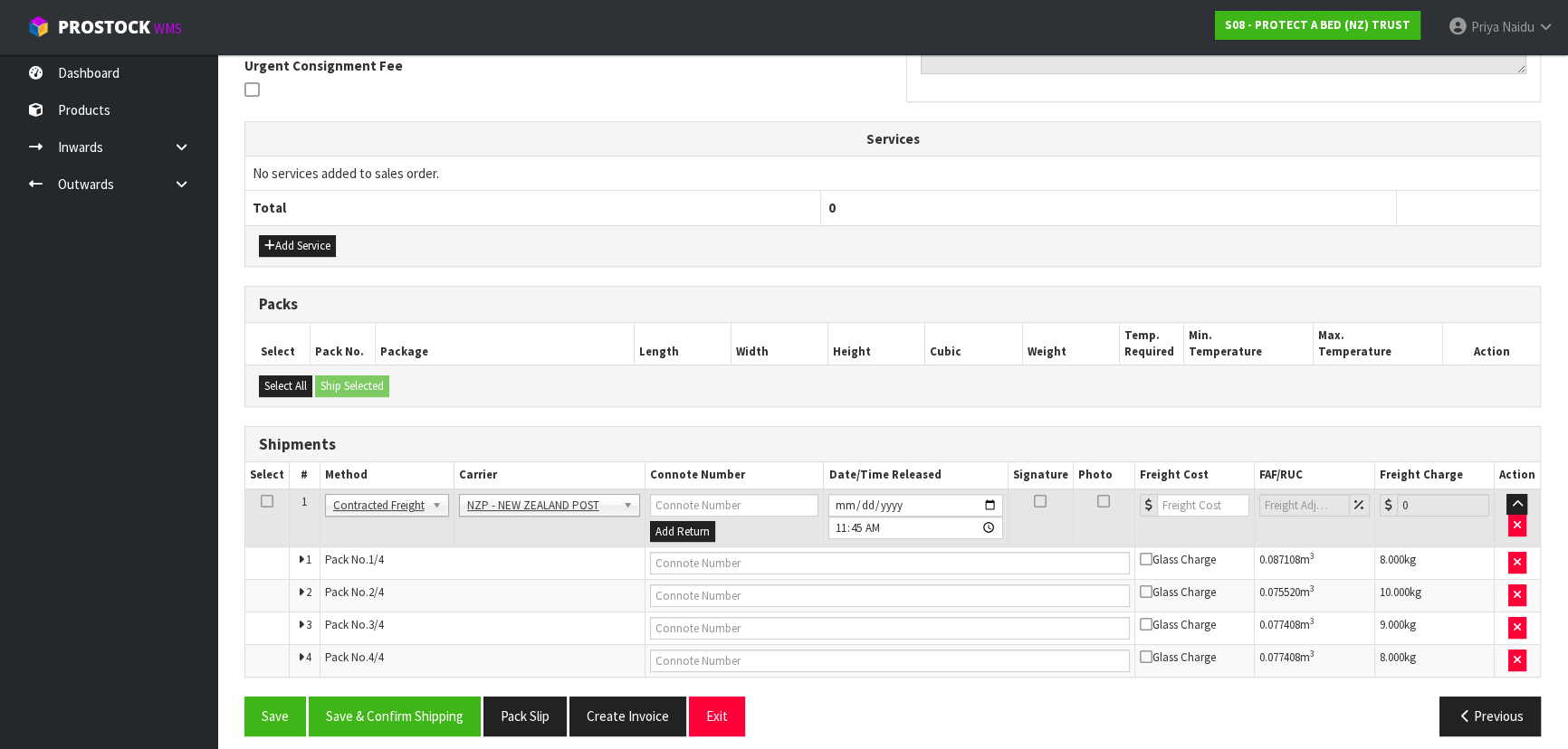
scroll to position [487, 0]
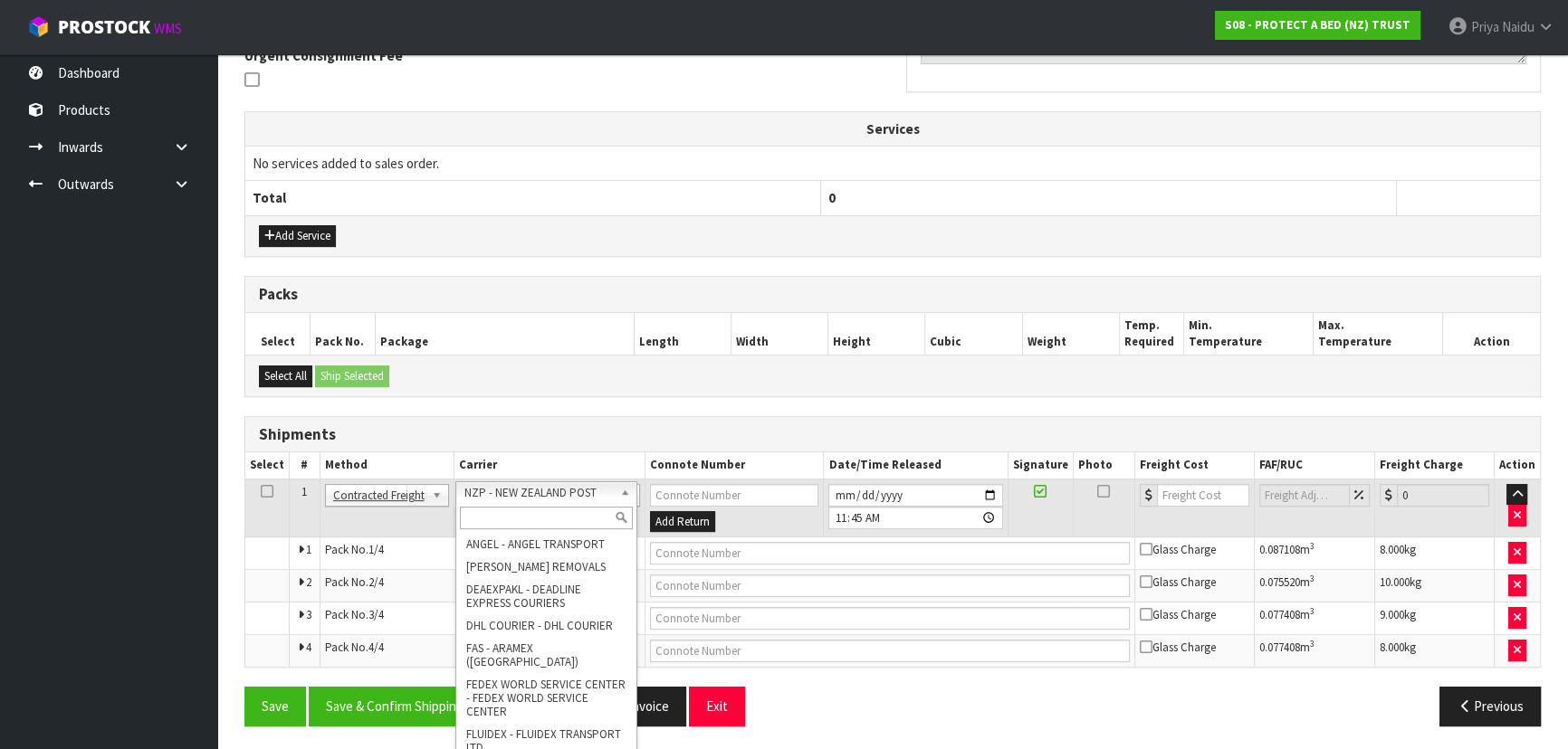
click at [533, 515] on input "text" at bounding box center [546, 517] width 172 height 23
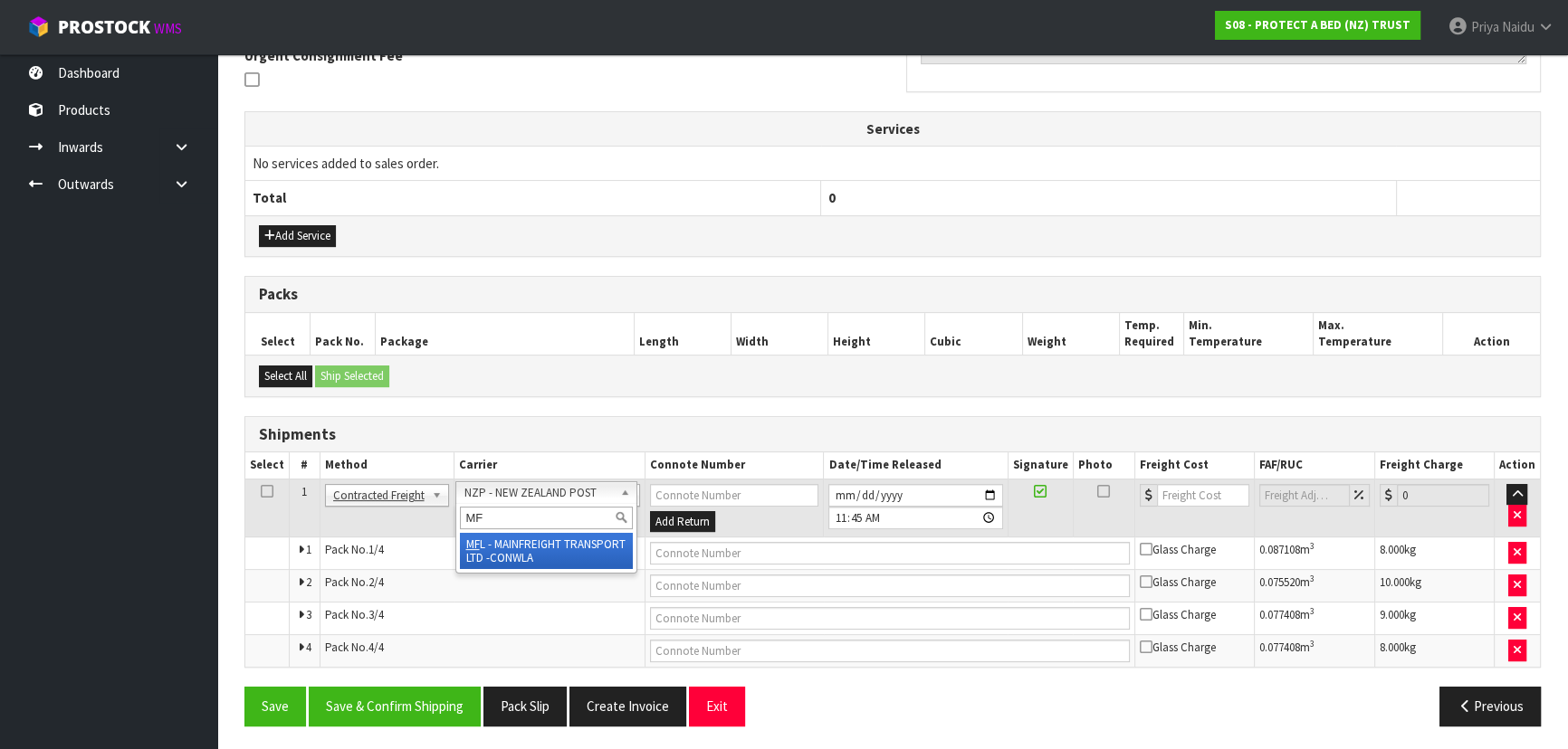
type input "MF"
drag, startPoint x: 562, startPoint y: 557, endPoint x: 575, endPoint y: 557, distance: 13.0
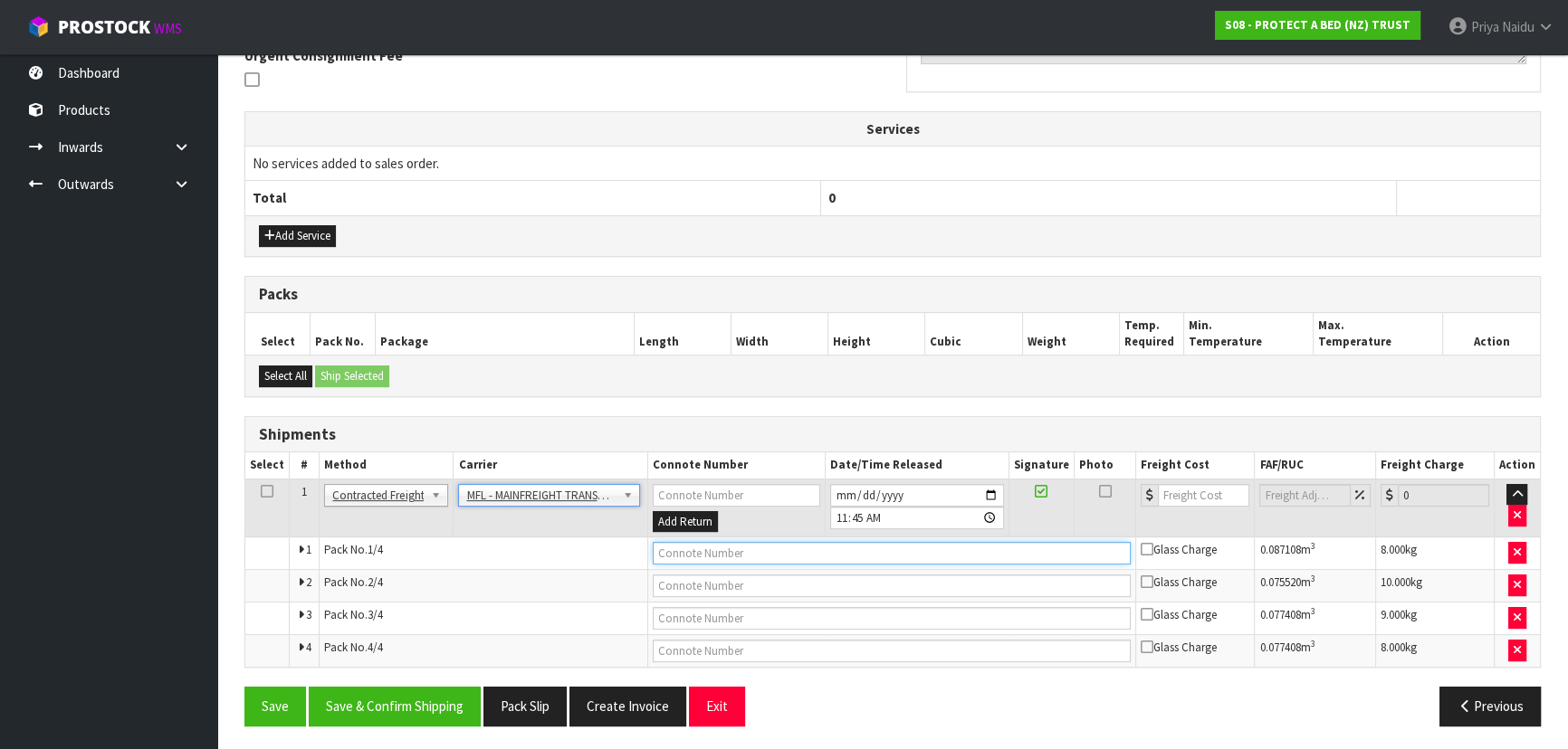
click at [705, 552] on input "text" at bounding box center [891, 553] width 479 height 23
paste input "FWM59112028"
type input "FWM59112028"
click at [1184, 484] on input "number" at bounding box center [1203, 495] width 91 height 23
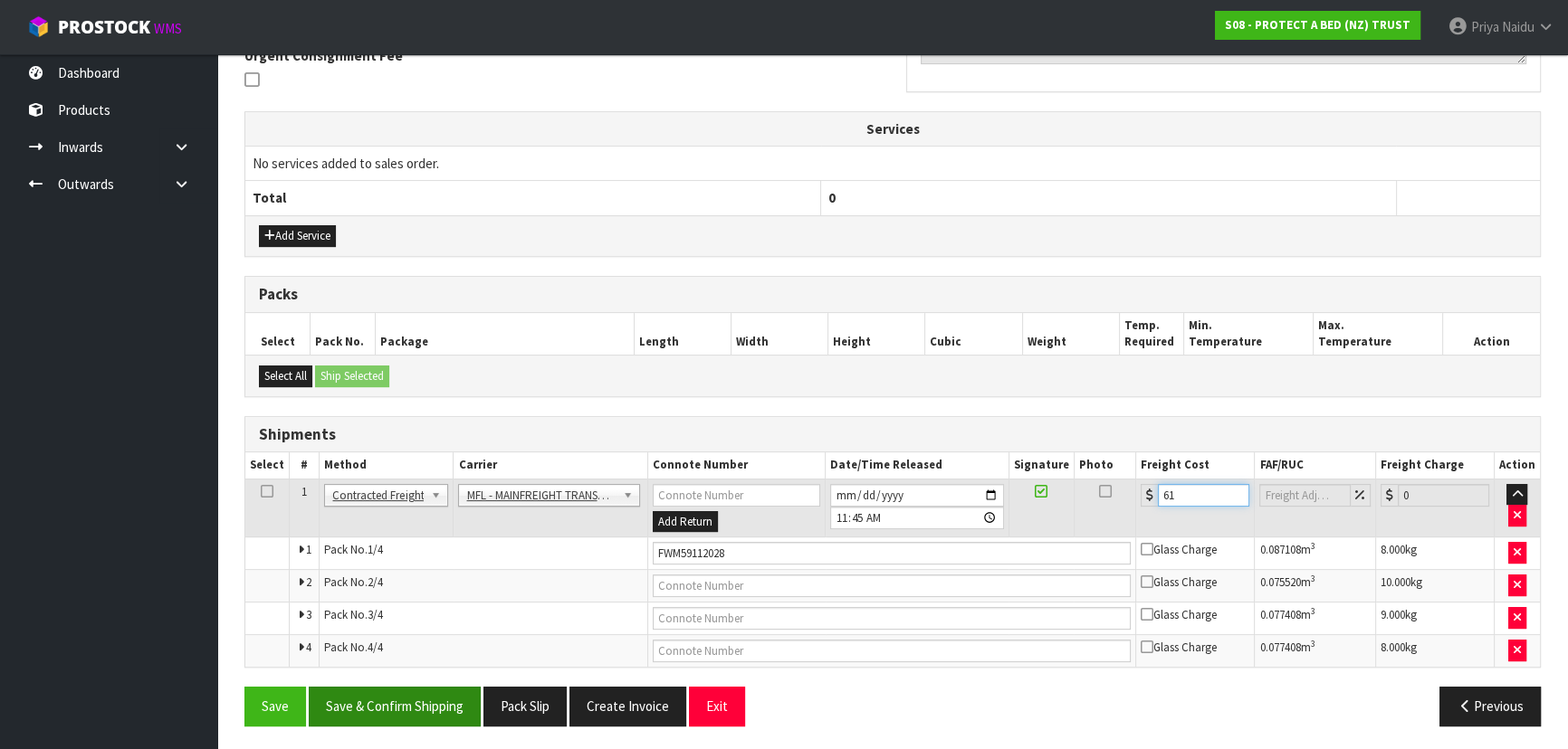
type input "61"
click at [433, 709] on button "Save & Confirm Shipping" at bounding box center [394, 705] width 172 height 39
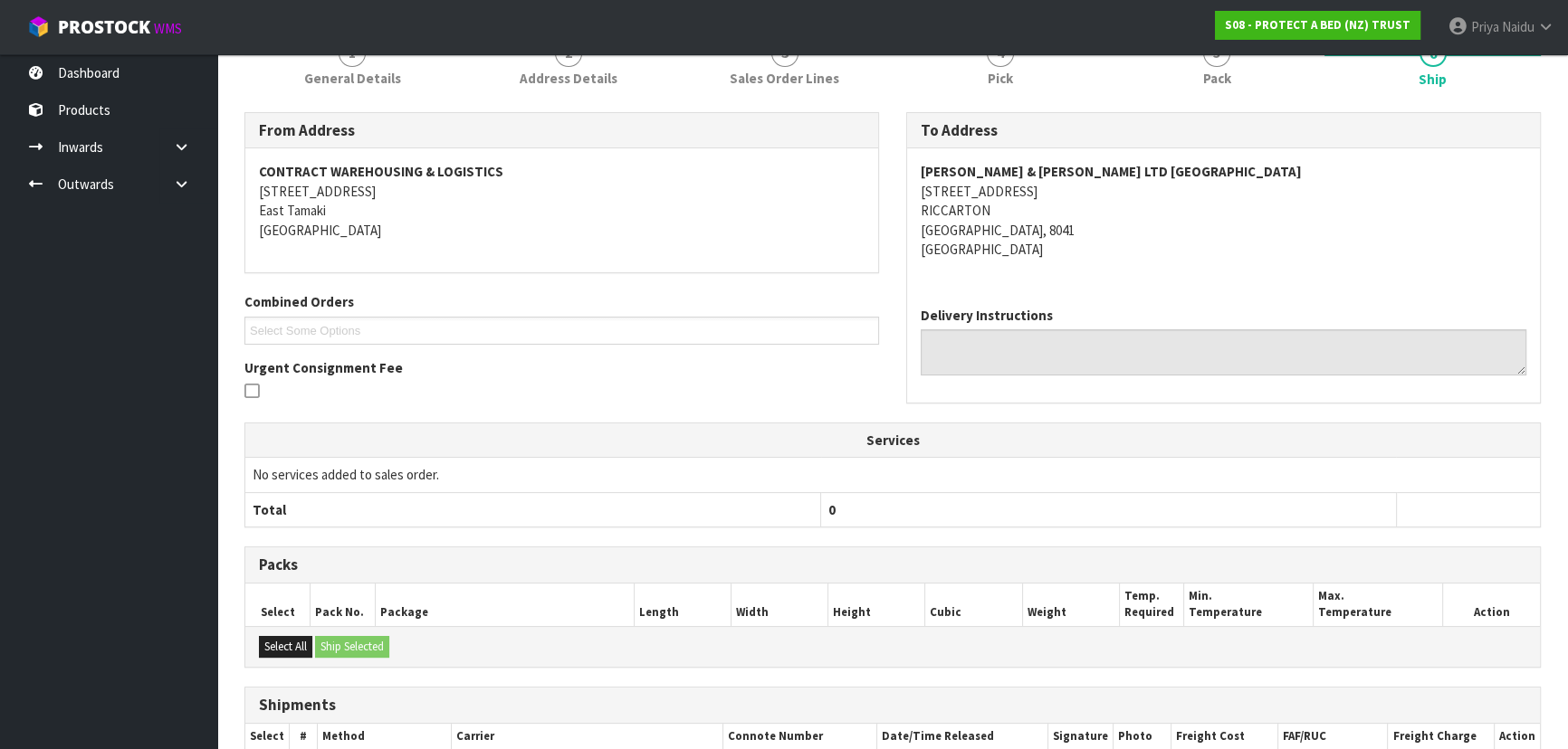
scroll to position [0, 0]
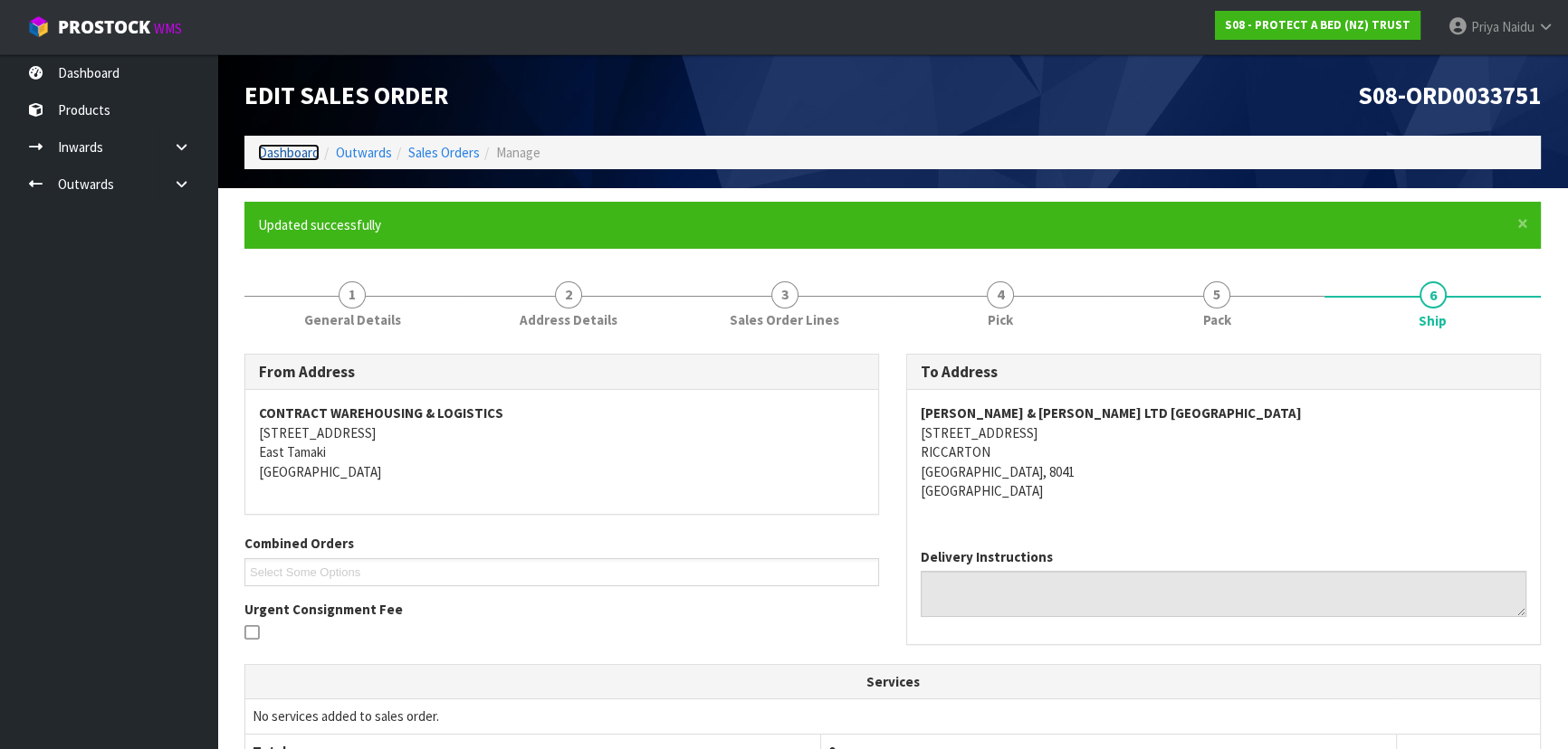
click at [288, 154] on link "Dashboard" at bounding box center [288, 152] width 61 height 17
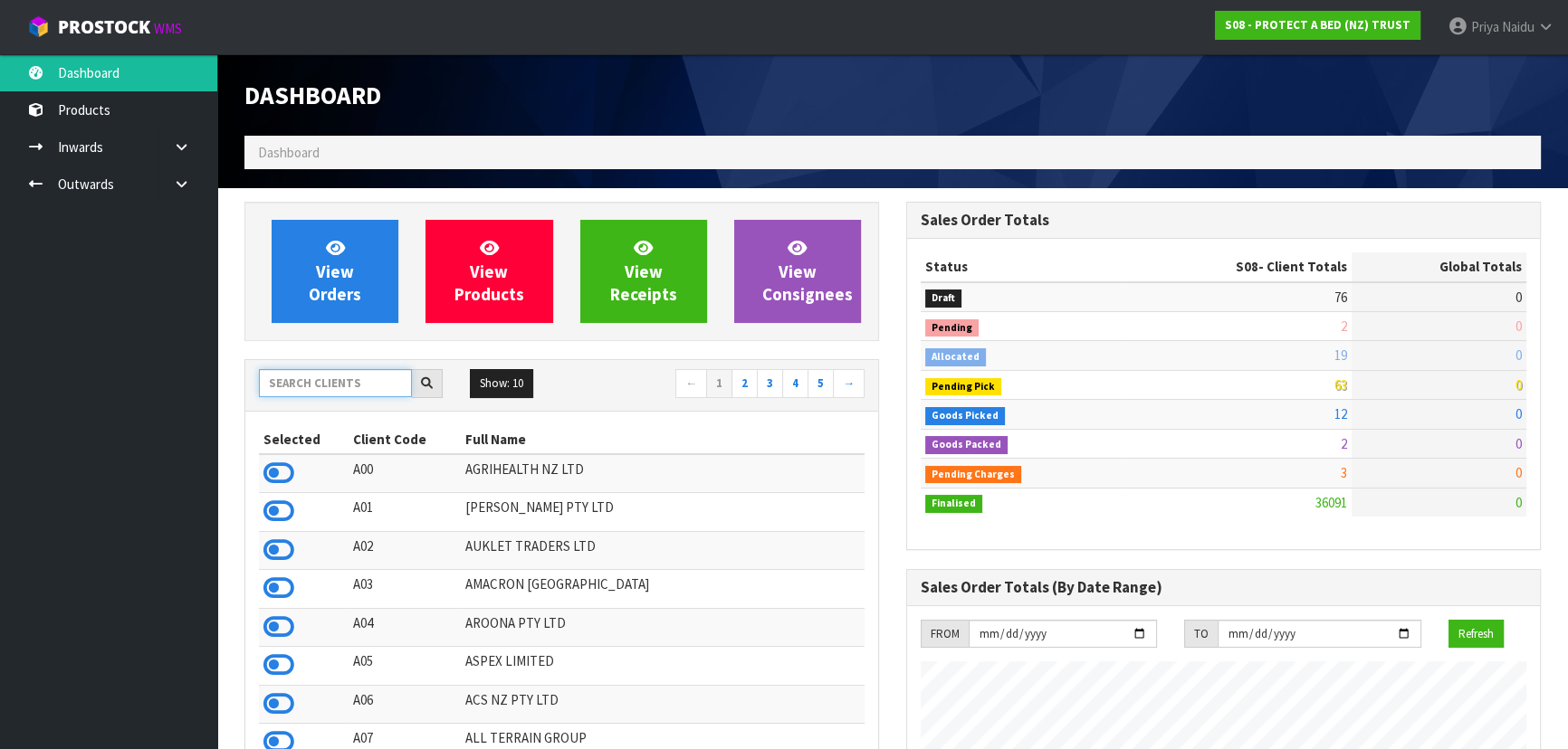
click at [367, 371] on input "text" at bounding box center [335, 383] width 153 height 28
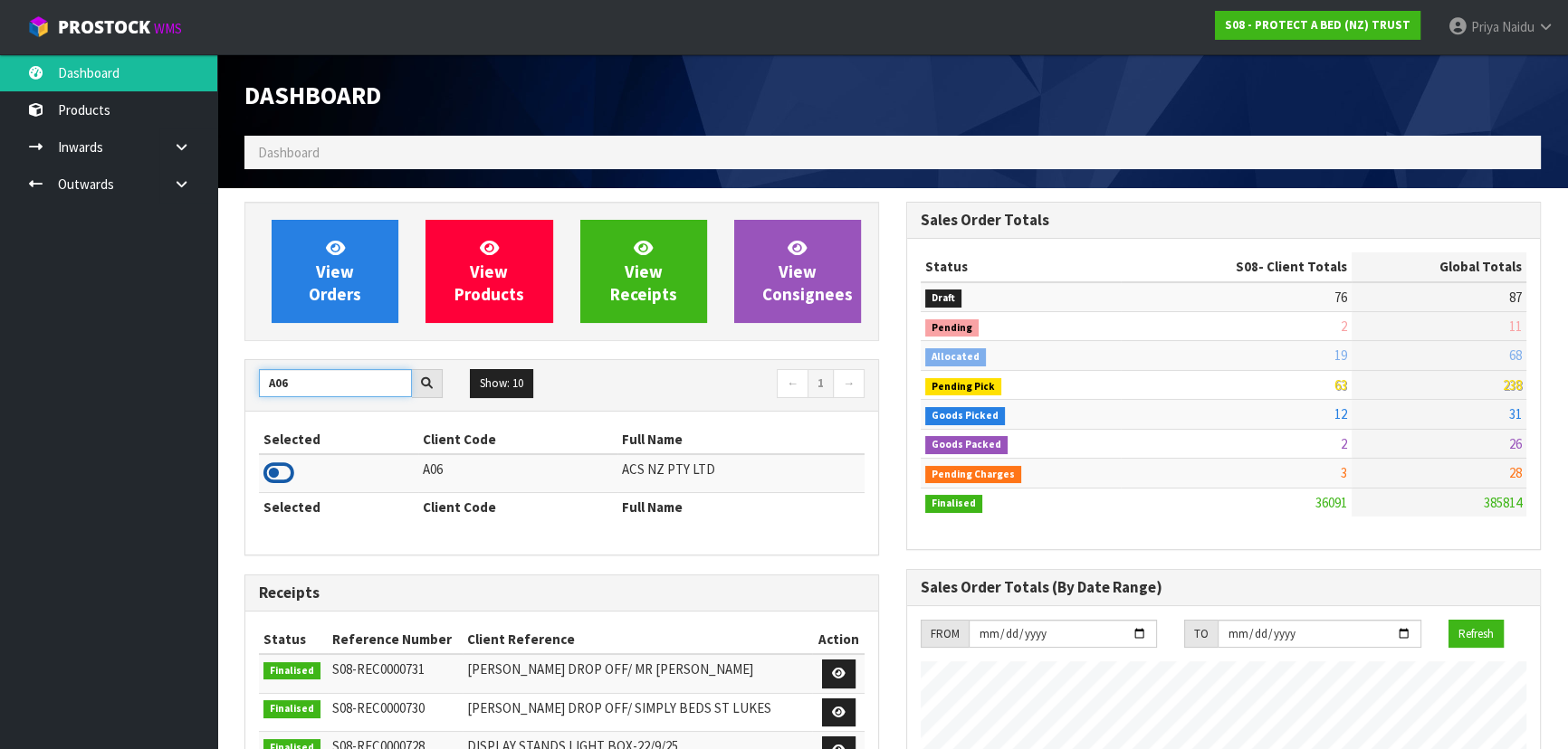
type input "A06"
click at [288, 468] on icon at bounding box center [279, 473] width 31 height 27
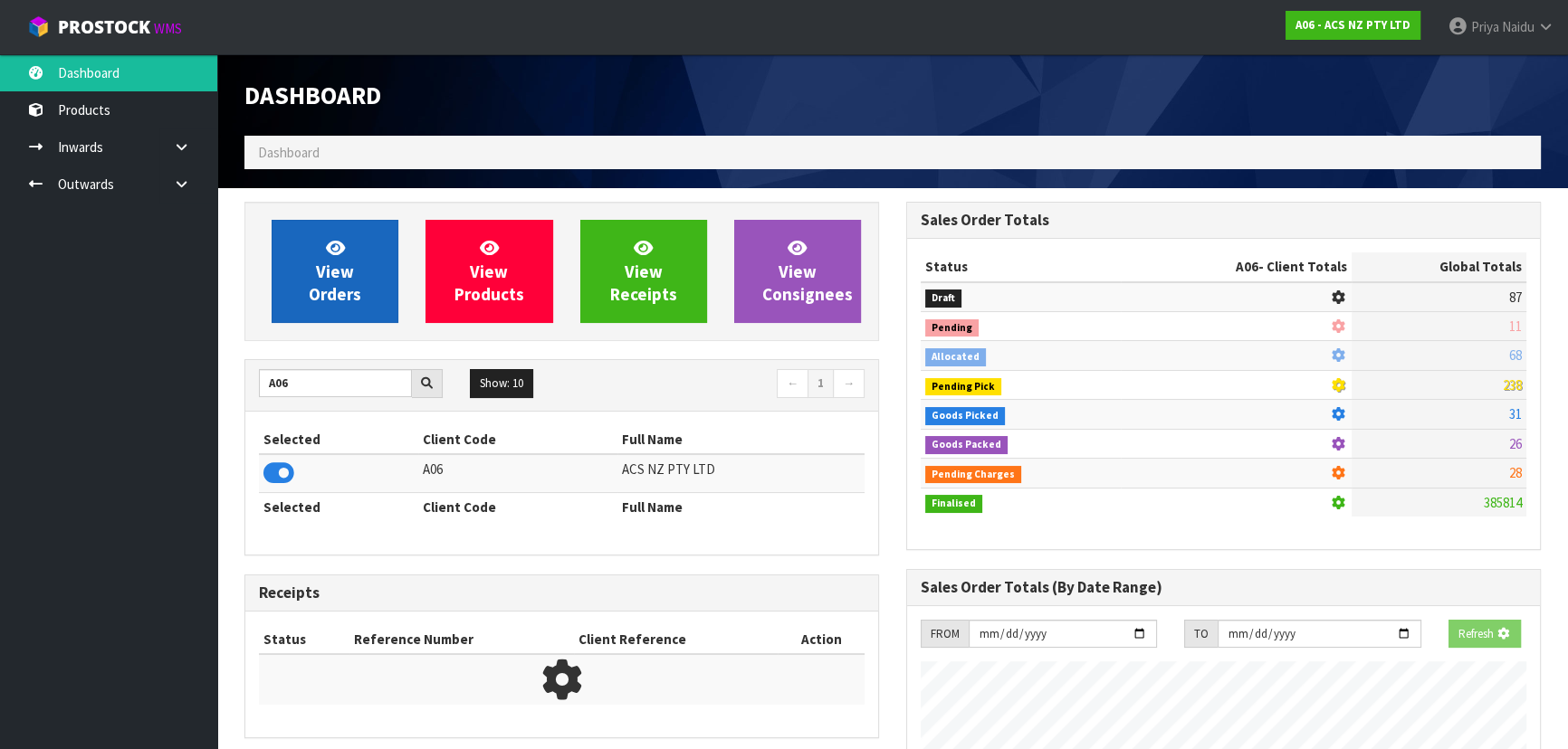
scroll to position [1126, 661]
click at [342, 224] on link "View Orders" at bounding box center [335, 271] width 127 height 103
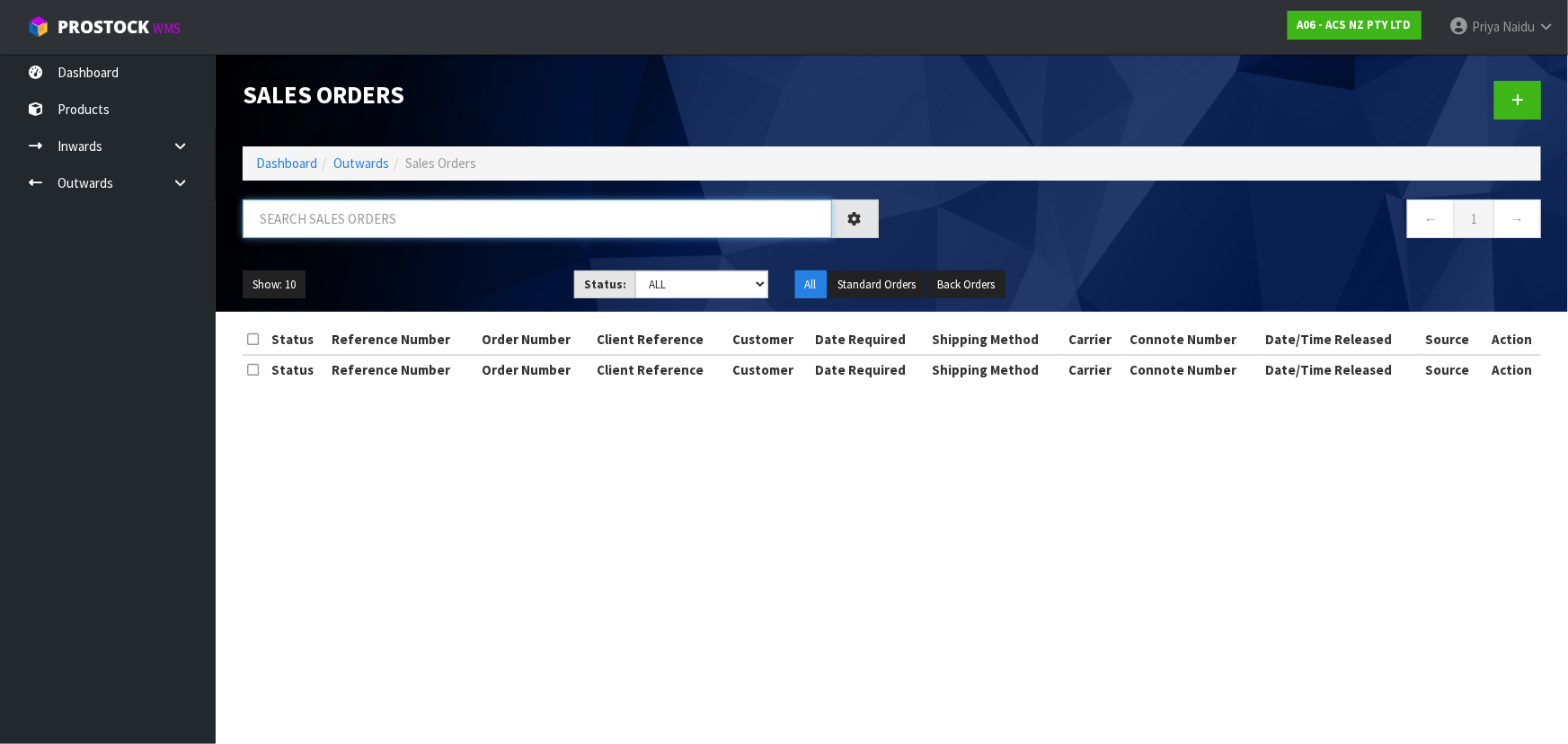
click at [360, 221] on input "text" at bounding box center [537, 218] width 589 height 38
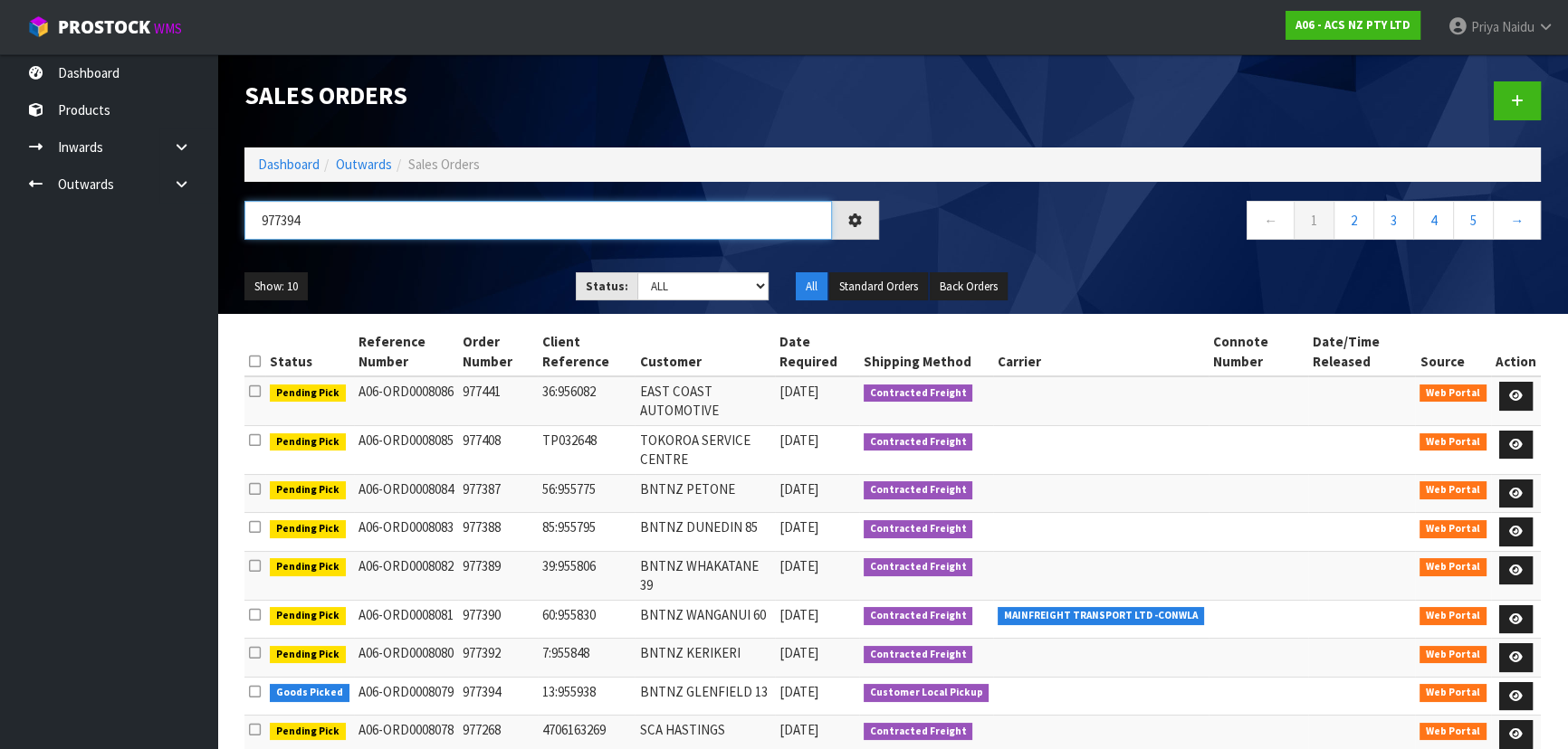
type input "977394"
click at [452, 270] on div "Show: 10 5 10 25 50 Status: Draft Pending Allocated Pending Pick Goods Picked G…" at bounding box center [892, 286] width 1323 height 56
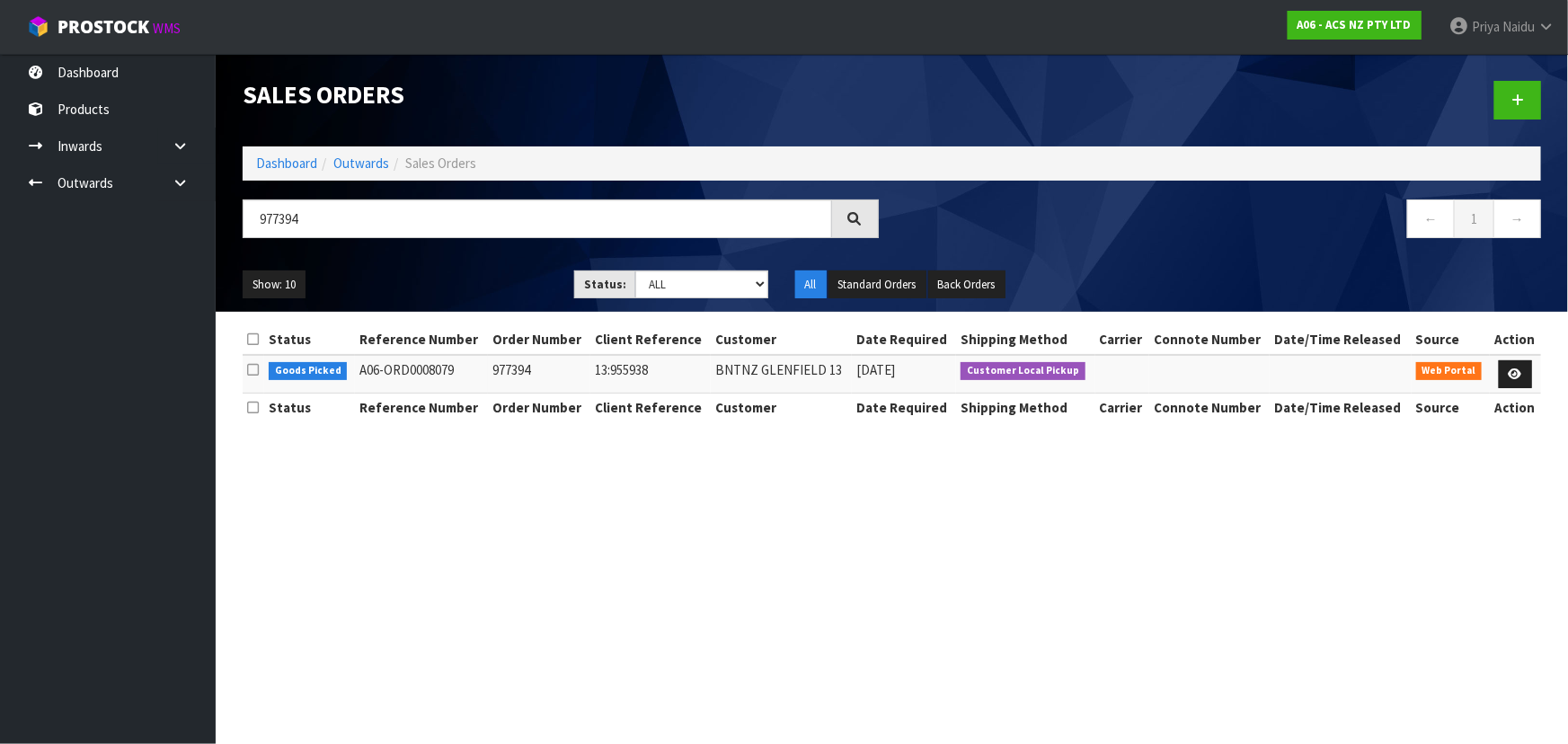
click at [449, 269] on div "Show: 10 5 10 25 50 Status: Draft Pending Allocated Pending Pick Goods Picked G…" at bounding box center [891, 284] width 1325 height 56
click at [1518, 370] on icon at bounding box center [1515, 374] width 14 height 12
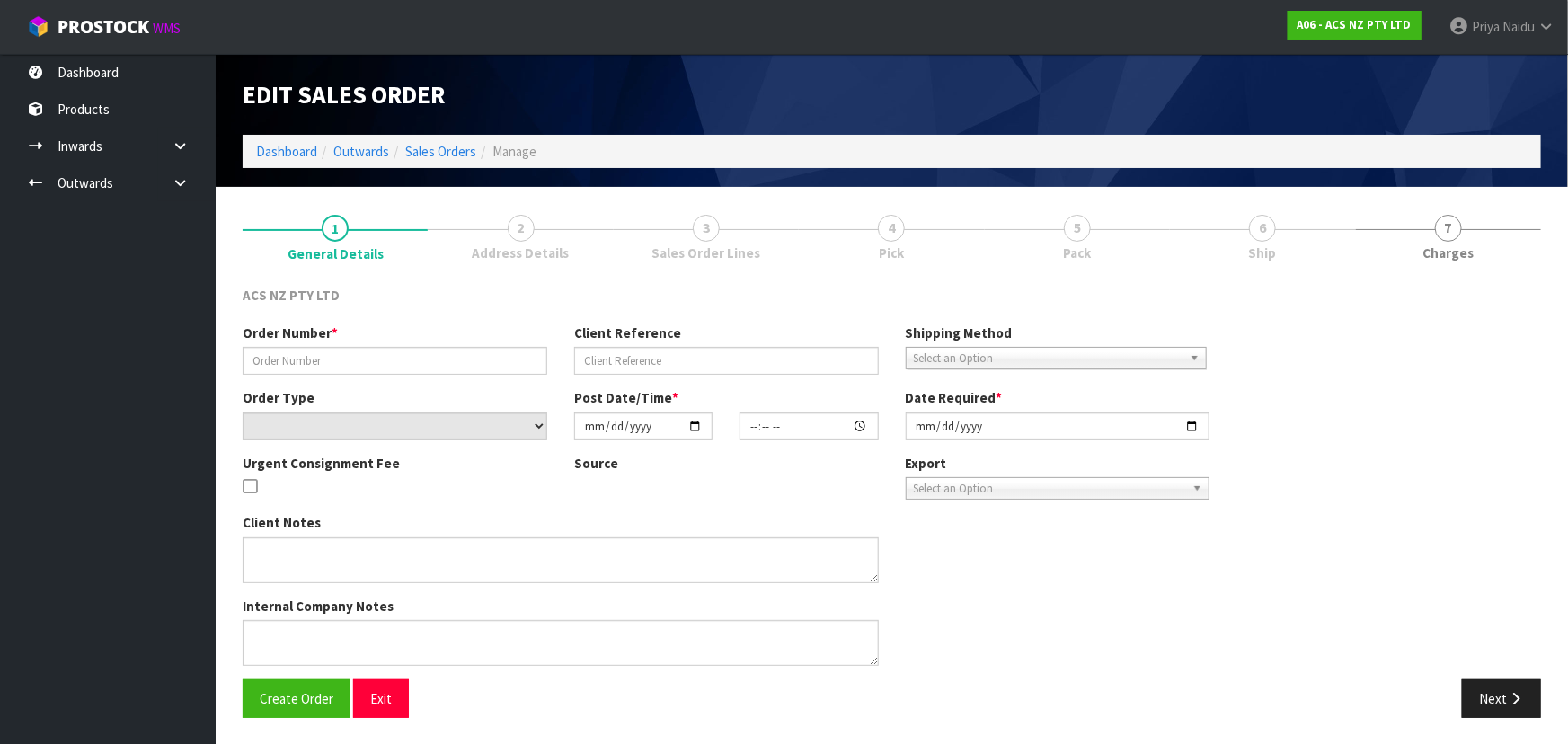
type input "977394"
type input "13:955938"
select select "number:0"
type input "[DATE]"
type input "10:35:00.000"
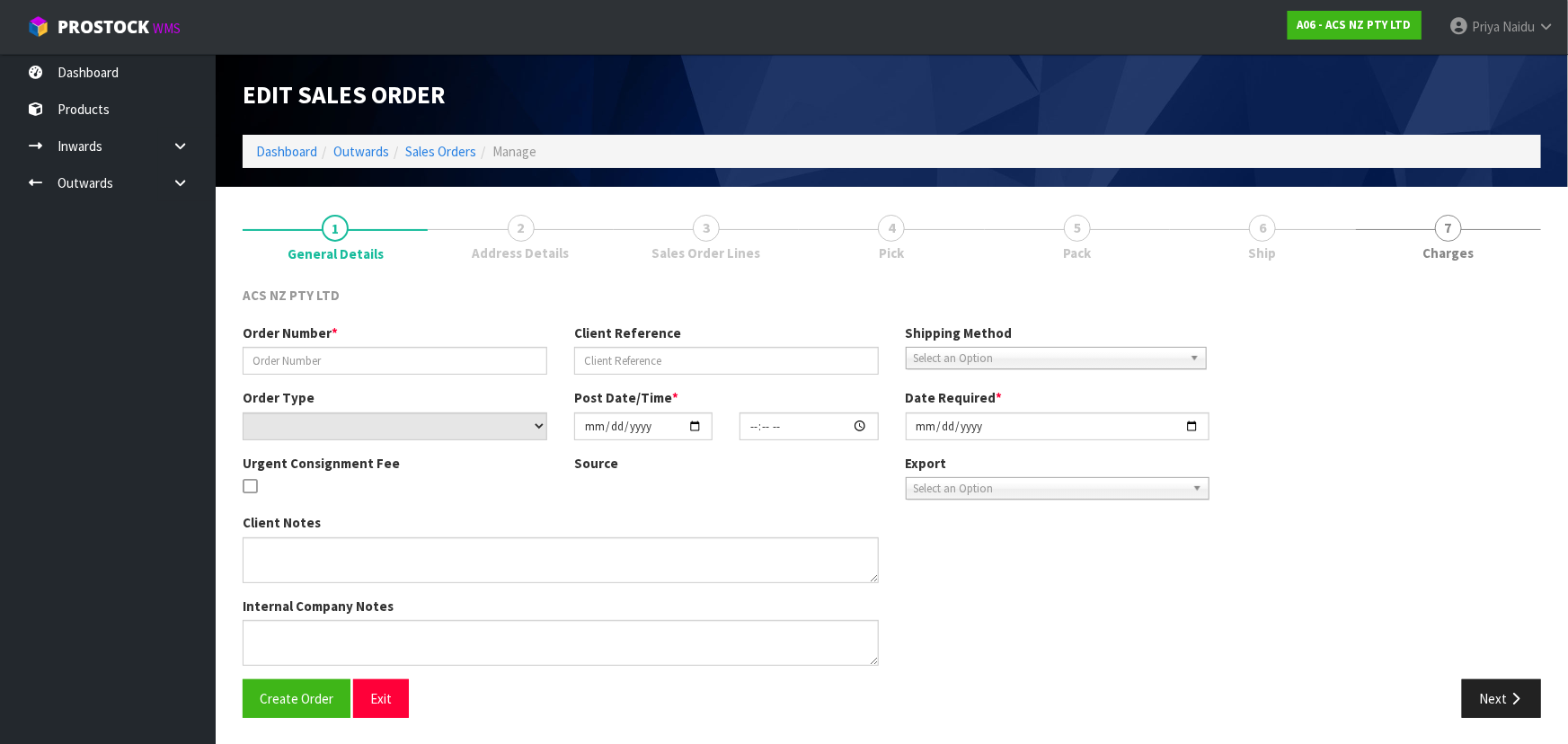
type input "[DATE]"
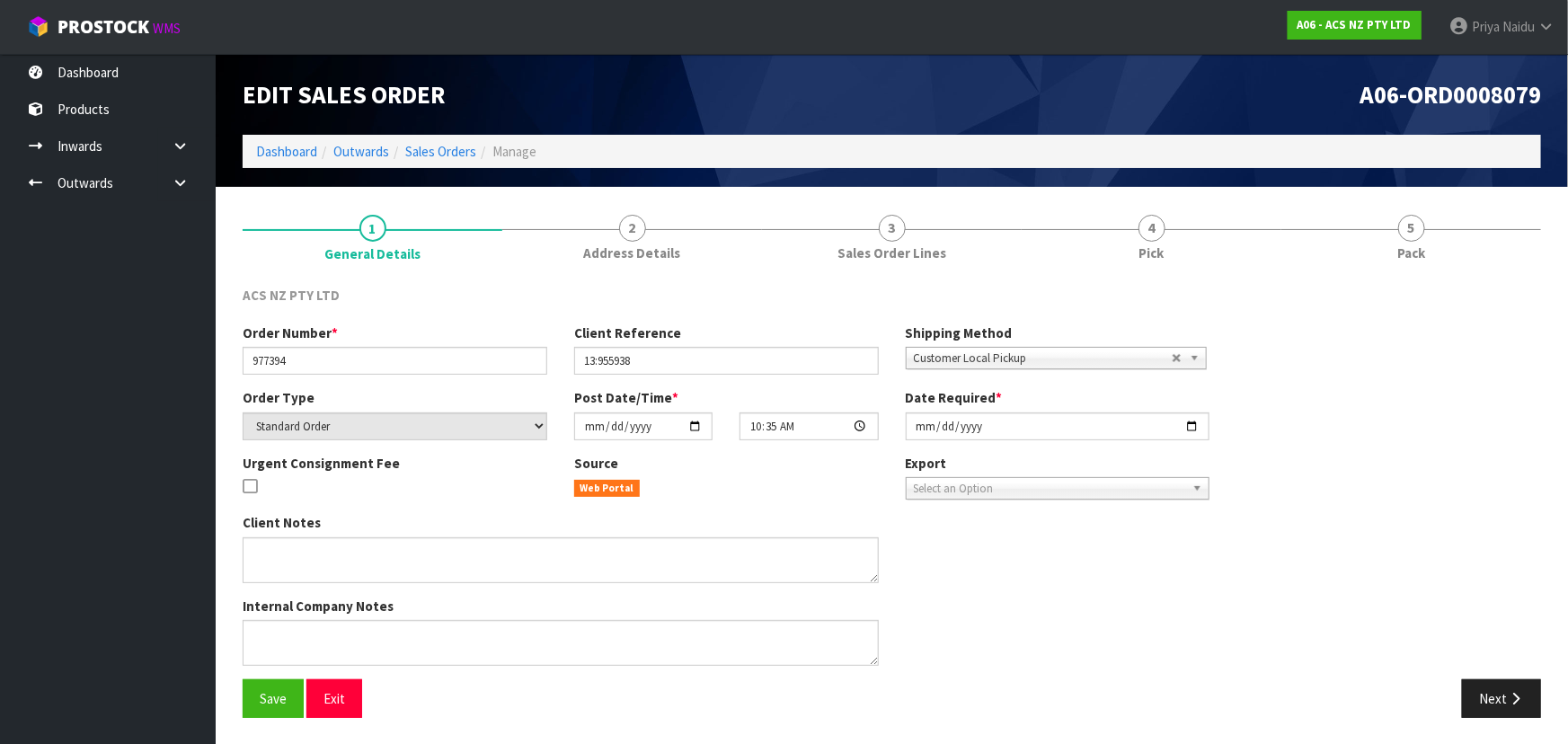
click at [1259, 243] on link "4 Pick" at bounding box center [1151, 236] width 260 height 71
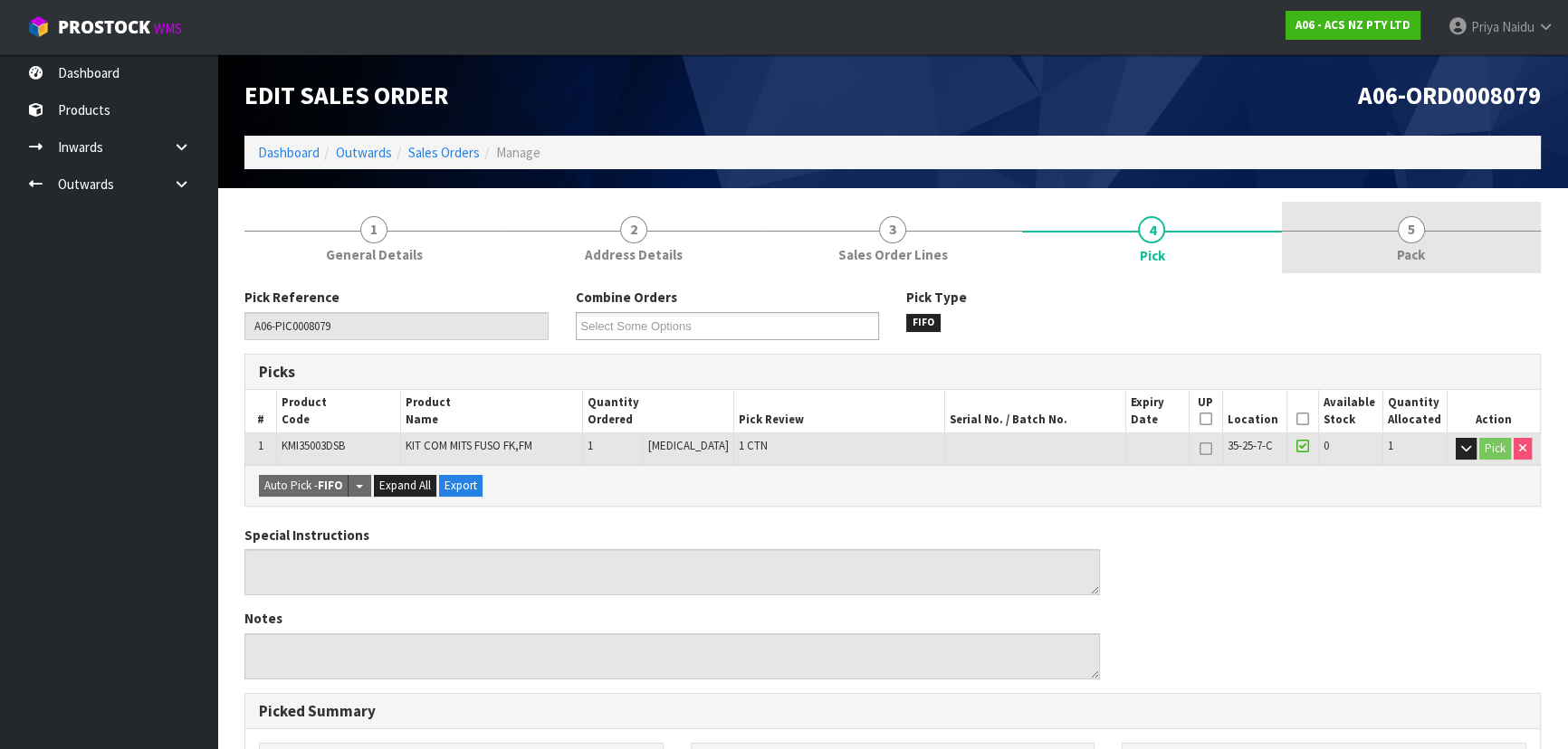
click at [1424, 240] on link "5 Pack" at bounding box center [1410, 238] width 259 height 71
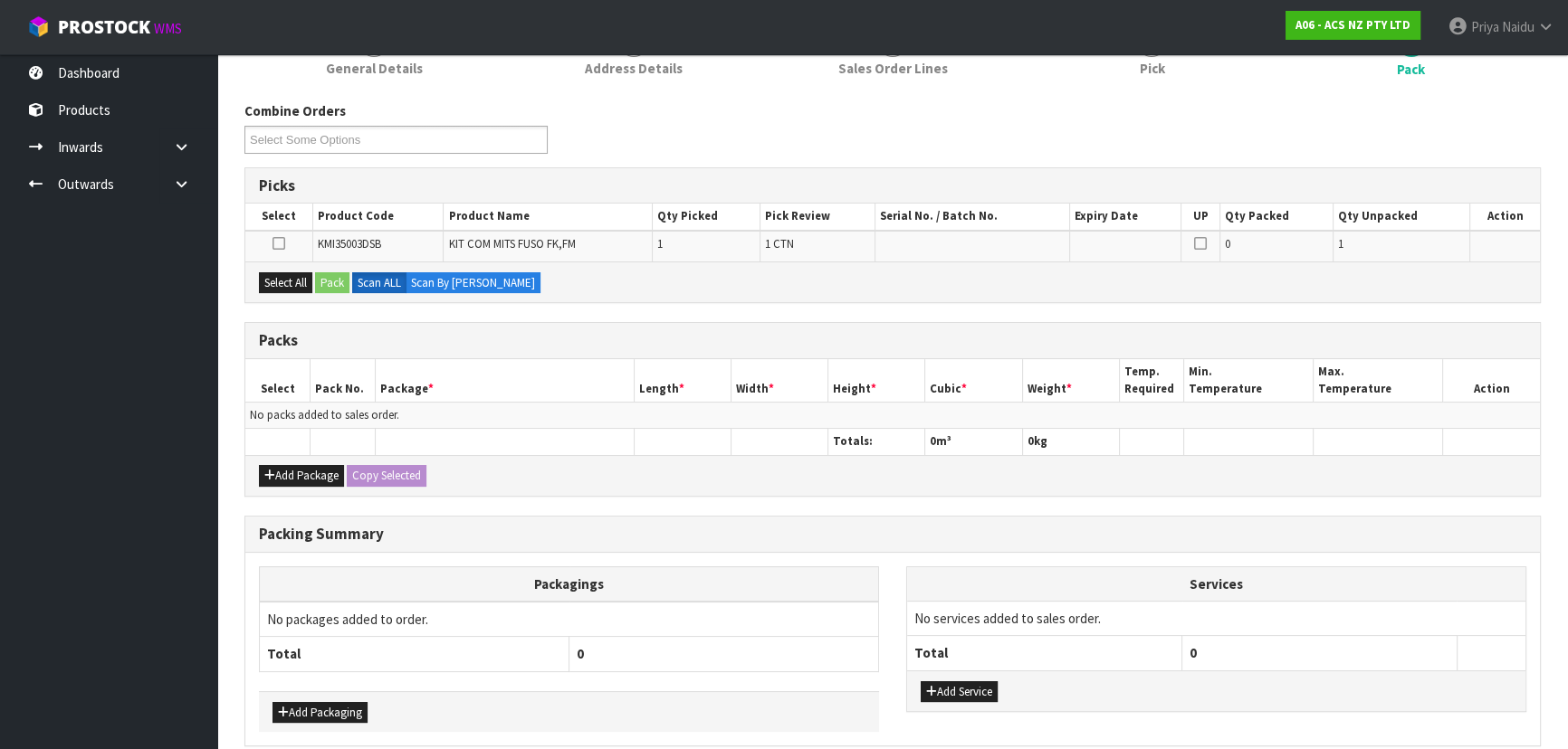
scroll to position [265, 0]
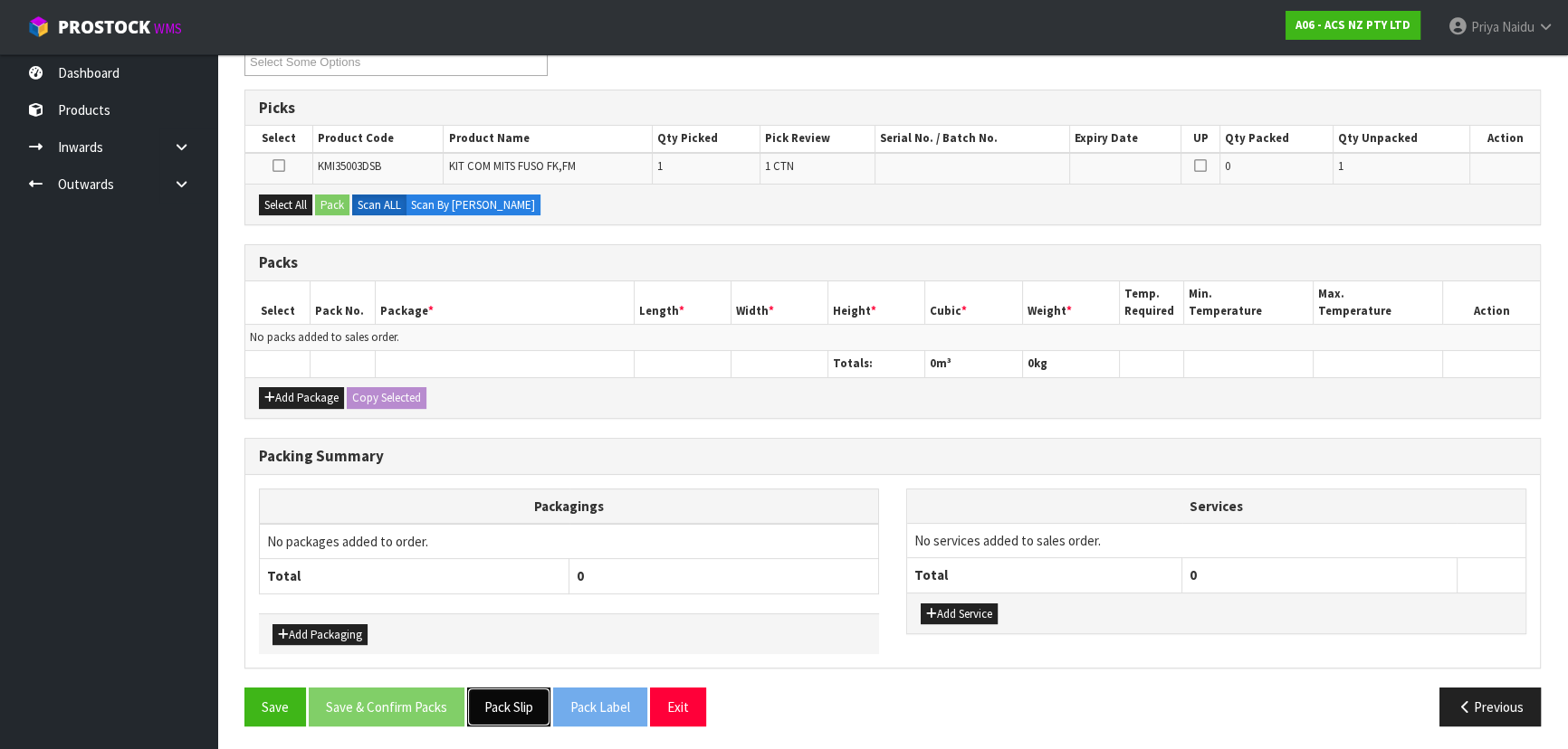
click at [528, 714] on button "Pack Slip" at bounding box center [508, 706] width 83 height 39
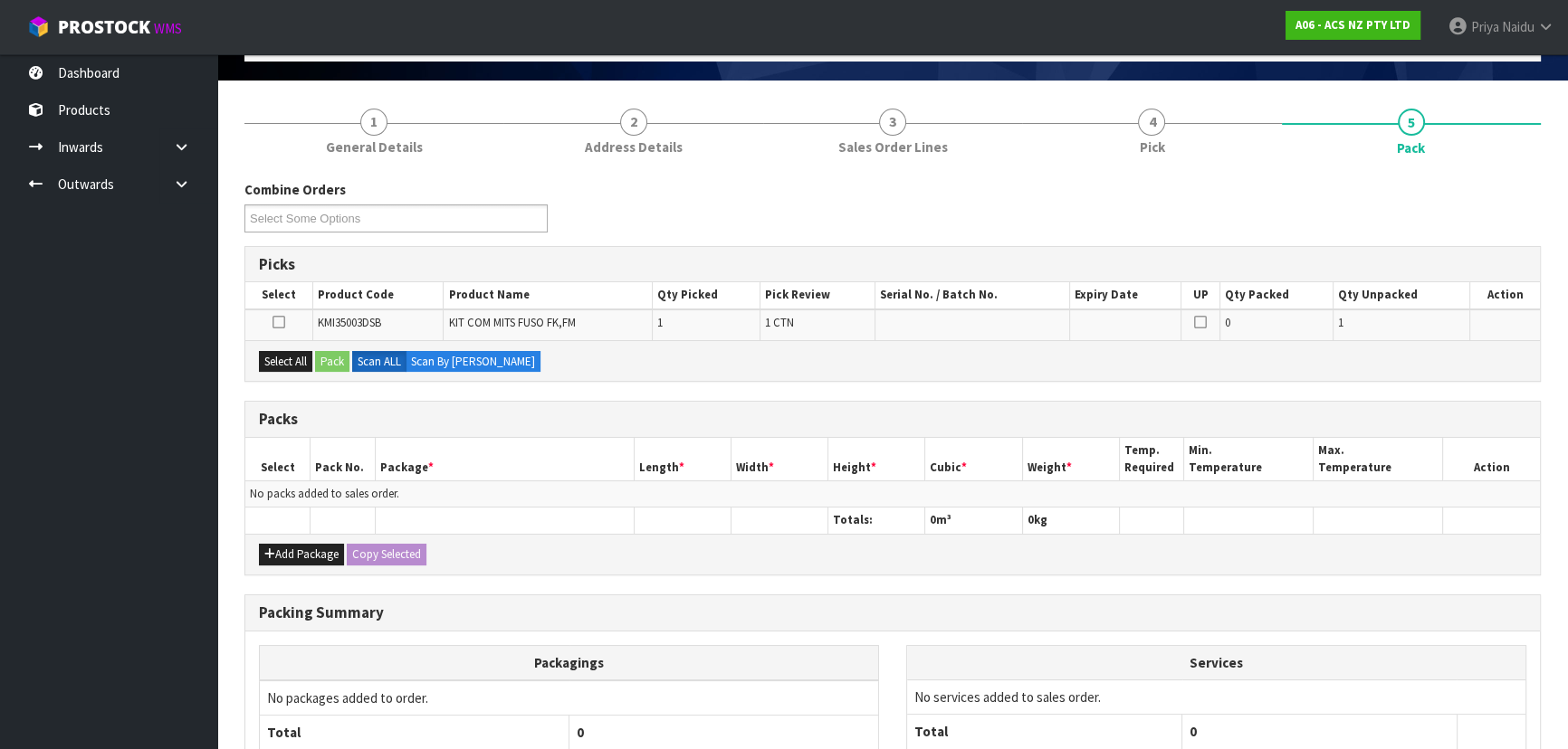
scroll to position [0, 0]
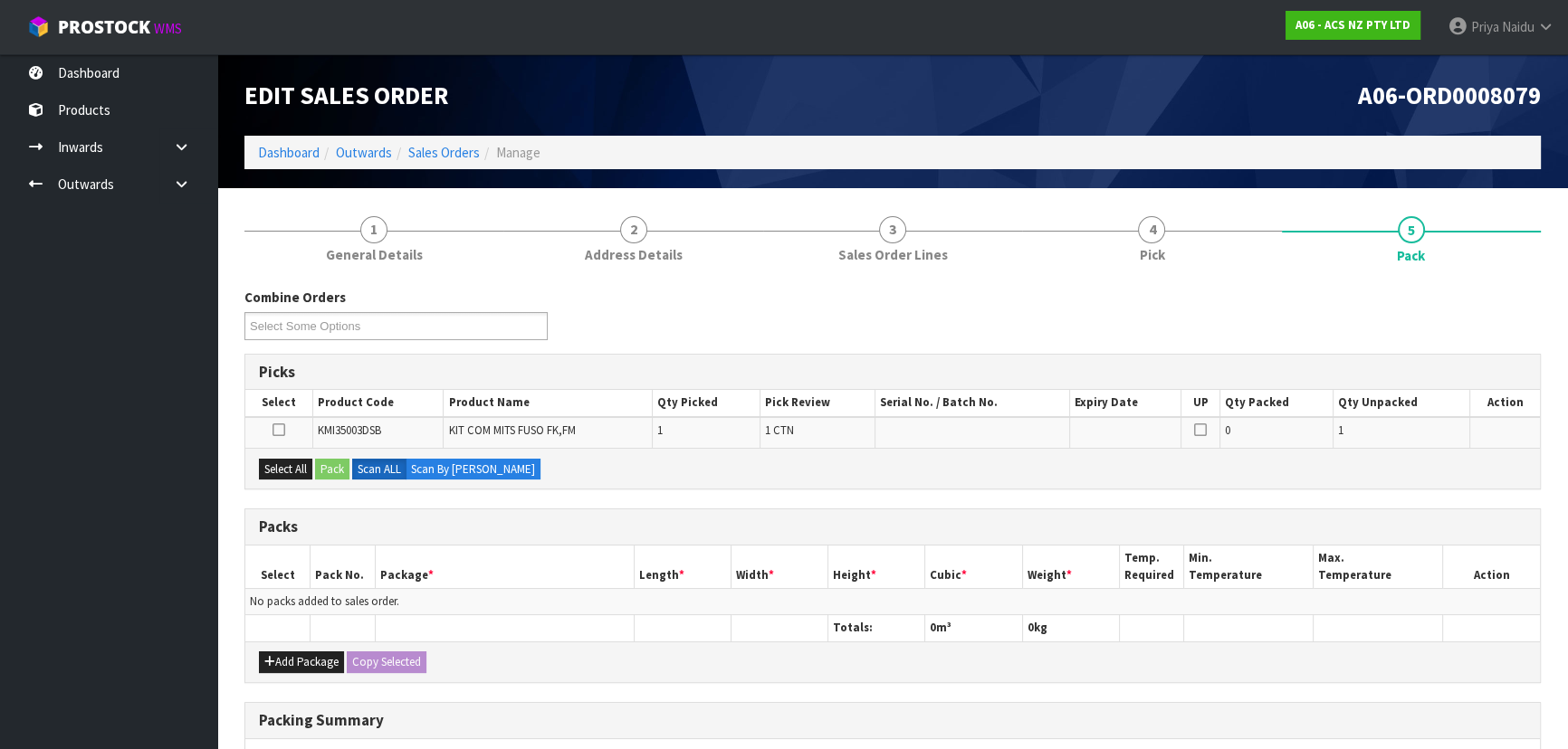
click at [269, 141] on ol "Dashboard Outwards Sales Orders Manage" at bounding box center [893, 153] width 1296 height 34
click at [272, 145] on link "Dashboard" at bounding box center [288, 152] width 61 height 17
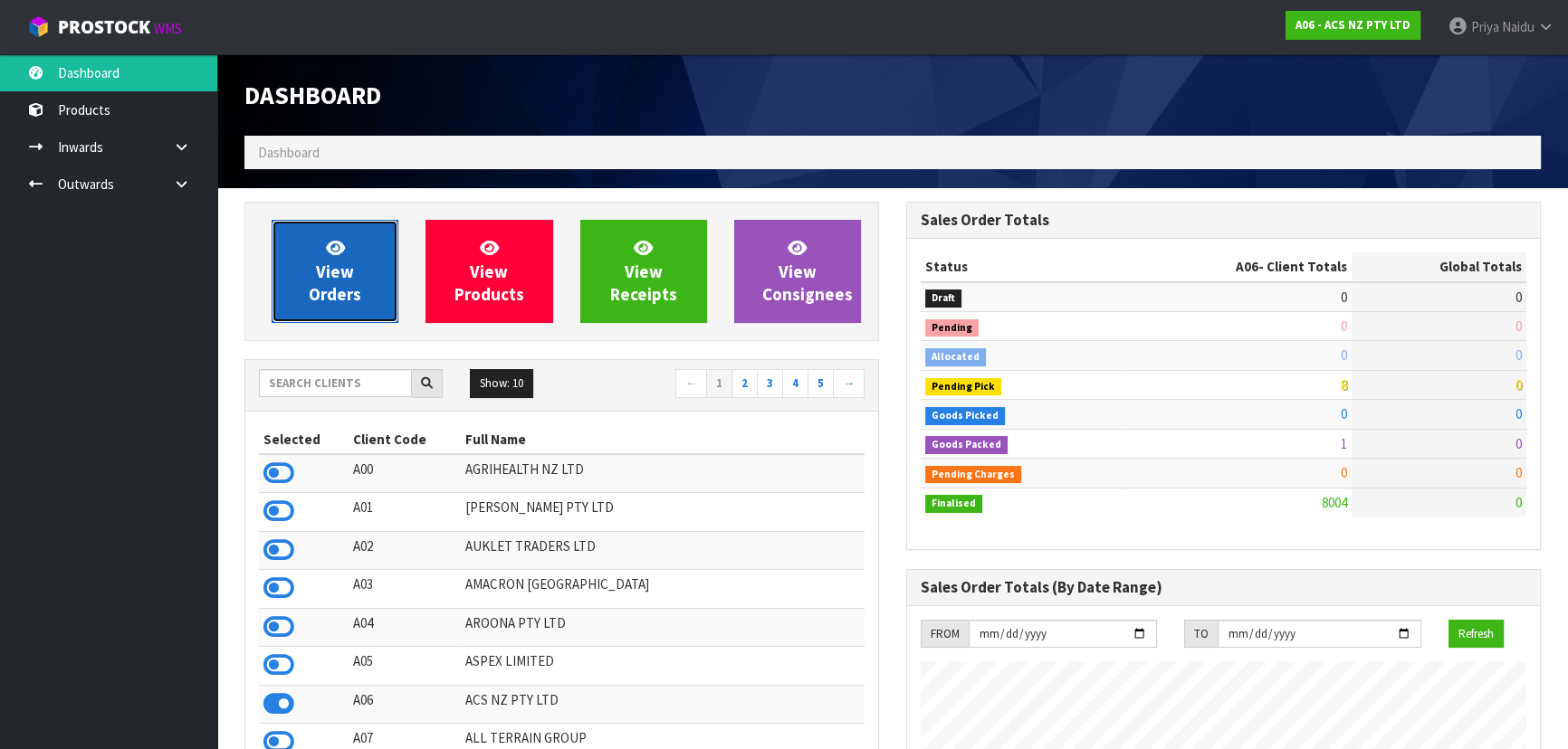
scroll to position [1368, 661]
click at [344, 245] on icon at bounding box center [335, 247] width 19 height 17
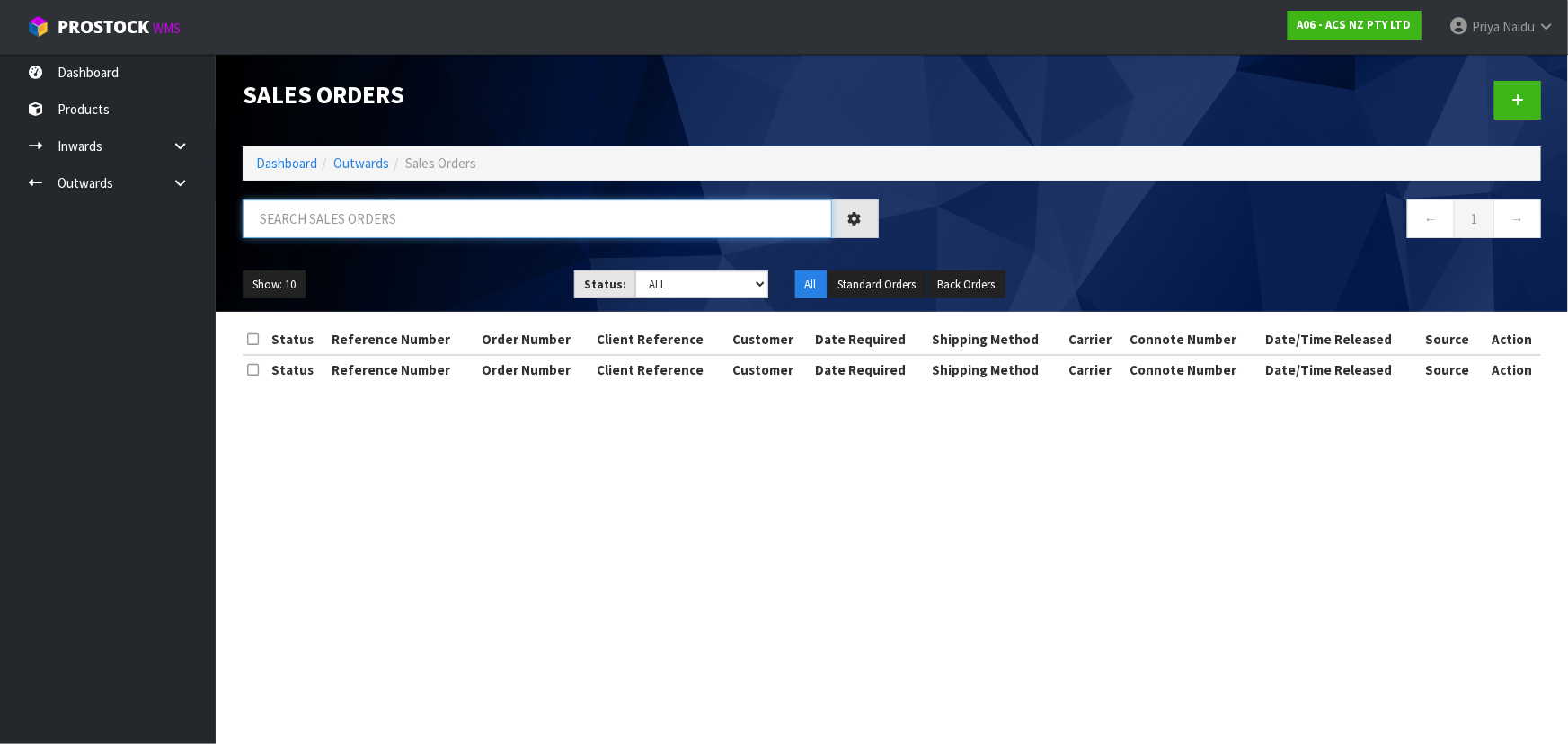
click at [357, 215] on input "text" at bounding box center [537, 218] width 589 height 38
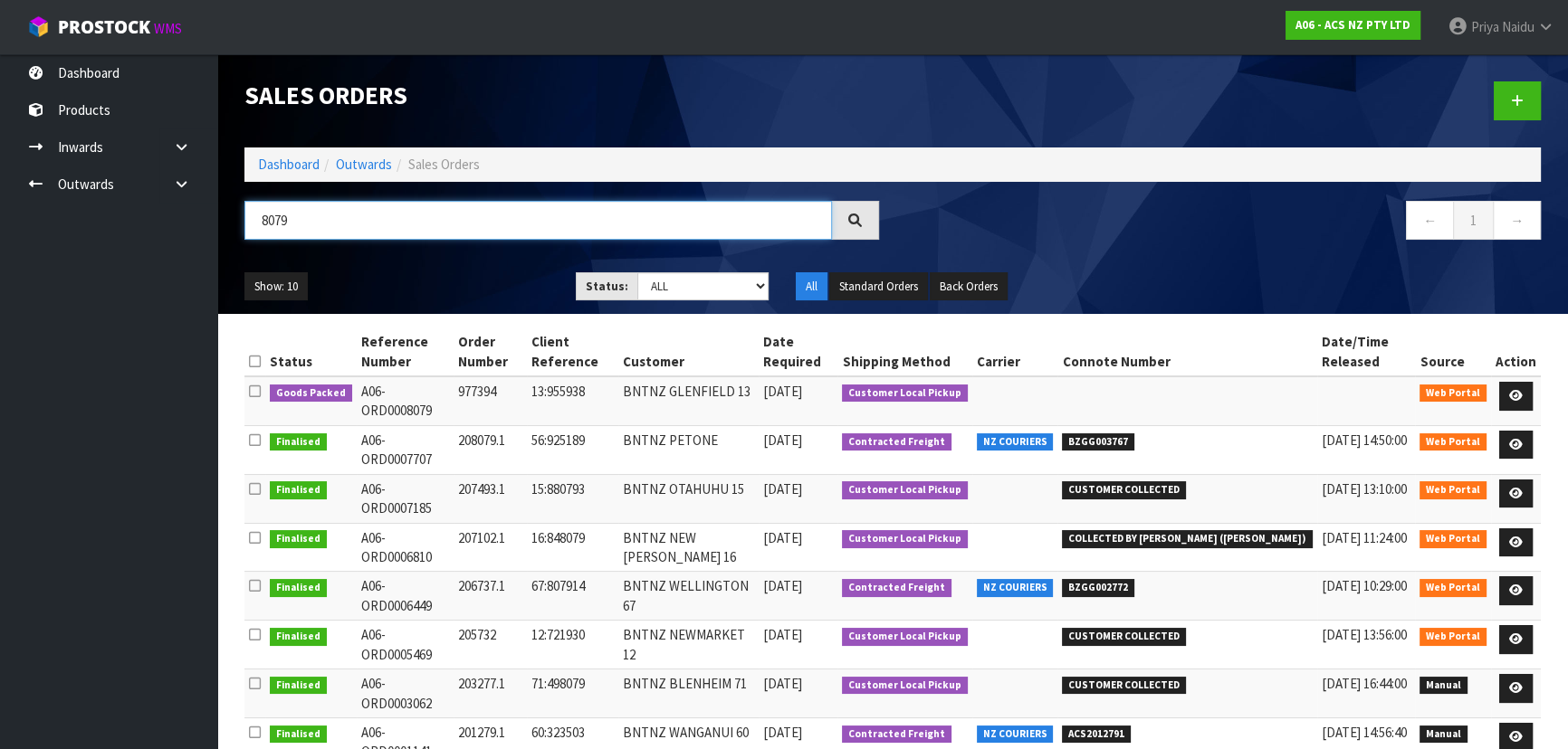
type input "8079"
click at [497, 273] on ul "Show: 10 5 10 25 50" at bounding box center [396, 286] width 304 height 29
click at [496, 273] on ul "Show: 10 5 10 25 50" at bounding box center [396, 286] width 304 height 29
click at [1512, 391] on icon at bounding box center [1515, 396] width 14 height 12
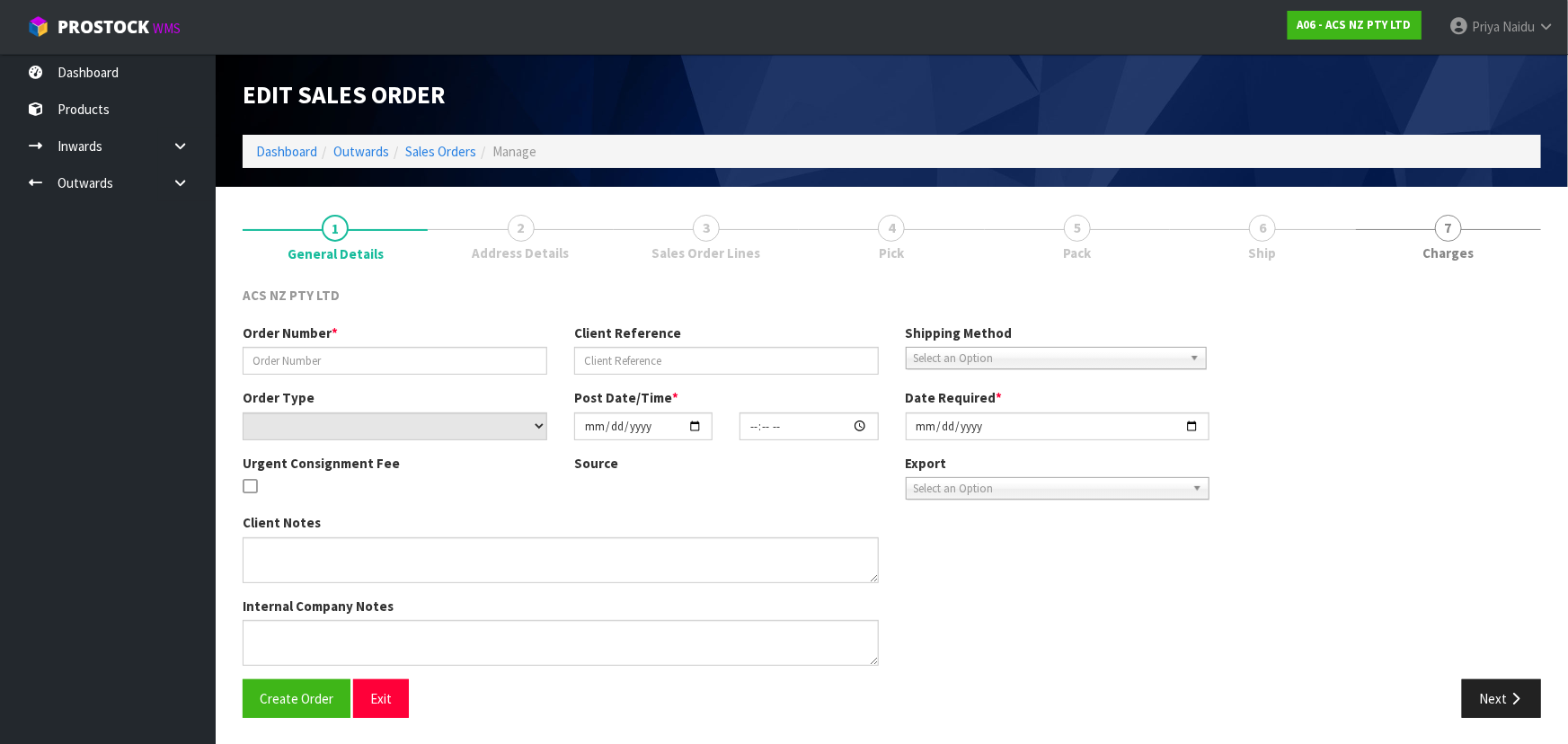
type input "977394"
type input "13:955938"
select select "number:0"
type input "[DATE]"
type input "10:35:00.000"
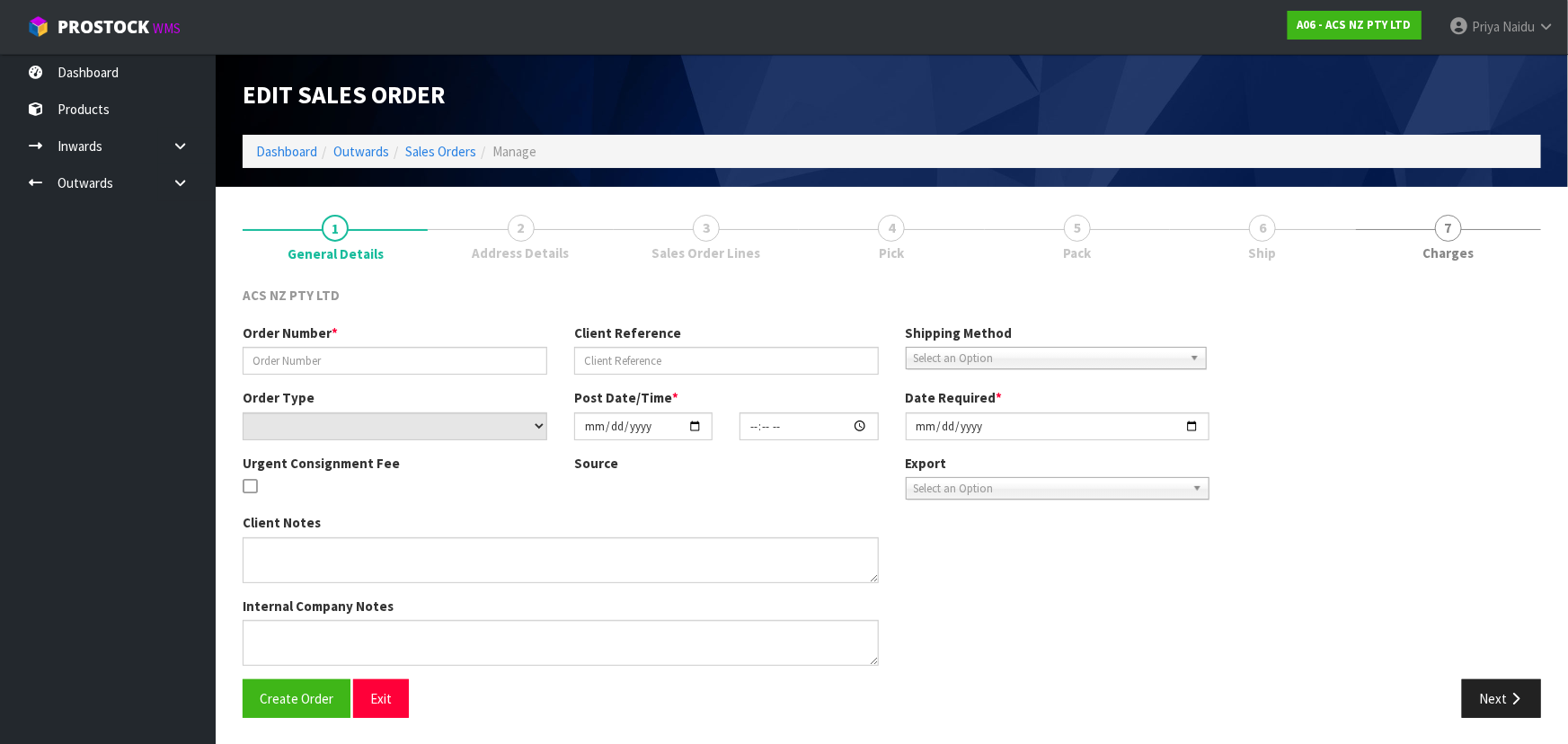
type input "[DATE]"
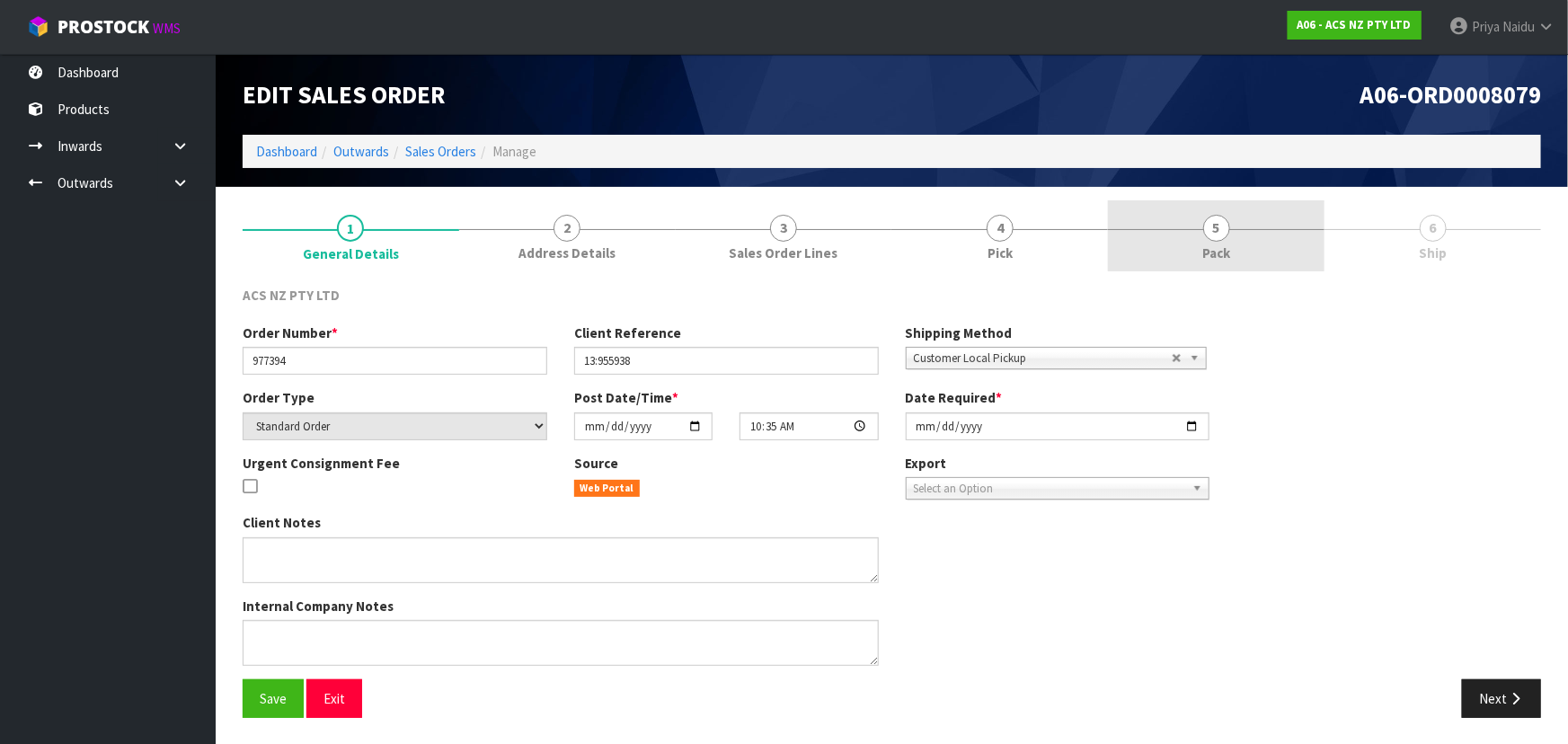
click at [1205, 217] on link "5 Pack" at bounding box center [1216, 236] width 216 height 71
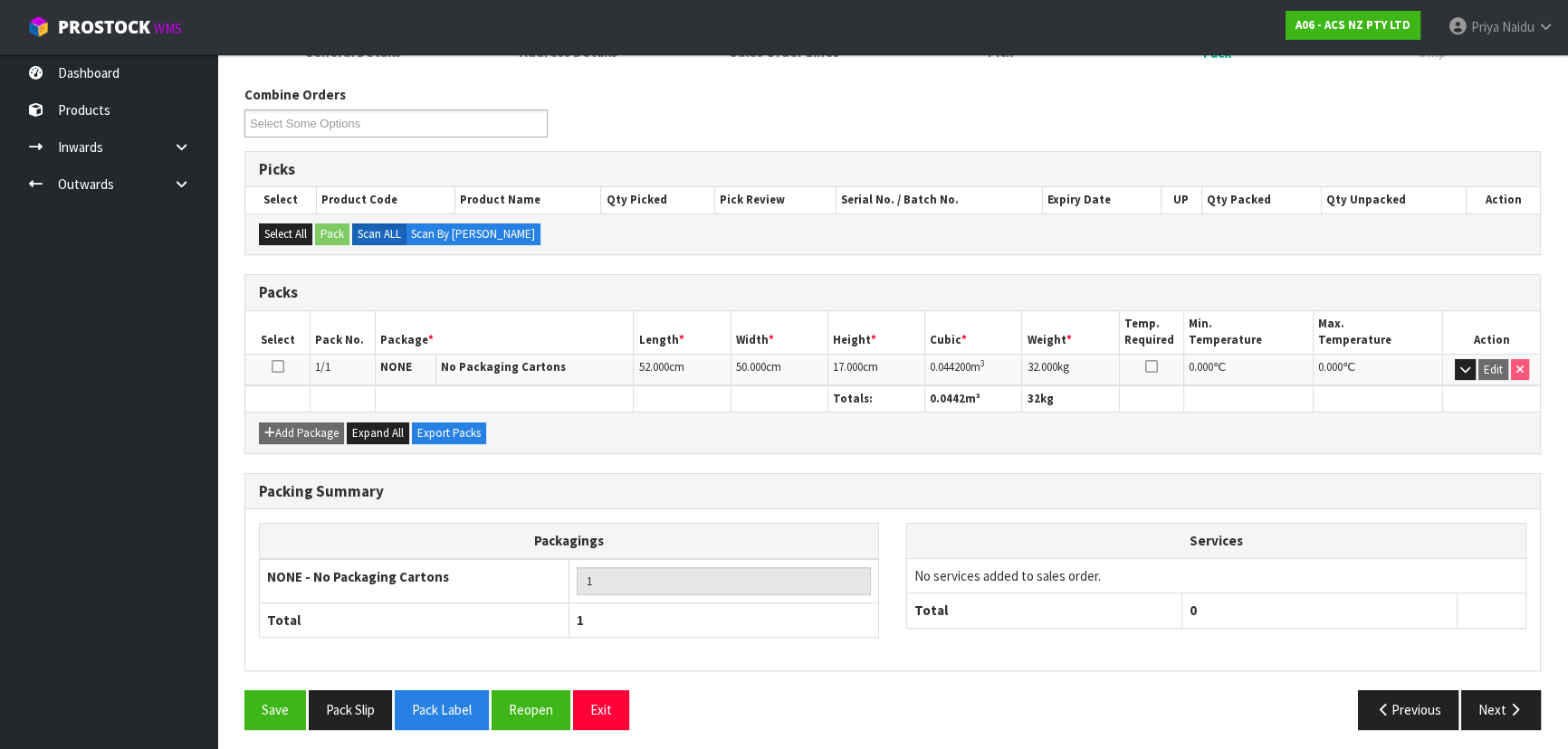
scroll to position [206, 0]
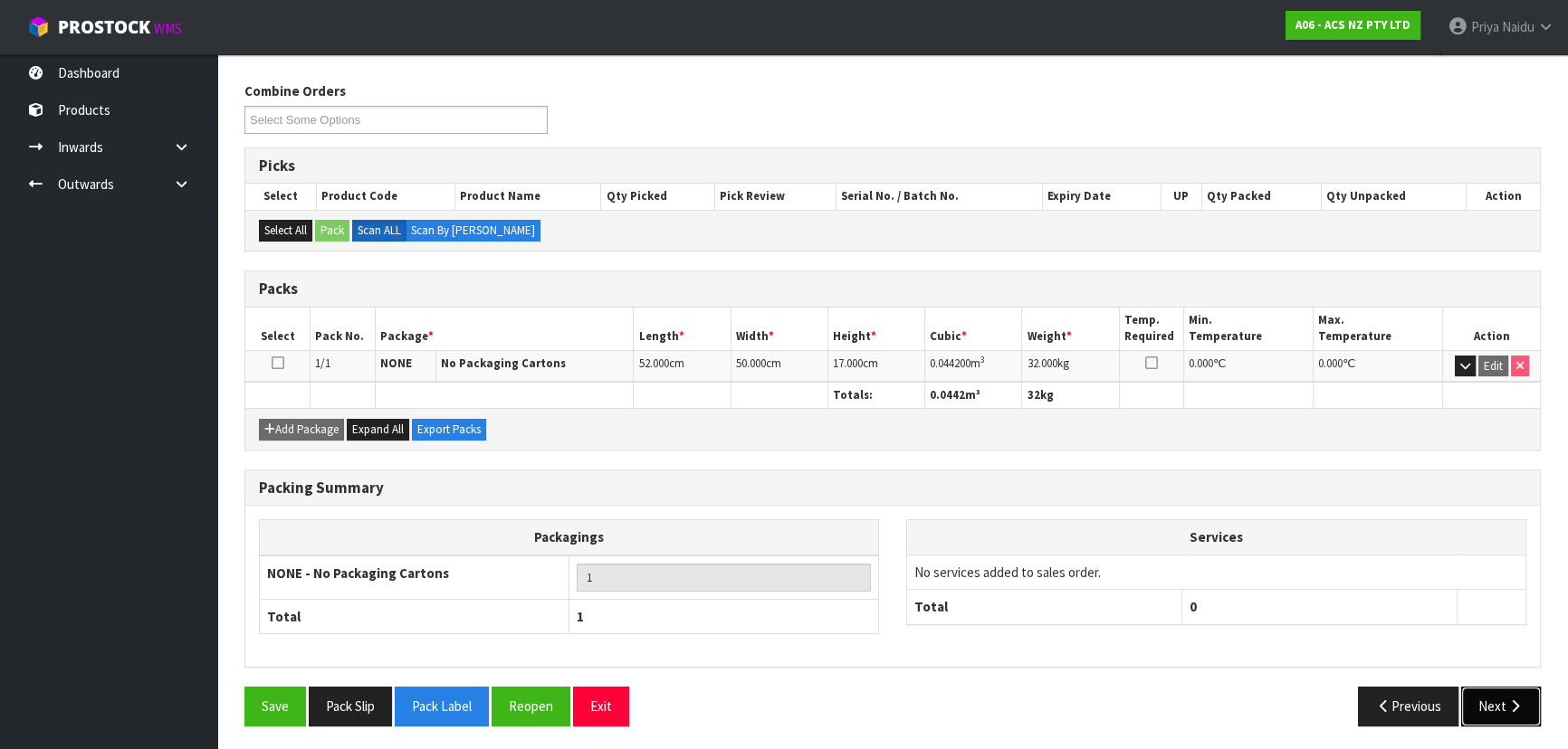
click at [1503, 700] on button "Next" at bounding box center [1501, 705] width 79 height 39
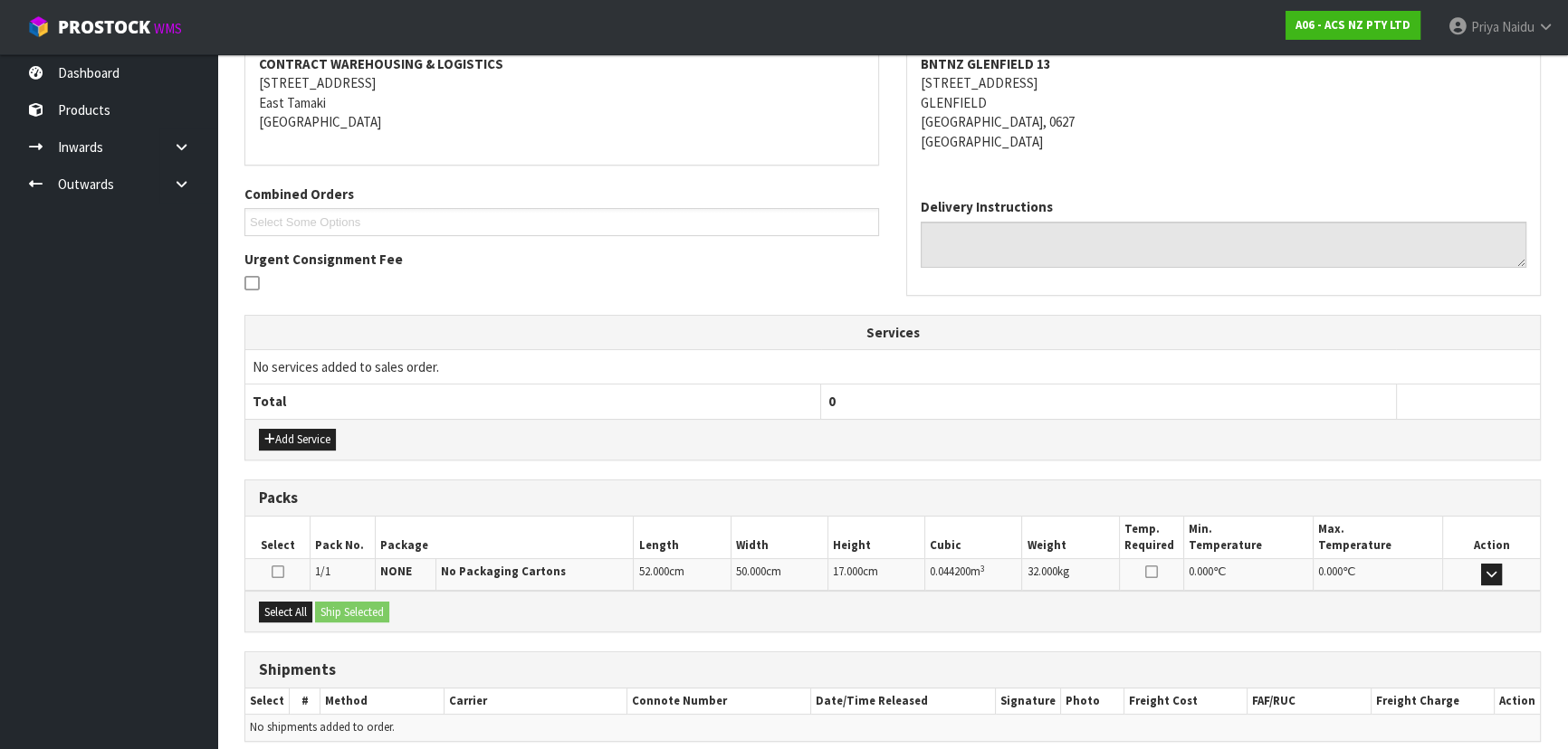
scroll to position [359, 0]
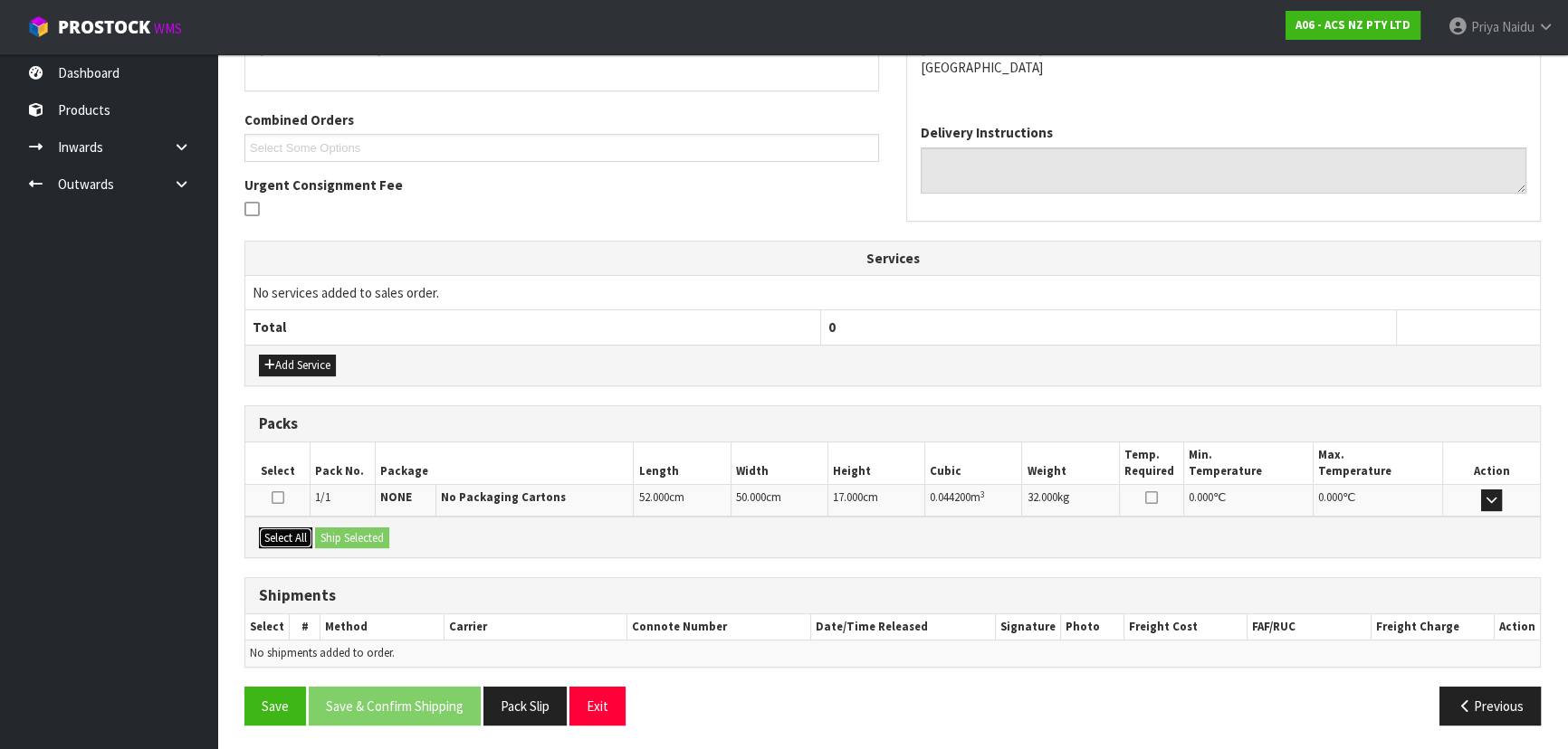
drag, startPoint x: 296, startPoint y: 534, endPoint x: 341, endPoint y: 526, distance: 45.7
click at [296, 535] on button "Select All" at bounding box center [285, 538] width 54 height 22
click at [345, 527] on button "Ship Selected" at bounding box center [352, 538] width 74 height 22
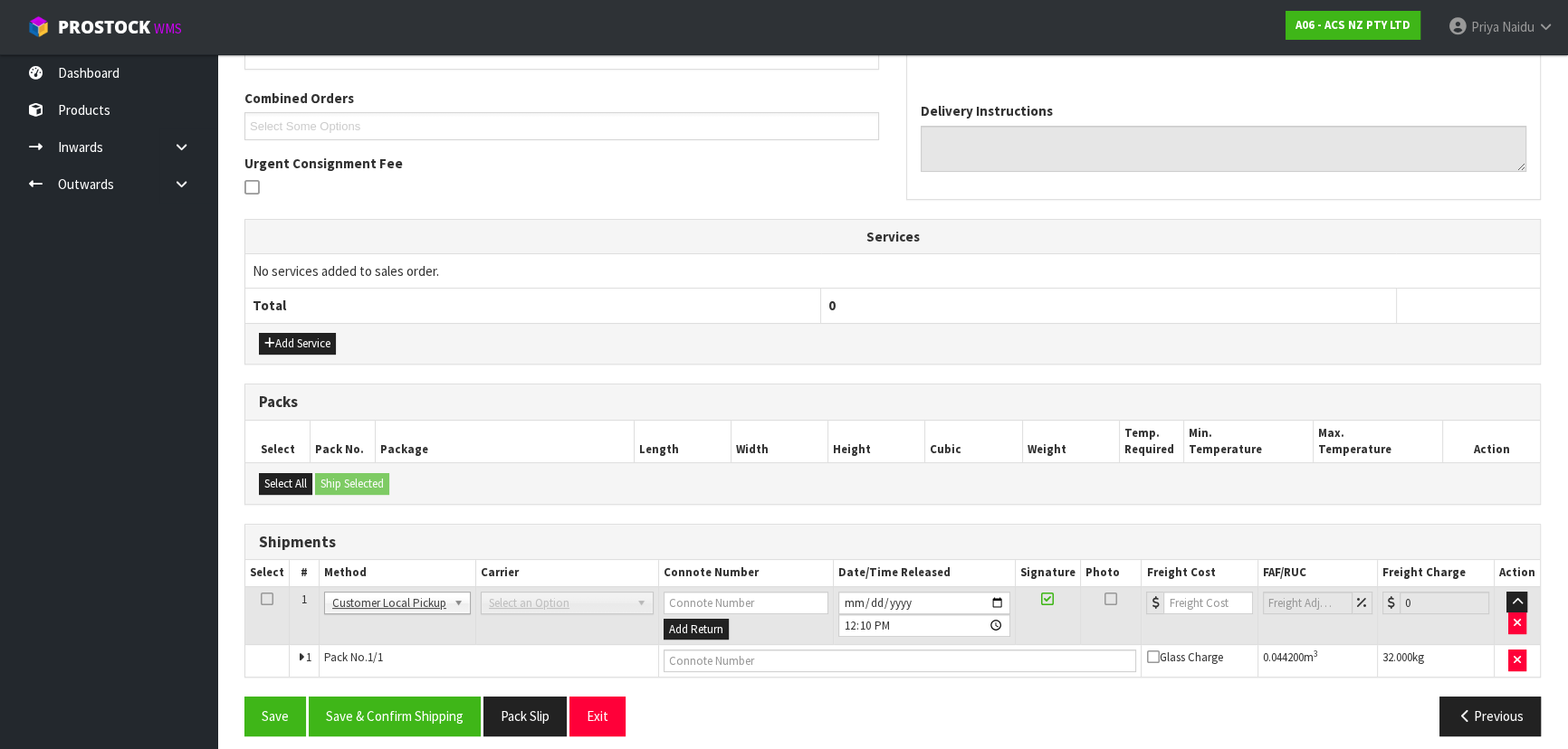
scroll to position [390, 0]
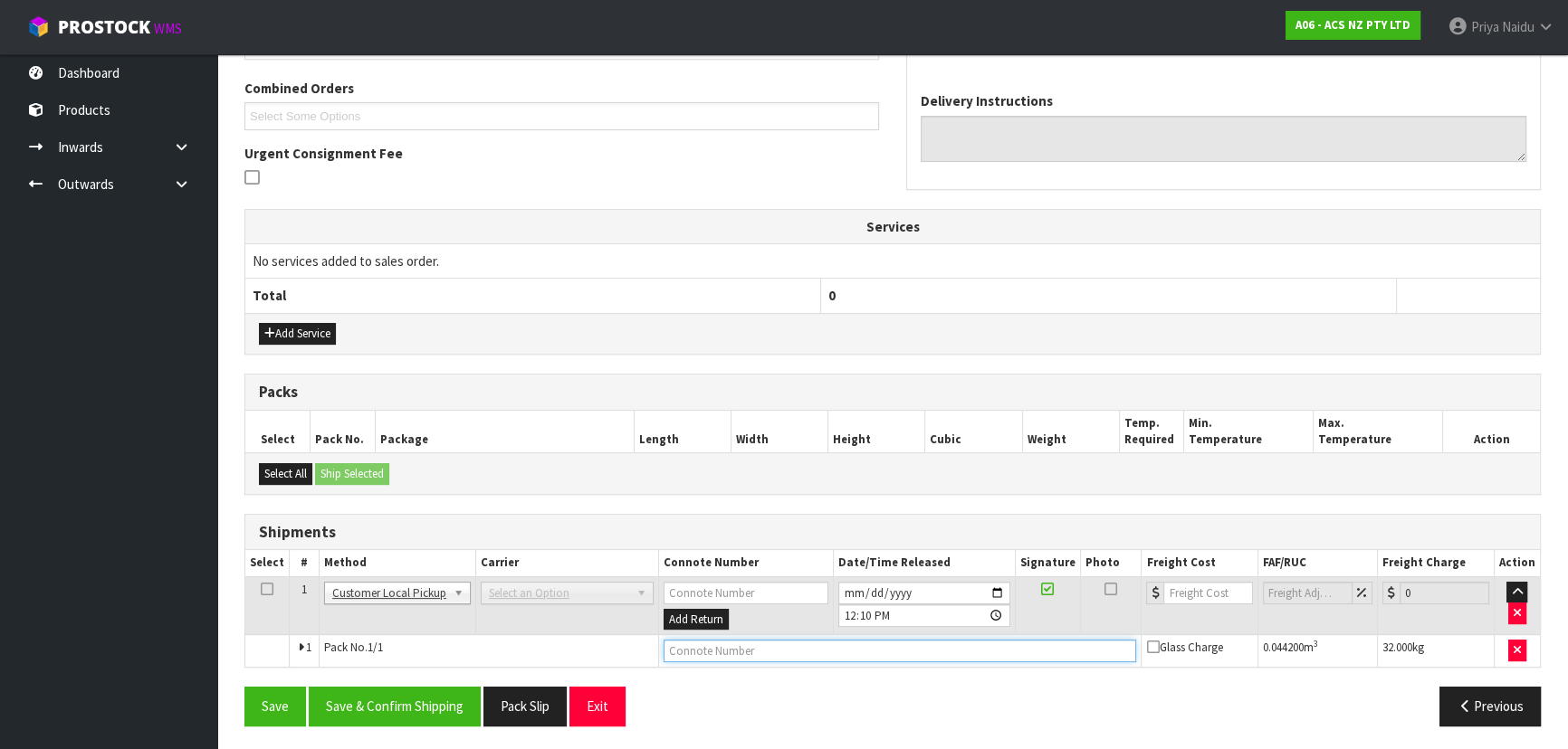
click at [705, 640] on input "text" at bounding box center [900, 651] width 474 height 23
type input "CUSTOMER COLLECTED"
click at [349, 721] on div "Save Save & Confirm Shipping Pack Slip Exit Previous" at bounding box center [892, 712] width 1323 height 53
click at [356, 714] on button "Save & Confirm Shipping" at bounding box center [394, 705] width 172 height 39
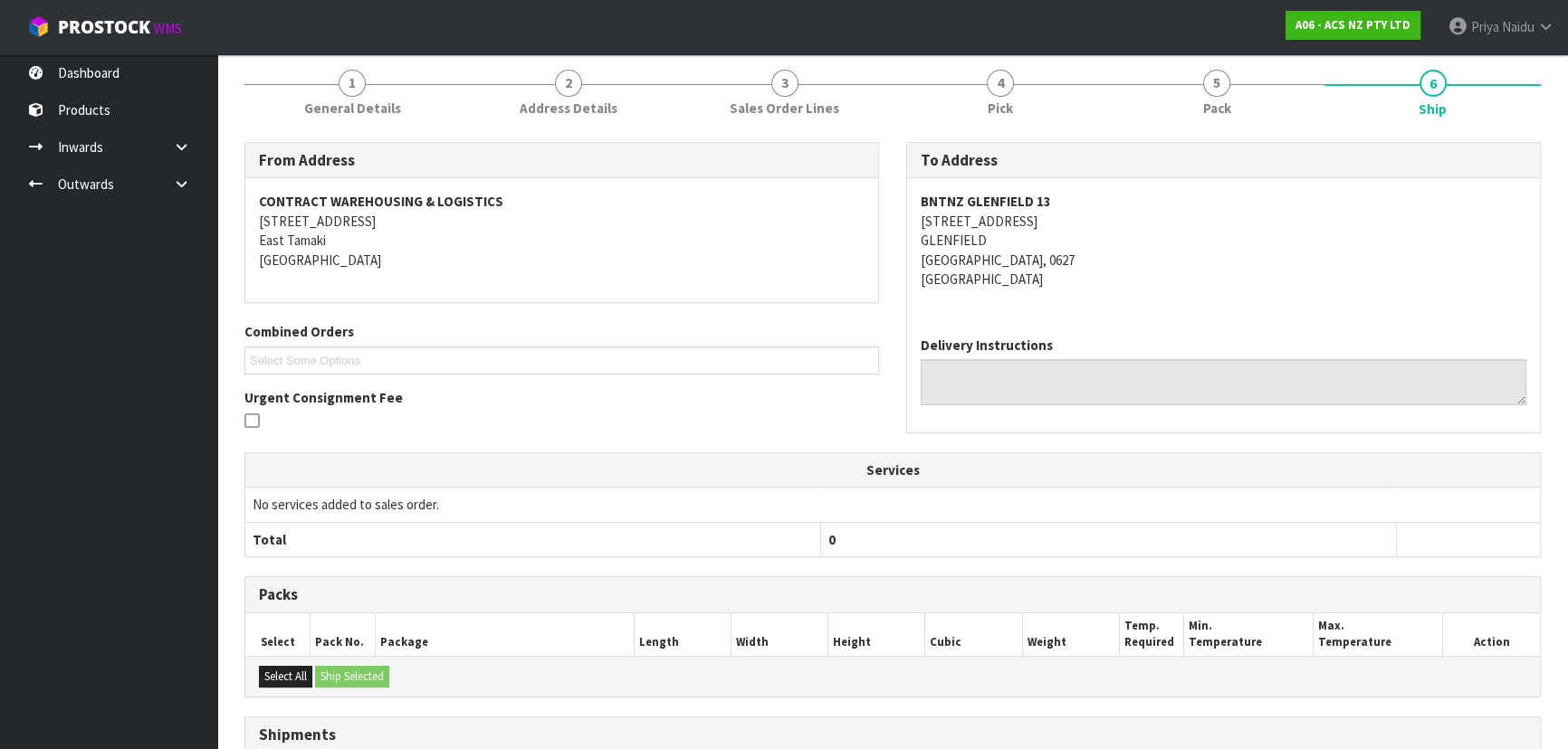
scroll to position [0, 0]
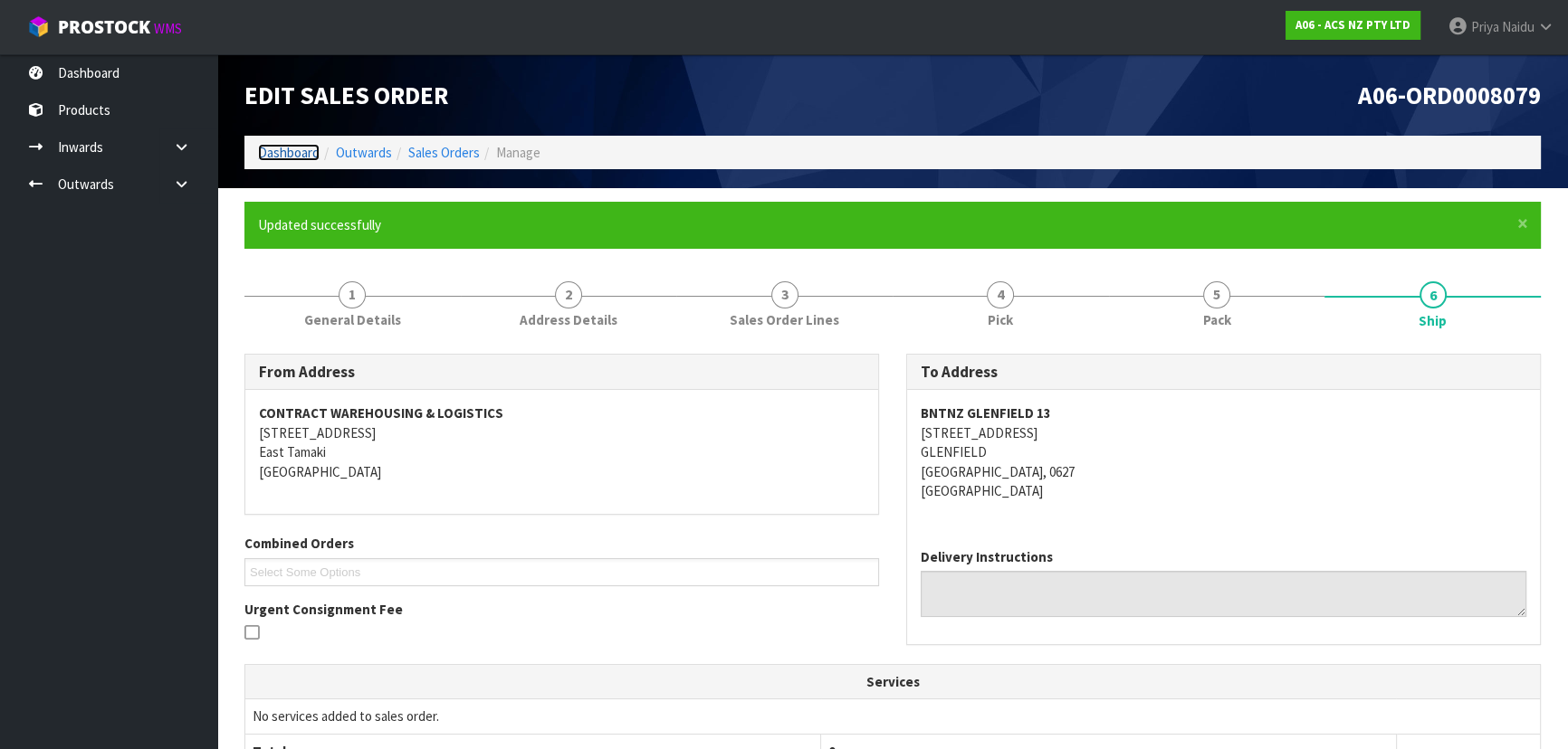
click at [293, 155] on link "Dashboard" at bounding box center [288, 152] width 61 height 17
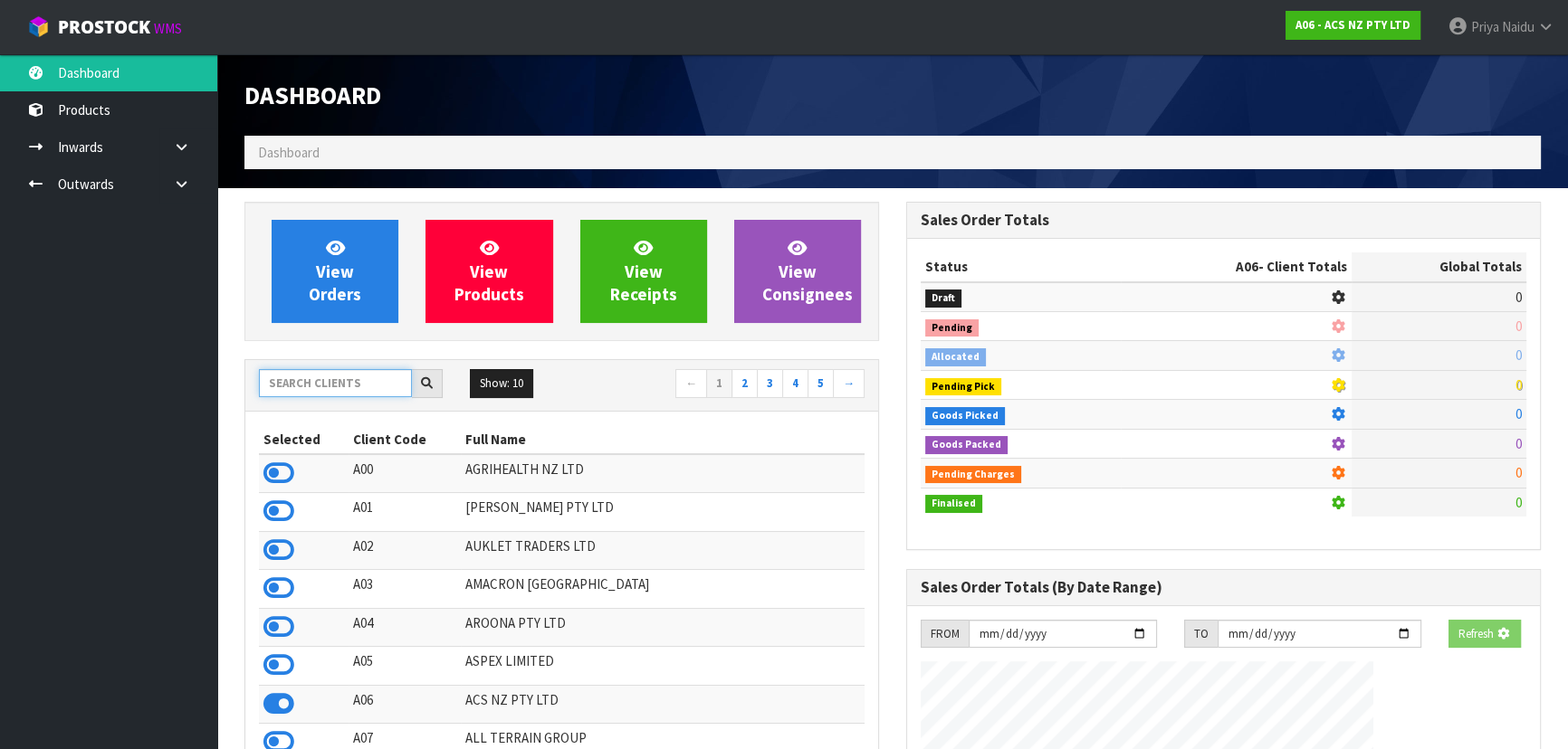
click at [365, 375] on input "text" at bounding box center [335, 383] width 153 height 28
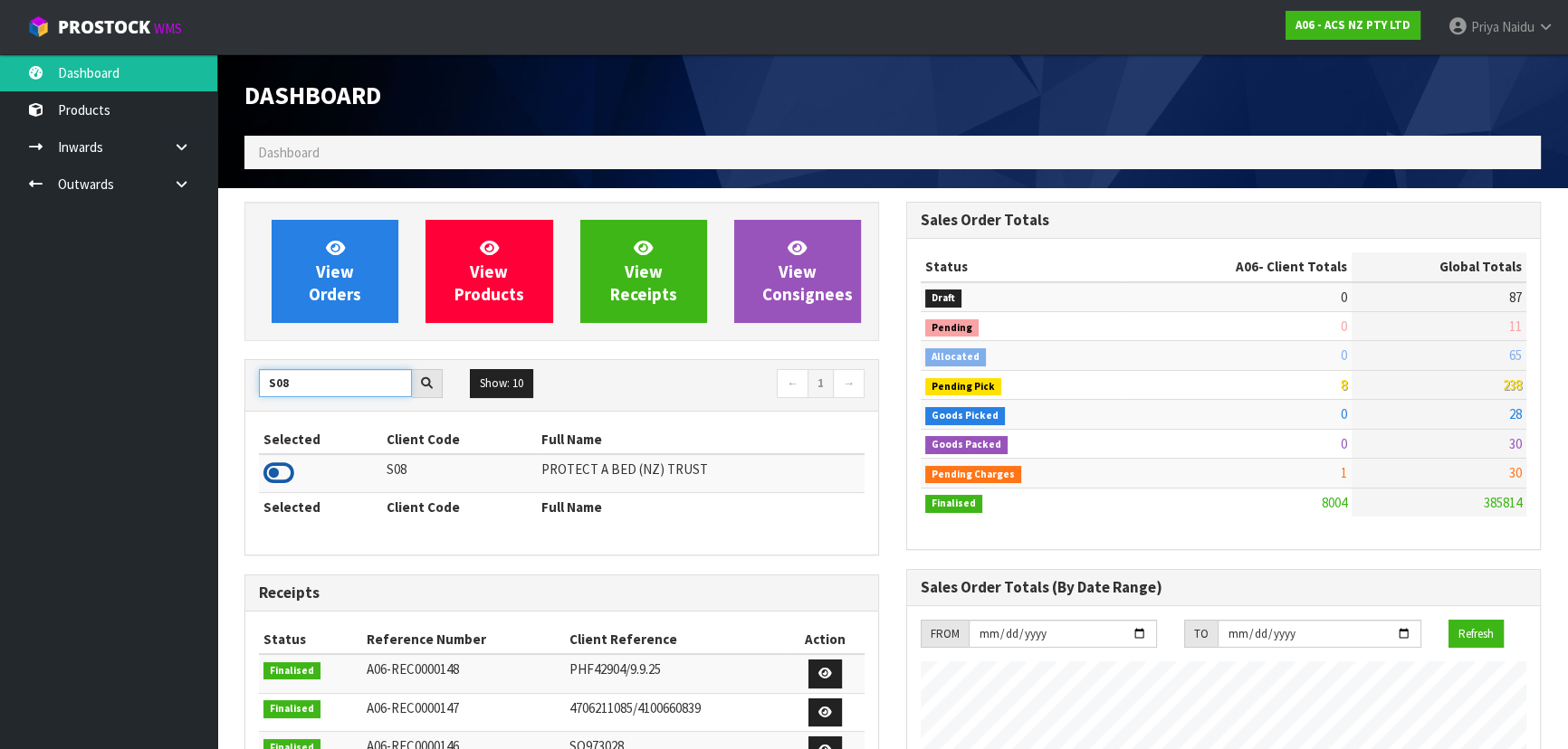
type input "S08"
click at [280, 475] on icon at bounding box center [279, 473] width 31 height 27
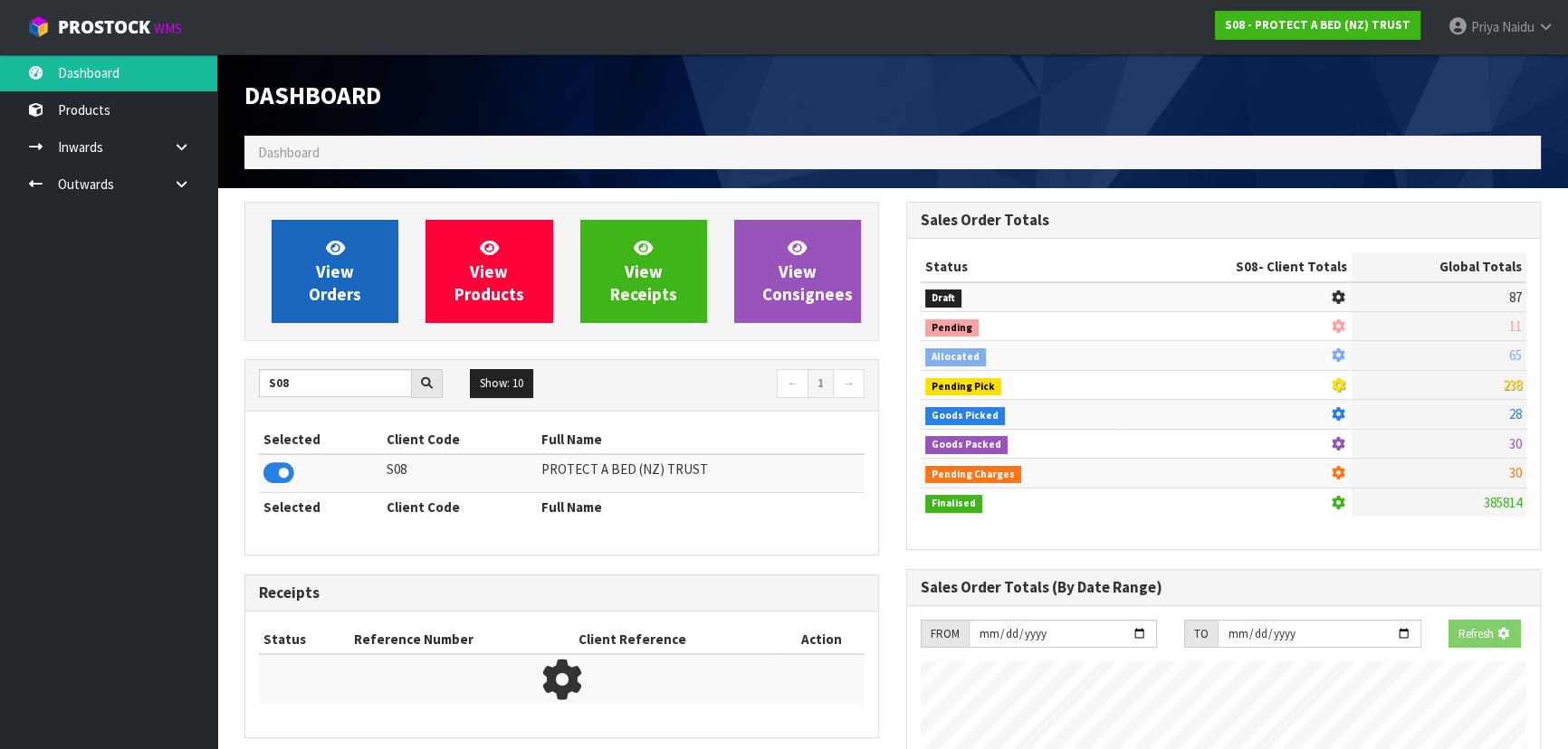
scroll to position [903699, 904538]
click at [397, 246] on link "View Orders" at bounding box center [335, 271] width 127 height 103
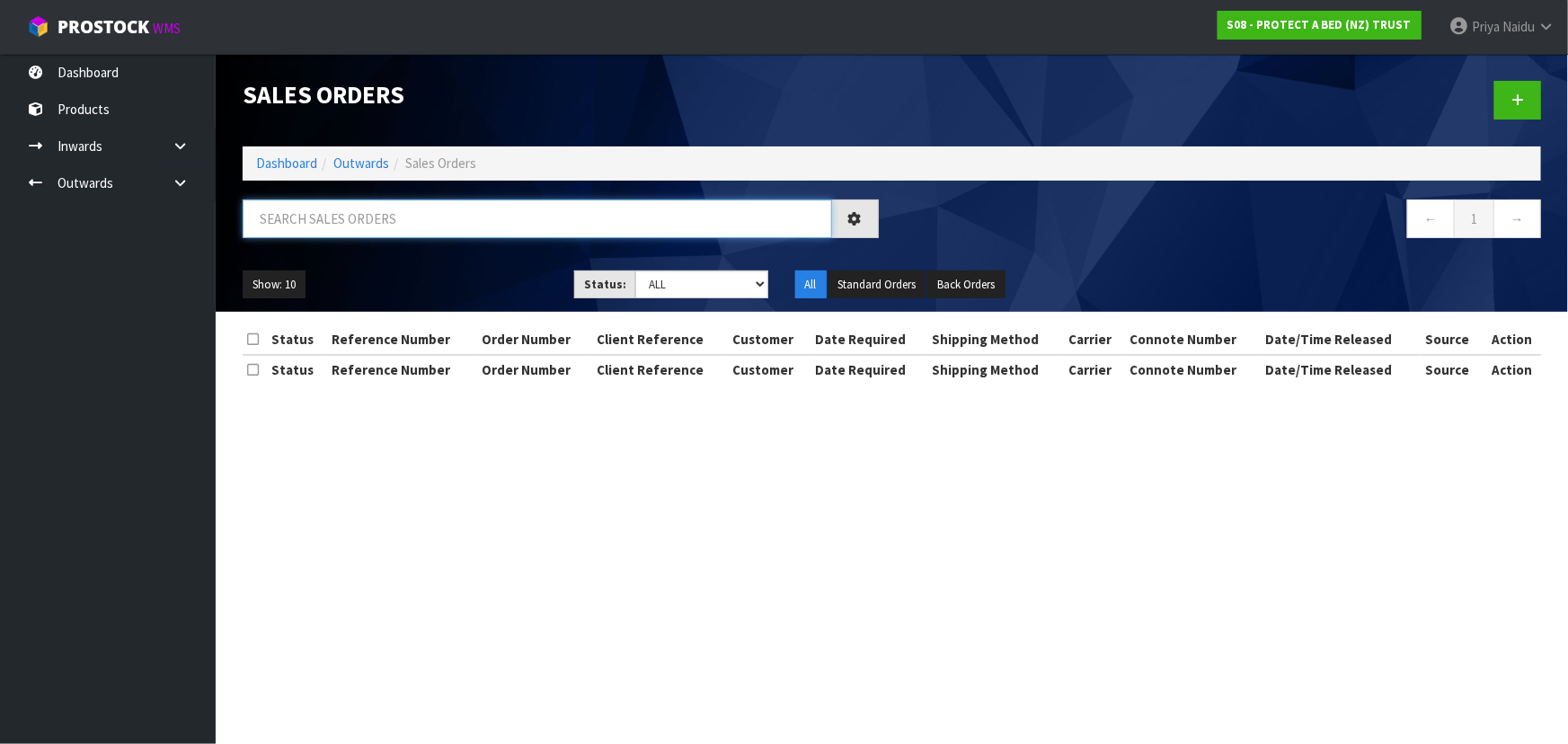
click at [371, 218] on input "text" at bounding box center [537, 218] width 589 height 38
click at [448, 233] on input "33340" at bounding box center [537, 218] width 589 height 38
type input "33340"
click at [447, 258] on div "Show: 10 5 10 25 50 Status: Draft Pending Allocated Pending Pick Goods Picked G…" at bounding box center [891, 284] width 1325 height 56
click at [447, 259] on div "Show: 10 5 10 25 50 Status: Draft Pending Allocated Pending Pick Goods Picked G…" at bounding box center [891, 284] width 1325 height 56
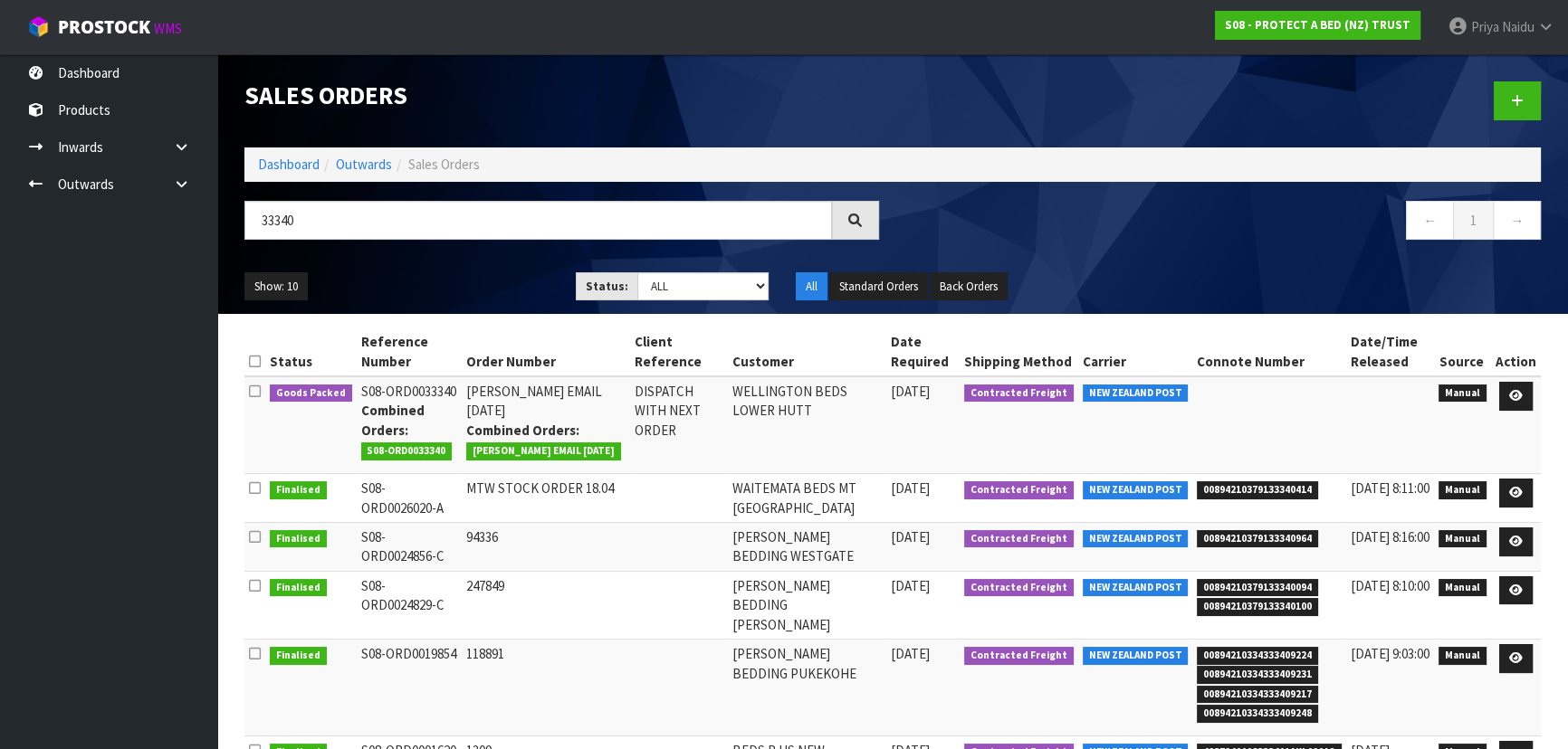
click at [484, 276] on ul "Show: 10 5 10 25 50" at bounding box center [396, 286] width 304 height 29
click at [480, 280] on ul "Show: 10 5 10 25 50" at bounding box center [396, 286] width 304 height 29
click at [1518, 391] on icon at bounding box center [1515, 396] width 14 height 12
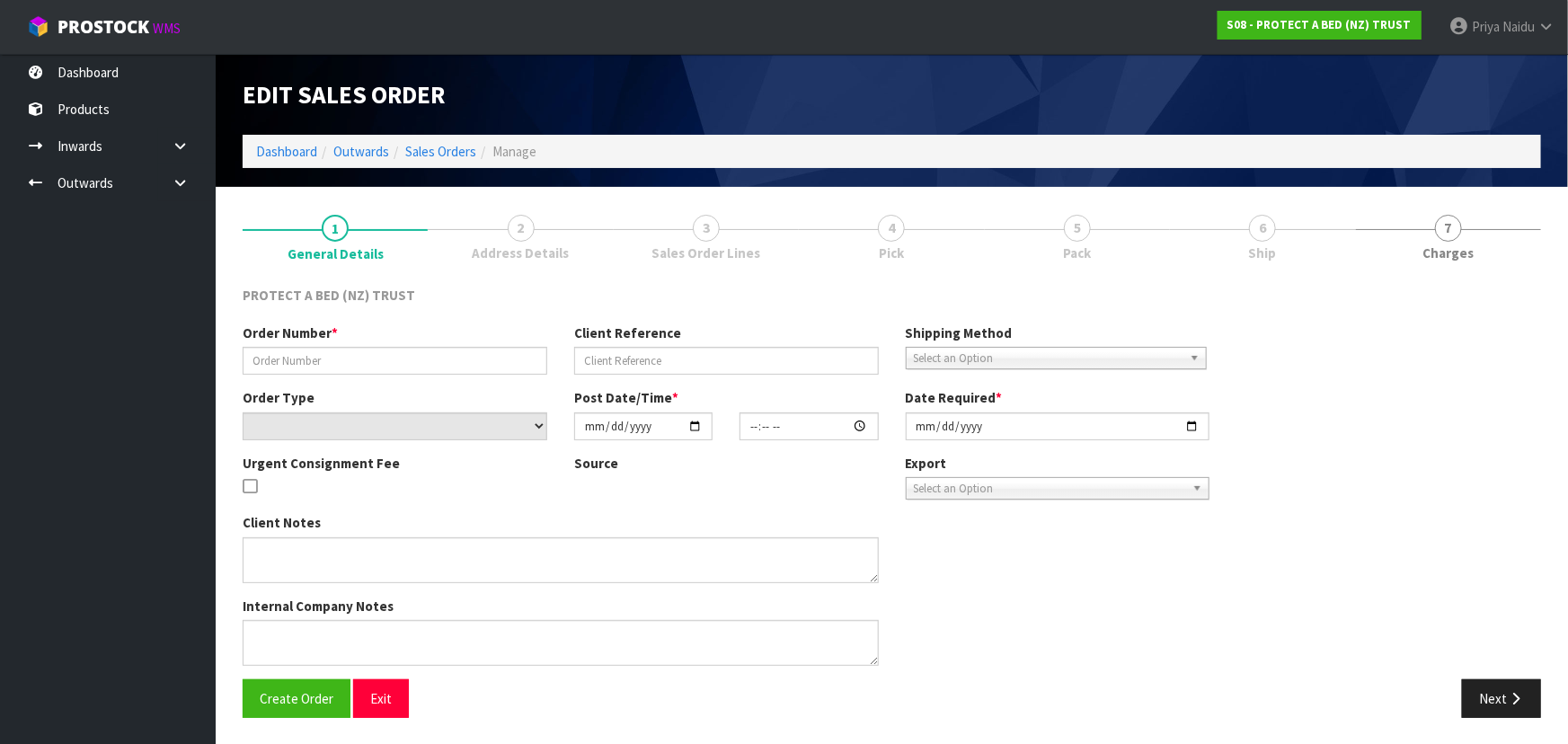
type input "[PERSON_NAME] EMAIL [DATE]"
type input "DISPATCH WITH NEXT ORDER"
select select "number:0"
type input "[DATE]"
type input "11:02:00.000"
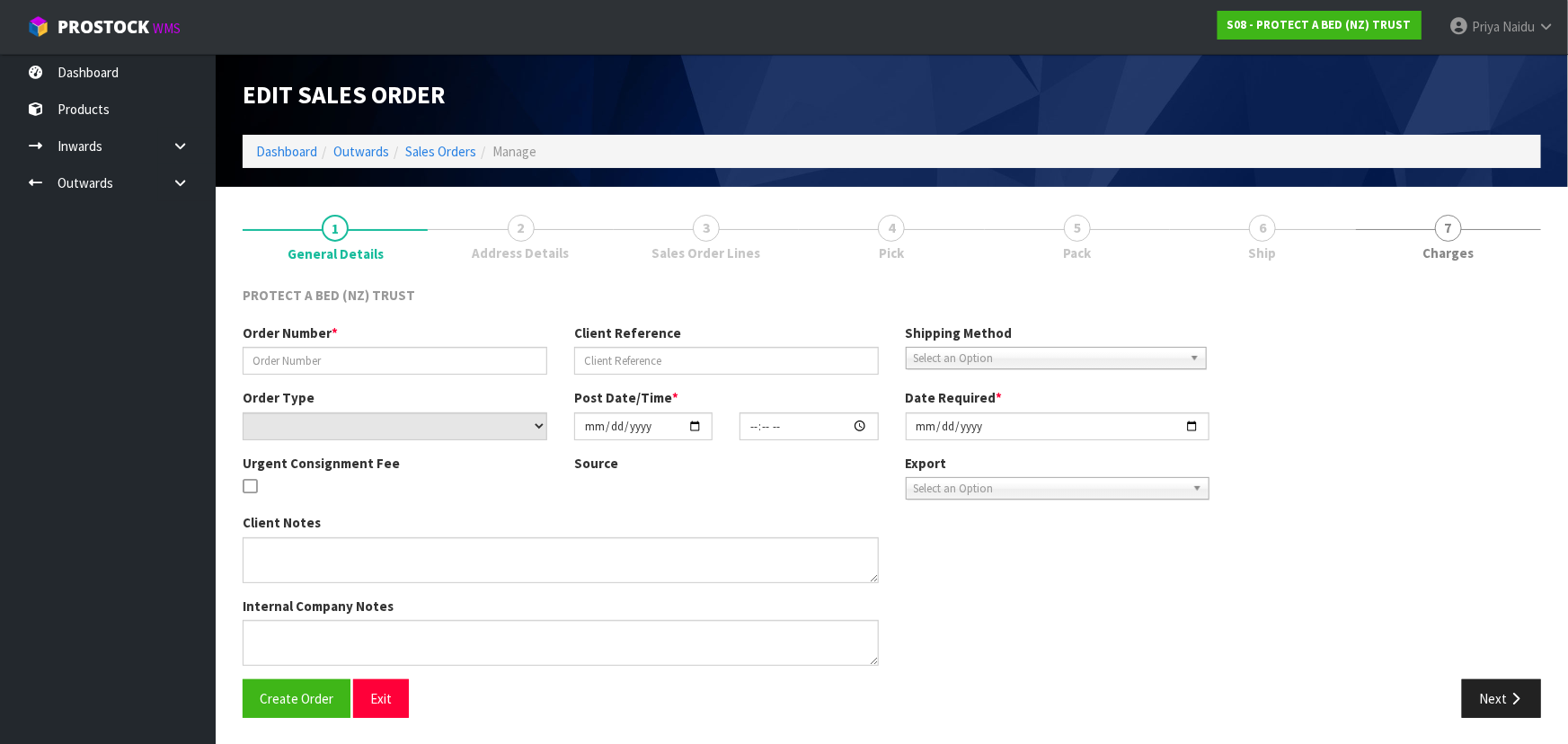
type input "[DATE]"
type textarea "NO CHARGES"
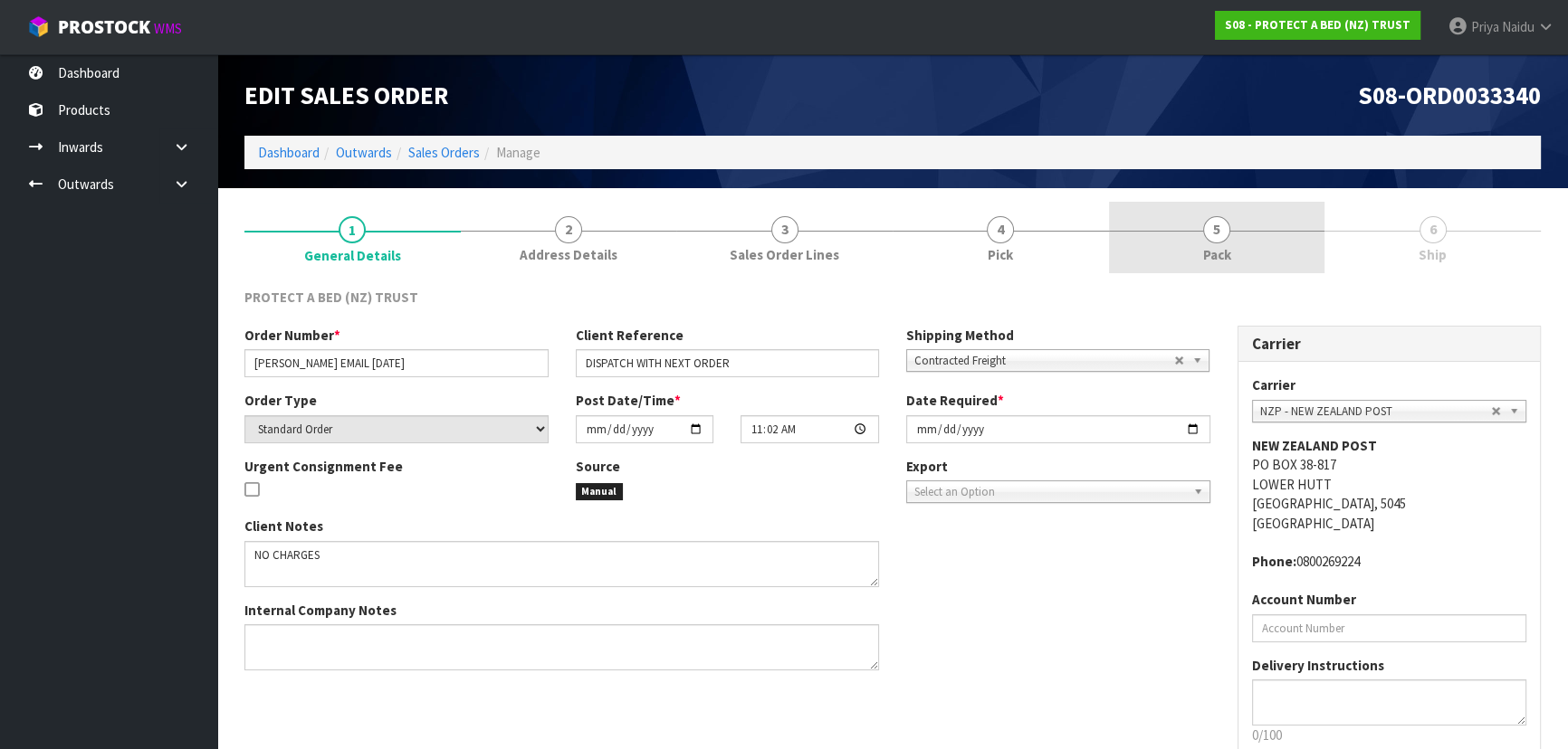
click at [1213, 250] on span "Pack" at bounding box center [1217, 254] width 28 height 19
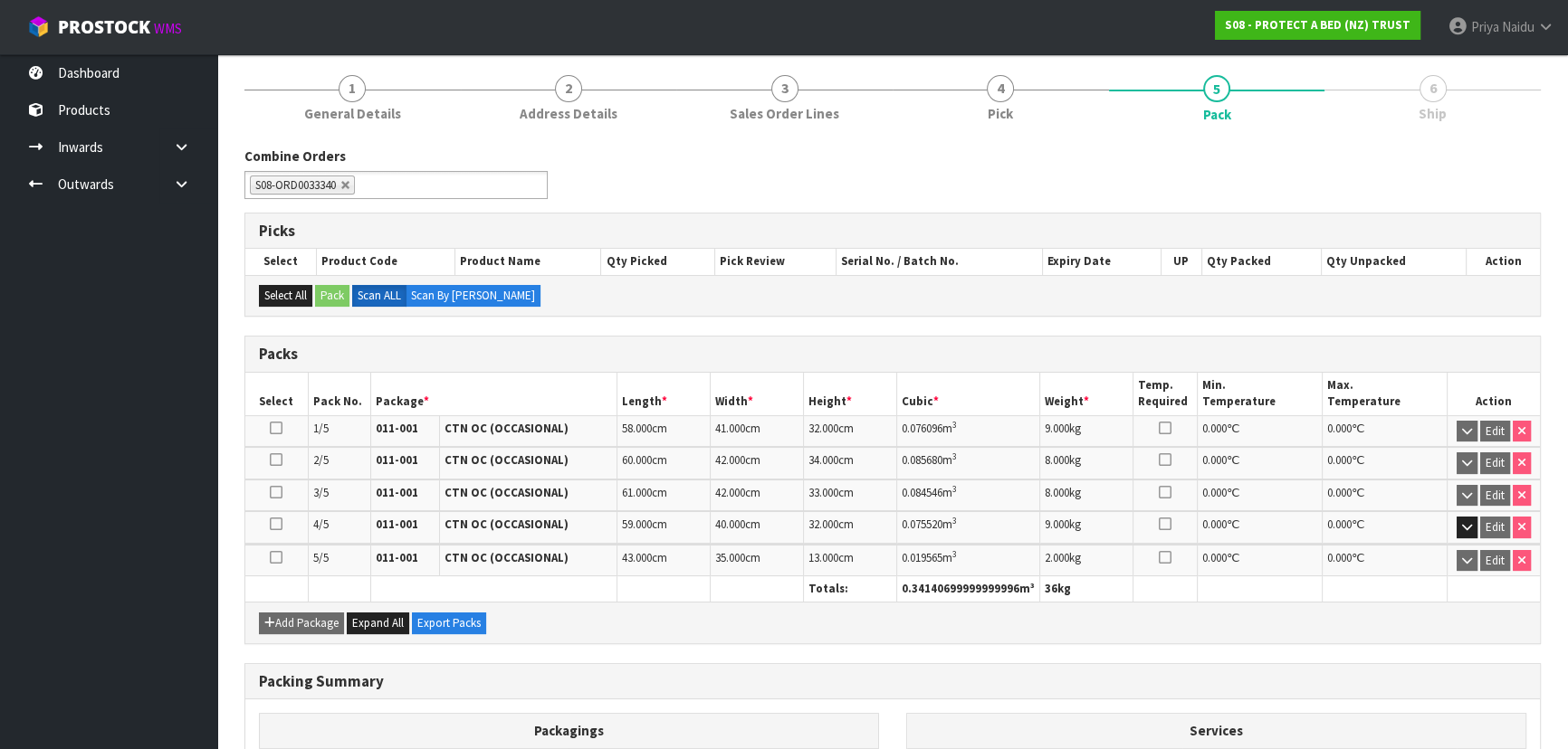
scroll to position [334, 0]
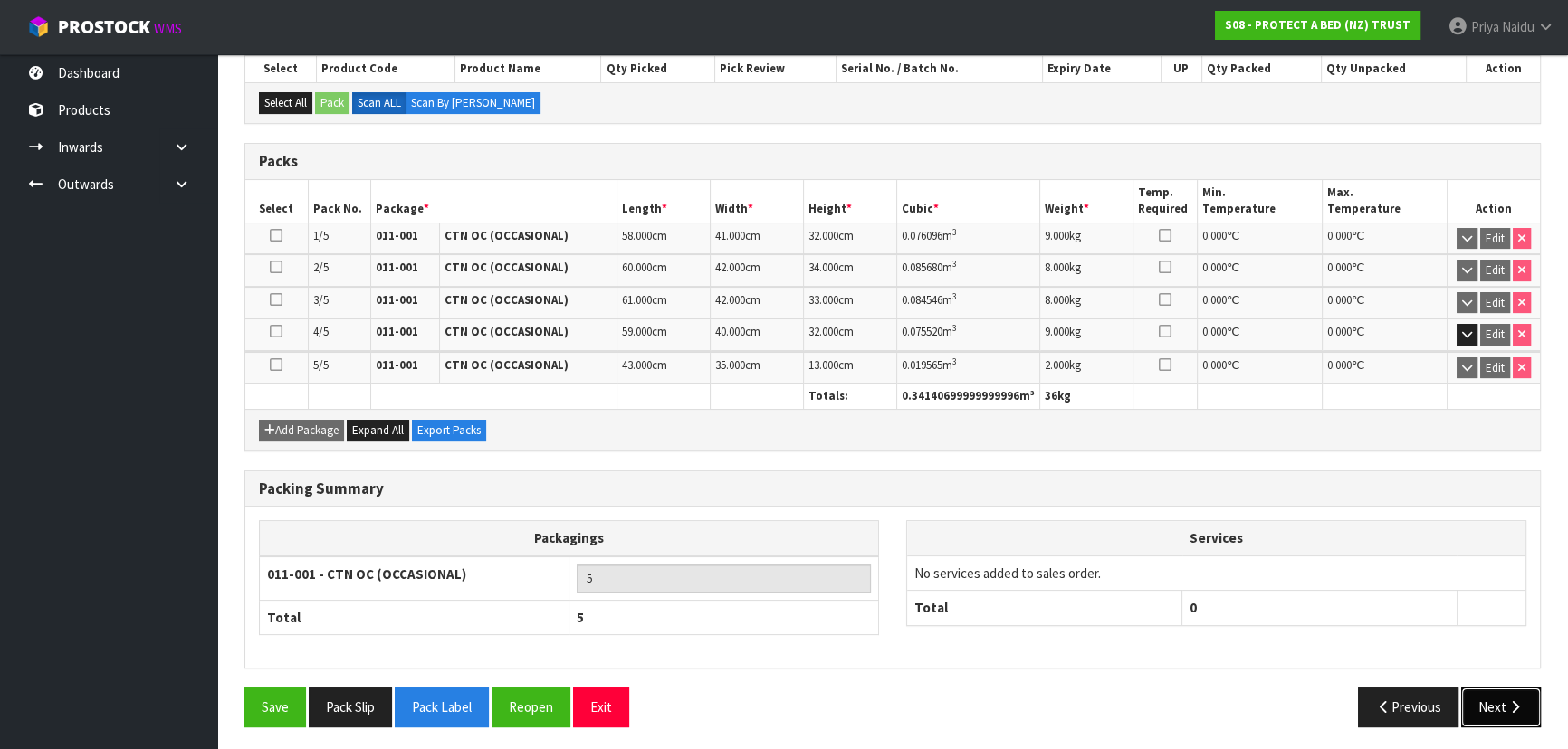
click at [1496, 704] on button "Next" at bounding box center [1501, 706] width 79 height 39
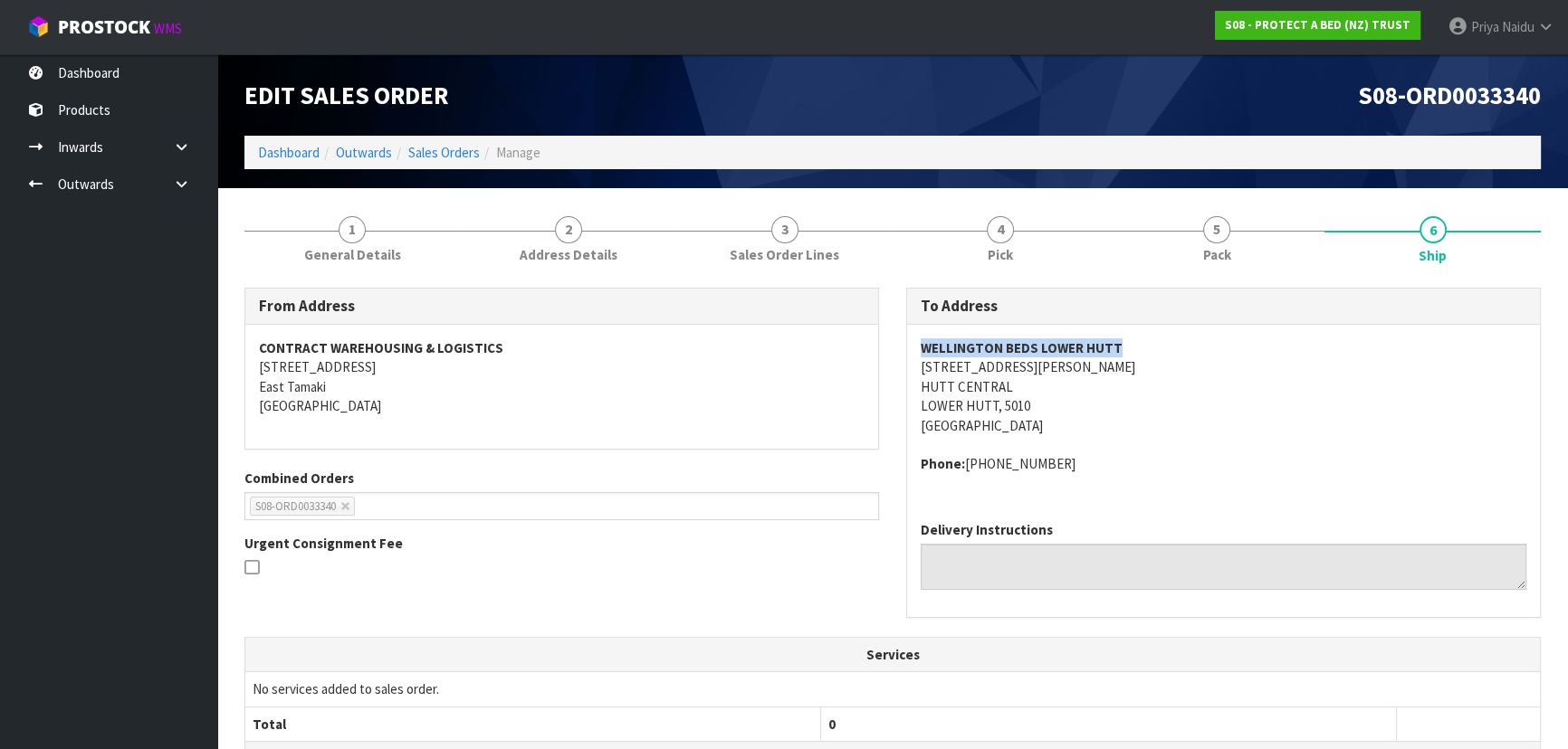
drag, startPoint x: 909, startPoint y: 343, endPoint x: 1150, endPoint y: 350, distance: 241.1
click at [1150, 350] on div "[GEOGRAPHIC_DATA] [STREET_ADDRESS][PERSON_NAME] Phone: [PHONE_NUMBER]" at bounding box center [1223, 416] width 632 height 182
click at [1211, 448] on span "[GEOGRAPHIC_DATA] [STREET_ADDRESS][PERSON_NAME] Phone: [PHONE_NUMBER]" at bounding box center [1223, 406] width 606 height 136
drag, startPoint x: 904, startPoint y: 368, endPoint x: 1113, endPoint y: 376, distance: 209.2
click at [1113, 376] on div "To Address [PERSON_NAME][GEOGRAPHIC_DATA] [STREET_ADDRESS][PERSON_NAME] Phone: …" at bounding box center [1223, 462] width 662 height 350
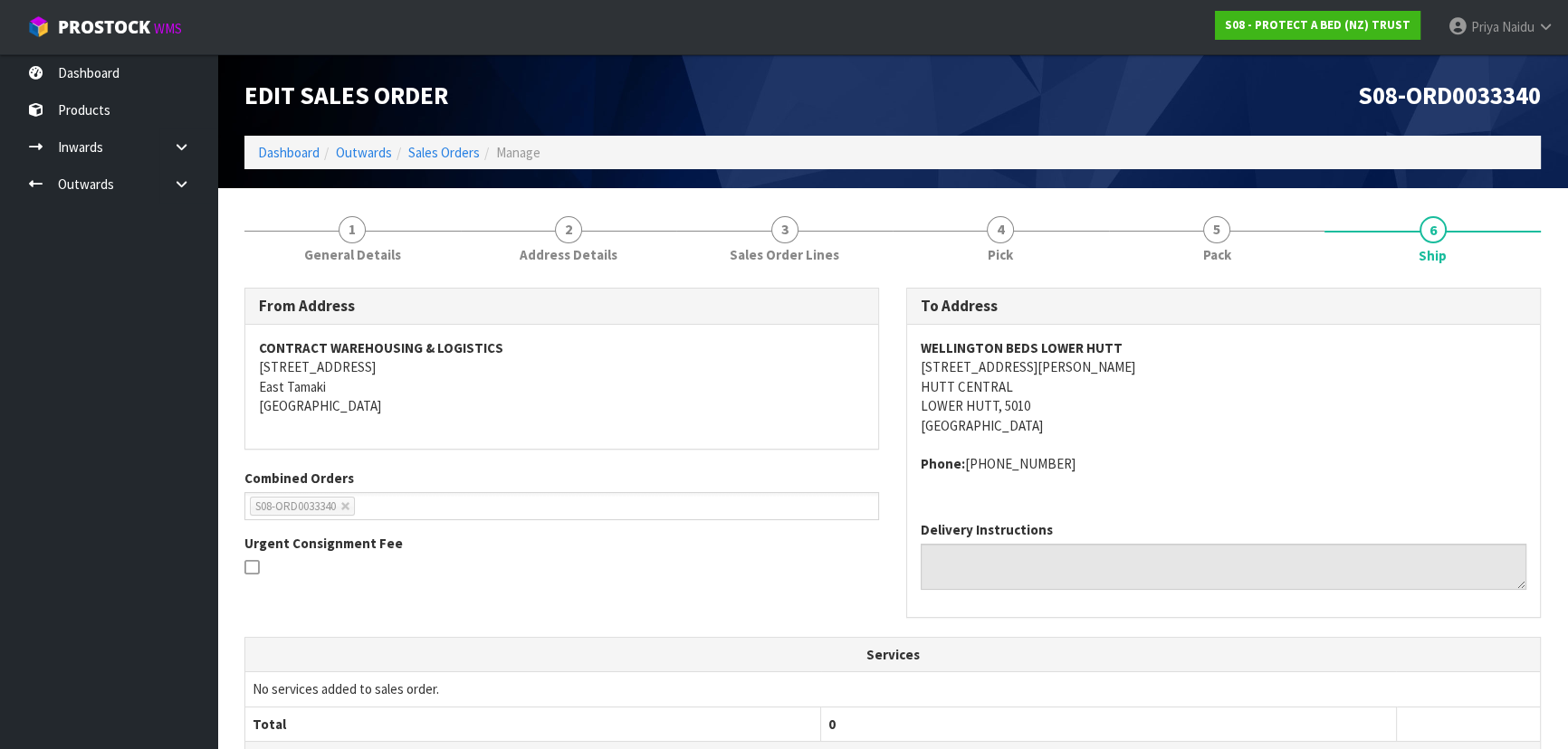
click at [1112, 416] on address "WELLINGTON BEDS [GEOGRAPHIC_DATA] [STREET_ADDRESS][PERSON_NAME]" at bounding box center [1223, 387] width 606 height 97
drag, startPoint x: 965, startPoint y: 471, endPoint x: 1087, endPoint y: 467, distance: 122.1
click at [1087, 467] on address "Phone: [PHONE_NUMBER]" at bounding box center [1223, 463] width 606 height 19
click at [382, 224] on link "1 General Details" at bounding box center [353, 238] width 216 height 71
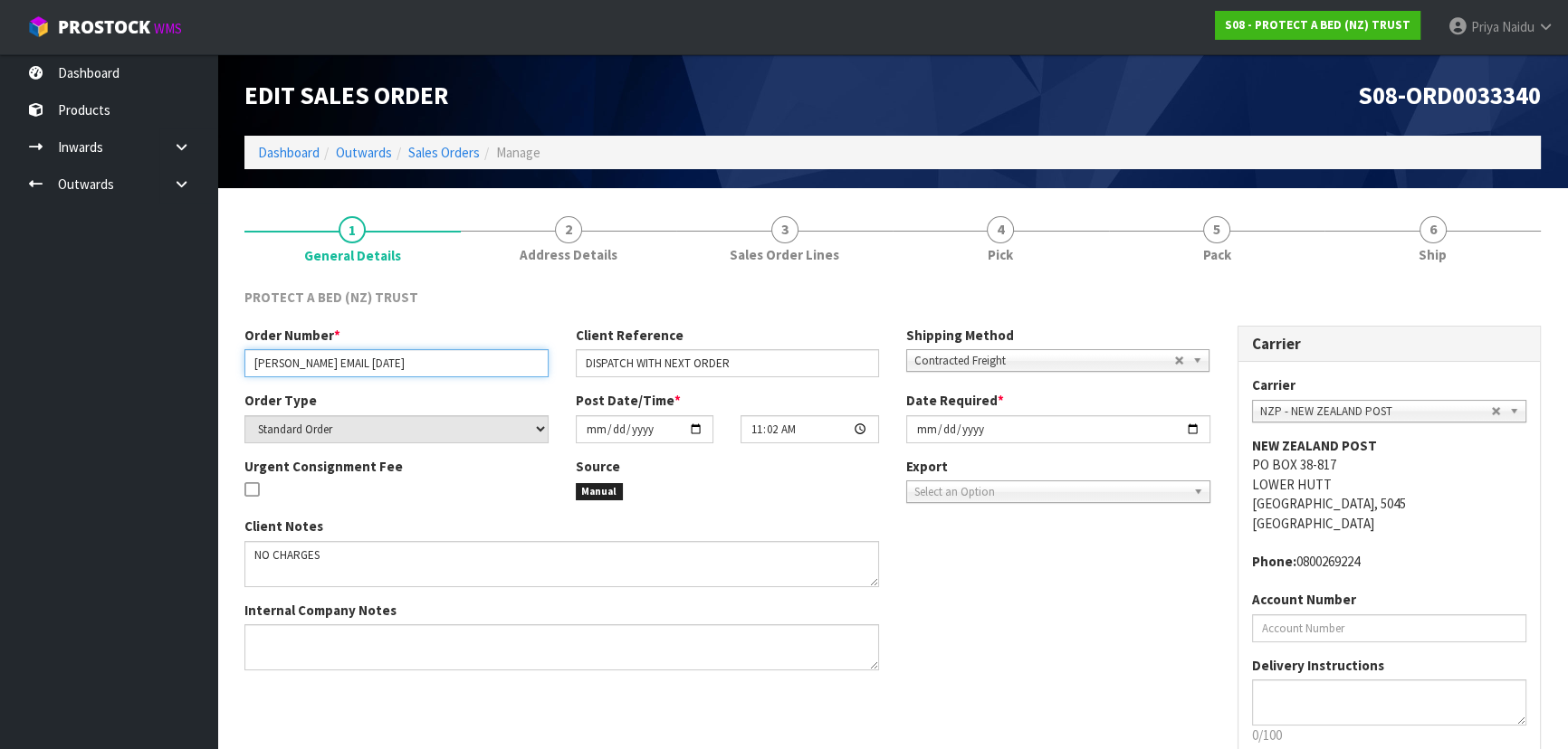
drag, startPoint x: 253, startPoint y: 362, endPoint x: 401, endPoint y: 391, distance: 150.8
click at [401, 391] on div "Order Number * [PERSON_NAME] EMAIL [DATE] Client Reference DISPATCH WITH NEXT O…" at bounding box center [728, 505] width 993 height 359
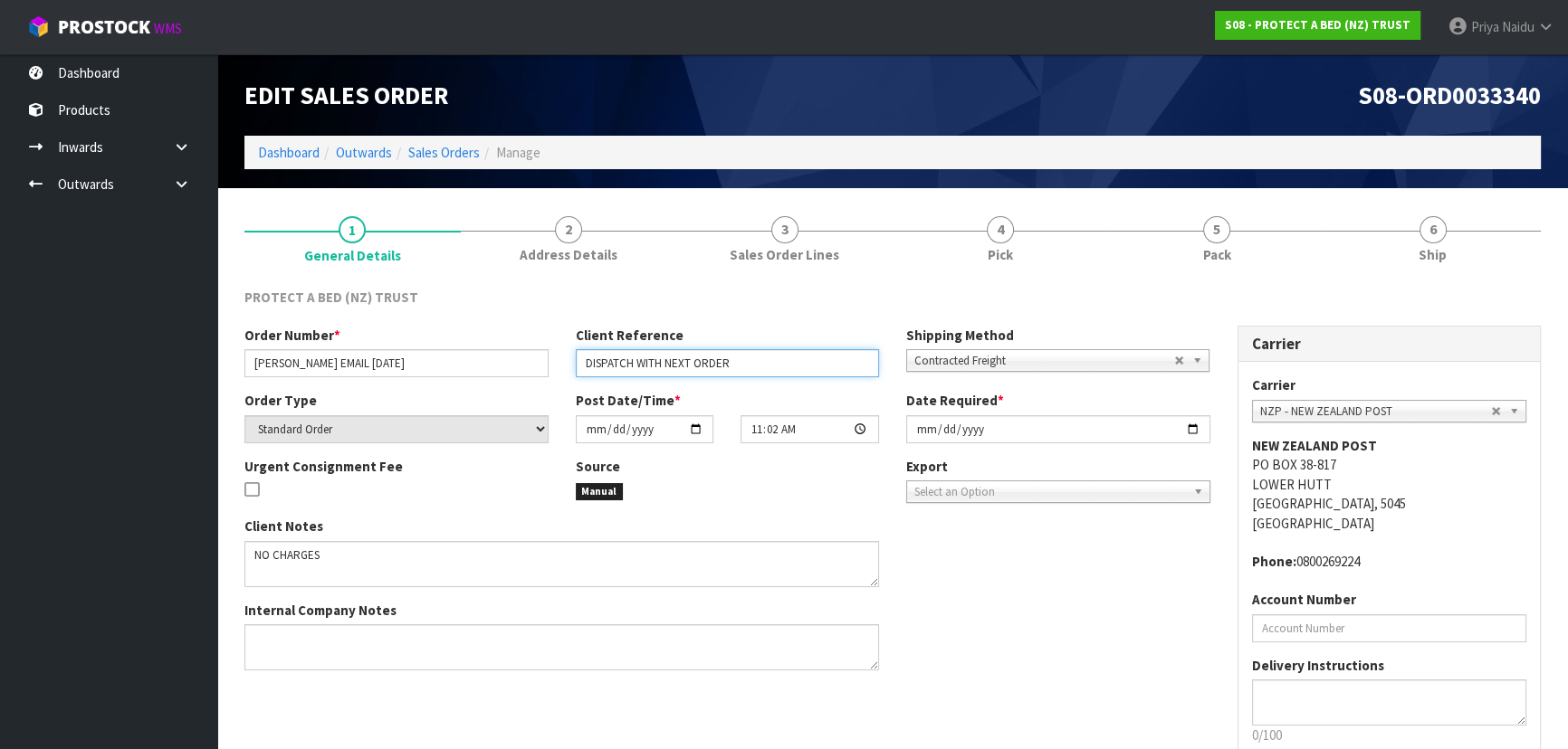
drag, startPoint x: 581, startPoint y: 366, endPoint x: 766, endPoint y: 364, distance: 185.0
click at [766, 364] on input "DISPATCH WITH NEXT ORDER" at bounding box center [728, 364] width 304 height 28
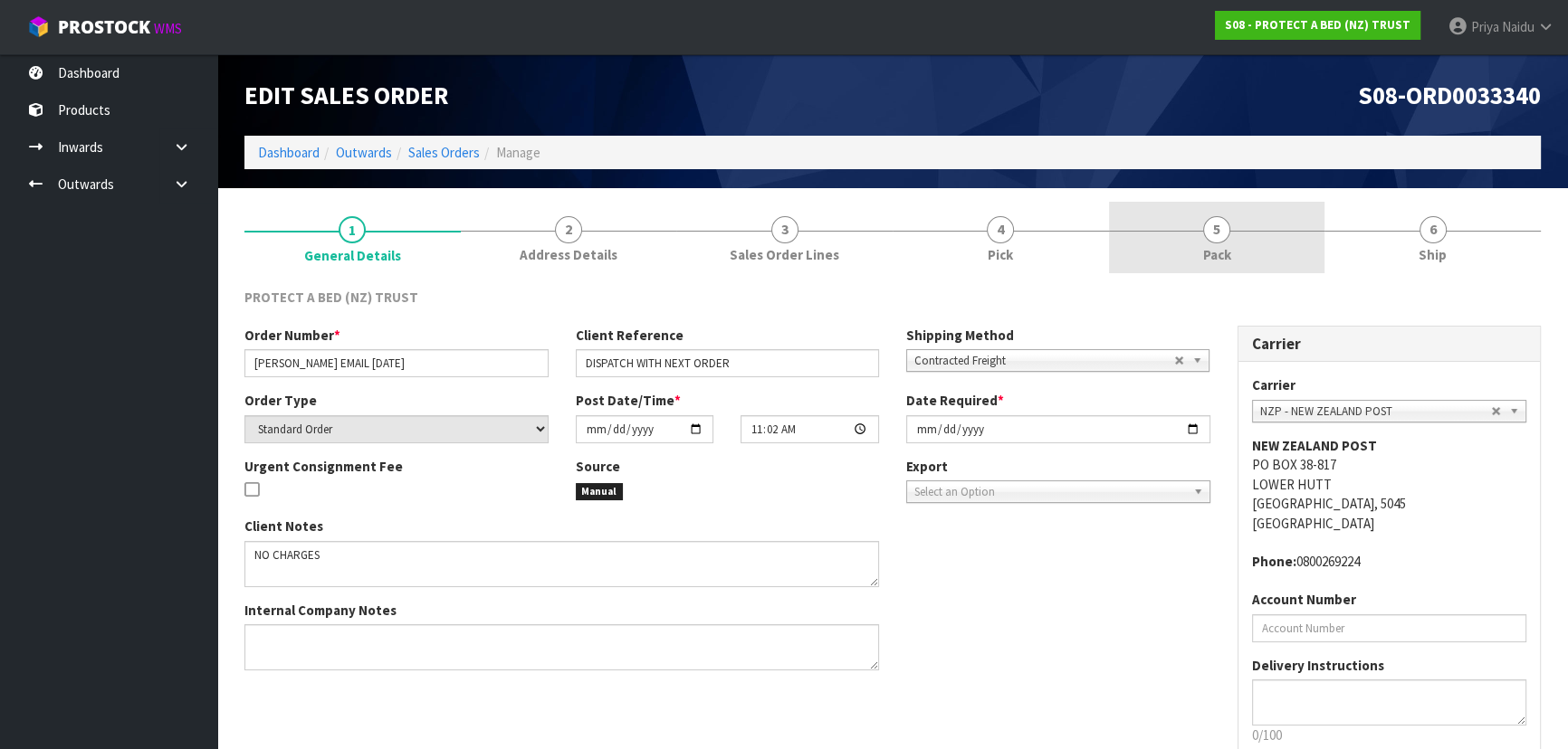
click at [1237, 217] on link "5 Pack" at bounding box center [1217, 238] width 216 height 71
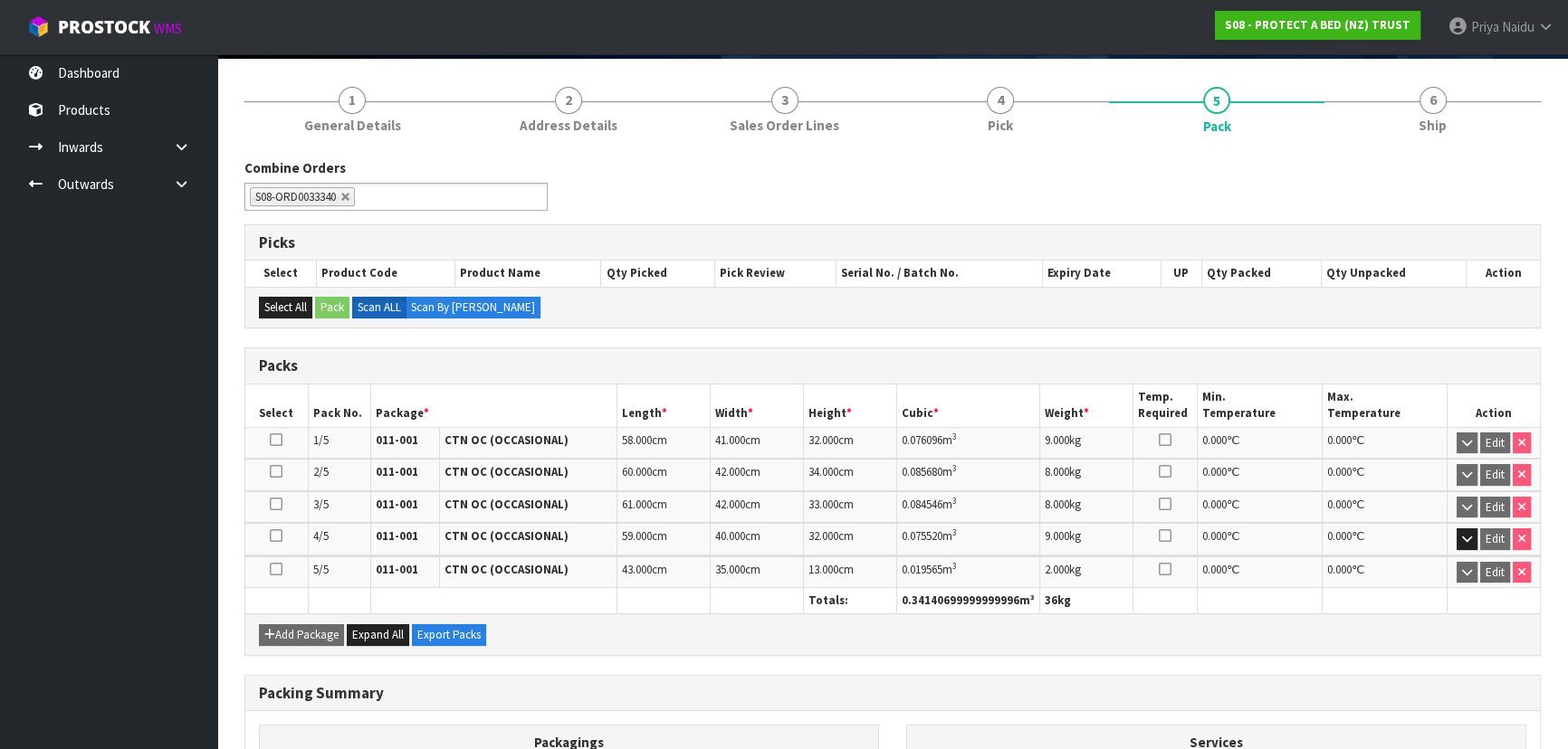
scroll to position [163, 0]
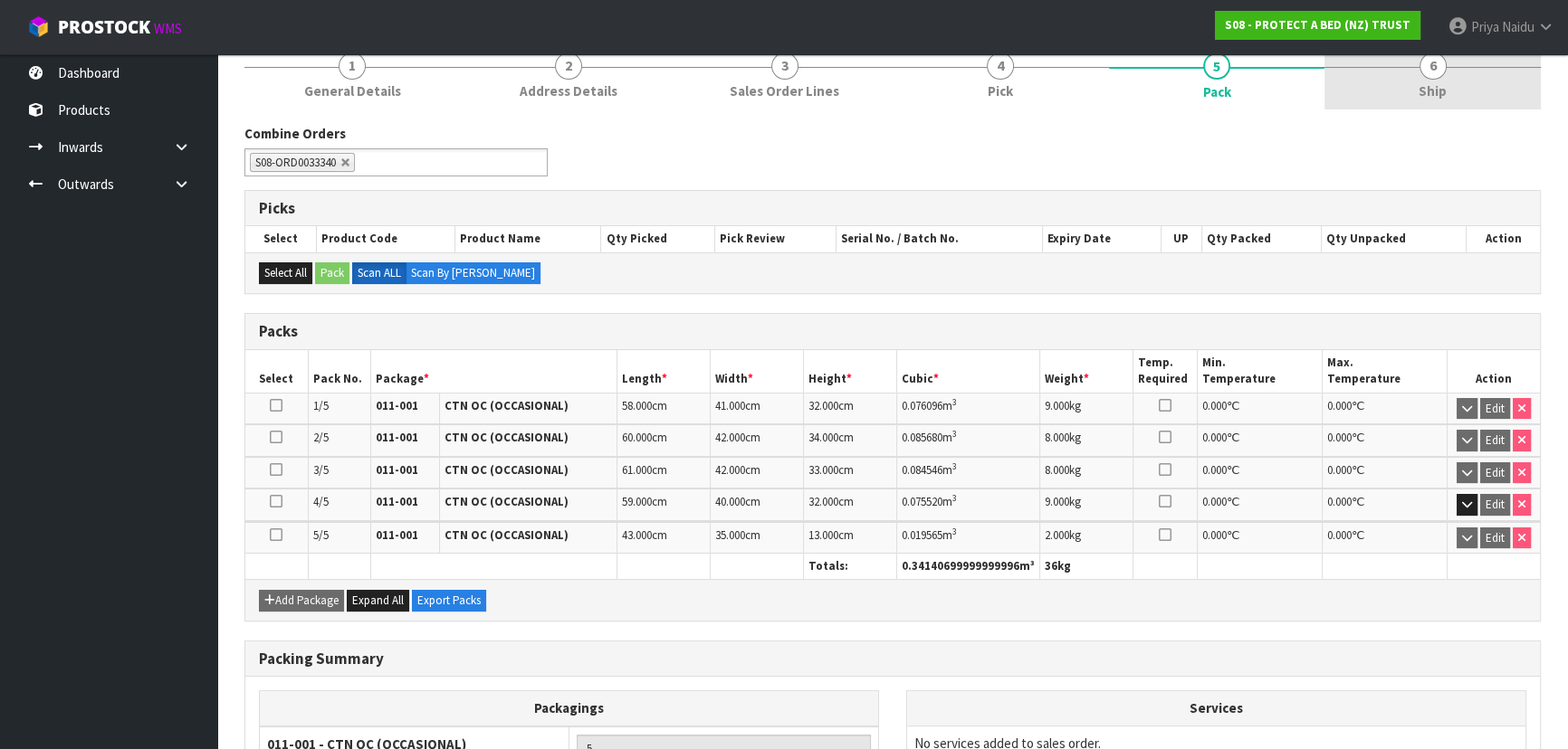
click at [1435, 93] on span "Ship" at bounding box center [1432, 90] width 28 height 19
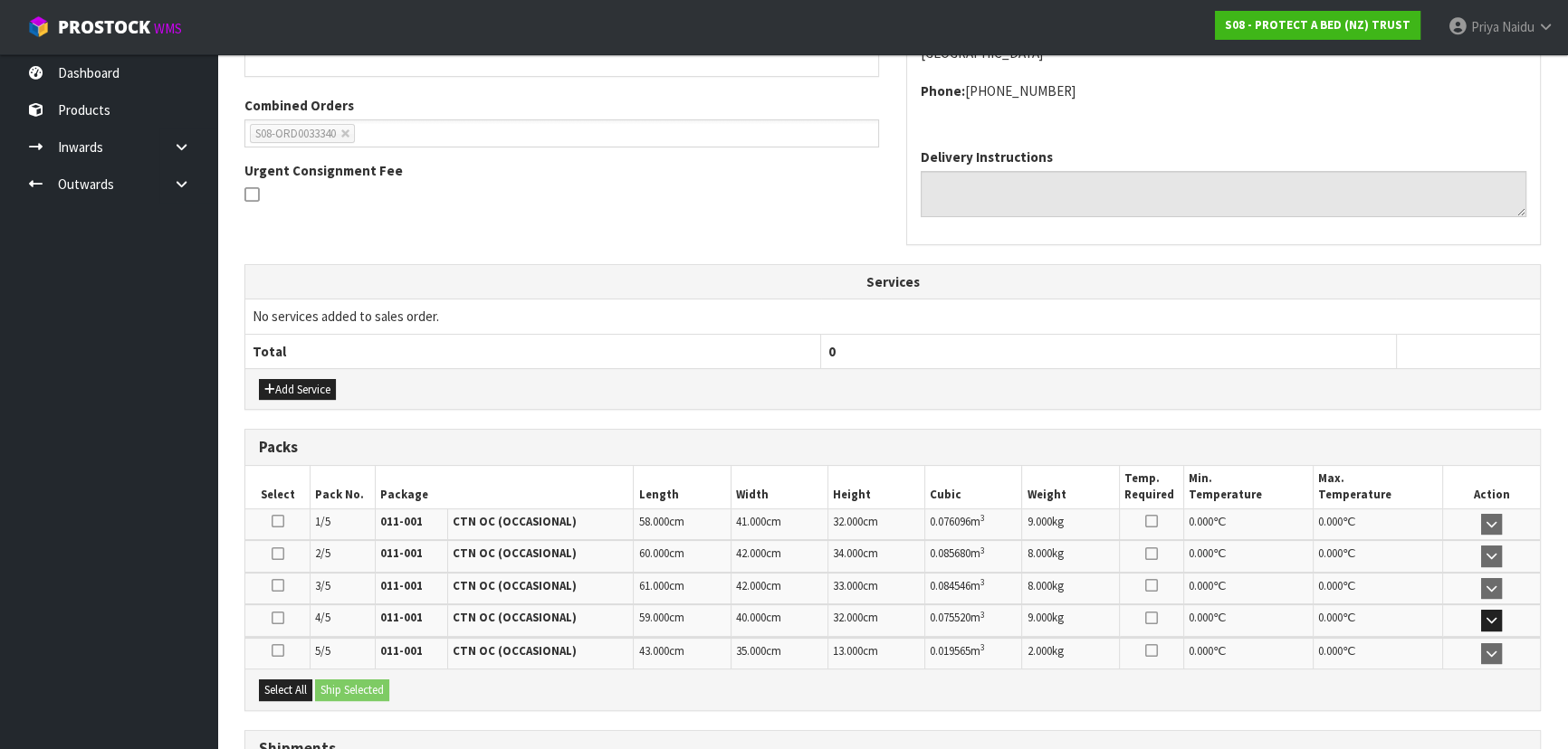
scroll to position [525, 0]
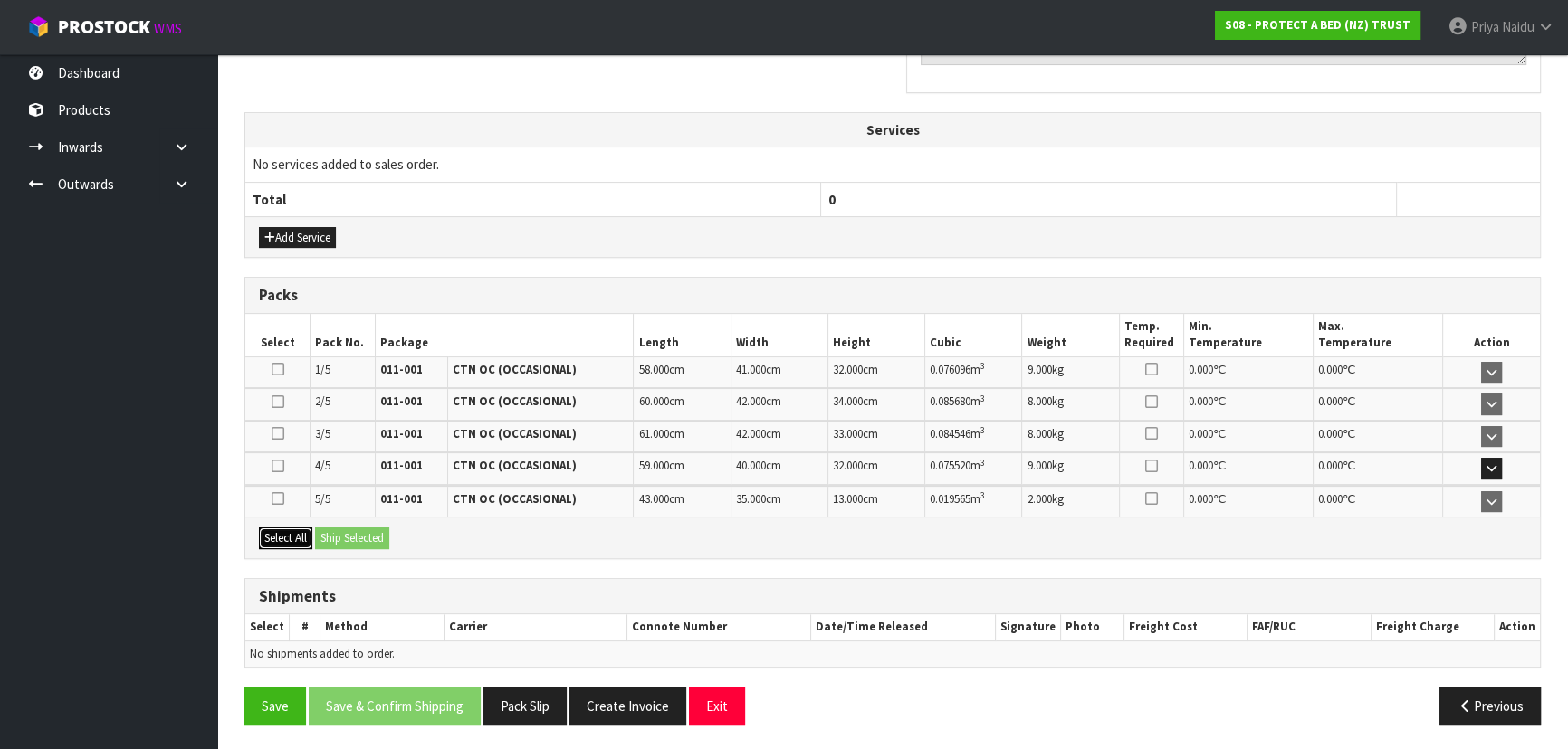
drag, startPoint x: 269, startPoint y: 533, endPoint x: 298, endPoint y: 533, distance: 29.0
click at [270, 534] on button "Select All" at bounding box center [285, 538] width 54 height 22
click at [349, 529] on button "Ship Selected" at bounding box center [352, 538] width 74 height 22
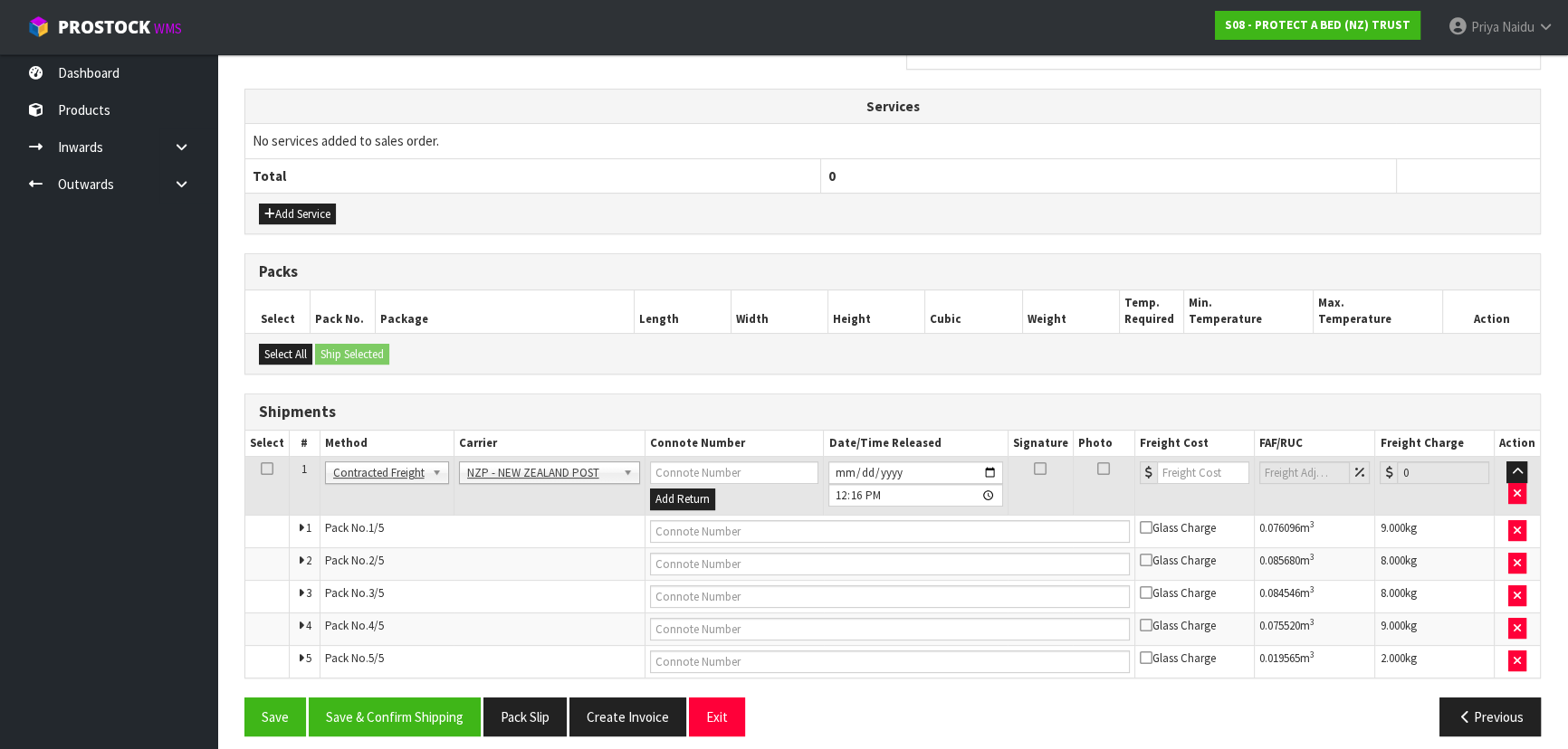
scroll to position [559, 0]
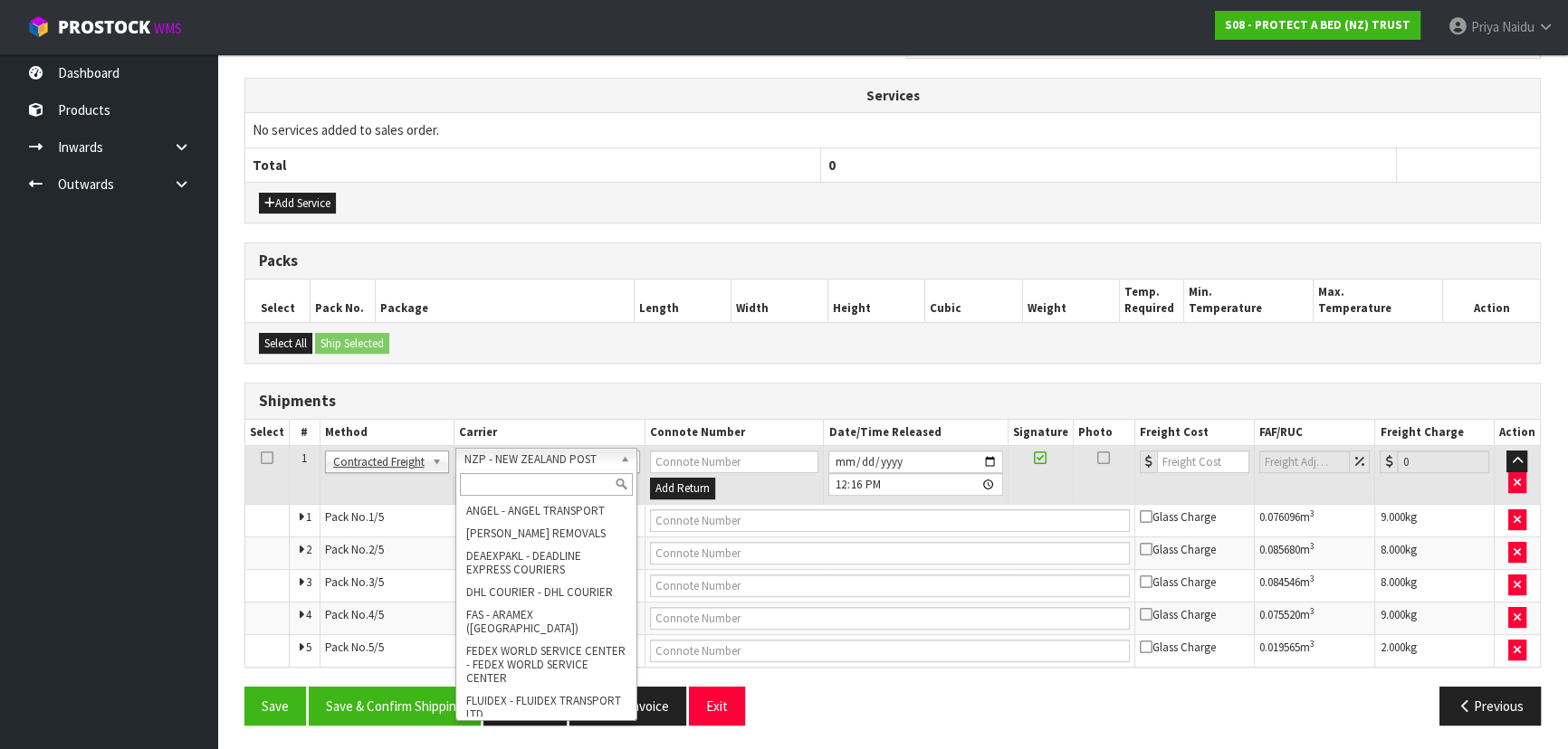
click at [495, 484] on input "text" at bounding box center [546, 484] width 172 height 23
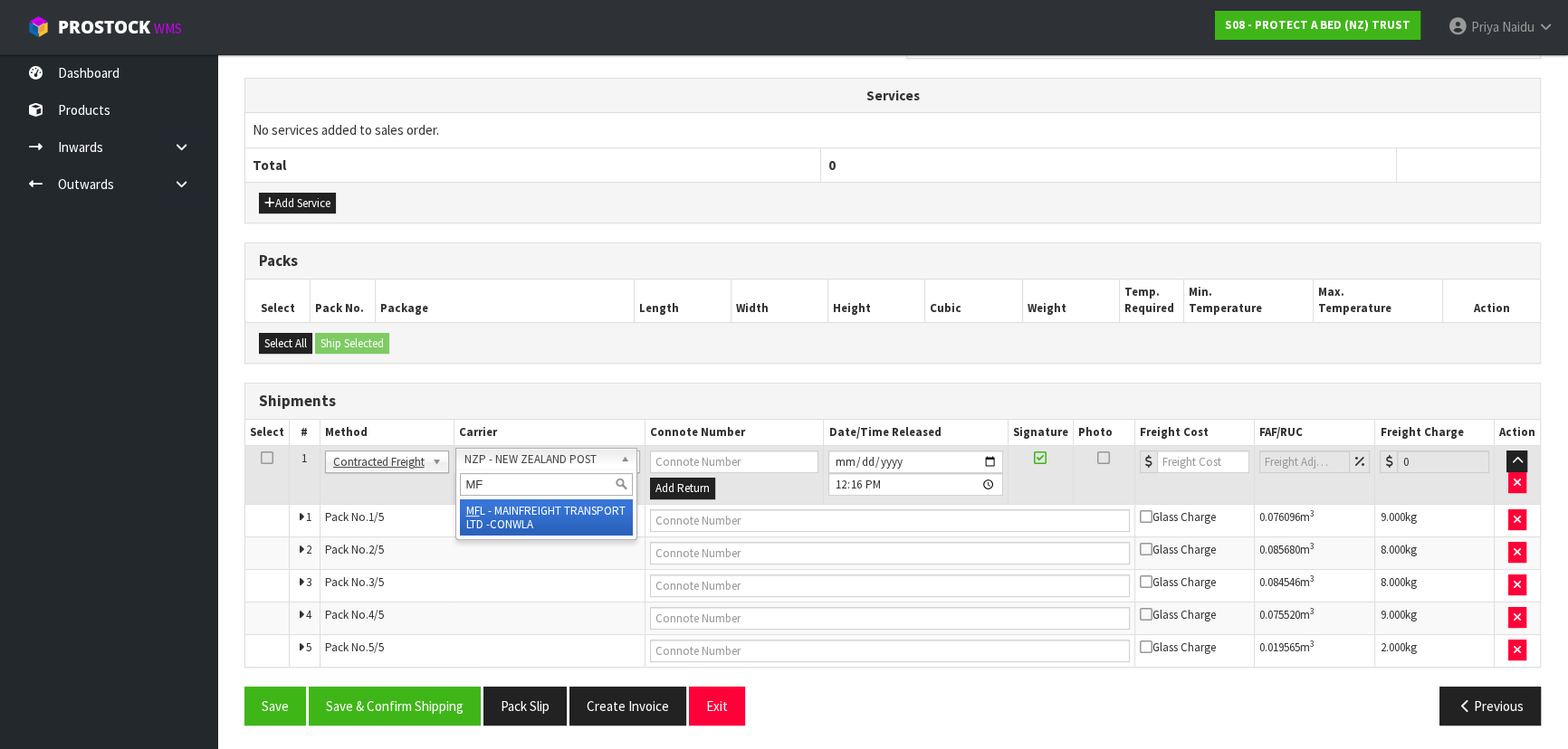
type input "MF"
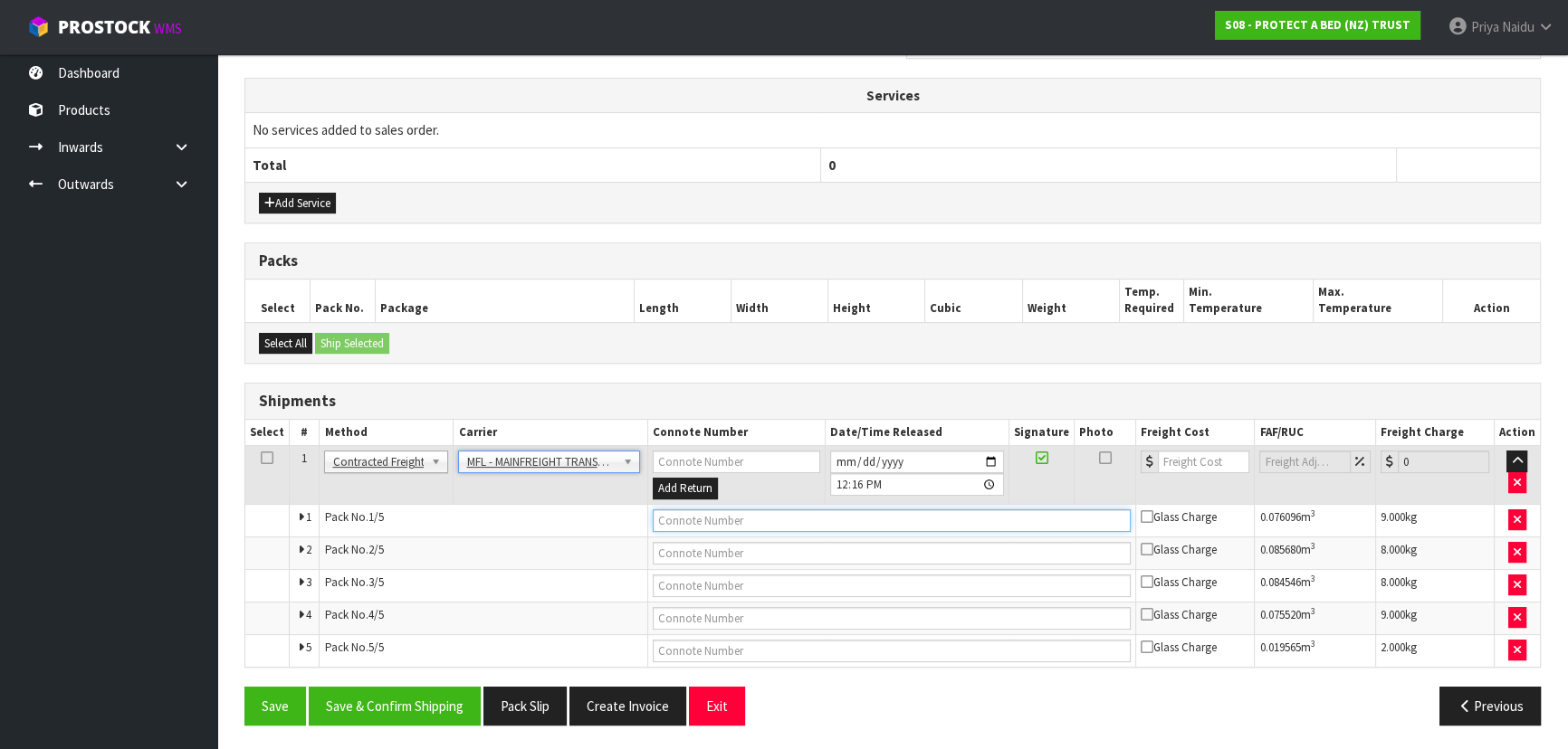
click at [693, 522] on input "text" at bounding box center [891, 520] width 479 height 23
paste input "FWM59113219"
type input "FWM59113219"
click at [1207, 461] on input "number" at bounding box center [1203, 462] width 91 height 23
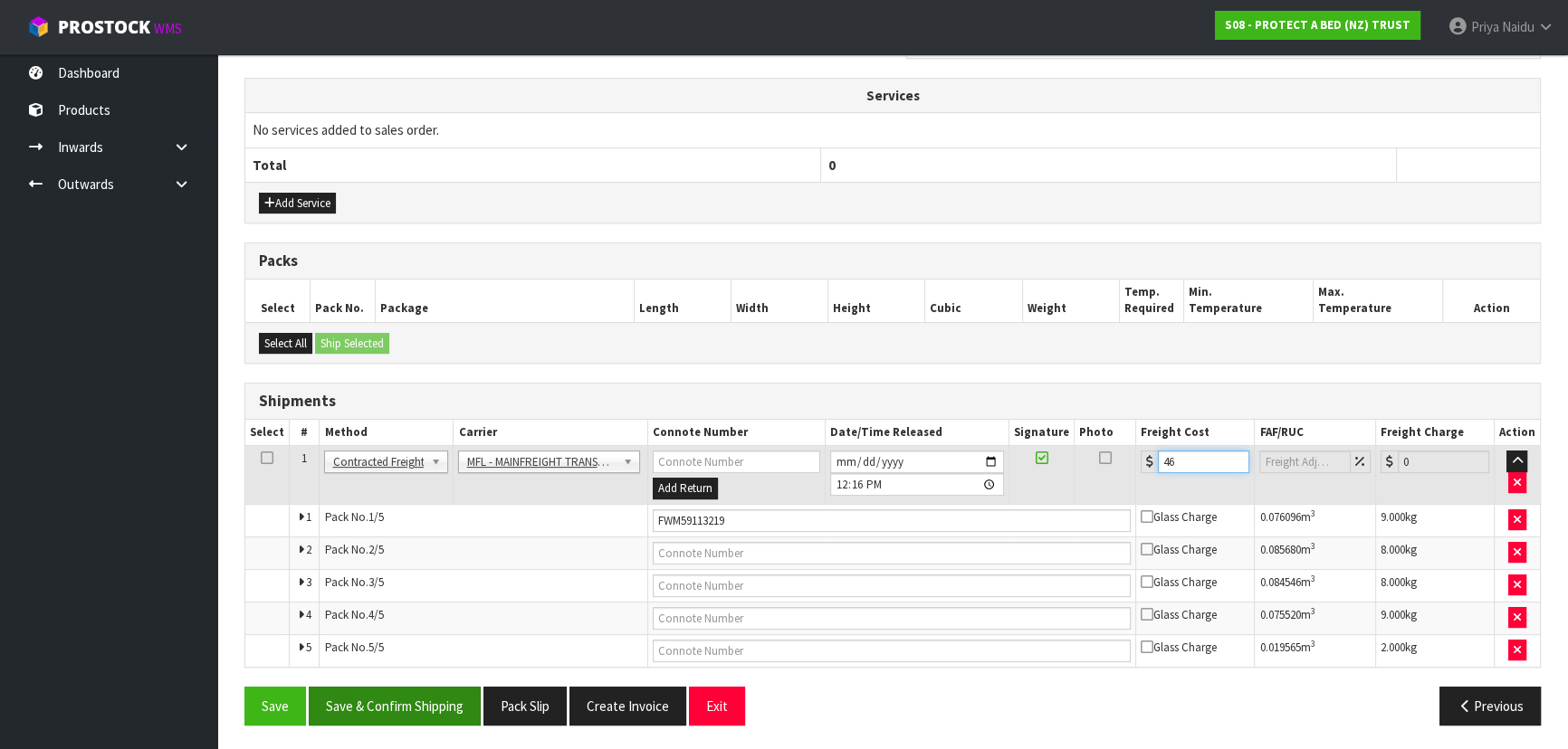
type input "46"
click at [418, 706] on button "Save & Confirm Shipping" at bounding box center [394, 705] width 172 height 39
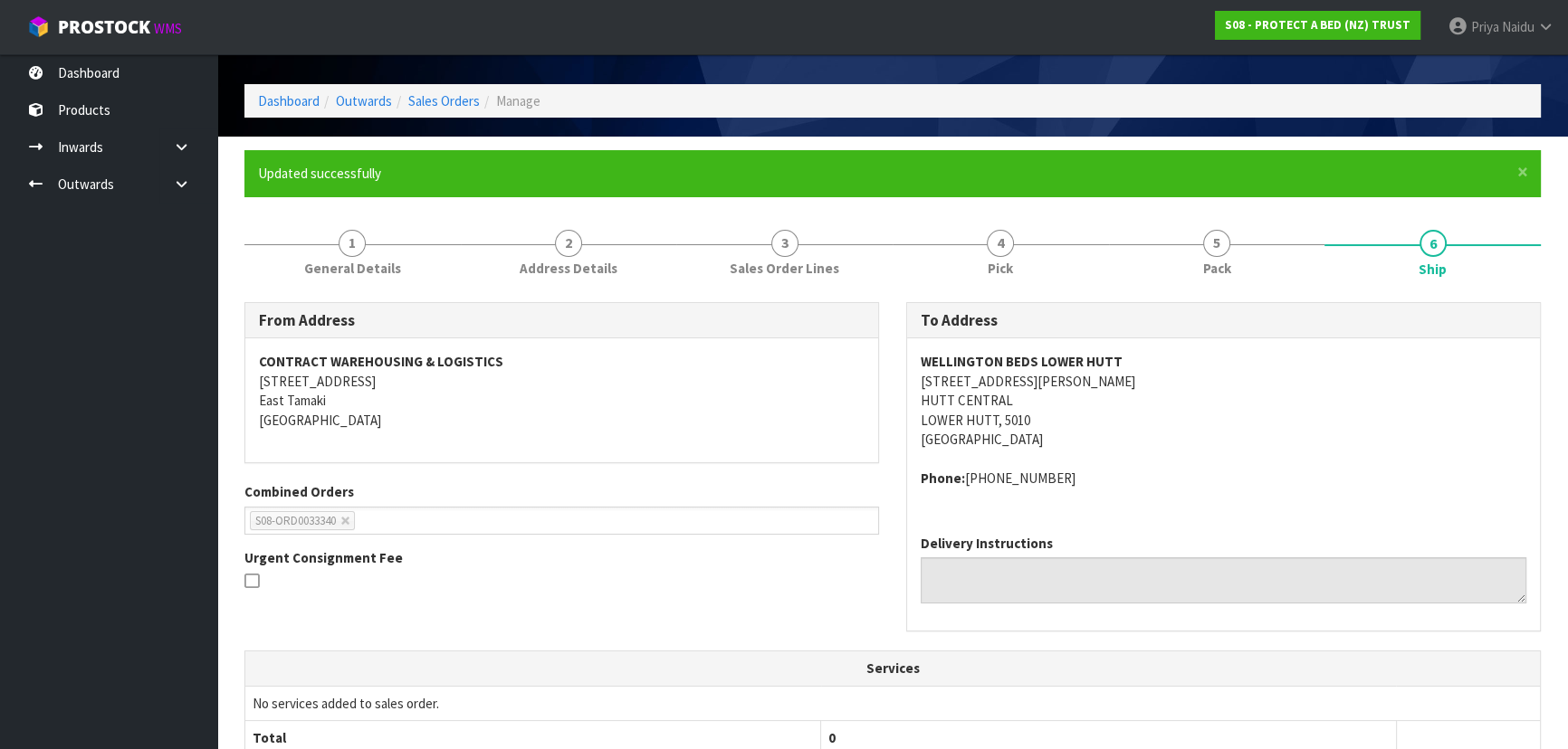
scroll to position [0, 0]
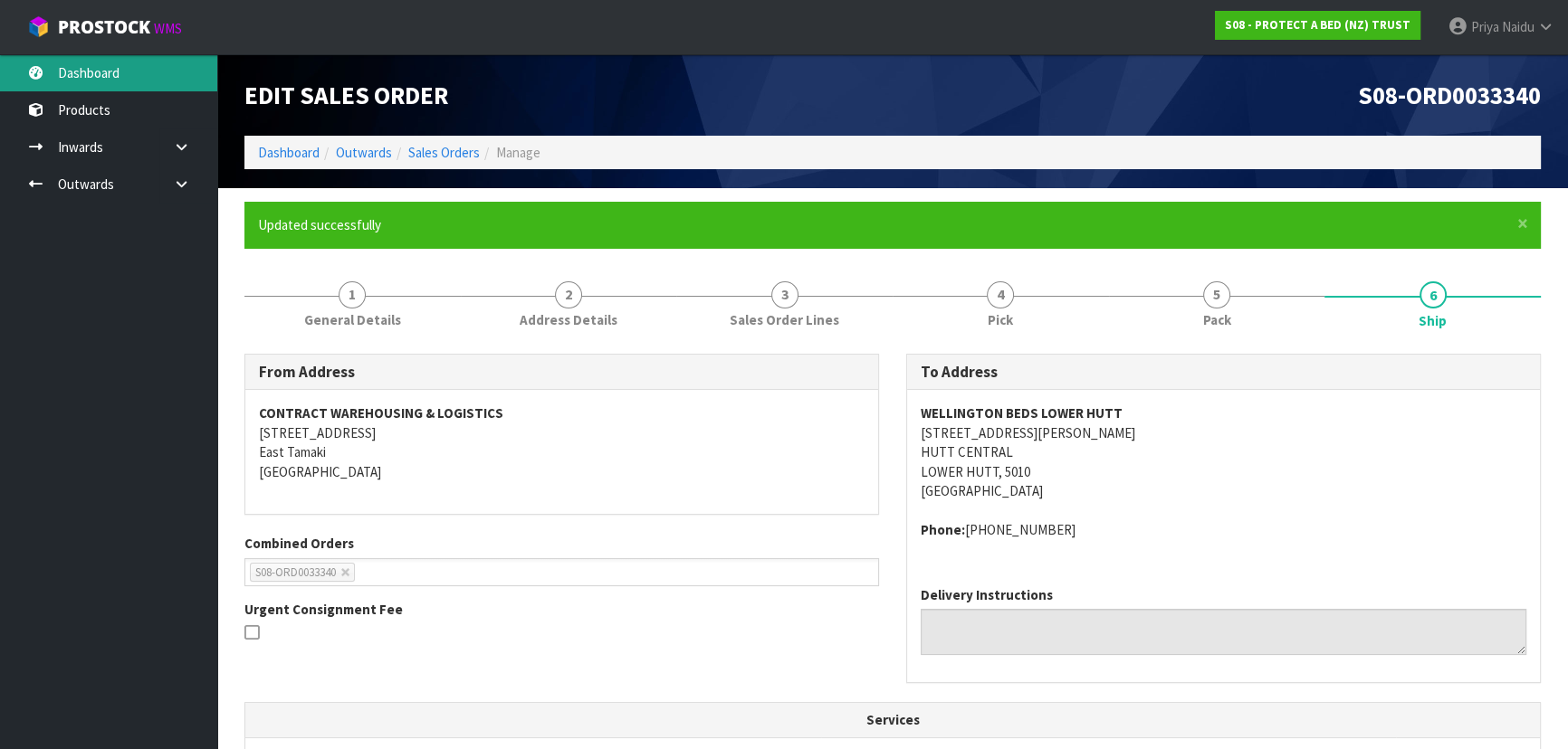
click at [161, 62] on link "Dashboard" at bounding box center [108, 72] width 217 height 37
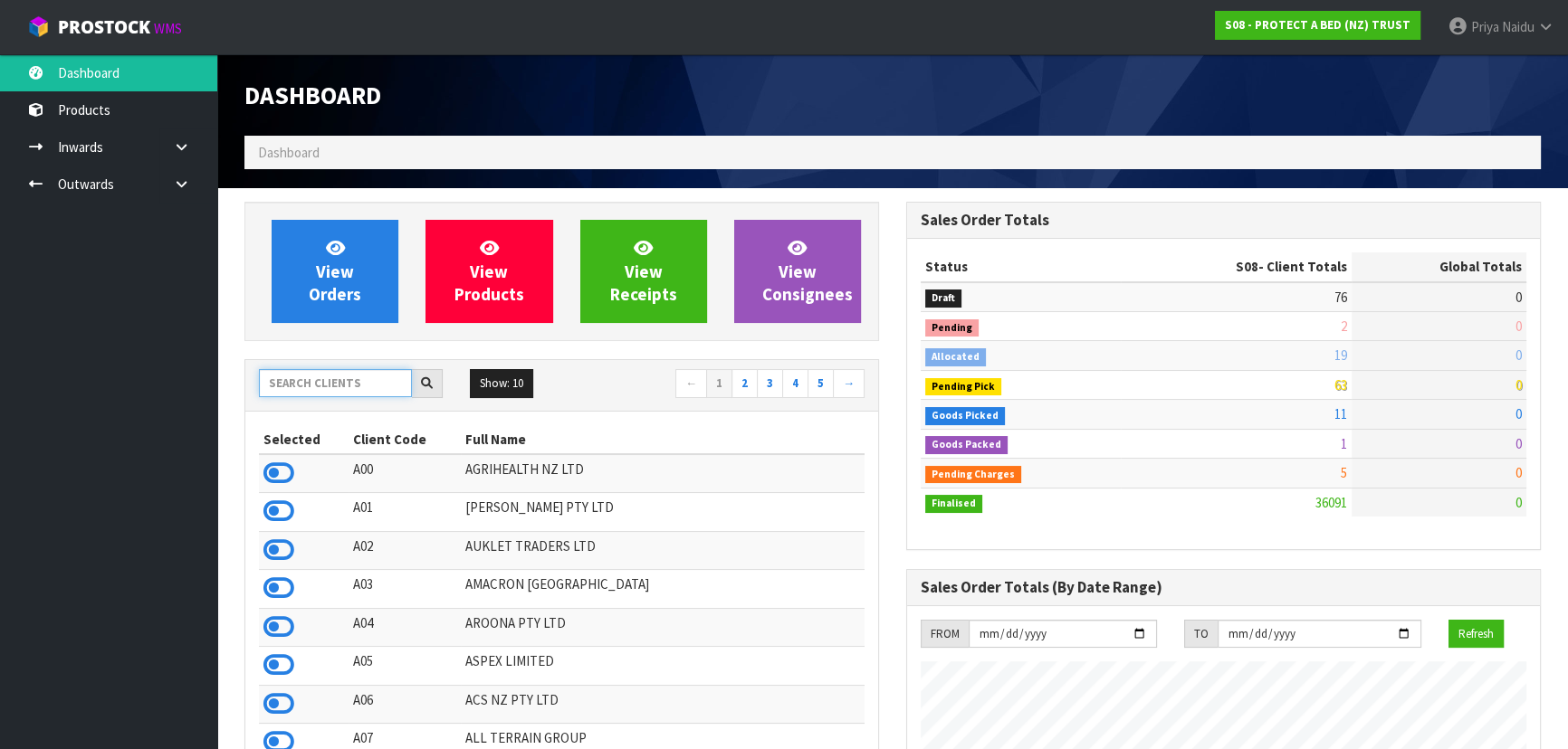
scroll to position [1126, 661]
click at [391, 375] on input "text" at bounding box center [335, 383] width 153 height 28
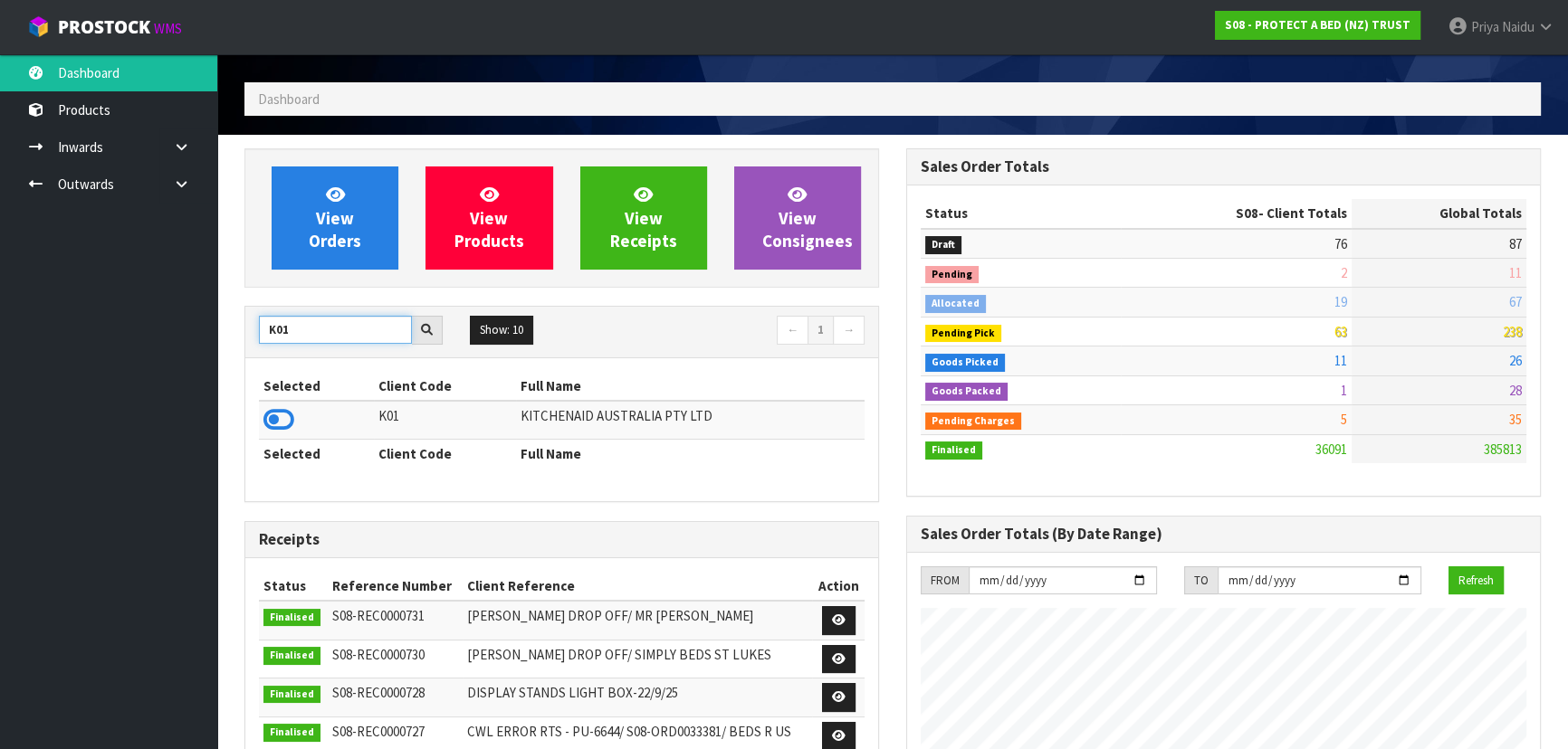
scroll to position [81, 0]
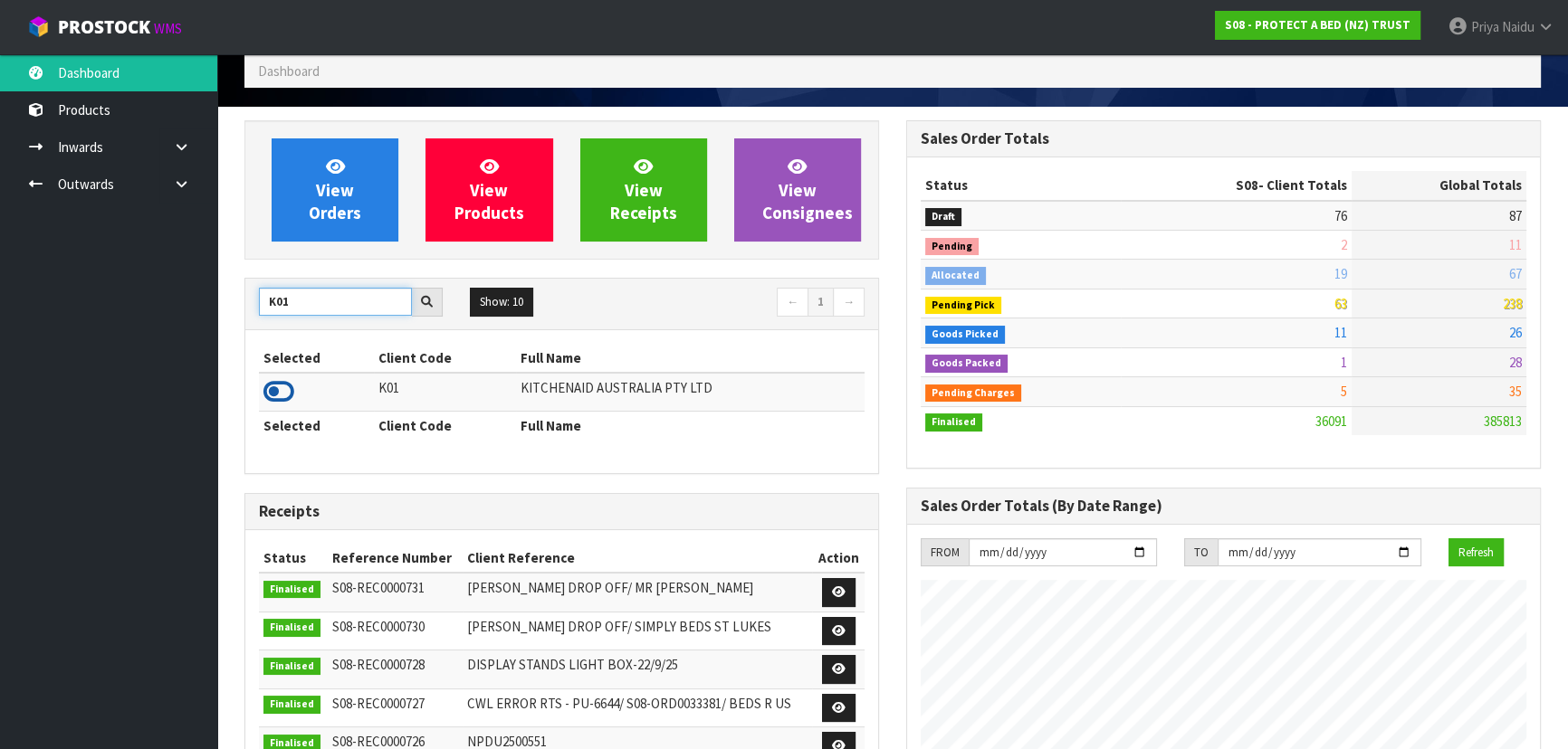
type input "K01"
click at [279, 381] on icon at bounding box center [279, 391] width 31 height 27
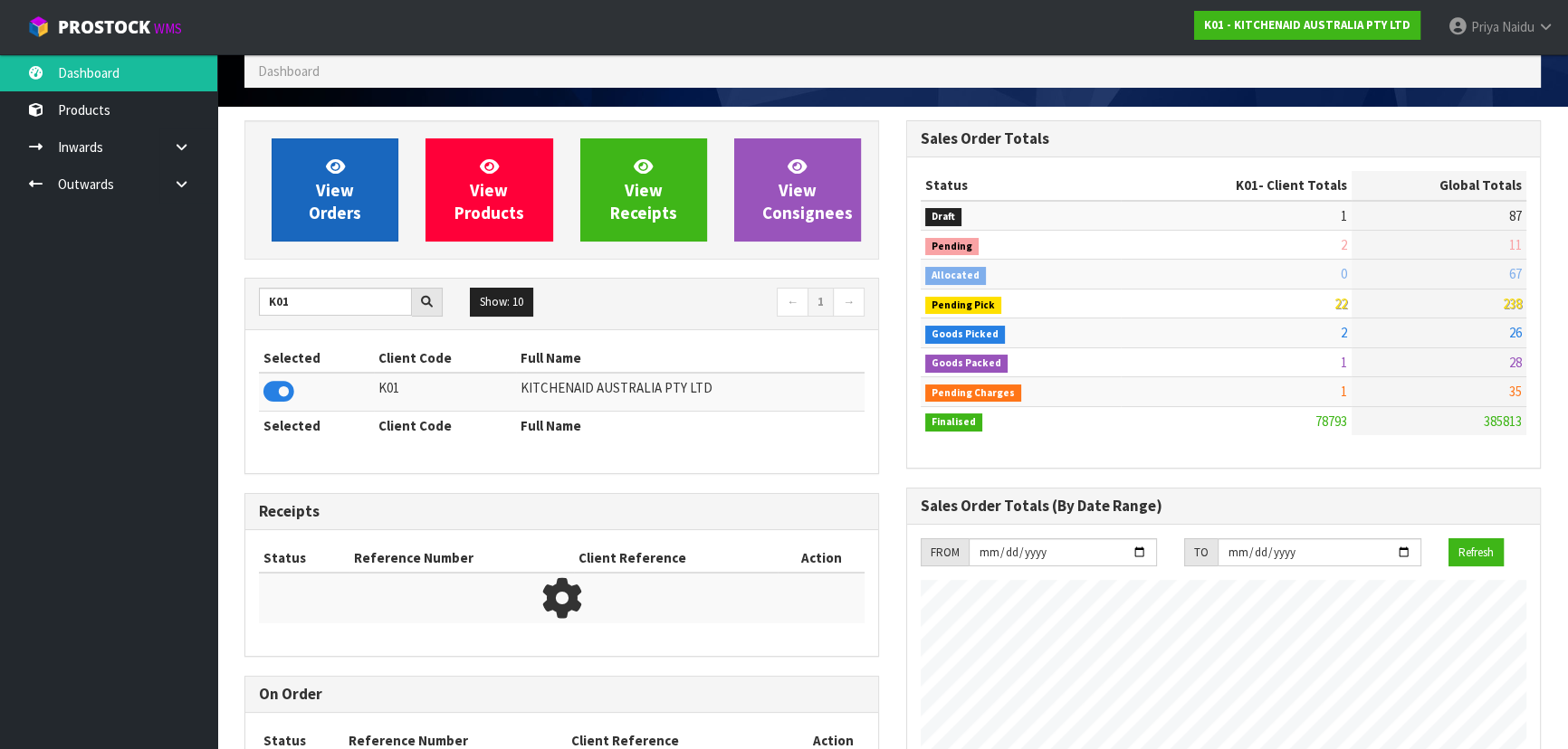
scroll to position [1368, 661]
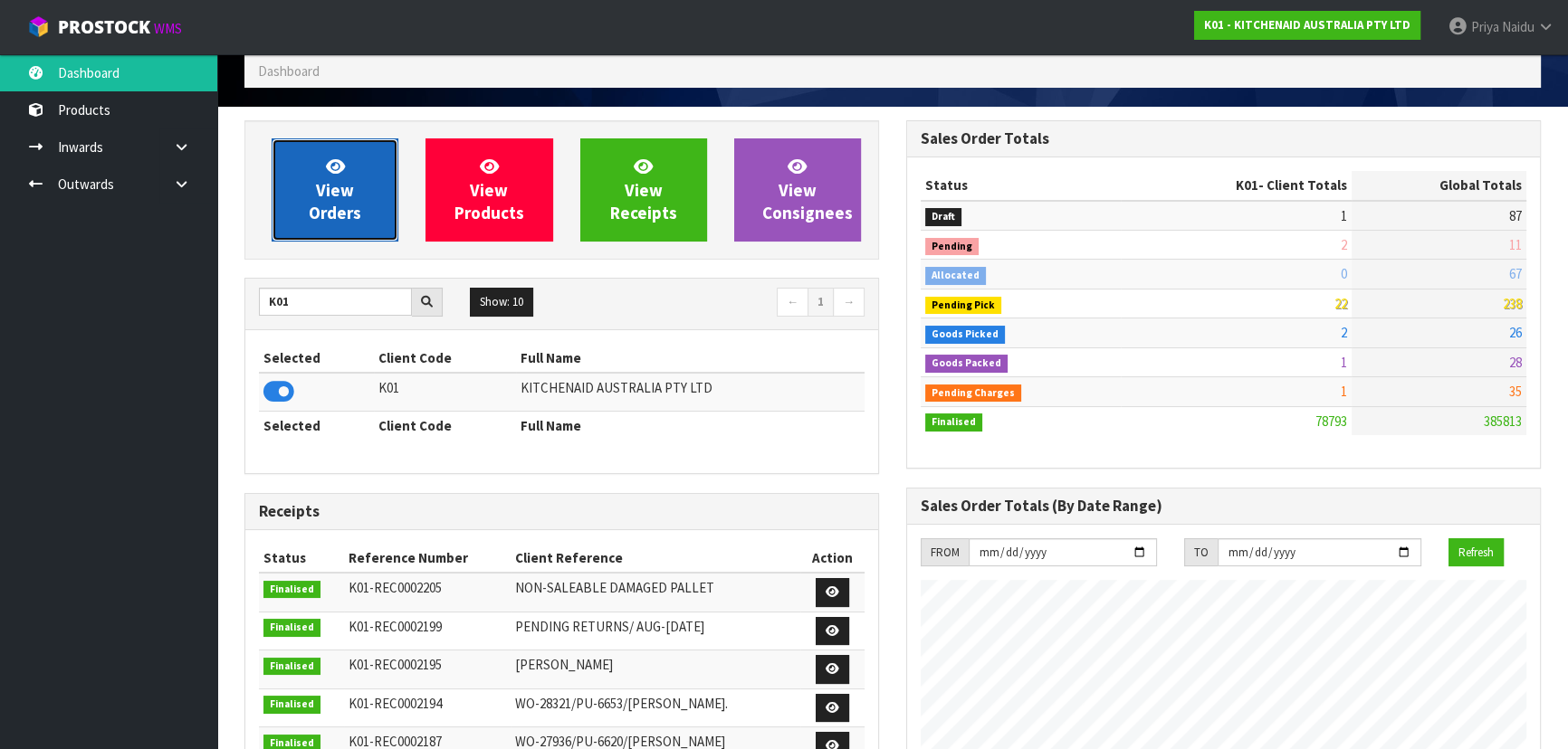
click at [343, 214] on span "View Orders" at bounding box center [334, 189] width 53 height 67
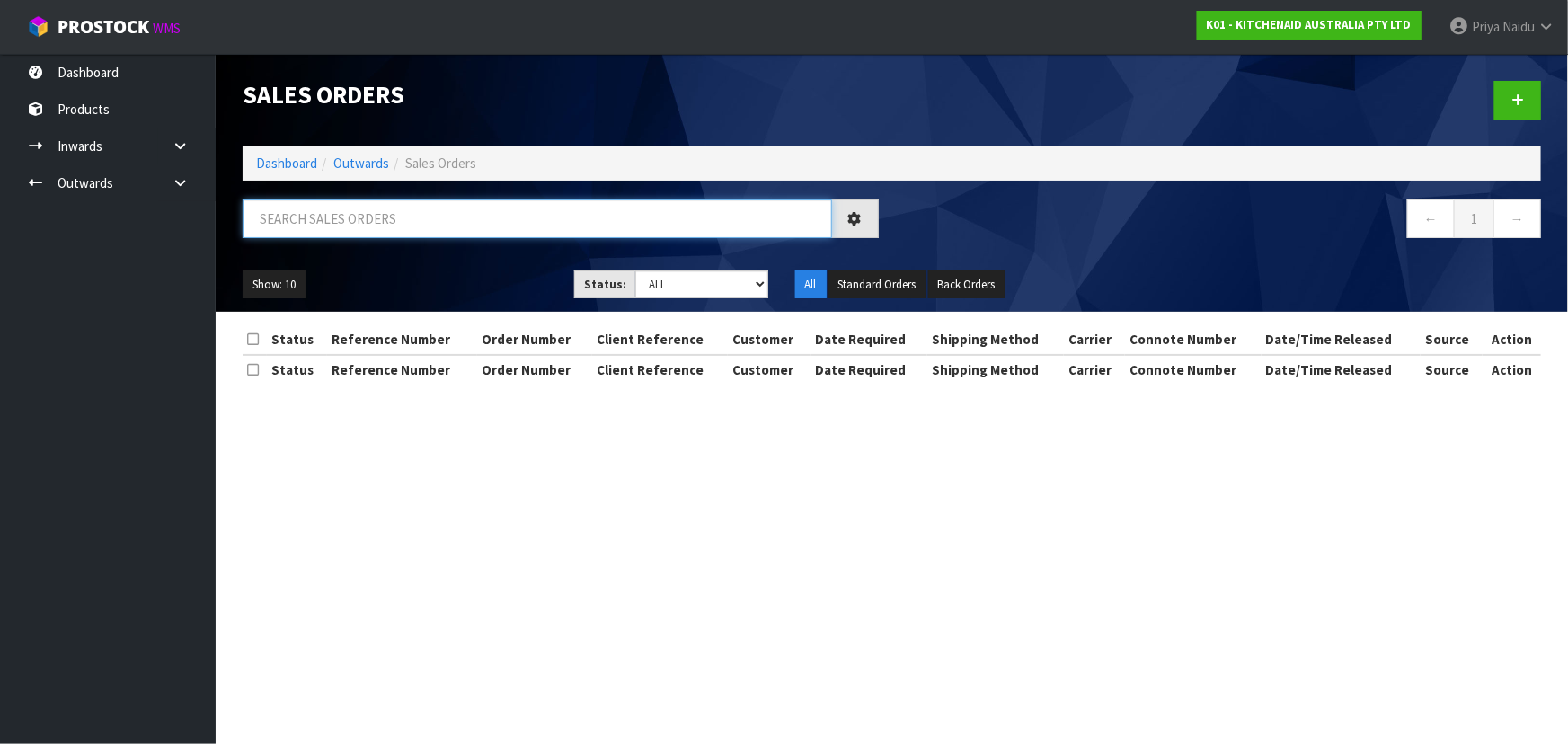
click at [320, 217] on input "text" at bounding box center [537, 218] width 589 height 38
click at [314, 223] on input "text" at bounding box center [537, 218] width 589 height 38
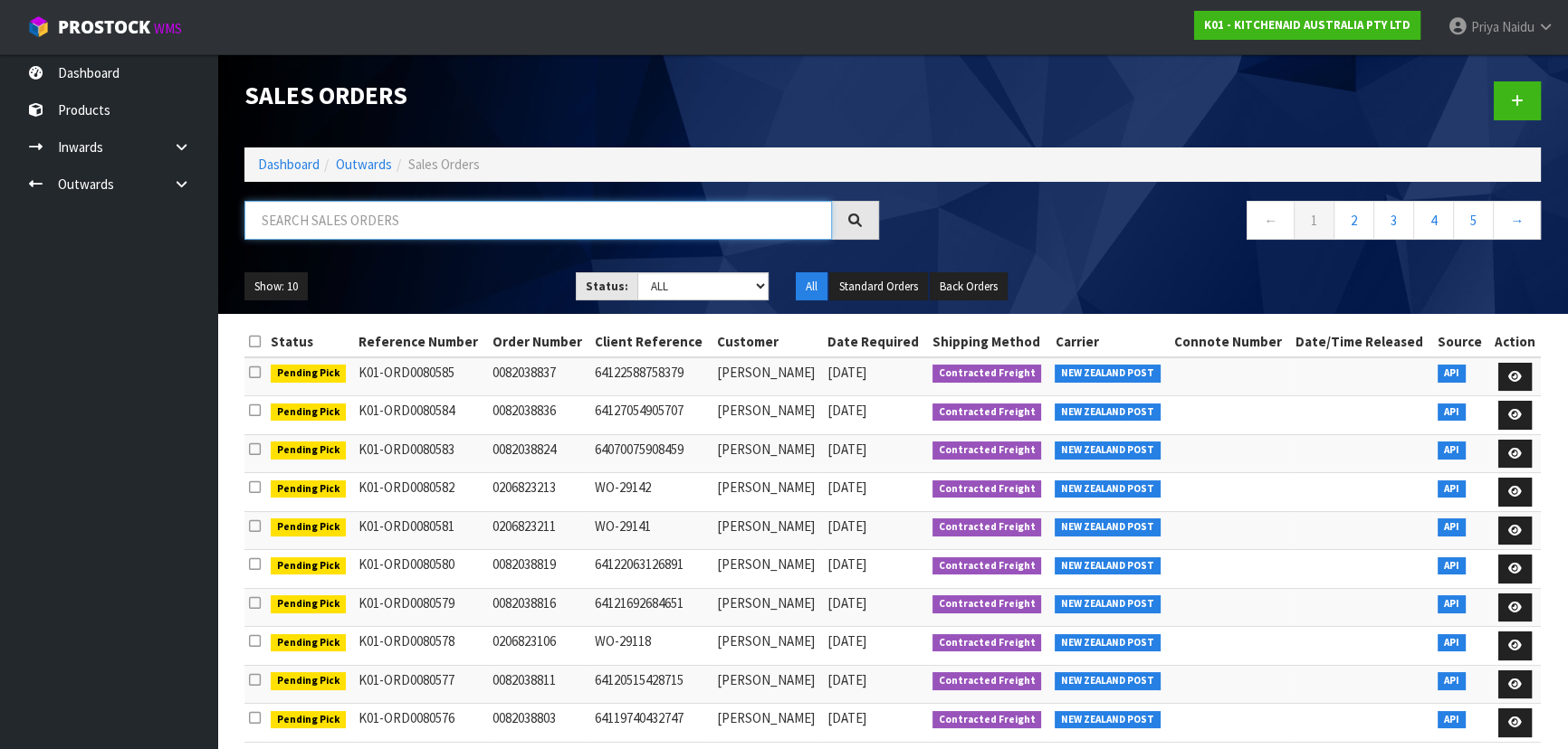
click at [318, 224] on input "text" at bounding box center [538, 220] width 588 height 39
type input "80524"
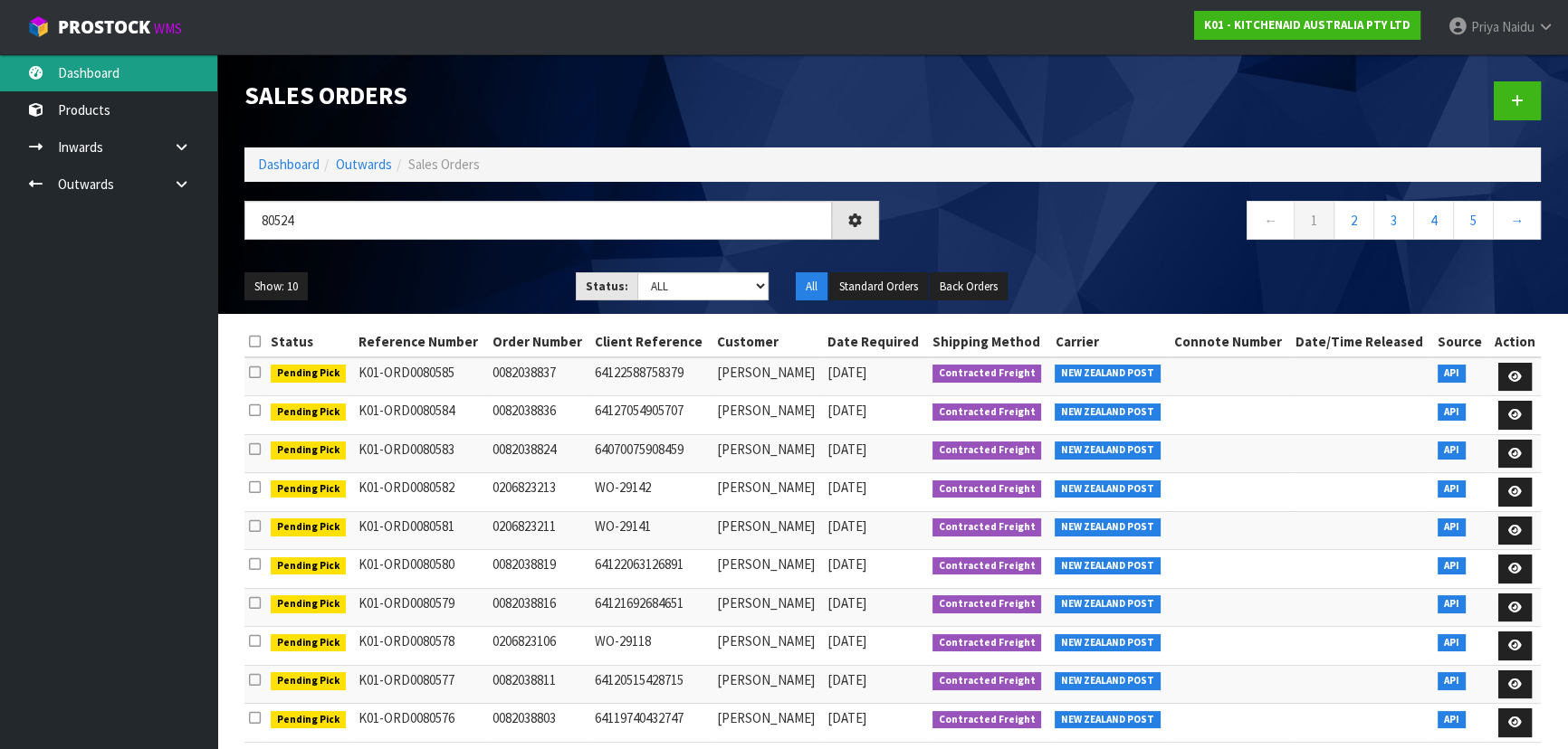
click at [138, 74] on link "Dashboard" at bounding box center [108, 72] width 217 height 37
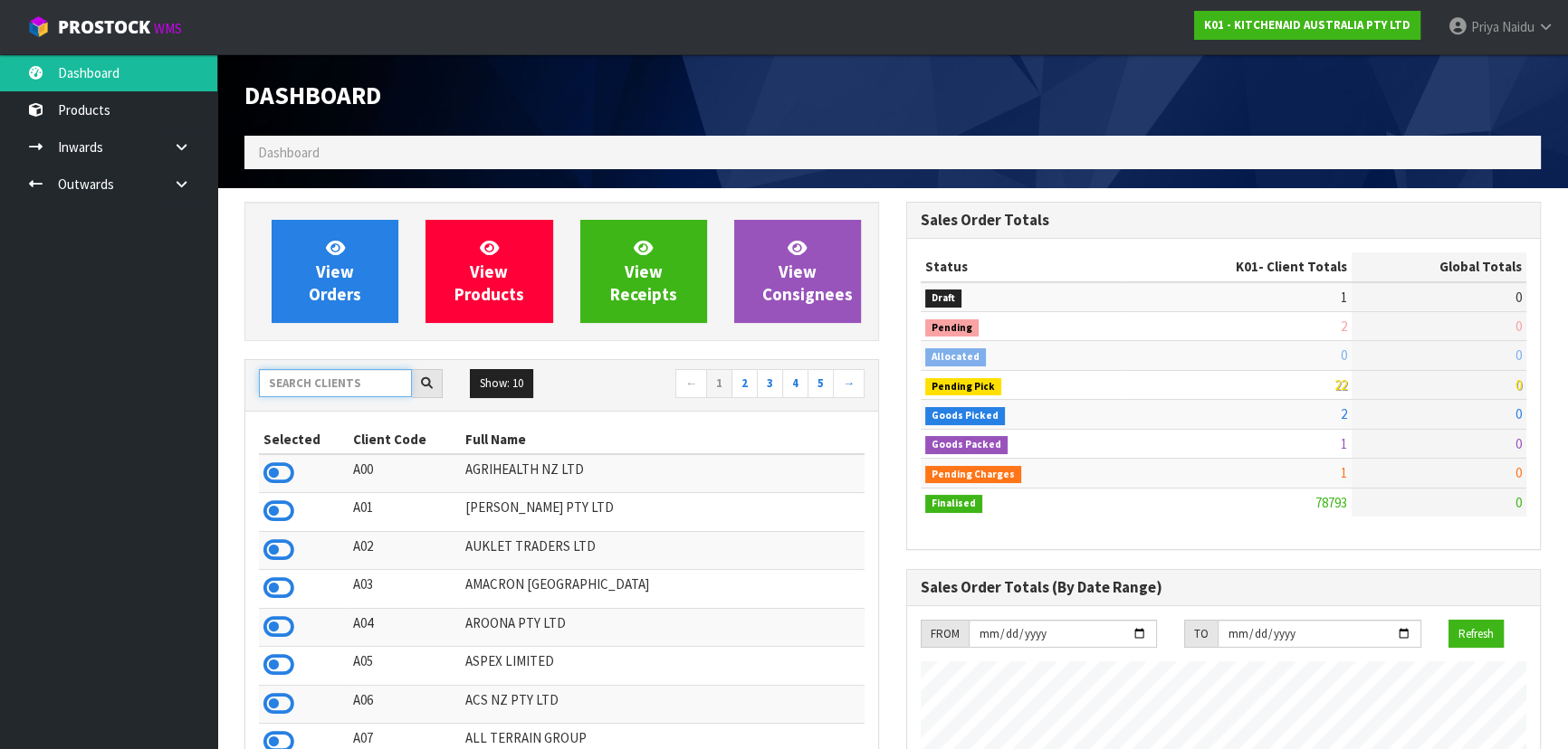
scroll to position [1368, 661]
click at [279, 382] on input "text" at bounding box center [335, 383] width 153 height 28
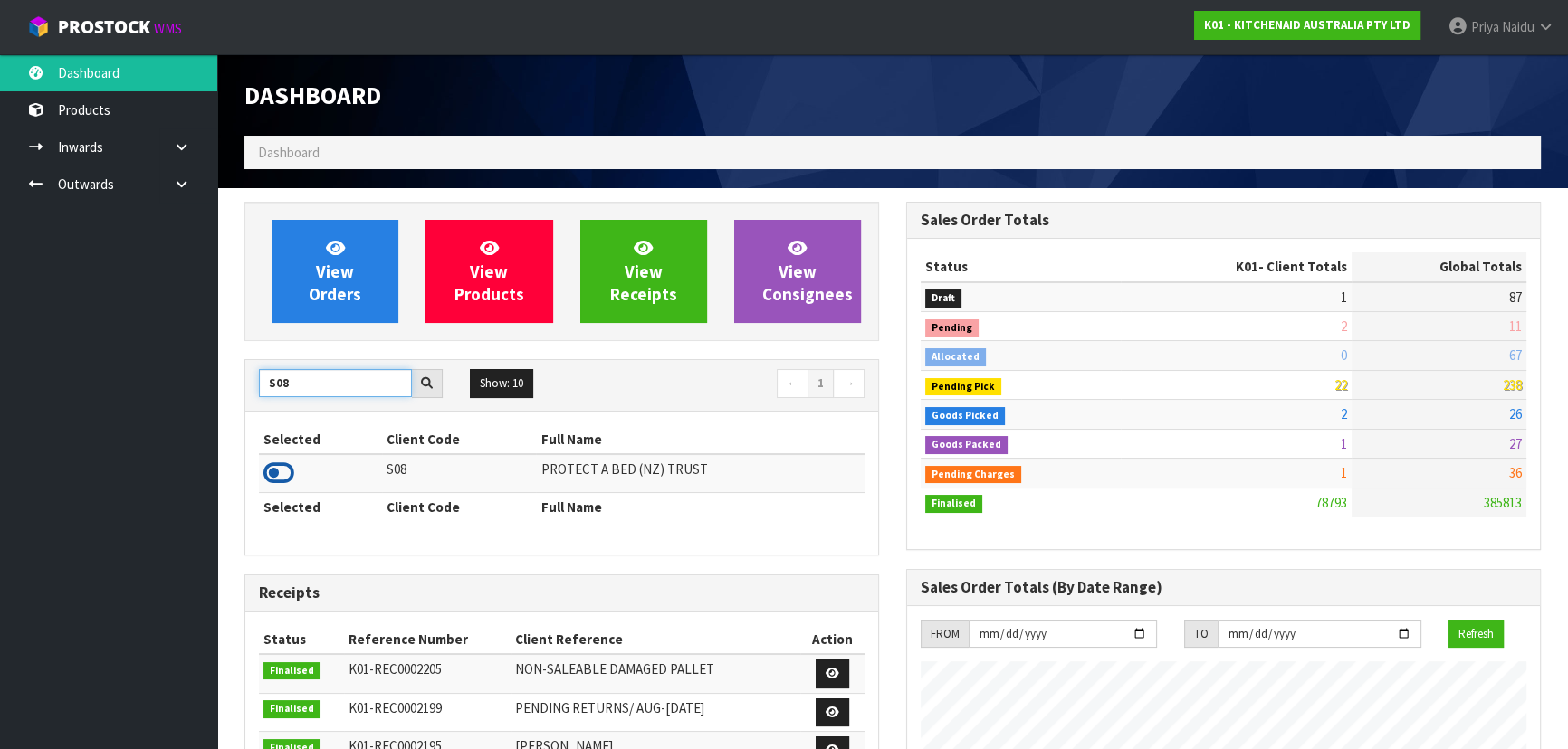
type input "S08"
drag, startPoint x: 285, startPoint y: 465, endPoint x: 289, endPoint y: 431, distance: 34.2
click at [285, 464] on icon at bounding box center [279, 473] width 31 height 27
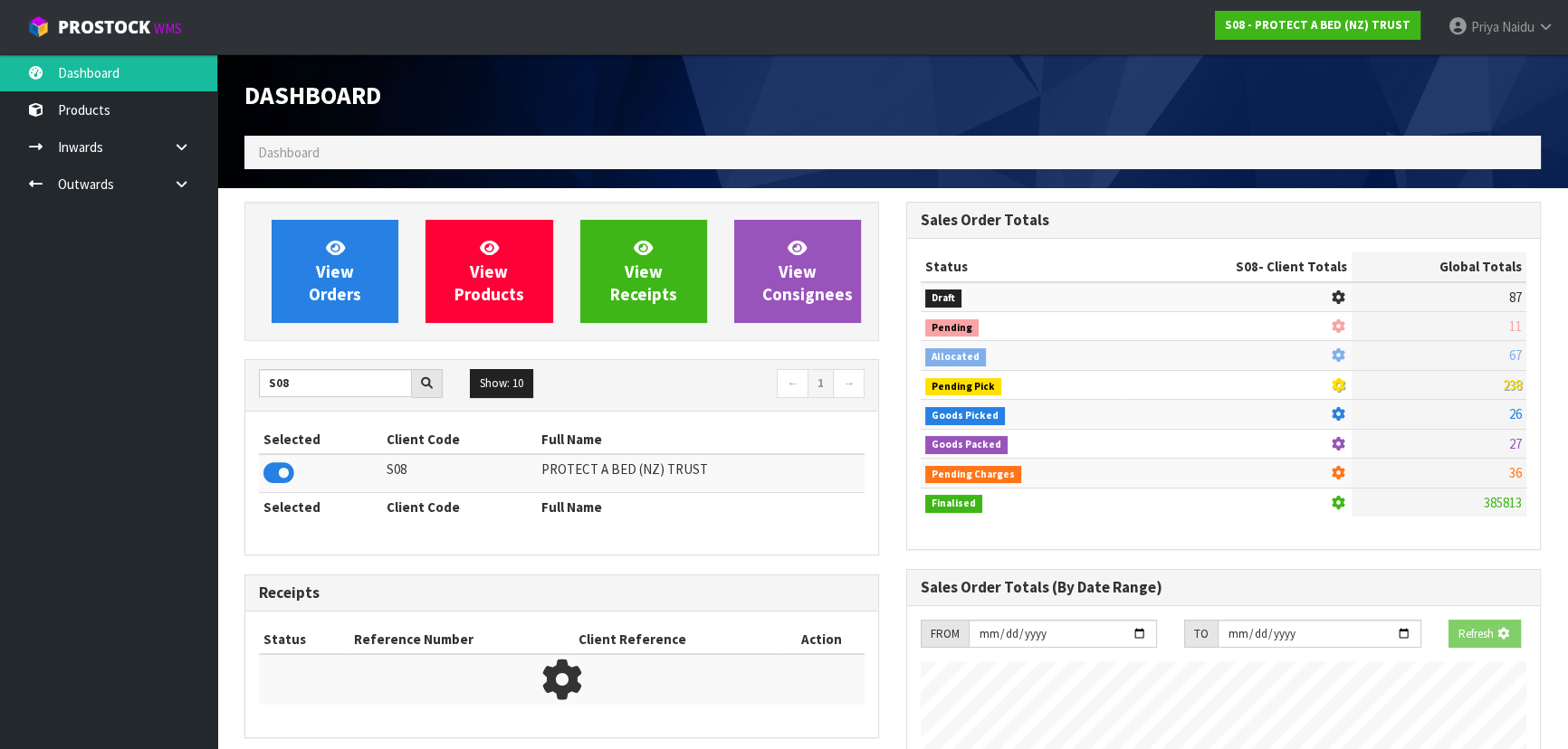
scroll to position [903699, 904538]
click at [330, 300] on span "View Orders" at bounding box center [334, 270] width 53 height 67
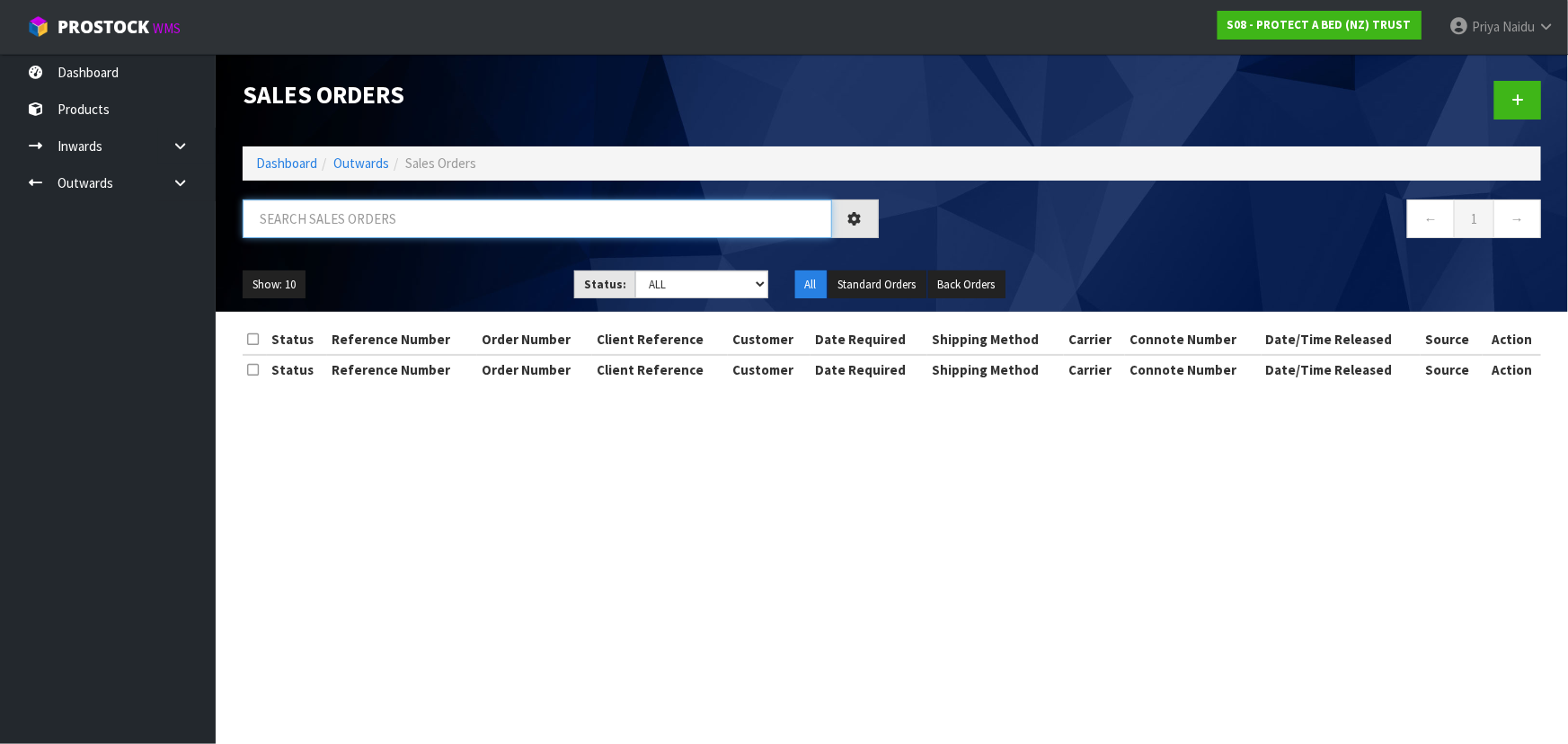
click at [333, 232] on input "text" at bounding box center [537, 218] width 589 height 38
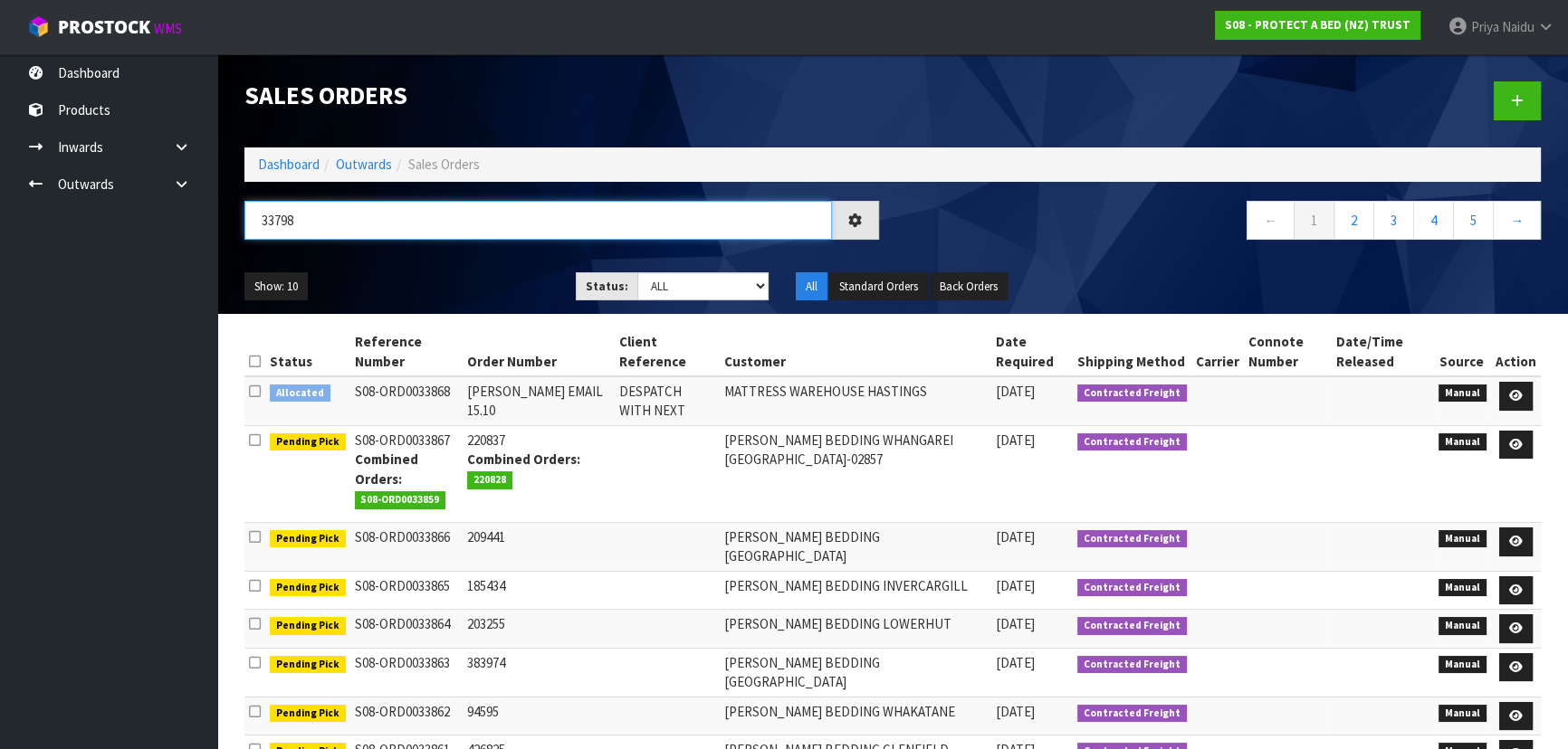
type input "33798"
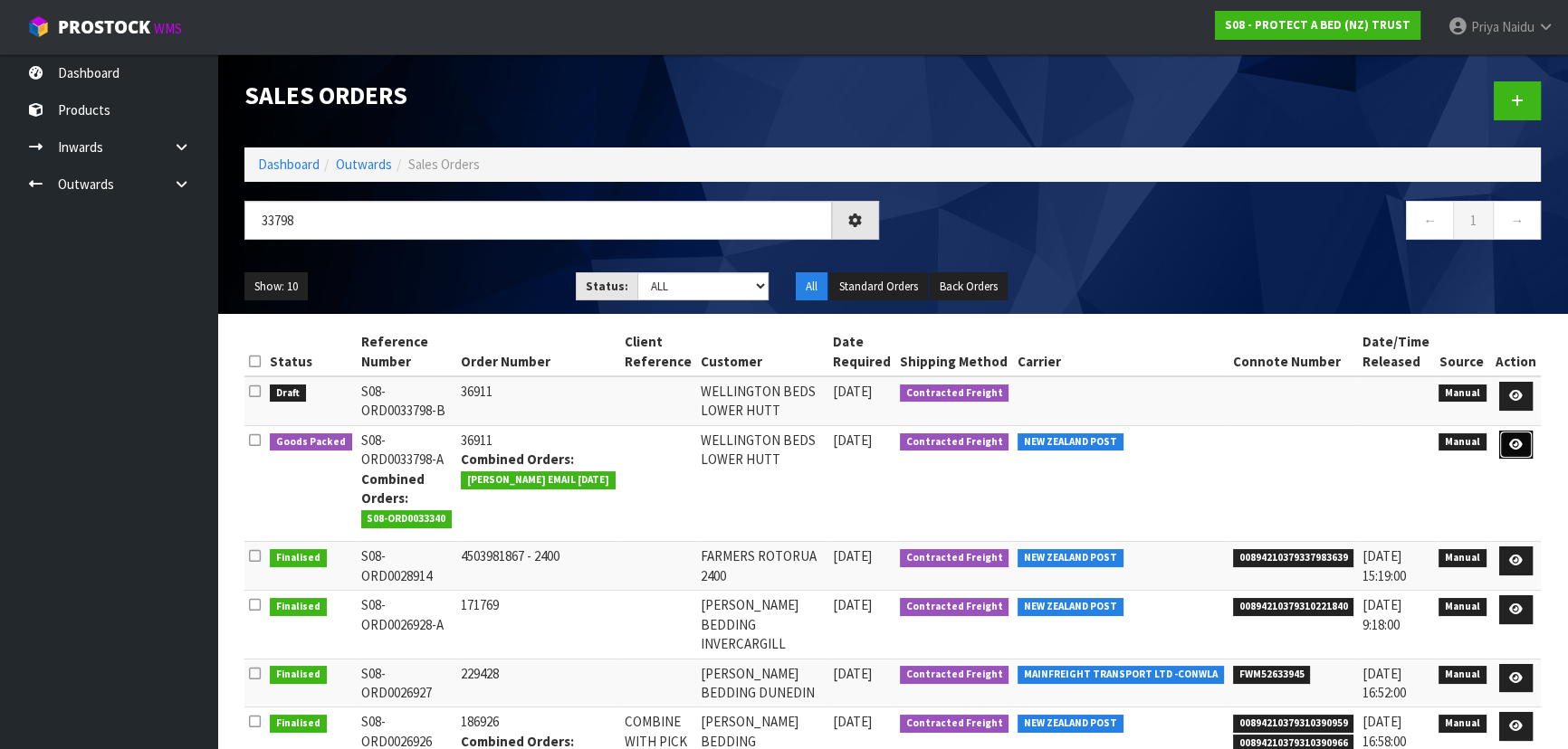
click at [1515, 449] on icon at bounding box center [1515, 445] width 14 height 12
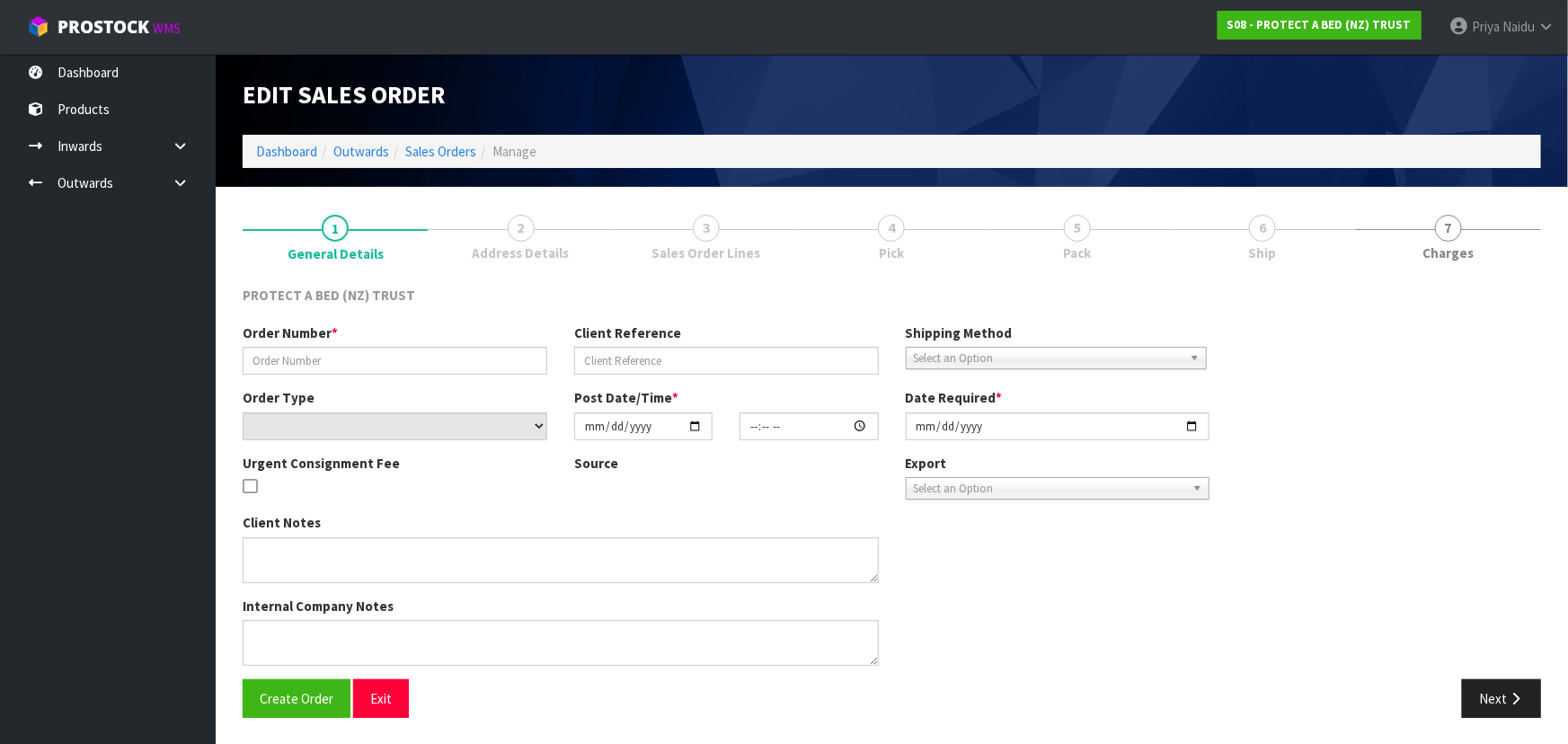
type input "36911"
select select "number:0"
type input "[DATE]"
type input "09:09:00.000"
type input "[DATE]"
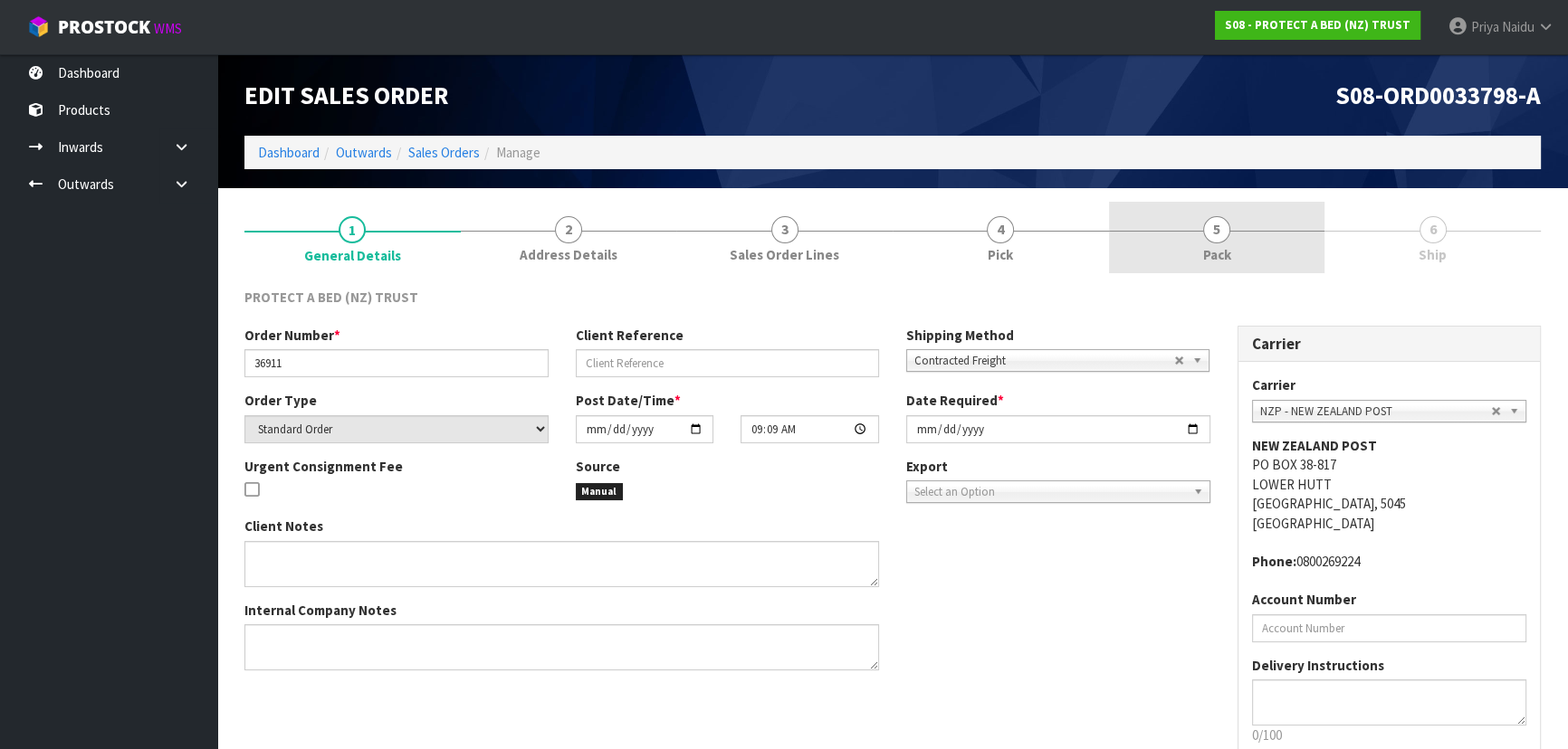
click at [1245, 234] on link "5 Pack" at bounding box center [1217, 238] width 216 height 71
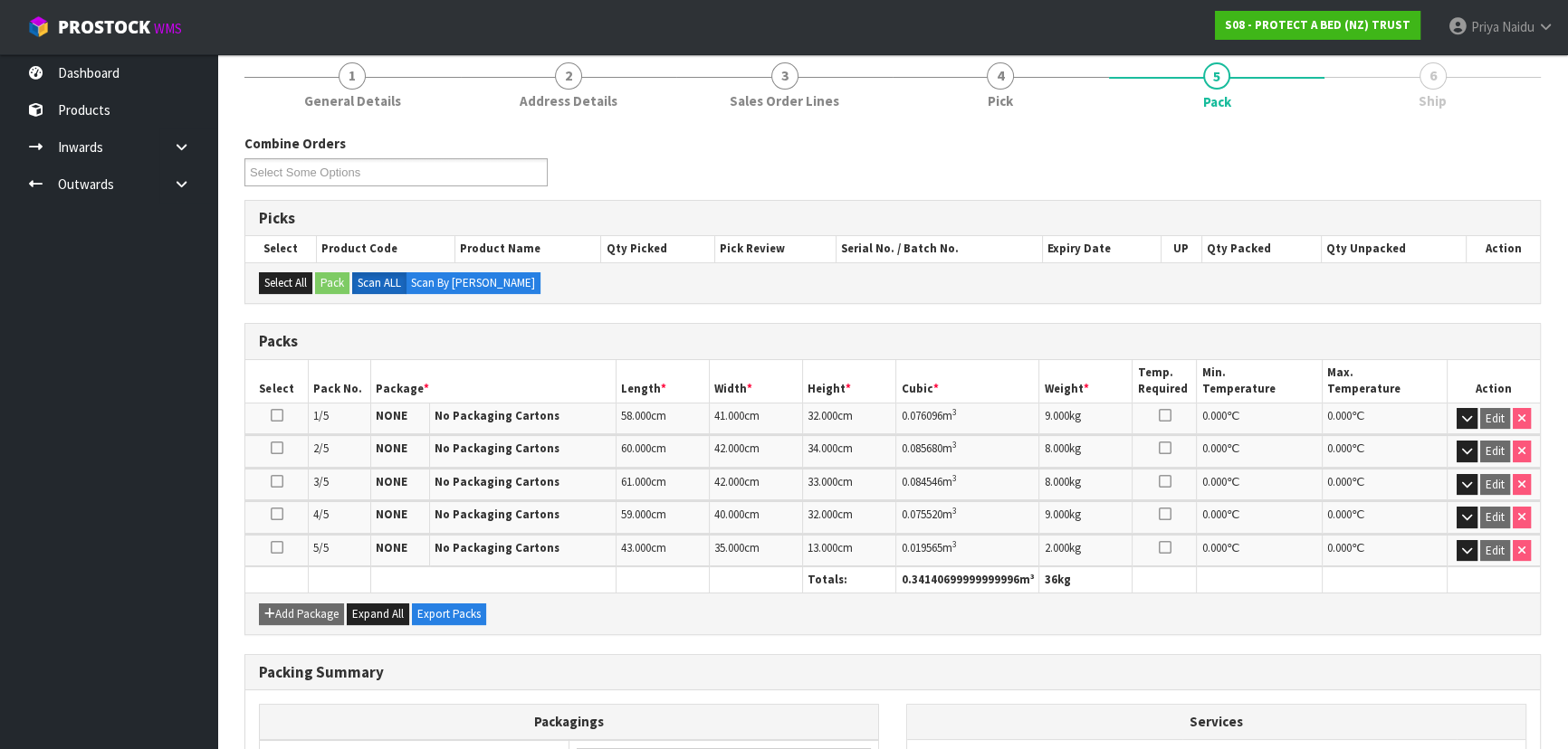
scroll to position [337, 0]
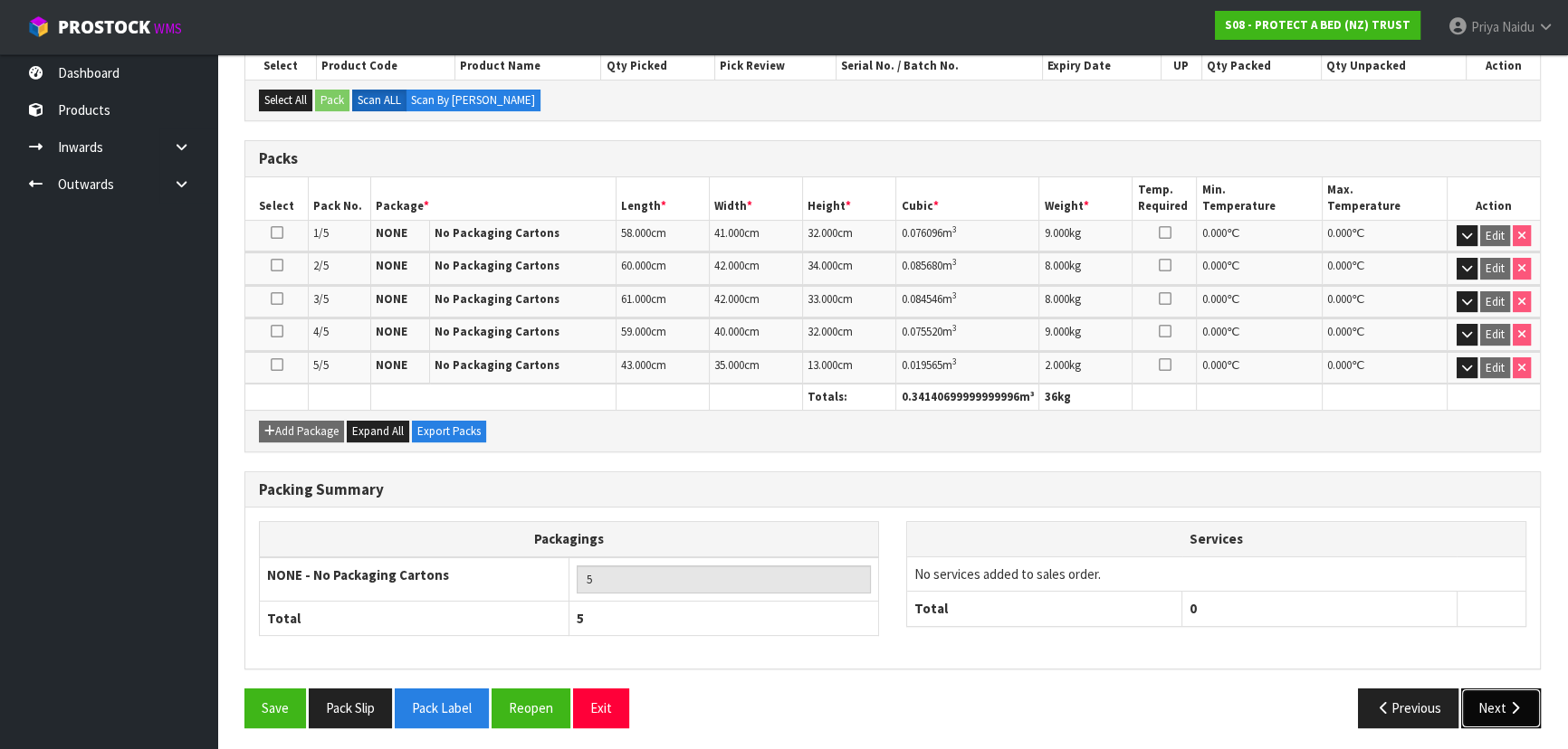
click at [1509, 701] on icon "button" at bounding box center [1514, 708] width 17 height 14
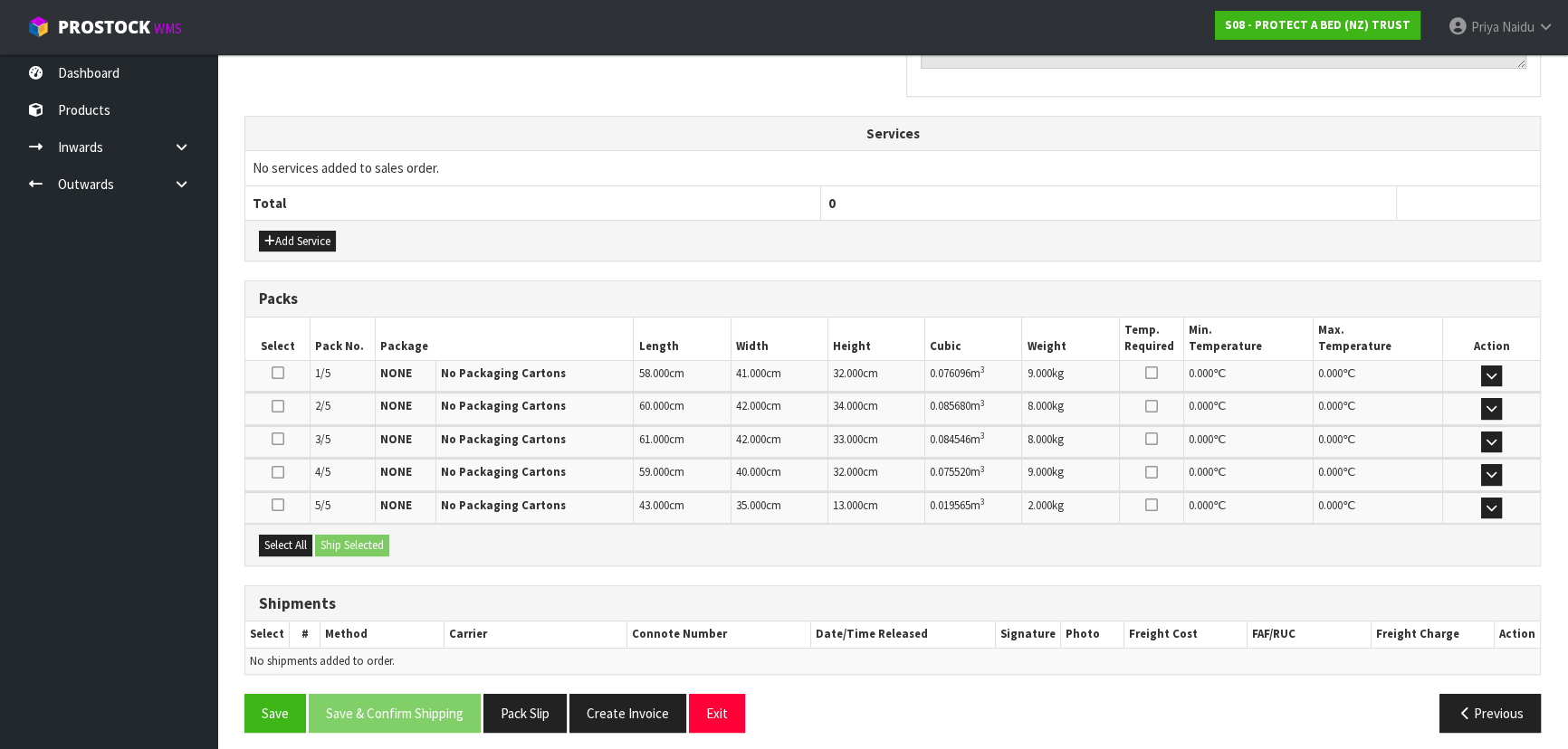
scroll to position [527, 0]
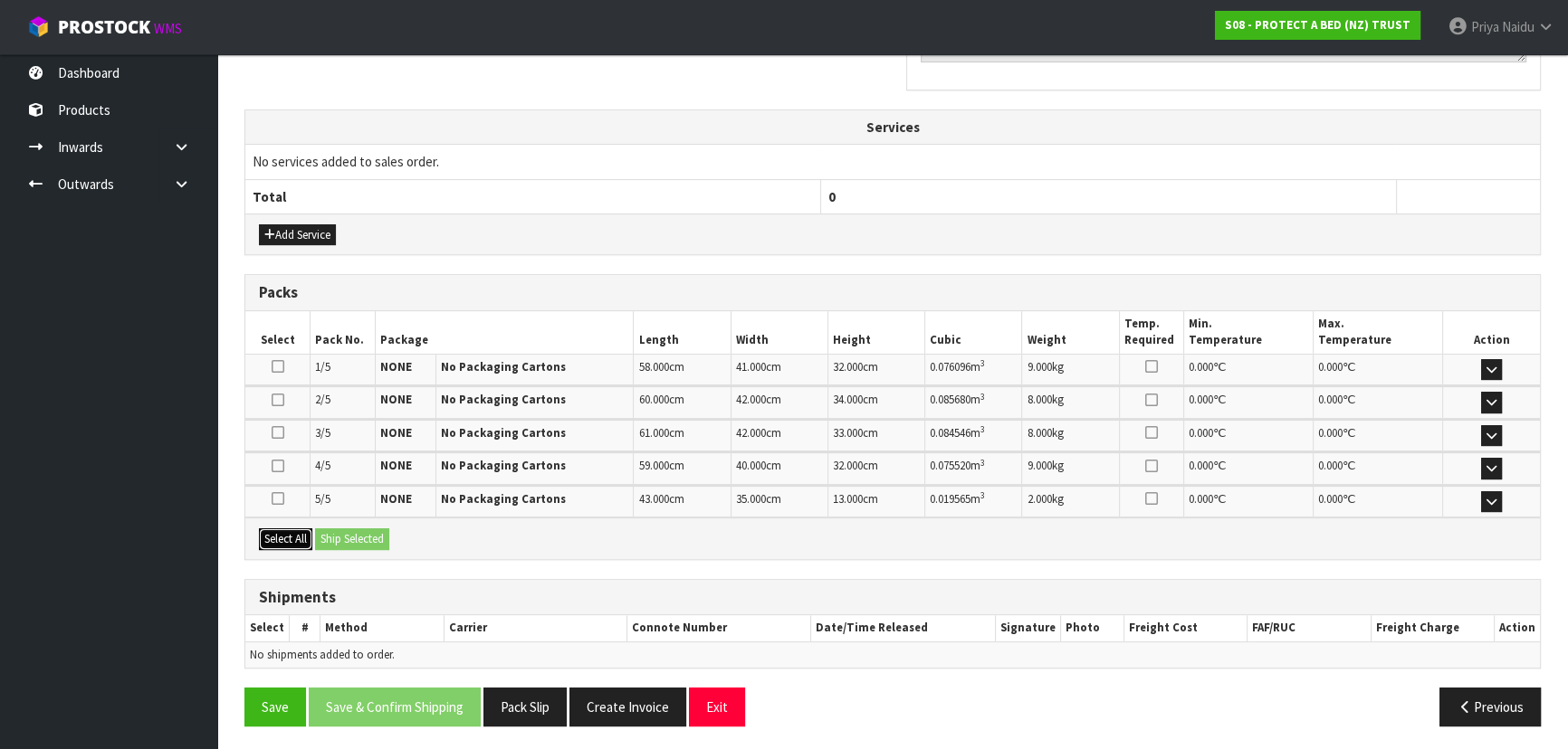
drag, startPoint x: 283, startPoint y: 529, endPoint x: 316, endPoint y: 530, distance: 33.0
click at [287, 530] on button "Select All" at bounding box center [285, 539] width 54 height 22
click at [329, 534] on button "Ship Selected" at bounding box center [352, 539] width 74 height 22
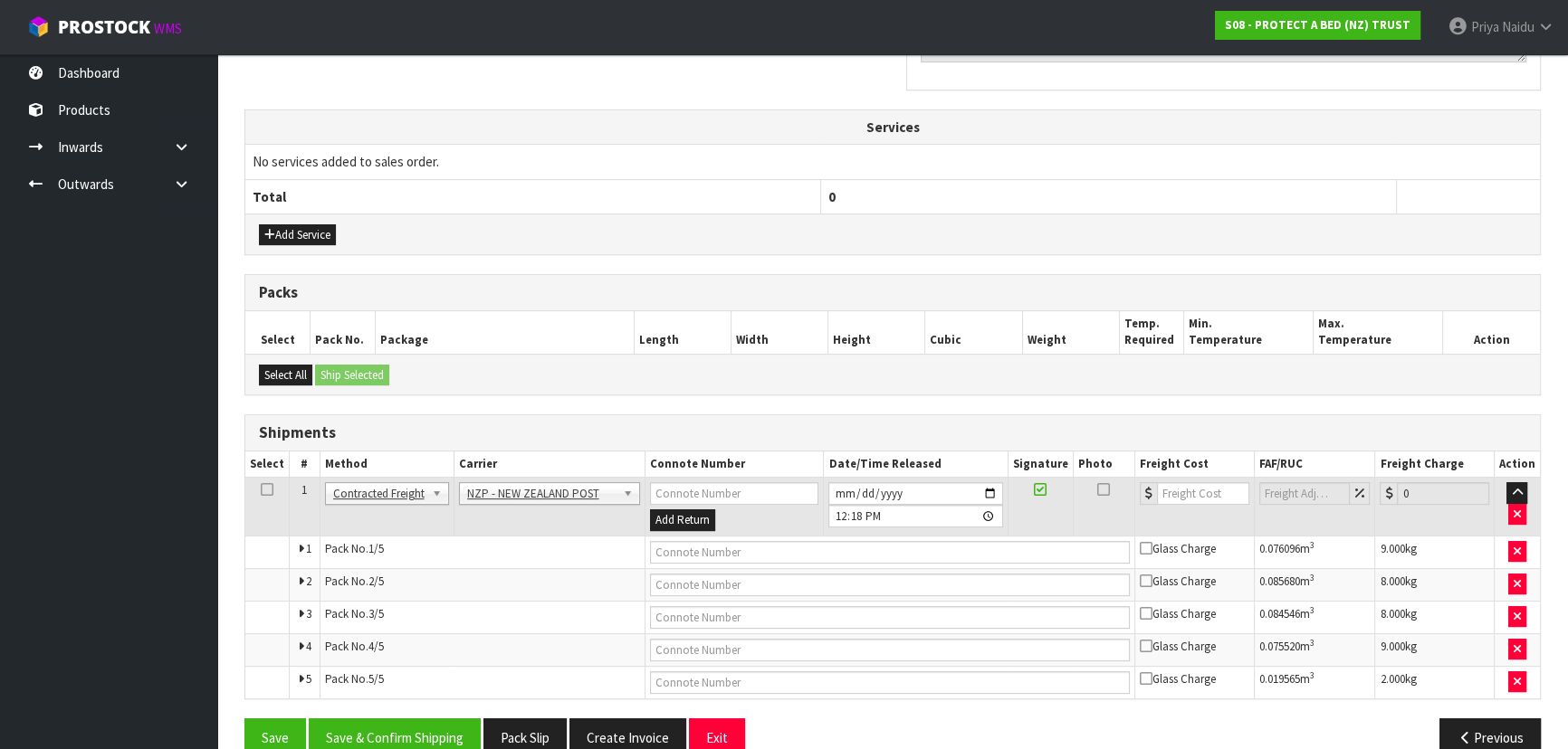
scroll to position [559, 0]
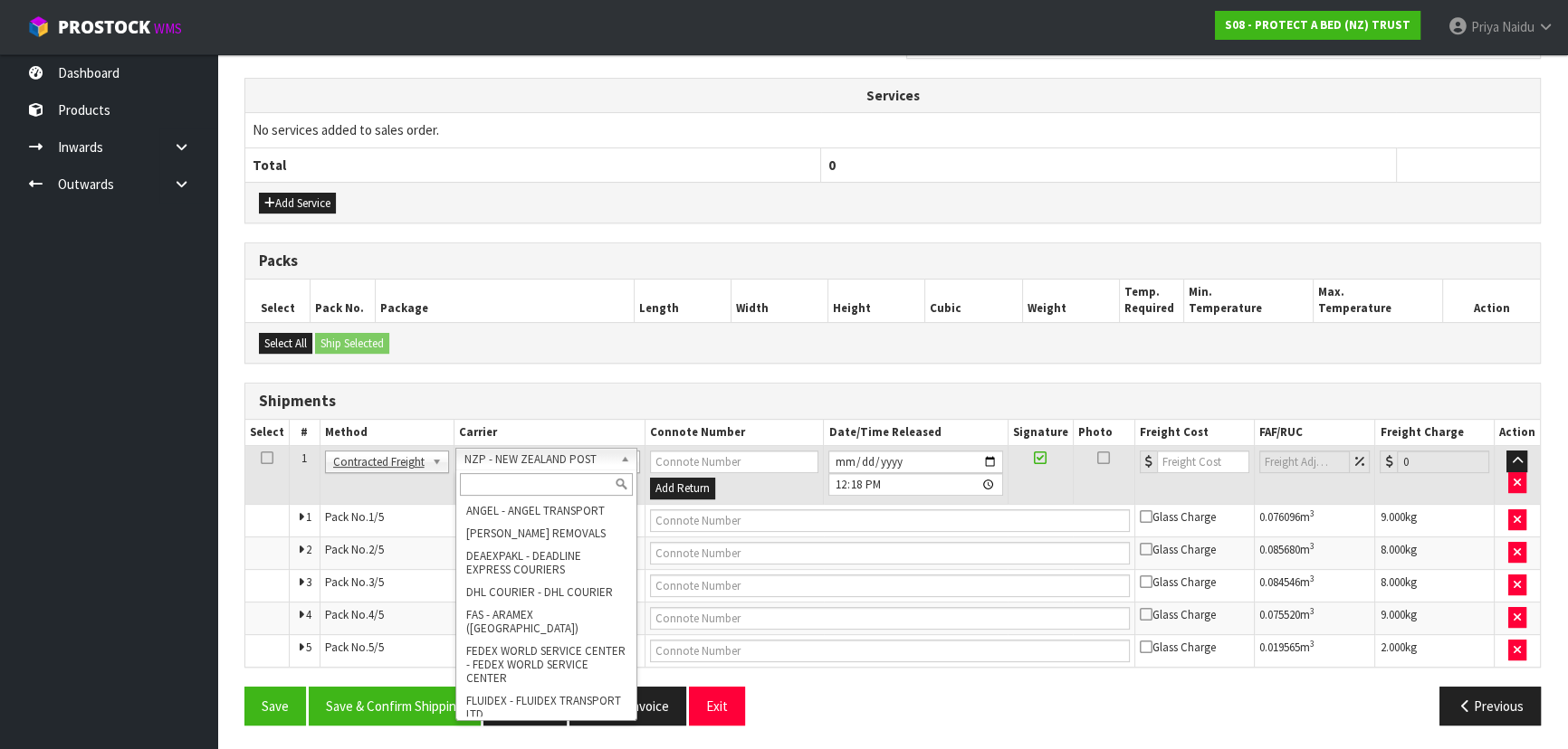
click at [540, 477] on input "text" at bounding box center [546, 484] width 172 height 23
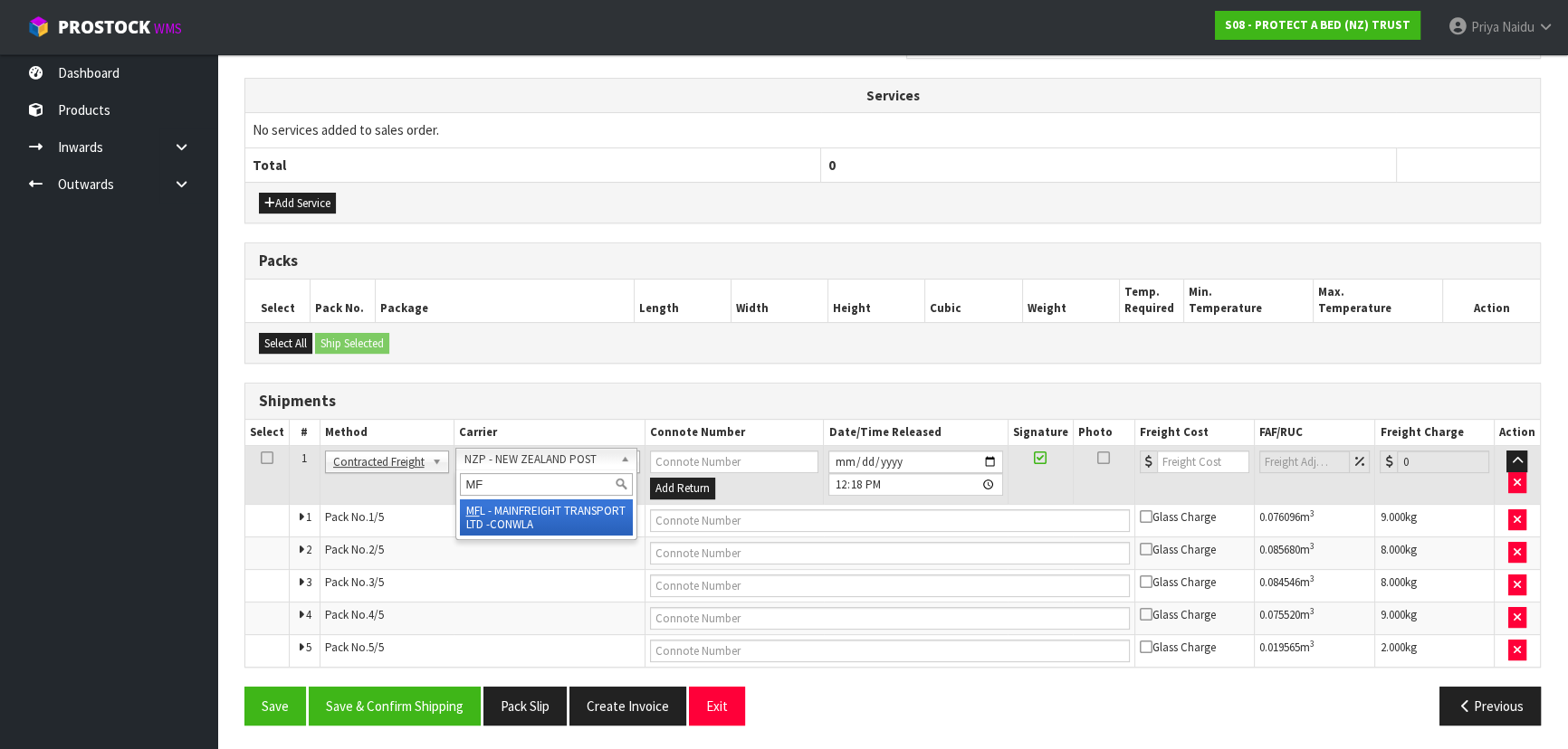
type input "MF"
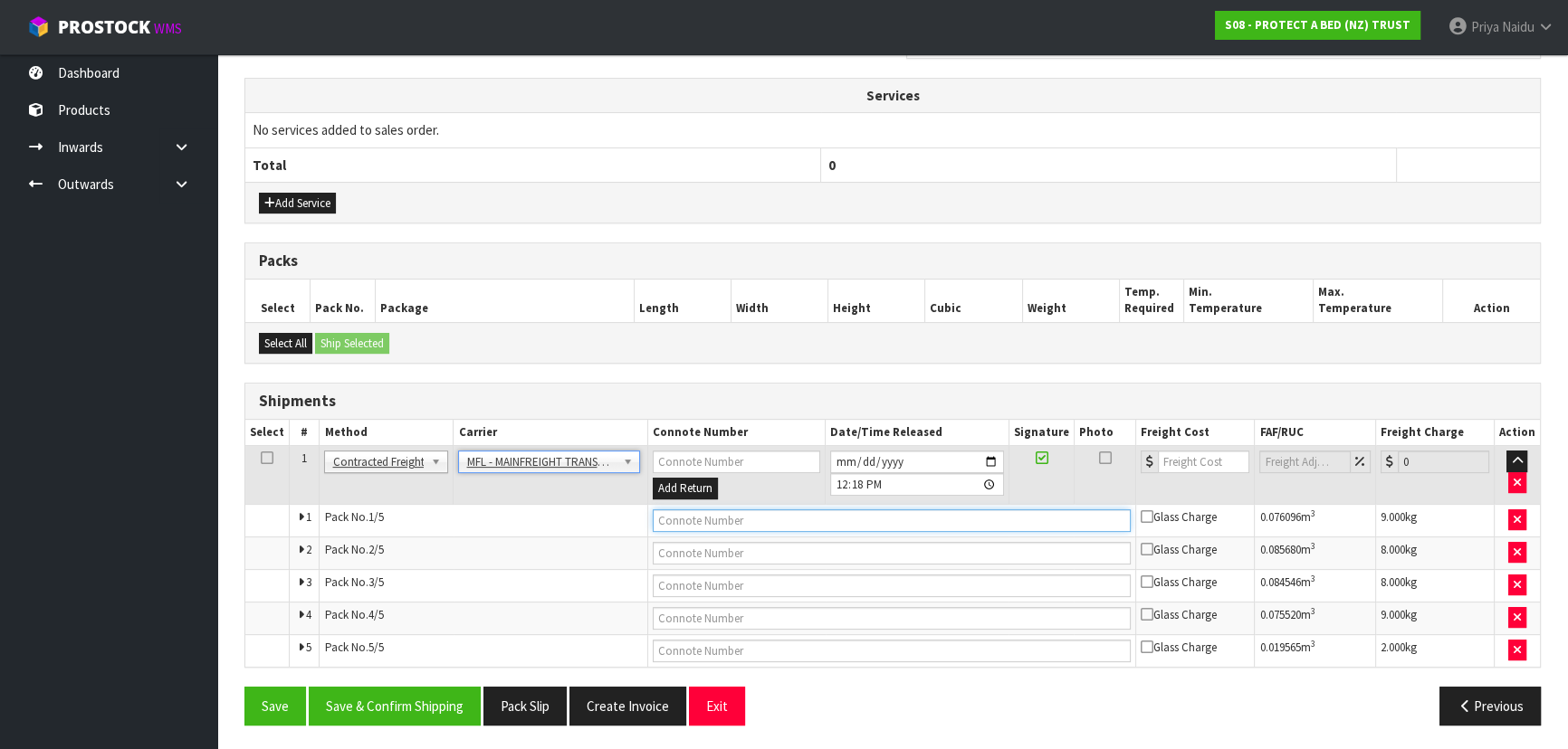
click at [698, 516] on input "text" at bounding box center [891, 520] width 479 height 23
paste input "FWM59113219"
type input "FWM59113219"
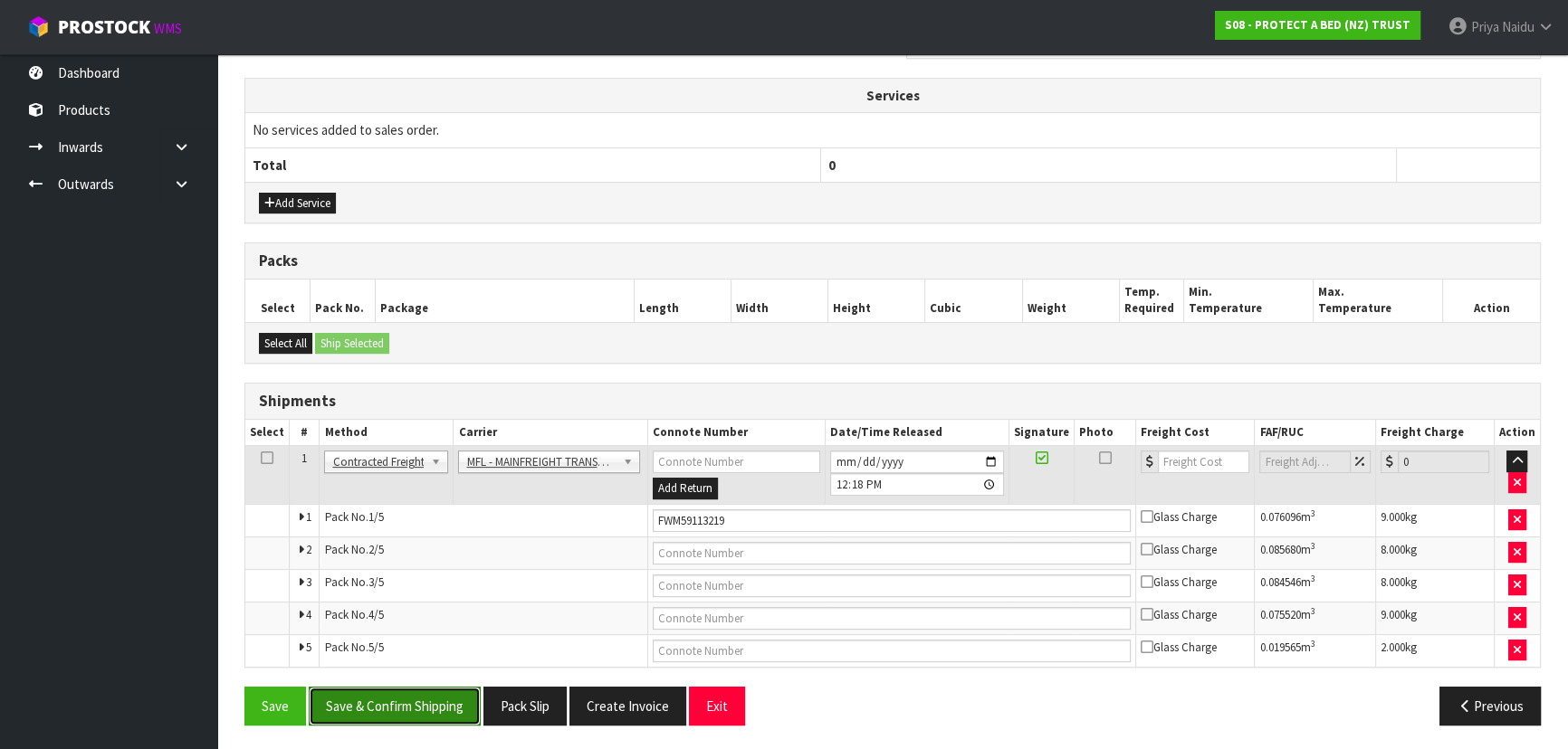
click at [431, 697] on button "Save & Confirm Shipping" at bounding box center [394, 705] width 172 height 39
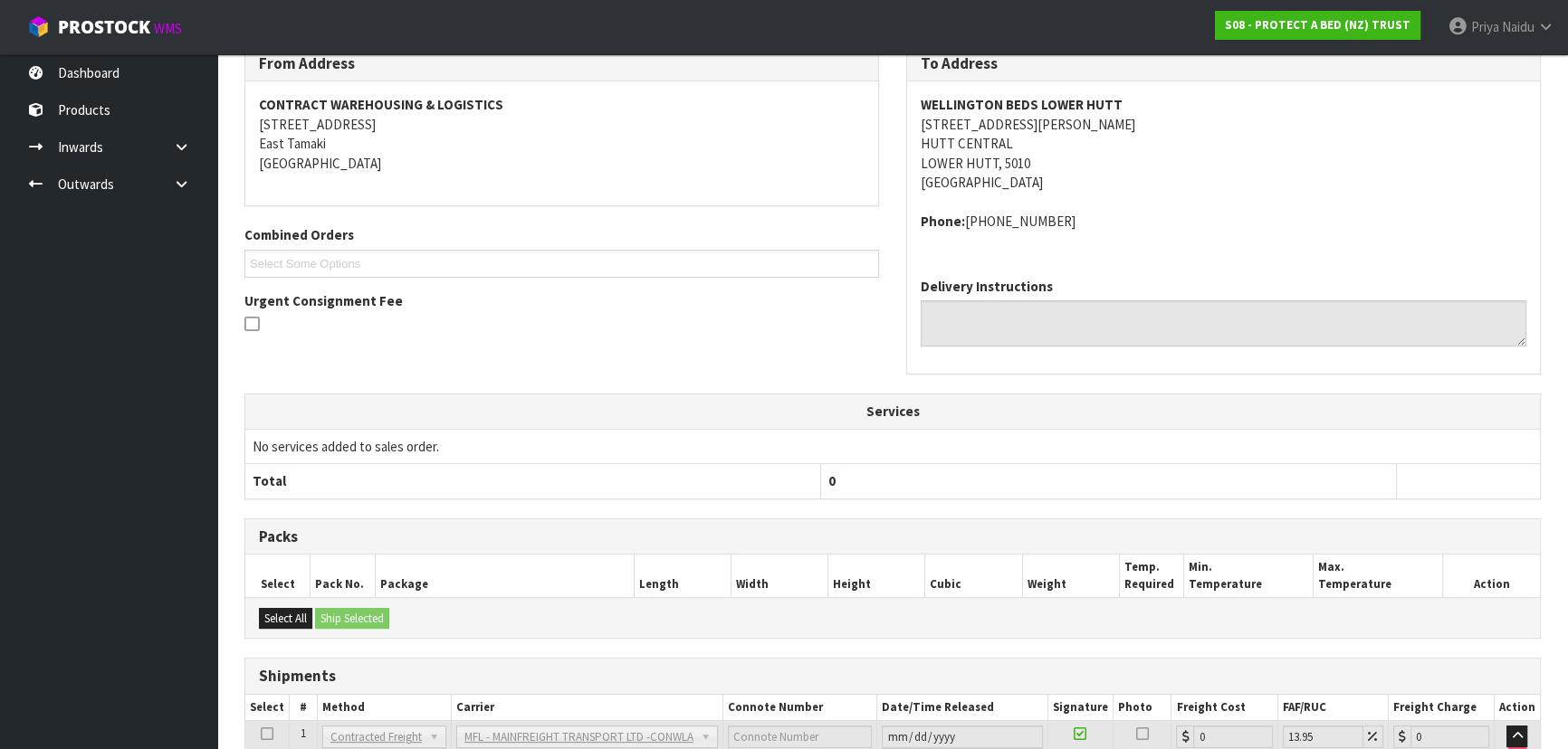
scroll to position [0, 0]
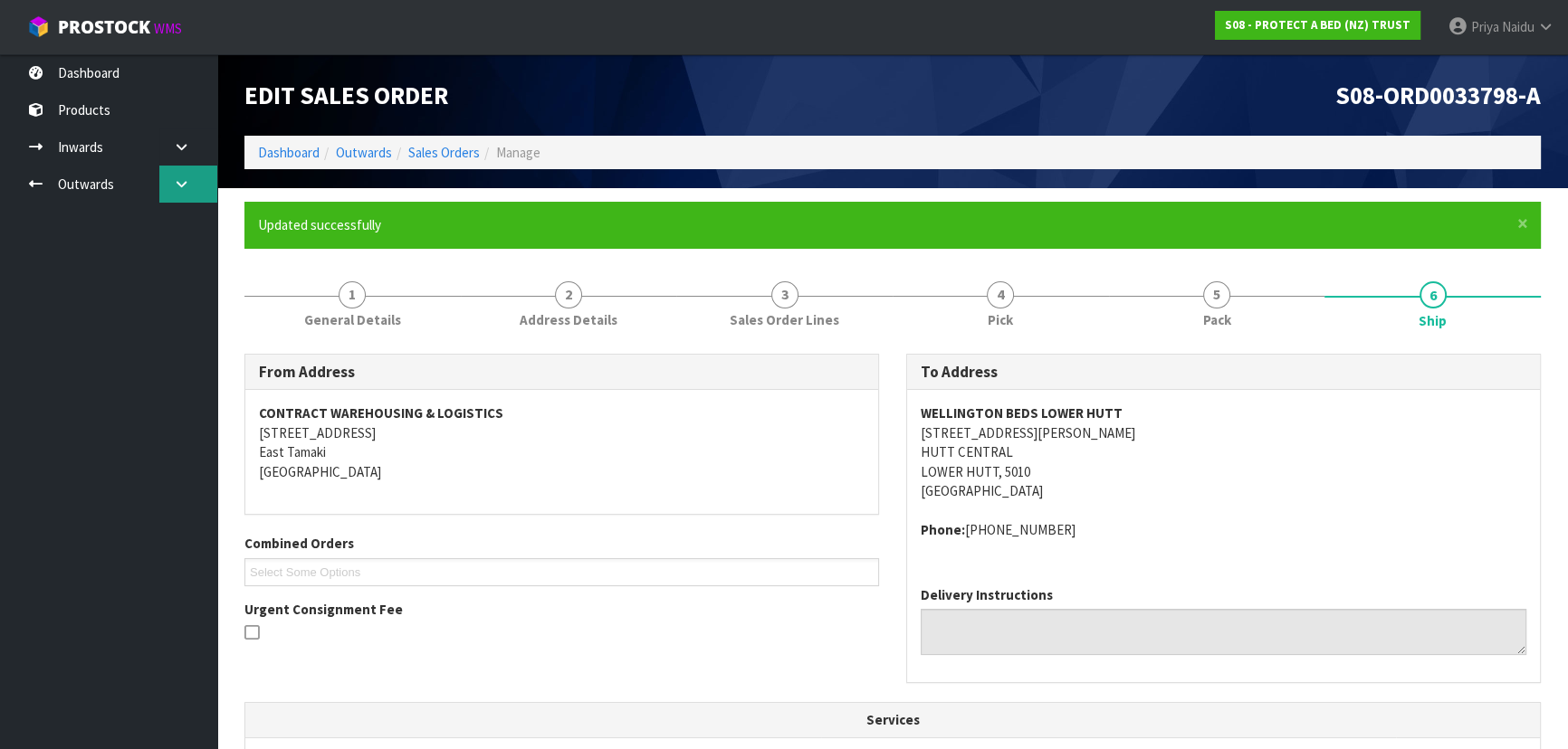
click at [199, 187] on link at bounding box center [188, 183] width 57 height 37
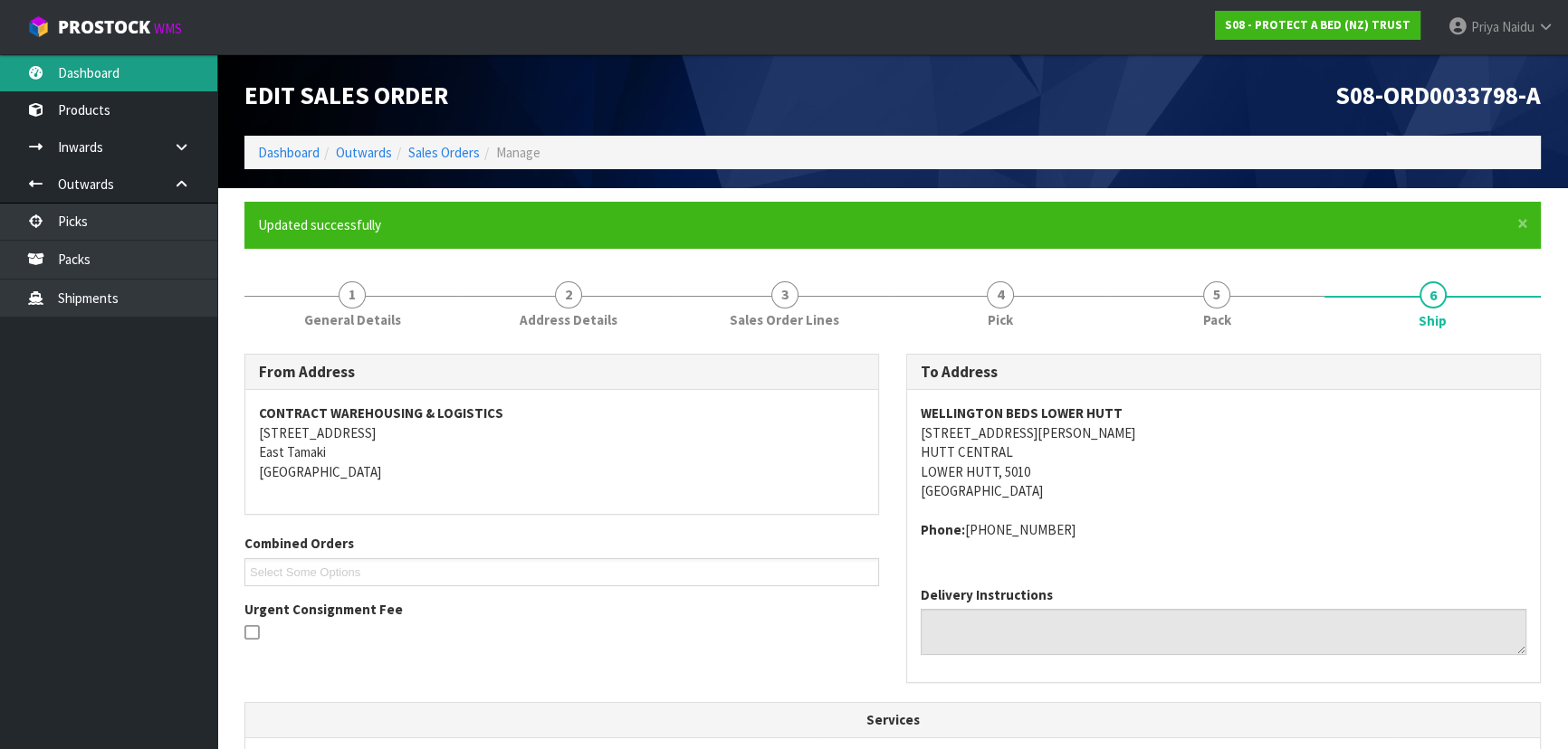
click at [128, 78] on link "Dashboard" at bounding box center [108, 72] width 217 height 37
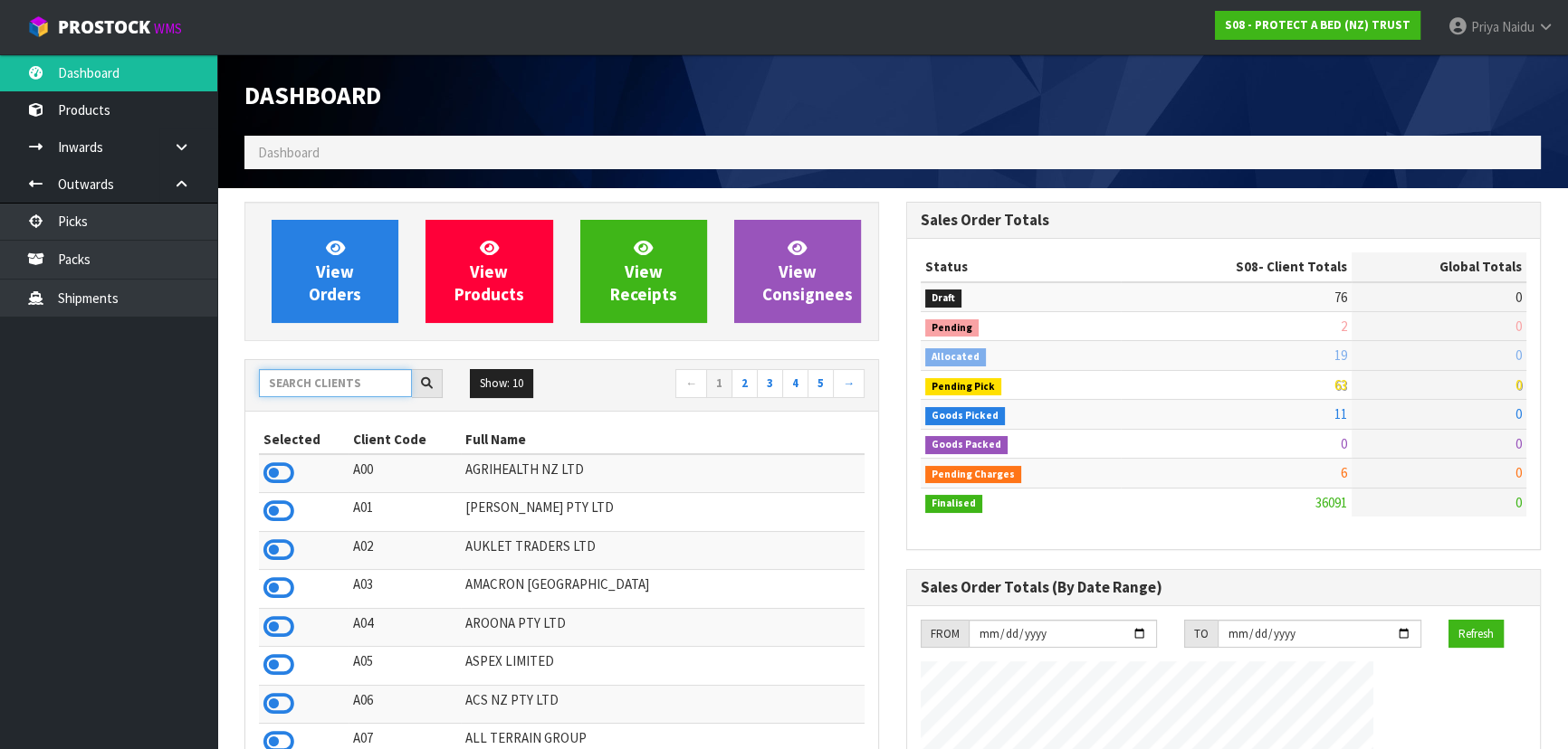
click at [344, 388] on input "text" at bounding box center [335, 383] width 153 height 28
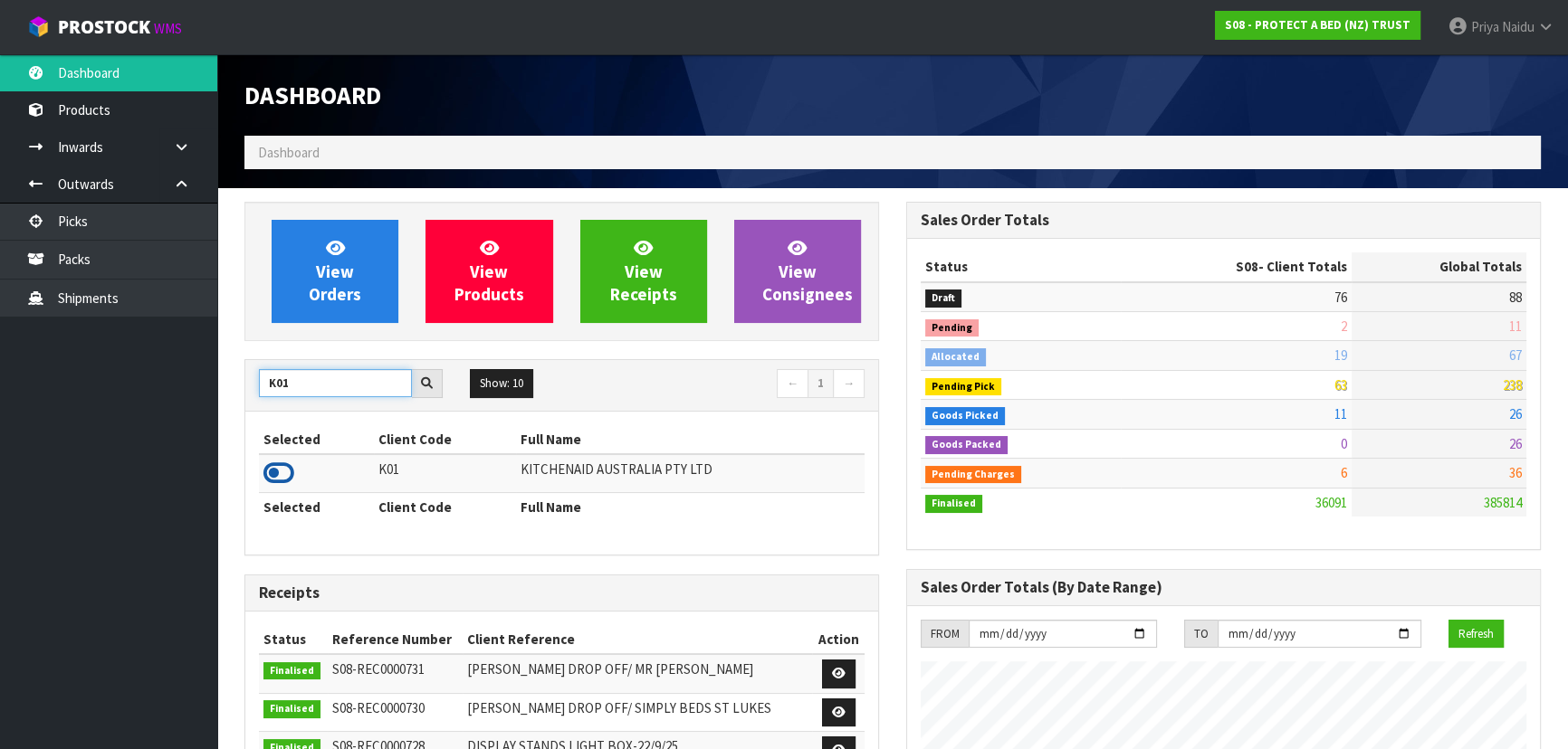
type input "K01"
click at [280, 471] on icon at bounding box center [279, 473] width 31 height 27
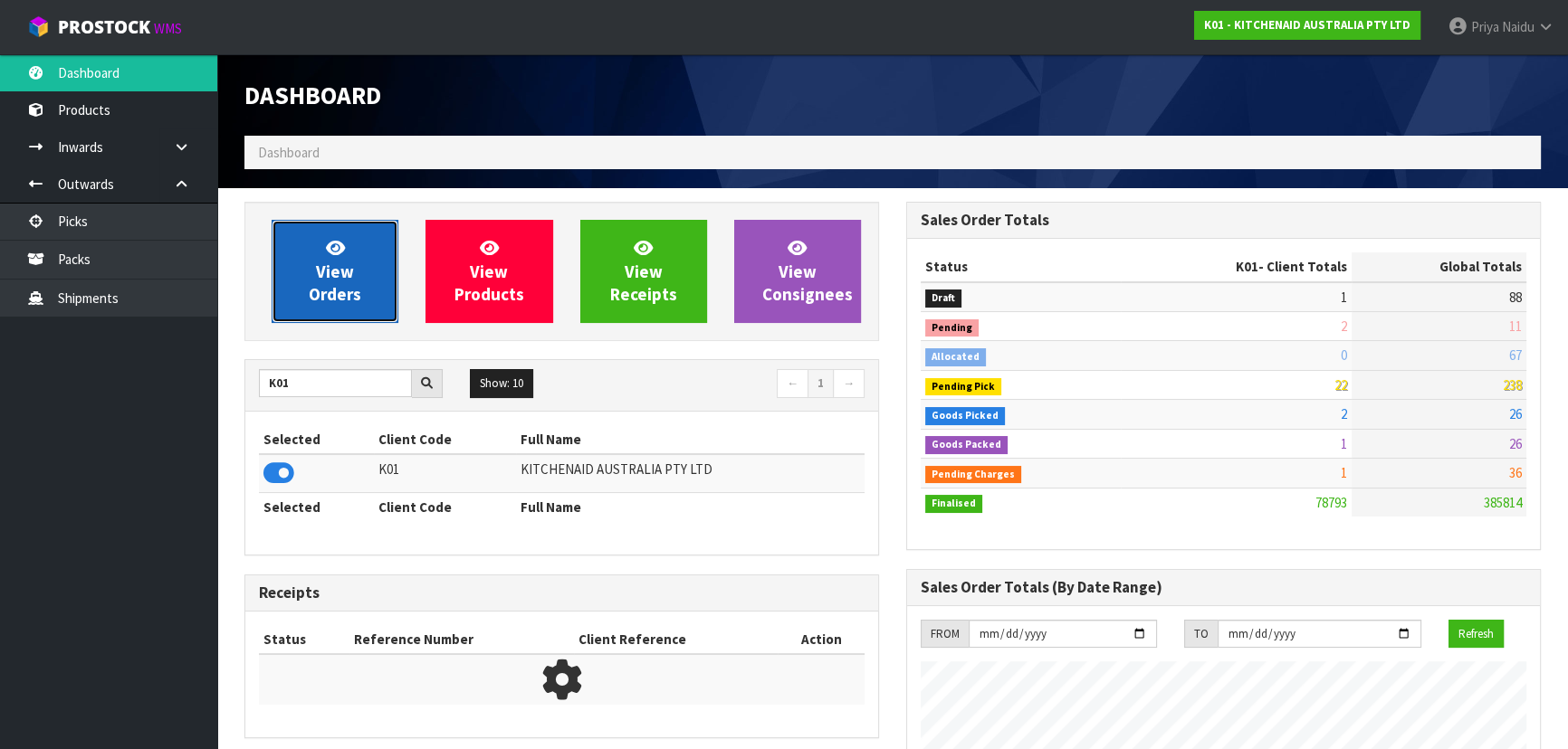
click at [314, 275] on link "View Orders" at bounding box center [335, 271] width 127 height 103
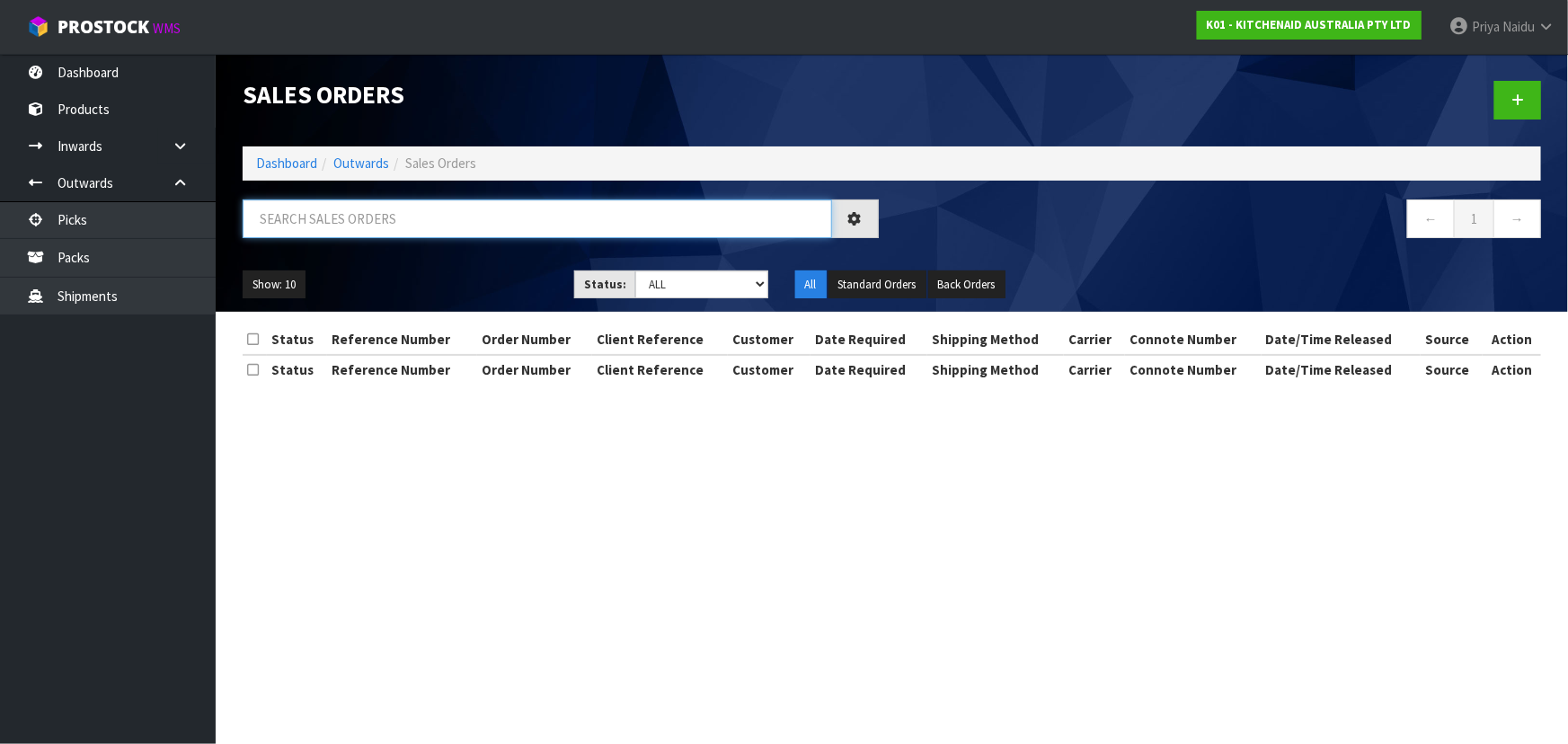
click at [338, 225] on input "text" at bounding box center [537, 218] width 589 height 38
type input "80524"
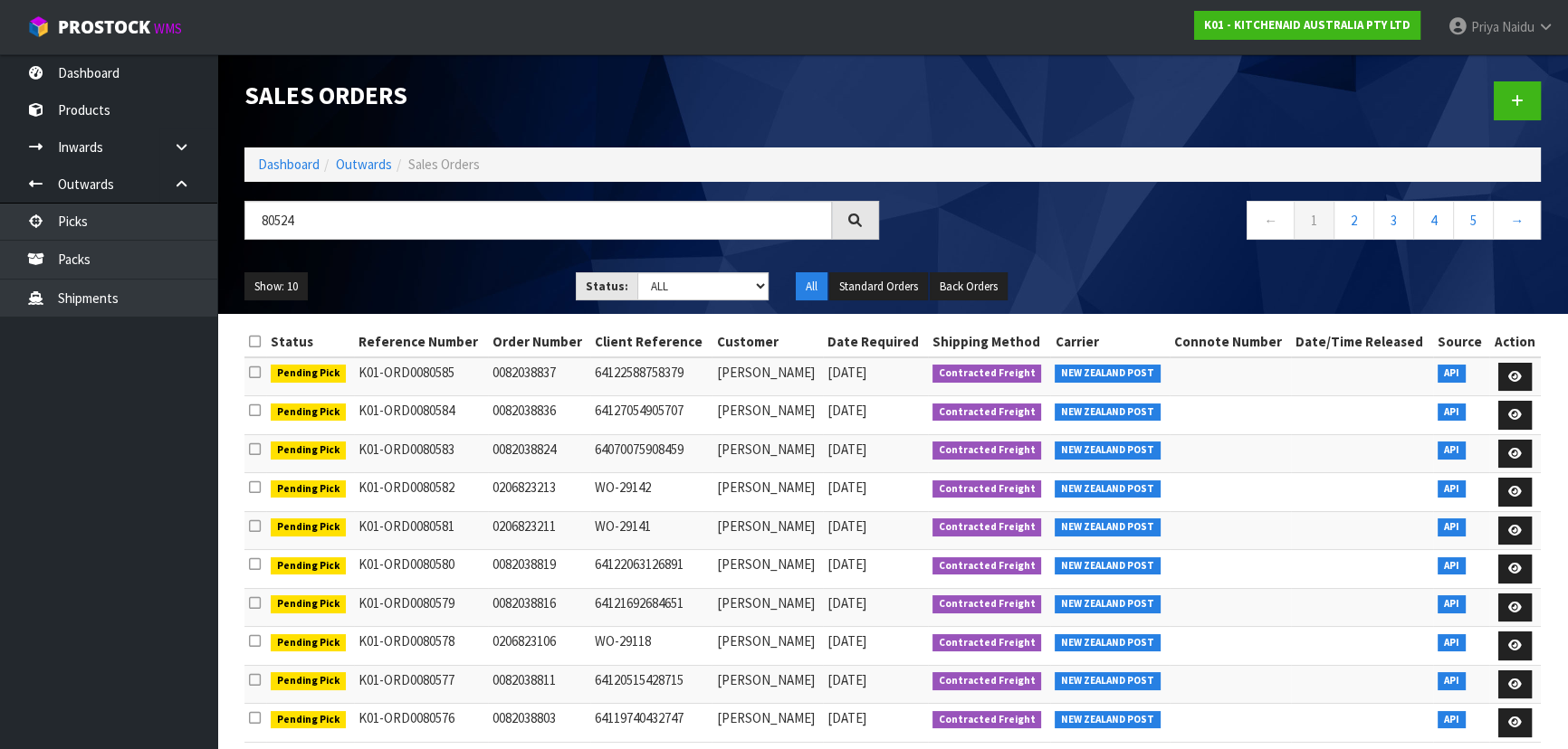
click at [850, 227] on div at bounding box center [854, 220] width 47 height 39
click at [870, 229] on div at bounding box center [854, 220] width 47 height 39
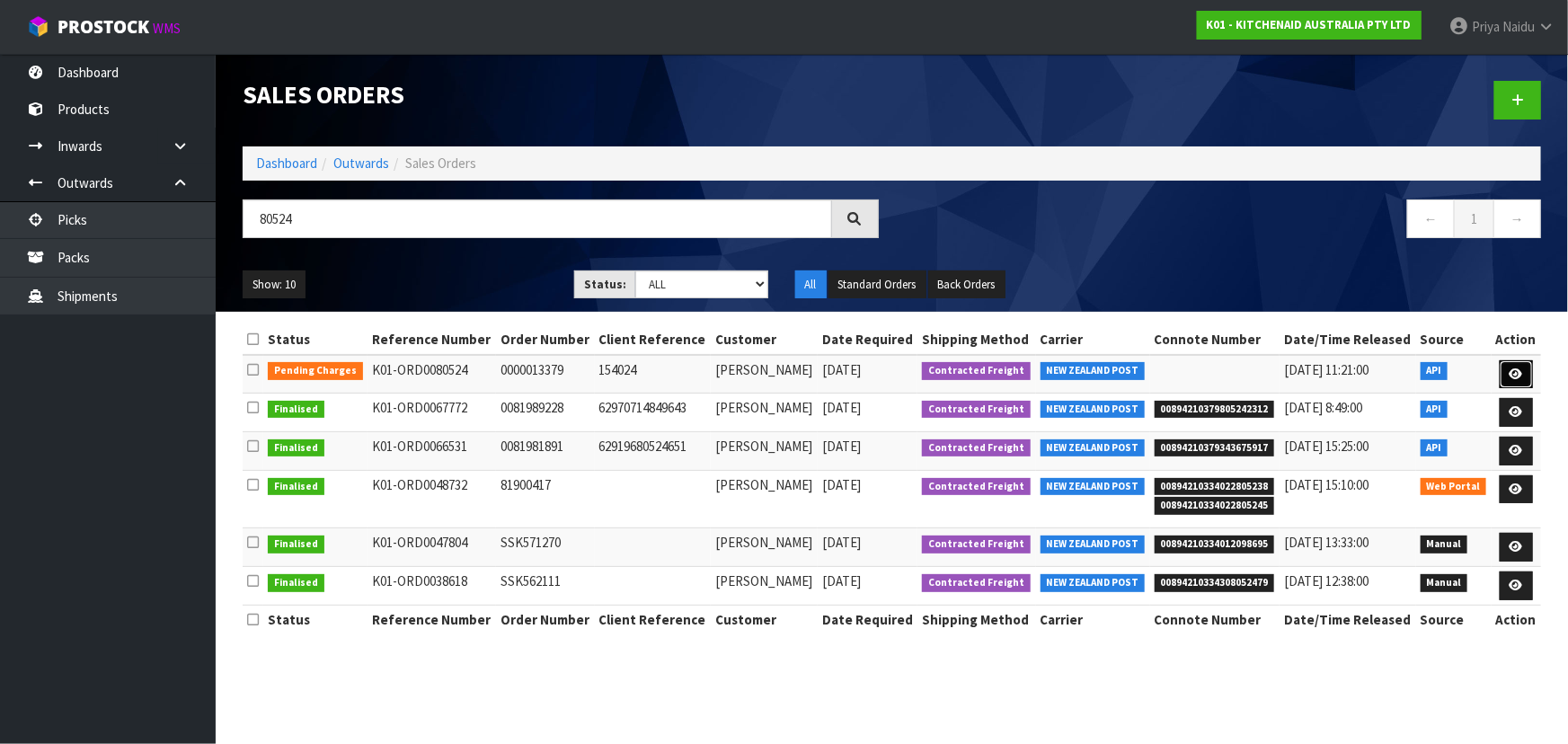
click at [1512, 371] on icon at bounding box center [1516, 374] width 14 height 12
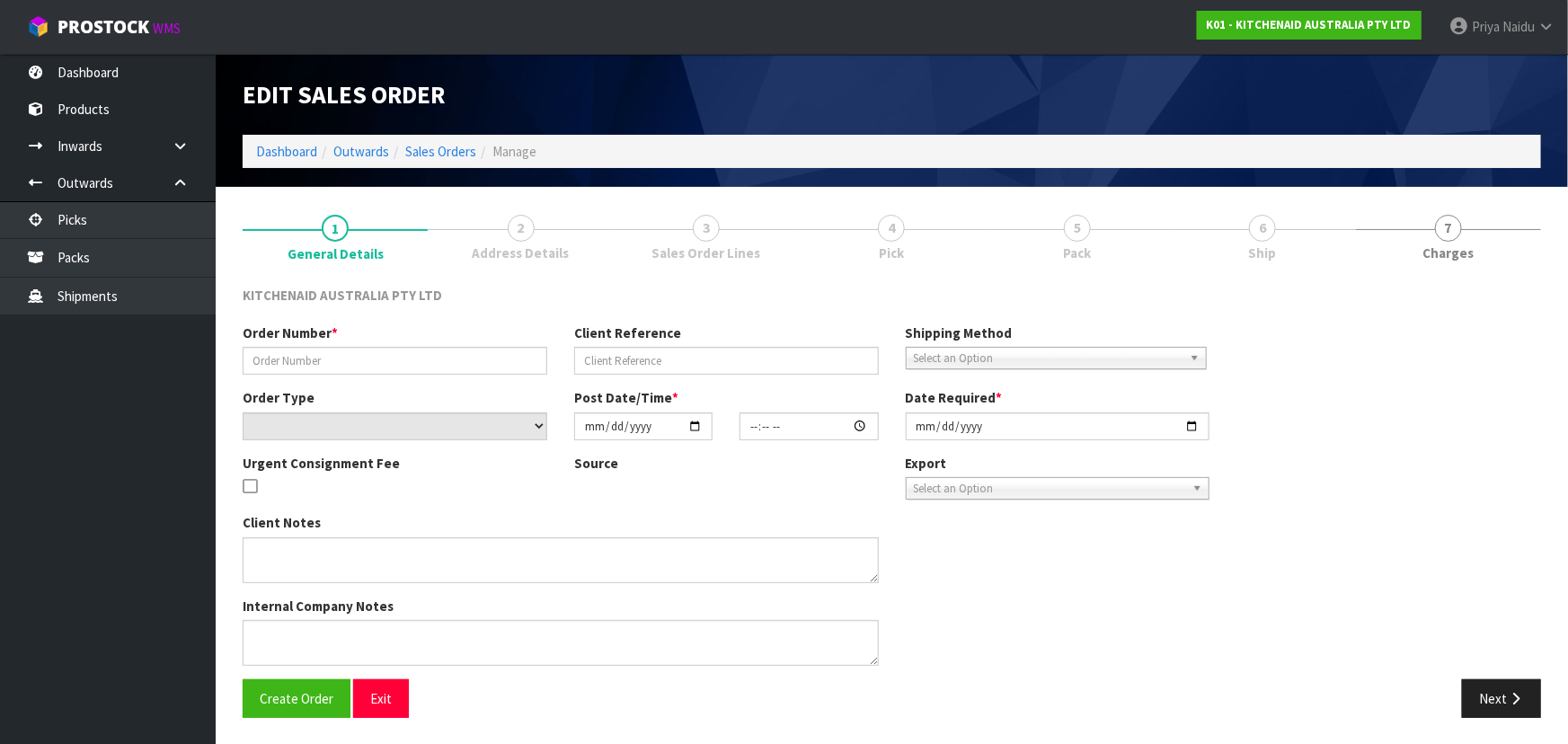
type input "0000013379"
type input "154024"
select select "number:0"
type input "[DATE]"
type input "12:31:56.000"
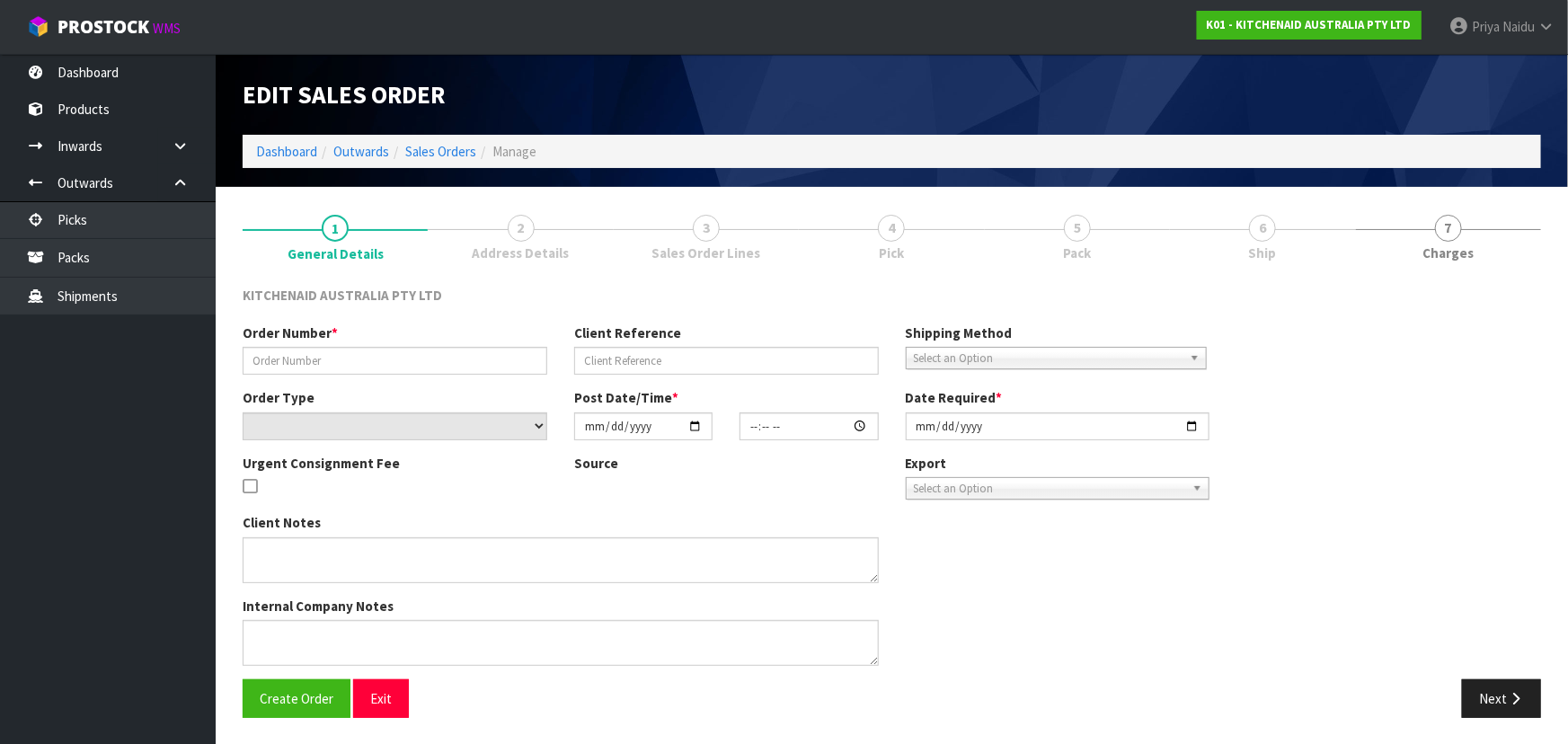
type input "[DATE]"
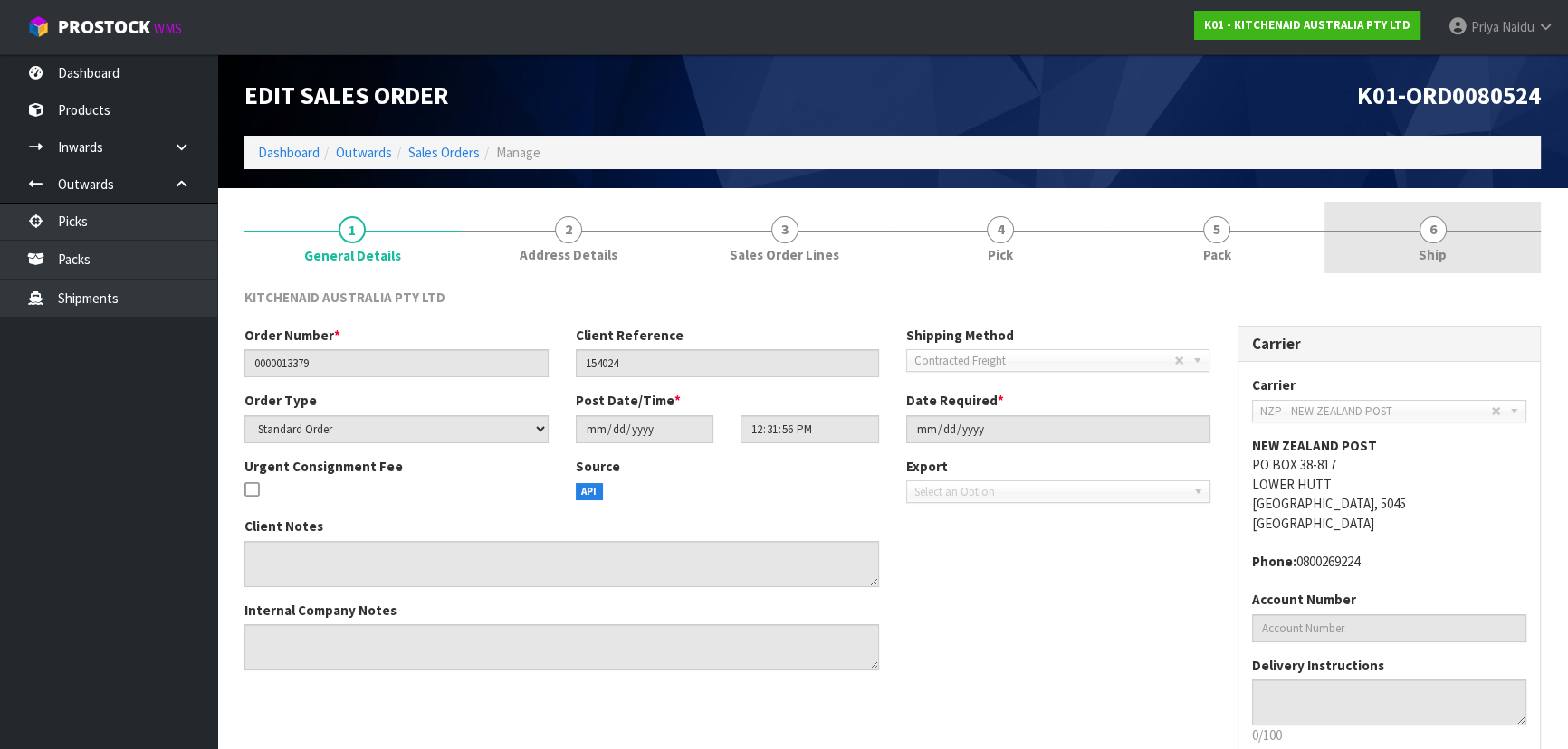
click at [1416, 251] on link "6 Ship" at bounding box center [1432, 238] width 216 height 71
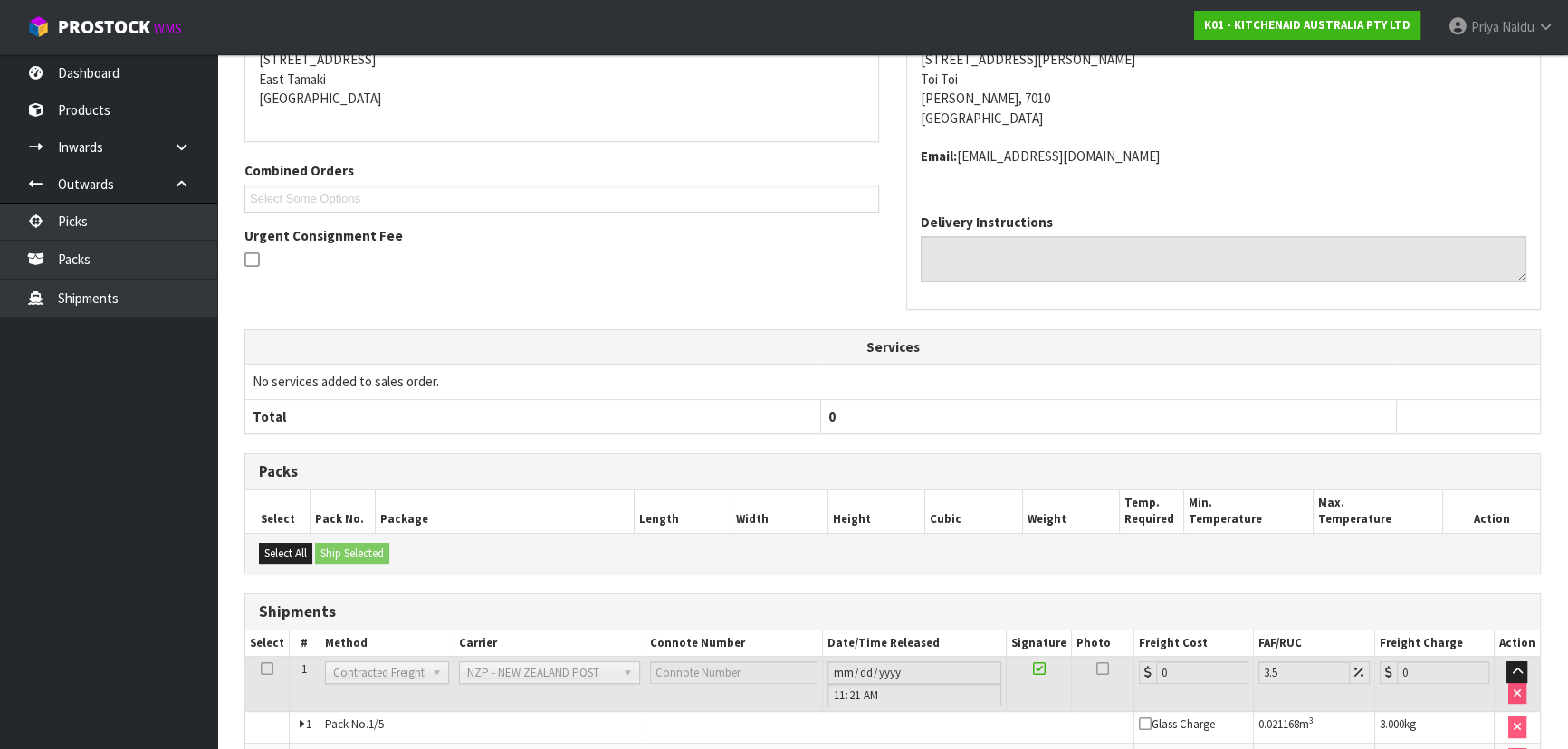
scroll to position [507, 0]
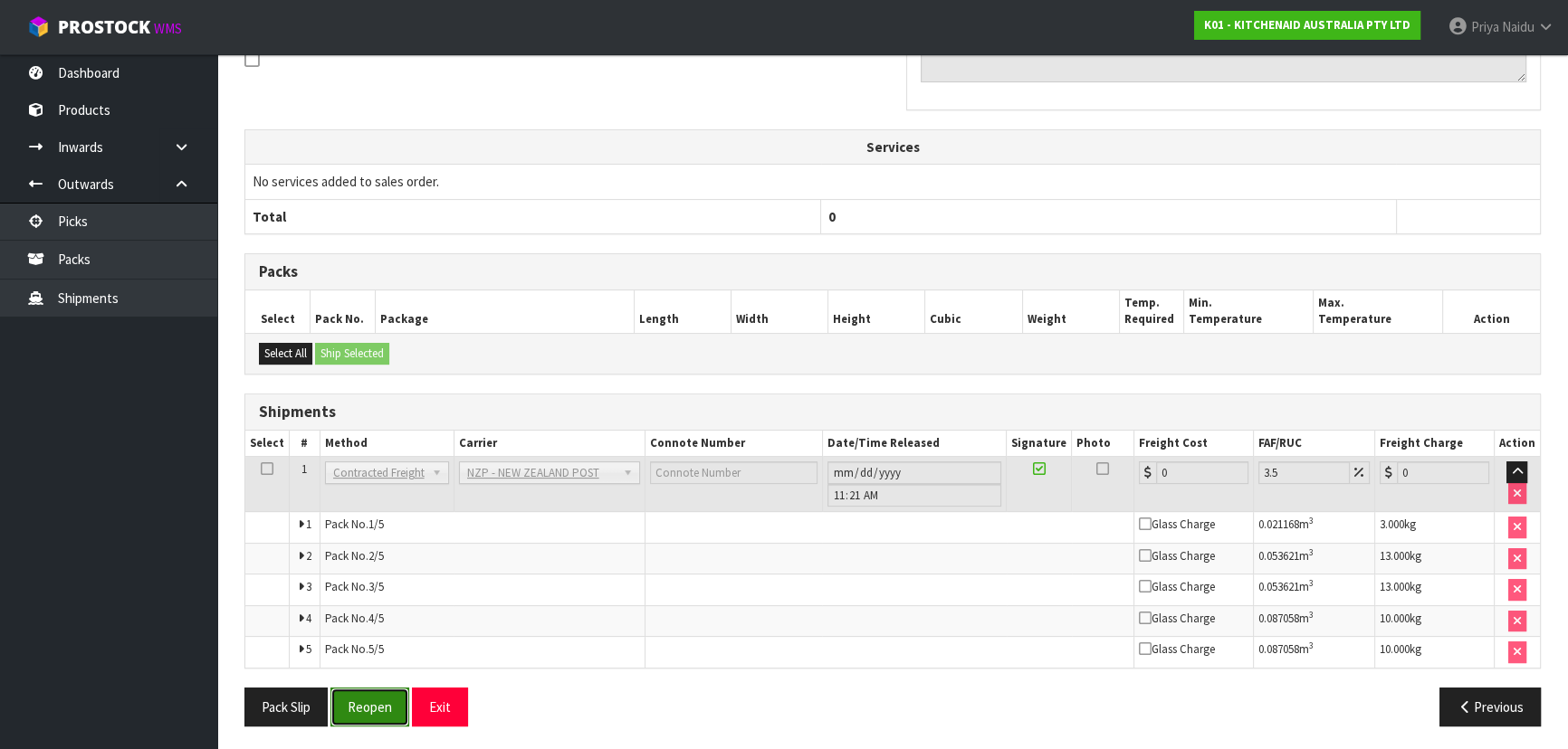
click at [401, 704] on button "Reopen" at bounding box center [369, 706] width 78 height 39
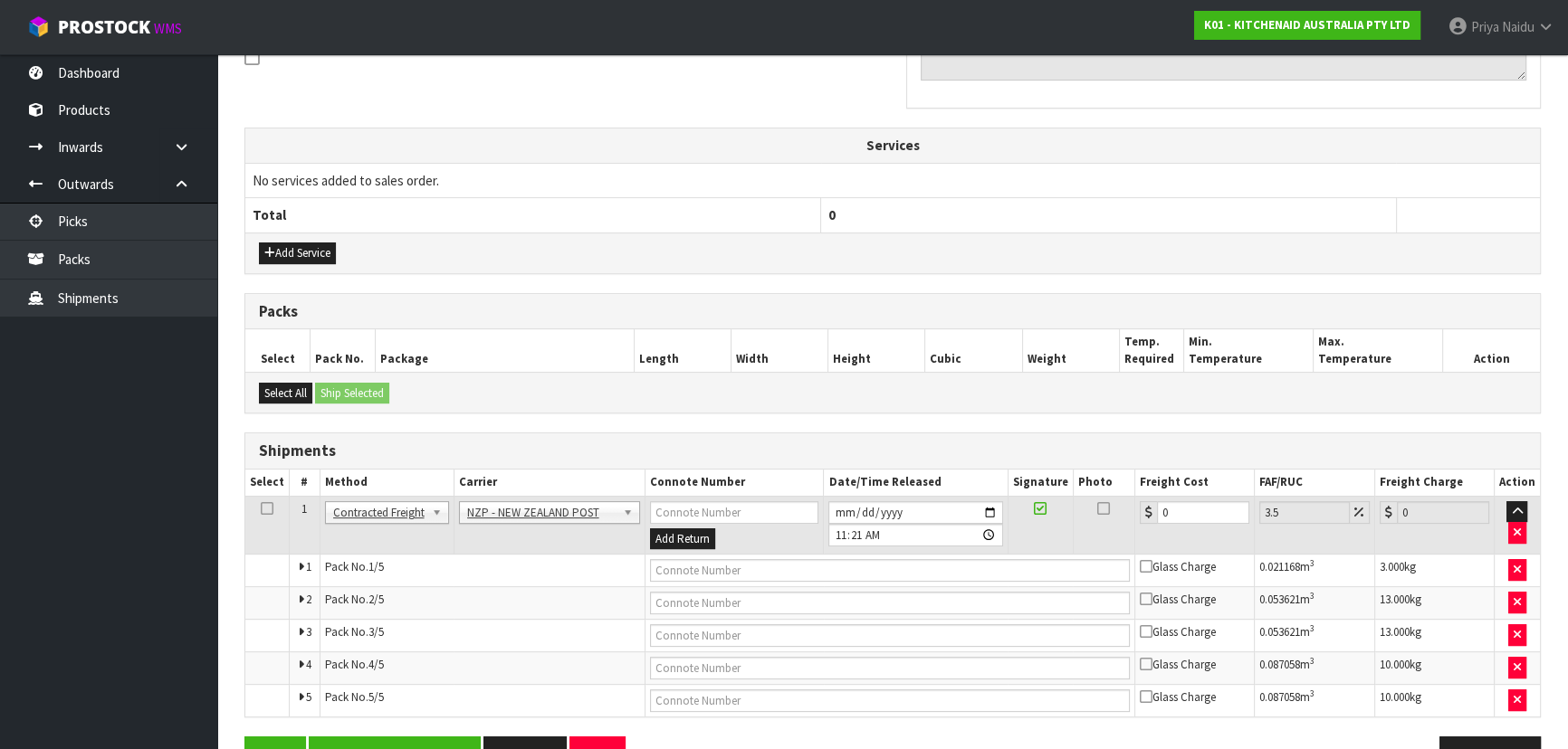
scroll to position [624, 0]
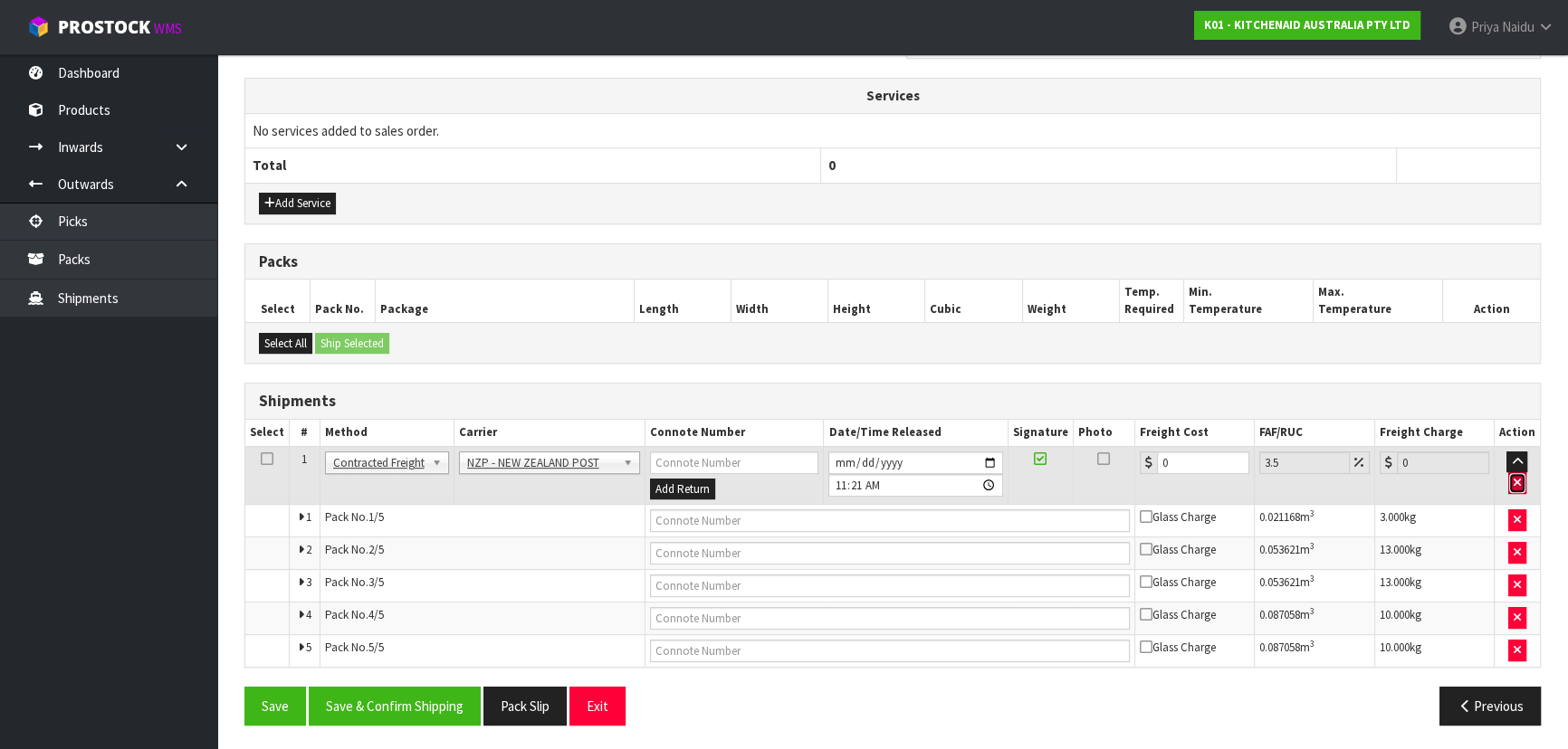
click at [1518, 486] on button "button" at bounding box center [1517, 483] width 18 height 22
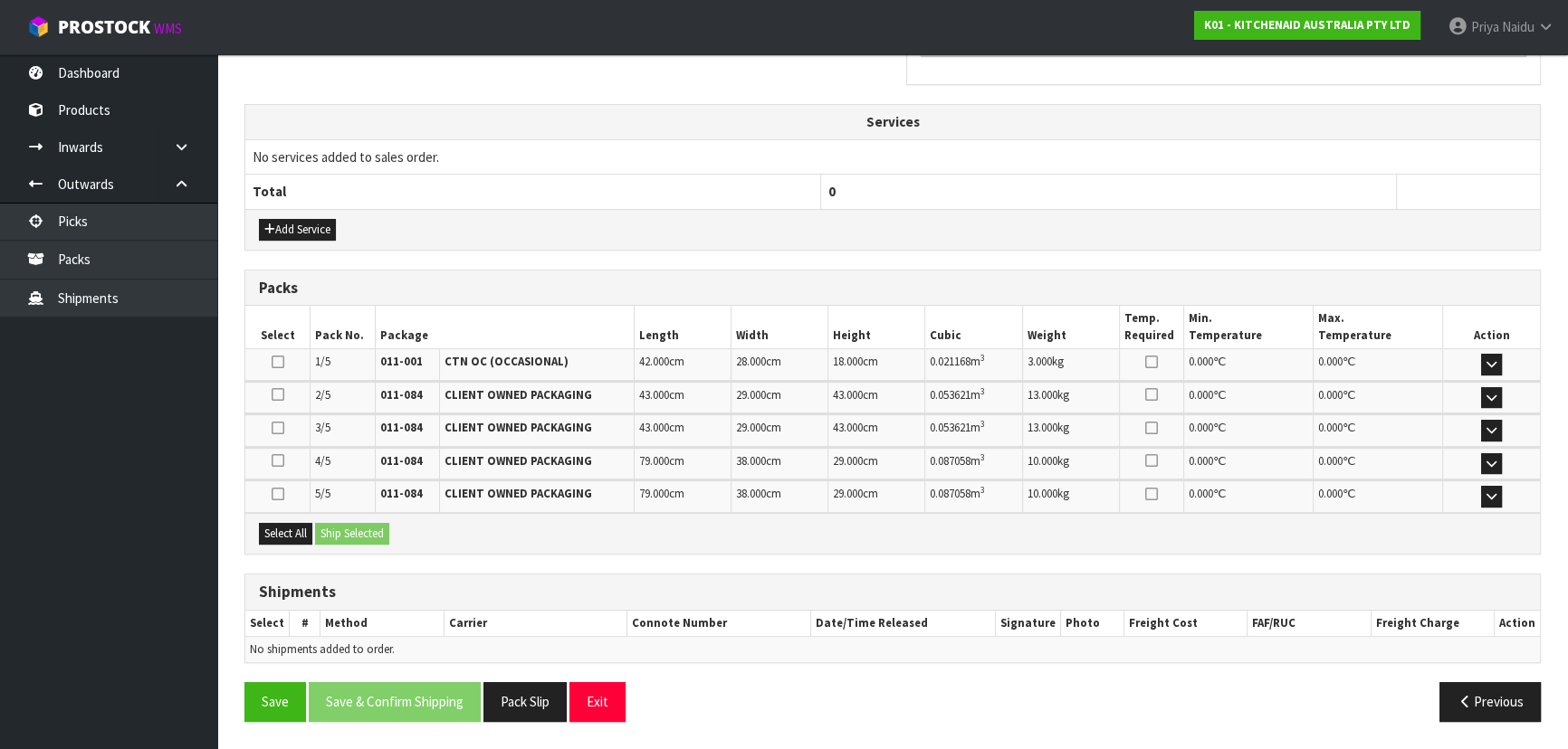
scroll to position [592, 0]
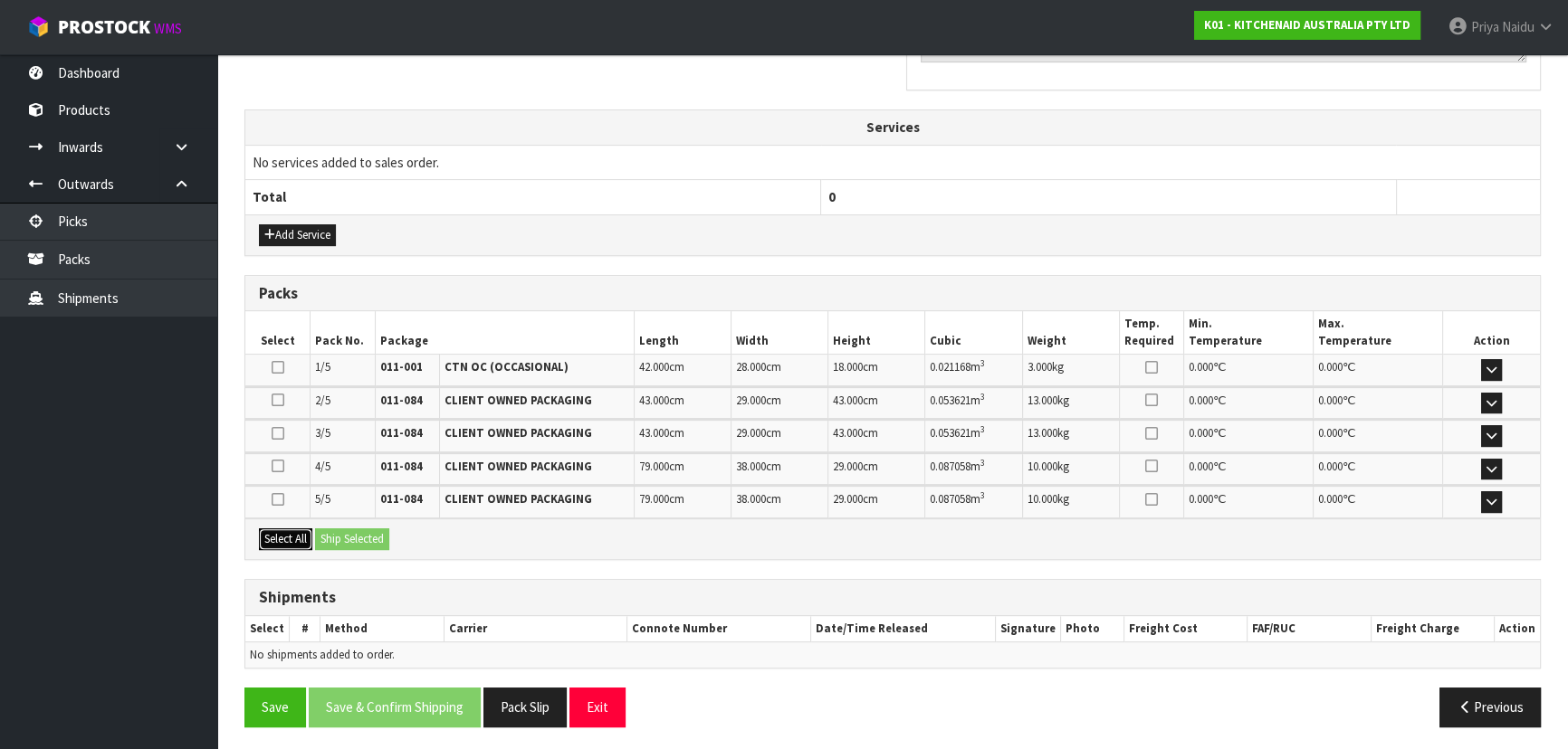
drag, startPoint x: 291, startPoint y: 534, endPoint x: 329, endPoint y: 534, distance: 38.0
click at [295, 534] on button "Select All" at bounding box center [285, 539] width 54 height 22
click at [330, 534] on button "Ship Selected" at bounding box center [352, 539] width 74 height 22
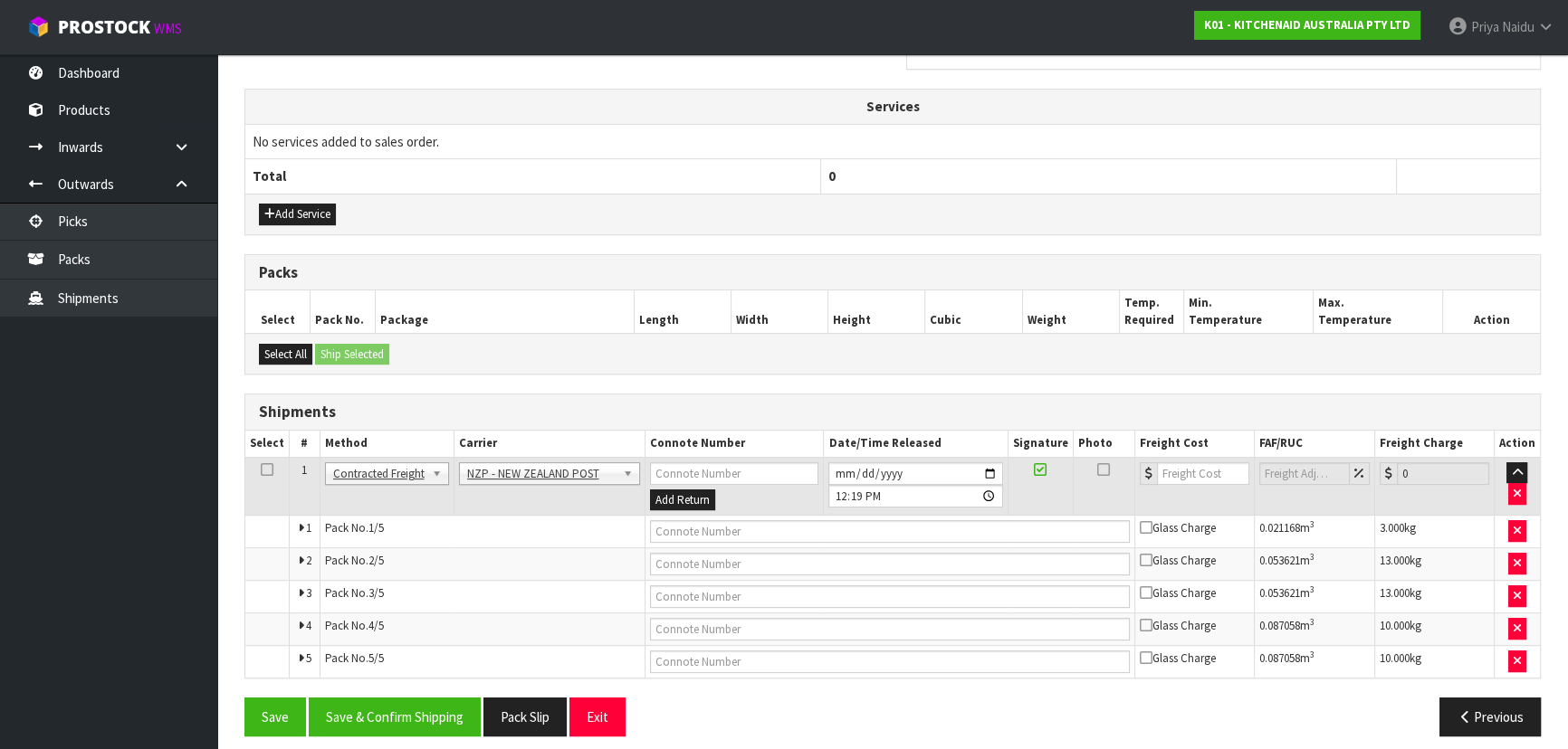
scroll to position [624, 0]
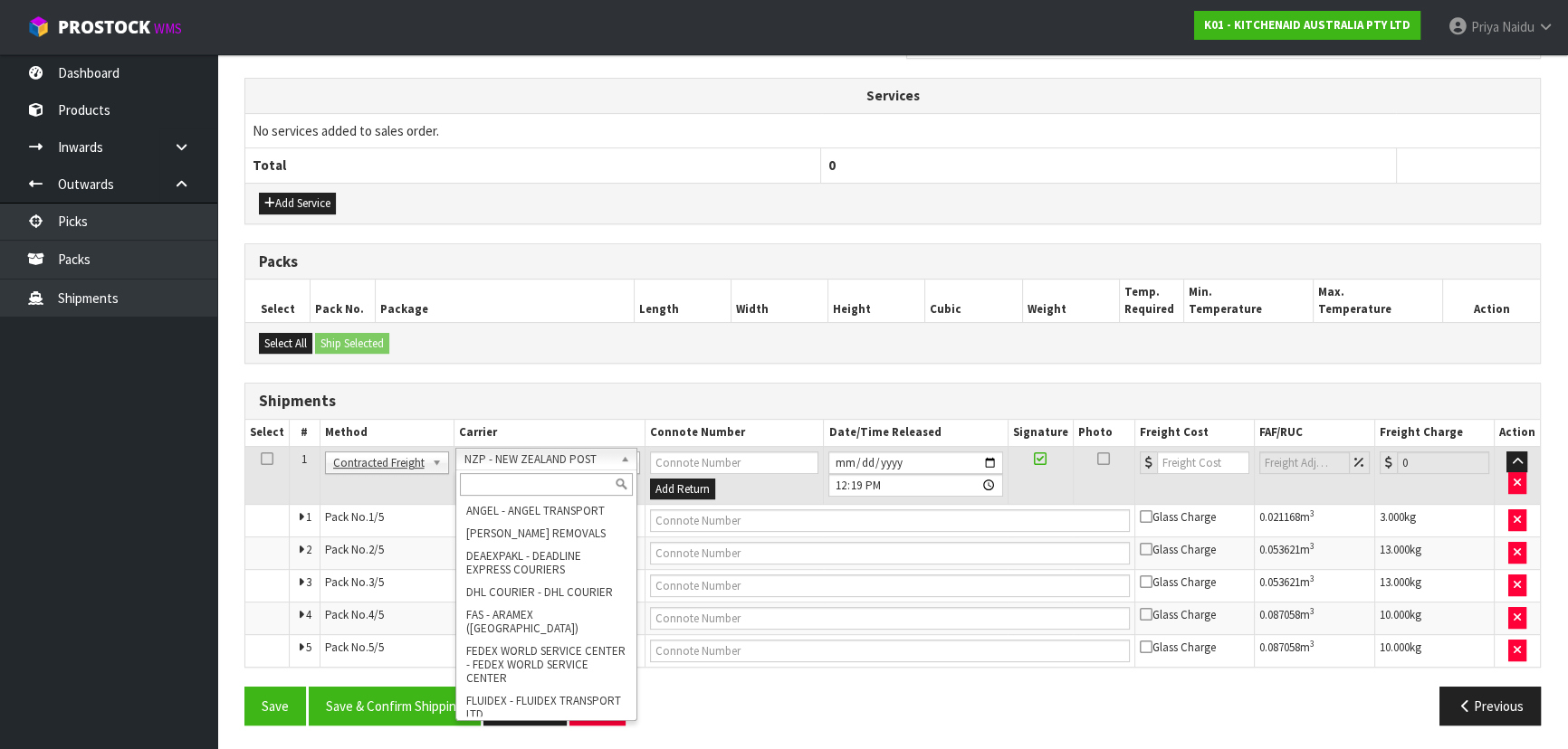
click at [525, 480] on input "text" at bounding box center [546, 484] width 172 height 23
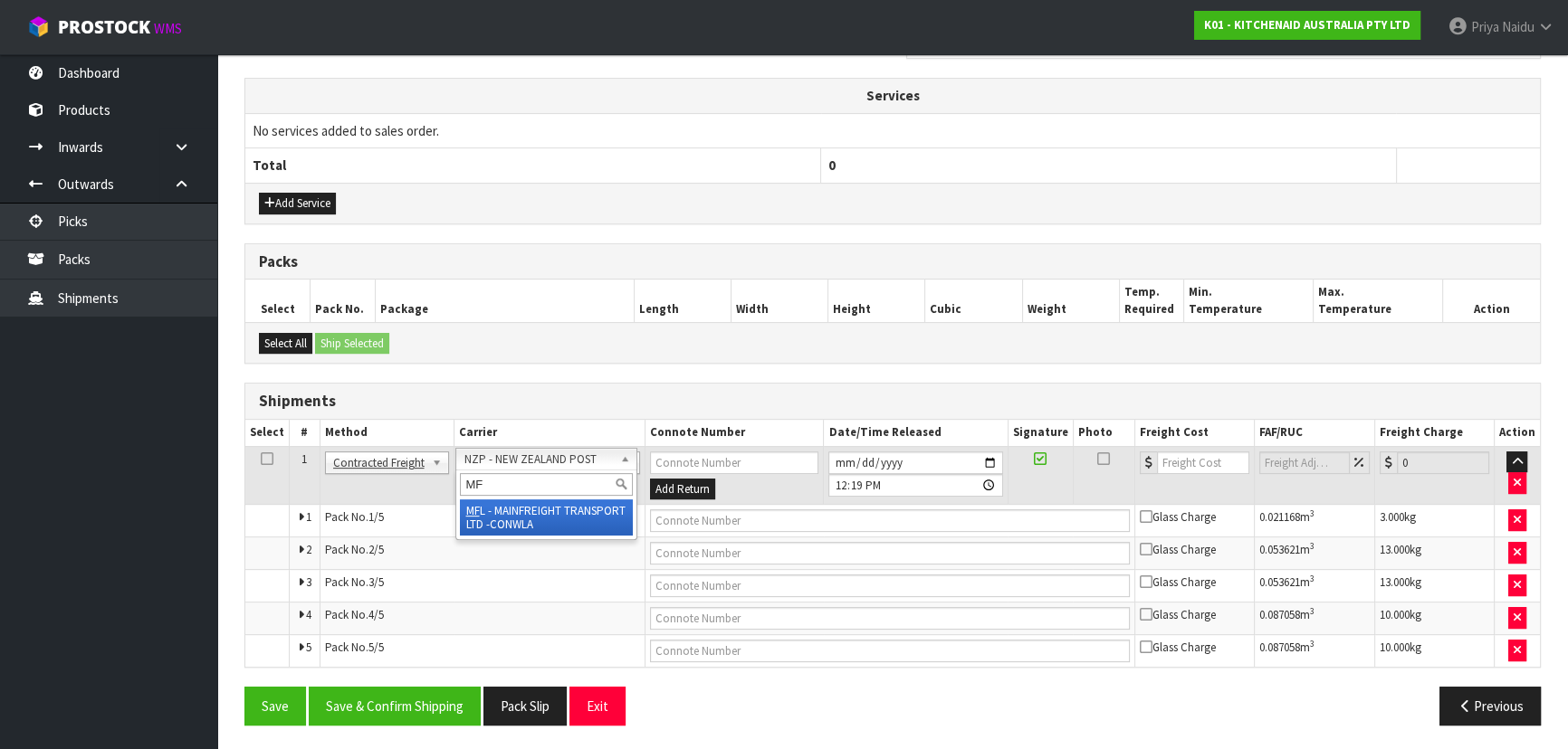
type input "MF"
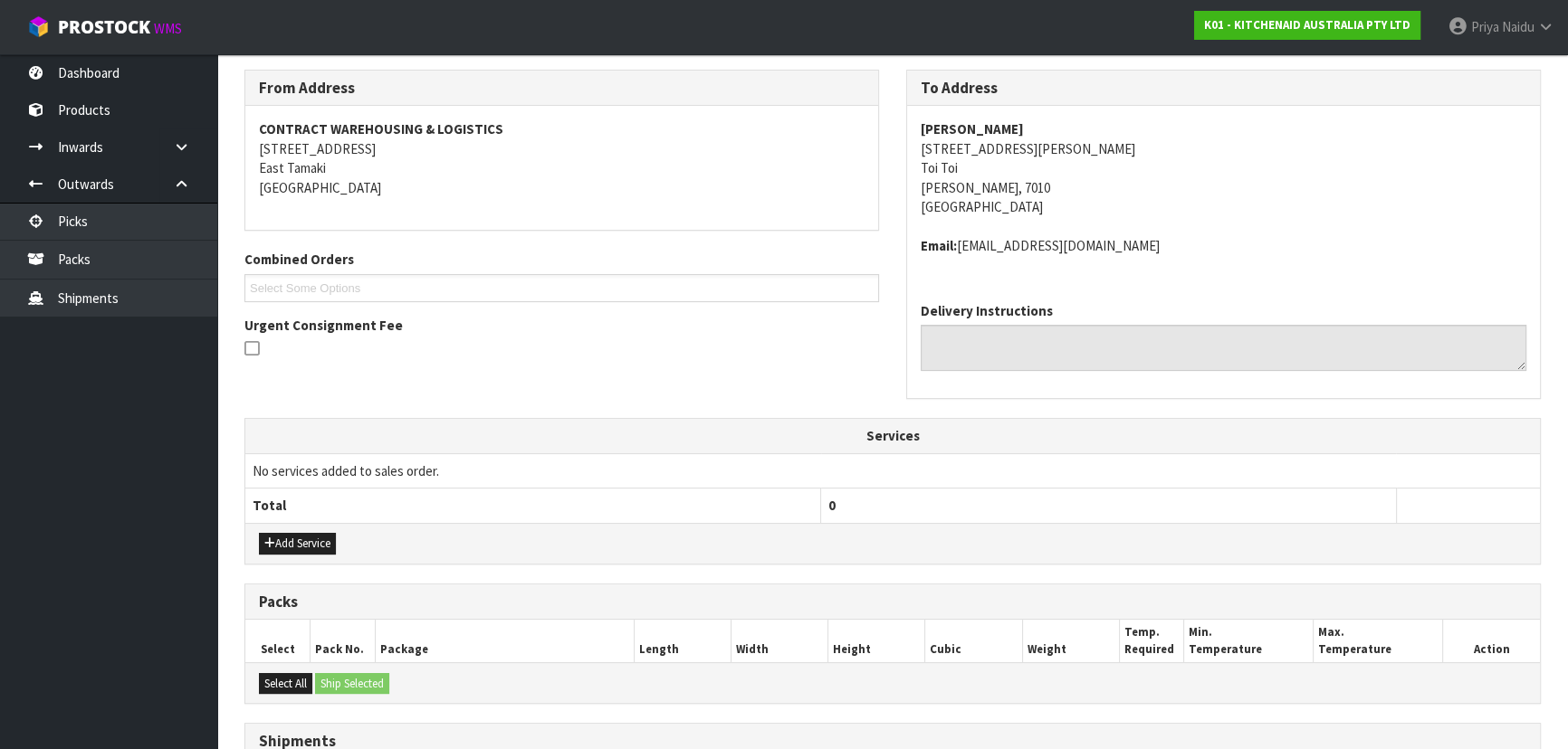
scroll to position [0, 0]
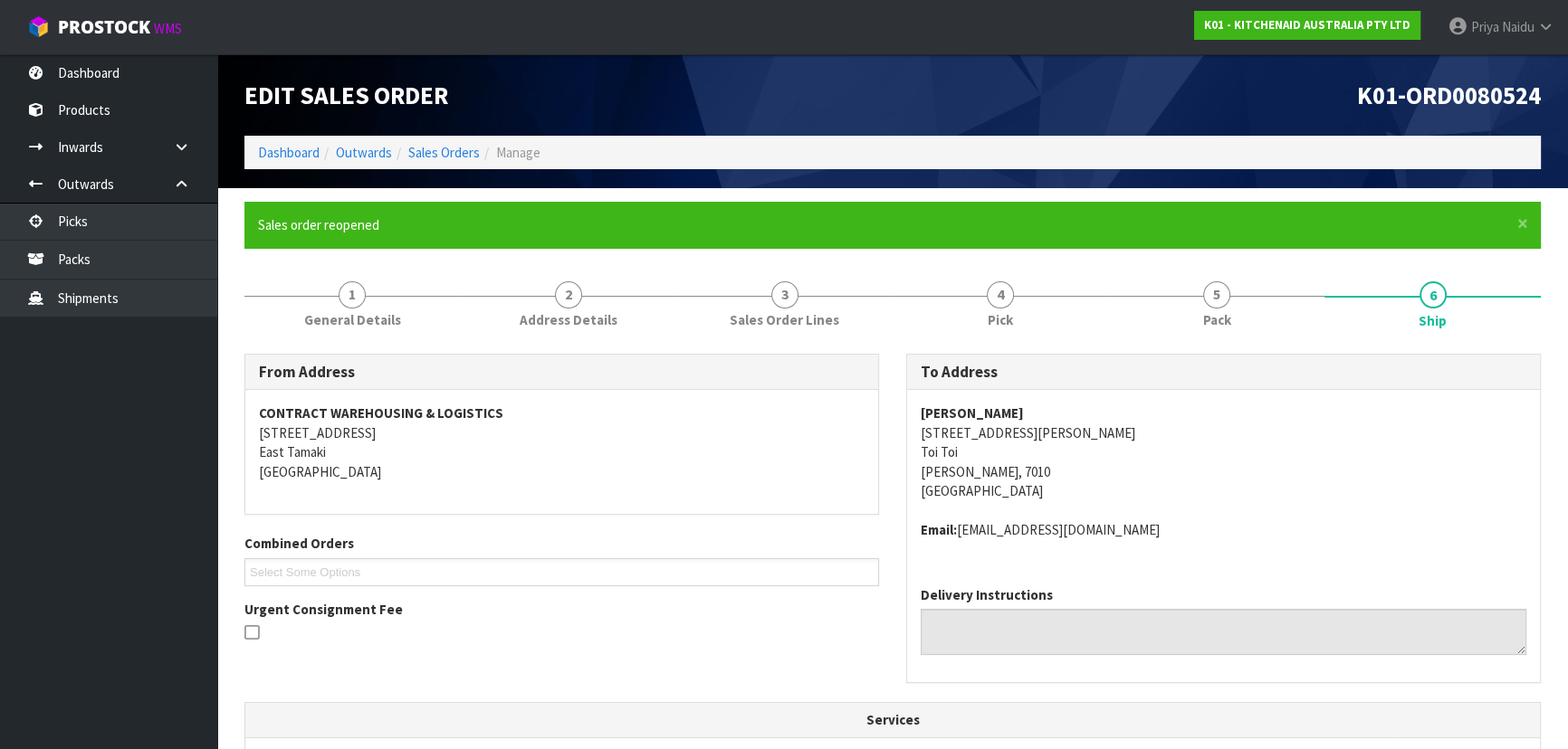
click at [921, 413] on strong "[PERSON_NAME]" at bounding box center [972, 412] width 103 height 17
drag, startPoint x: 921, startPoint y: 413, endPoint x: 1012, endPoint y: 423, distance: 91.5
click at [1012, 423] on address "[PERSON_NAME] [STREET_ADDRESS][PERSON_NAME][PERSON_NAME]" at bounding box center [1223, 452] width 606 height 97
drag, startPoint x: 1015, startPoint y: 430, endPoint x: 1031, endPoint y: 427, distance: 16.3
click at [1016, 430] on address "[PERSON_NAME] [STREET_ADDRESS][PERSON_NAME][PERSON_NAME]" at bounding box center [1223, 452] width 606 height 97
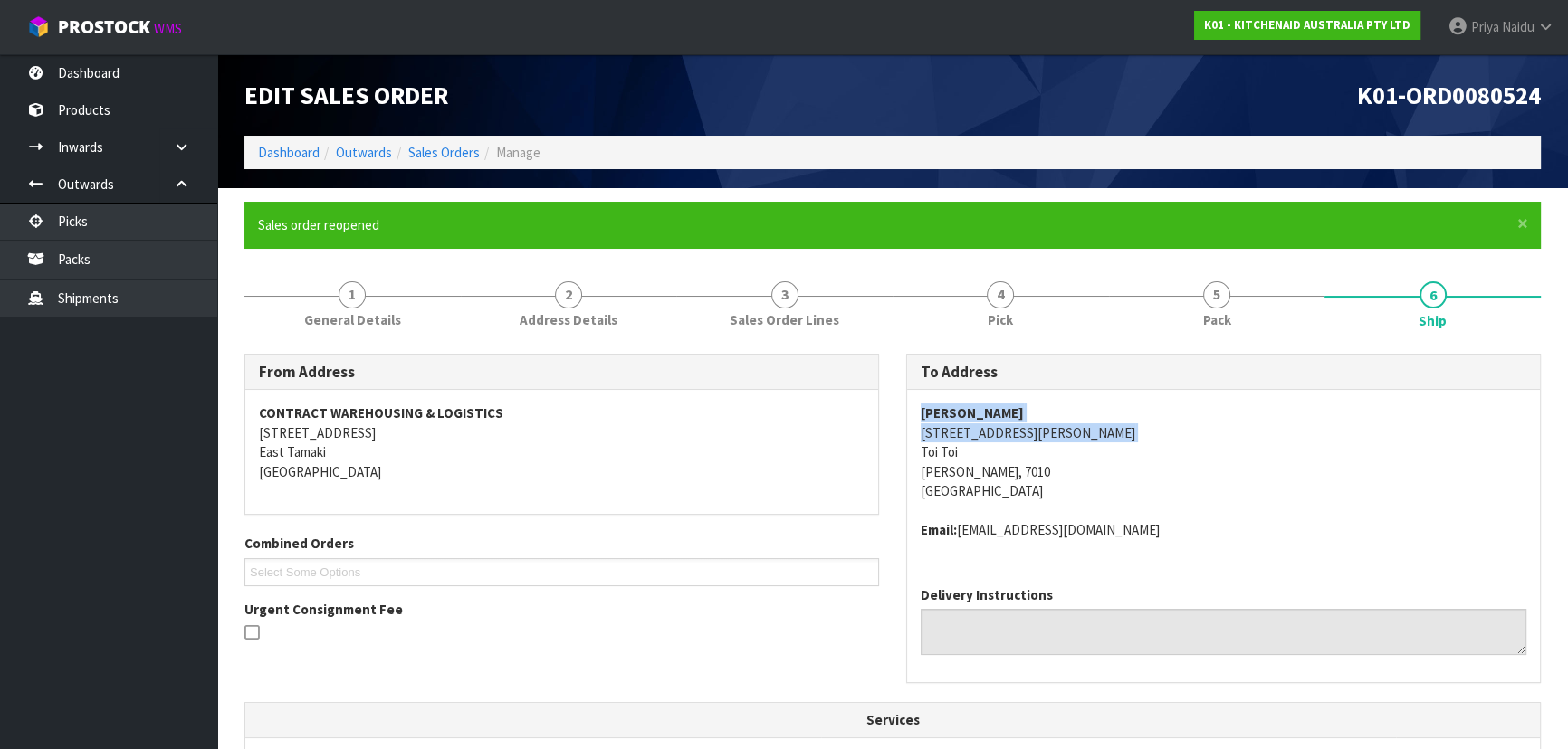
click at [1080, 408] on address "[PERSON_NAME] [STREET_ADDRESS][PERSON_NAME][PERSON_NAME]" at bounding box center [1223, 452] width 606 height 97
drag, startPoint x: 1063, startPoint y: 415, endPoint x: 923, endPoint y: 414, distance: 140.0
click at [919, 414] on div "[PERSON_NAME] [STREET_ADDRESS][PERSON_NAME][PERSON_NAME] Email: [EMAIL_ADDRESS]…" at bounding box center [1223, 482] width 632 height 182
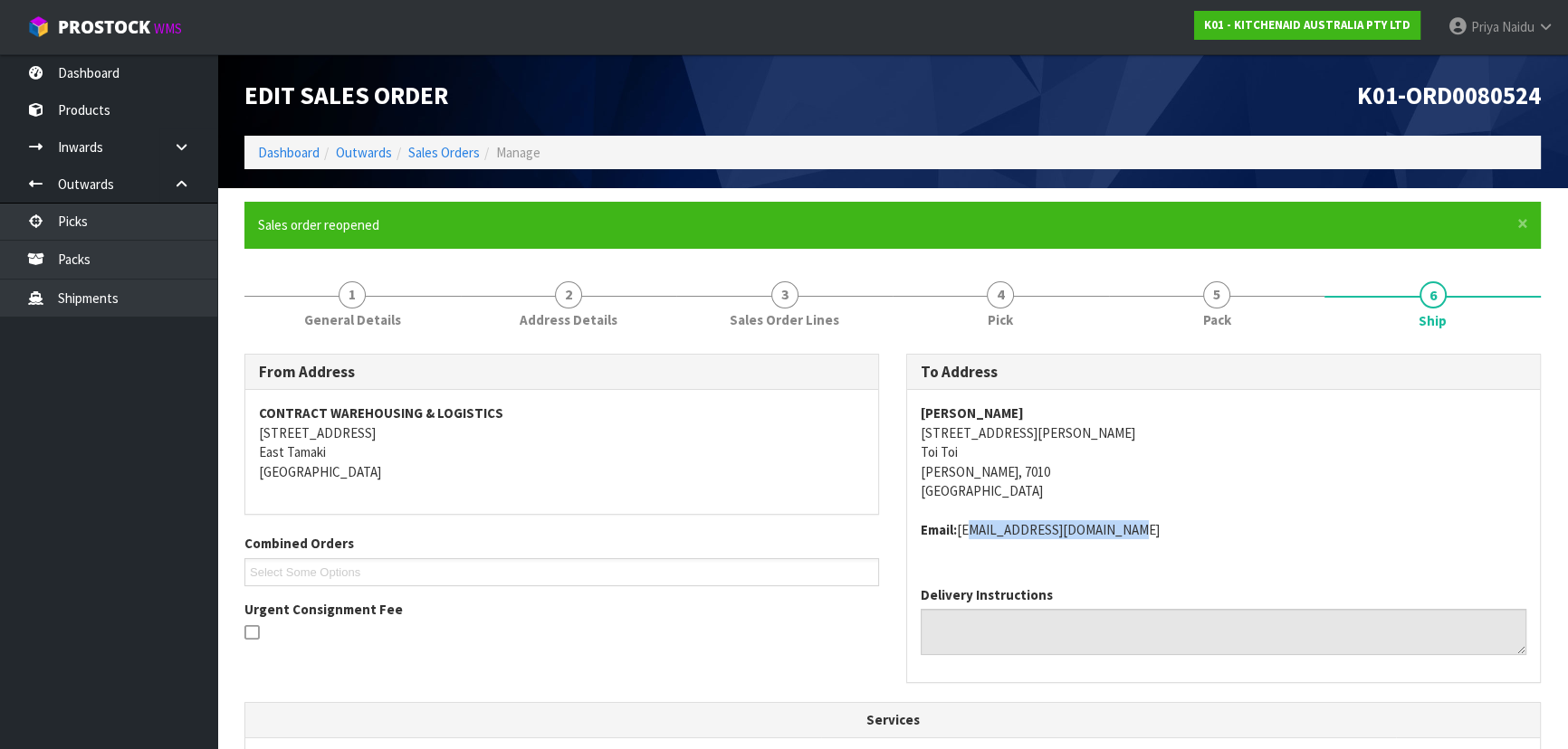
drag, startPoint x: 1114, startPoint y: 530, endPoint x: 962, endPoint y: 530, distance: 152.0
click at [962, 530] on address "Email: [EMAIL_ADDRESS][DOMAIN_NAME]" at bounding box center [1223, 529] width 606 height 19
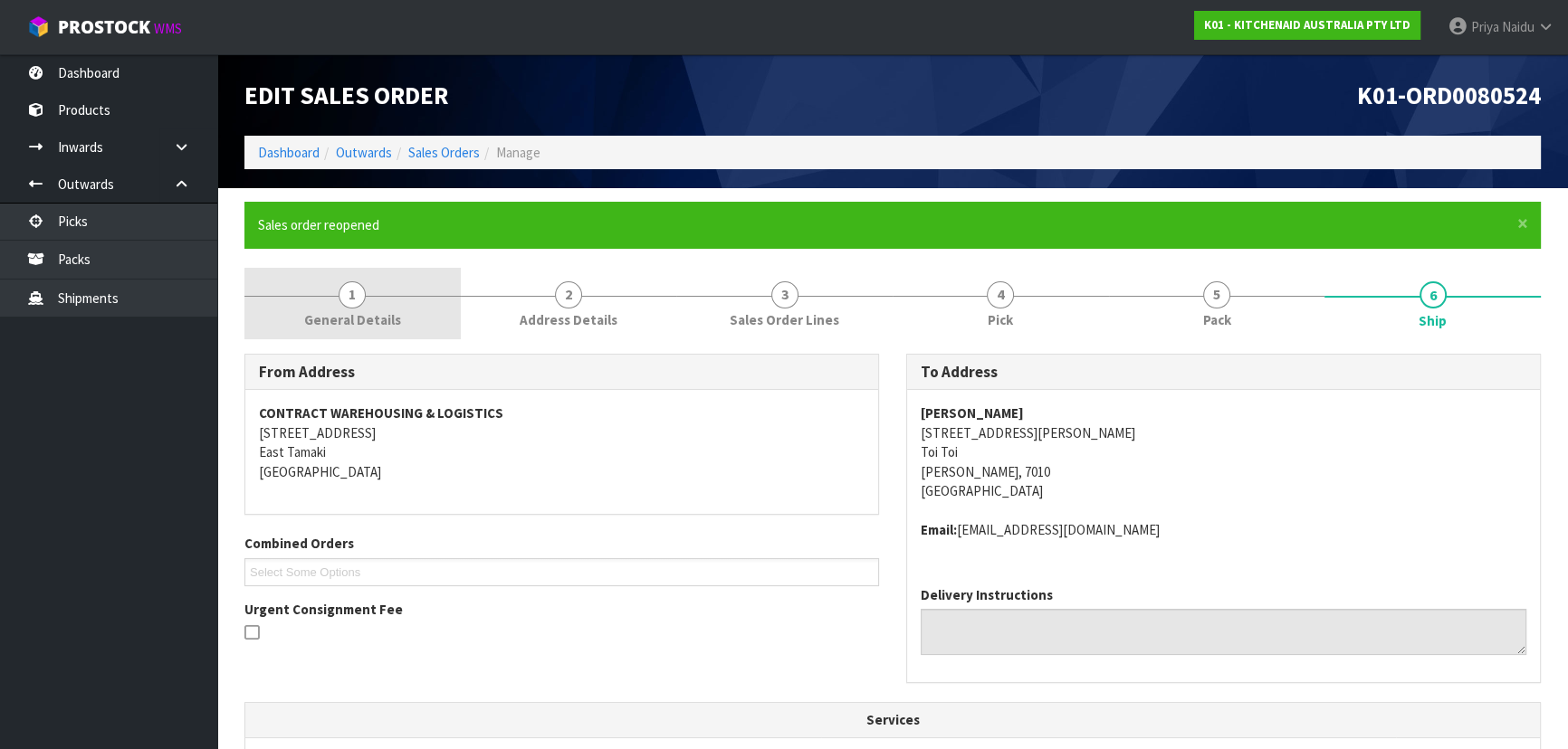
click at [342, 318] on span "General Details" at bounding box center [353, 319] width 97 height 19
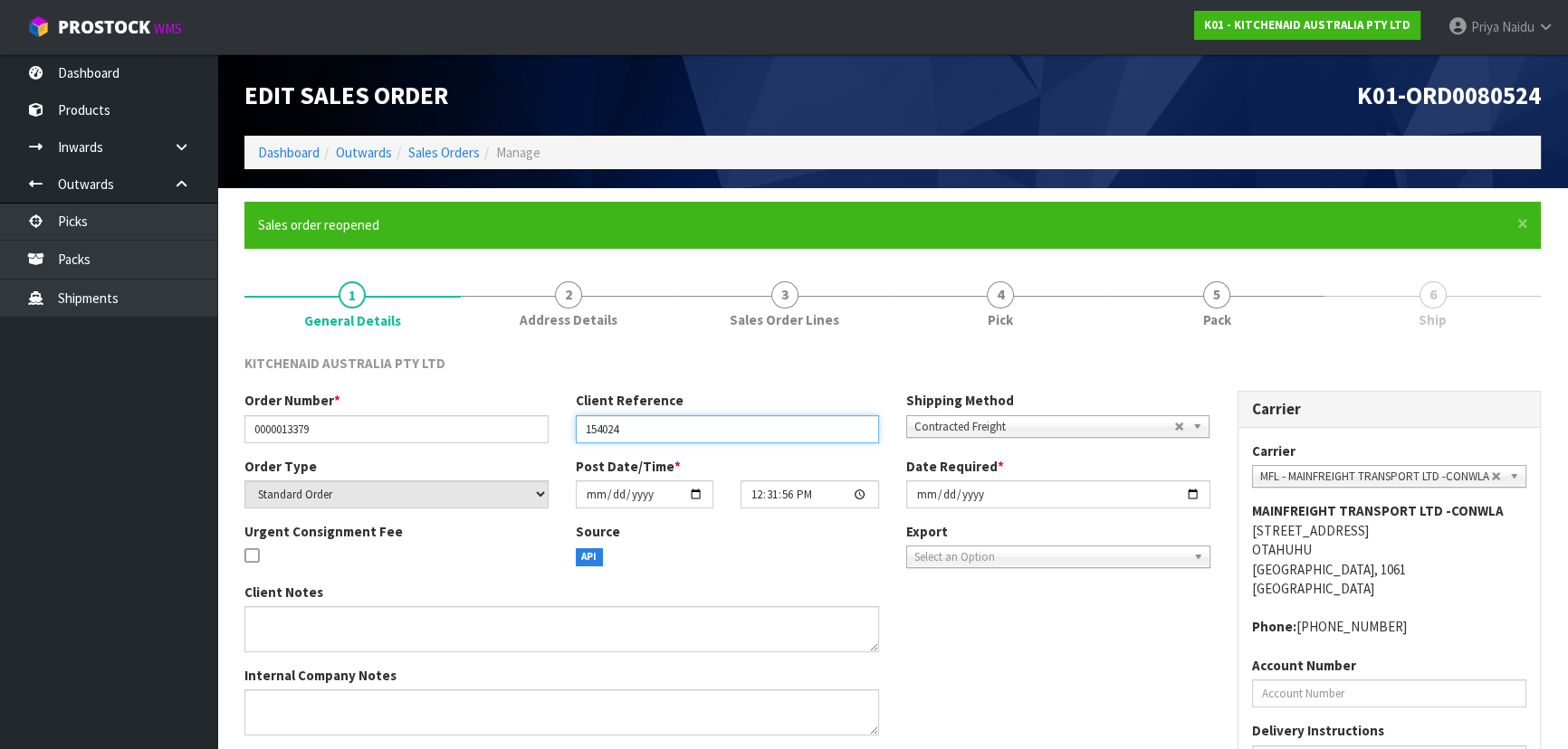
drag, startPoint x: 634, startPoint y: 428, endPoint x: 580, endPoint y: 424, distance: 54.1
click at [580, 424] on input "154024" at bounding box center [728, 429] width 304 height 28
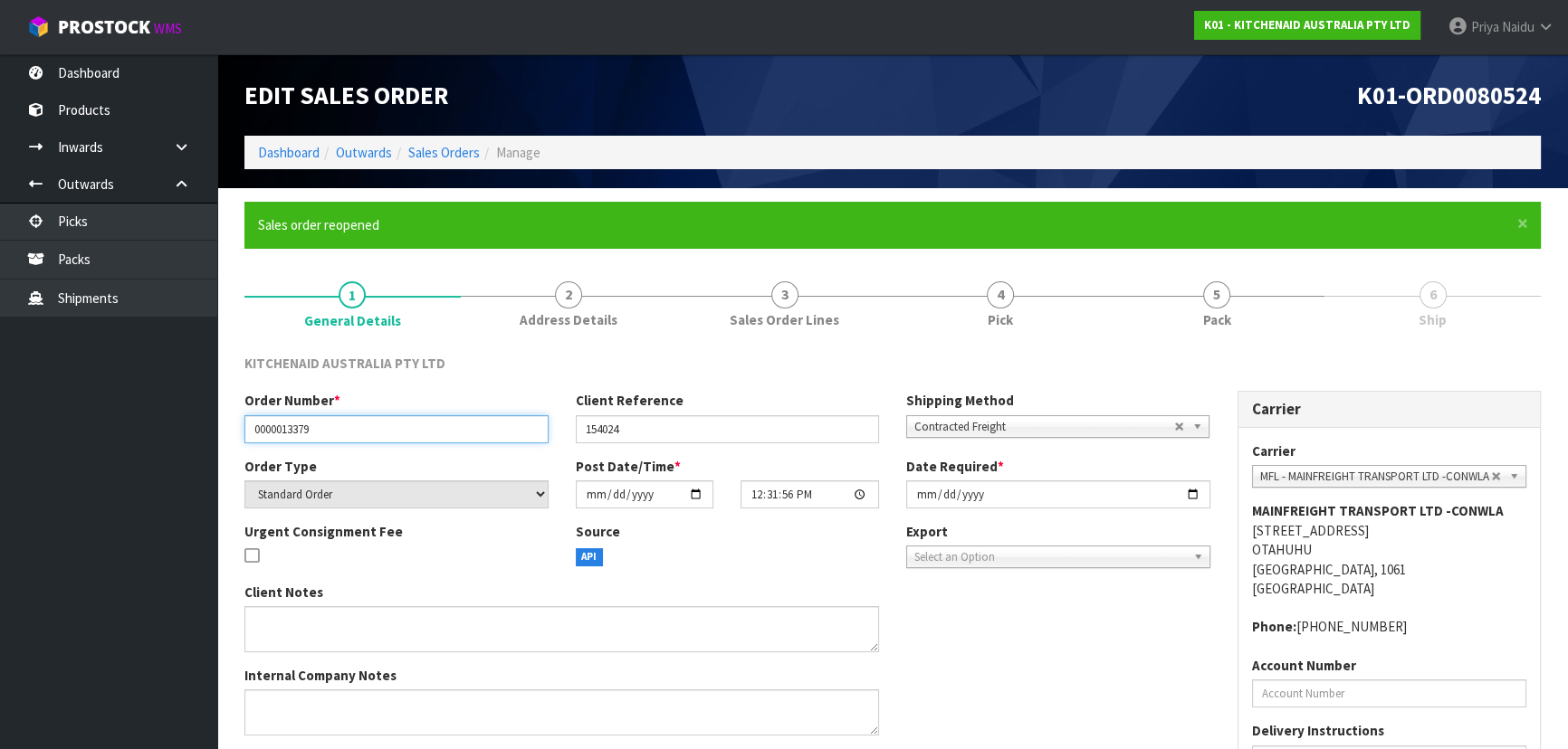
drag, startPoint x: 339, startPoint y: 432, endPoint x: 226, endPoint y: 428, distance: 113.1
click at [226, 429] on section "× Close Sales order reopened 1 General Details 2 Address Details 3 Sales Order …" at bounding box center [892, 556] width 1351 height 735
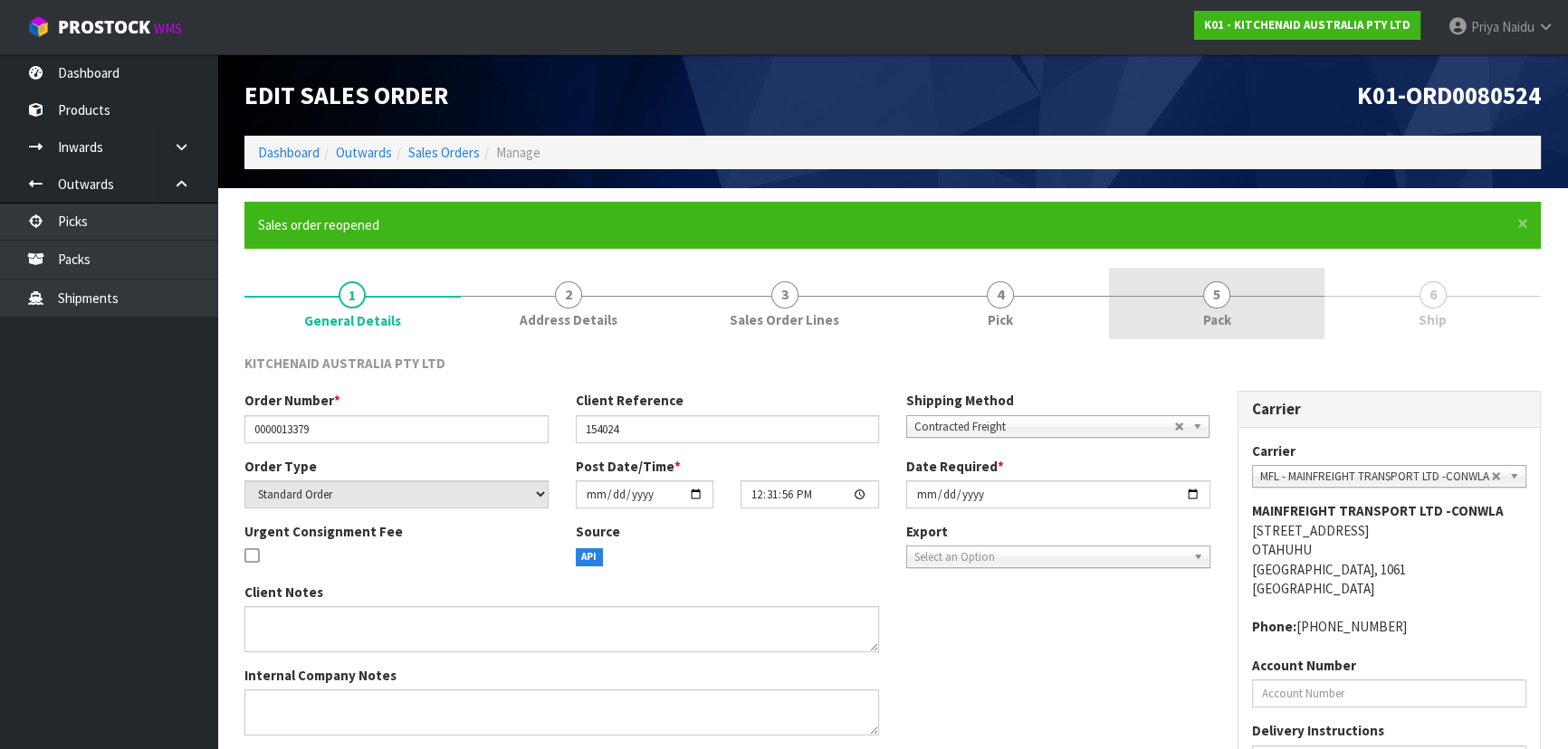
drag, startPoint x: 1205, startPoint y: 303, endPoint x: 1157, endPoint y: 319, distance: 50.6
click at [1205, 303] on span "5" at bounding box center [1216, 294] width 27 height 27
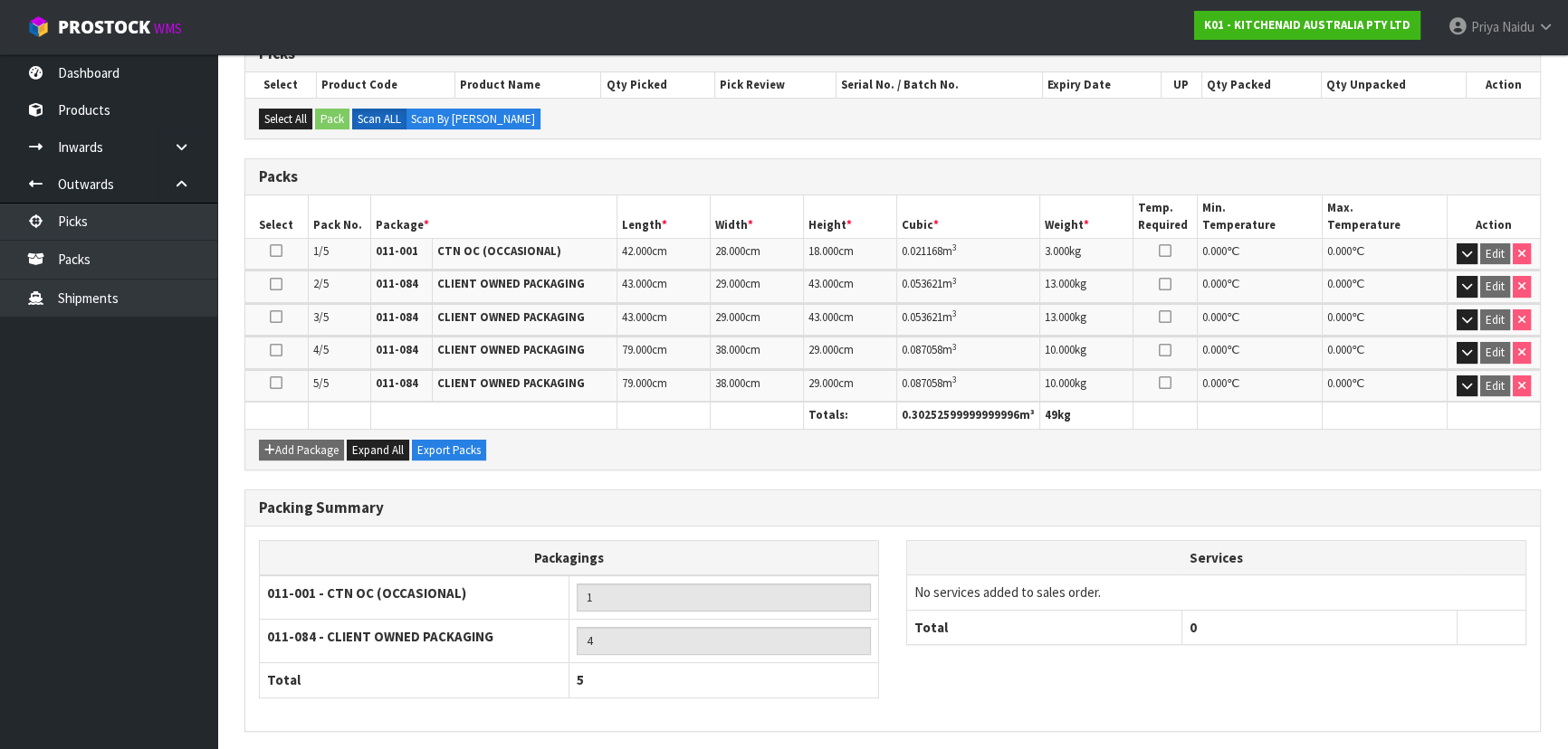
scroll to position [446, 0]
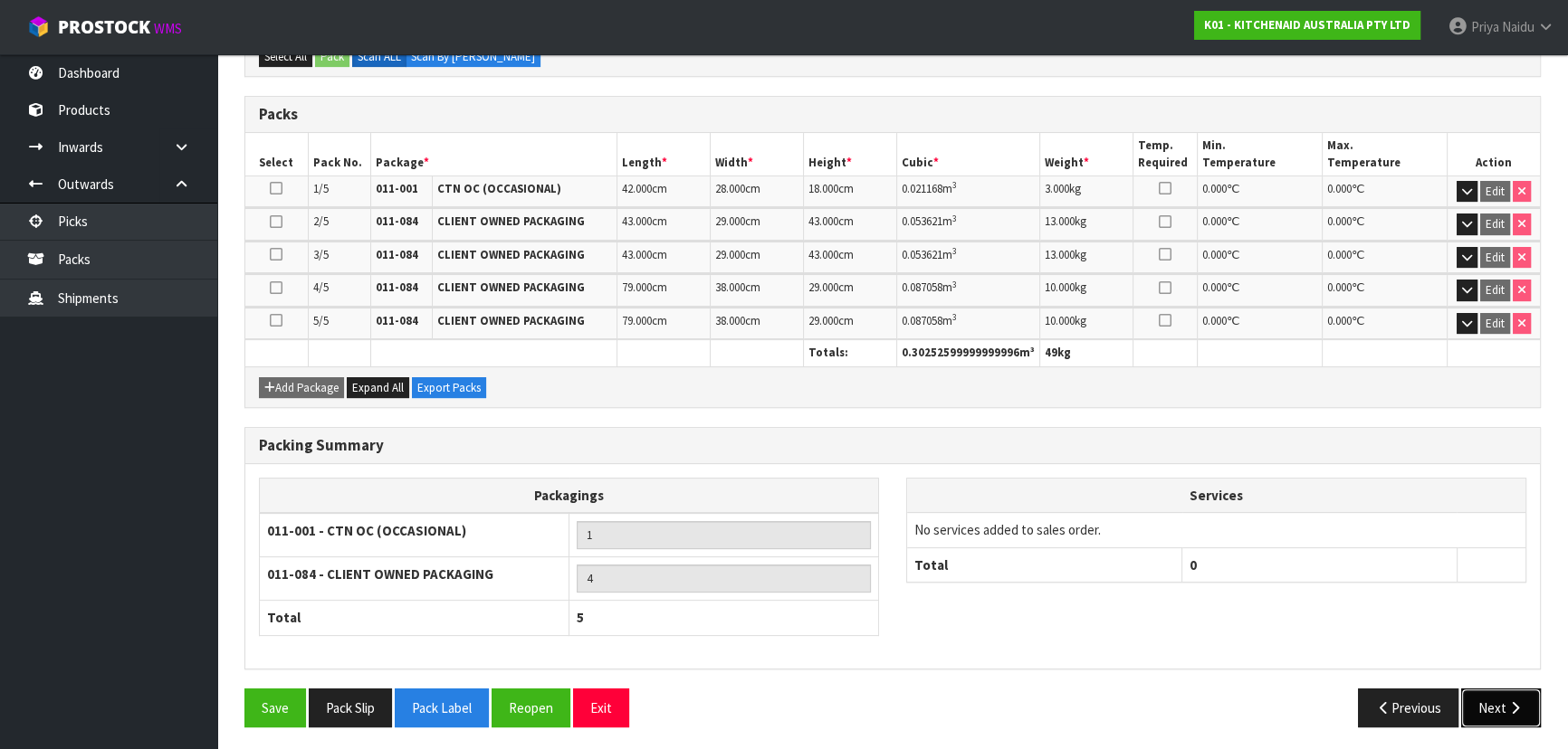
click at [1508, 702] on icon "button" at bounding box center [1514, 708] width 17 height 14
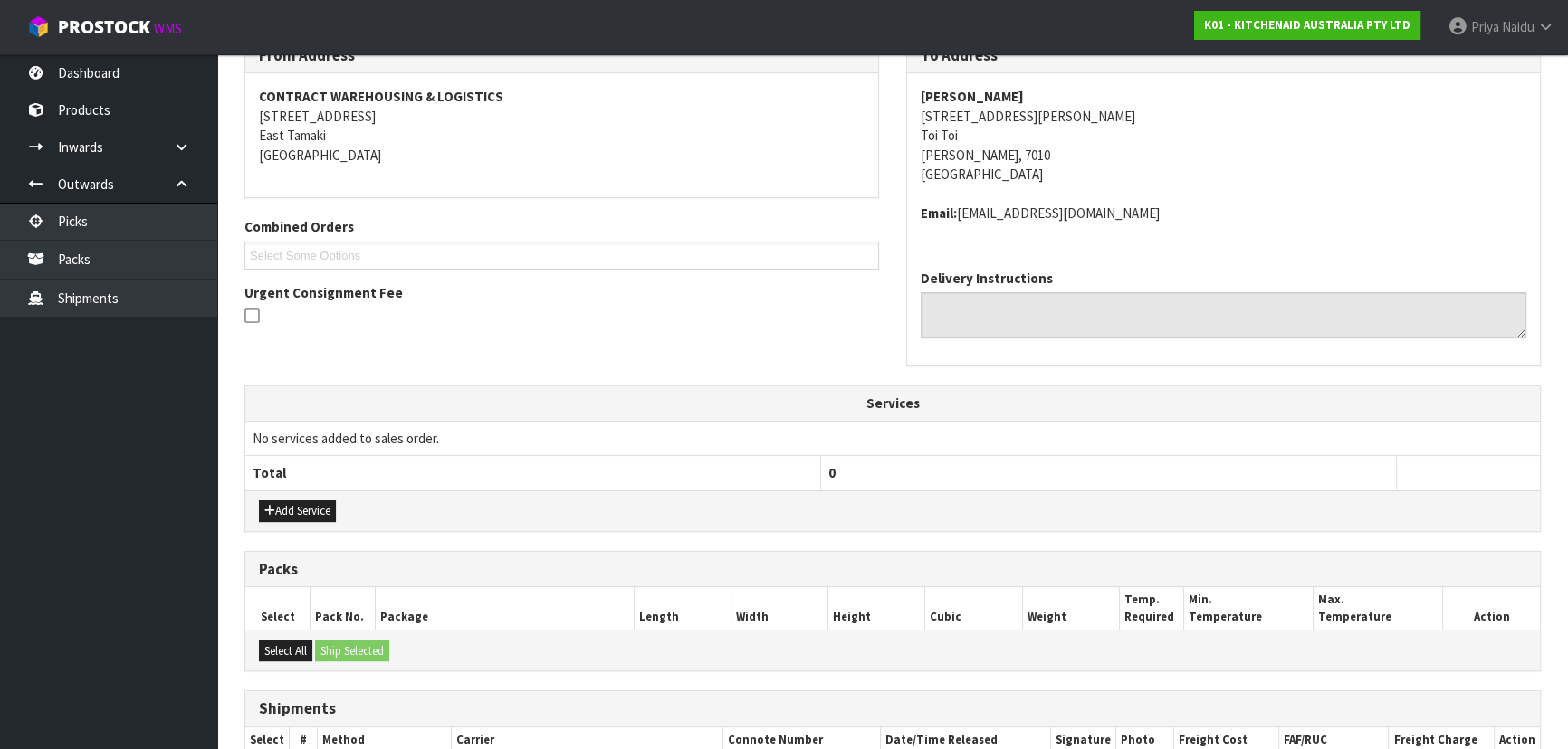
scroll to position [624, 0]
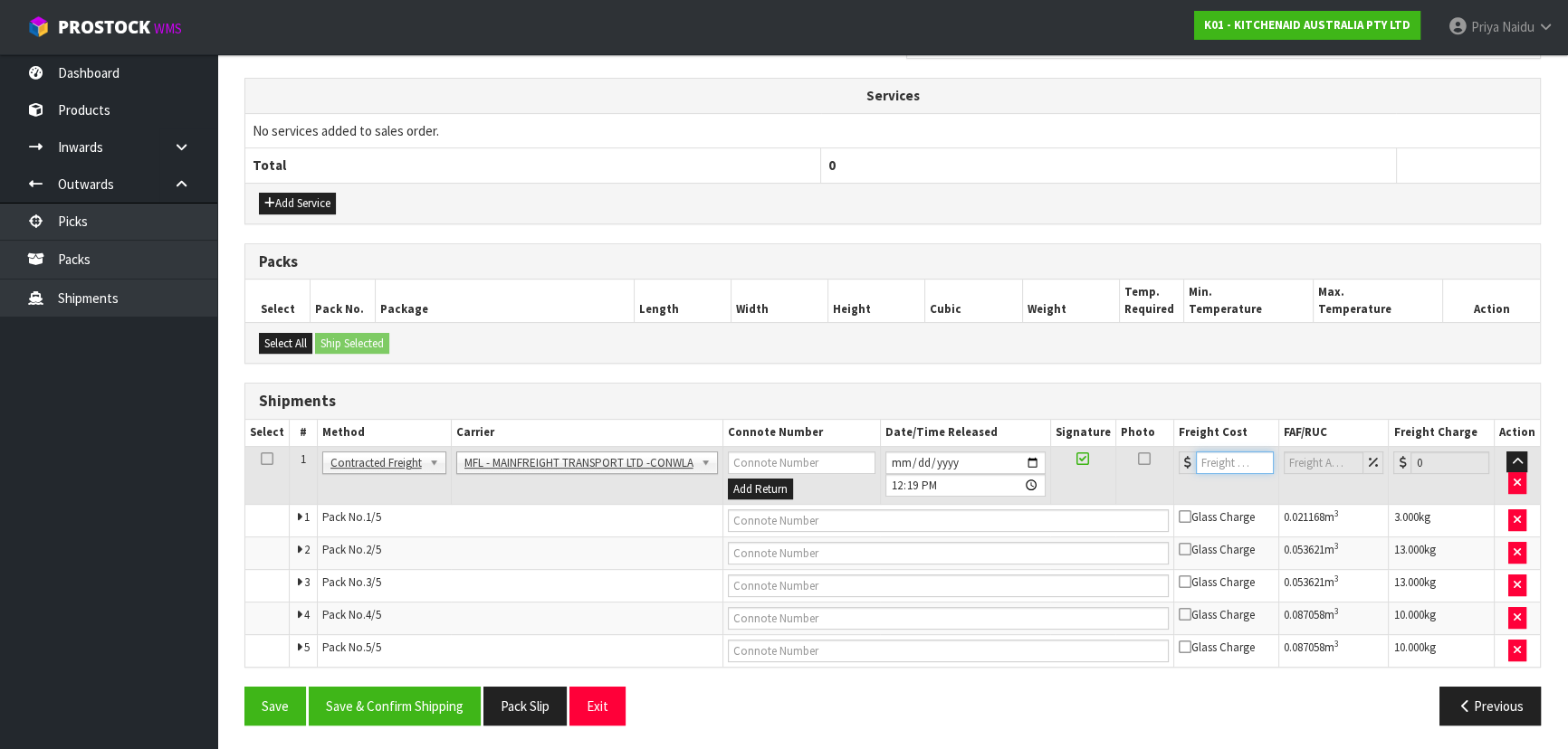
click at [1233, 461] on input "number" at bounding box center [1234, 463] width 78 height 23
type input "61"
click at [756, 517] on input "text" at bounding box center [948, 520] width 441 height 23
paste input "FWM59113526"
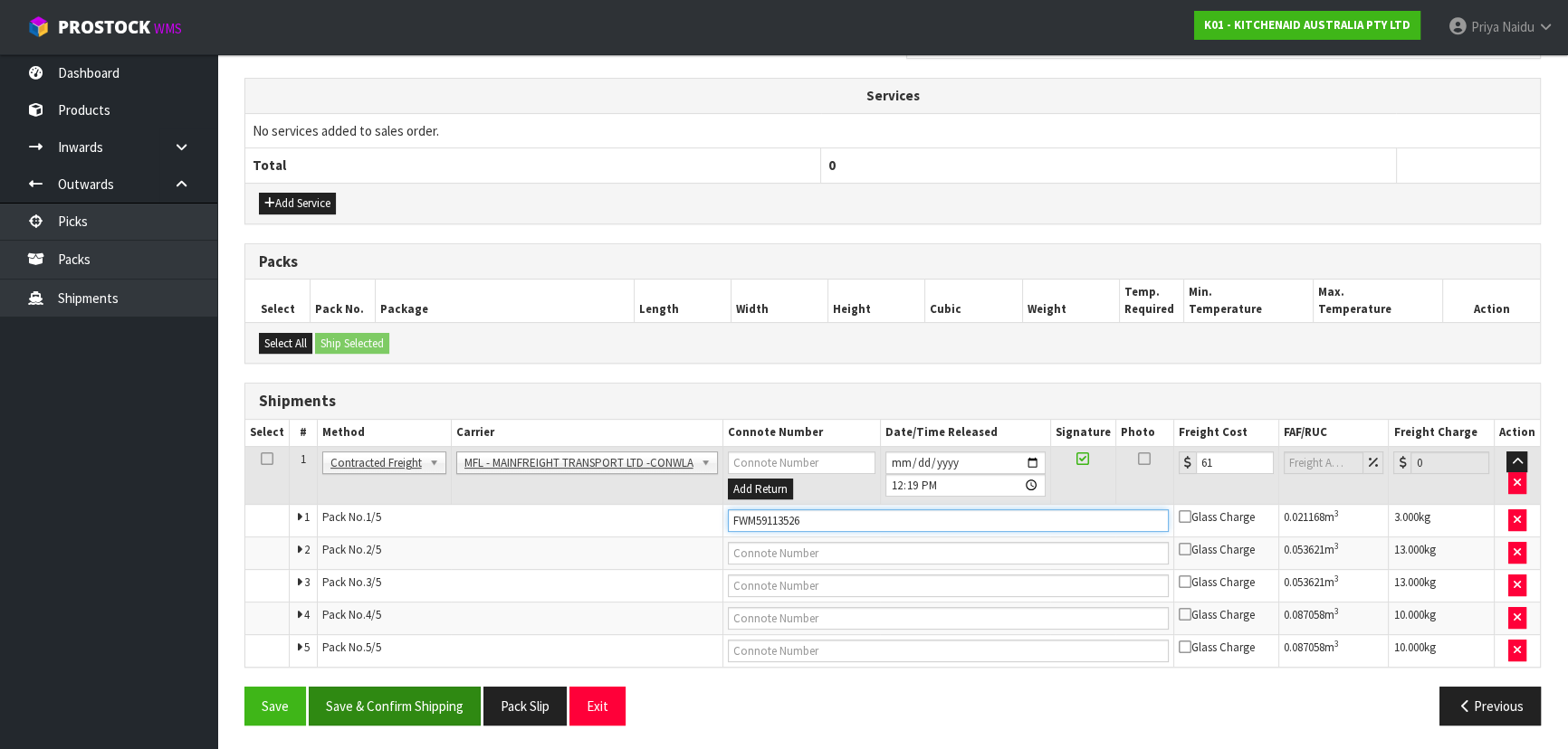
type input "FWM59113526"
click at [433, 699] on button "Save & Confirm Shipping" at bounding box center [394, 705] width 172 height 39
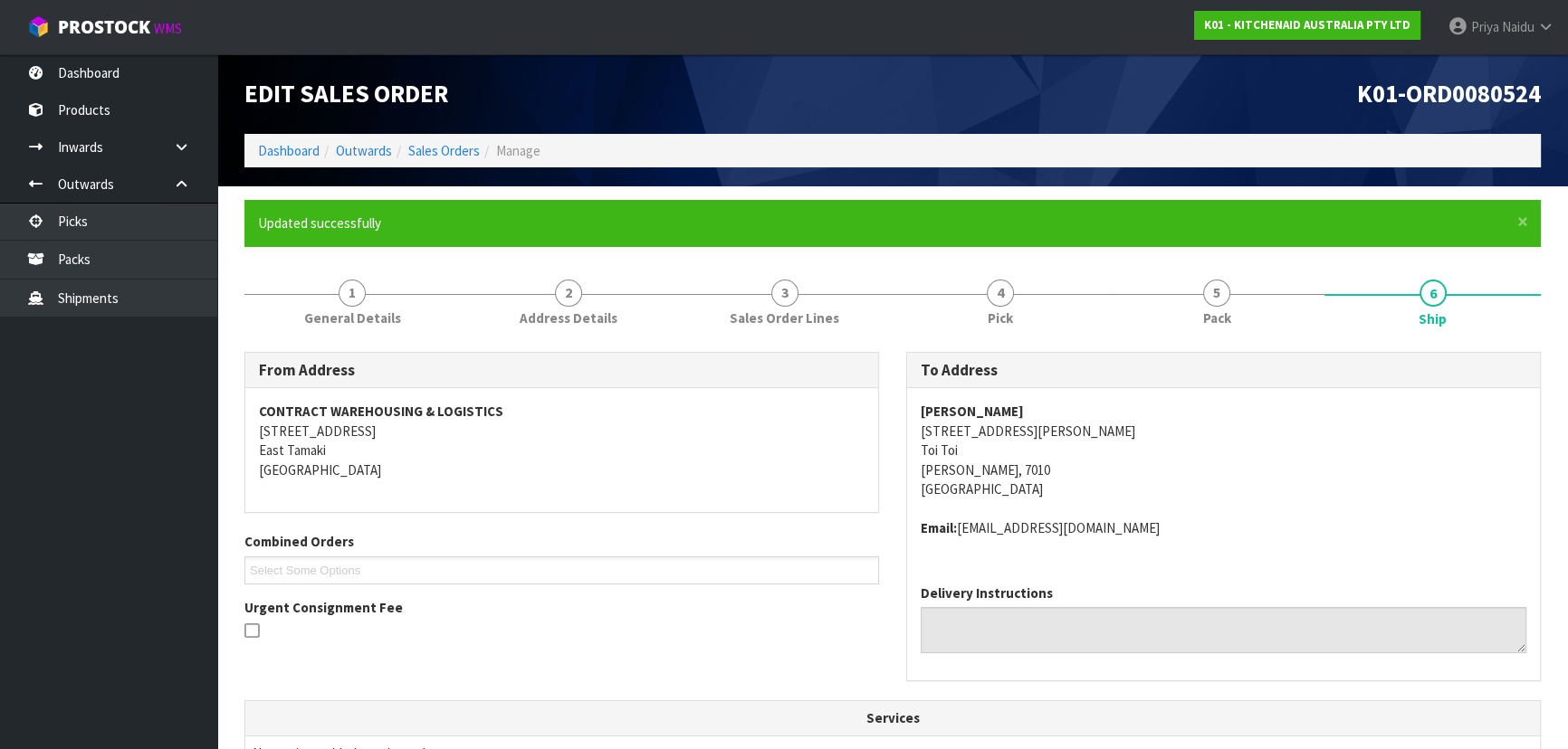
scroll to position [0, 0]
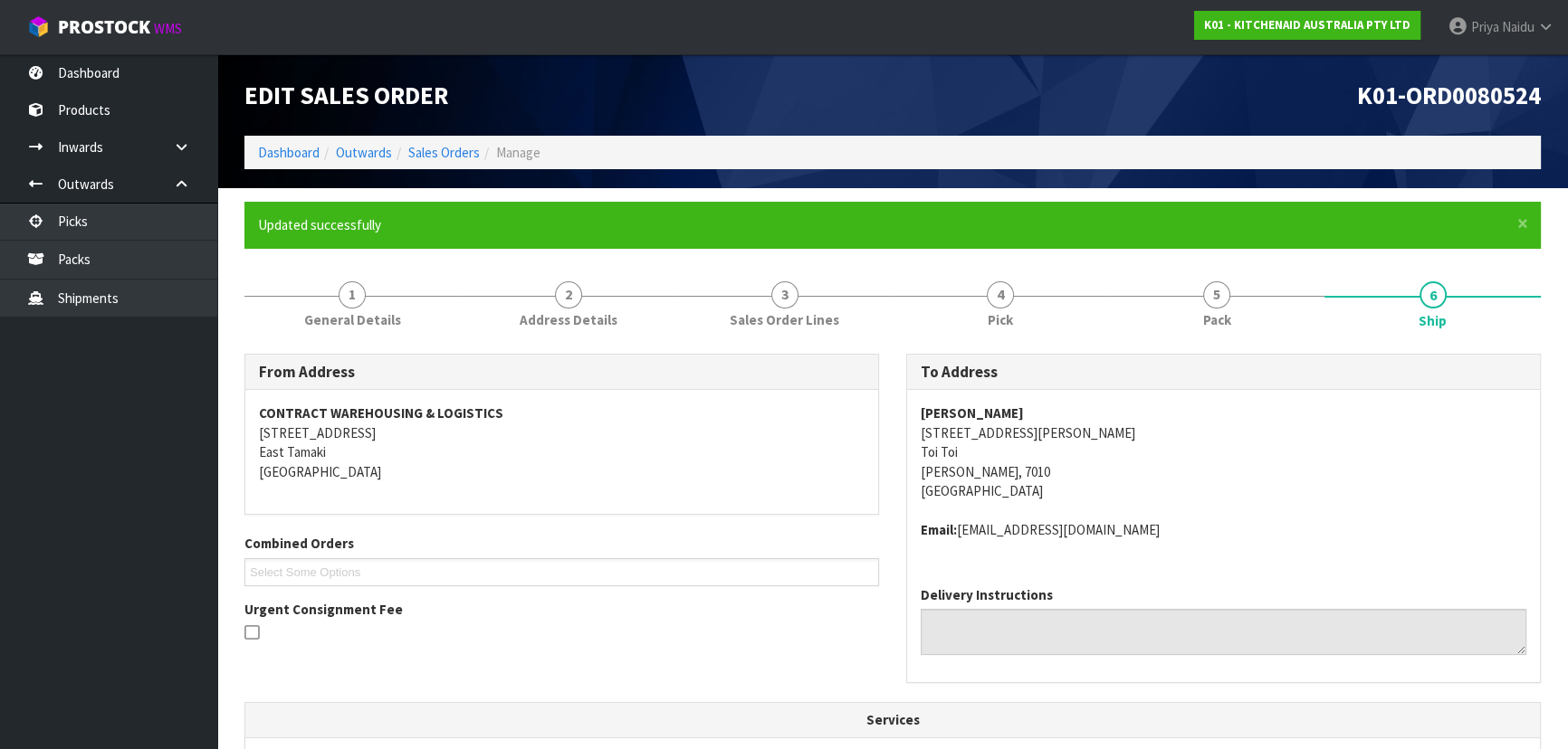
click at [1386, 431] on address "[PERSON_NAME] [STREET_ADDRESS][PERSON_NAME][PERSON_NAME]" at bounding box center [1223, 452] width 606 height 97
click at [304, 145] on link "Dashboard" at bounding box center [288, 152] width 61 height 17
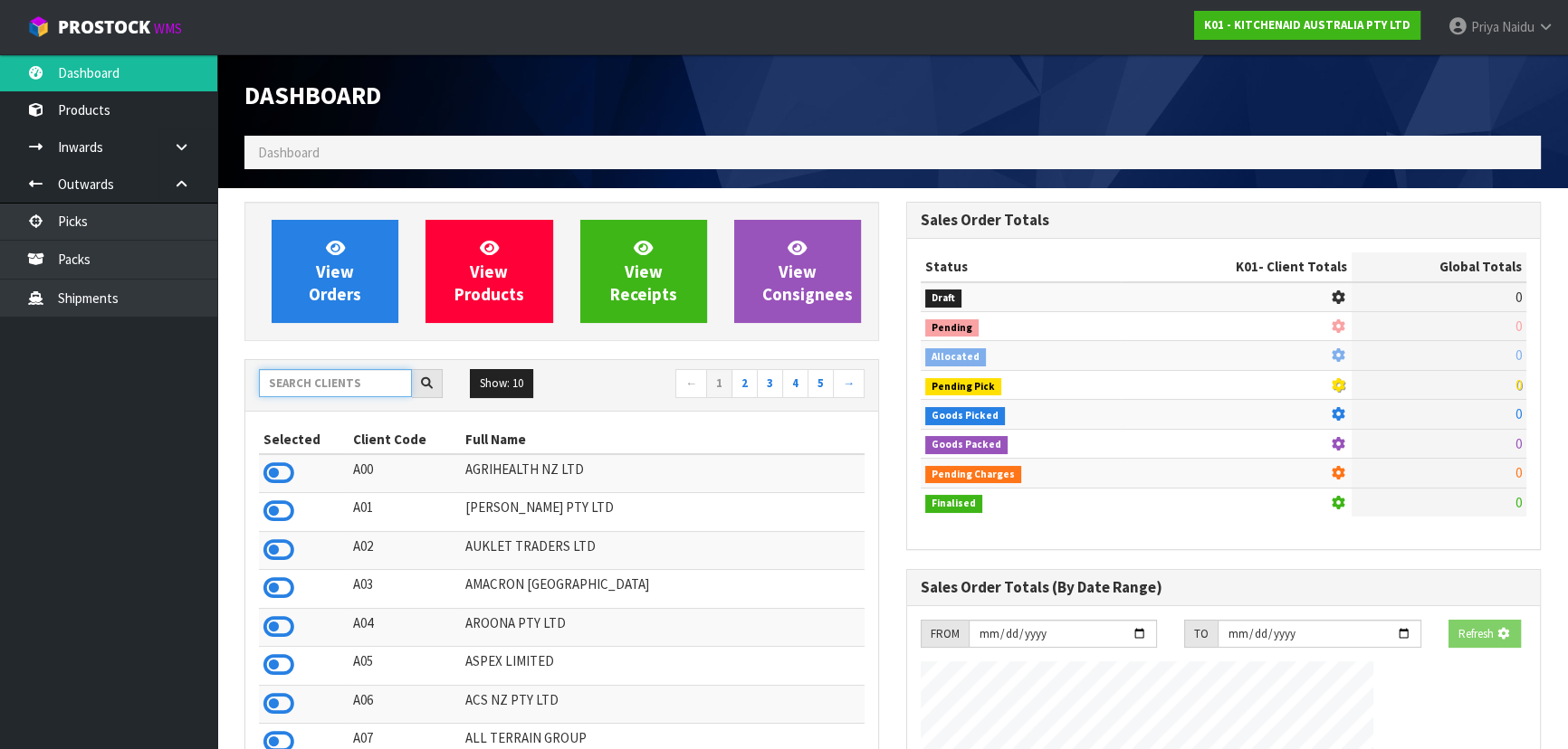
click at [283, 387] on input "text" at bounding box center [335, 383] width 153 height 28
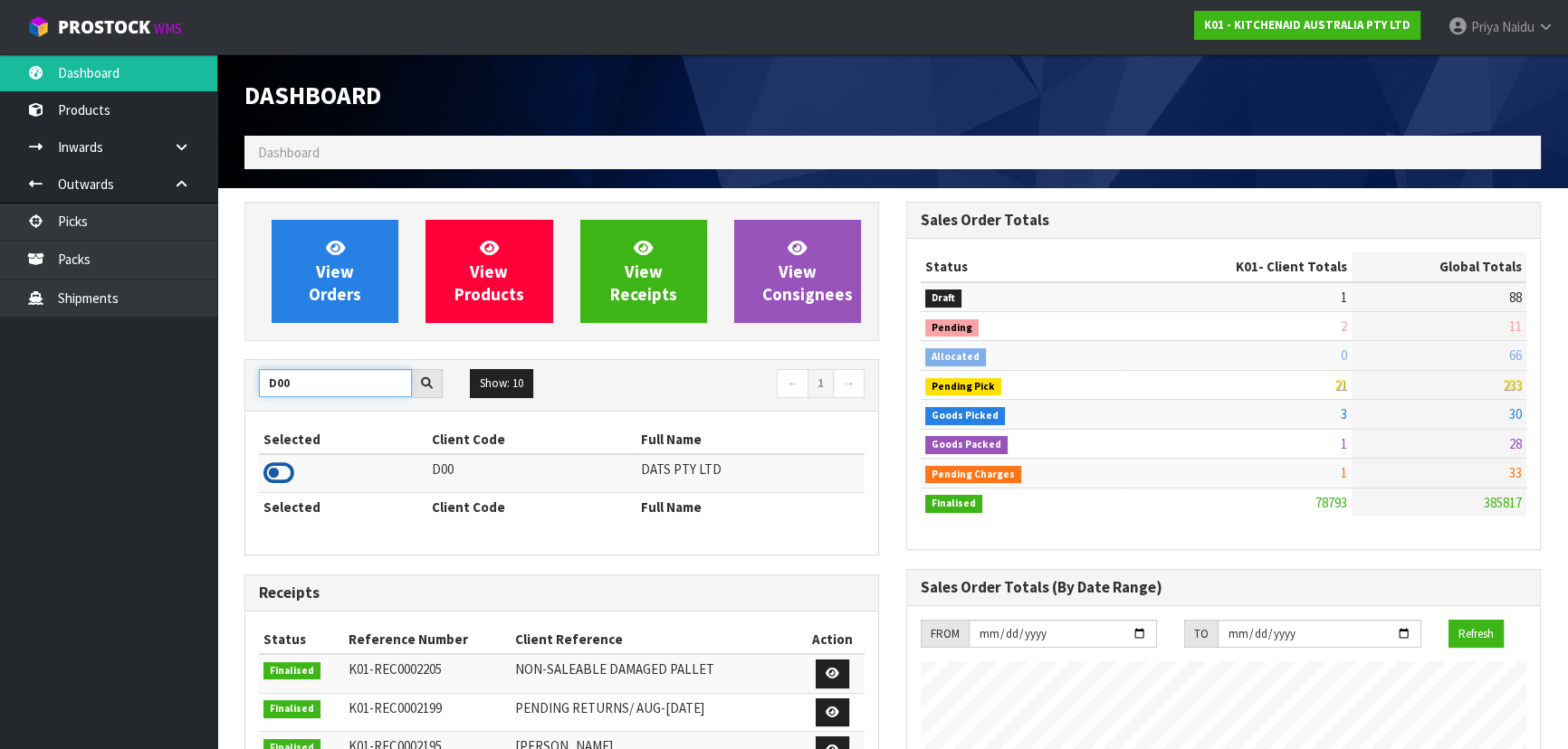
type input "D00"
click at [285, 471] on icon at bounding box center [279, 473] width 31 height 27
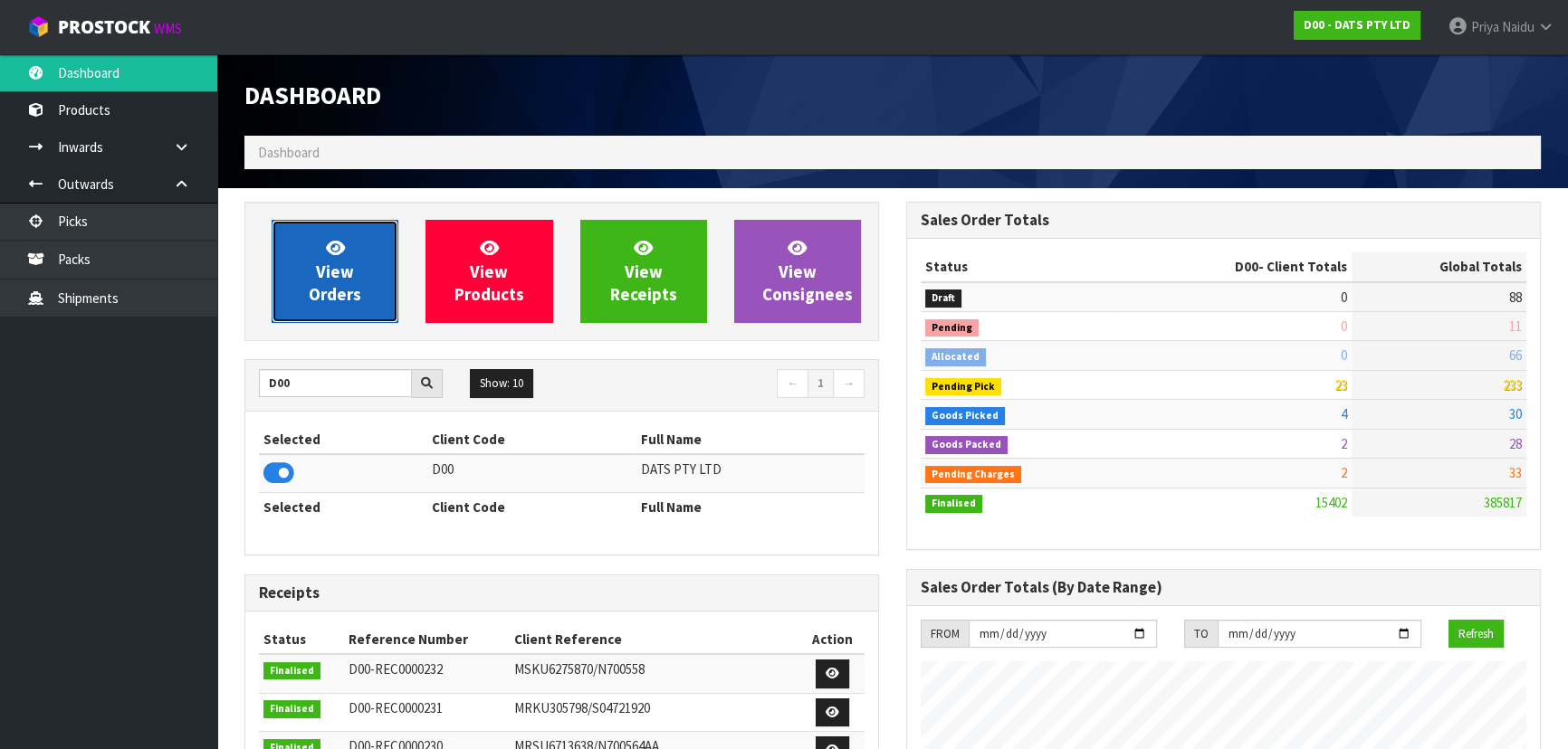
click at [355, 271] on link "View Orders" at bounding box center [335, 271] width 127 height 103
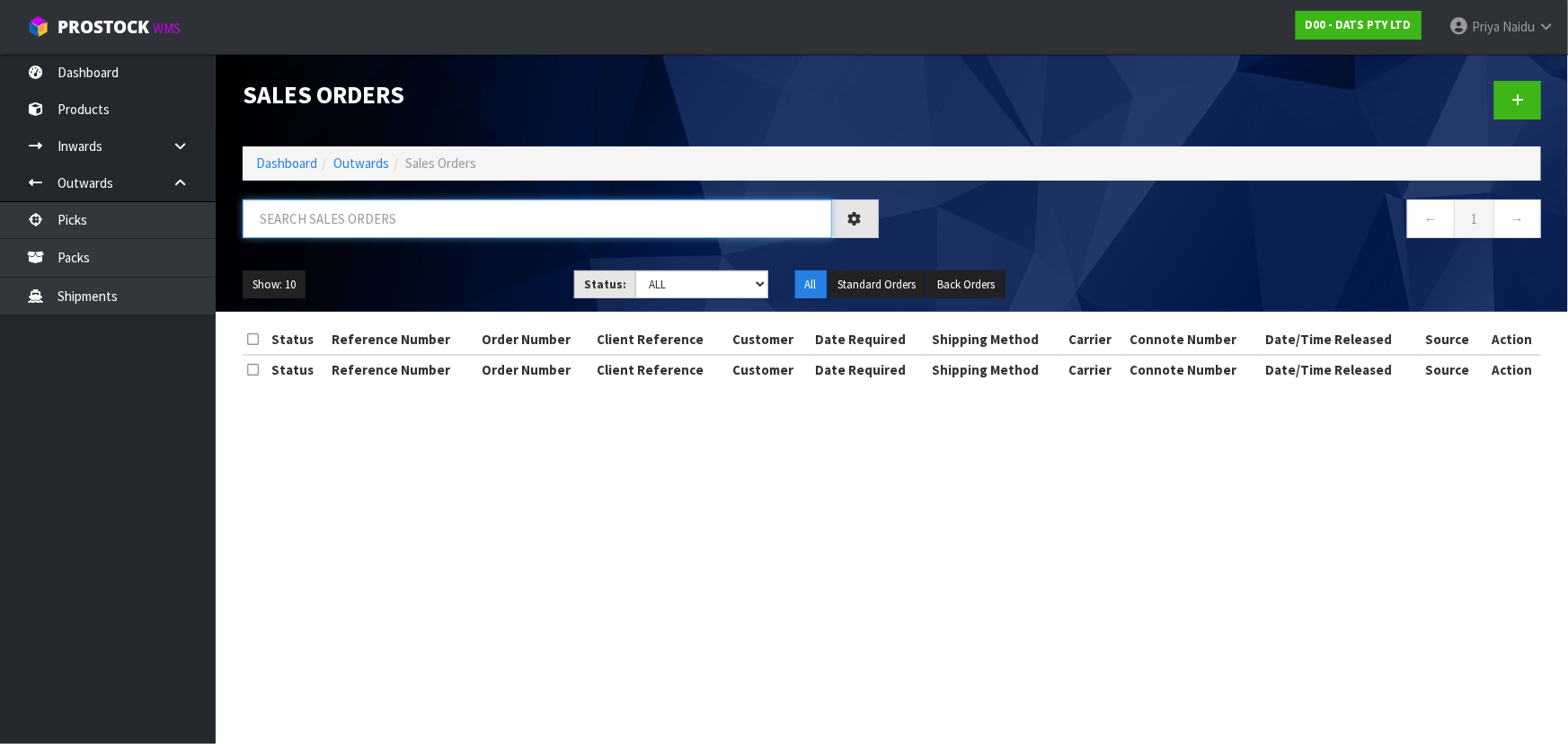
click at [386, 219] on input "text" at bounding box center [537, 218] width 589 height 38
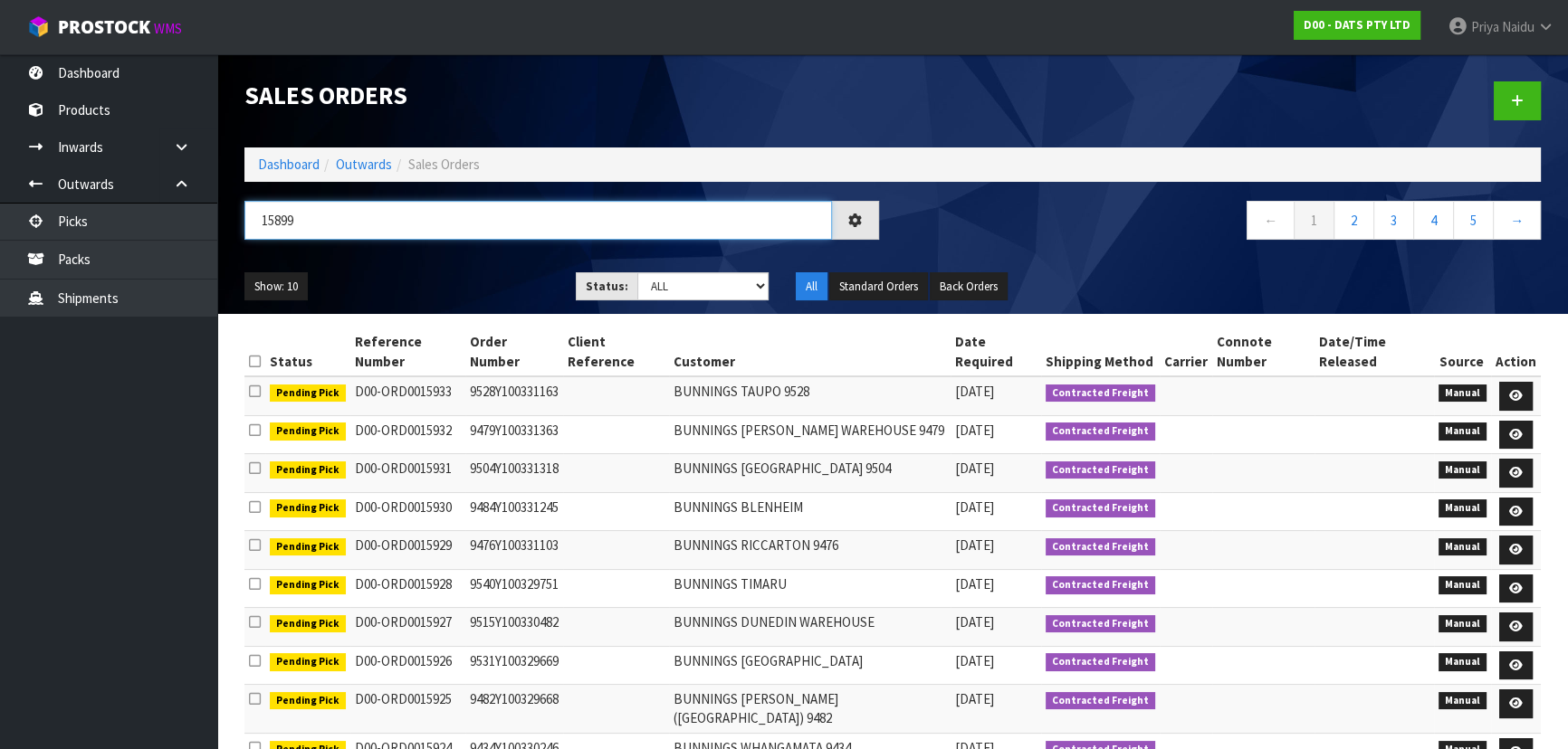
type input "15899"
click at [691, 284] on select "Draft Pending Allocated Pending Pick Goods Picked Goods Packed Pending Charges …" at bounding box center [703, 286] width 132 height 28
select select "string:5"
click at [637, 272] on select "Draft Pending Allocated Pending Pick Goods Picked Goods Packed Pending Charges …" at bounding box center [703, 286] width 132 height 28
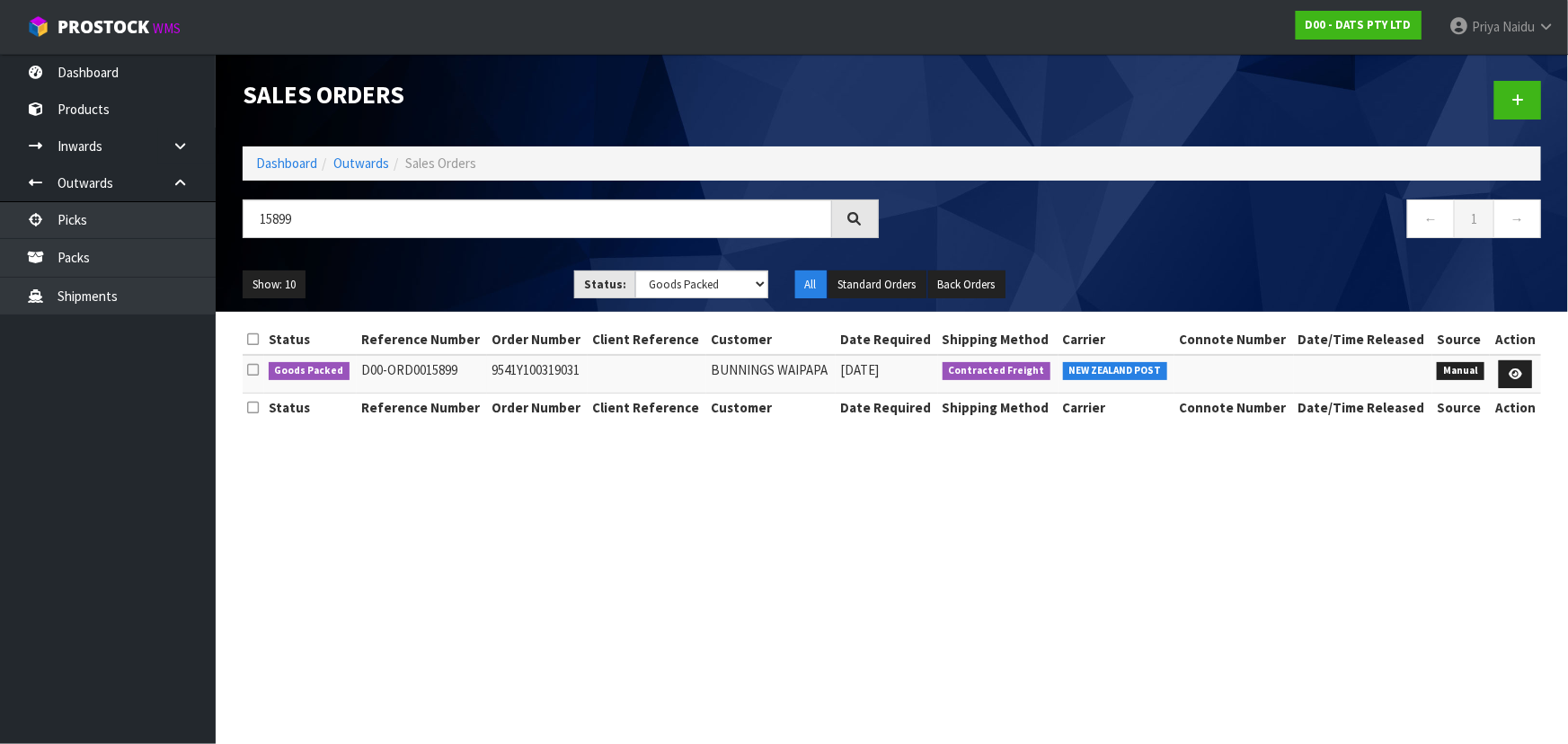
click at [444, 261] on div "Show: 10 5 10 25 50 Status: Draft Pending Allocated Pending Pick Goods Picked G…" at bounding box center [891, 284] width 1325 height 56
click at [444, 284] on ul "Show: 10 5 10 25 50" at bounding box center [395, 284] width 305 height 29
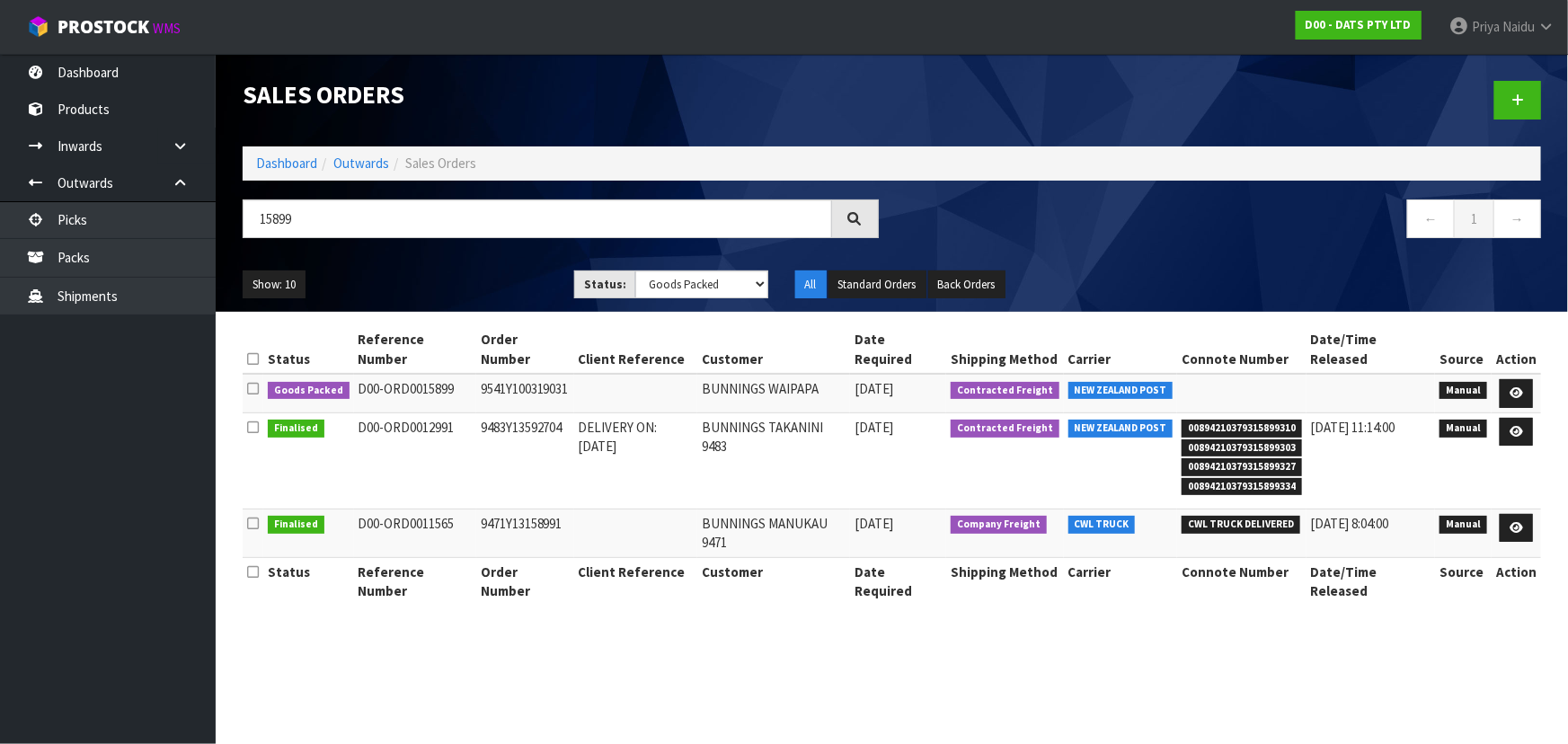
click at [475, 284] on ul "Show: 10 5 10 25 50" at bounding box center [395, 284] width 305 height 29
click at [473, 285] on ul "Show: 10 5 10 25 50" at bounding box center [395, 284] width 305 height 29
click at [1516, 388] on icon at bounding box center [1516, 394] width 14 height 12
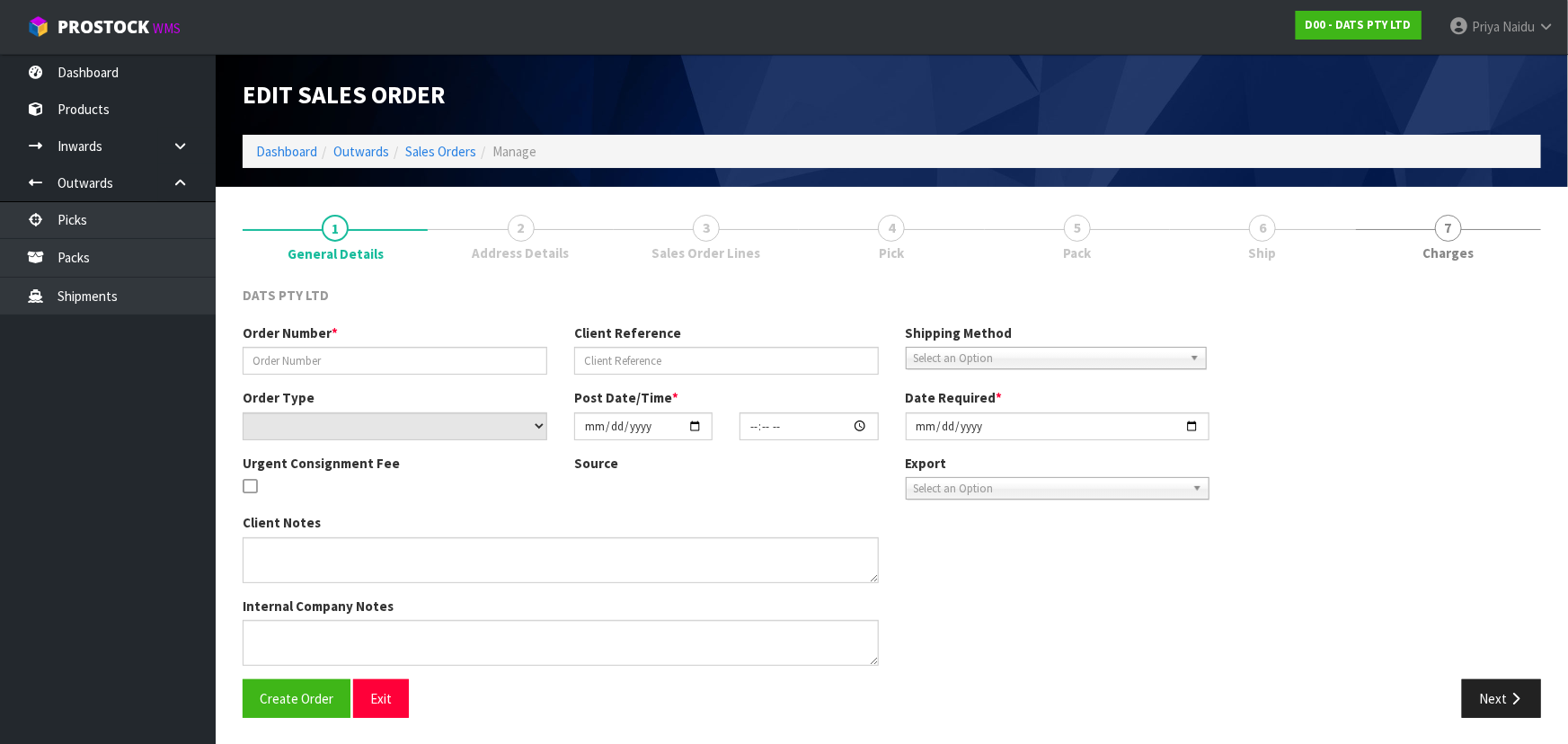
type input "9541Y100319031"
select select "number:0"
type input "[DATE]"
type input "10:42:00.000"
type input "[DATE]"
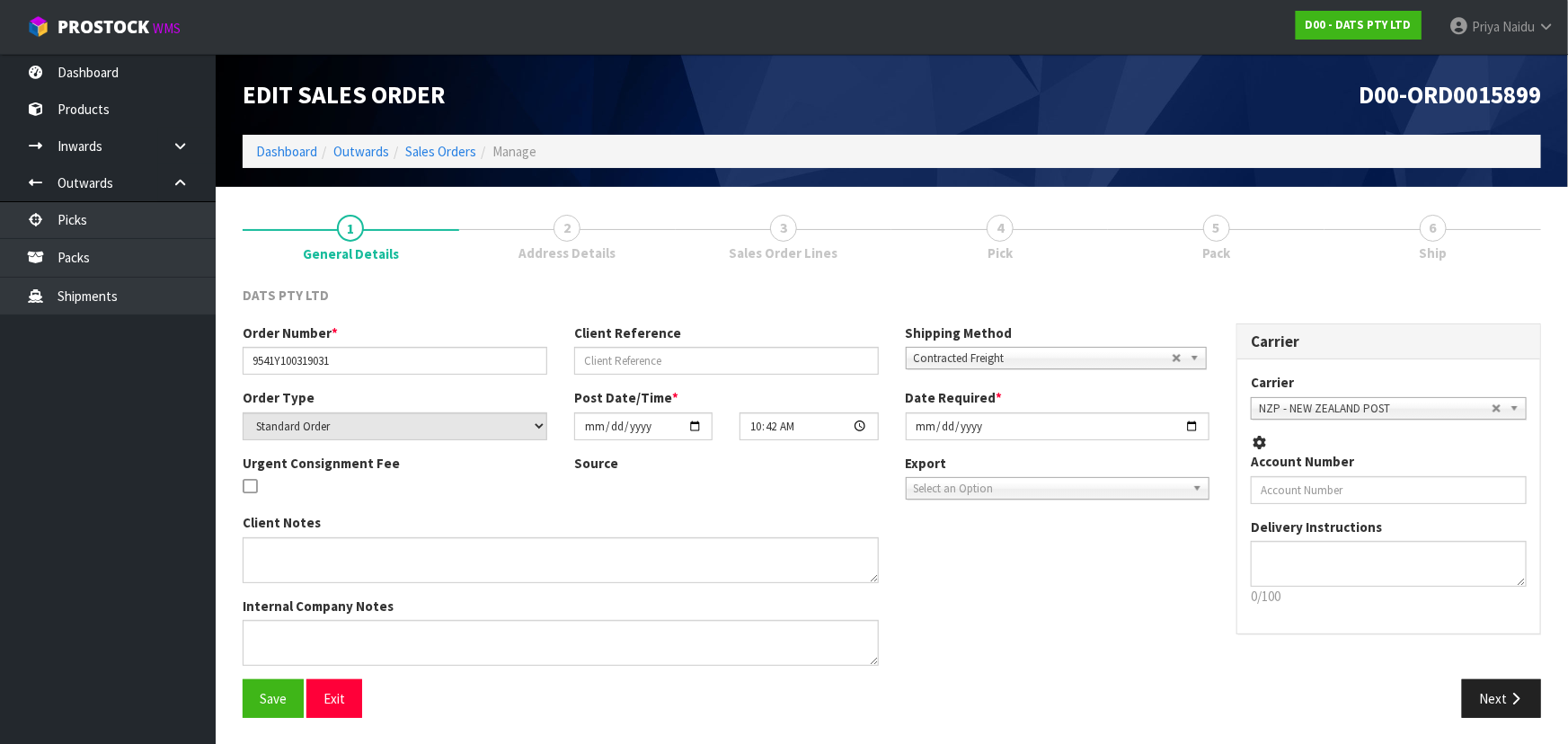
click at [1261, 248] on link "5 Pack" at bounding box center [1216, 236] width 216 height 71
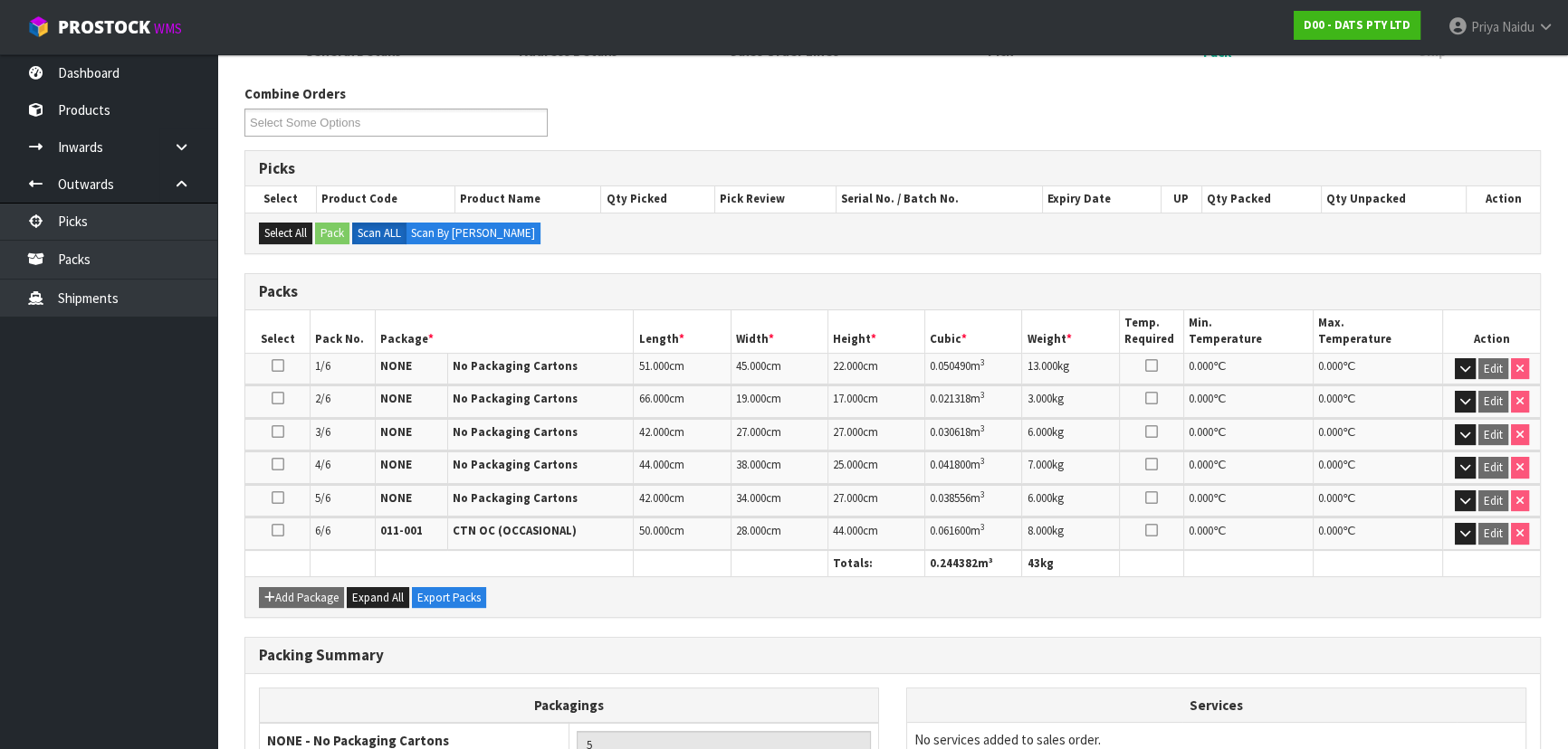
scroll to position [413, 0]
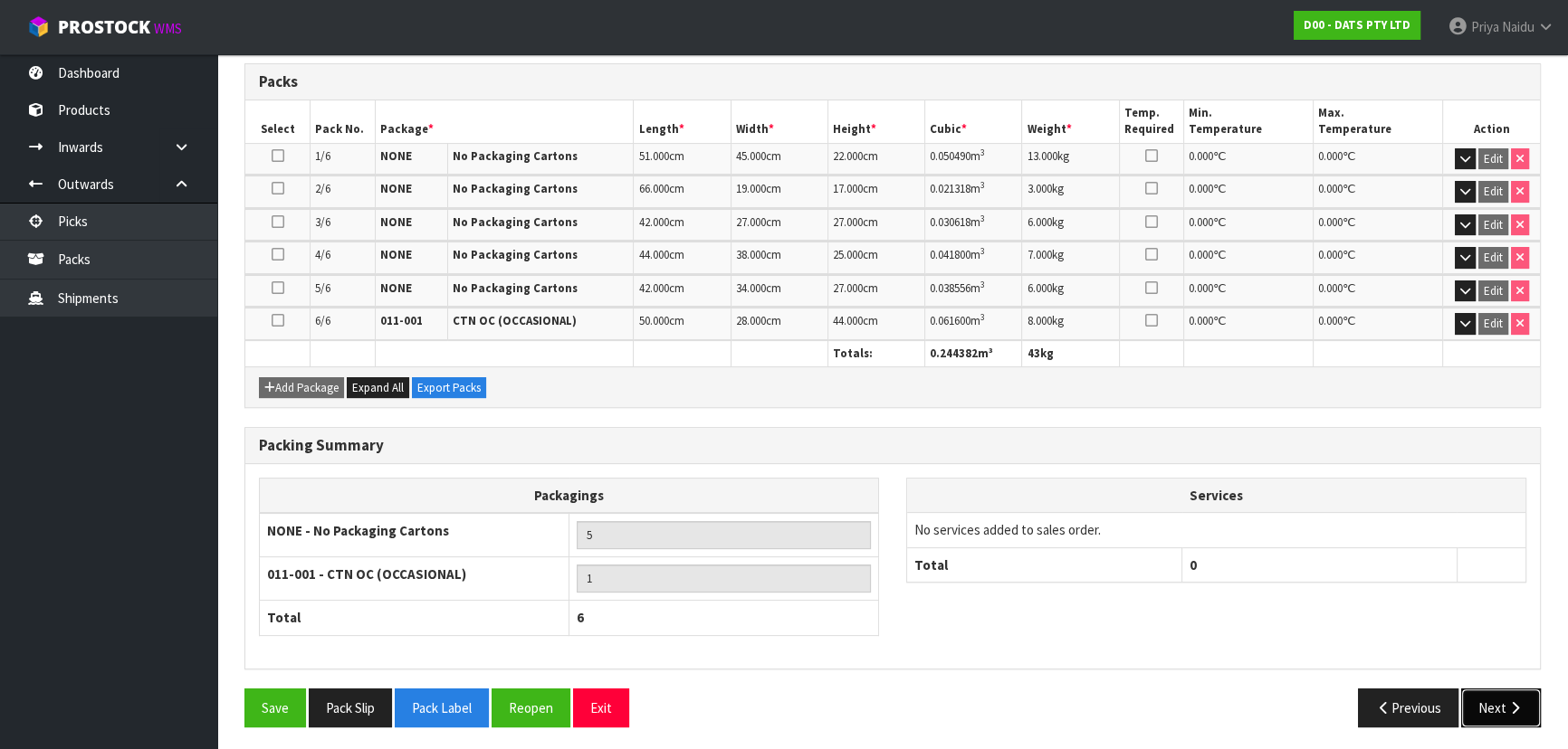
click at [1502, 707] on button "Next" at bounding box center [1501, 707] width 79 height 39
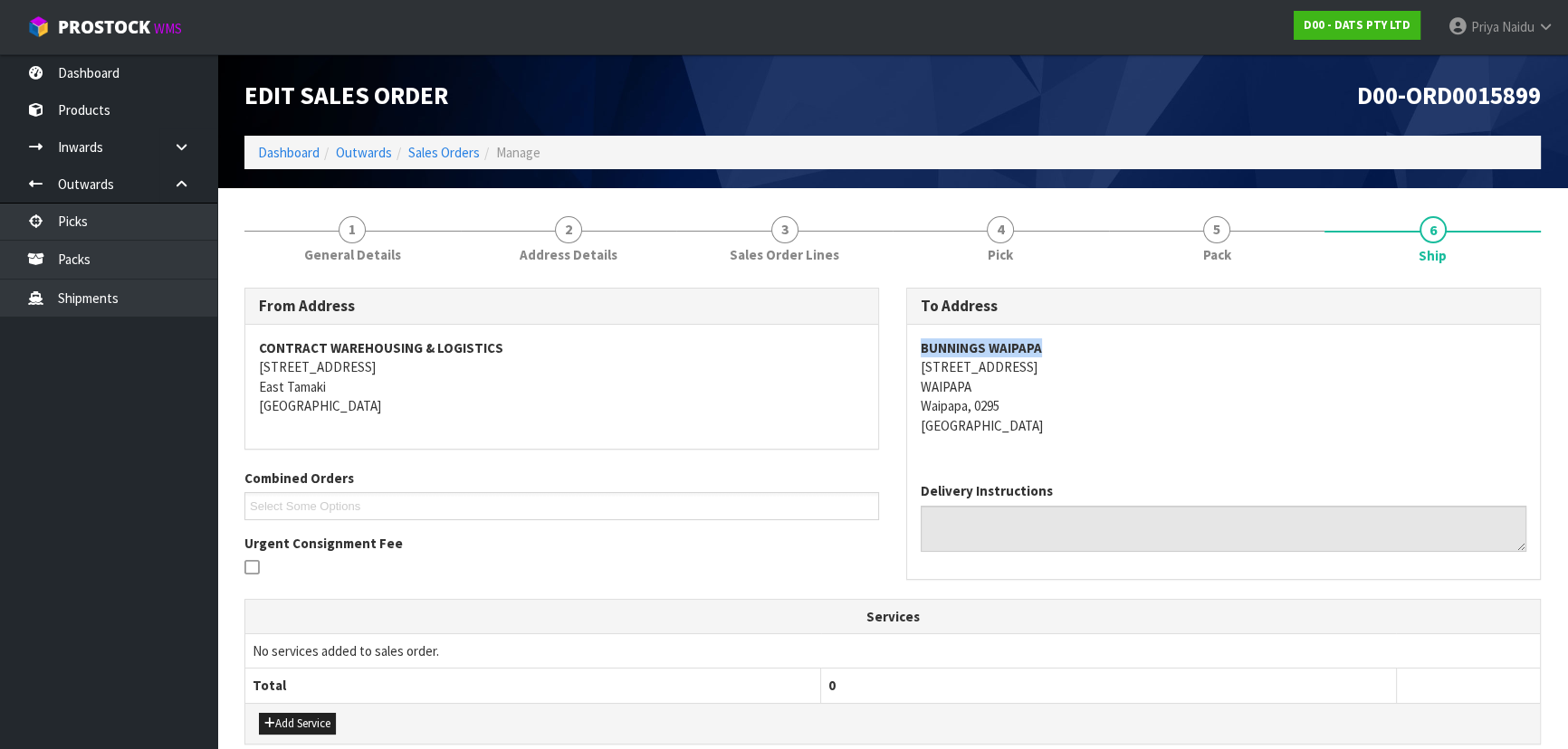
drag, startPoint x: 912, startPoint y: 344, endPoint x: 1080, endPoint y: 346, distance: 168.0
click at [1105, 340] on div "BUNNINGS WAIPAPA [STREET_ADDRESS]" at bounding box center [1223, 396] width 632 height 143
drag, startPoint x: 914, startPoint y: 369, endPoint x: 892, endPoint y: 378, distance: 23.8
click at [1044, 367] on div "BUNNINGS WAIPAPA [STREET_ADDRESS]" at bounding box center [1223, 396] width 632 height 143
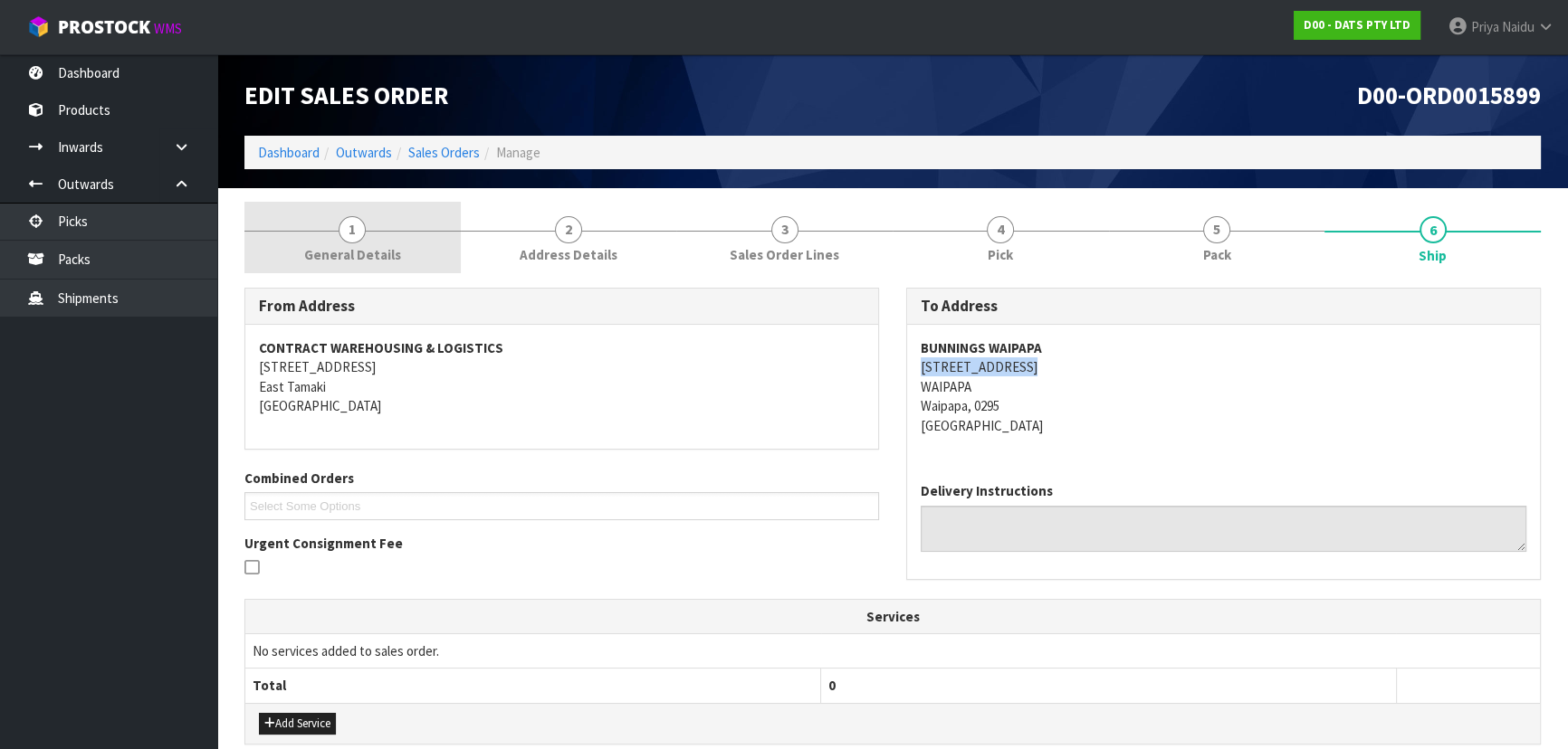
drag, startPoint x: 376, startPoint y: 228, endPoint x: 326, endPoint y: 267, distance: 63.4
click at [376, 228] on link "1 General Details" at bounding box center [353, 238] width 216 height 71
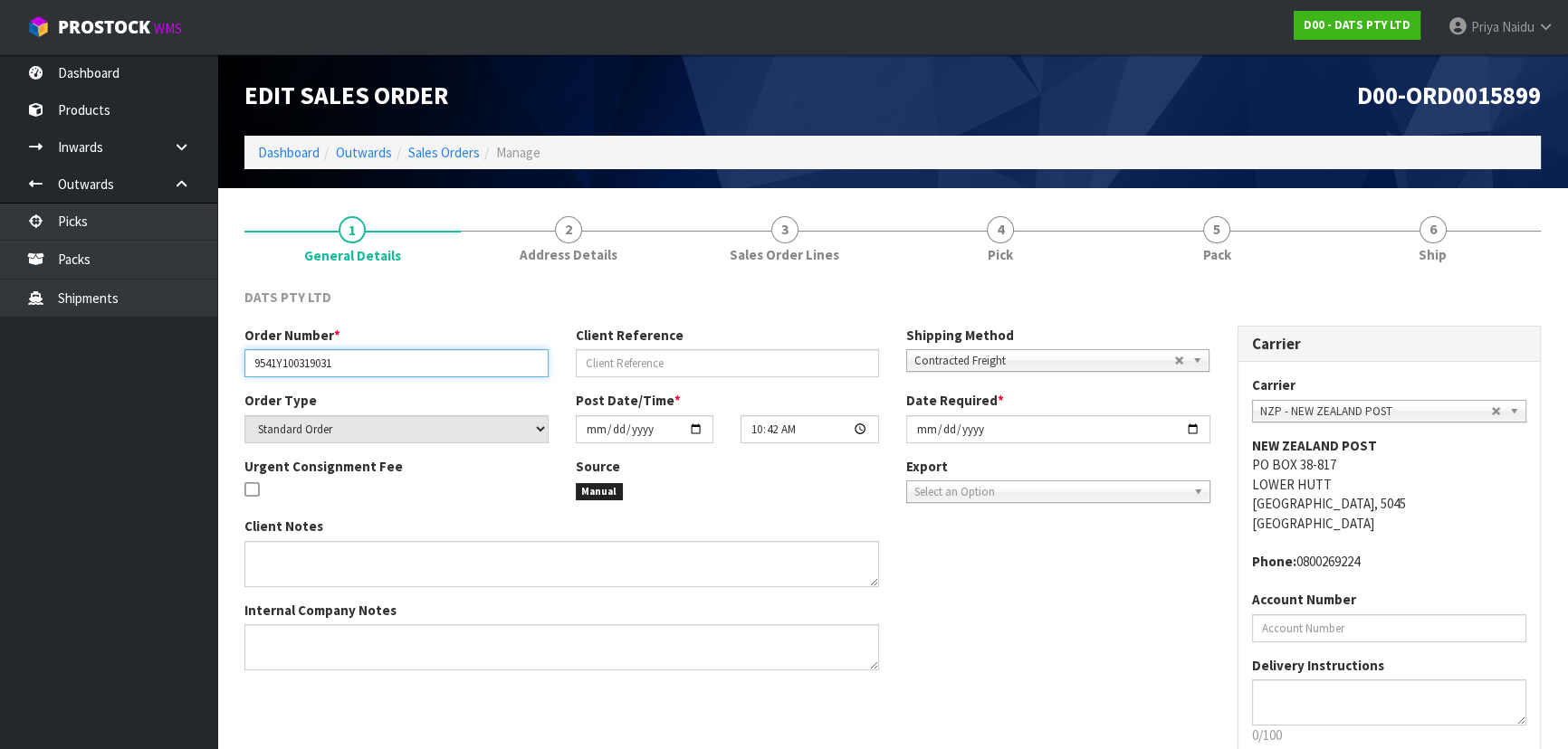
drag, startPoint x: 250, startPoint y: 363, endPoint x: 443, endPoint y: 372, distance: 193.2
click at [443, 372] on input "9541Y100319031" at bounding box center [396, 364] width 304 height 28
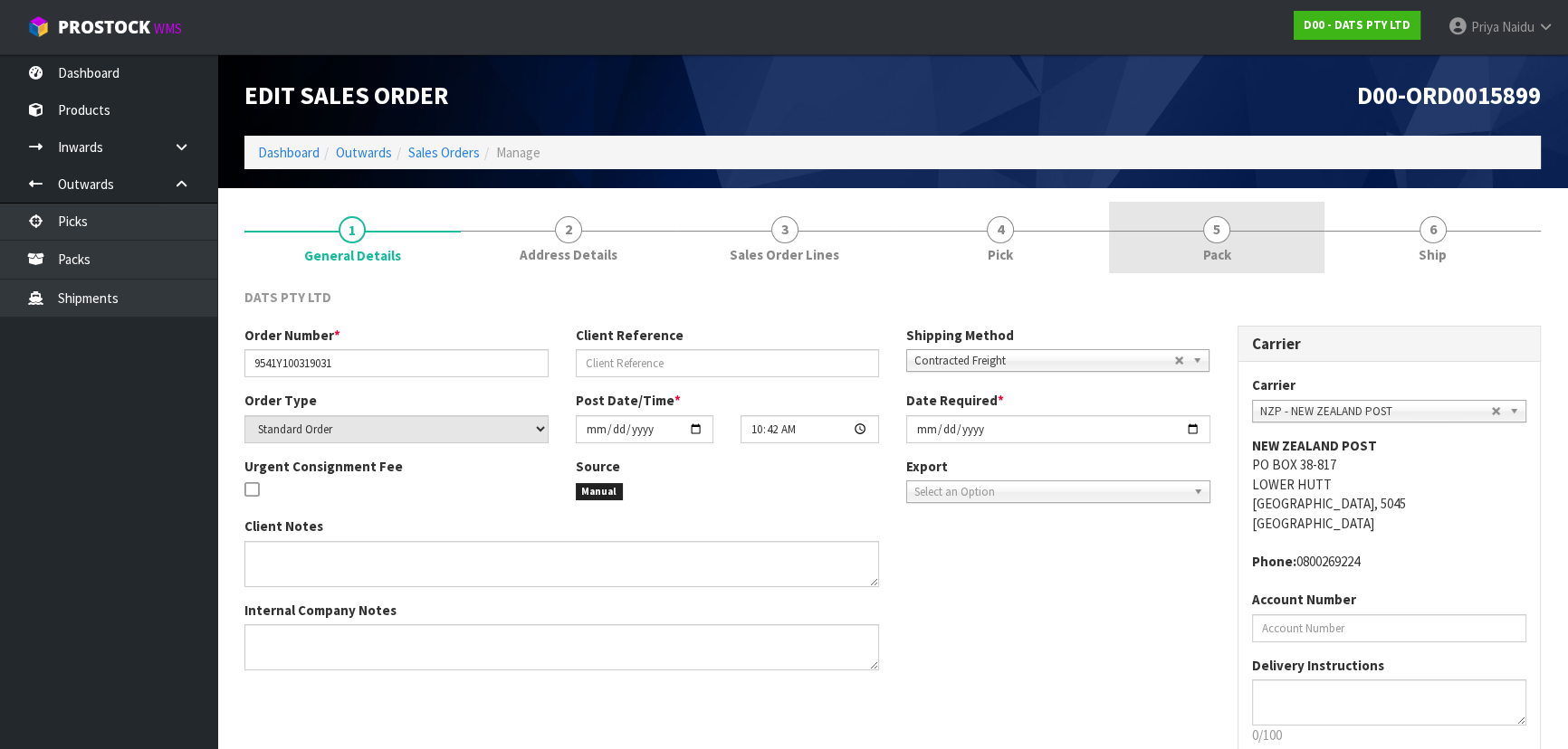
click at [1199, 228] on link "5 Pack" at bounding box center [1217, 238] width 216 height 71
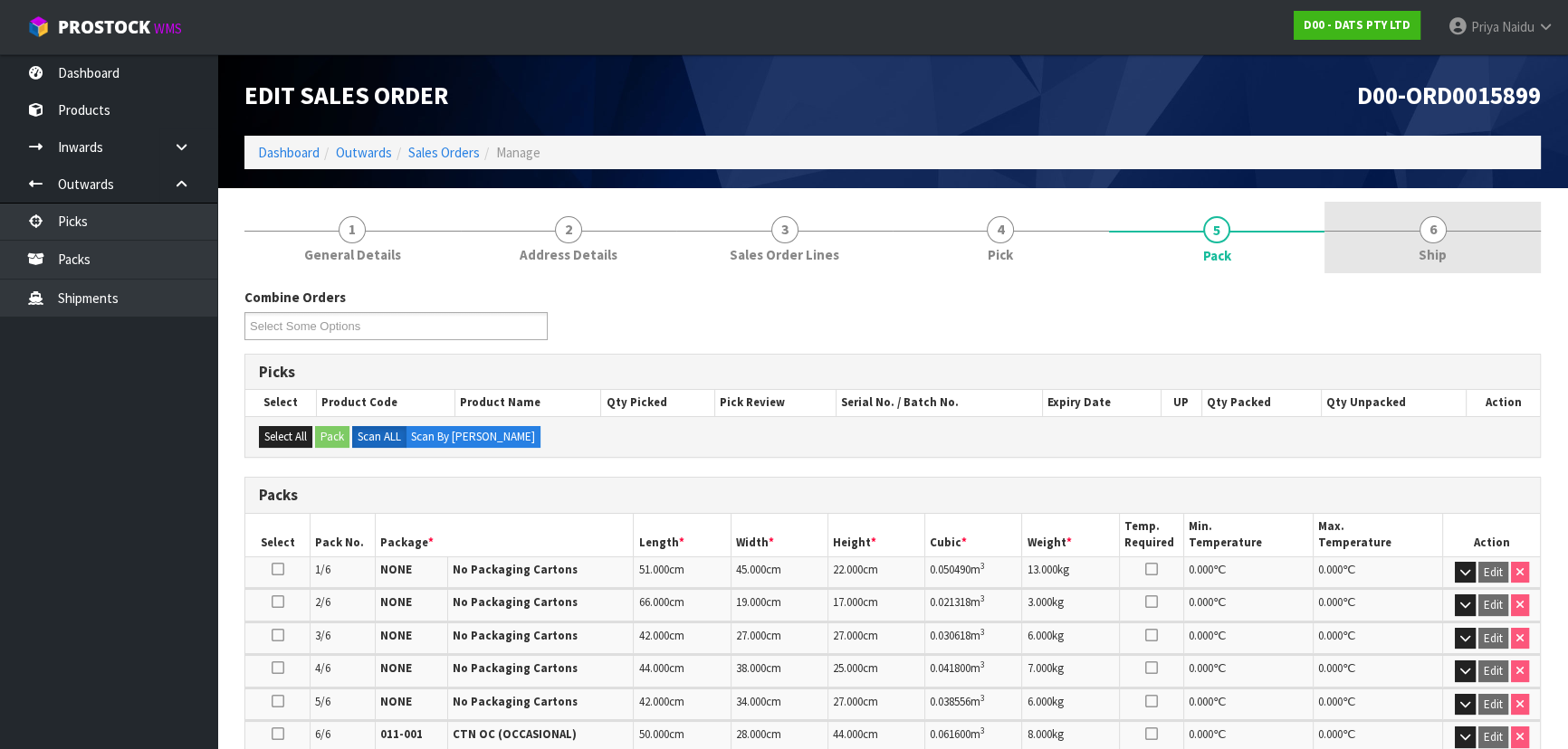
click at [1455, 234] on link "6 Ship" at bounding box center [1432, 238] width 216 height 71
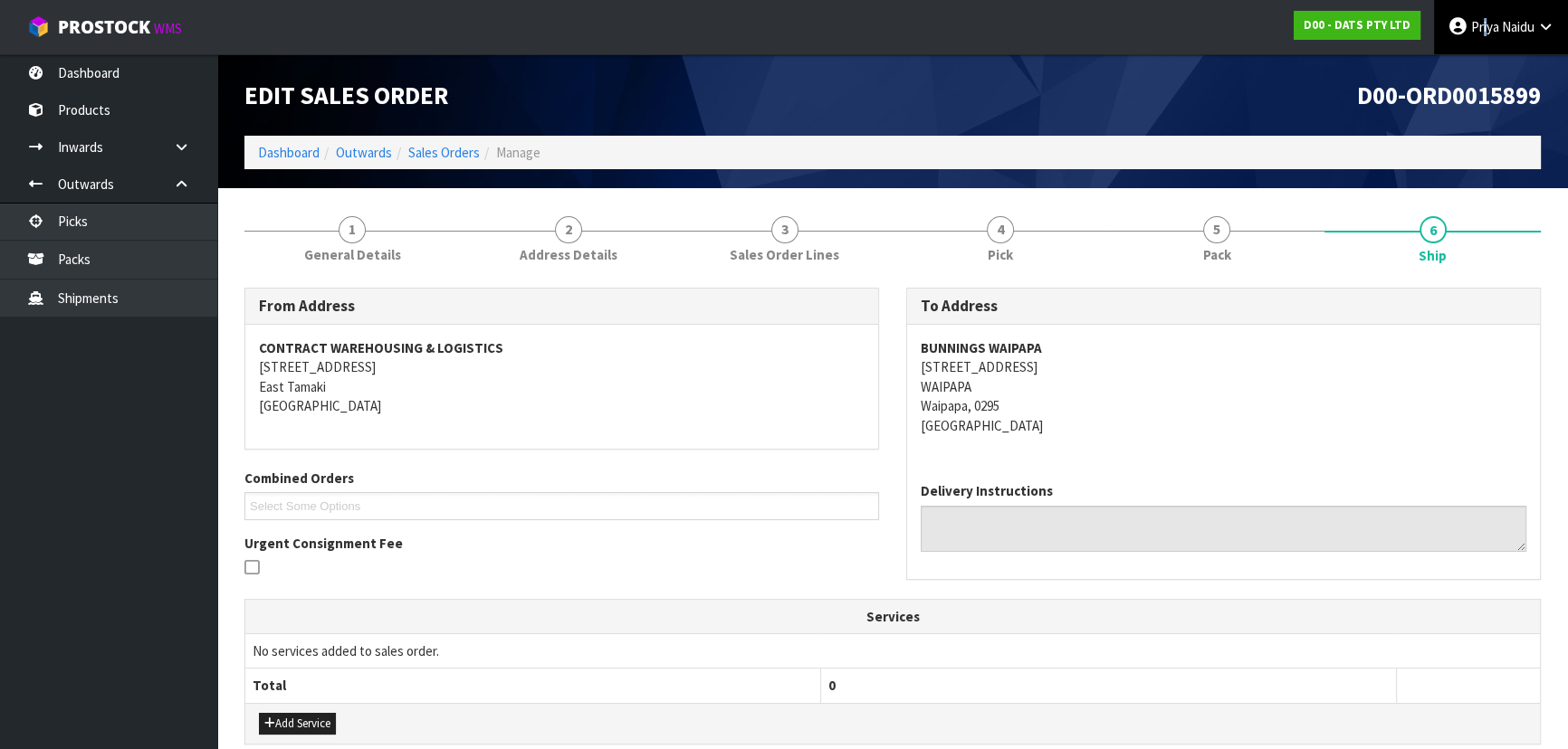
click at [1484, 21] on span "Priya" at bounding box center [1485, 26] width 28 height 17
click at [1494, 62] on link "Logout" at bounding box center [1496, 71] width 143 height 25
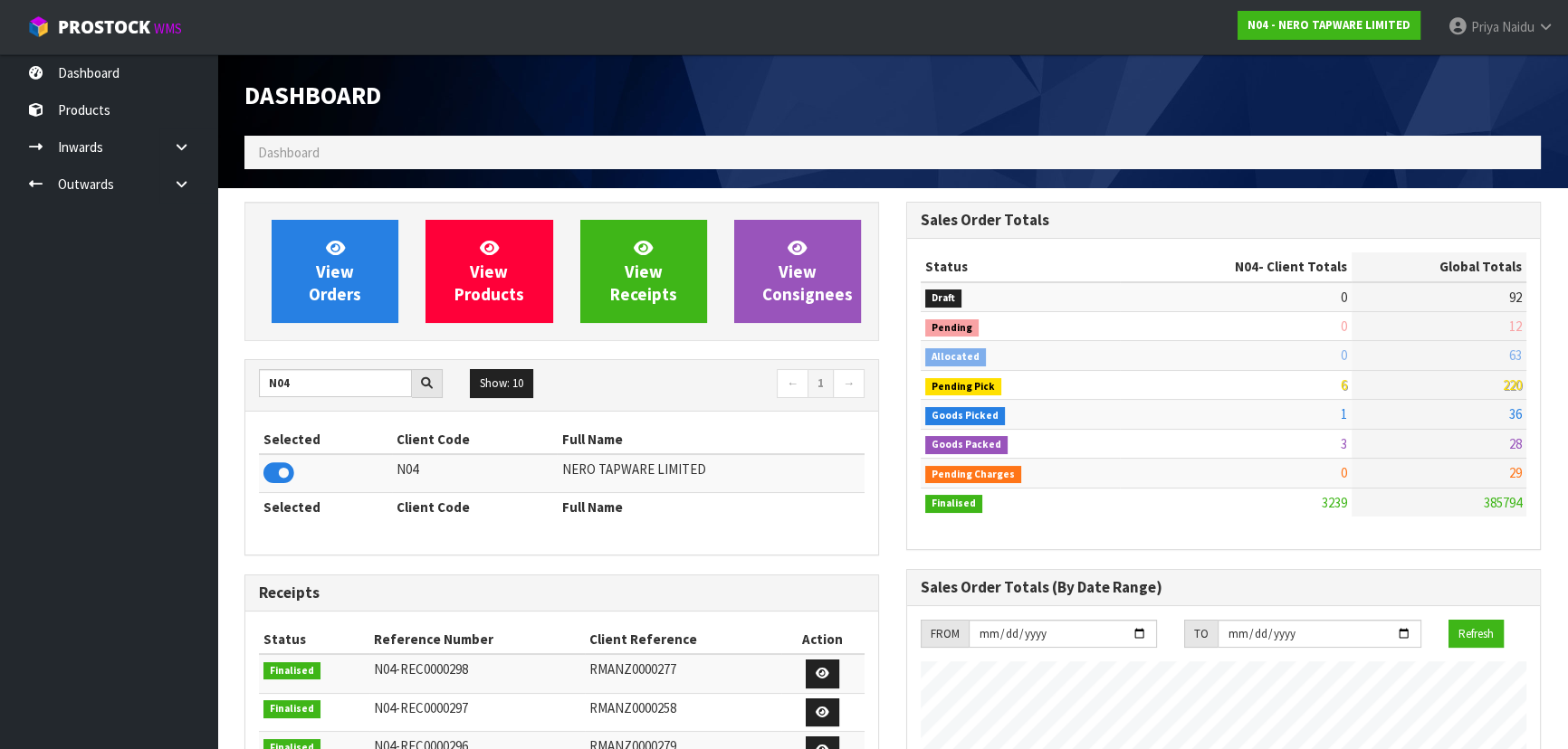
scroll to position [1445, 661]
click at [355, 379] on input "N04" at bounding box center [335, 383] width 153 height 28
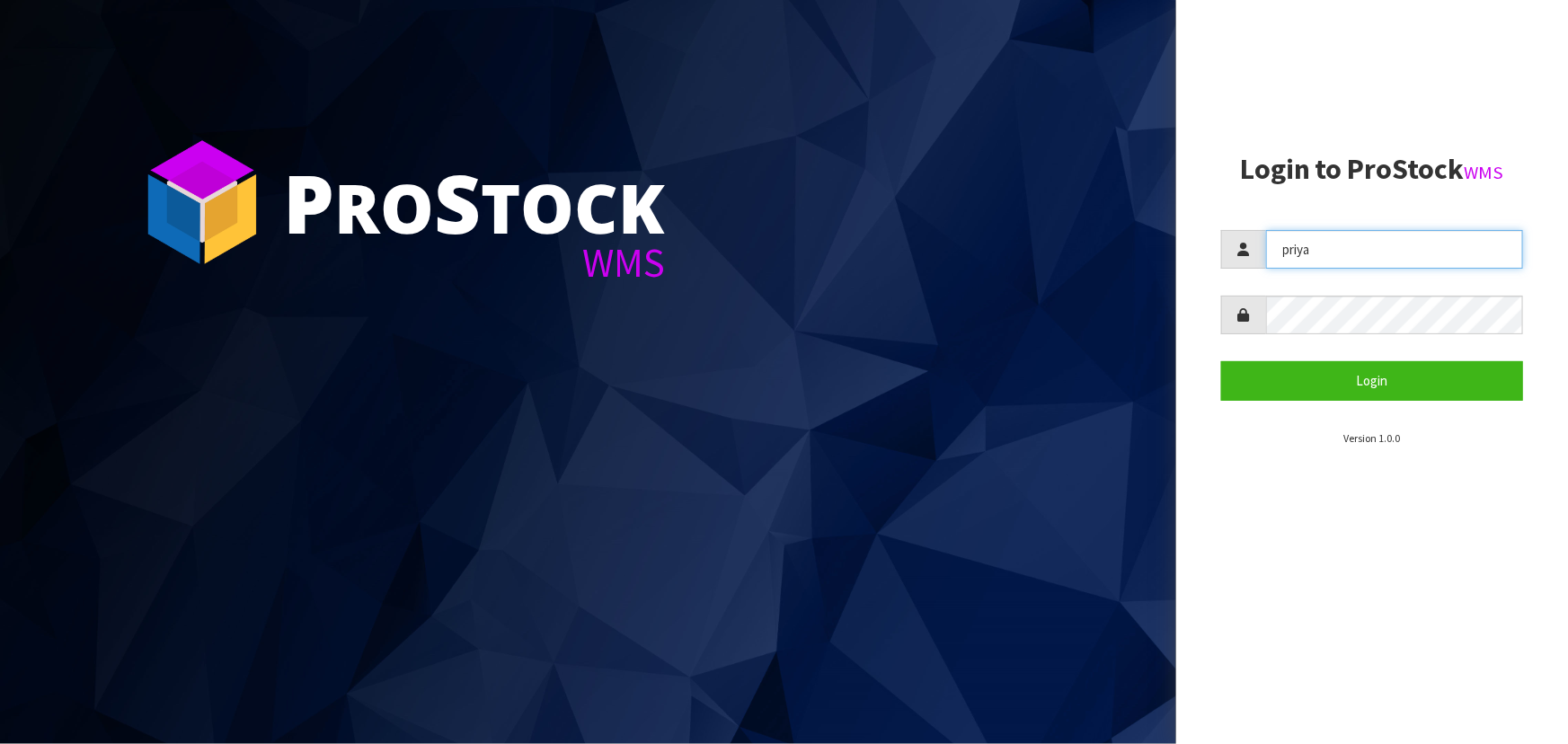
click at [1374, 249] on input "priya" at bounding box center [1394, 249] width 257 height 38
type input "p"
type input "marara"
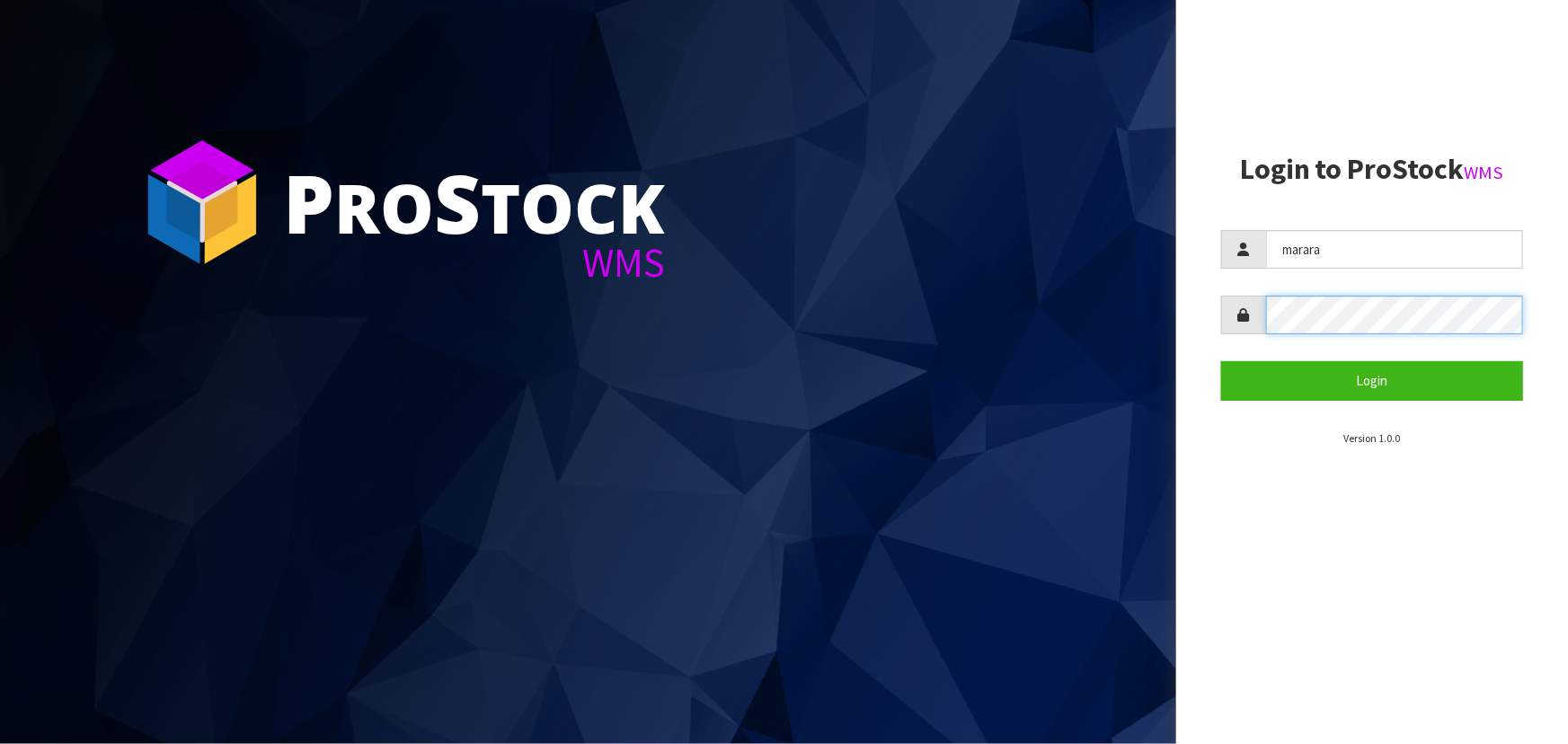
click at [1221, 361] on button "Login" at bounding box center [1371, 380] width 302 height 38
